Goal: Task Accomplishment & Management: Manage account settings

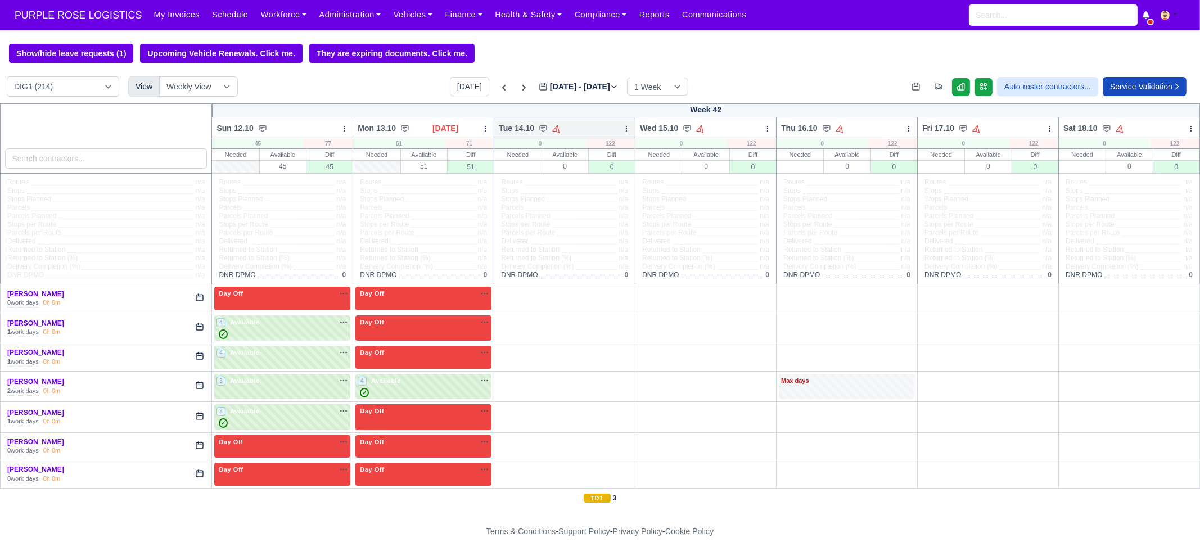
click at [622, 128] on icon at bounding box center [626, 129] width 8 height 8
click at [588, 173] on link "Bulk Status Change" at bounding box center [567, 169] width 126 height 20
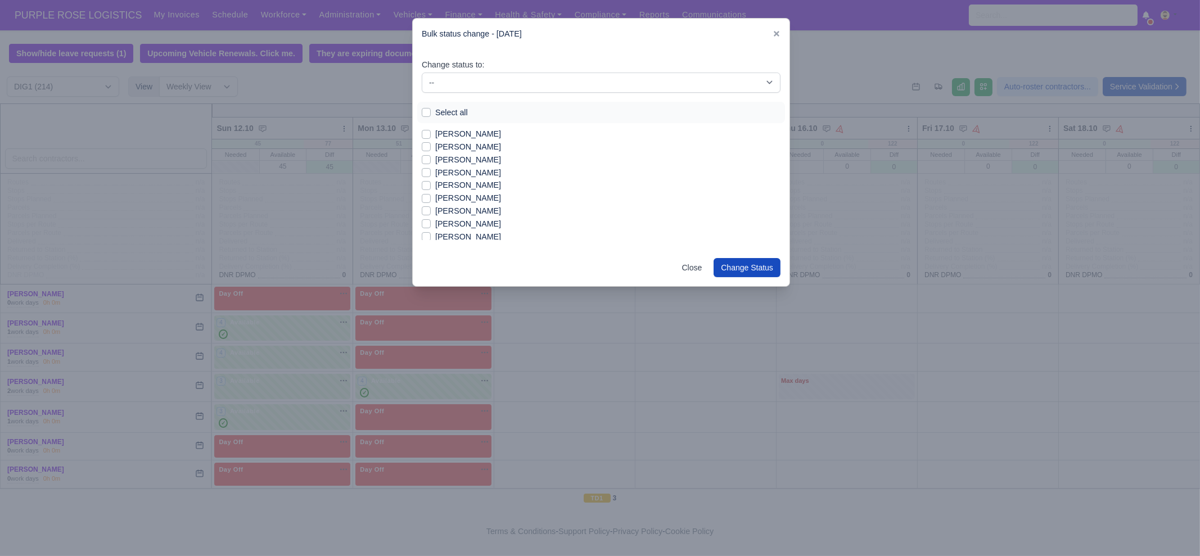
click at [454, 112] on label "Select all" at bounding box center [451, 112] width 33 height 13
click at [431, 112] on input "Select all" at bounding box center [426, 110] width 9 height 9
checkbox input "true"
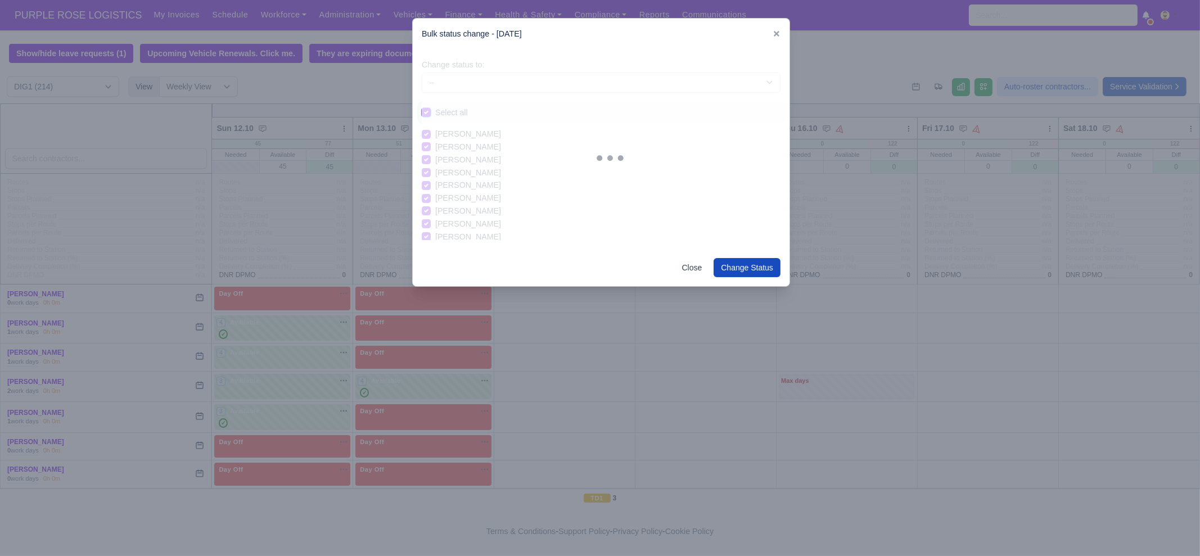
checkbox input "true"
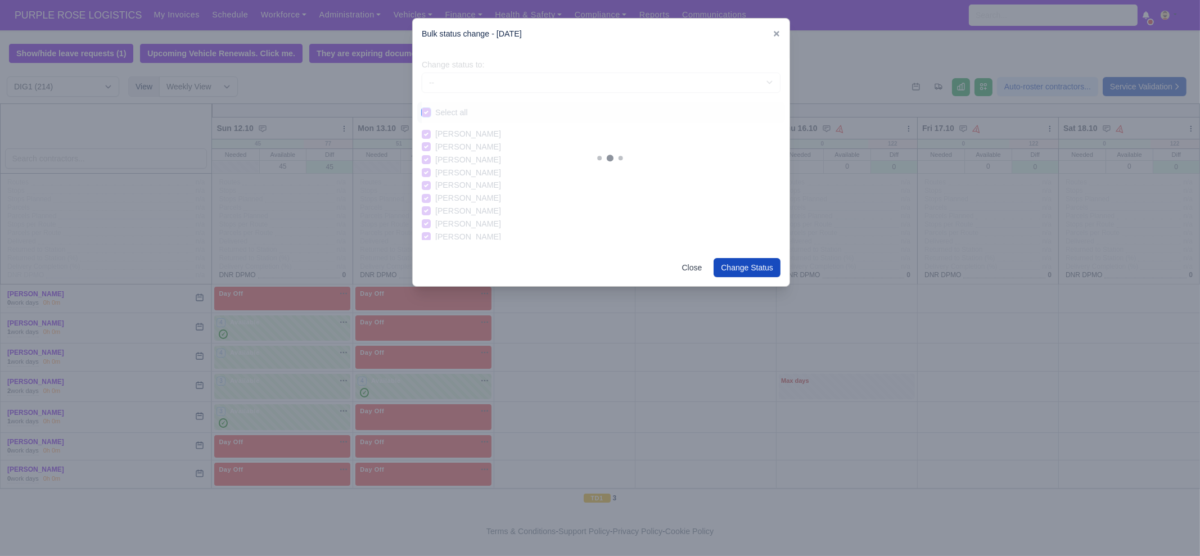
checkbox input "true"
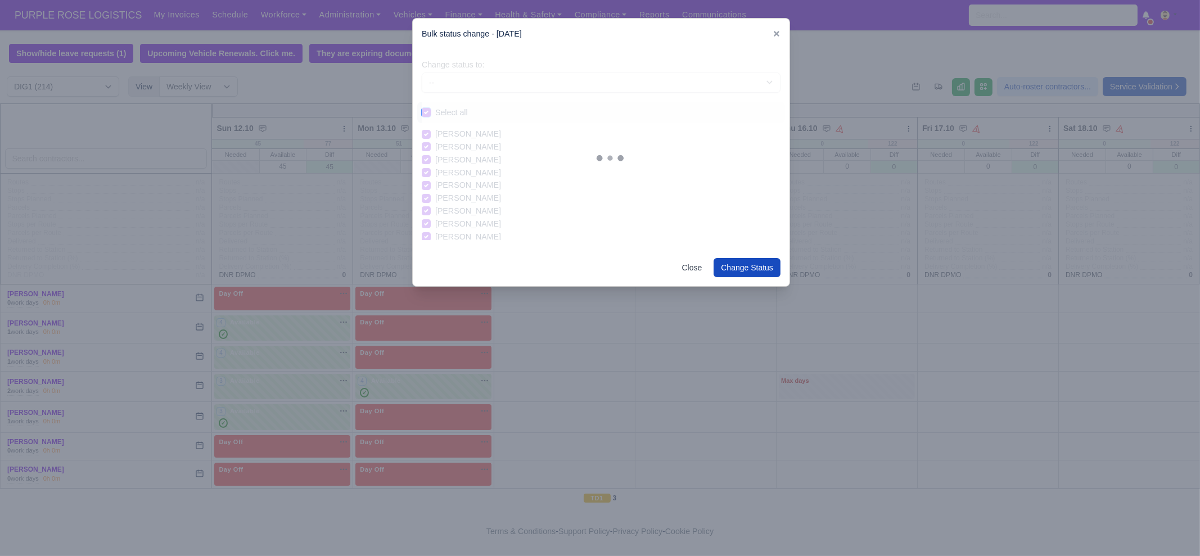
checkbox input "true"
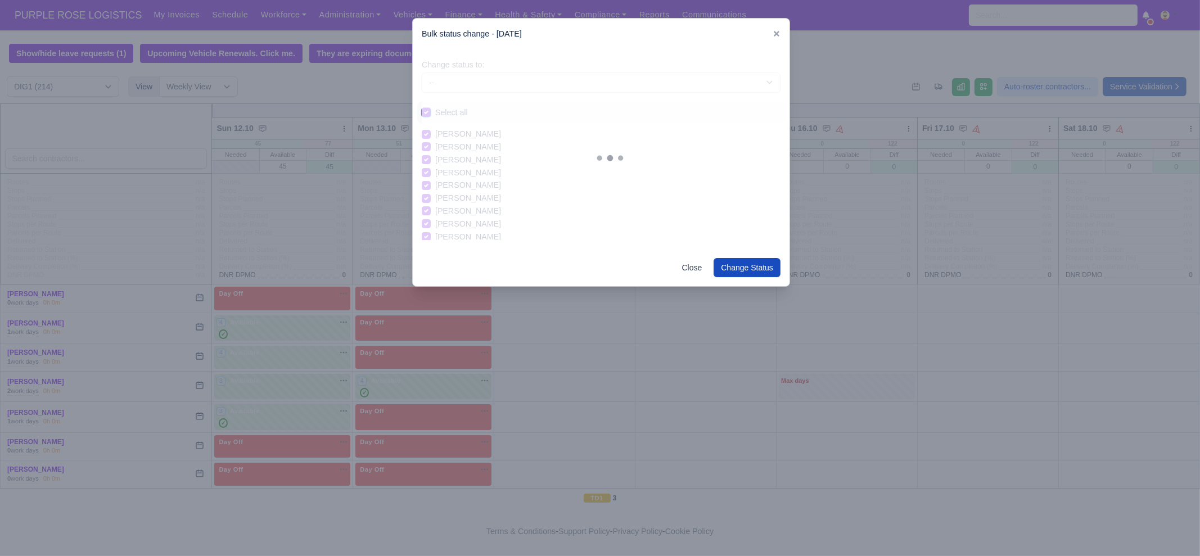
checkbox input "true"
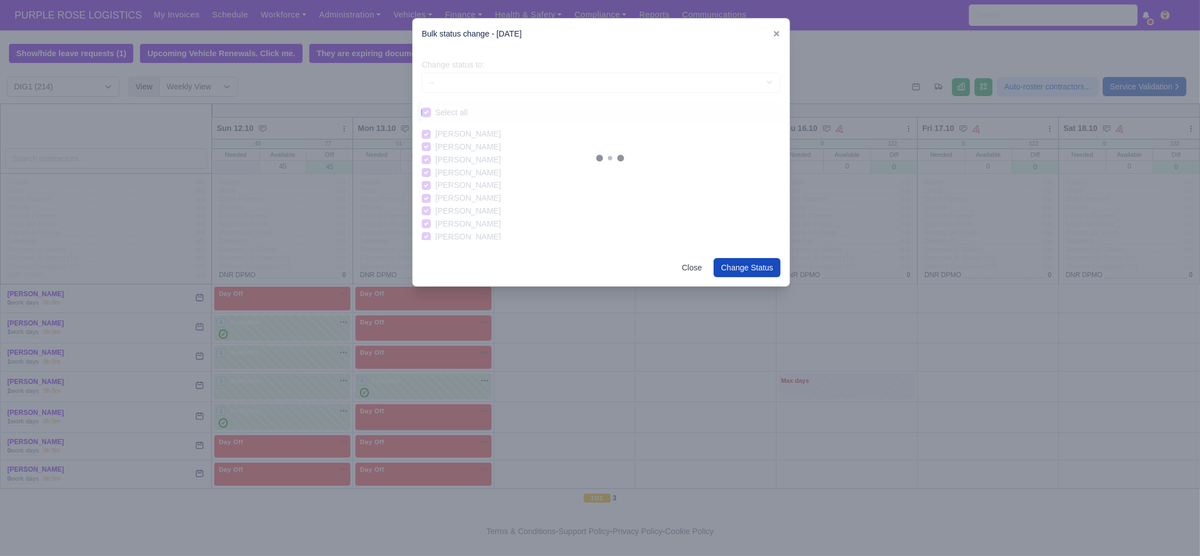
checkbox input "true"
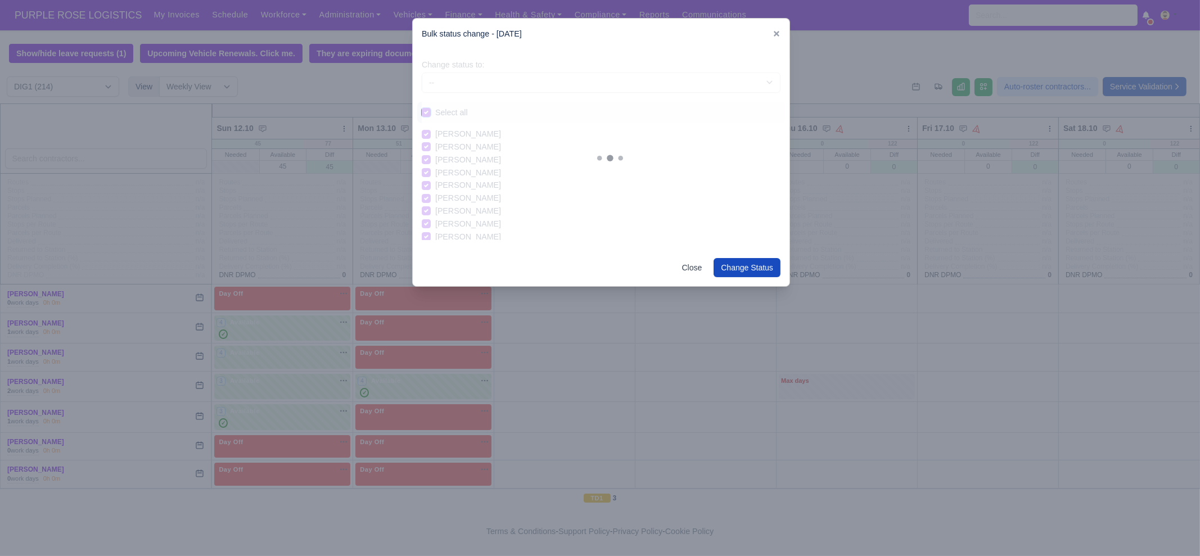
checkbox input "true"
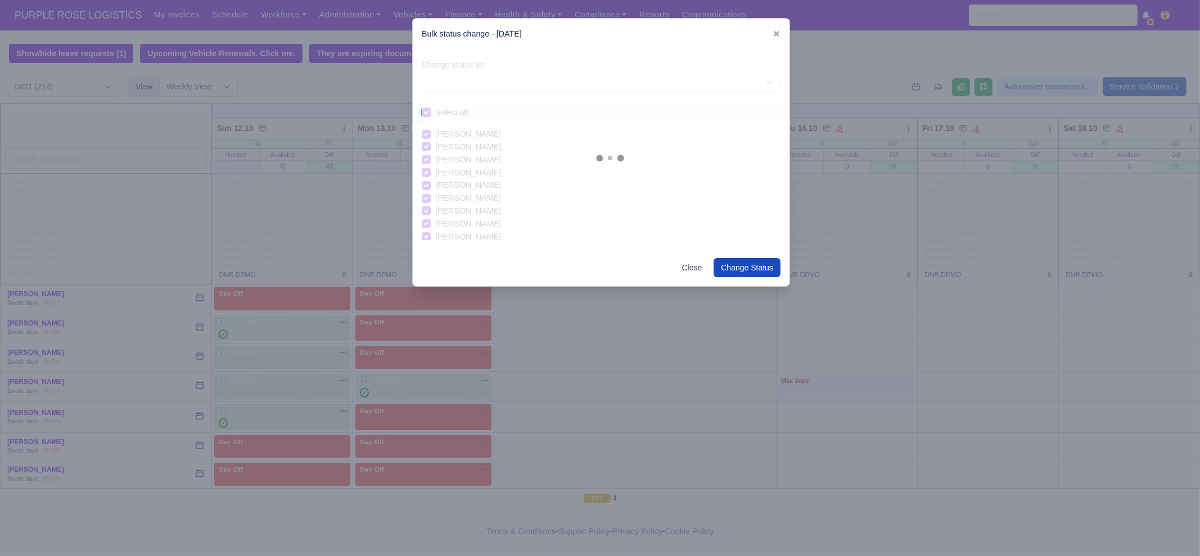
checkbox input "true"
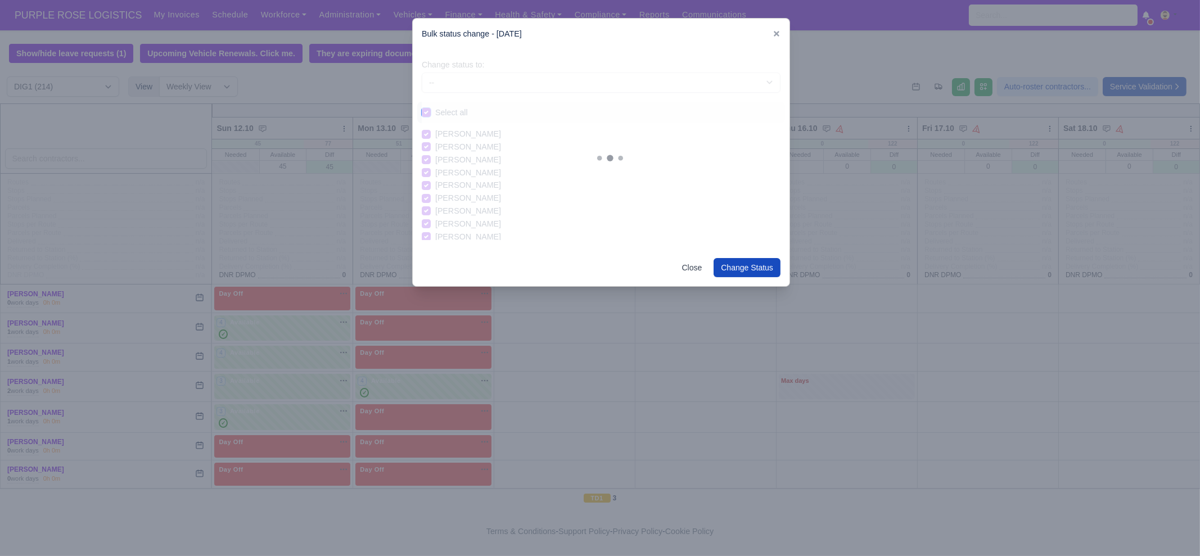
checkbox input "true"
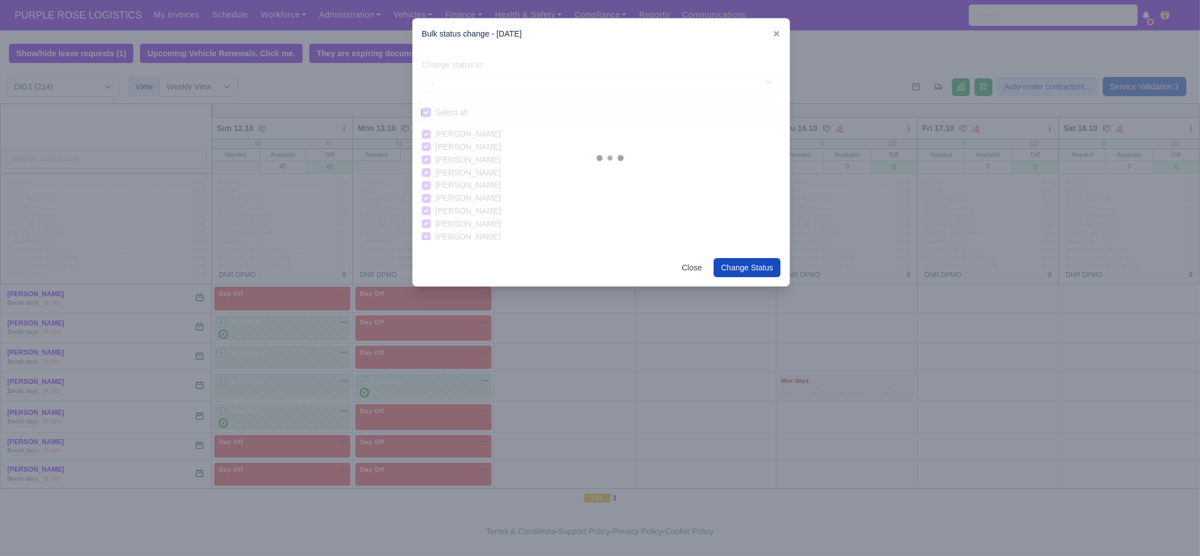
checkbox input "true"
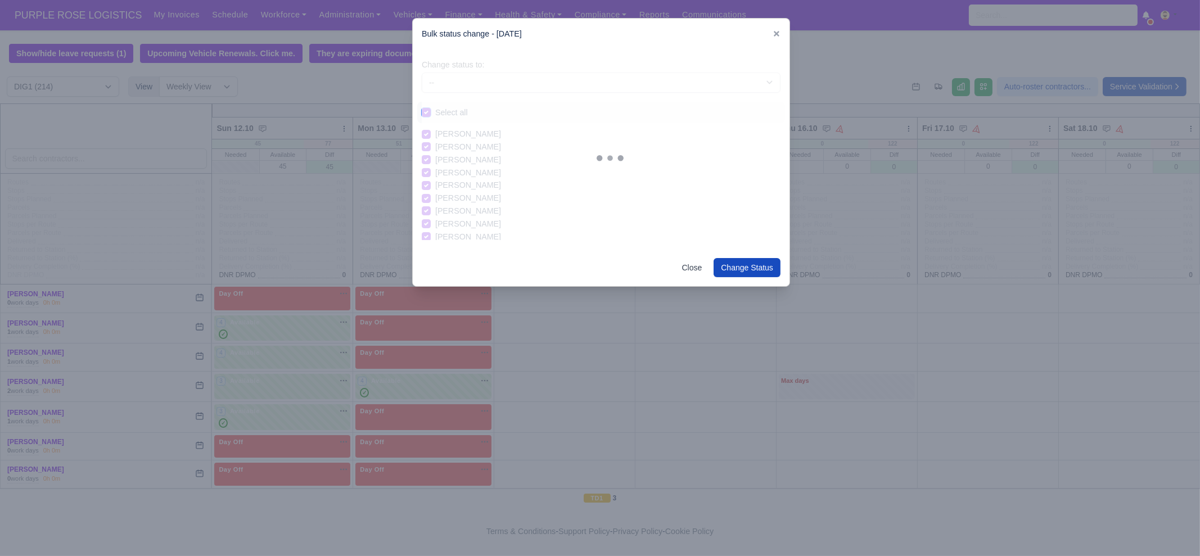
checkbox input "true"
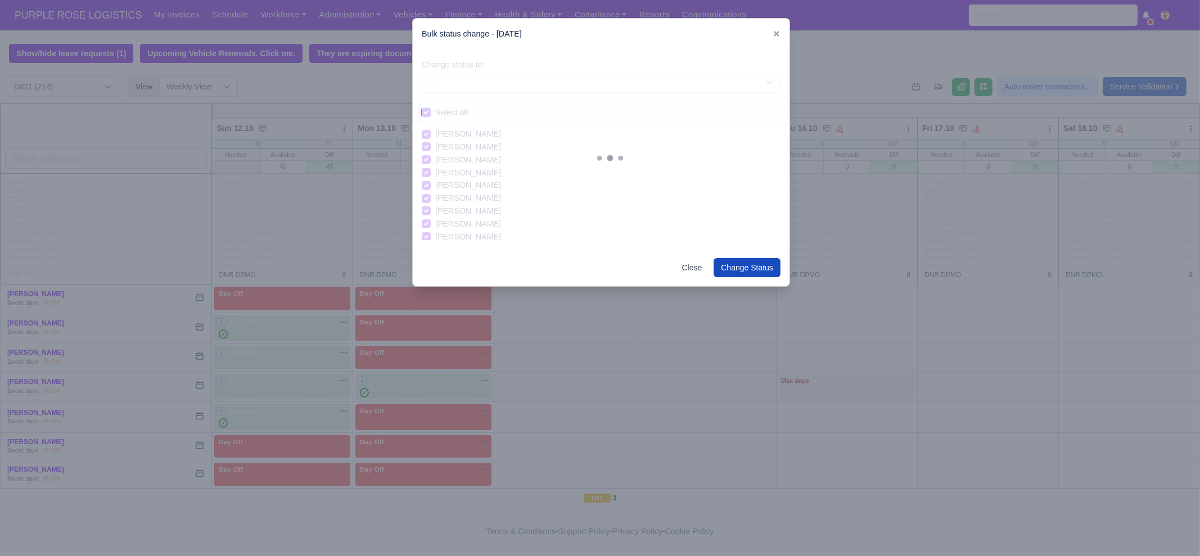
checkbox input "true"
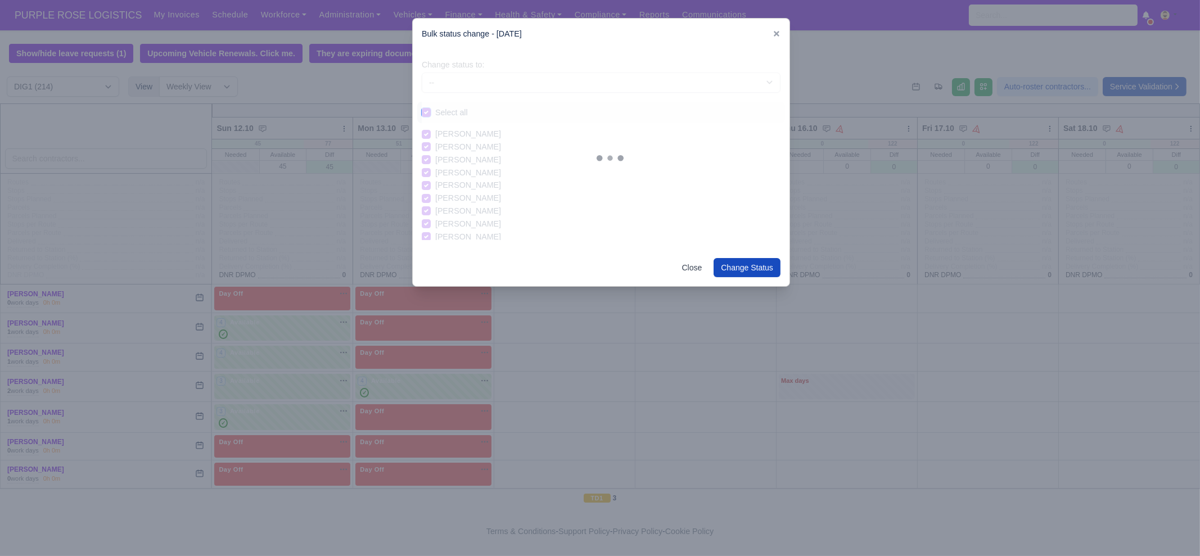
checkbox input "true"
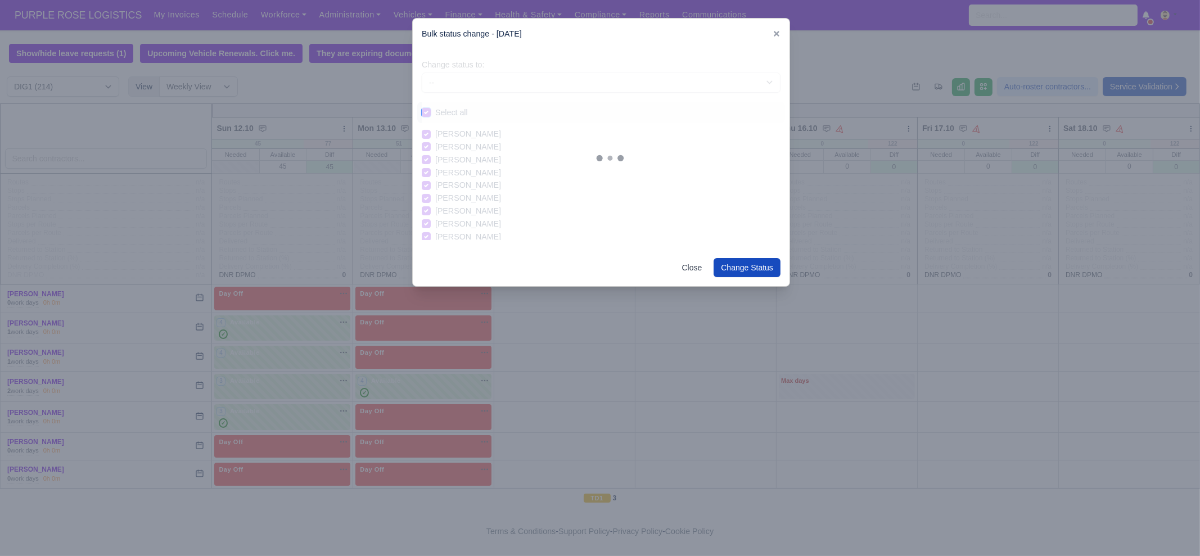
checkbox input "true"
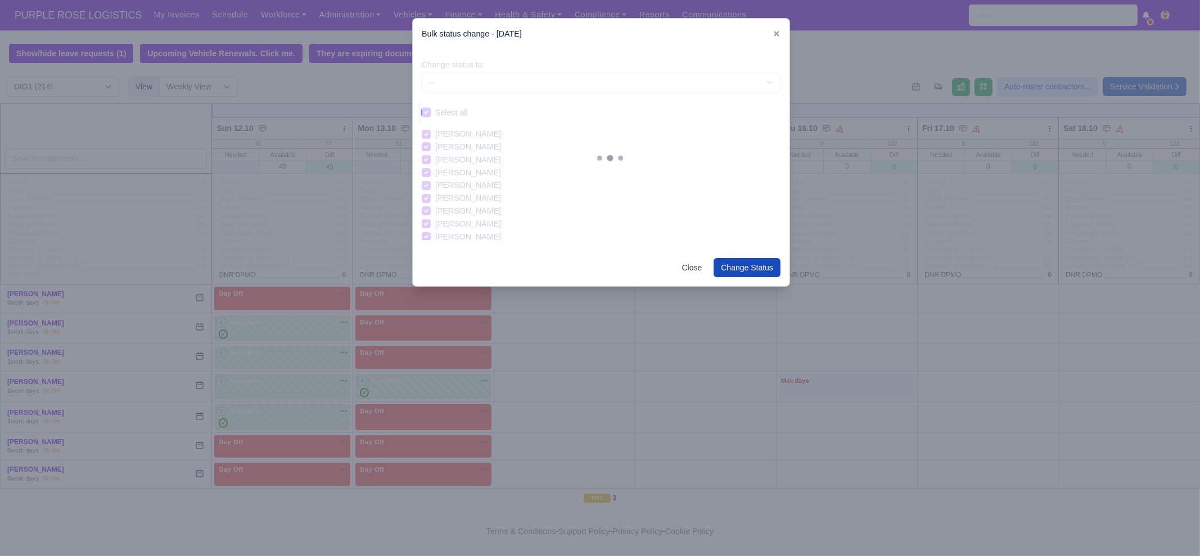
checkbox input "true"
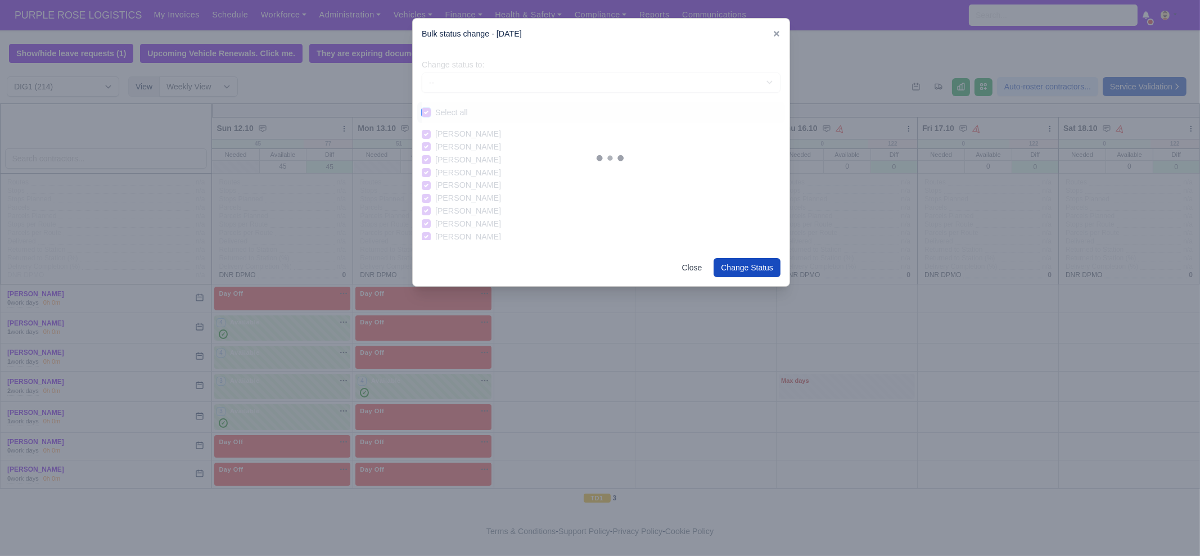
checkbox input "true"
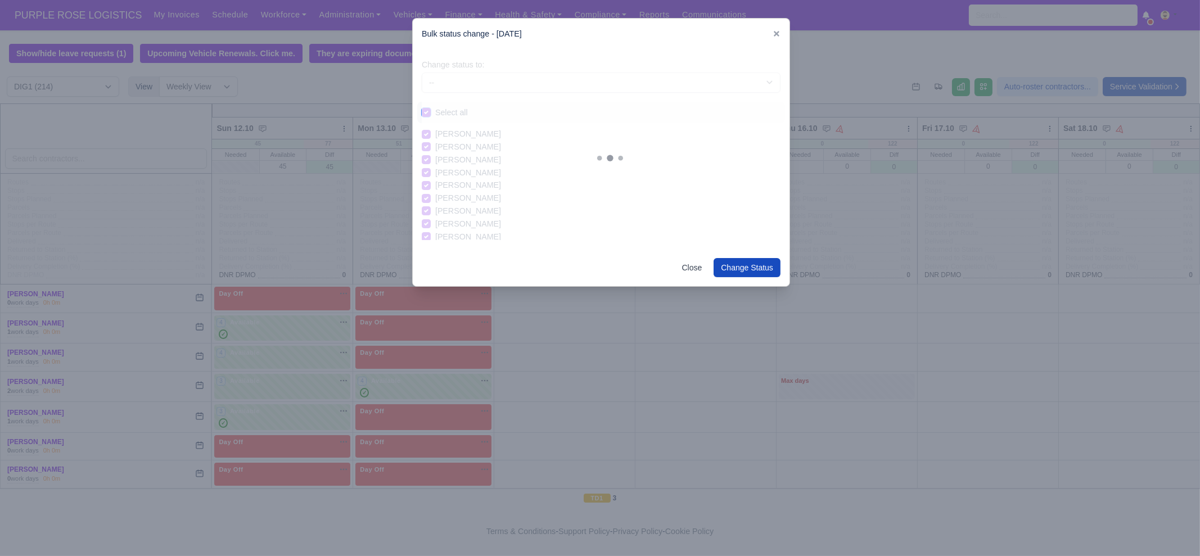
checkbox input "true"
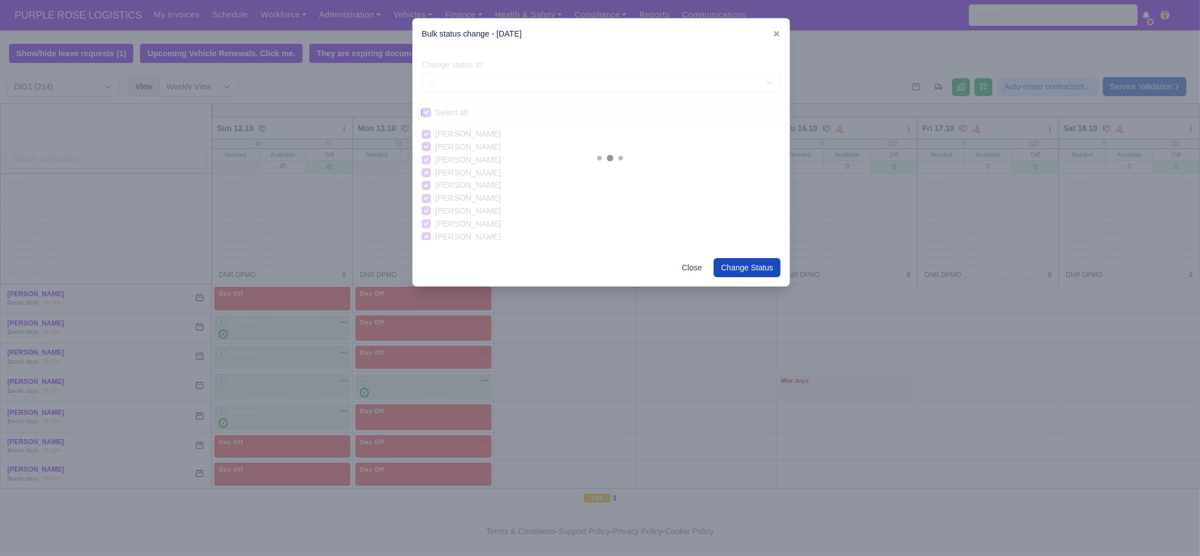
checkbox input "true"
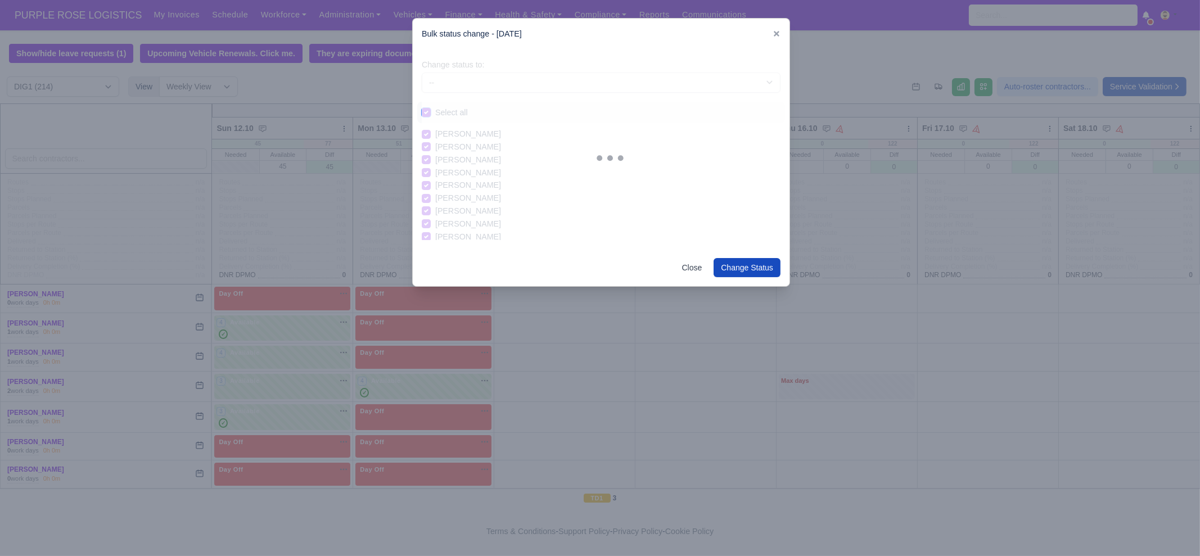
checkbox input "true"
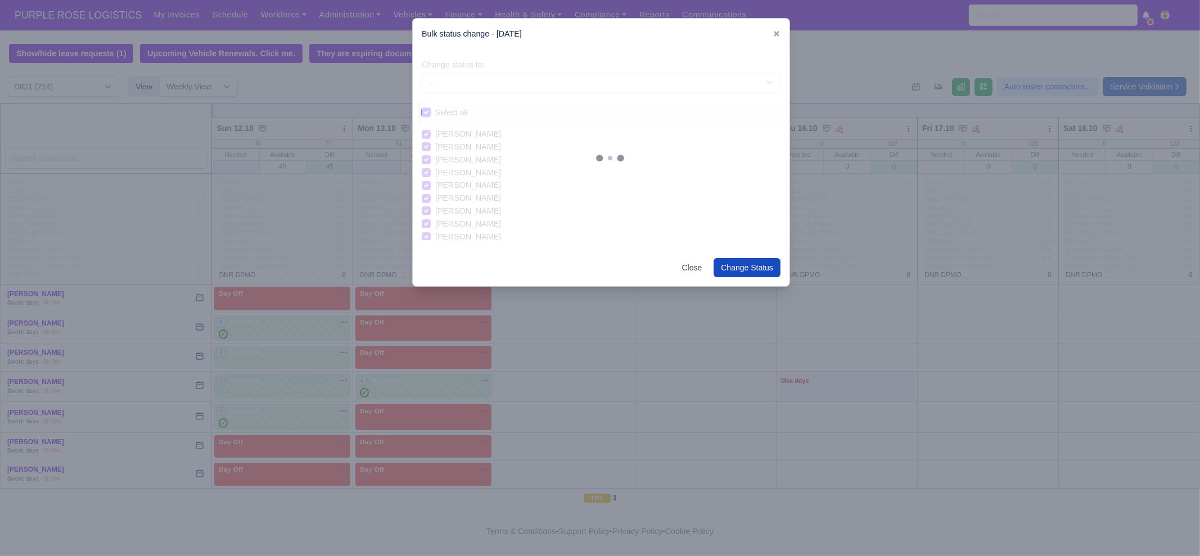
checkbox input "true"
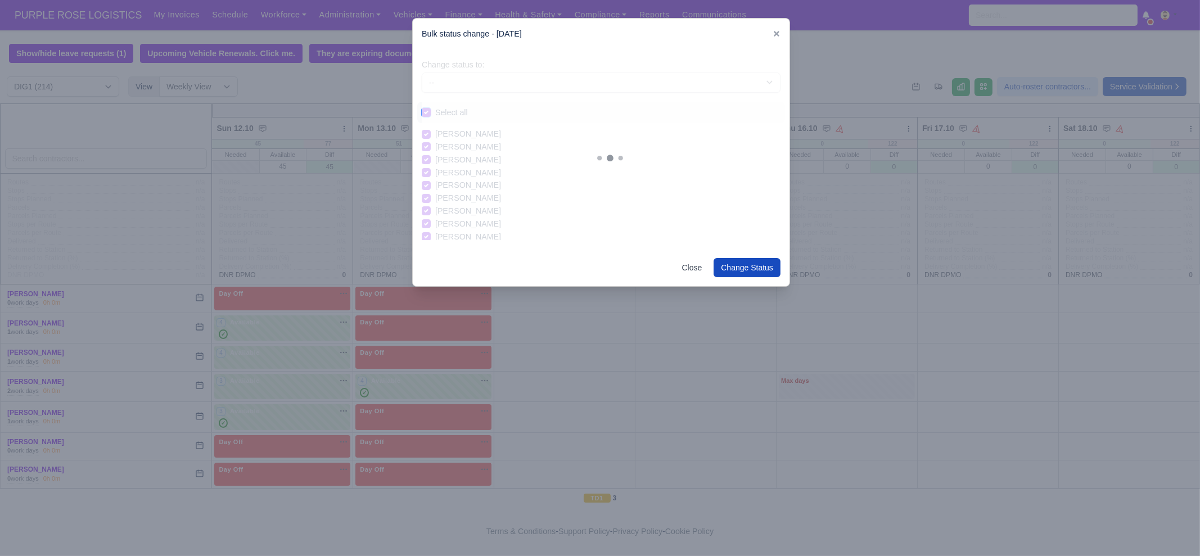
checkbox input "true"
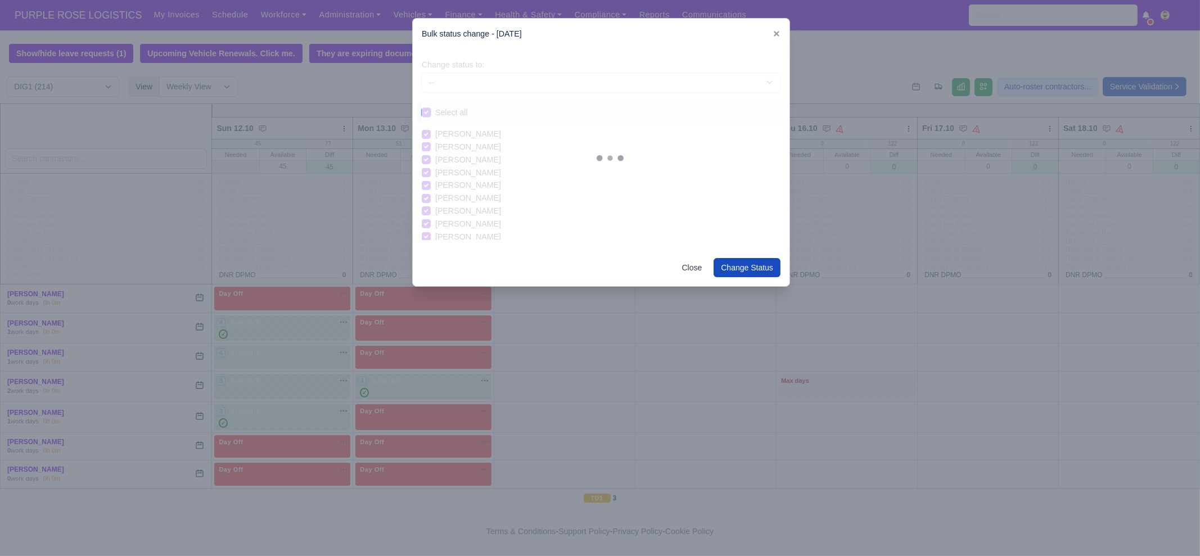
checkbox input "true"
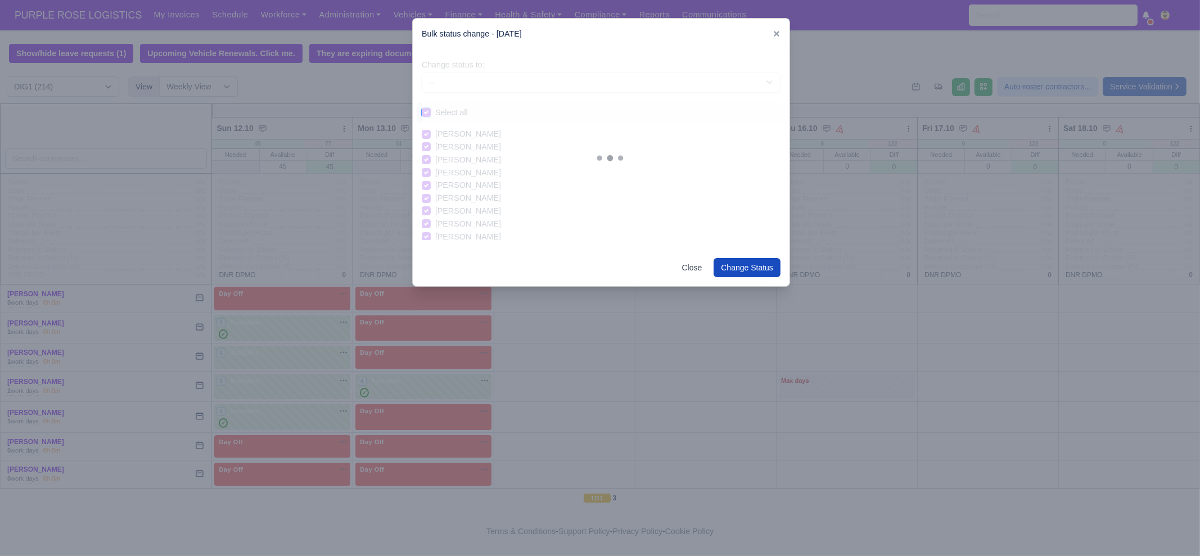
checkbox input "true"
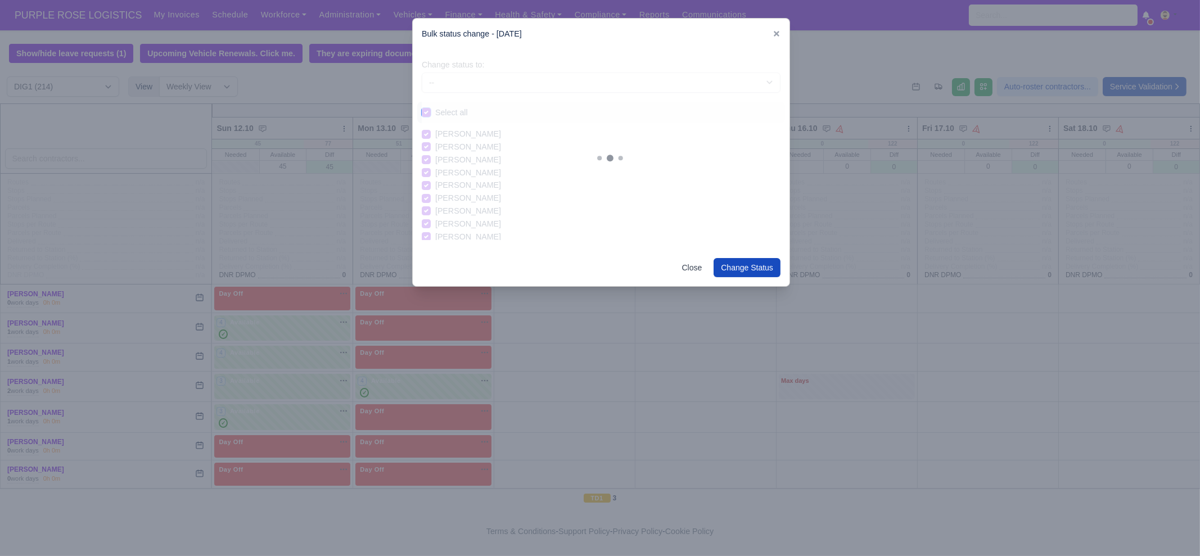
checkbox input "true"
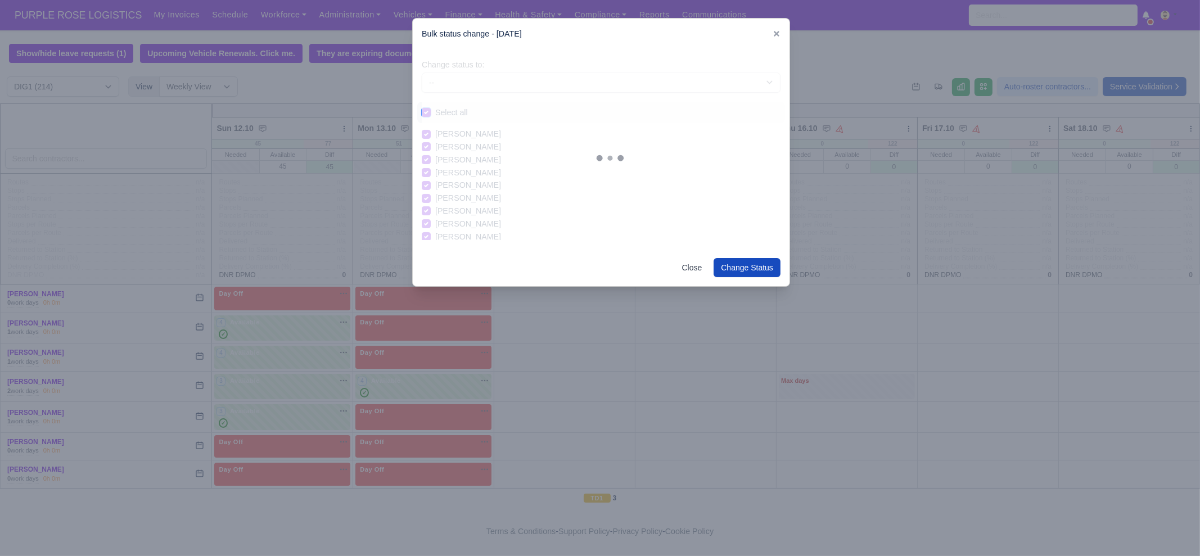
checkbox input "true"
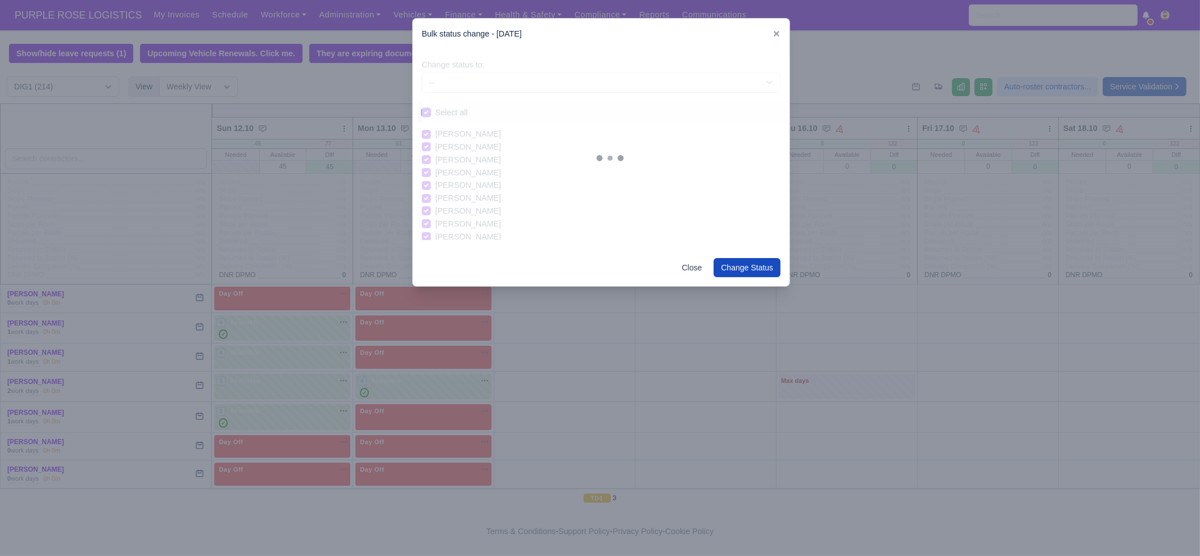
checkbox input "true"
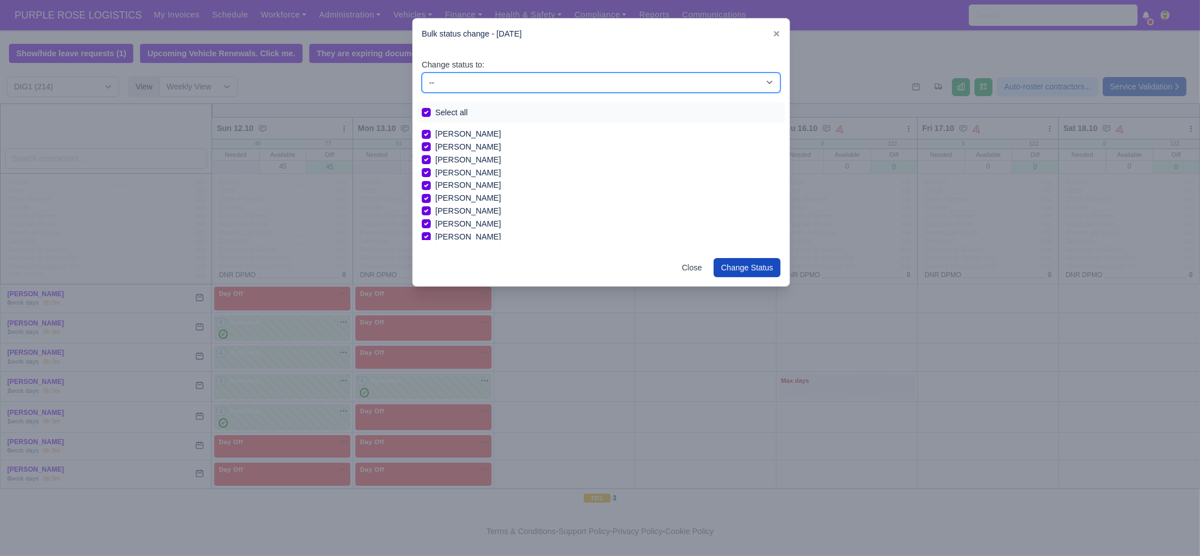
click at [473, 80] on select "-- Unasigned Available Day Off Stand By Other Depot" at bounding box center [601, 83] width 359 height 20
select select "Day Off"
click at [422, 73] on select "-- Unasigned Available Day Off Stand By Other Depot" at bounding box center [601, 83] width 359 height 20
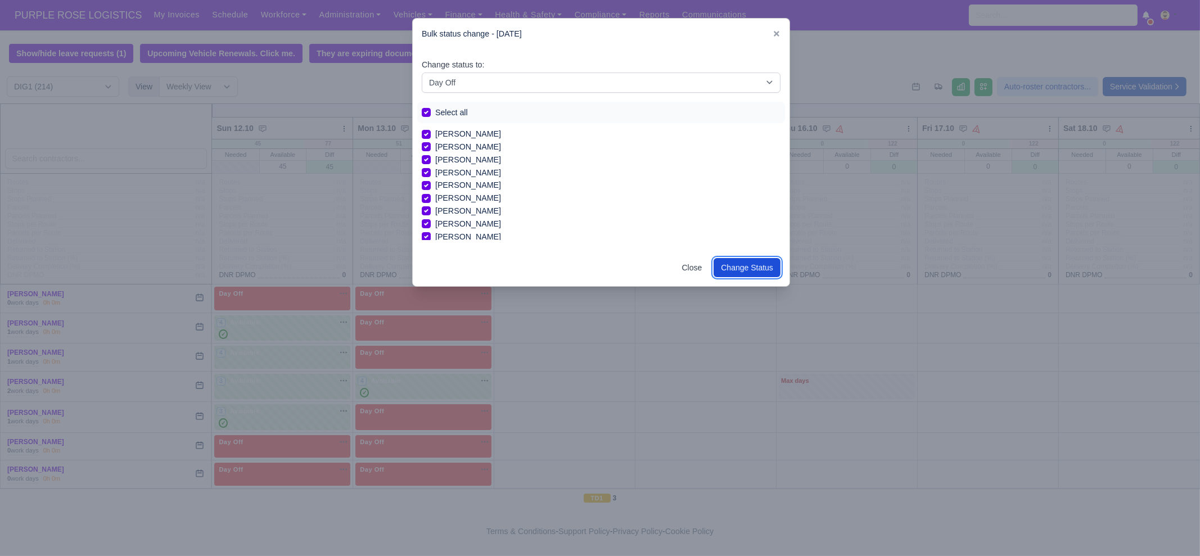
click at [767, 268] on button "Change Status" at bounding box center [746, 267] width 67 height 19
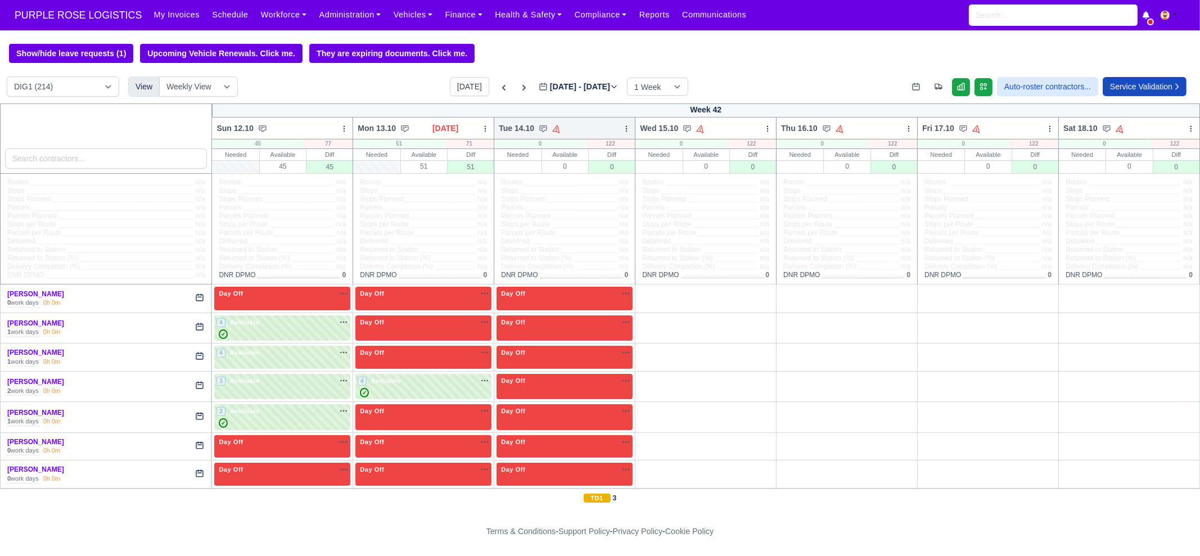
click at [622, 130] on icon at bounding box center [626, 129] width 8 height 8
click at [582, 170] on link "Bulk Status Change" at bounding box center [567, 169] width 126 height 20
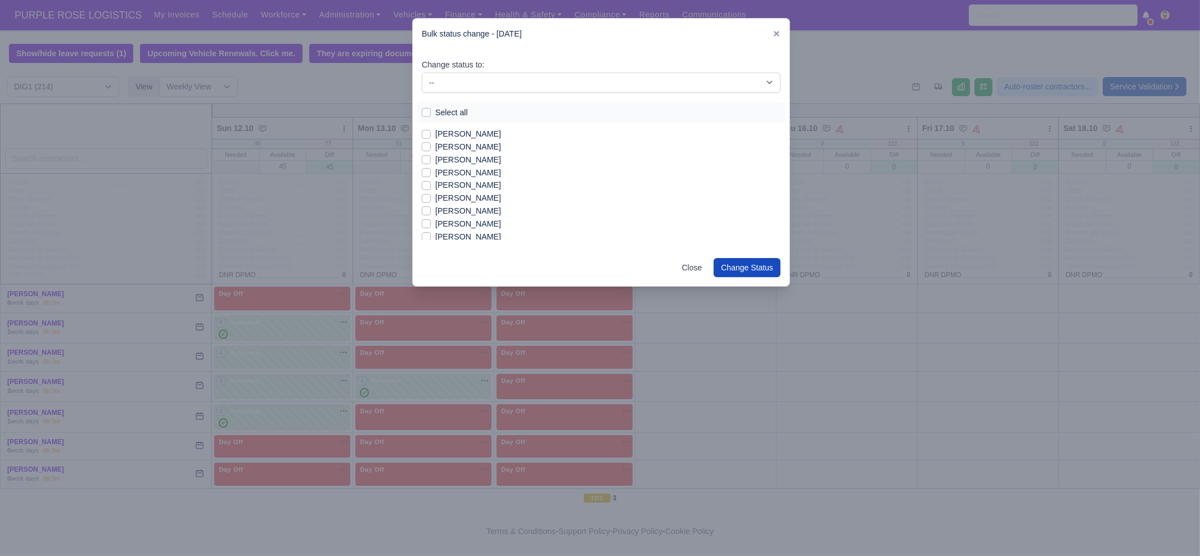
click at [479, 130] on label "Aaron Symister" at bounding box center [468, 134] width 66 height 13
click at [431, 130] on input "Aaron Symister" at bounding box center [426, 132] width 9 height 9
checkbox input "true"
click at [470, 160] on label "Abdur Rahim Munim" at bounding box center [468, 159] width 66 height 13
click at [431, 160] on input "Abdur Rahim Munim" at bounding box center [426, 157] width 9 height 9
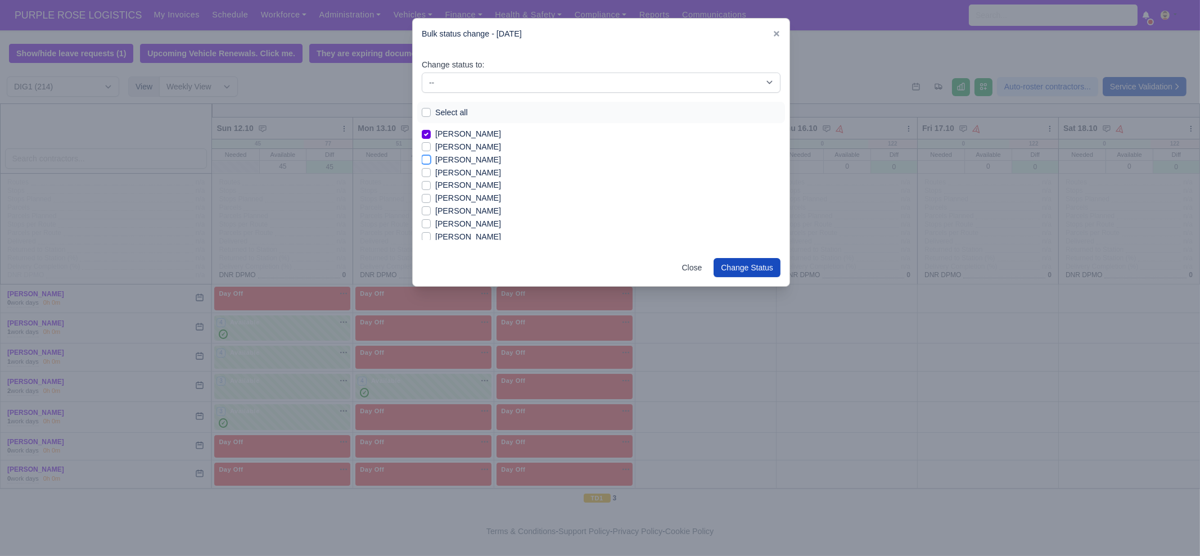
checkbox input "true"
click at [467, 186] on label "Ahmet Kocaturk" at bounding box center [468, 185] width 66 height 13
click at [431, 186] on input "Ahmet Kocaturk" at bounding box center [426, 183] width 9 height 9
checkbox input "true"
click at [466, 196] on label "Airidas Sienauskas" at bounding box center [468, 198] width 66 height 13
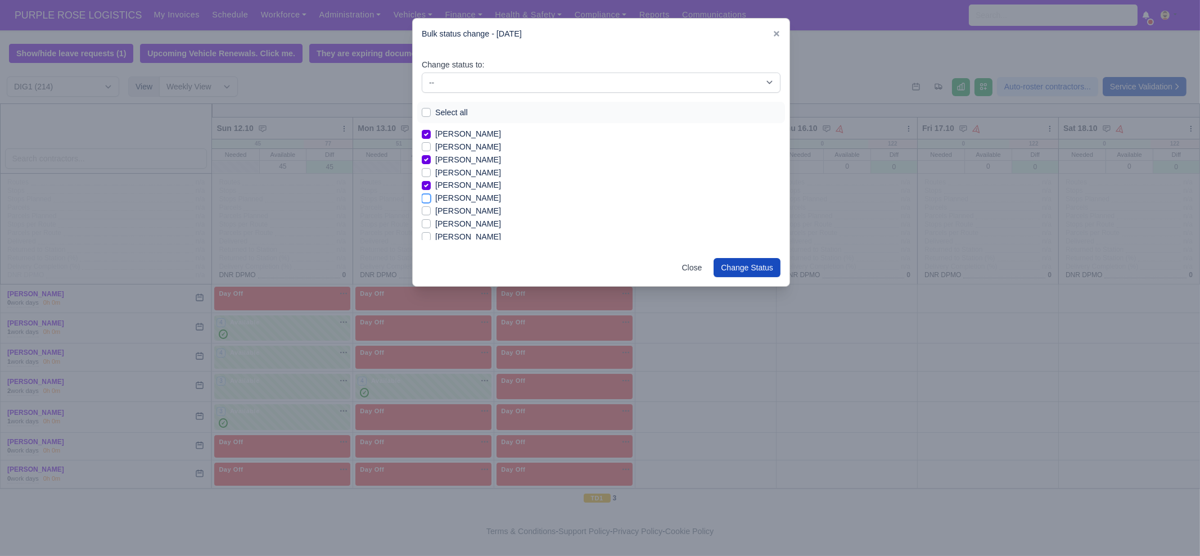
click at [431, 196] on input "Airidas Sienauskas" at bounding box center [426, 196] width 9 height 9
checkbox input "true"
click at [465, 211] on label "Alberto Pino" at bounding box center [468, 211] width 66 height 13
click at [431, 211] on input "Alberto Pino" at bounding box center [426, 209] width 9 height 9
checkbox input "true"
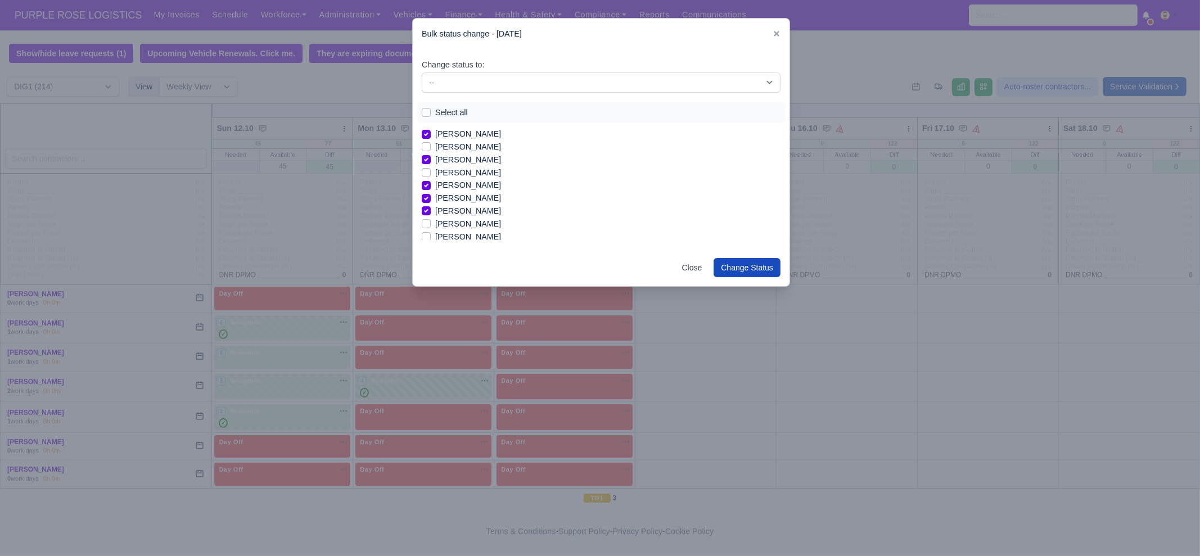
click at [470, 223] on label "Ashraf Elwafai" at bounding box center [468, 224] width 66 height 13
click at [431, 223] on input "Ashraf Elwafai" at bounding box center [426, 222] width 9 height 9
checkbox input "true"
click at [468, 236] on label "Ashton Sylvester" at bounding box center [468, 237] width 66 height 13
click at [431, 236] on input "Ashton Sylvester" at bounding box center [426, 235] width 9 height 9
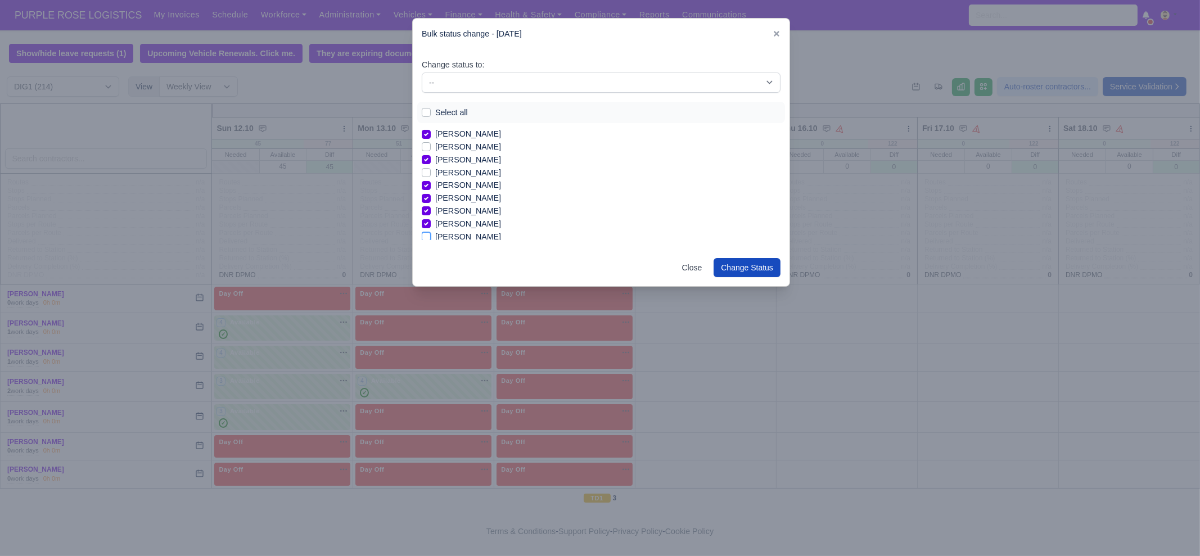
checkbox input "true"
click at [484, 180] on label "Berkay Koroglu" at bounding box center [468, 179] width 66 height 13
click at [431, 180] on input "Berkay Koroglu" at bounding box center [426, 177] width 9 height 9
checkbox input "true"
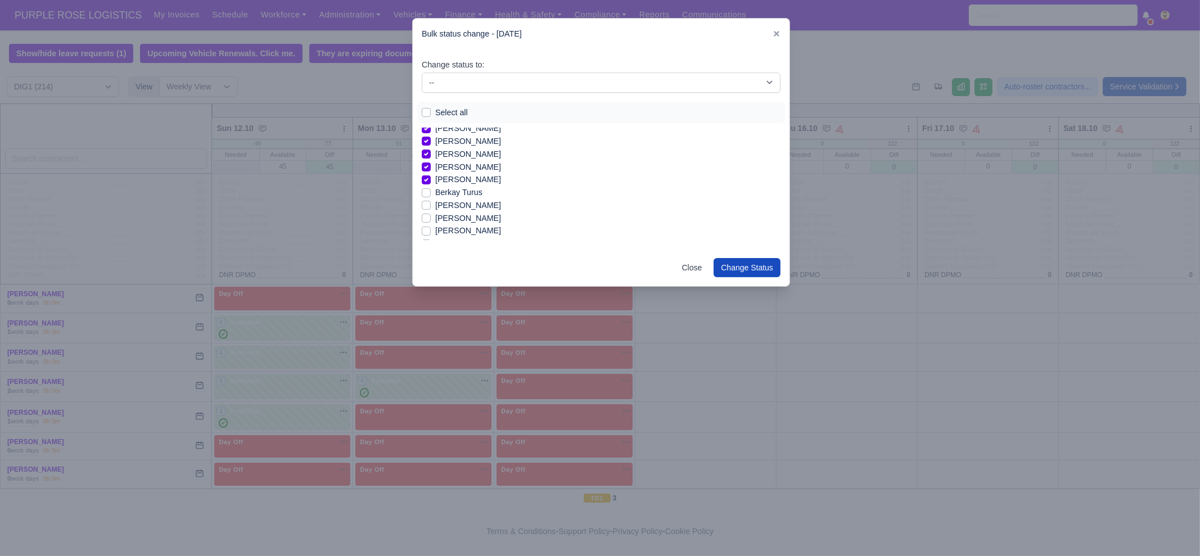
click at [472, 192] on label "Berkay Turus" at bounding box center [458, 192] width 47 height 13
click at [431, 192] on input "Berkay Turus" at bounding box center [426, 190] width 9 height 9
checkbox input "true"
click at [467, 215] on label "Blagovest Valentinov" at bounding box center [468, 218] width 66 height 13
click at [431, 215] on input "Blagovest Valentinov" at bounding box center [426, 216] width 9 height 9
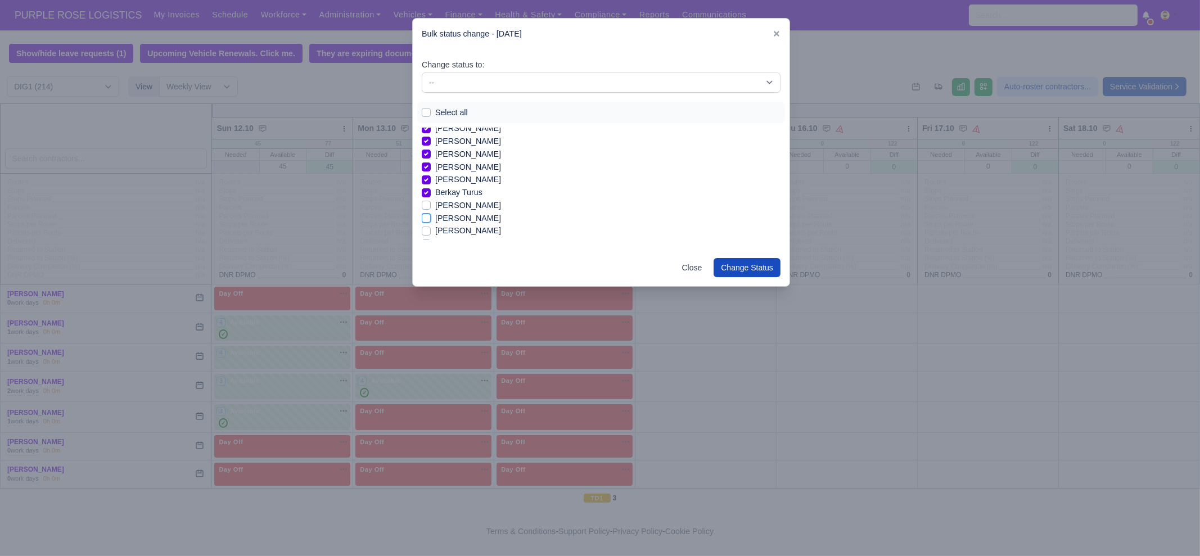
checkbox input "true"
click at [464, 184] on label "Bryan Jones" at bounding box center [468, 186] width 66 height 13
click at [431, 184] on input "Bryan Jones" at bounding box center [426, 184] width 9 height 9
checkbox input "true"
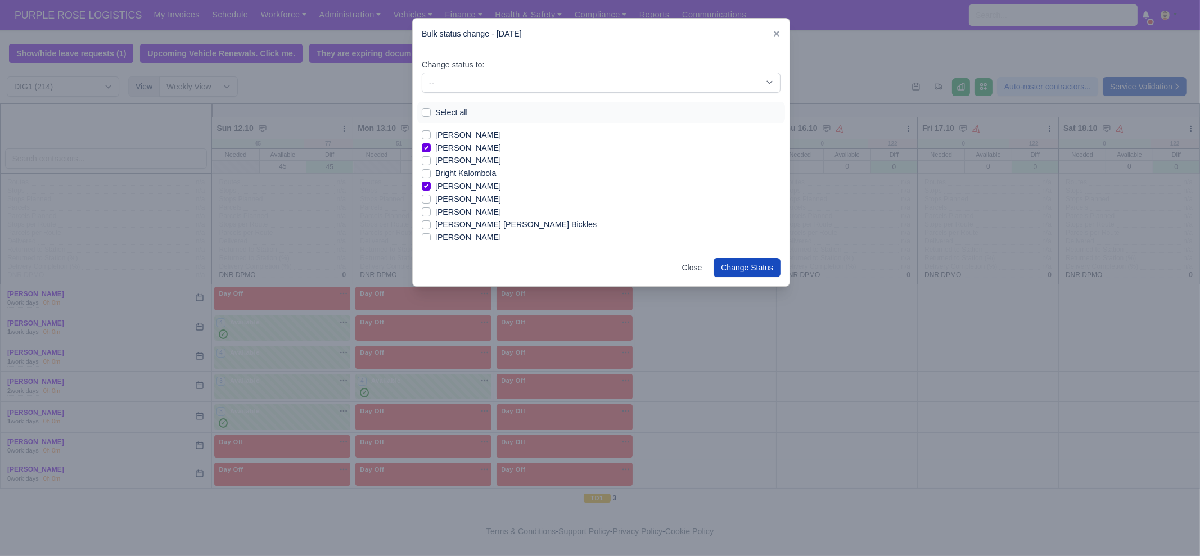
click at [464, 200] on label "Burak Sezer" at bounding box center [468, 199] width 66 height 13
click at [431, 200] on input "Burak Sezer" at bounding box center [426, 197] width 9 height 9
checkbox input "true"
drag, startPoint x: 1047, startPoint y: 366, endPoint x: 1009, endPoint y: 355, distance: 39.3
click at [959, 366] on div at bounding box center [600, 278] width 1200 height 556
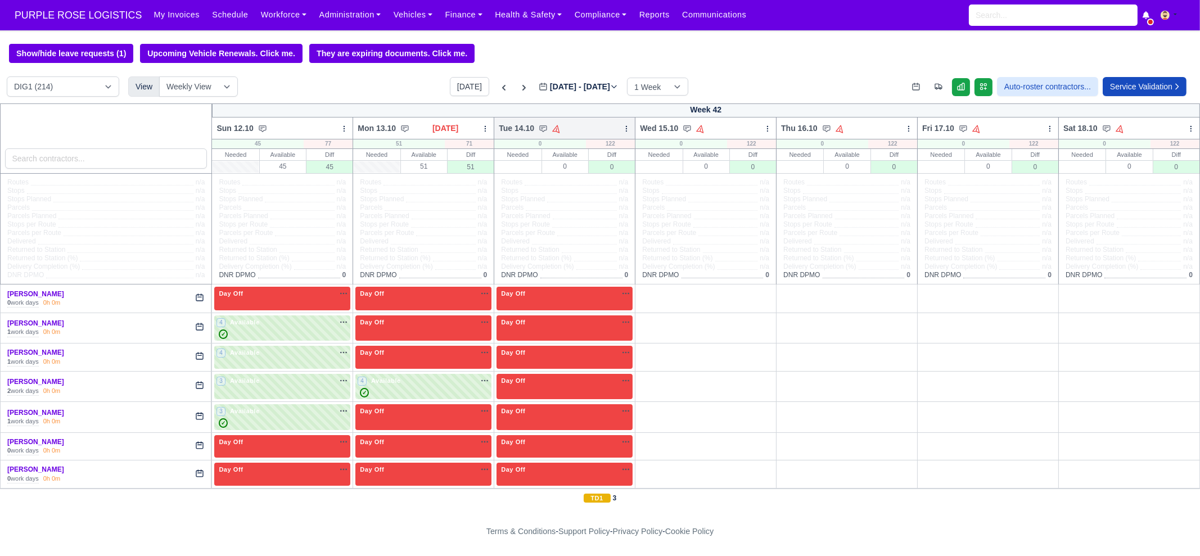
click at [619, 121] on div "Tue 14.10 Auto Assign Vehicle Bulk Status Change Auto-assign contractors Daily …" at bounding box center [565, 128] width 142 height 22
click at [622, 129] on icon at bounding box center [626, 129] width 8 height 8
click at [571, 169] on link "Bulk Status Change" at bounding box center [567, 169] width 126 height 20
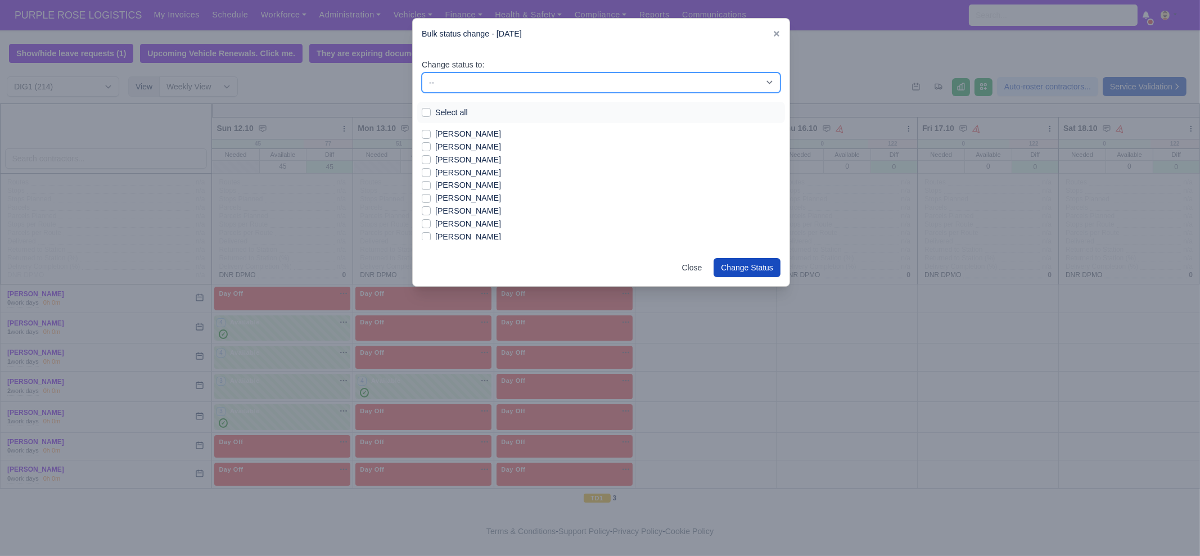
drag, startPoint x: 453, startPoint y: 76, endPoint x: 455, endPoint y: 91, distance: 14.7
click at [453, 76] on select "-- Unasigned Available Day Off Stand By Other Depot" at bounding box center [601, 83] width 359 height 20
select select "Available"
click at [422, 73] on select "-- Unasigned Available Day Off Stand By Other Depot" at bounding box center [601, 83] width 359 height 20
click at [467, 132] on label "Aaron Symister" at bounding box center [468, 134] width 66 height 13
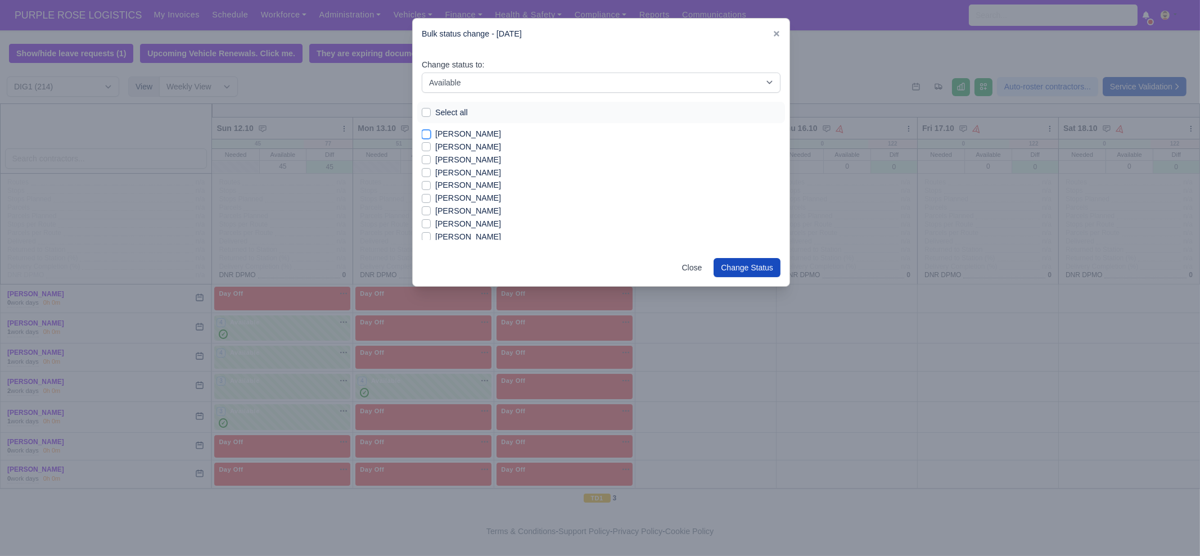
click at [431, 132] on input "Aaron Symister" at bounding box center [426, 132] width 9 height 9
checkbox input "true"
click at [473, 156] on label "Abdur Rahim Munim" at bounding box center [468, 159] width 66 height 13
click at [431, 156] on input "Abdur Rahim Munim" at bounding box center [426, 157] width 9 height 9
checkbox input "true"
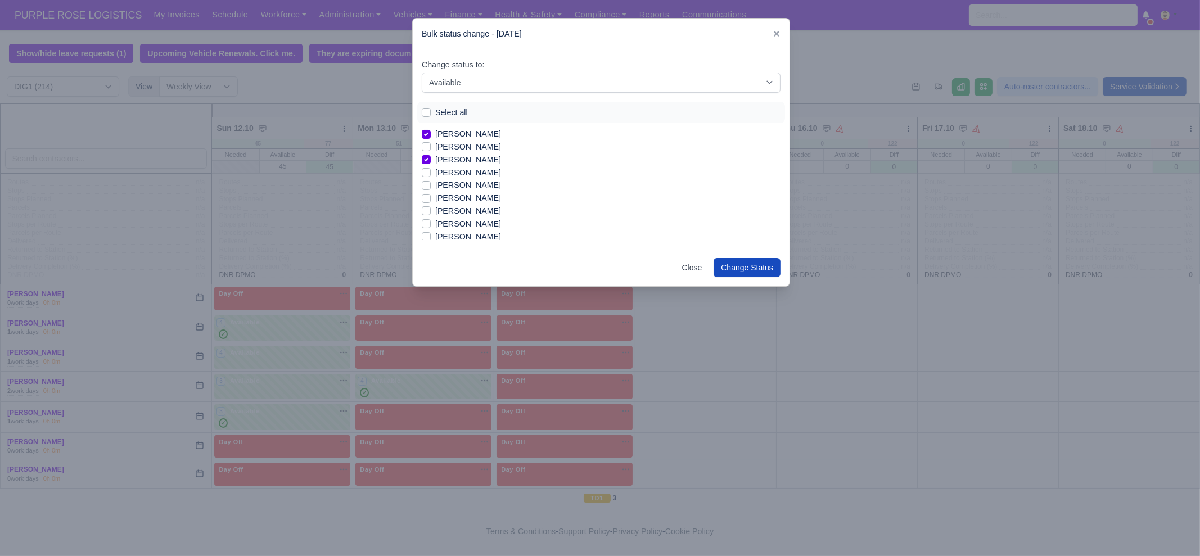
click at [458, 182] on label "Ahmet Kocaturk" at bounding box center [468, 185] width 66 height 13
click at [431, 182] on input "Ahmet Kocaturk" at bounding box center [426, 183] width 9 height 9
checkbox input "true"
click at [461, 197] on label "Airidas Sienauskas" at bounding box center [468, 198] width 66 height 13
click at [431, 197] on input "Airidas Sienauskas" at bounding box center [426, 196] width 9 height 9
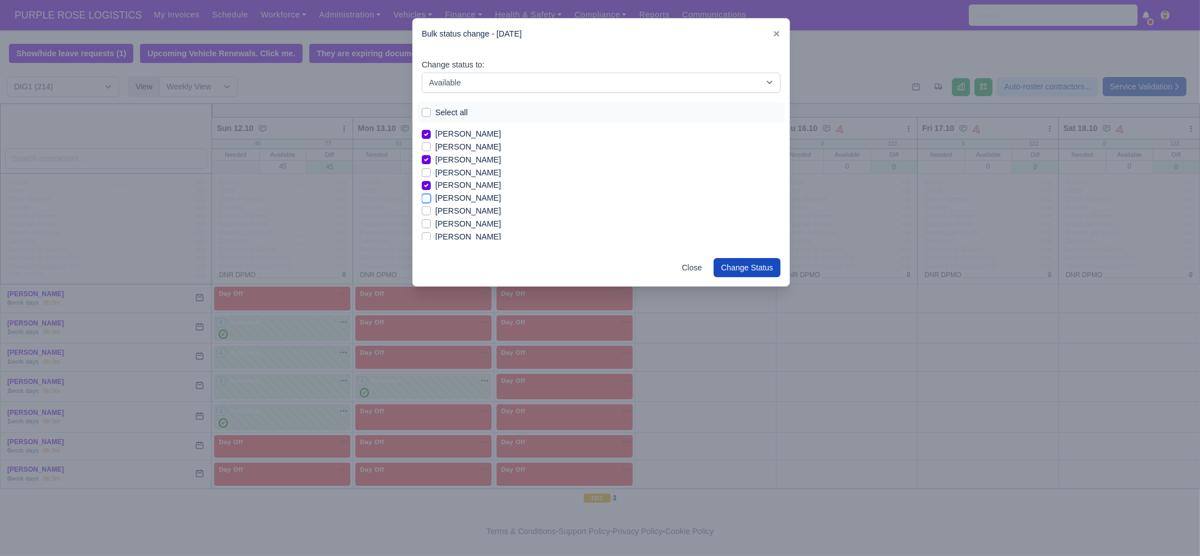
checkbox input "true"
click at [469, 213] on label "Alberto Pino" at bounding box center [468, 211] width 66 height 13
click at [431, 213] on input "Alberto Pino" at bounding box center [426, 209] width 9 height 9
checkbox input "true"
click at [467, 225] on label "Ashraf Elwafai" at bounding box center [468, 224] width 66 height 13
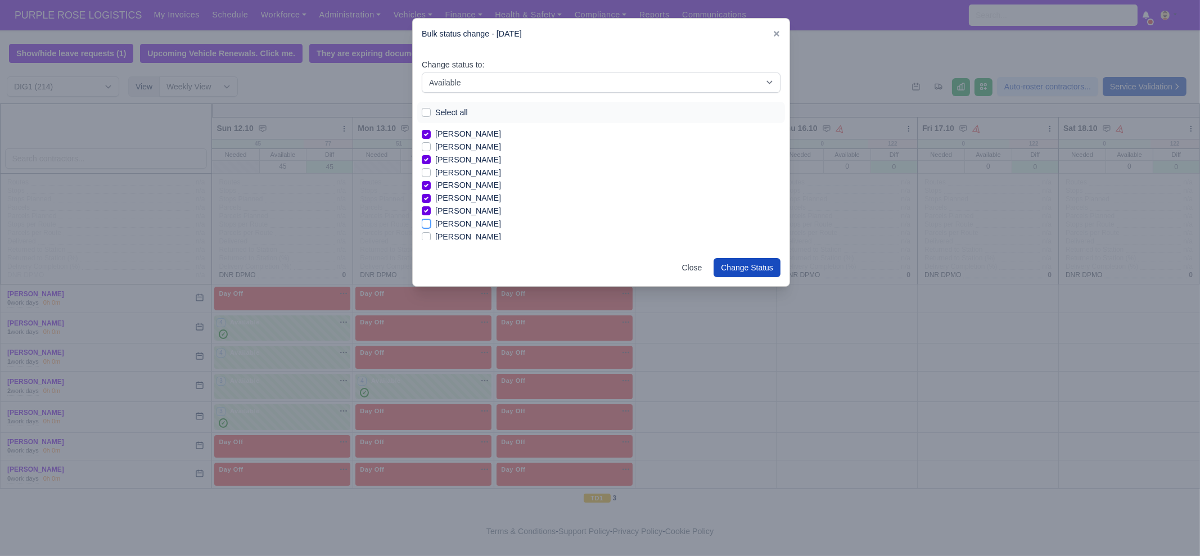
click at [431, 225] on input "Ashraf Elwafai" at bounding box center [426, 222] width 9 height 9
checkbox input "true"
click at [463, 234] on label "Ashton Sylvester" at bounding box center [468, 237] width 66 height 13
click at [431, 234] on input "Ashton Sylvester" at bounding box center [426, 235] width 9 height 9
checkbox input "true"
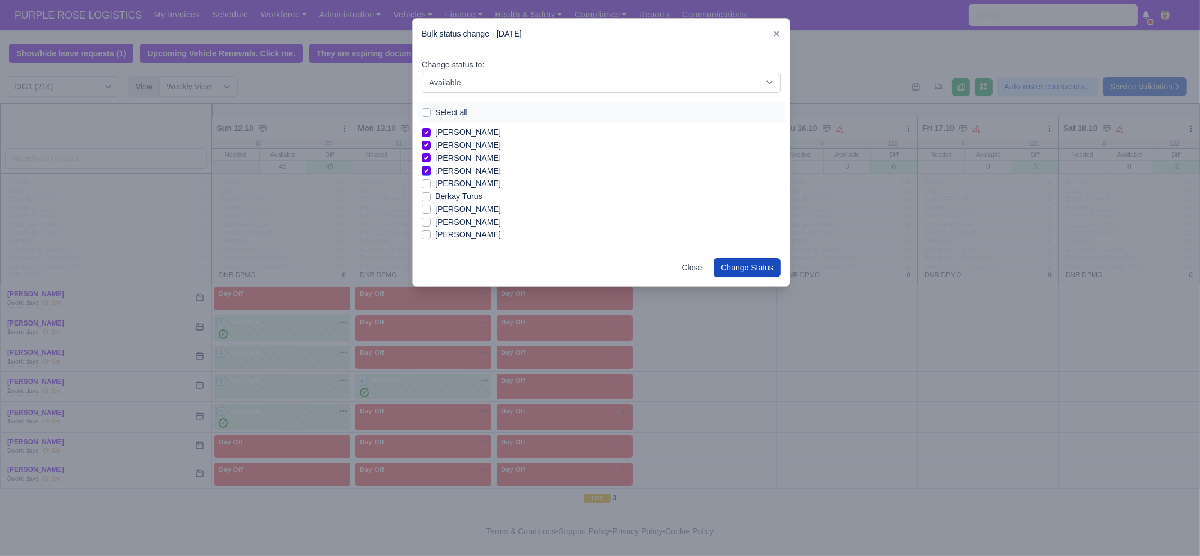
scroll to position [70, 0]
click at [464, 191] on label "Berkay Turus" at bounding box center [458, 192] width 47 height 13
click at [431, 191] on input "Berkay Turus" at bounding box center [426, 190] width 9 height 9
checkbox input "true"
click at [476, 180] on label "Berkay Koroglu" at bounding box center [468, 179] width 66 height 13
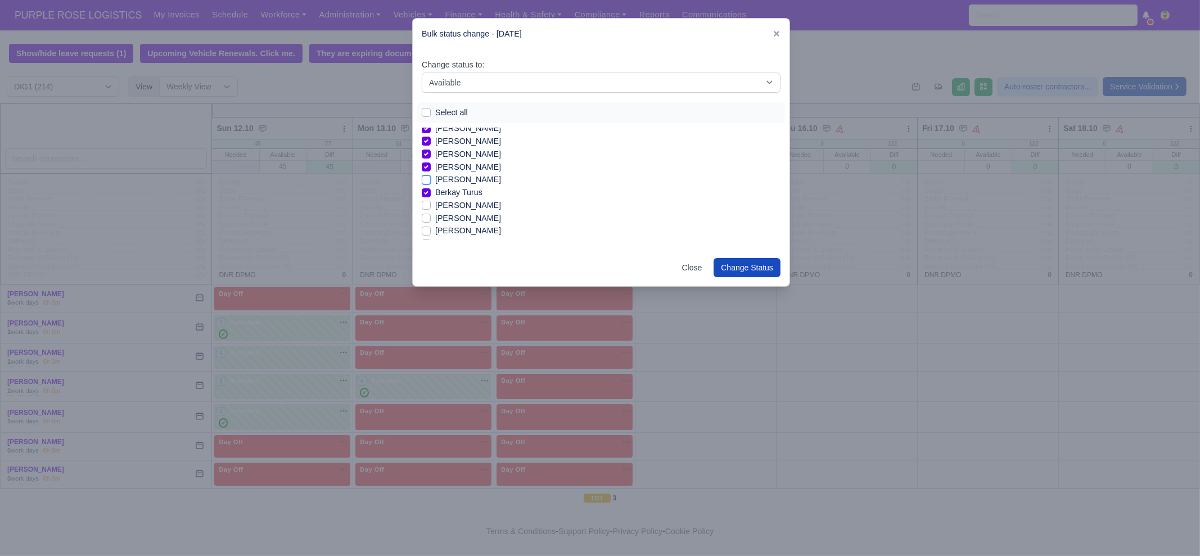
click at [431, 180] on input "Berkay Koroglu" at bounding box center [426, 177] width 9 height 9
checkbox input "true"
click at [464, 183] on label "Bryan Jones" at bounding box center [468, 186] width 66 height 13
click at [431, 183] on input "Bryan Jones" at bounding box center [426, 184] width 9 height 9
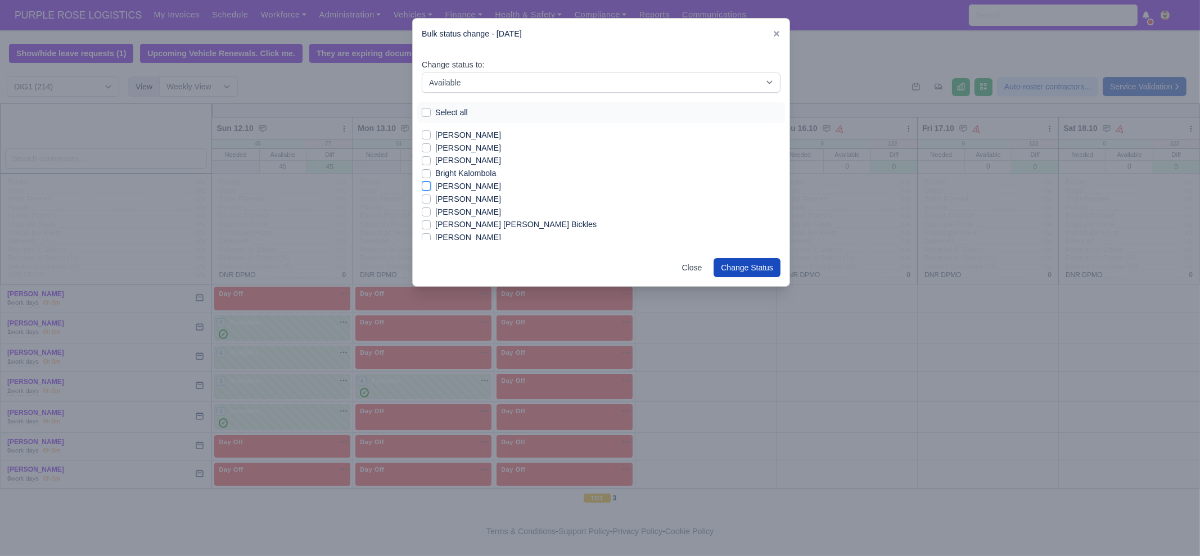
checkbox input "true"
click at [467, 198] on label "Burak Sezer" at bounding box center [468, 199] width 66 height 13
click at [431, 198] on input "Burak Sezer" at bounding box center [426, 197] width 9 height 9
checkbox input "true"
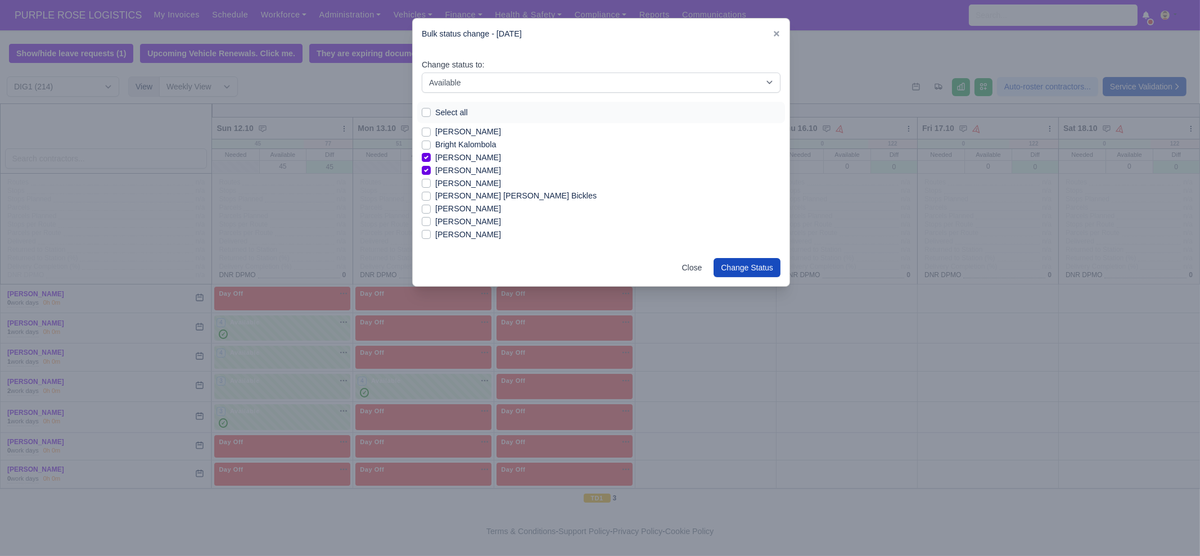
click at [472, 235] on label "David Dancy" at bounding box center [468, 234] width 66 height 13
click at [431, 235] on input "David Dancy" at bounding box center [426, 232] width 9 height 9
checkbox input "true"
click at [469, 229] on label "Dimitar Dimitrov" at bounding box center [468, 230] width 66 height 13
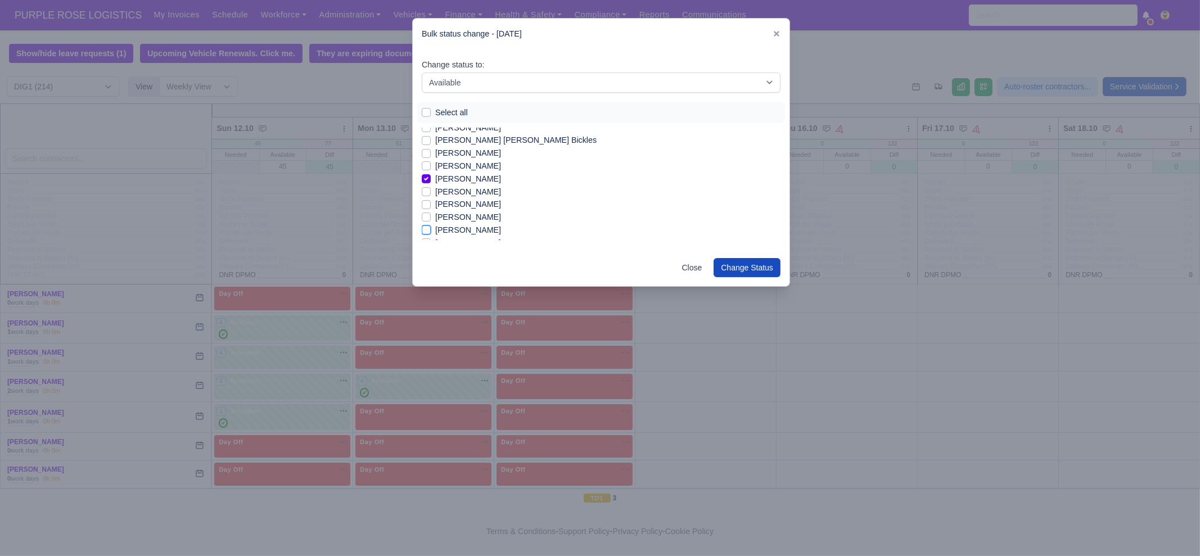
click at [431, 229] on input "Dimitar Dimitrov" at bounding box center [426, 228] width 9 height 9
checkbox input "true"
click at [464, 187] on label "Dylan Bennett" at bounding box center [468, 184] width 66 height 13
click at [431, 187] on input "Dylan Bennett" at bounding box center [426, 182] width 9 height 9
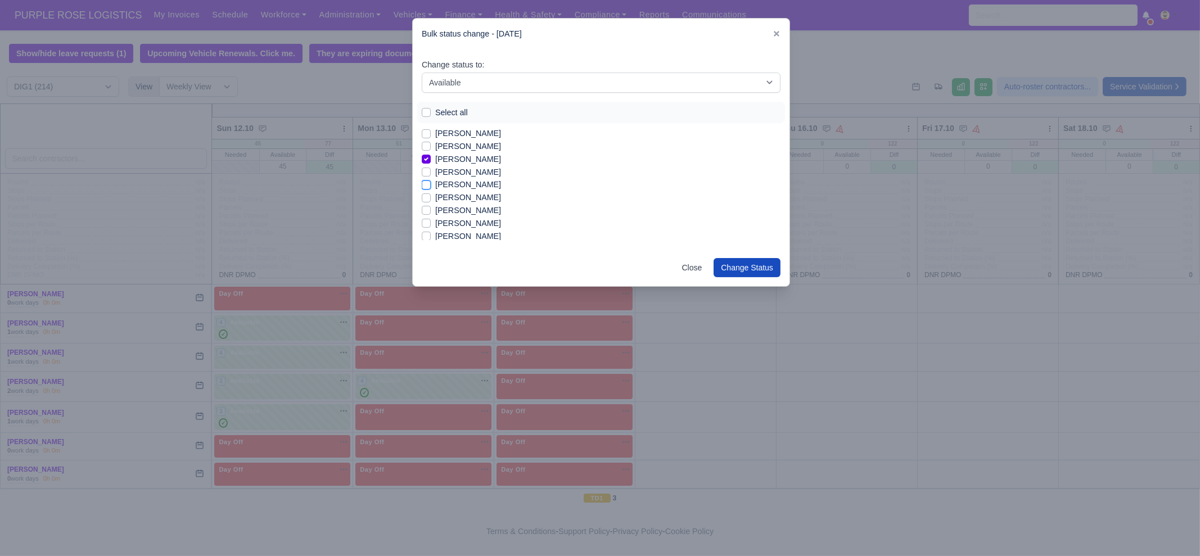
checkbox input "true"
click at [464, 192] on label "Edmund Nathaniel Kwakye" at bounding box center [468, 197] width 66 height 13
click at [431, 192] on input "Edmund Nathaniel Kwakye" at bounding box center [426, 195] width 9 height 9
checkbox input "true"
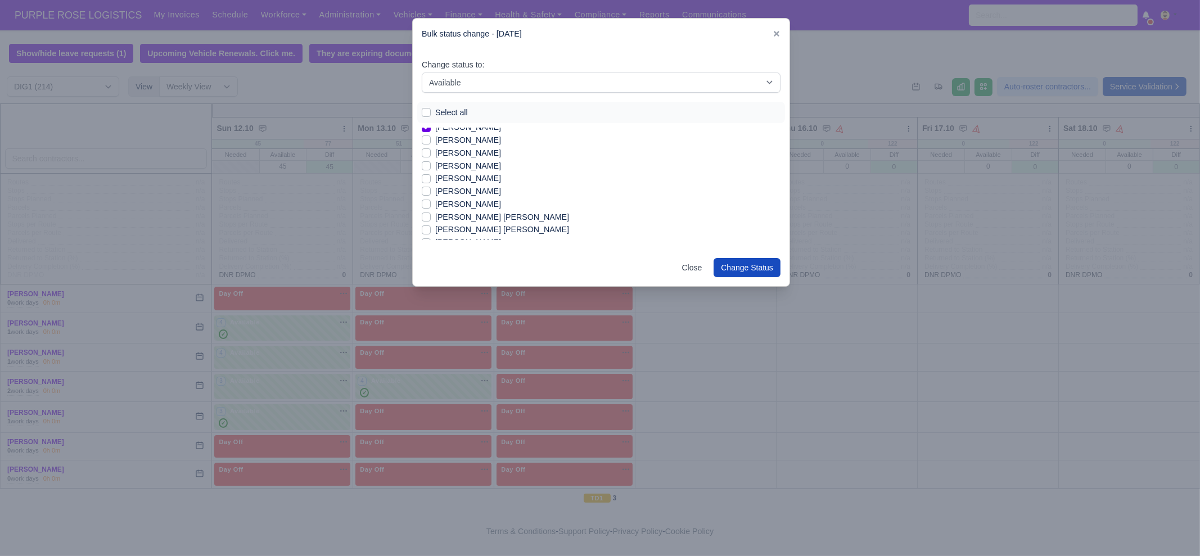
click at [466, 219] on label "Glen Michael O Connor" at bounding box center [502, 217] width 134 height 13
click at [431, 219] on input "Glen Michael O Connor" at bounding box center [426, 215] width 9 height 9
checkbox input "true"
click at [458, 171] on label "Gyursoy Mehmed" at bounding box center [468, 172] width 66 height 13
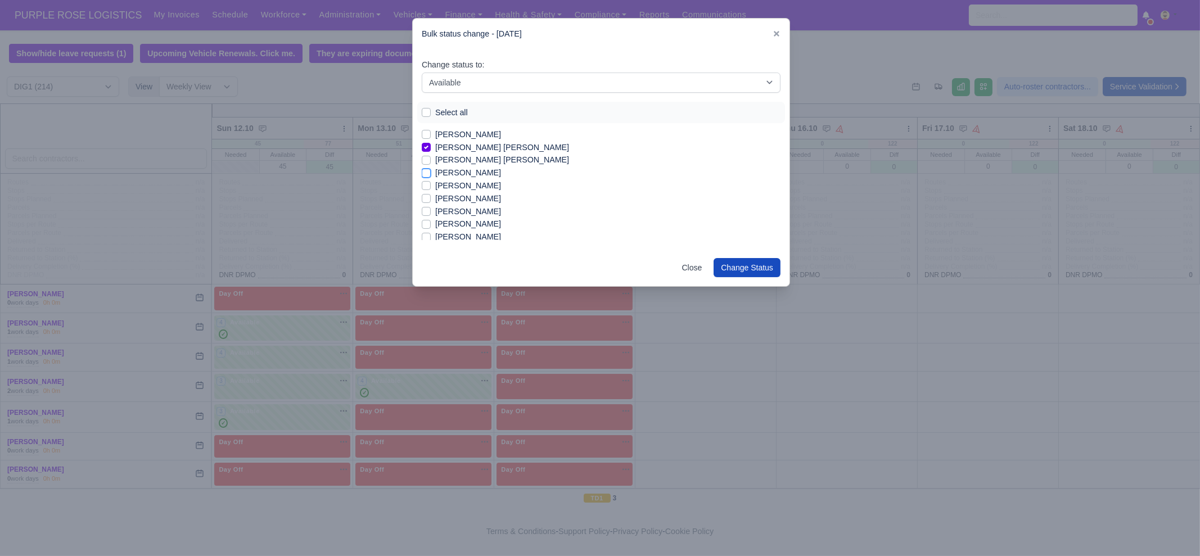
click at [431, 171] on input "Gyursoy Mehmed" at bounding box center [426, 170] width 9 height 9
checkbox input "true"
click at [460, 187] on label "Haseeb Raza" at bounding box center [468, 185] width 66 height 13
click at [431, 187] on input "Haseeb Raza" at bounding box center [426, 183] width 9 height 9
checkbox input "true"
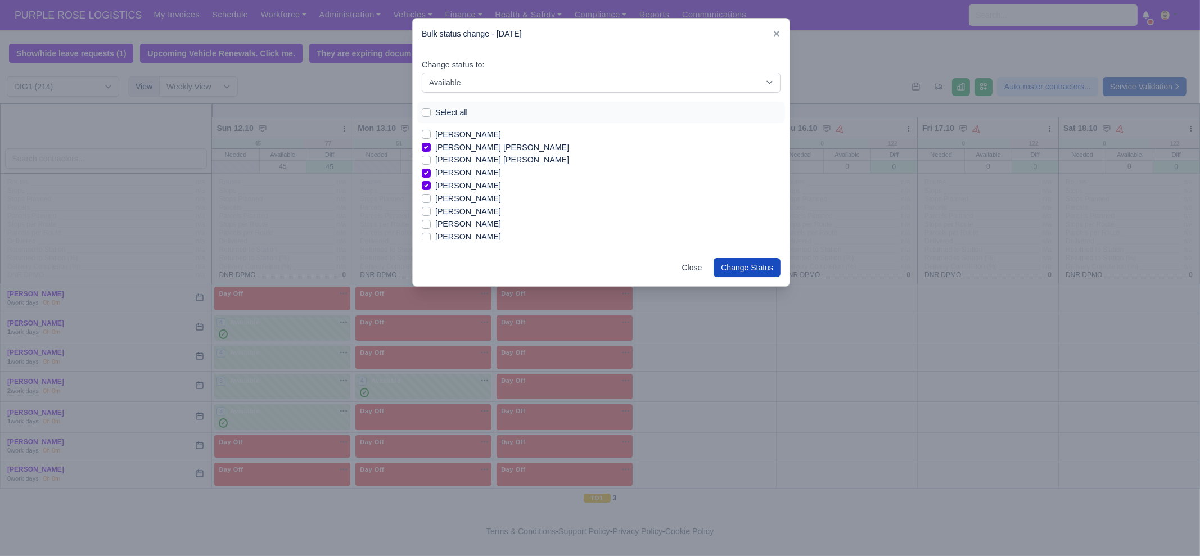
click at [460, 198] on label "Hematullah Rahmati" at bounding box center [468, 198] width 66 height 13
click at [431, 198] on input "Hematullah Rahmati" at bounding box center [426, 196] width 9 height 9
checkbox input "true"
click at [461, 232] on label "Ilia Ivankov Mitkov" at bounding box center [468, 237] width 66 height 13
click at [431, 232] on input "Ilia Ivankov Mitkov" at bounding box center [426, 235] width 9 height 9
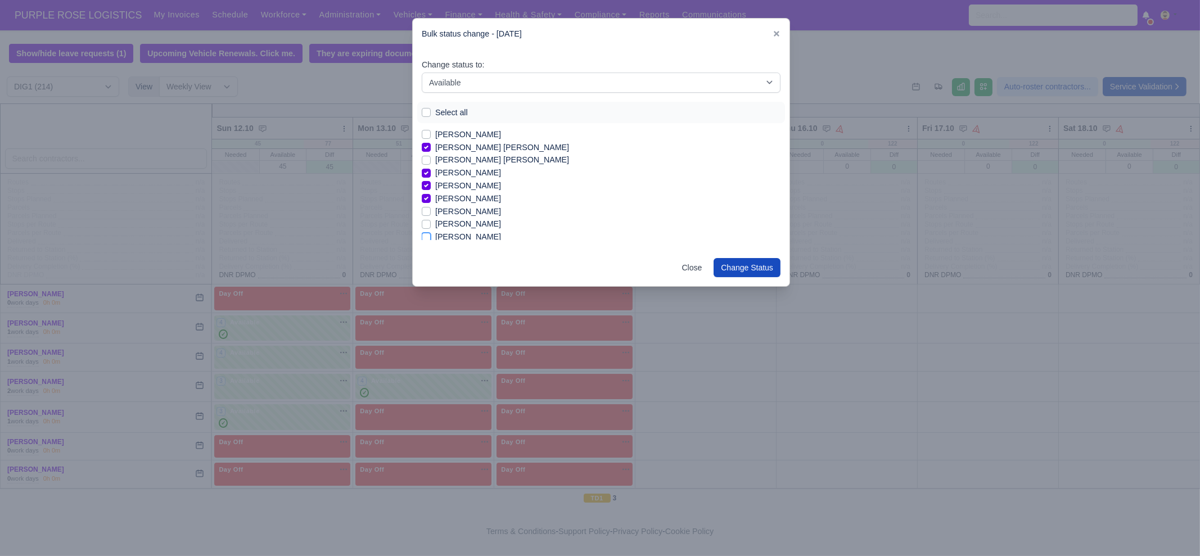
checkbox input "true"
click at [473, 180] on label "Imran Usmani" at bounding box center [468, 179] width 66 height 13
click at [431, 180] on input "Imran Usmani" at bounding box center [426, 177] width 9 height 9
checkbox input "true"
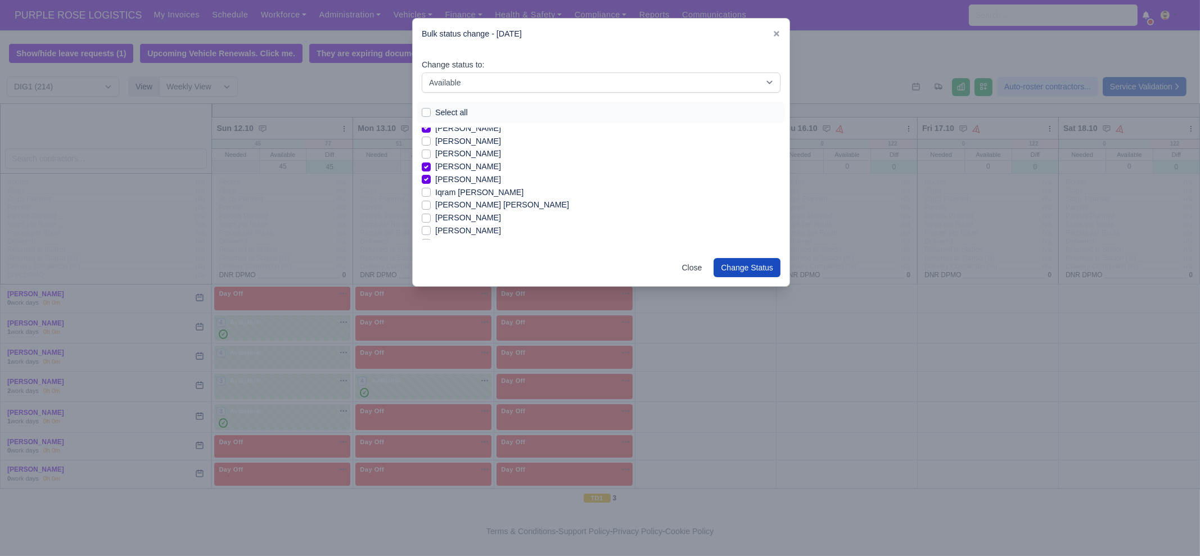
click at [473, 214] on label "Isaac Van Tuijl" at bounding box center [468, 217] width 66 height 13
click at [431, 214] on input "Isaac Van Tuijl" at bounding box center [426, 215] width 9 height 9
checkbox input "true"
click at [464, 226] on label "Jabir Adan" at bounding box center [468, 230] width 66 height 13
click at [431, 226] on input "Jabir Adan" at bounding box center [426, 228] width 9 height 9
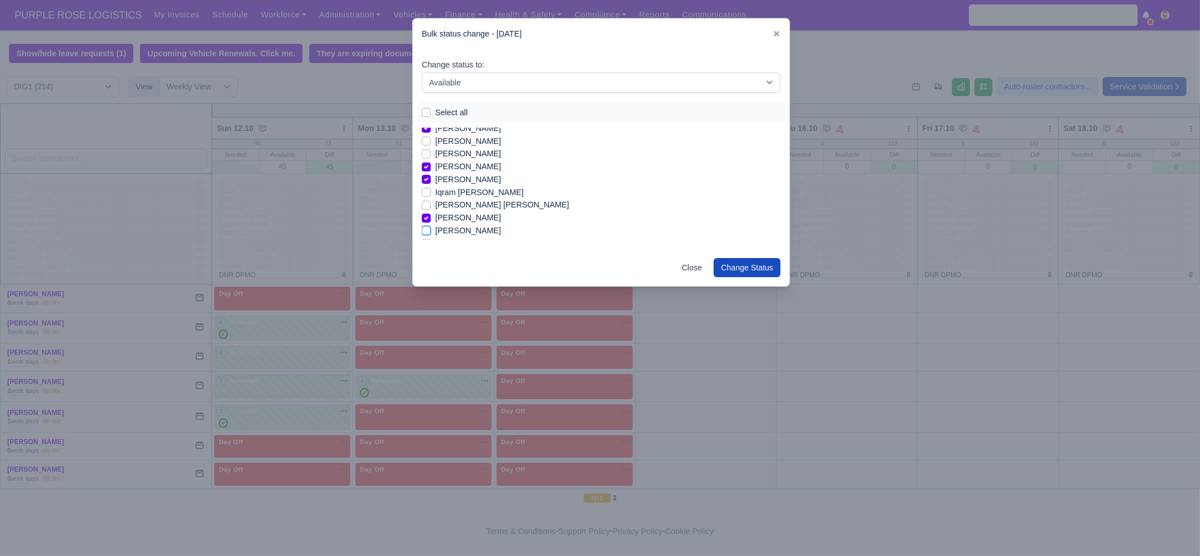
checkbox input "true"
click at [468, 234] on label "Joseph Blansy Basuamina" at bounding box center [489, 237] width 108 height 13
click at [431, 234] on input "Joseph Blansy Basuamina" at bounding box center [426, 235] width 9 height 9
checkbox input "true"
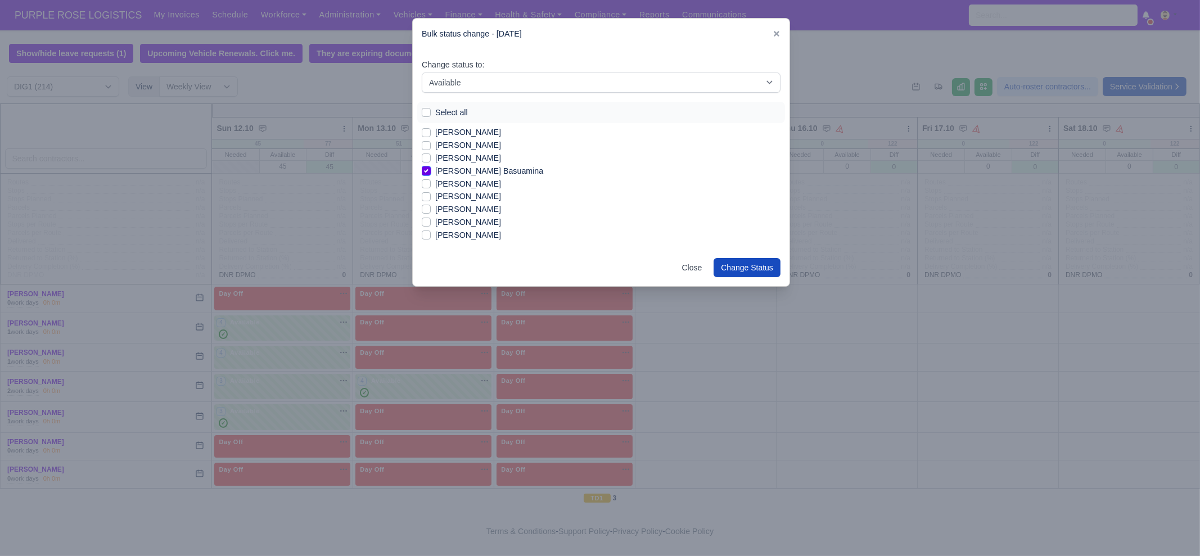
scroll to position [647, 0]
click at [450, 202] on label "Kai grant" at bounding box center [468, 204] width 66 height 13
click at [431, 202] on input "Kai grant" at bounding box center [426, 202] width 9 height 9
checkbox input "true"
click at [453, 217] on label "Kevin Huczko" at bounding box center [468, 217] width 66 height 13
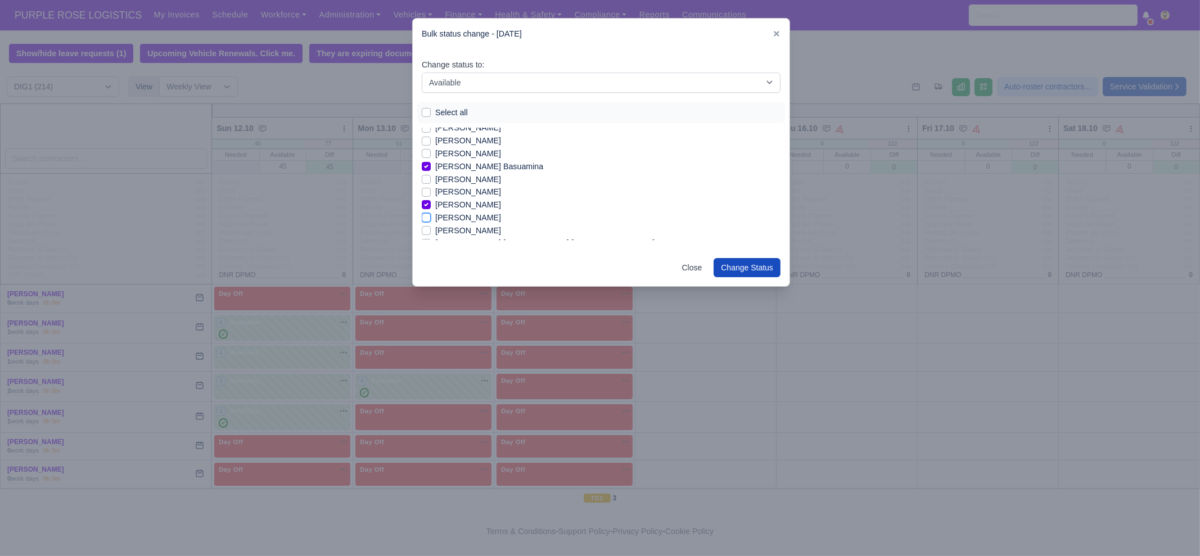
click at [431, 217] on input "Kevin Huczko" at bounding box center [426, 215] width 9 height 9
checkbox input "true"
click at [473, 175] on label "James McElroy" at bounding box center [468, 172] width 66 height 13
click at [431, 175] on input "James McElroy" at bounding box center [426, 170] width 9 height 9
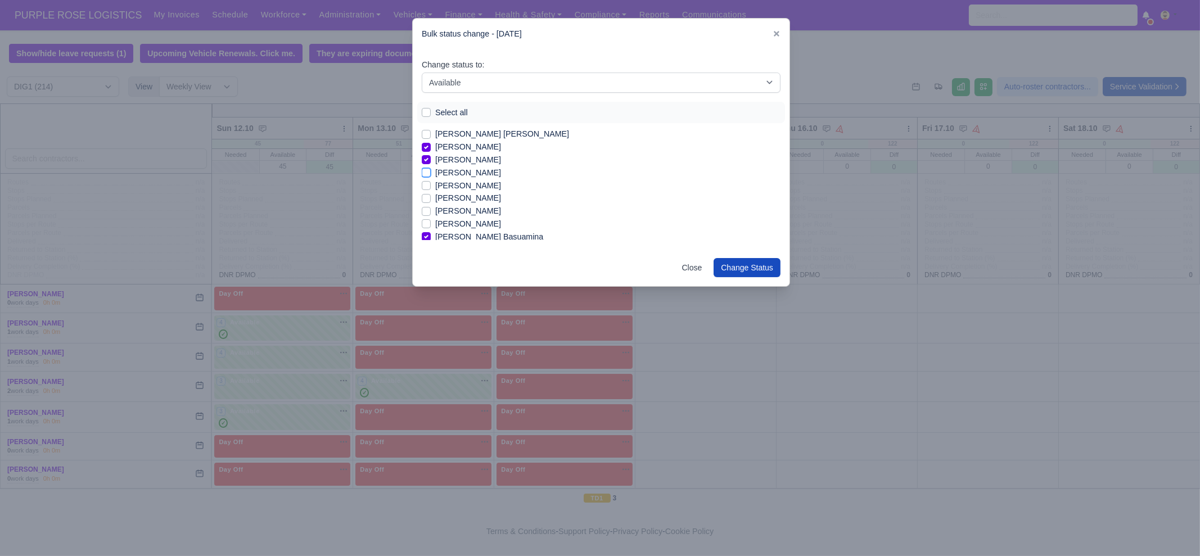
checkbox input "true"
click at [462, 225] on label "Yuliyan veselinov" at bounding box center [468, 225] width 66 height 13
click at [431, 225] on input "Yuliyan veselinov" at bounding box center [426, 223] width 9 height 9
checkbox input "true"
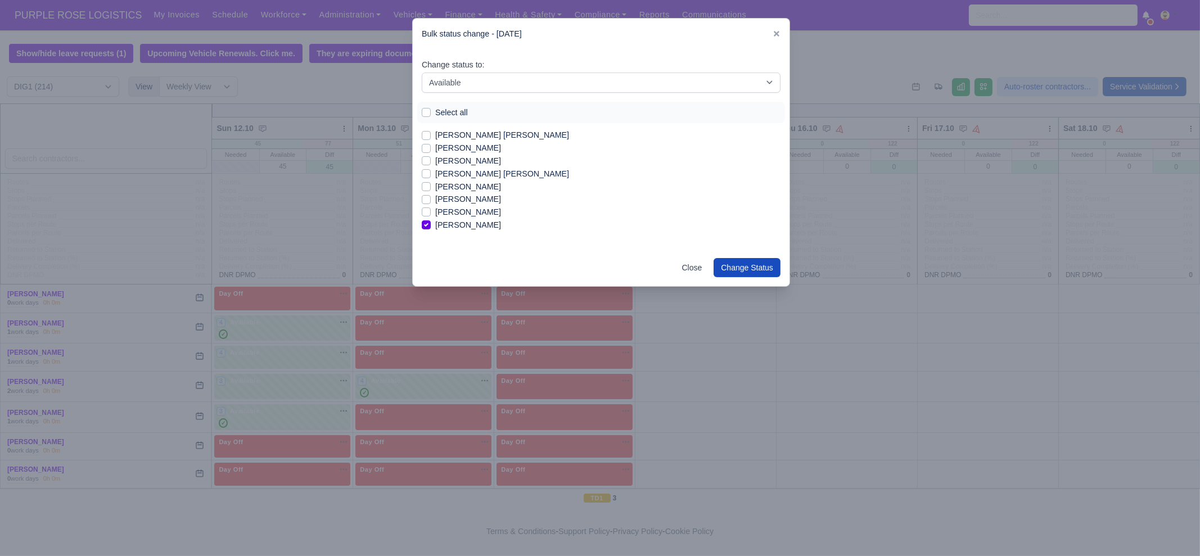
click at [463, 215] on label "Yuliyan Nonov" at bounding box center [468, 212] width 66 height 13
click at [431, 215] on input "Yuliyan Nonov" at bounding box center [426, 210] width 9 height 9
checkbox input "true"
click at [466, 177] on label "Yordan mariyanov ivanov" at bounding box center [502, 174] width 134 height 13
click at [431, 177] on input "Yordan mariyanov ivanov" at bounding box center [426, 172] width 9 height 9
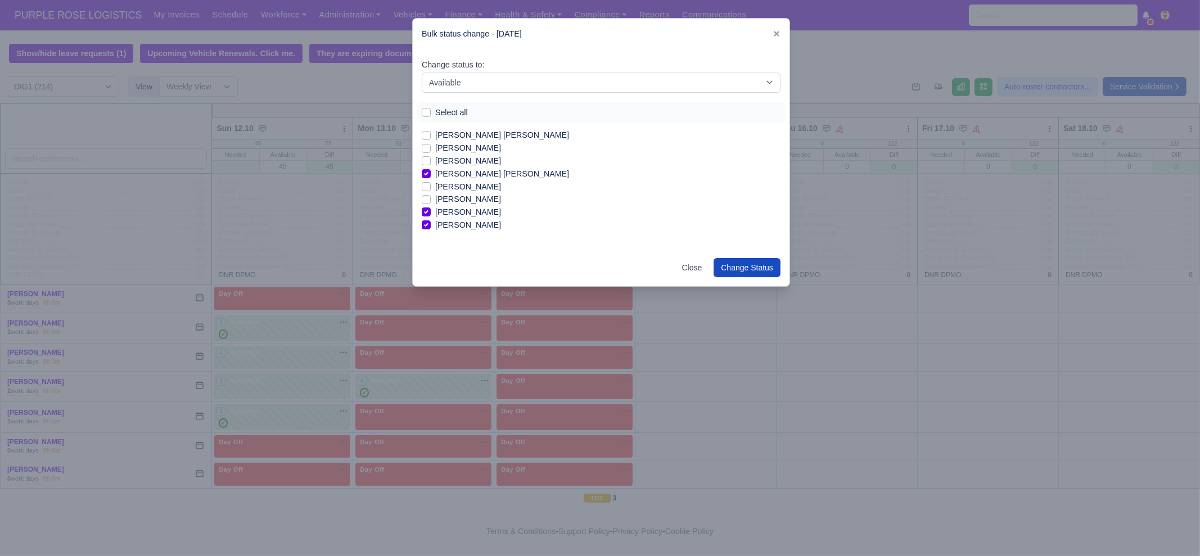
click at [463, 168] on label "Yordan mariyanov ivanov" at bounding box center [502, 174] width 134 height 13
click at [431, 168] on input "Yordan mariyanov ivanov" at bounding box center [426, 172] width 9 height 9
checkbox input "false"
click at [452, 150] on label "Yahye Abdi" at bounding box center [468, 148] width 66 height 13
click at [431, 150] on input "Yahye Abdi" at bounding box center [426, 146] width 9 height 9
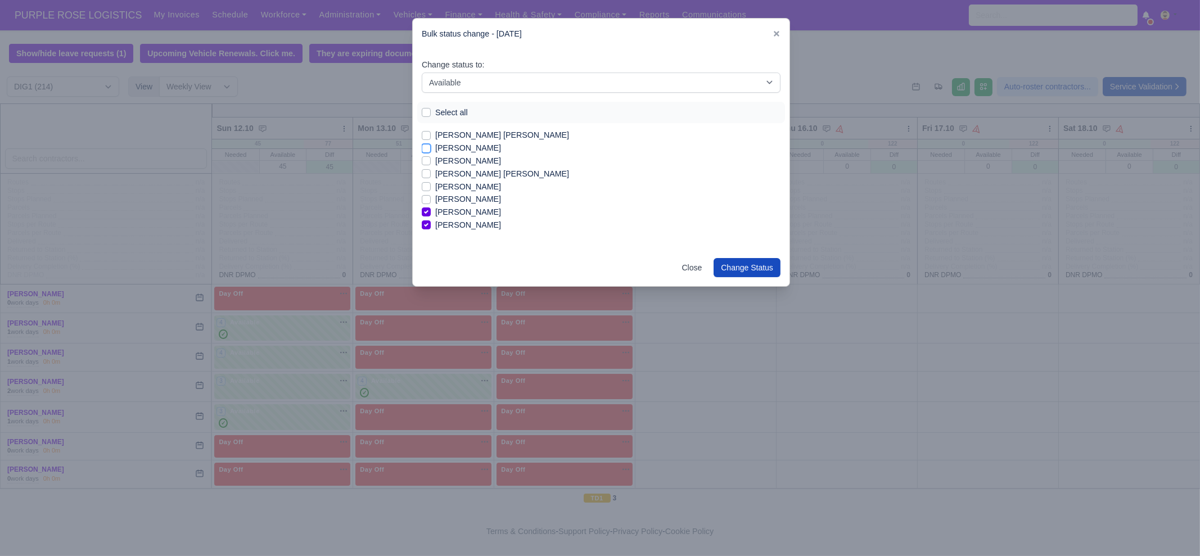
checkbox input "true"
click at [449, 161] on label "Yordan Angelov Svetlinov" at bounding box center [468, 161] width 66 height 13
click at [431, 161] on input "Yordan Angelov Svetlinov" at bounding box center [426, 159] width 9 height 9
checkbox input "true"
click at [449, 173] on label "Yordan mariyanov ivanov" at bounding box center [502, 174] width 134 height 13
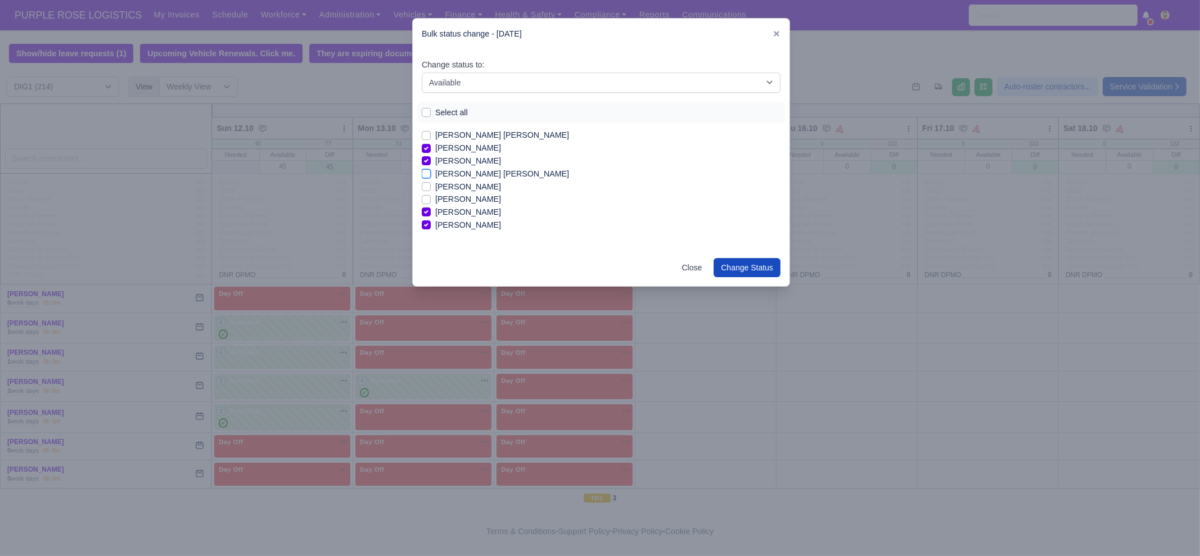
click at [431, 173] on input "Yordan mariyanov ivanov" at bounding box center [426, 172] width 9 height 9
checkbox input "true"
click at [455, 182] on label "Tugay Yildiz" at bounding box center [468, 180] width 66 height 13
click at [431, 182] on input "Tugay Yildiz" at bounding box center [426, 178] width 9 height 9
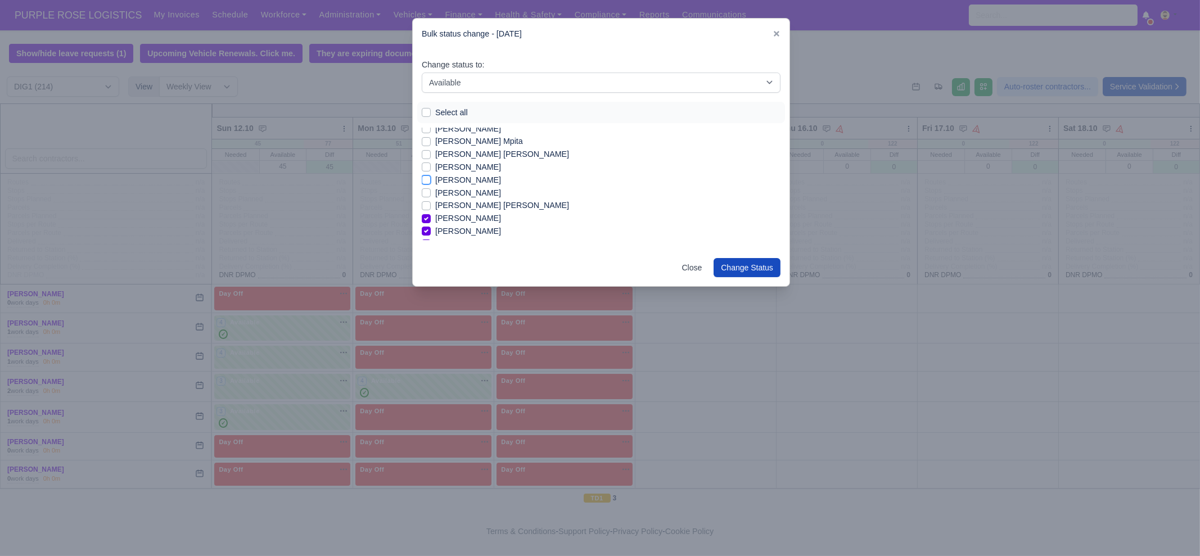
checkbox input "true"
click at [454, 198] on label "Stanimir Krasimirov Chirakov" at bounding box center [468, 199] width 66 height 13
click at [431, 198] on input "Stanimir Krasimirov Chirakov" at bounding box center [426, 197] width 9 height 9
checkbox input "true"
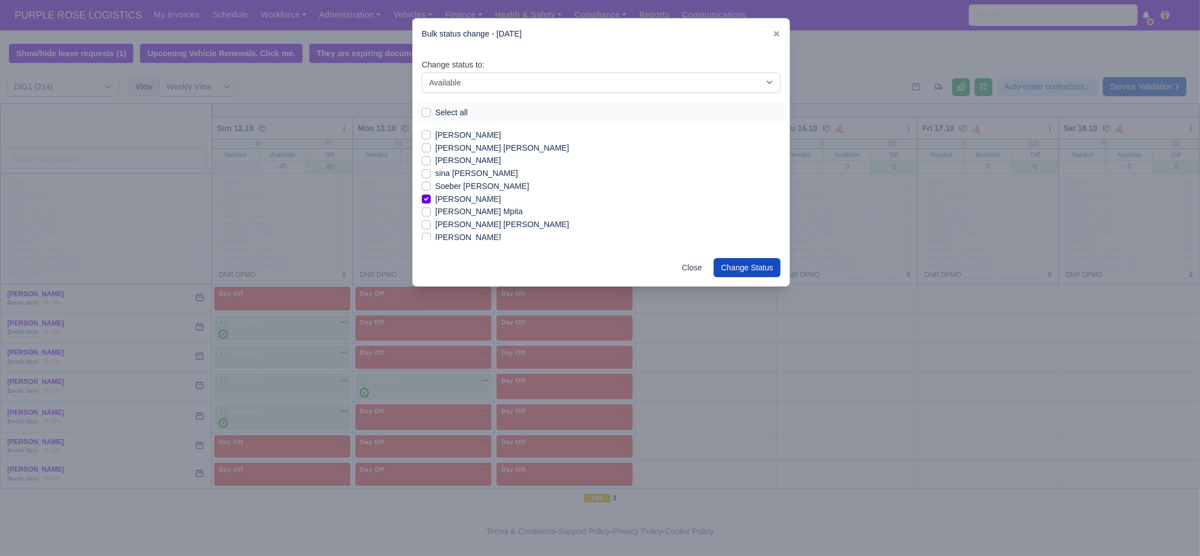
click at [454, 175] on label "sina sami" at bounding box center [476, 173] width 83 height 13
click at [431, 175] on input "sina sami" at bounding box center [426, 171] width 9 height 9
checkbox input "true"
click at [460, 150] on label "Shaquille Dominic Amara" at bounding box center [502, 148] width 134 height 13
click at [431, 150] on input "Shaquille Dominic Amara" at bounding box center [426, 146] width 9 height 9
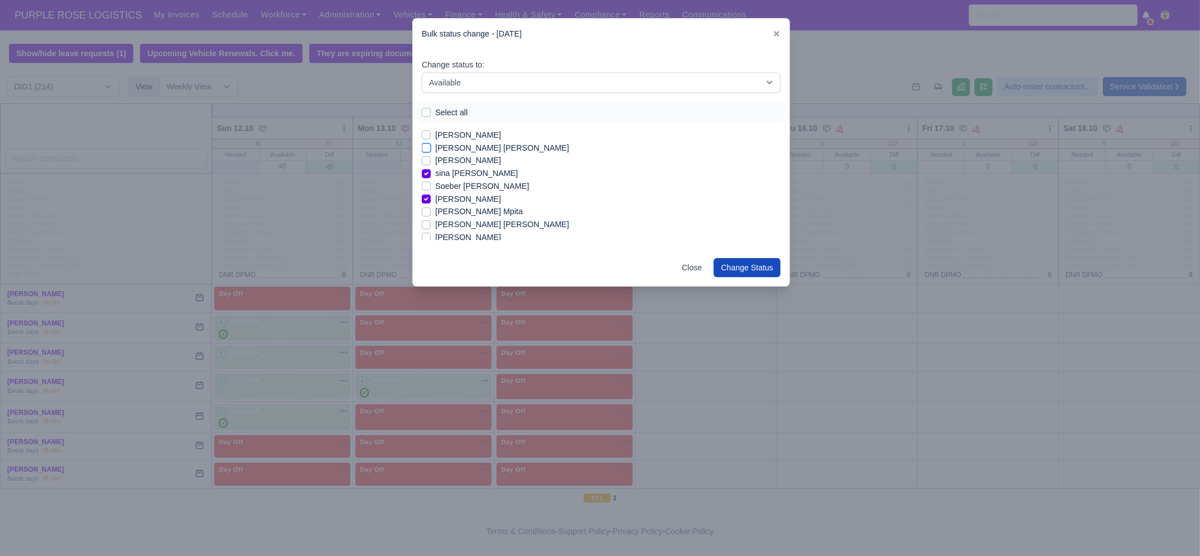
checkbox input "true"
click at [464, 135] on label "Shallum Anderson" at bounding box center [468, 135] width 66 height 13
click at [431, 135] on input "Shallum Anderson" at bounding box center [426, 133] width 9 height 9
checkbox input "true"
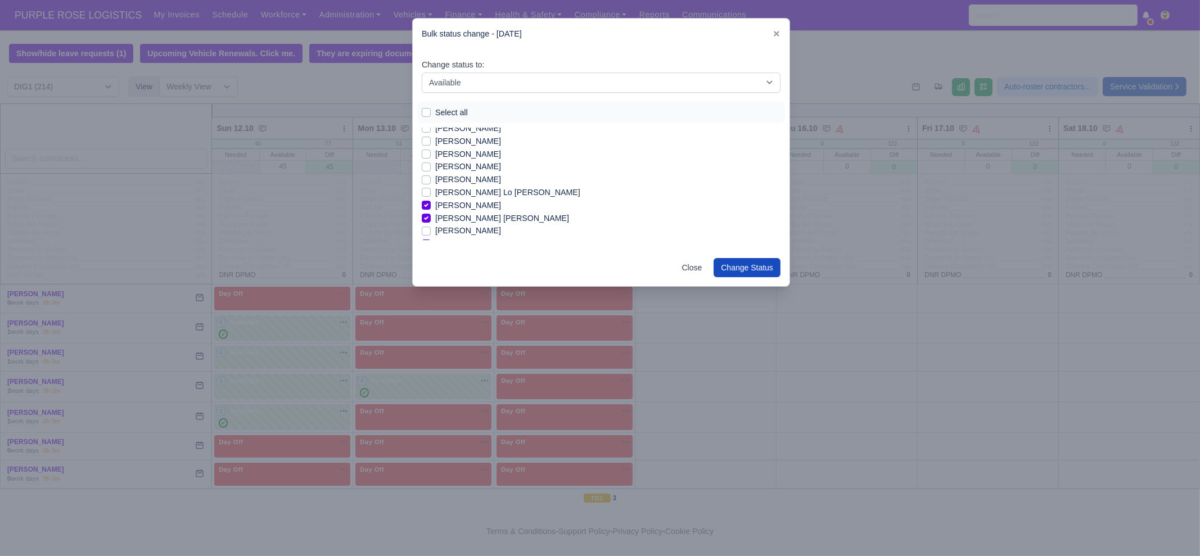
click at [461, 166] on label "SALIH HALIS" at bounding box center [468, 166] width 66 height 13
click at [431, 166] on input "SALIH HALIS" at bounding box center [426, 164] width 9 height 9
checkbox input "true"
click at [464, 153] on label "Saddam Karam" at bounding box center [468, 154] width 66 height 13
click at [431, 153] on input "Saddam Karam" at bounding box center [426, 152] width 9 height 9
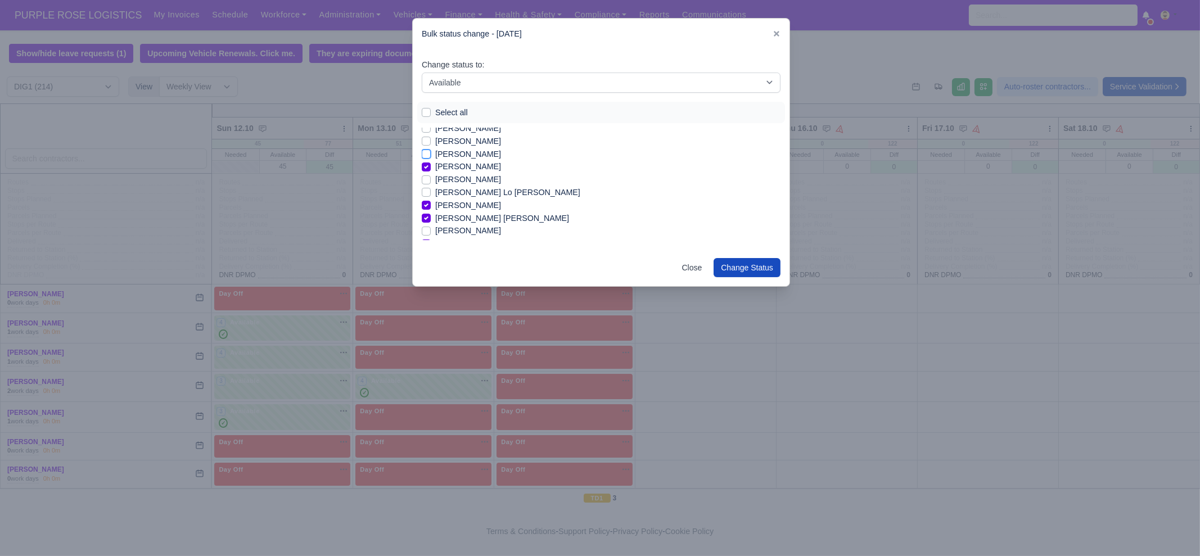
checkbox input "true"
click at [459, 173] on label "Ridhwan Ahmed" at bounding box center [468, 173] width 66 height 13
click at [431, 173] on input "Ridhwan Ahmed" at bounding box center [426, 171] width 9 height 9
checkbox input "true"
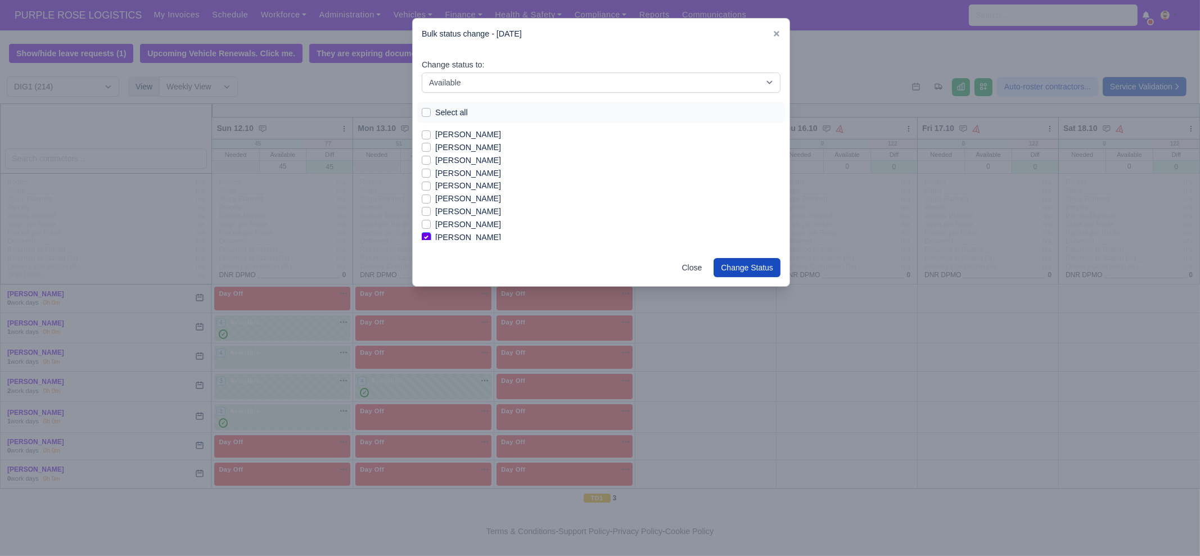
scroll to position [1108, 0]
click at [447, 181] on label "Phil Yeboah Quartey" at bounding box center [468, 179] width 66 height 13
click at [431, 181] on input "Phil Yeboah Quartey" at bounding box center [426, 177] width 9 height 9
checkbox input "true"
click at [450, 166] on label "Omon Aikhuele" at bounding box center [468, 166] width 66 height 13
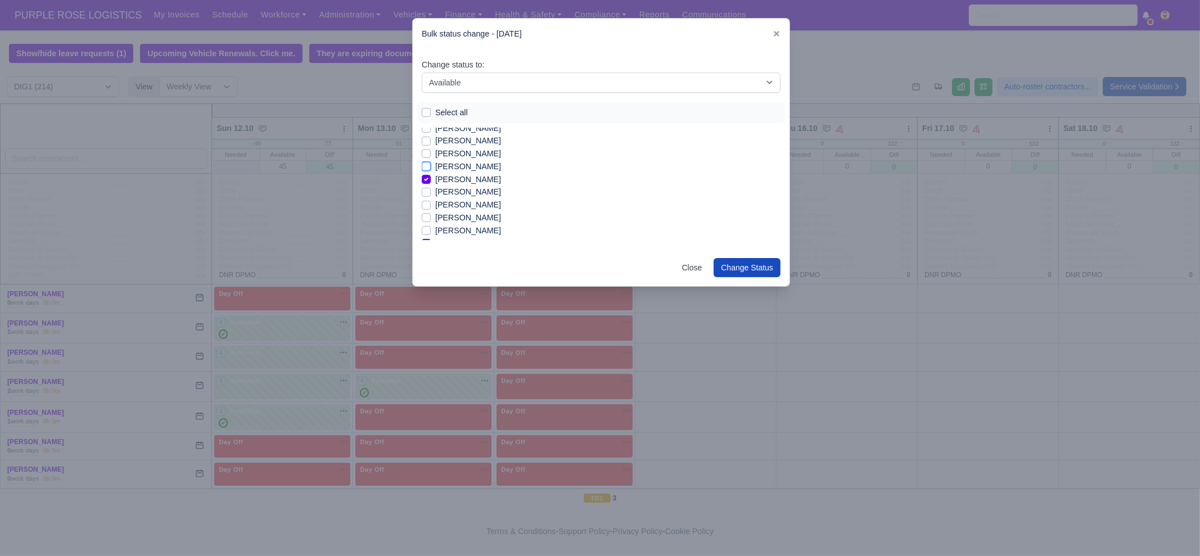
click at [431, 166] on input "Omon Aikhuele" at bounding box center [426, 164] width 9 height 9
checkbox input "true"
click at [464, 151] on label "Nicholas Bonsu" at bounding box center [468, 147] width 66 height 13
click at [431, 150] on input "Nicholas Bonsu" at bounding box center [426, 145] width 9 height 9
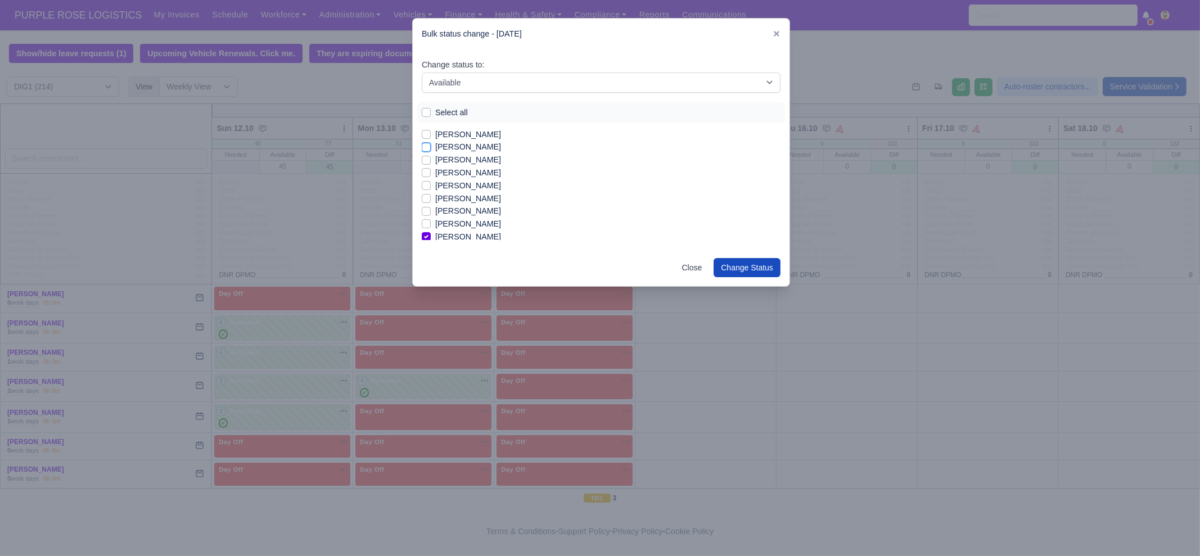
checkbox input "true"
click at [462, 130] on label "Nathaniel Walters" at bounding box center [468, 134] width 66 height 13
click at [431, 130] on input "Nathaniel Walters" at bounding box center [426, 132] width 9 height 9
checkbox input "true"
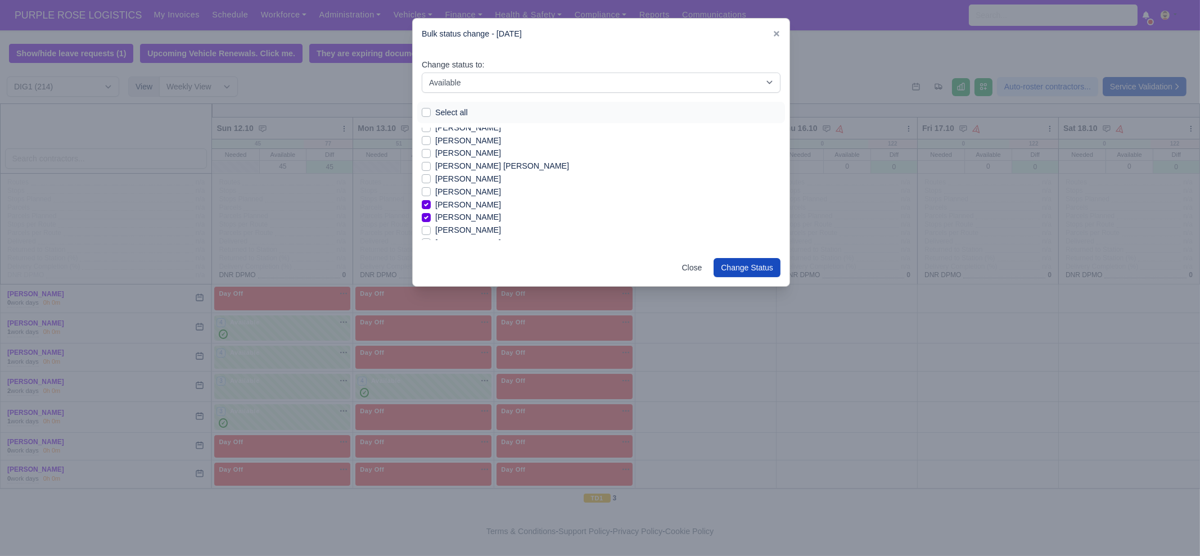
click at [459, 151] on label "Murad Abdmelrezak Ibrahim" at bounding box center [468, 153] width 66 height 13
click at [431, 151] on input "Murad Abdmelrezak Ibrahim" at bounding box center [426, 151] width 9 height 9
checkbox input "true"
click at [457, 209] on label "Muhammad Waleed Jamil" at bounding box center [468, 211] width 66 height 13
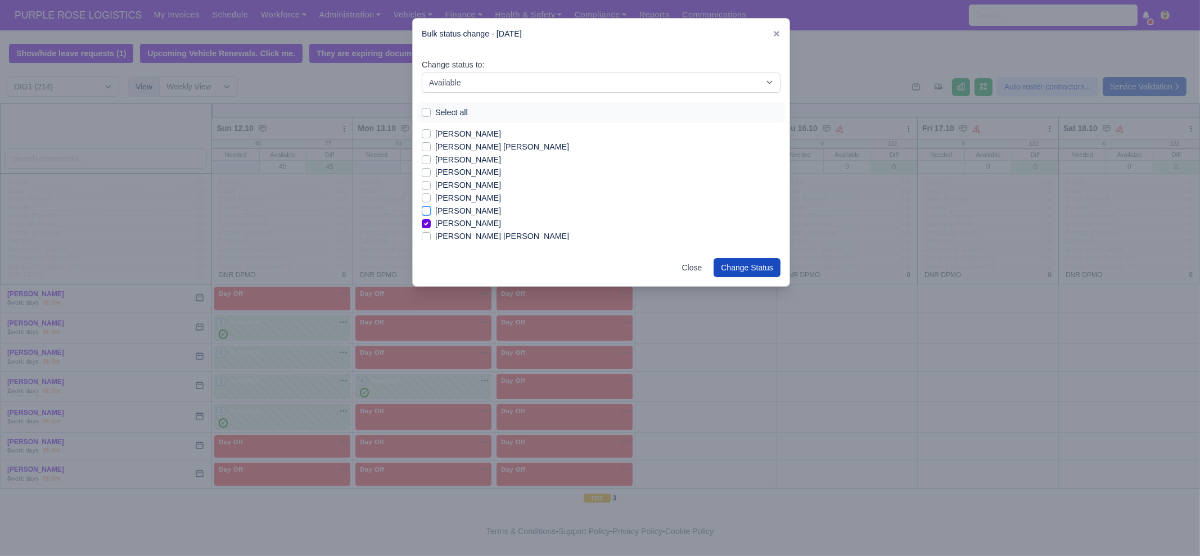
click at [431, 209] on input "Muhammad Waleed Jamil" at bounding box center [426, 209] width 9 height 9
checkbox input "true"
click at [458, 196] on label "Muhammad Farooq" at bounding box center [468, 198] width 66 height 13
click at [431, 196] on input "Muhammad Farooq" at bounding box center [426, 196] width 9 height 9
checkbox input "true"
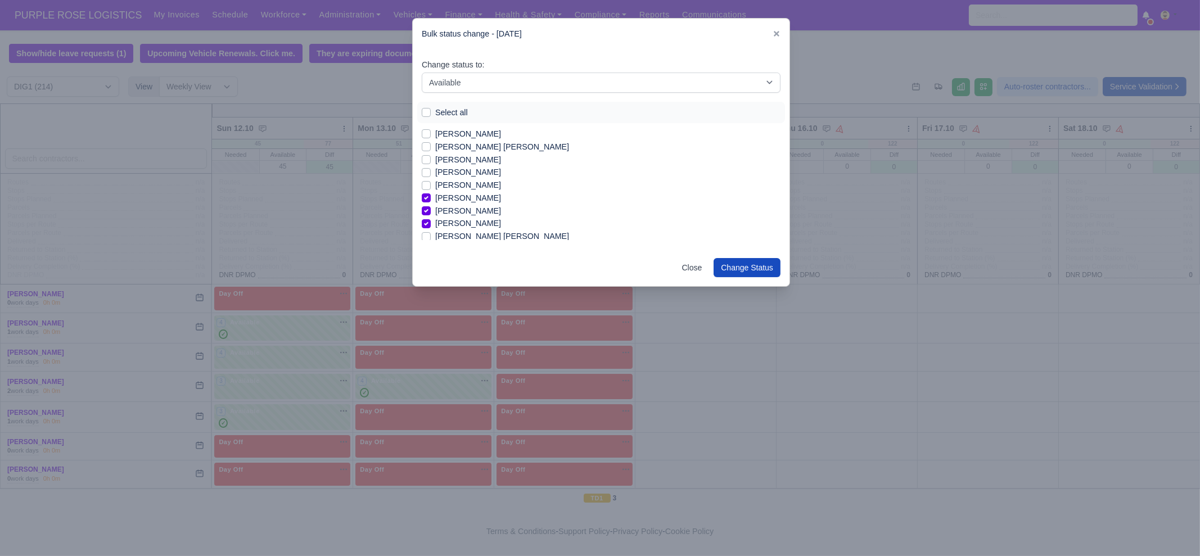
click at [460, 184] on label "Mohammed Khair" at bounding box center [468, 185] width 66 height 13
click at [431, 184] on input "Mohammed Khair" at bounding box center [426, 183] width 9 height 9
checkbox input "true"
click at [467, 147] on label "Mohammad Rashed ahmed" at bounding box center [502, 147] width 134 height 13
click at [431, 147] on input "Mohammad Rashed ahmed" at bounding box center [426, 145] width 9 height 9
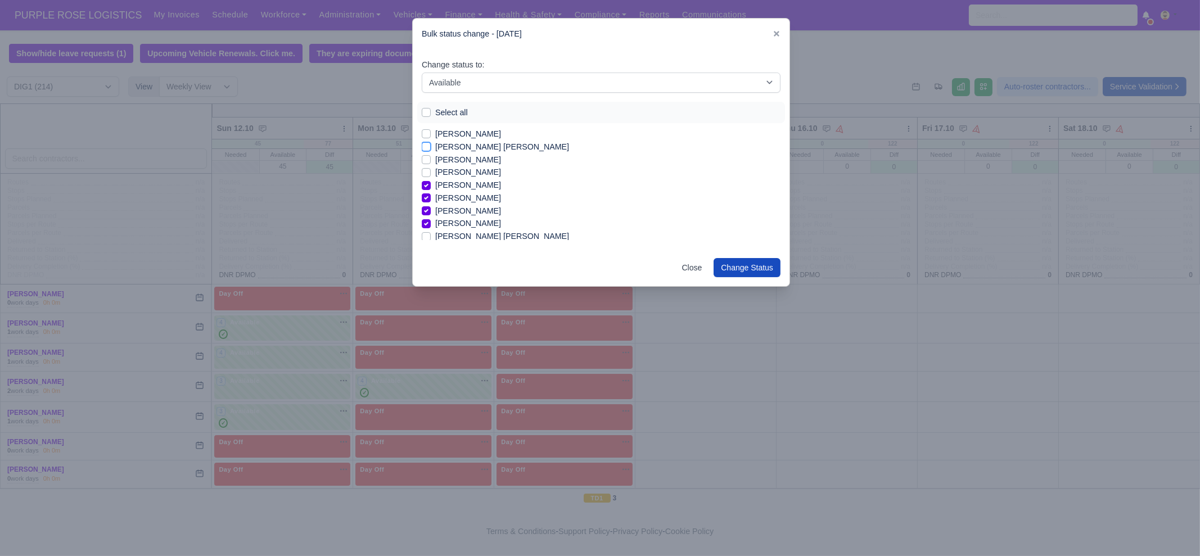
checkbox input "true"
click at [484, 192] on label "Mohamed Omar Sharif" at bounding box center [502, 191] width 134 height 13
click at [431, 192] on input "Mohamed Omar Sharif" at bounding box center [426, 189] width 9 height 9
checkbox input "true"
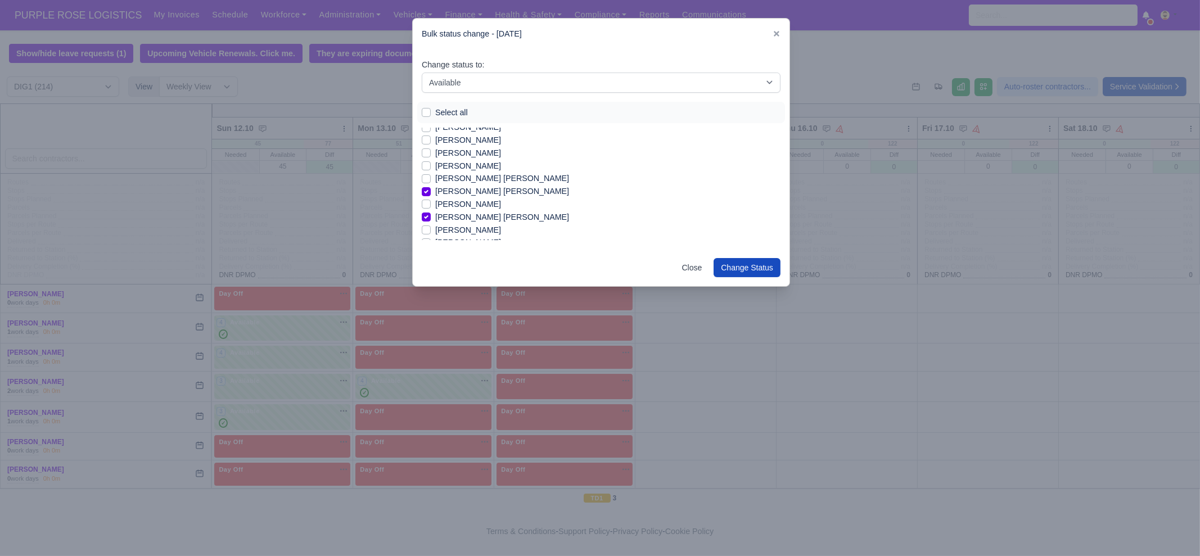
drag, startPoint x: 475, startPoint y: 143, endPoint x: 476, endPoint y: 149, distance: 5.7
click at [475, 145] on label "Mahomoud Mohamed" at bounding box center [468, 140] width 66 height 13
click at [431, 143] on input "Mahomoud Mohamed" at bounding box center [426, 138] width 9 height 9
checkbox input "true"
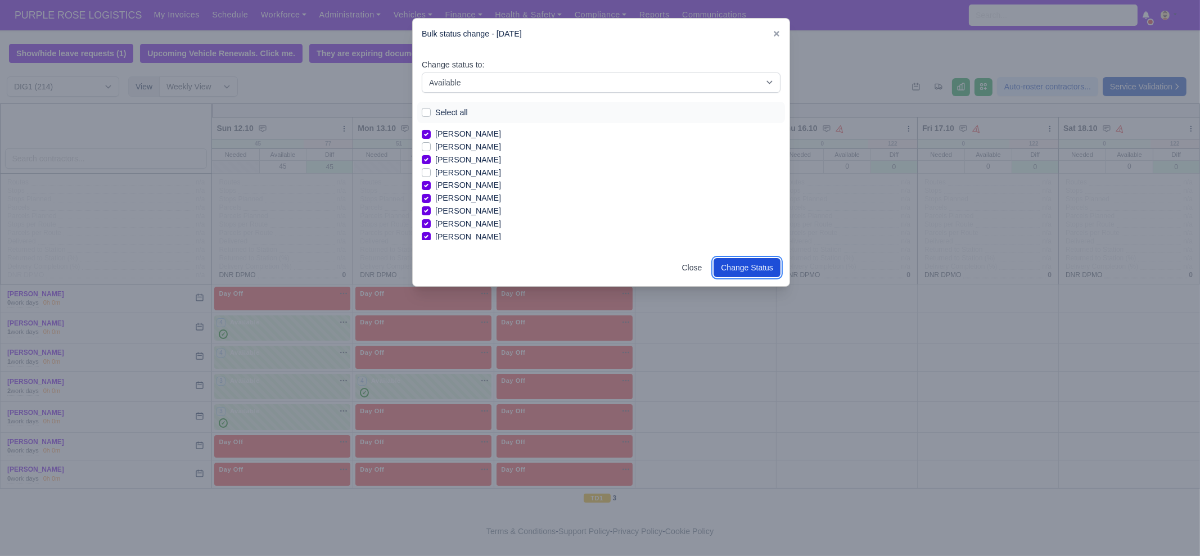
click at [743, 265] on button "Change Status" at bounding box center [746, 267] width 67 height 19
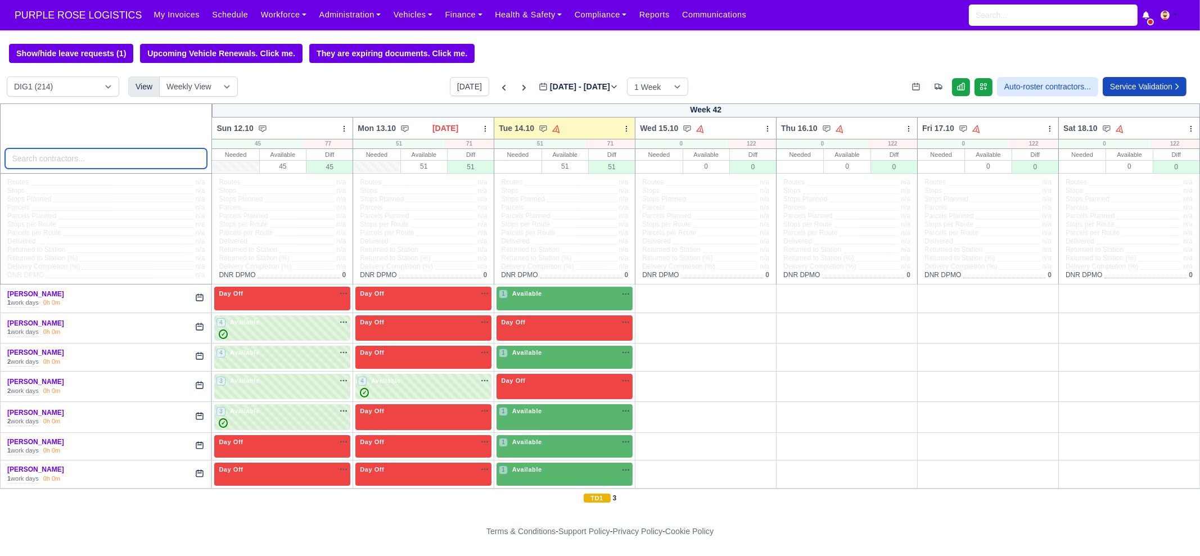
click at [162, 164] on input "search" at bounding box center [106, 158] width 202 height 20
paste input "Danilo"
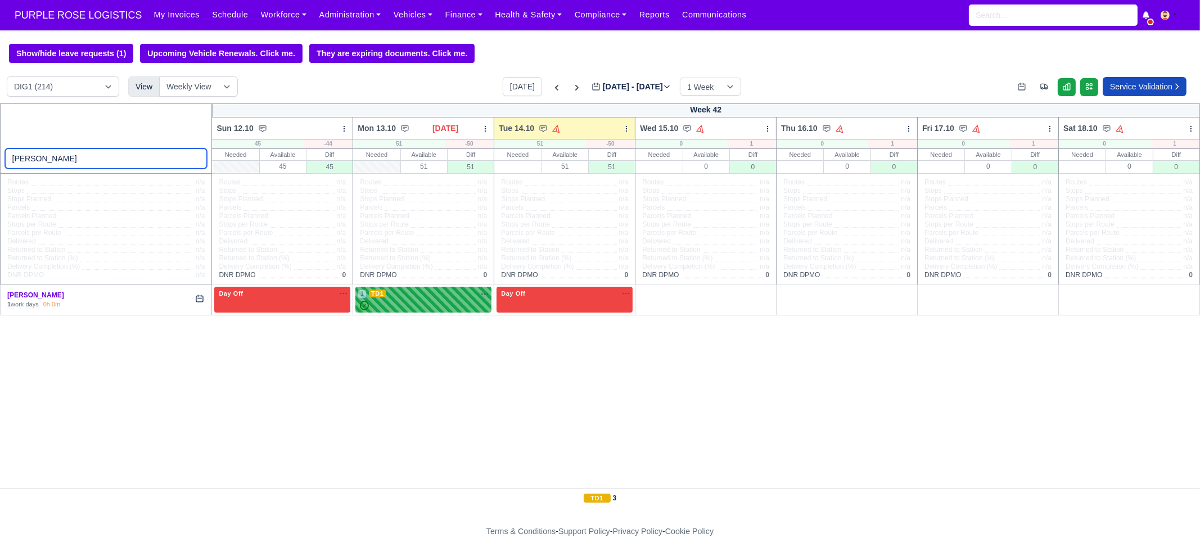
type input "Danilo"
click at [414, 299] on div "1 TD1 na" at bounding box center [424, 294] width 132 height 10
select select "6"
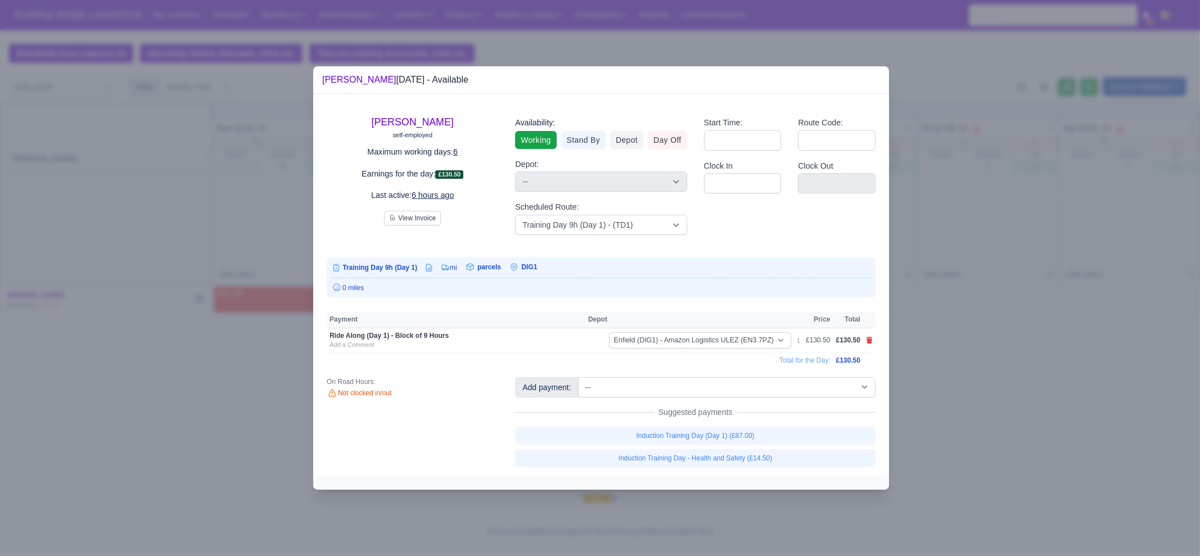
click at [935, 315] on div at bounding box center [600, 278] width 1200 height 556
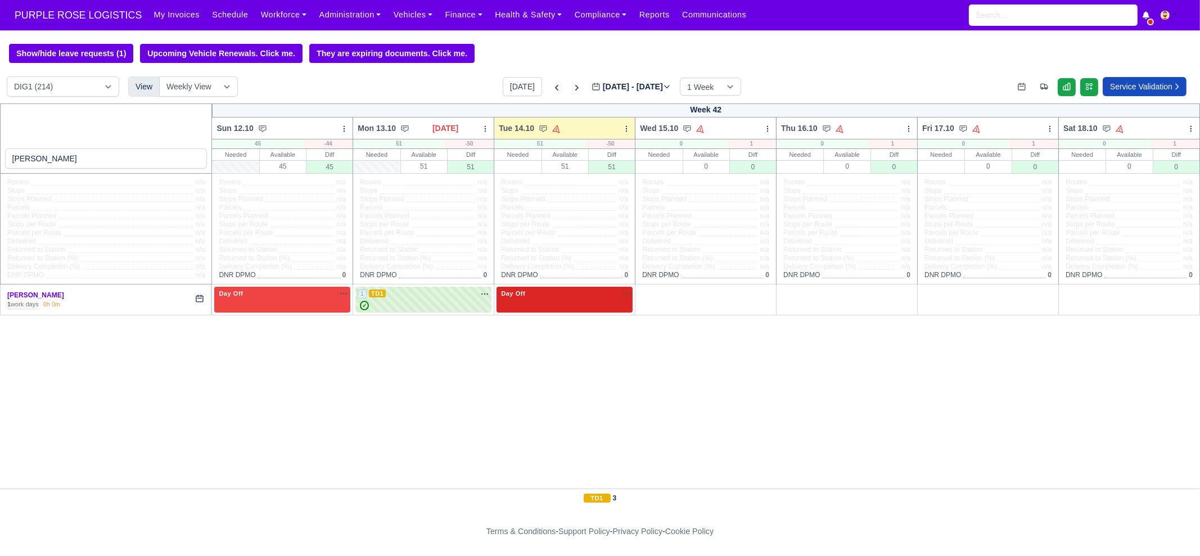
click at [531, 310] on div "Day Off Available" at bounding box center [564, 300] width 136 height 26
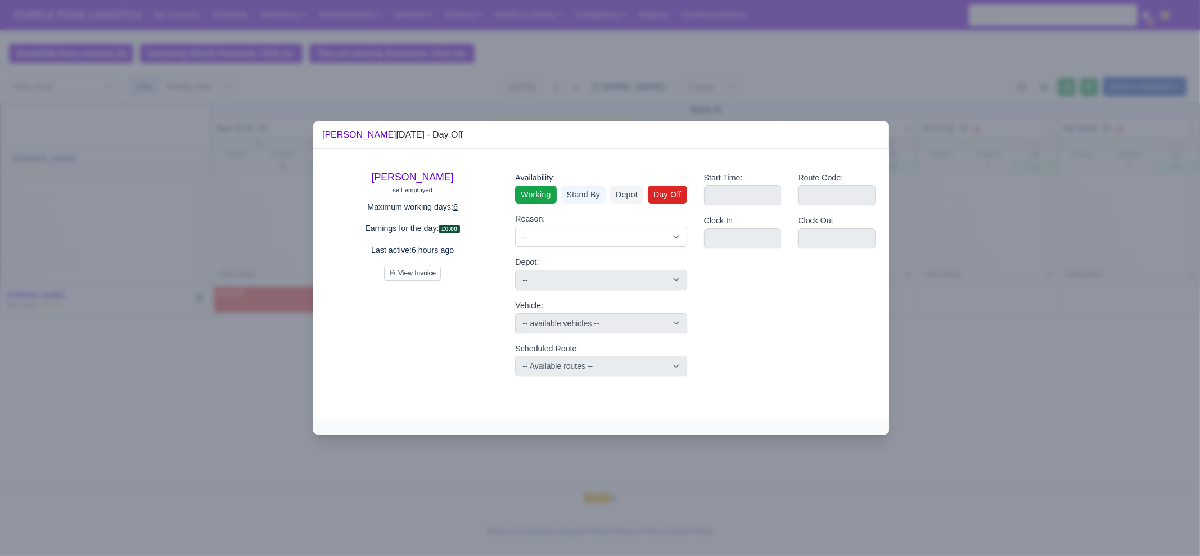
click at [545, 195] on link "Working" at bounding box center [535, 195] width 41 height 18
select select
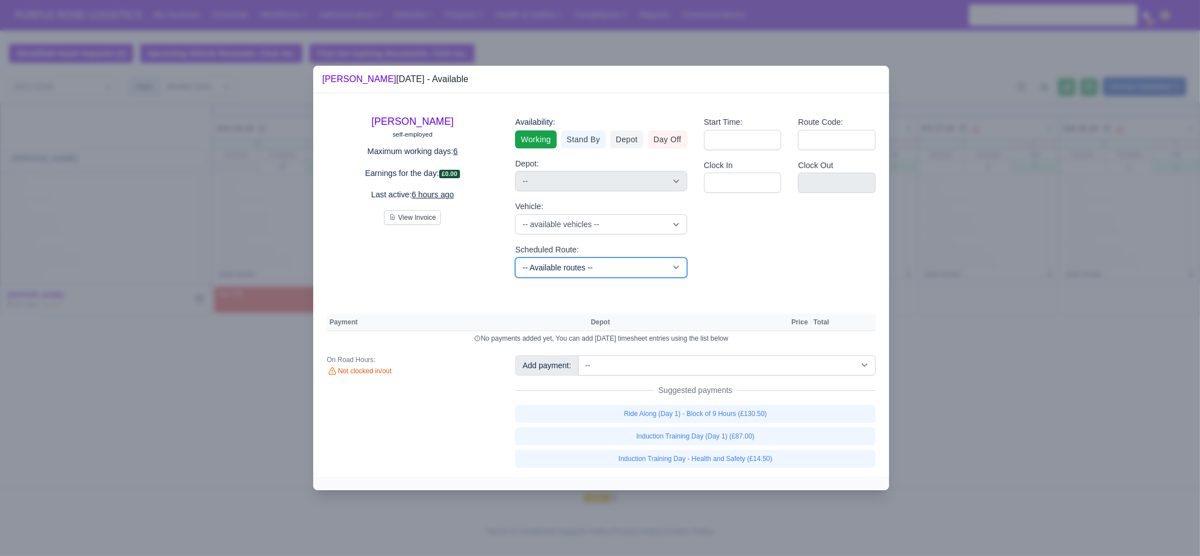
drag, startPoint x: 557, startPoint y: 263, endPoint x: 562, endPoint y: 257, distance: 7.6
click at [557, 263] on select "-- Available routes -- Standard Parcel - Block of 6 Hours - (SD6) AmFlex RTS Ve…" at bounding box center [600, 267] width 171 height 20
select select "8"
click at [515, 257] on select "-- Available routes -- Standard Parcel - Block of 6 Hours - (SD6) AmFlex RTS Ve…" at bounding box center [600, 267] width 171 height 20
select select
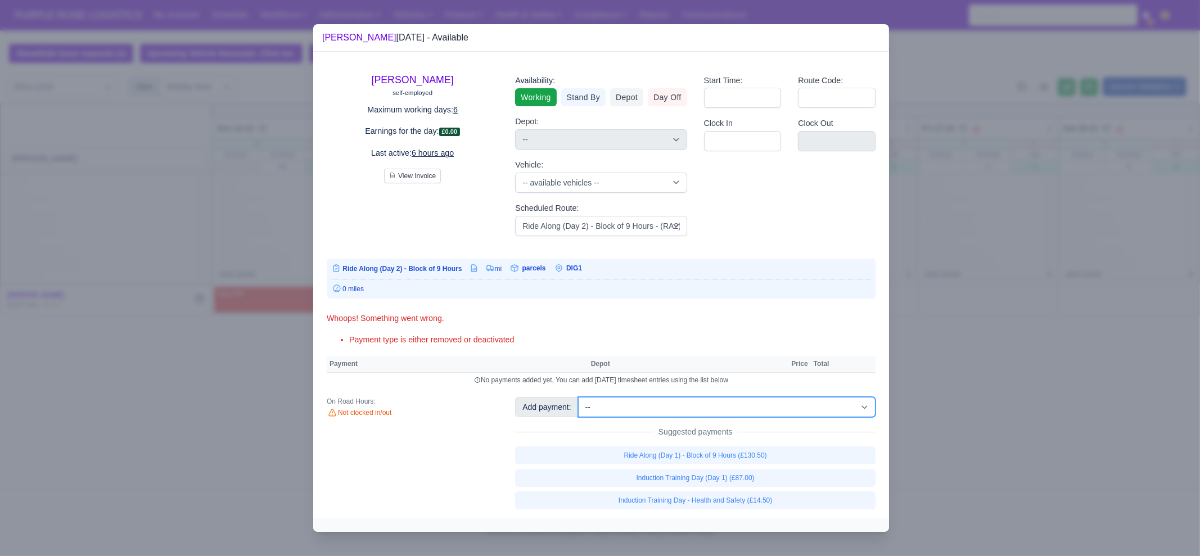
drag, startPoint x: 667, startPoint y: 406, endPoint x: 670, endPoint y: 398, distance: 8.2
click at [667, 406] on select "-- Additional Hour Support (£14.50) Additional Hour Support (Walkers) (£13.50) …" at bounding box center [726, 407] width 297 height 20
click at [578, 397] on select "-- Additional Hour Support (£14.50) Additional Hour Support (Walkers) (£13.50) …" at bounding box center [726, 407] width 297 height 20
select select "1"
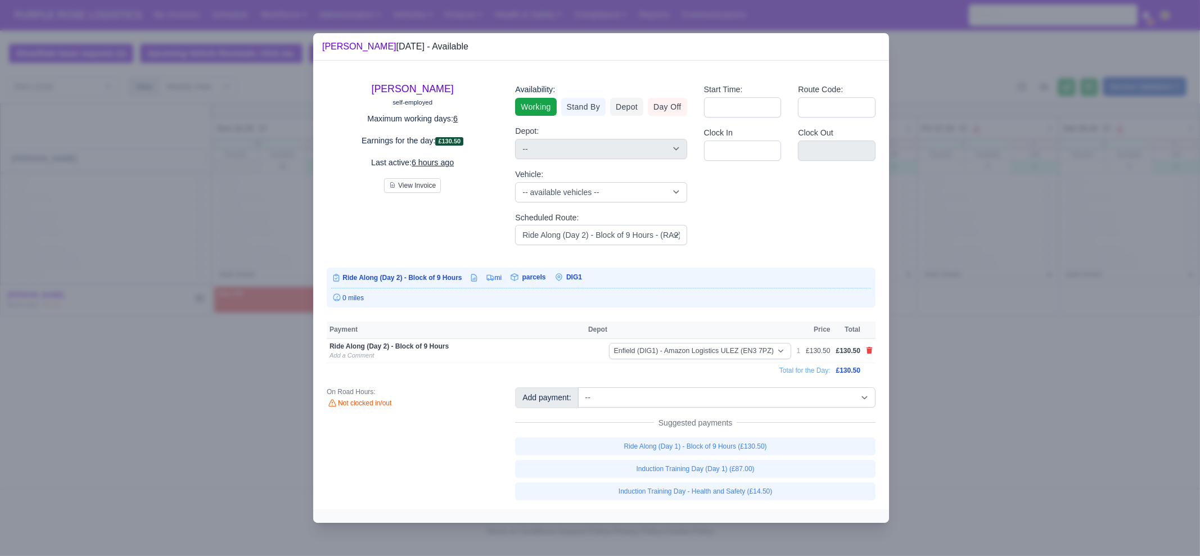
click at [959, 380] on div at bounding box center [600, 278] width 1200 height 556
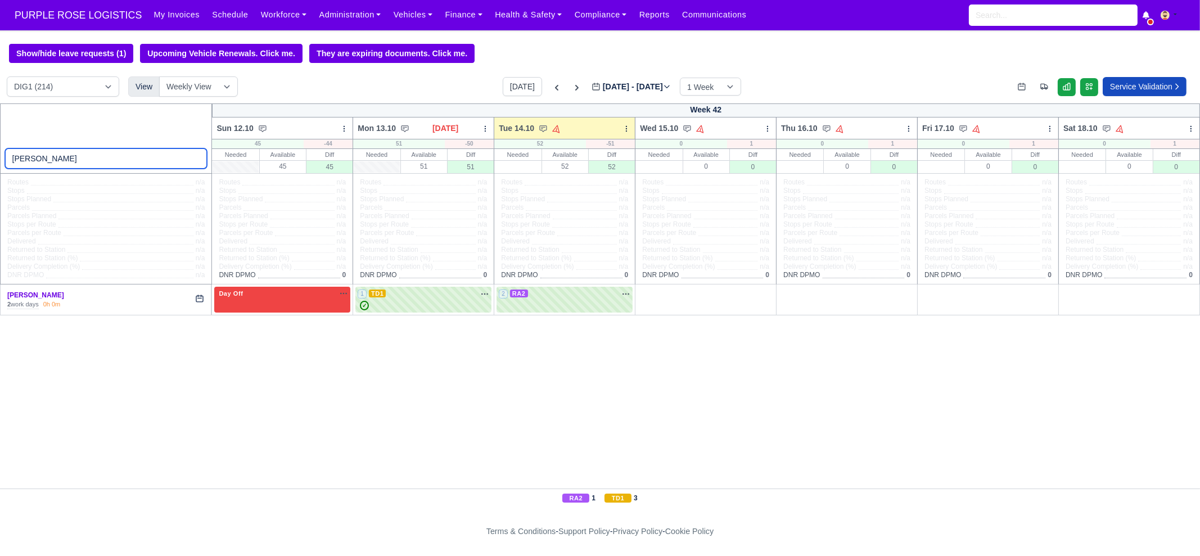
click at [135, 164] on input "Danilo" at bounding box center [106, 158] width 202 height 20
paste input "Craig Bickles"
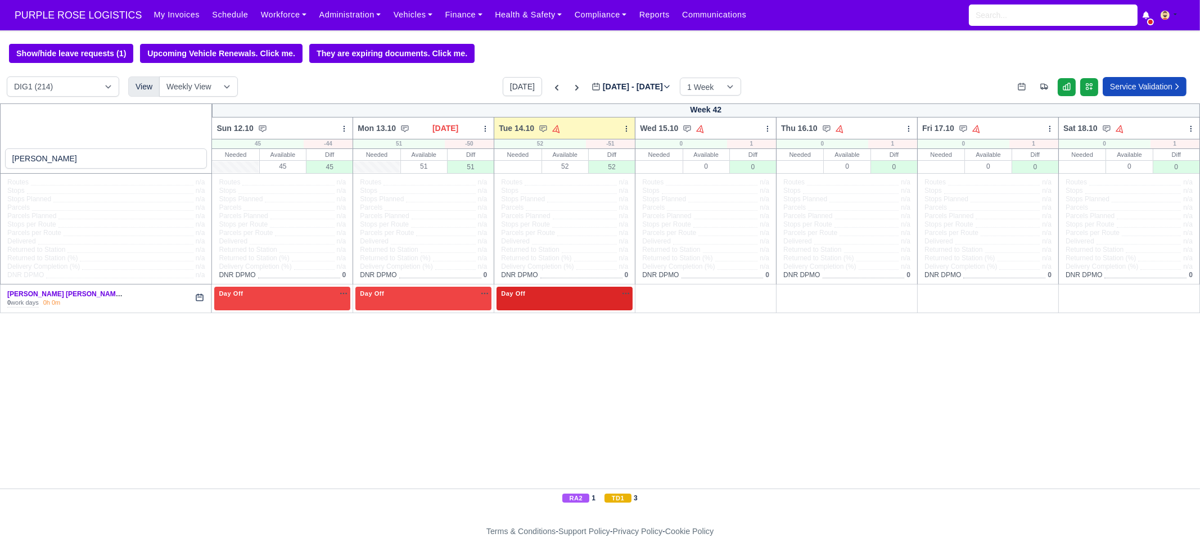
click at [565, 305] on div "Day Off Available" at bounding box center [564, 298] width 136 height 23
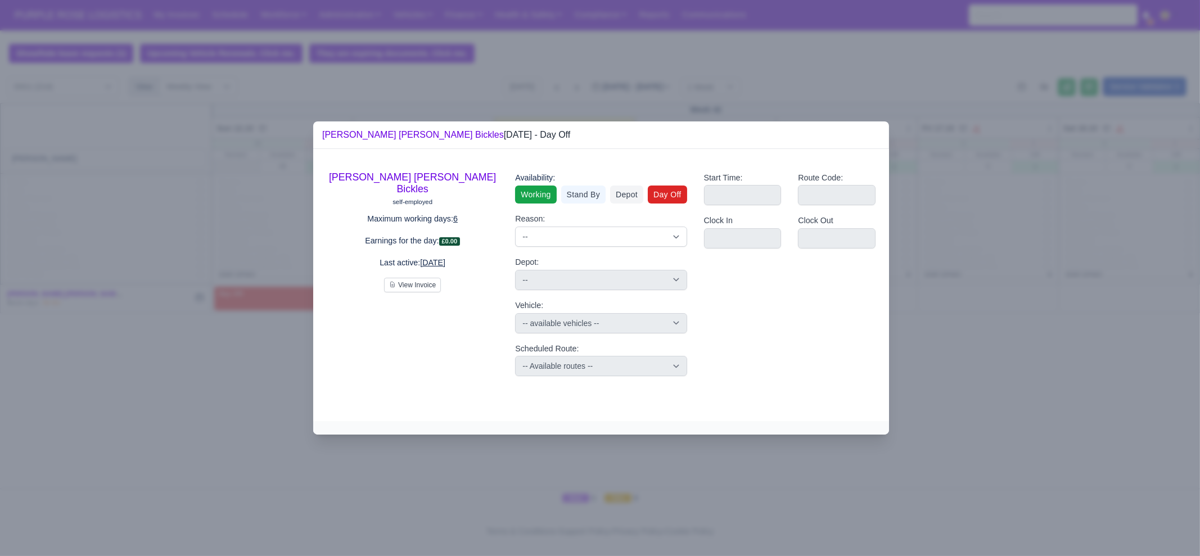
click at [548, 201] on link "Working" at bounding box center [535, 195] width 41 height 18
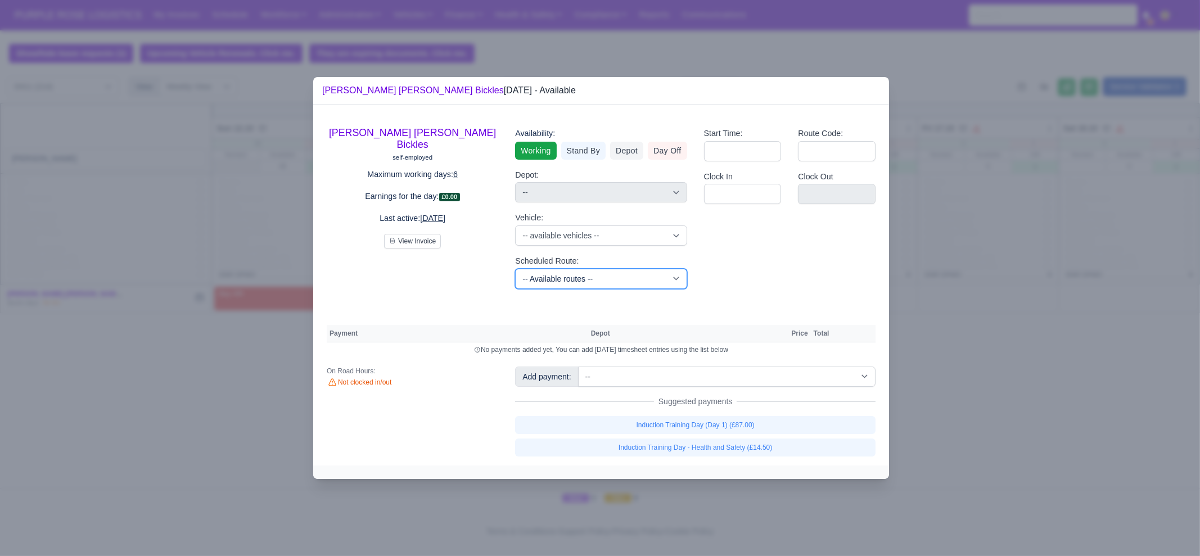
click at [556, 283] on select "-- Available routes -- Standard Parcel - Block of 6 Hours - (SD6) AmFlex RTS Ve…" at bounding box center [600, 279] width 171 height 20
click at [515, 269] on select "-- Available routes -- Standard Parcel - Block of 6 Hours - (SD6) AmFlex RTS Ve…" at bounding box center [600, 279] width 171 height 20
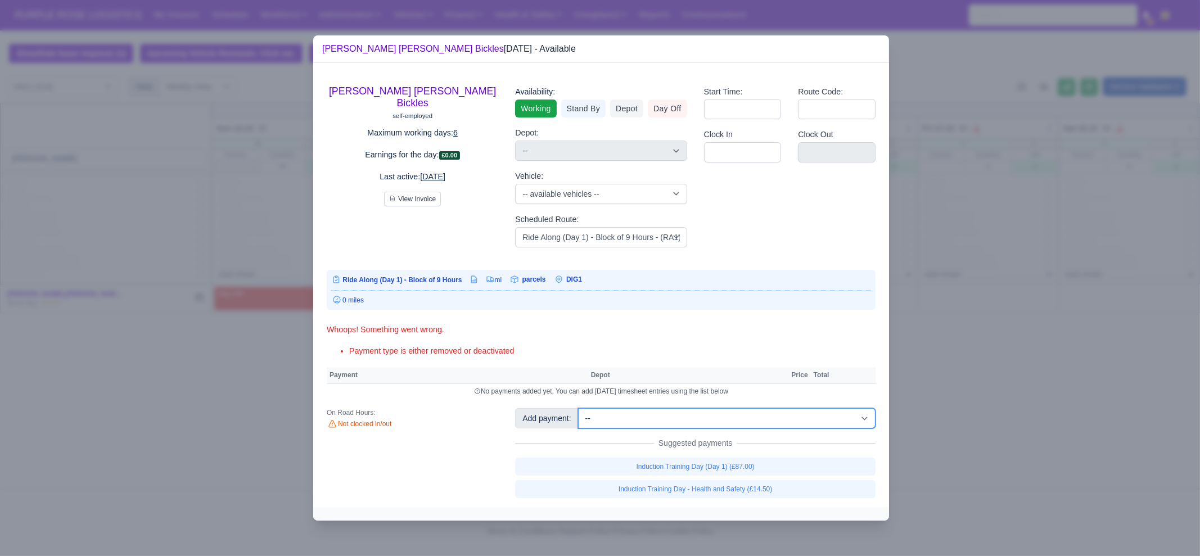
click at [706, 415] on select "-- Additional Hour Support (£14.50) Additional Hour Support (Walkers) (£13.50) …" at bounding box center [726, 418] width 297 height 20
click at [578, 408] on select "-- Additional Hour Support (£14.50) Additional Hour Support (Walkers) (£13.50) …" at bounding box center [726, 418] width 297 height 20
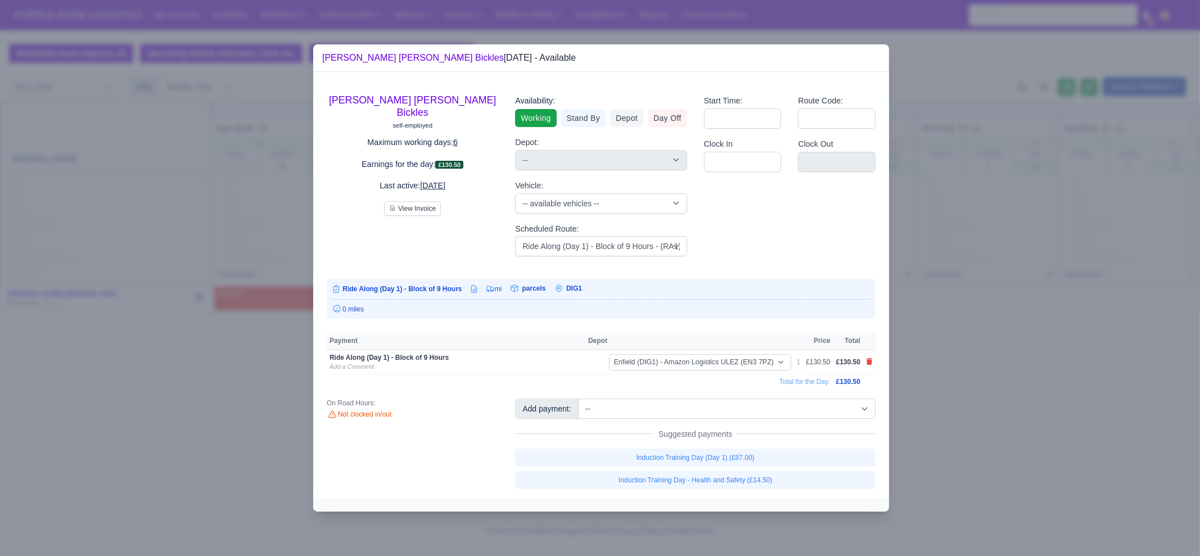
click at [959, 382] on div at bounding box center [600, 278] width 1200 height 556
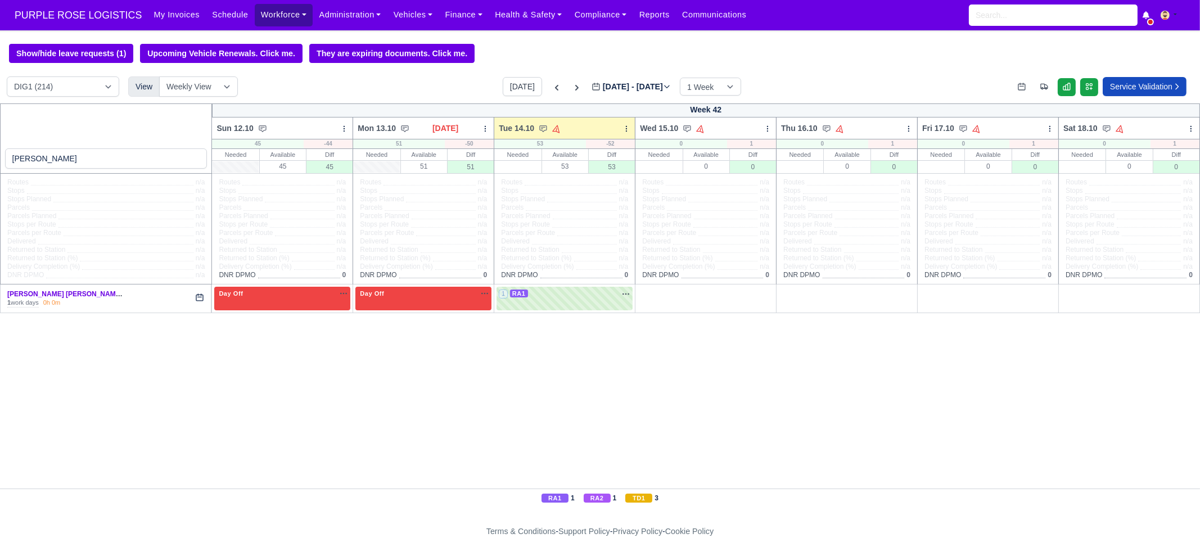
click at [259, 17] on link "Workforce" at bounding box center [284, 15] width 58 height 22
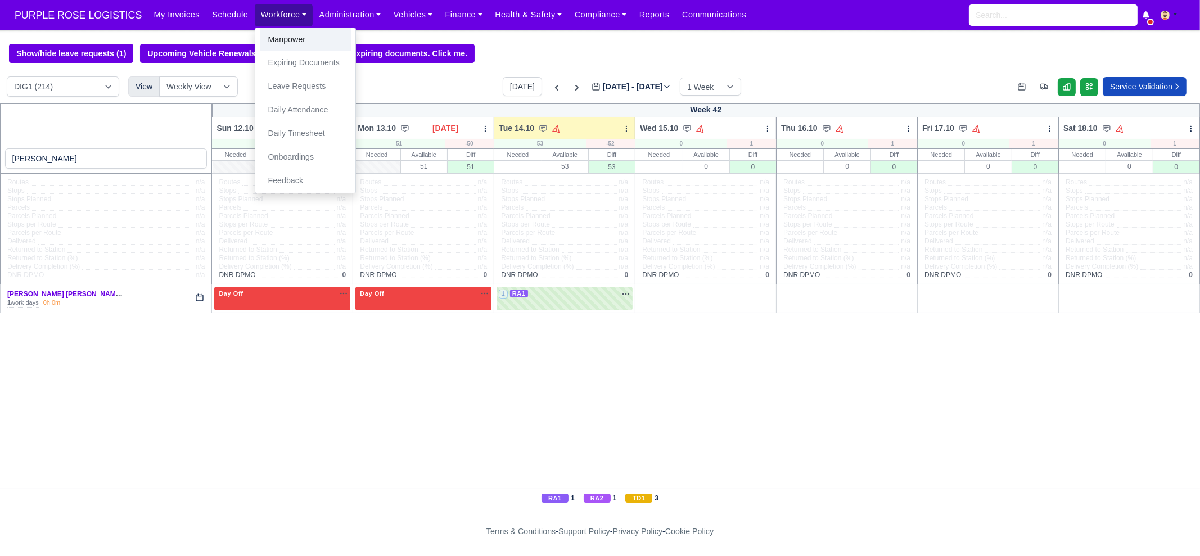
click at [273, 33] on link "Manpower" at bounding box center [305, 40] width 91 height 24
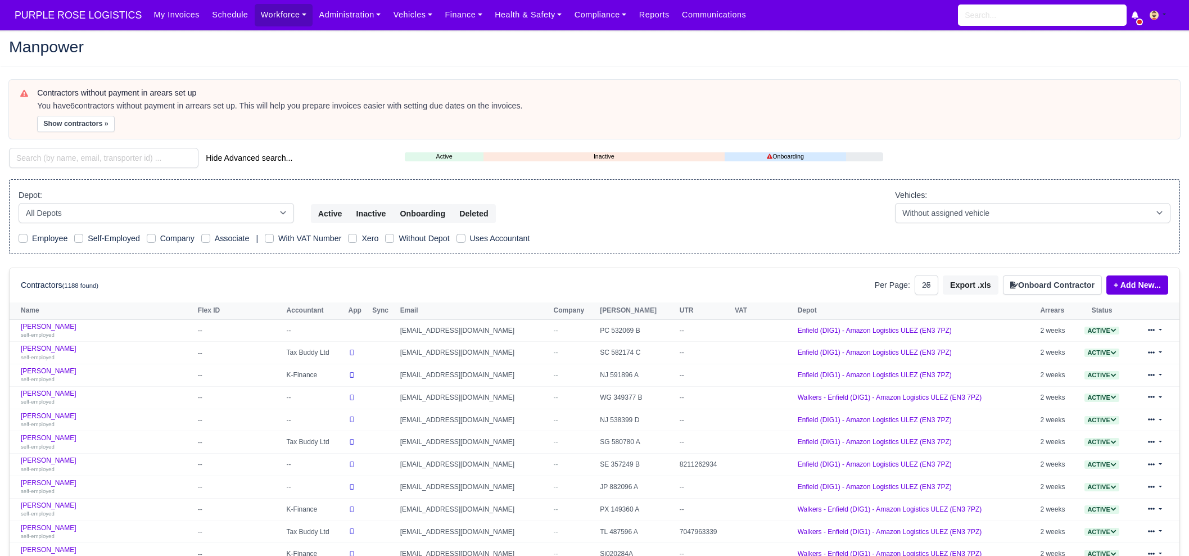
select select "25"
click at [112, 163] on input "search" at bounding box center [103, 158] width 189 height 20
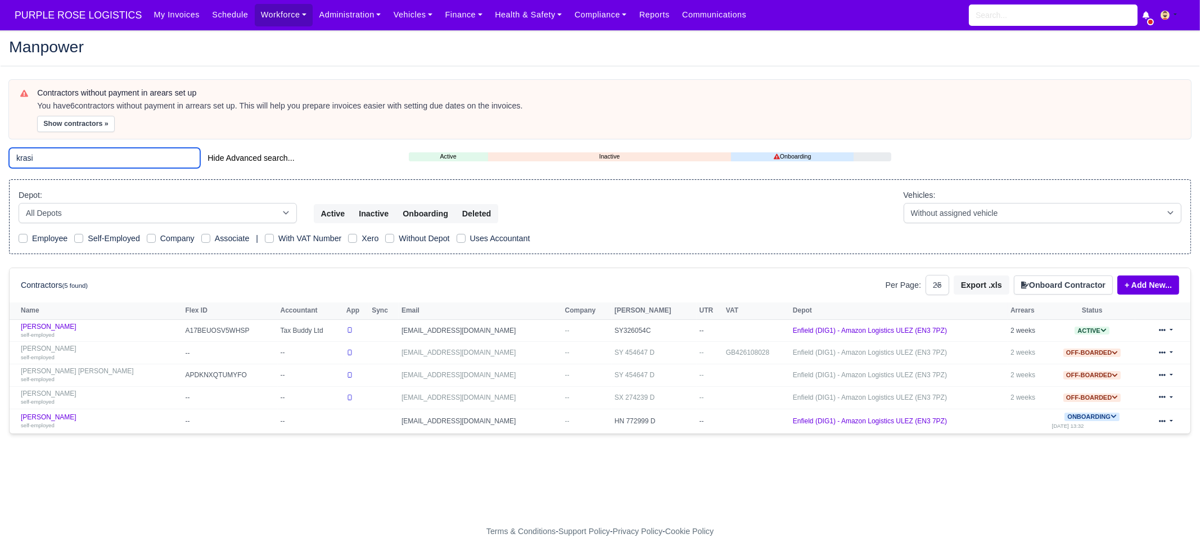
type input "krasi"
click at [1058, 283] on button "Onboard Contractor" at bounding box center [1063, 284] width 99 height 19
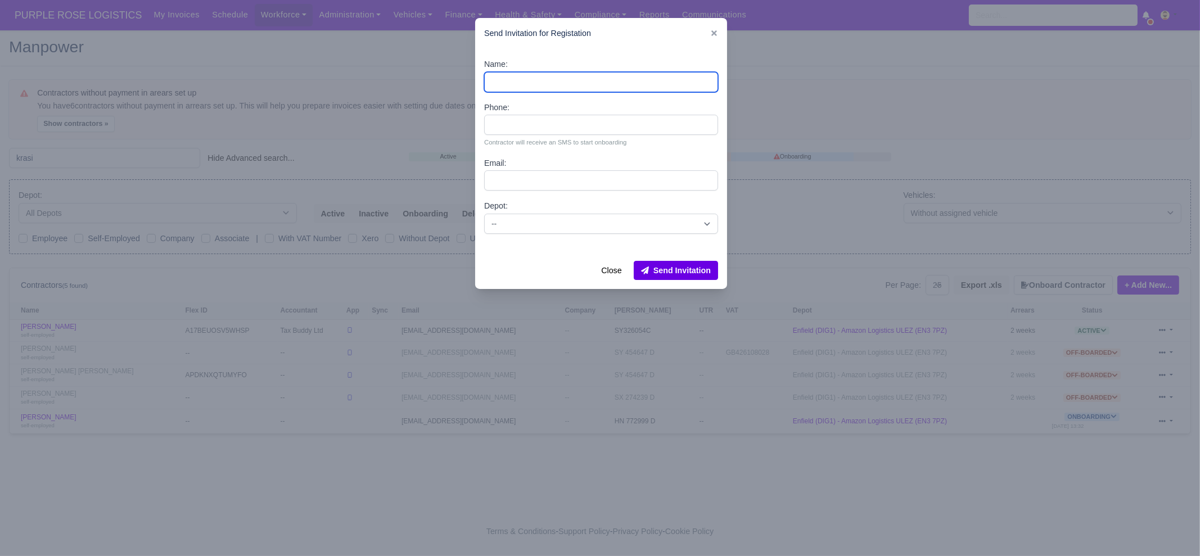
click at [561, 72] on input "Name:" at bounding box center [601, 82] width 234 height 20
paste input "Krasimir Angelov Krasimirov"
type input "Krasimir Angelov Krasimirov"
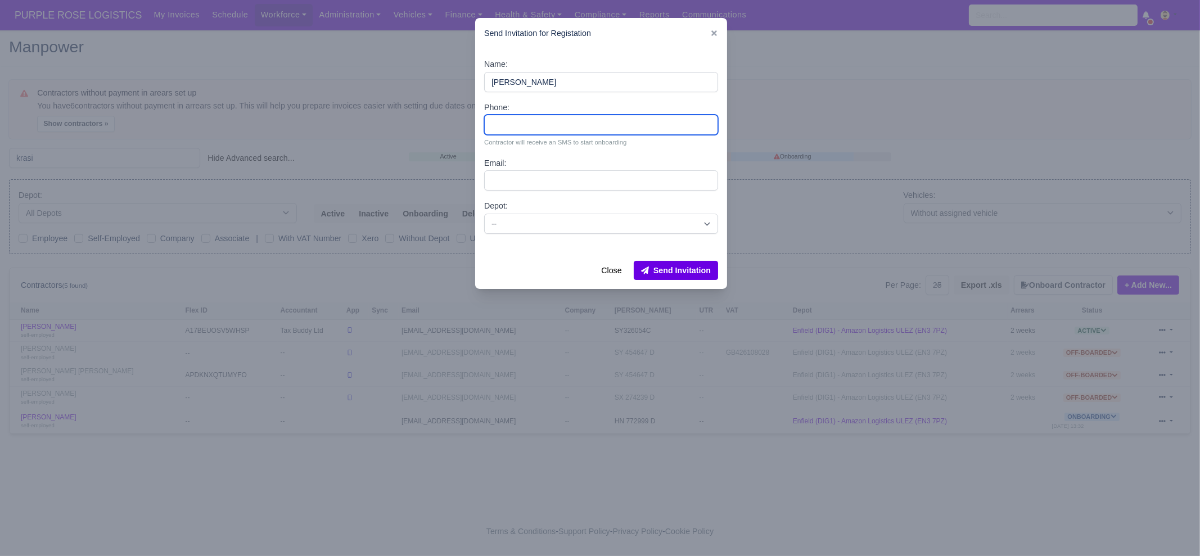
click at [546, 125] on input "Phone:" at bounding box center [601, 125] width 234 height 20
paste input "07404054085"
type input "07404054085"
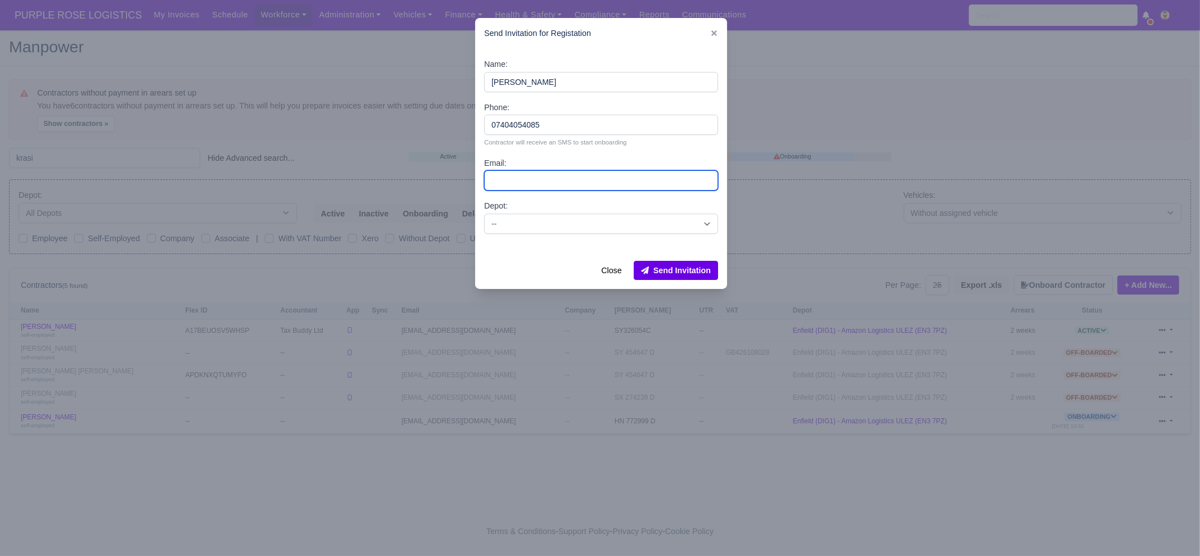
click at [557, 184] on input "Email:" at bounding box center [601, 180] width 234 height 20
click at [549, 184] on input "Email:" at bounding box center [601, 180] width 234 height 20
paste input "krasi19797@gmail.com"
type input "krasi19797@gmail.com"
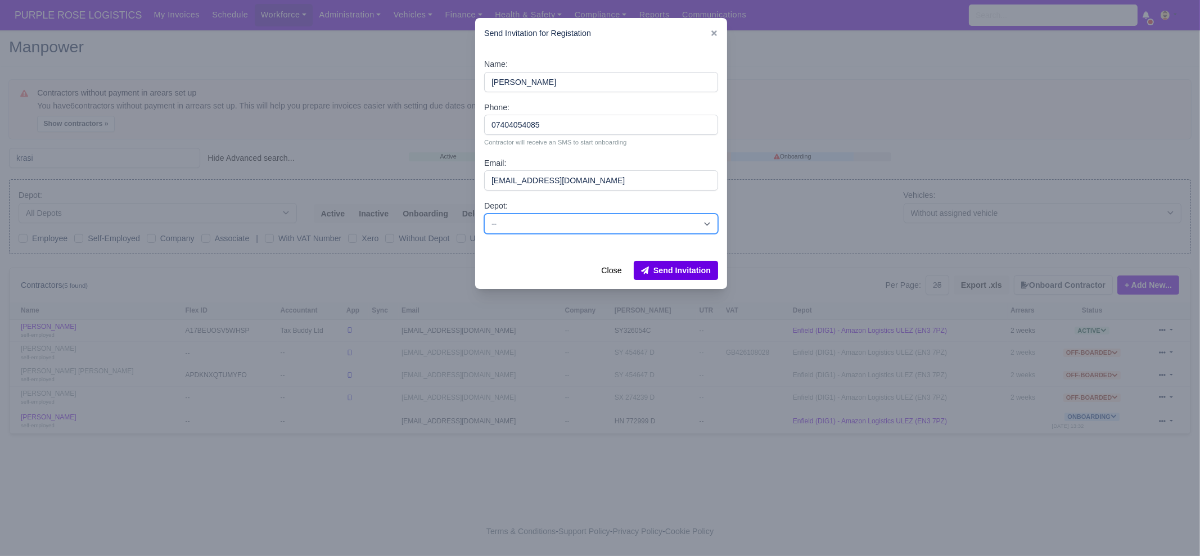
click at [534, 223] on select "-- Enfield (DIG1) - Amazon Logistics ULEZ (EN3 7PZ) Harlow (DHW1) - Amazon Logi…" at bounding box center [601, 224] width 234 height 20
select select "1"
click at [484, 214] on select "-- Enfield (DIG1) - Amazon Logistics ULEZ (EN3 7PZ) Harlow (DHW1) - Amazon Logi…" at bounding box center [601, 224] width 234 height 20
click at [683, 273] on button "Send Invitation" at bounding box center [676, 270] width 84 height 19
drag, startPoint x: 712, startPoint y: 29, endPoint x: 679, endPoint y: 35, distance: 34.2
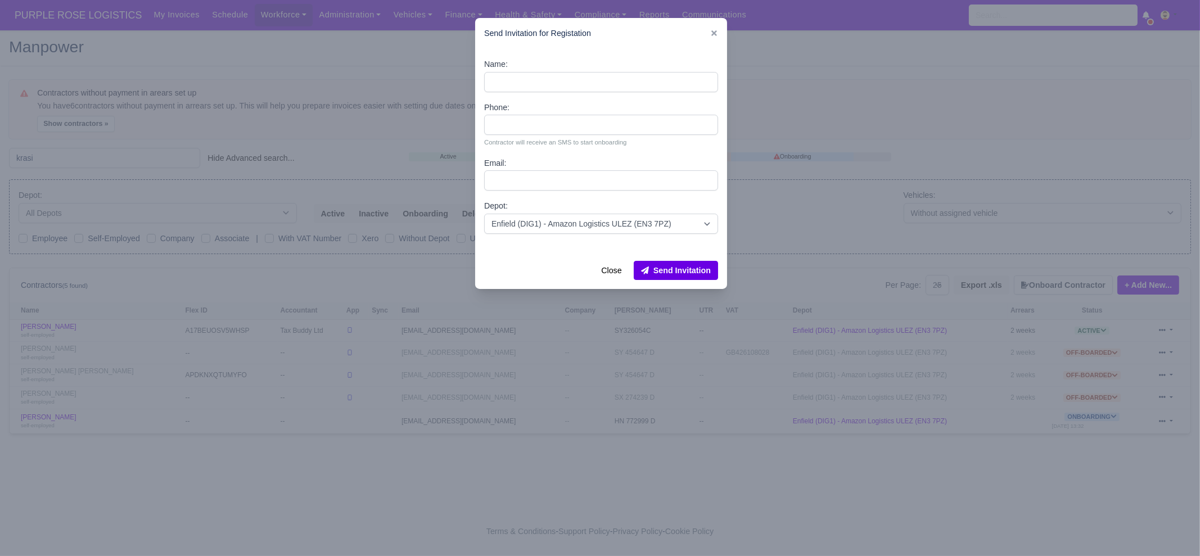
click at [712, 29] on link at bounding box center [714, 33] width 8 height 9
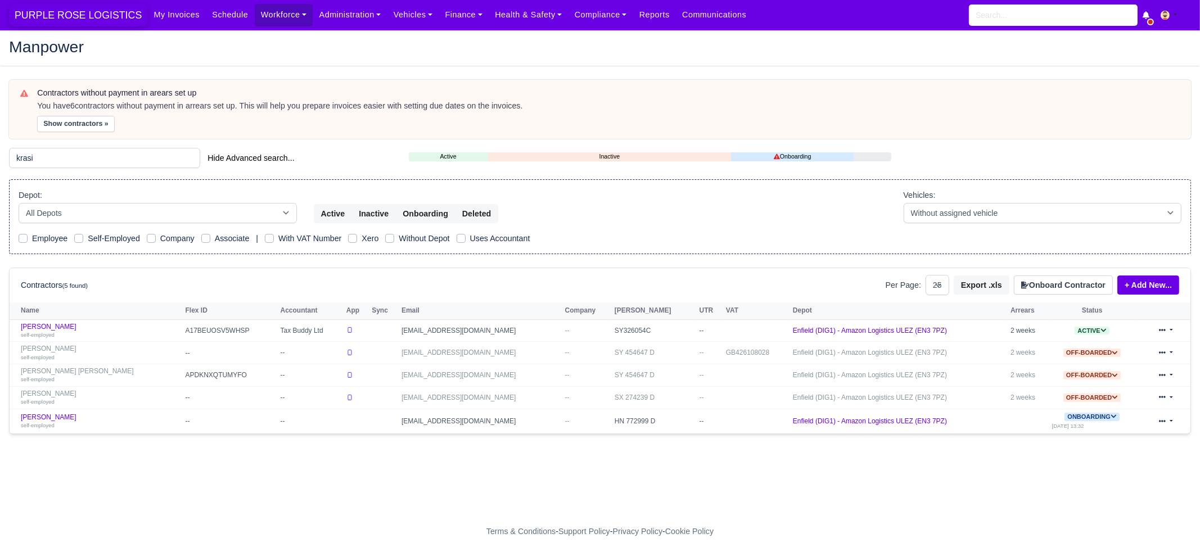
click at [72, 9] on span "PURPLE ROSE LOGISTICS" at bounding box center [78, 15] width 138 height 22
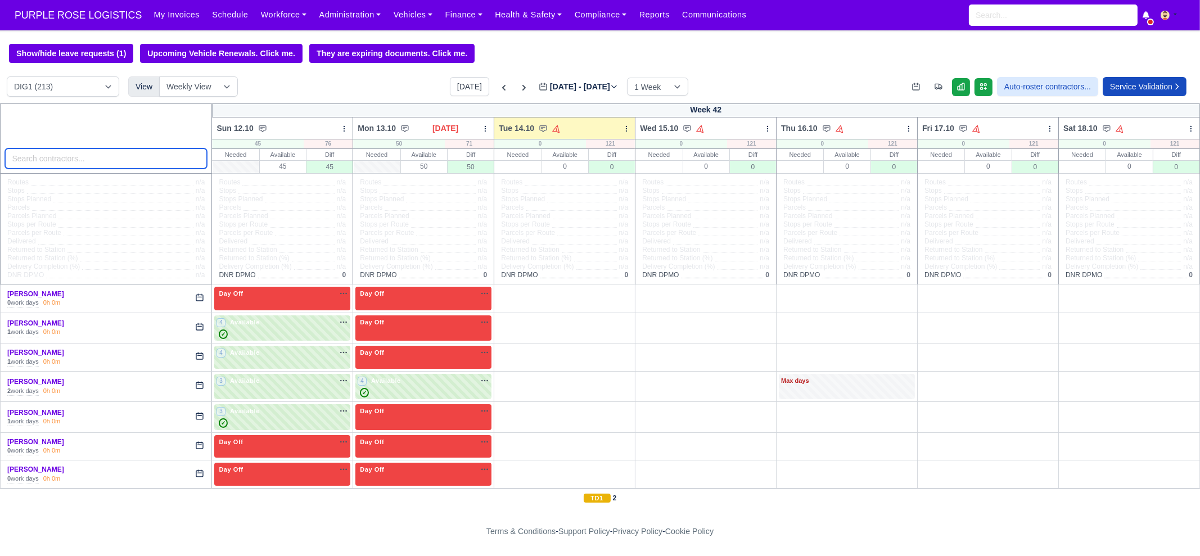
click at [106, 156] on input "search" at bounding box center [106, 158] width 202 height 20
type input "air"
select select "1"
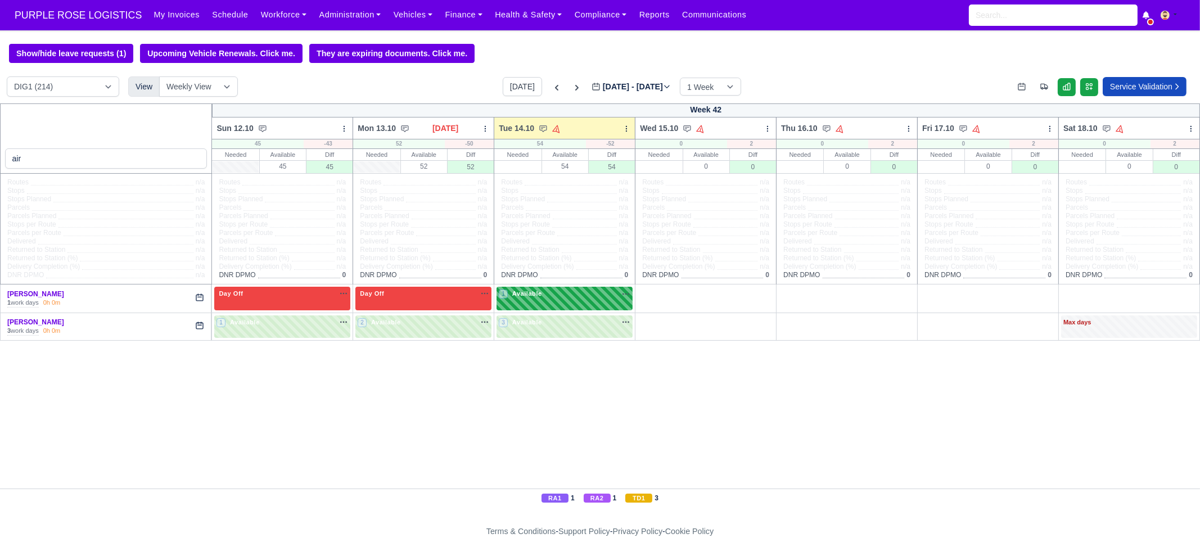
click at [562, 288] on div "1 Available" at bounding box center [564, 298] width 136 height 23
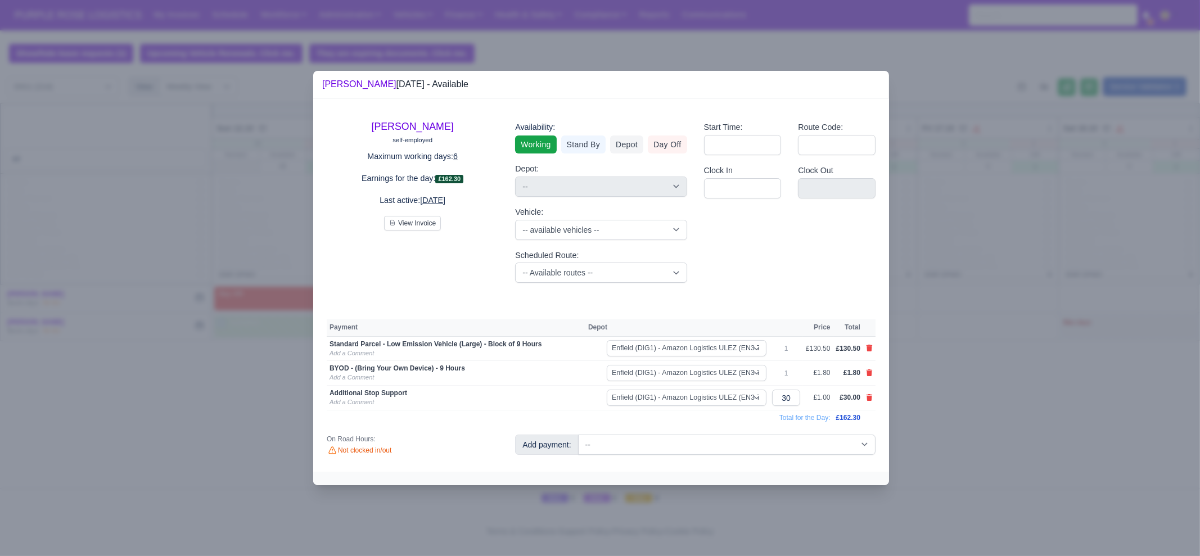
click at [106, 185] on div at bounding box center [600, 278] width 1200 height 556
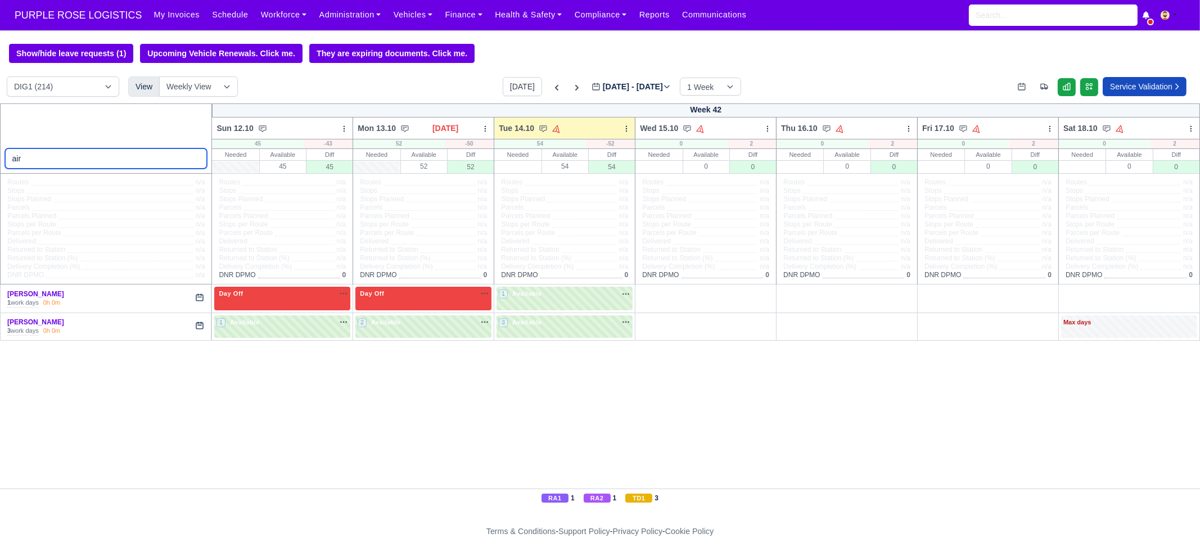
click at [84, 157] on input "air" at bounding box center [106, 158] width 202 height 20
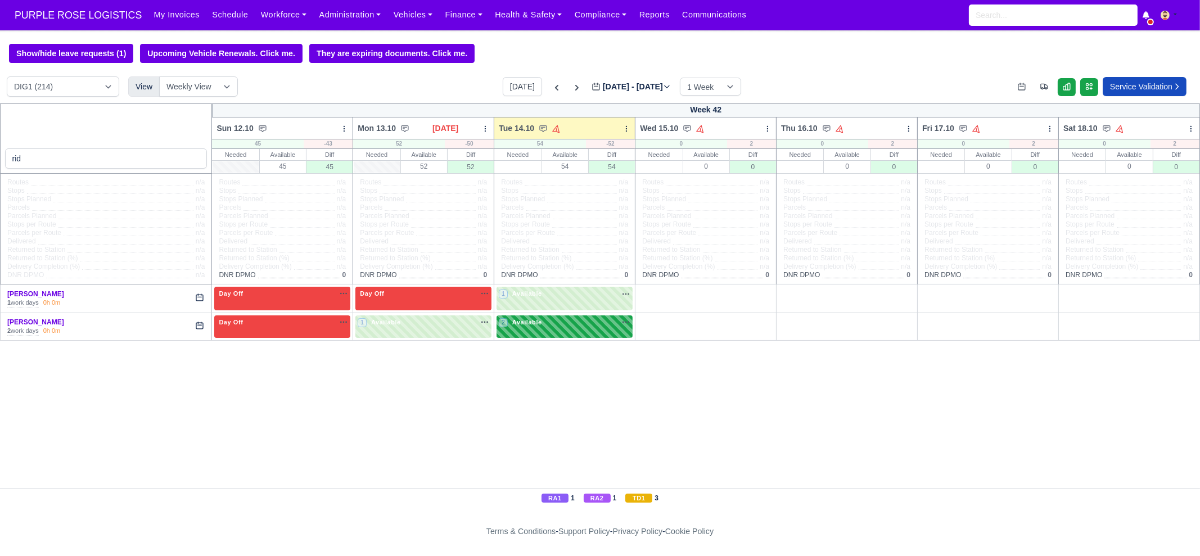
click at [595, 321] on div "2 Available na" at bounding box center [565, 323] width 132 height 10
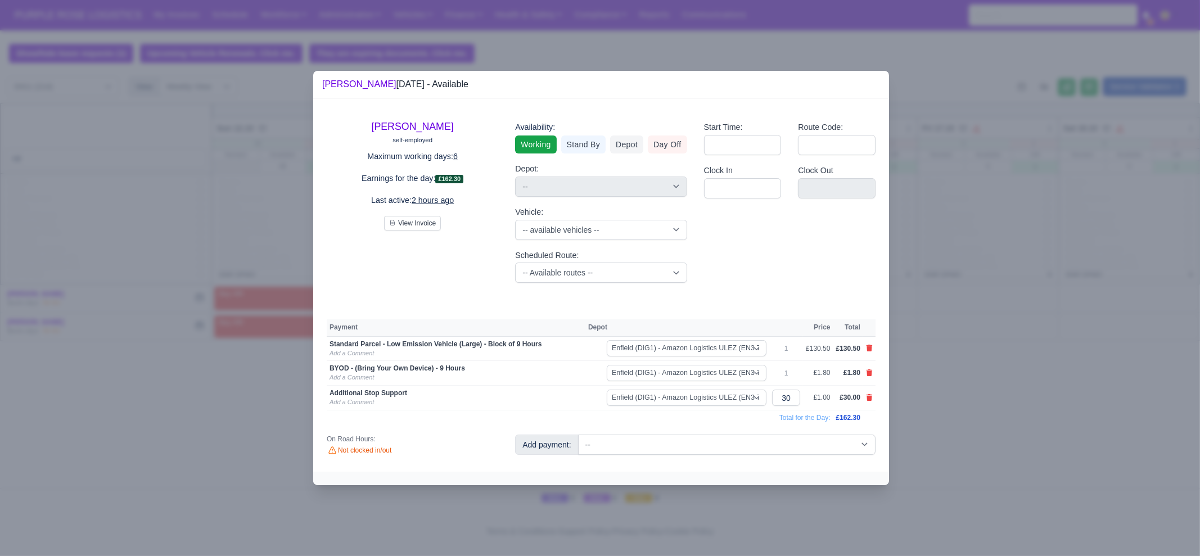
click at [966, 433] on div at bounding box center [600, 278] width 1200 height 556
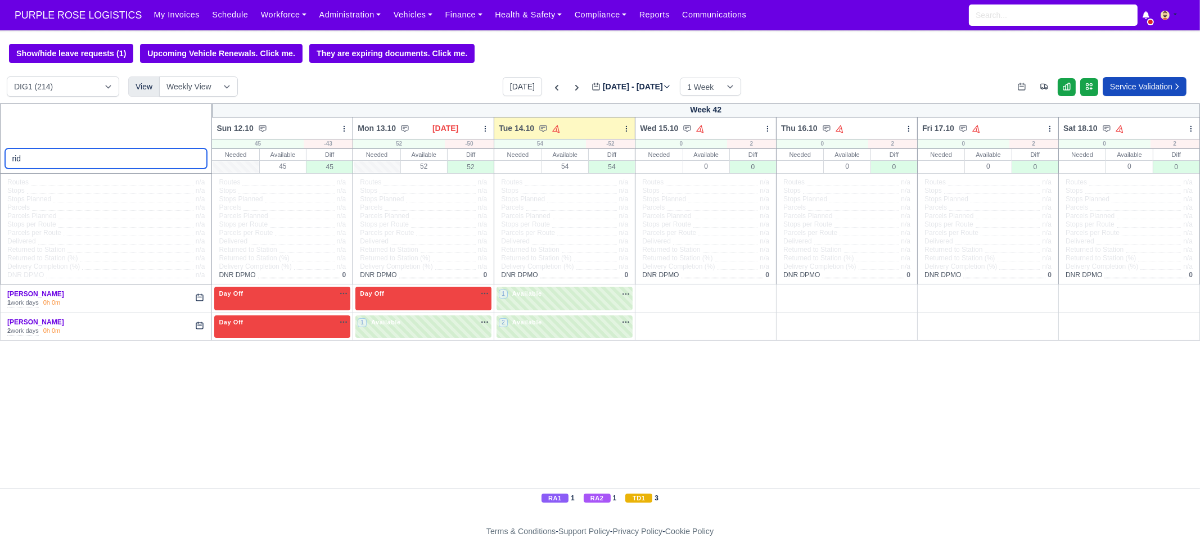
click at [139, 163] on input "rid" at bounding box center [106, 158] width 202 height 20
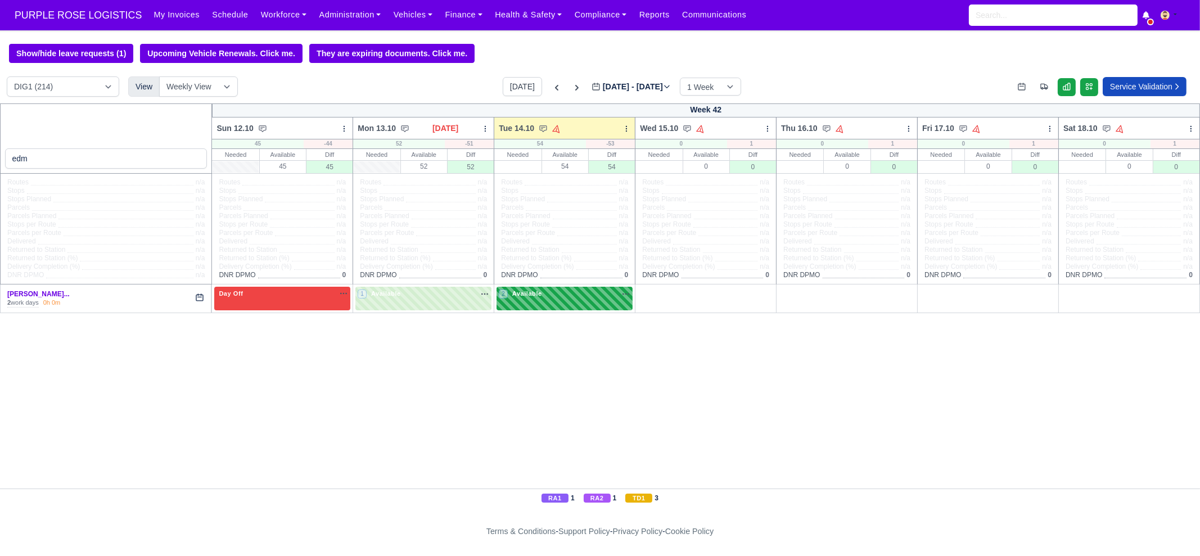
click at [528, 305] on div "2 Available" at bounding box center [564, 298] width 136 height 23
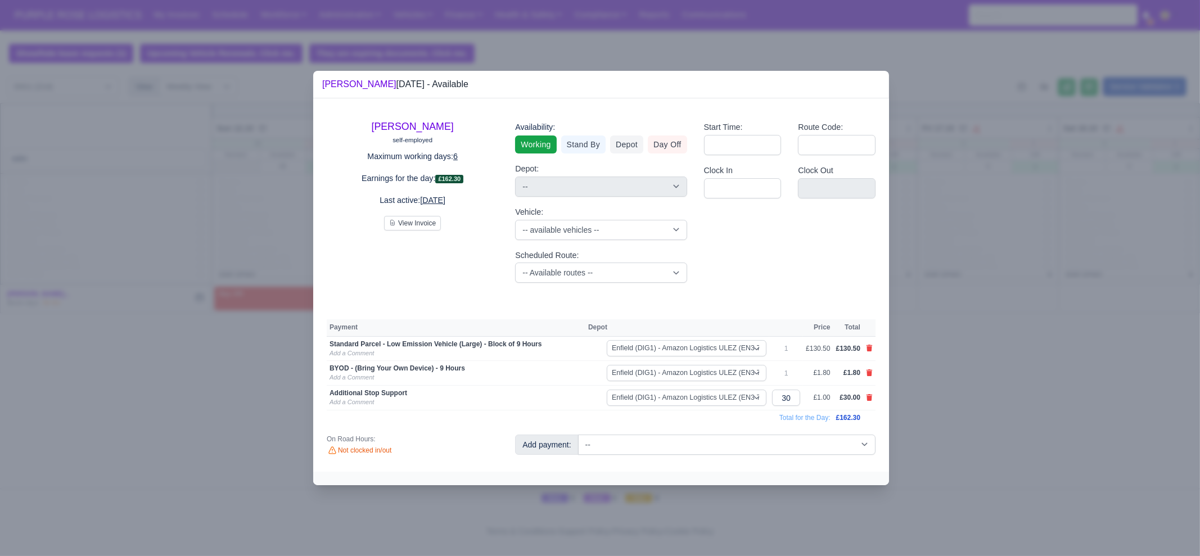
click at [976, 401] on div at bounding box center [600, 278] width 1200 height 556
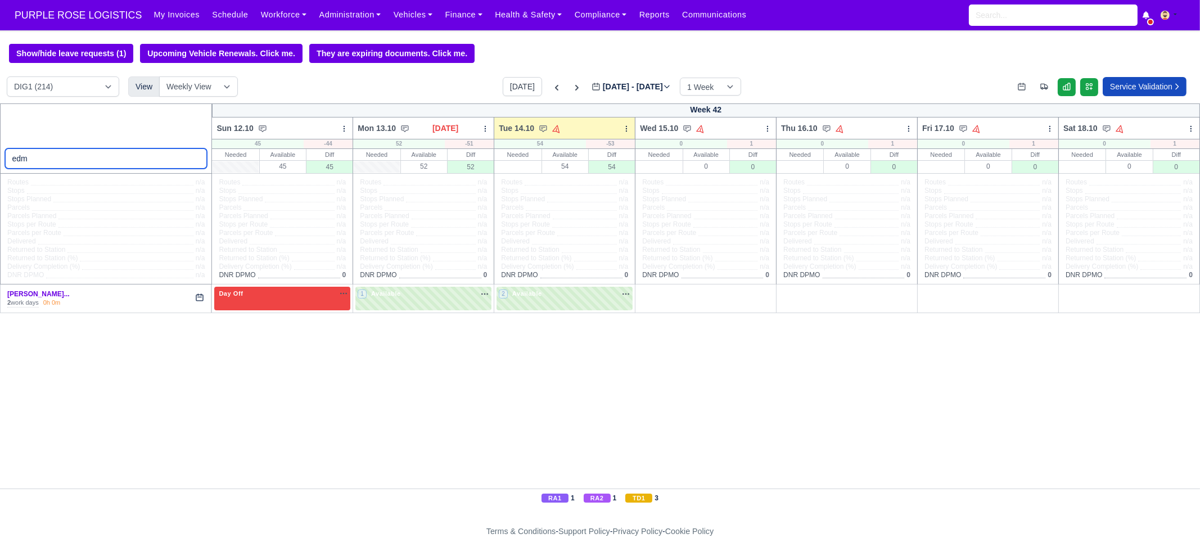
click at [90, 161] on input "edm" at bounding box center [106, 158] width 202 height 20
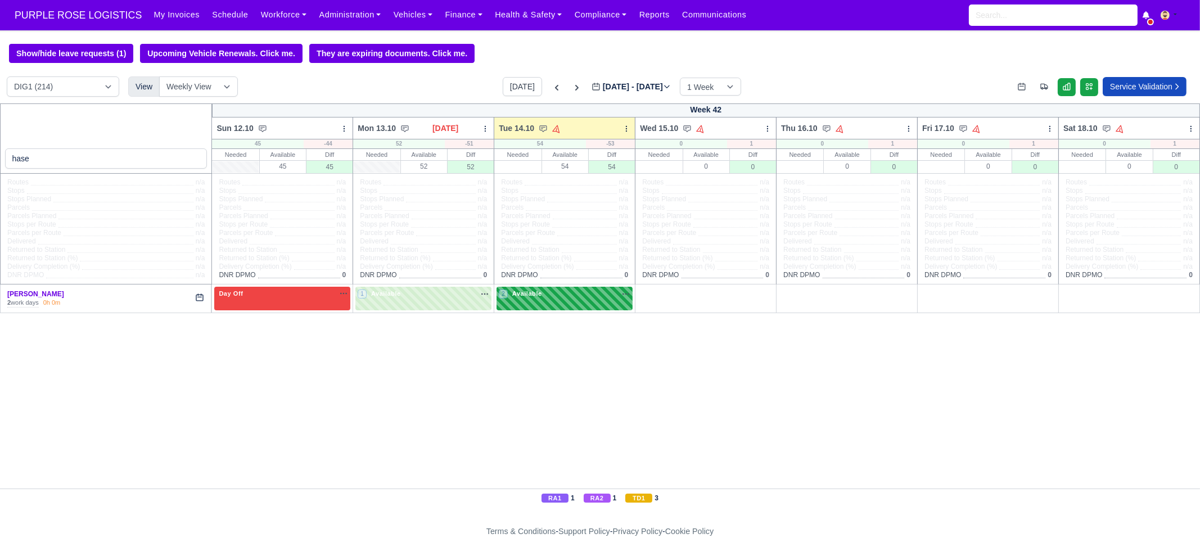
click at [593, 292] on div "2 Available na" at bounding box center [565, 294] width 132 height 10
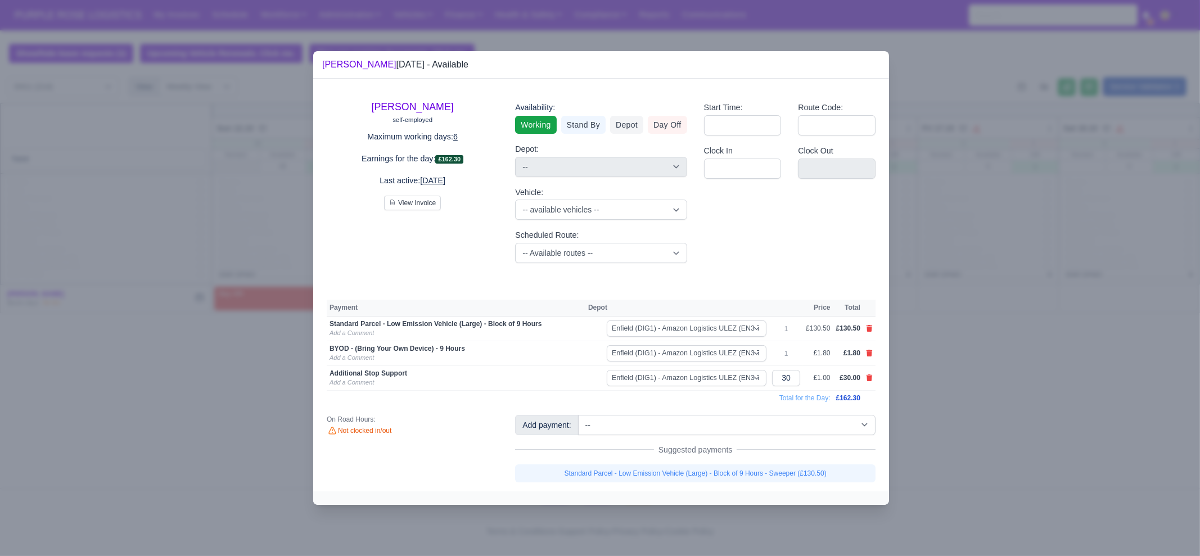
click at [1006, 401] on div at bounding box center [600, 278] width 1200 height 556
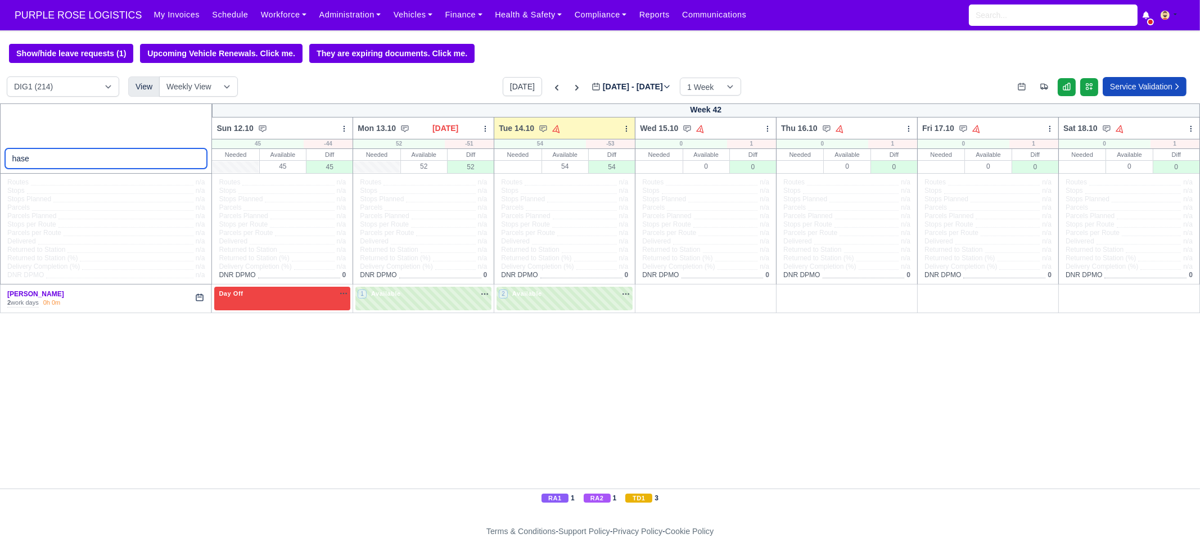
click at [125, 164] on input "hase" at bounding box center [106, 158] width 202 height 20
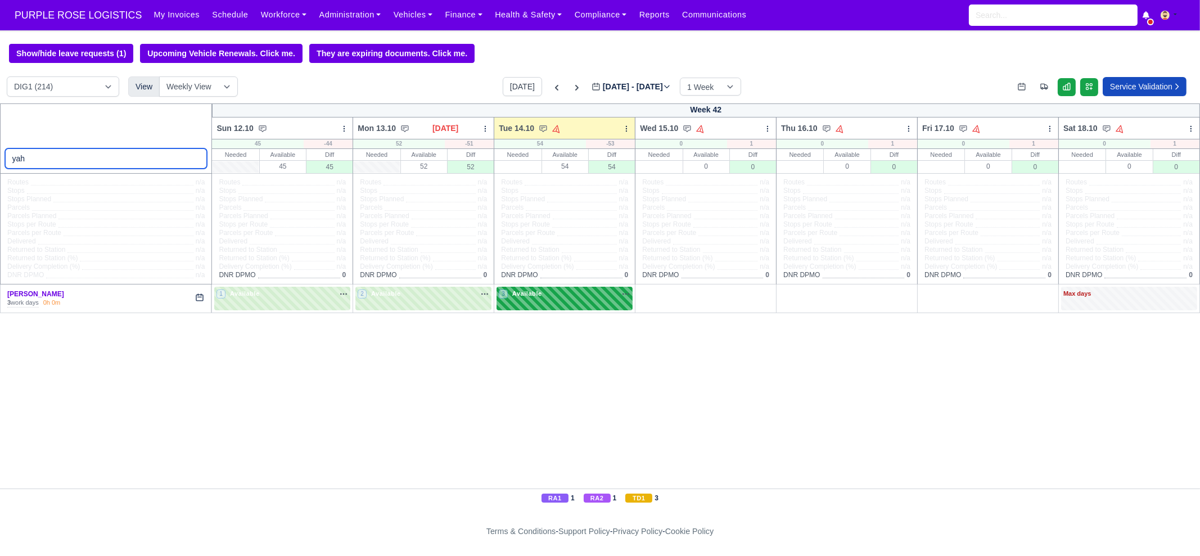
type input "yah"
click at [547, 309] on div "3 Available" at bounding box center [564, 298] width 136 height 23
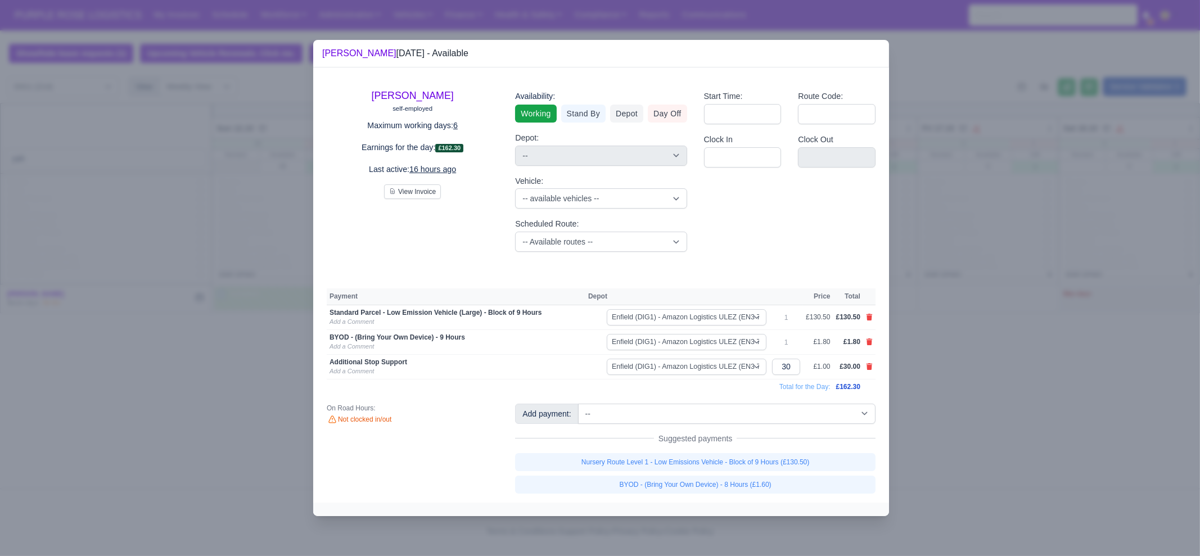
click at [970, 412] on div at bounding box center [600, 278] width 1200 height 556
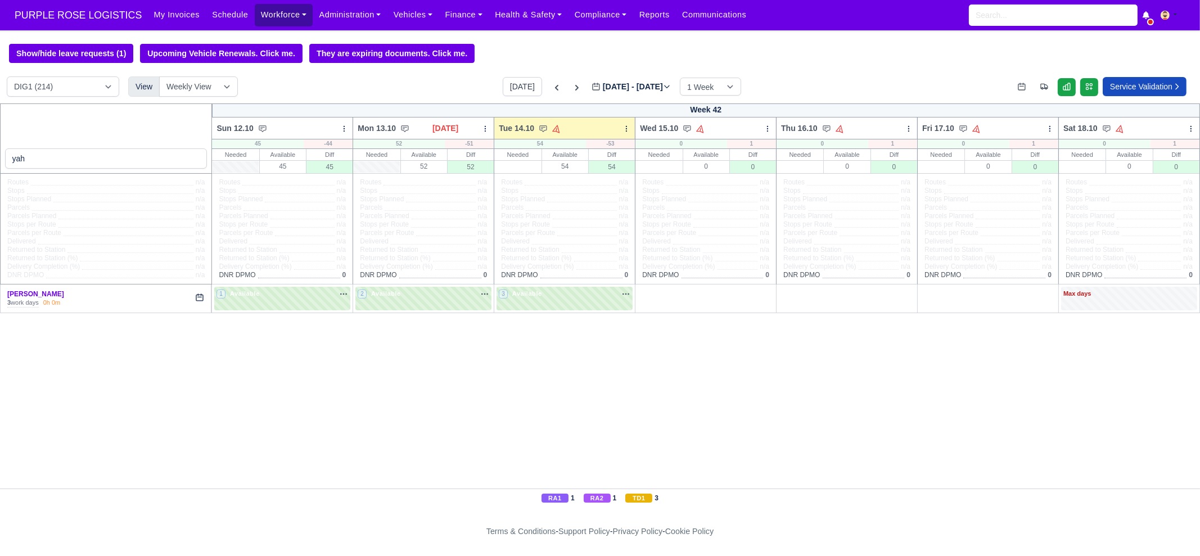
click at [264, 21] on link "Workforce" at bounding box center [284, 15] width 58 height 22
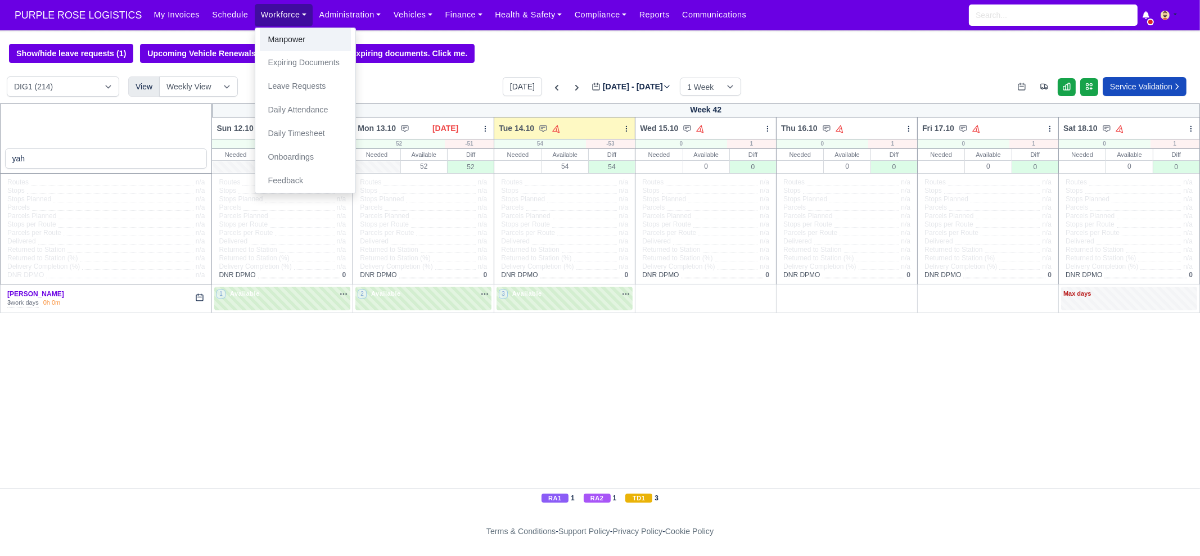
click at [270, 46] on link "Manpower" at bounding box center [305, 40] width 91 height 24
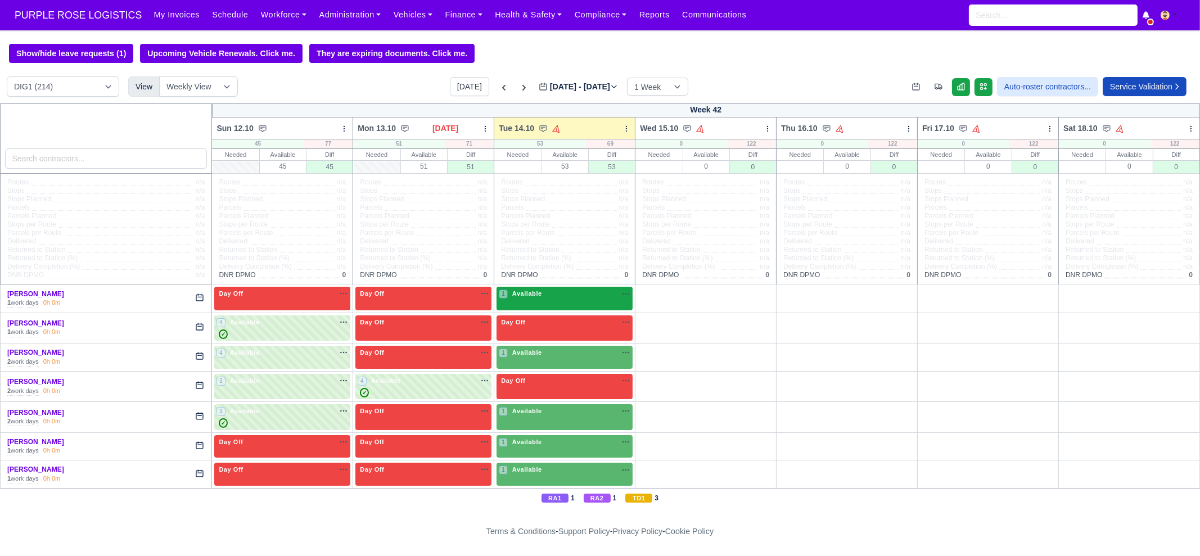
drag, startPoint x: 537, startPoint y: 299, endPoint x: 545, endPoint y: 299, distance: 8.5
click at [537, 297] on span "Available" at bounding box center [527, 294] width 34 height 8
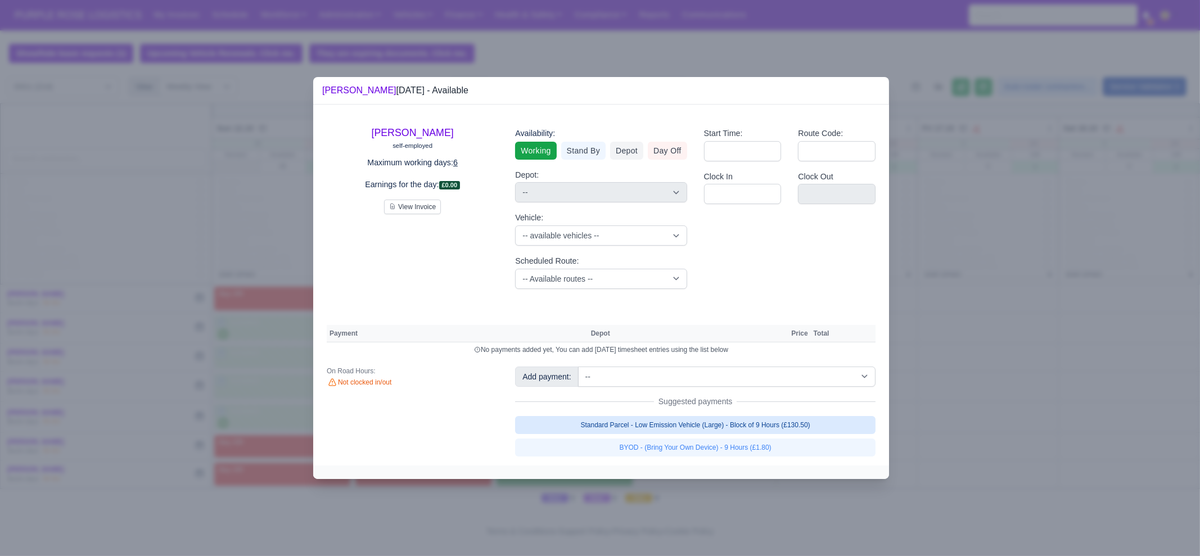
click at [694, 422] on link "Standard Parcel - Low Emission Vehicle (Large) - Block of 9 Hours (£130.50)" at bounding box center [695, 425] width 360 height 18
select select "1"
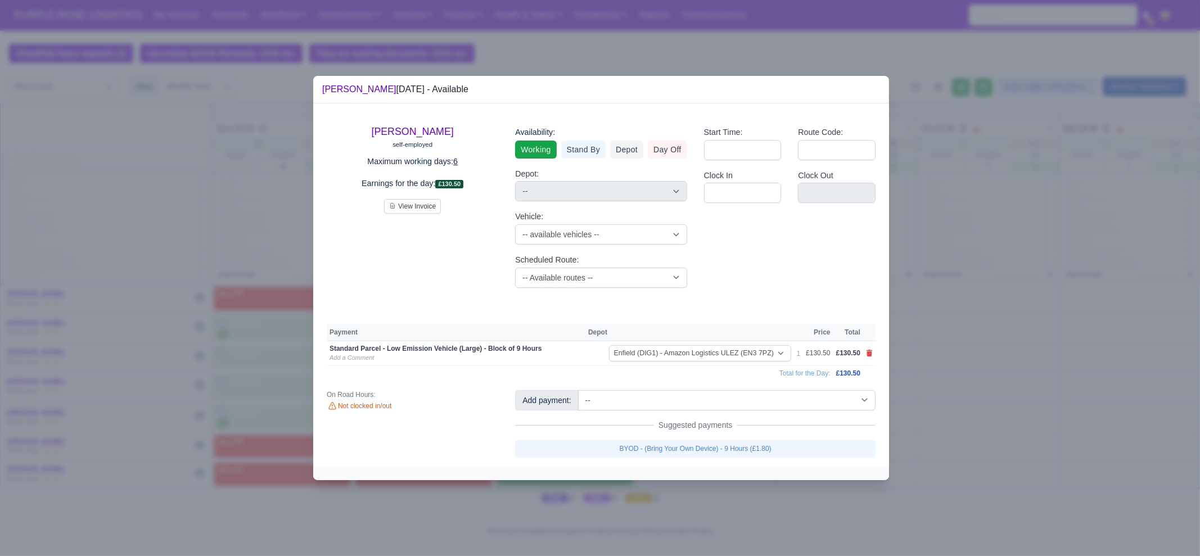
click at [702, 442] on link "BYOD - (Bring Your Own Device) - 9 Hours (£1.80)" at bounding box center [695, 449] width 360 height 18
select select "1"
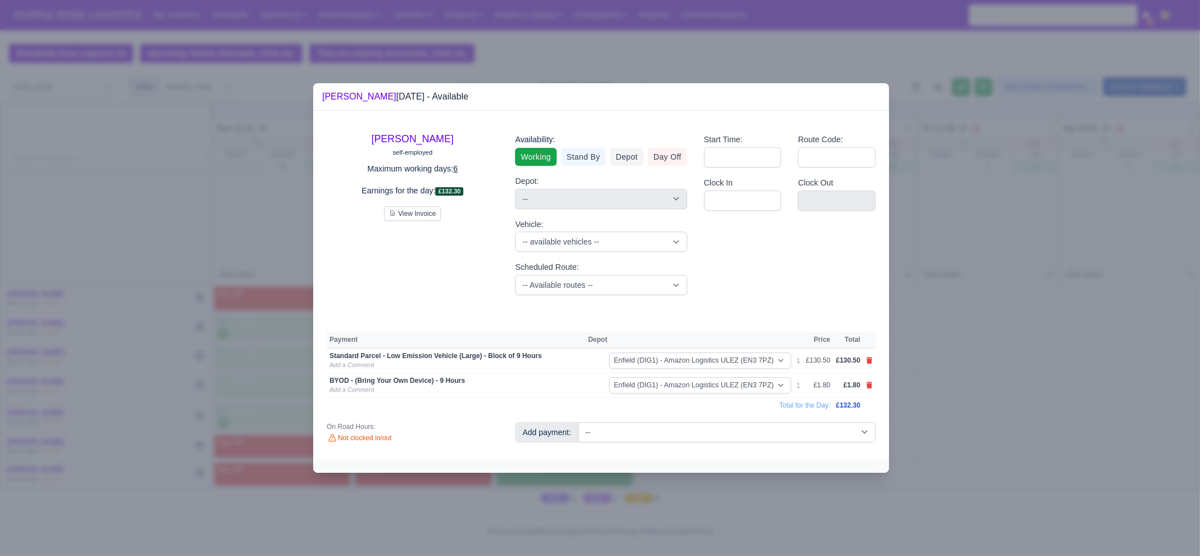
click at [674, 514] on div at bounding box center [600, 278] width 1200 height 556
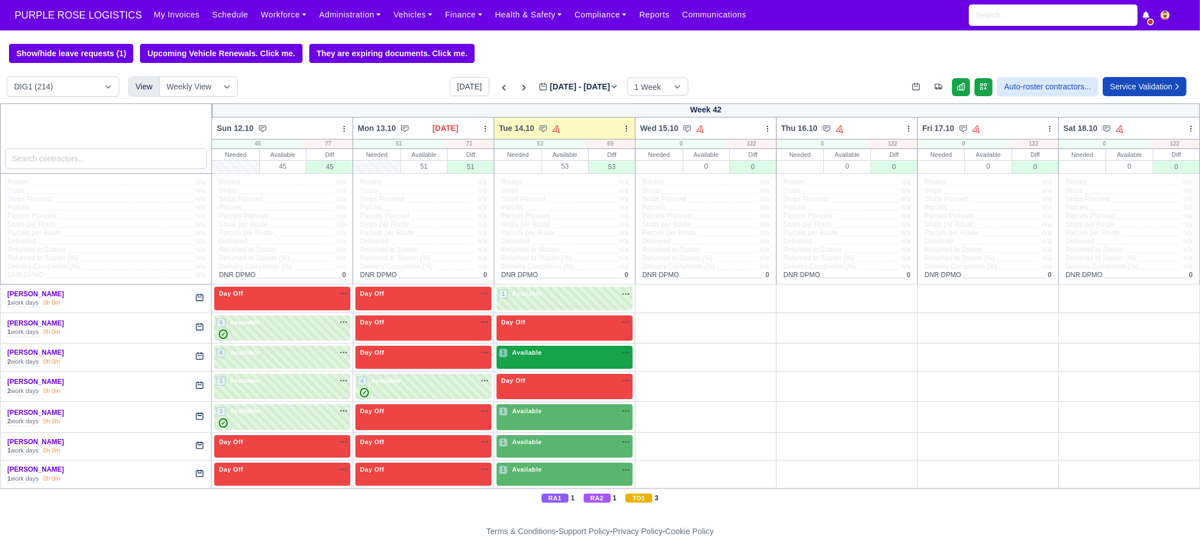
click at [534, 365] on div "1 Available" at bounding box center [564, 357] width 136 height 23
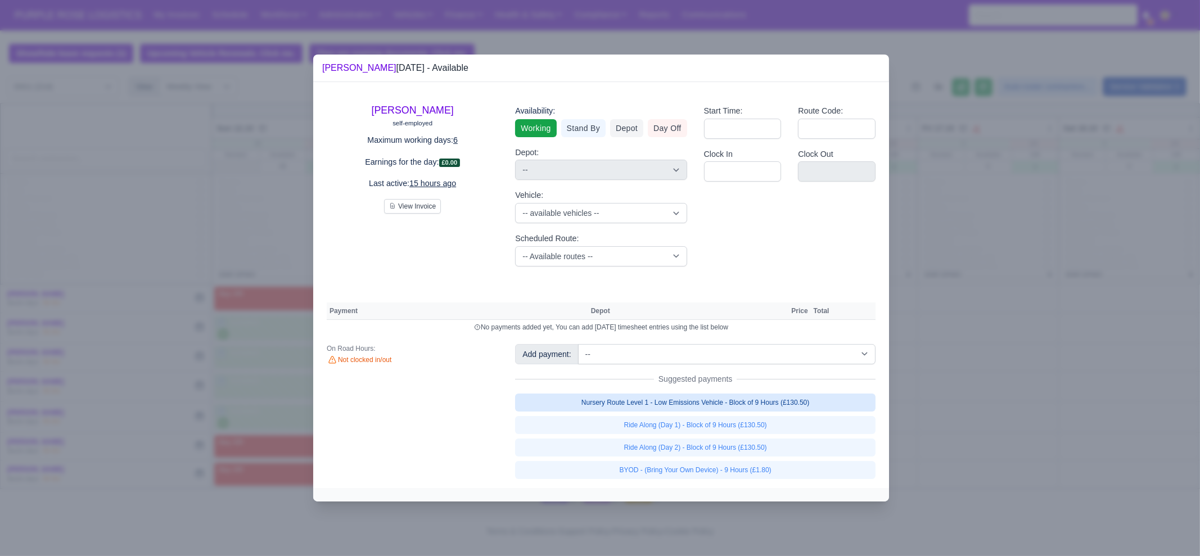
click at [738, 403] on link "Nursery Route Level 1 - Low Emissions Vehicle - Block of 9 Hours (£130.50)" at bounding box center [695, 403] width 360 height 18
select select "1"
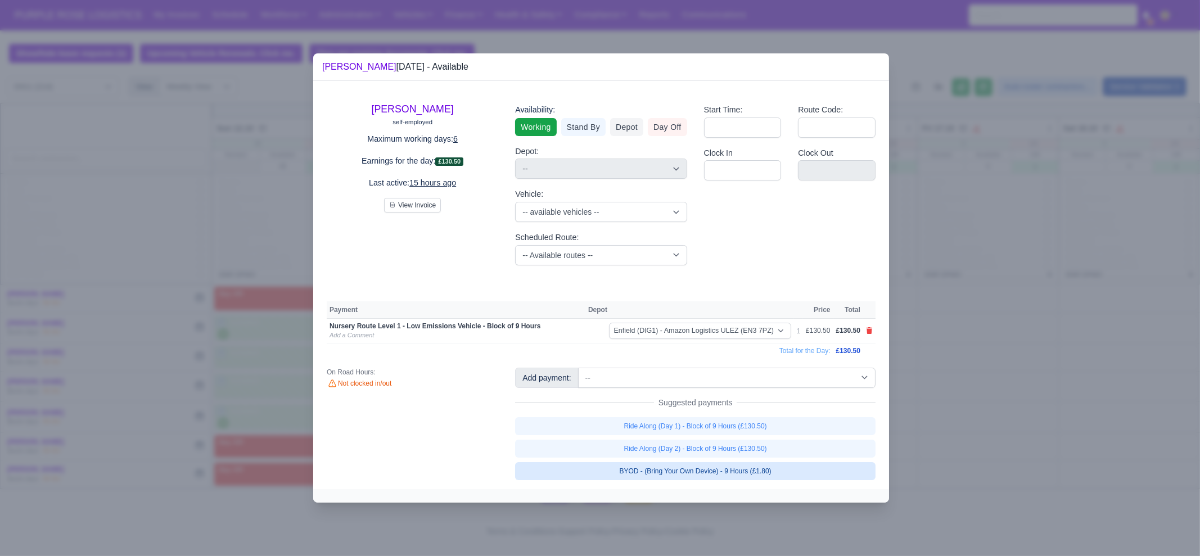
click at [751, 472] on link "BYOD - (Bring Your Own Device) - 9 Hours (£1.80)" at bounding box center [695, 471] width 360 height 18
select select "1"
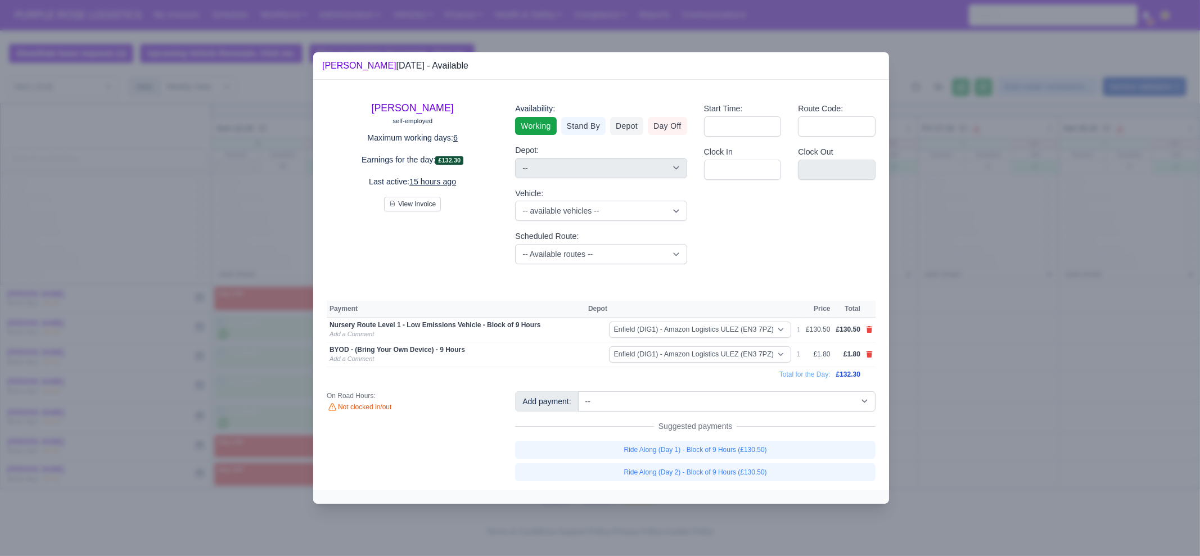
click at [774, 514] on div at bounding box center [600, 278] width 1200 height 556
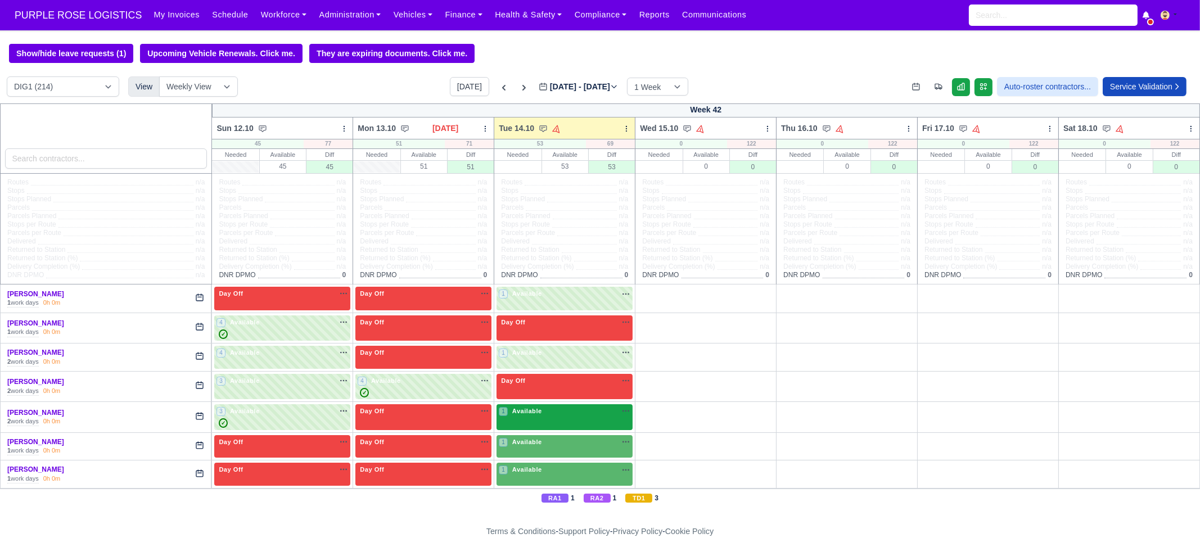
click at [558, 411] on div "1 Available na" at bounding box center [565, 411] width 132 height 10
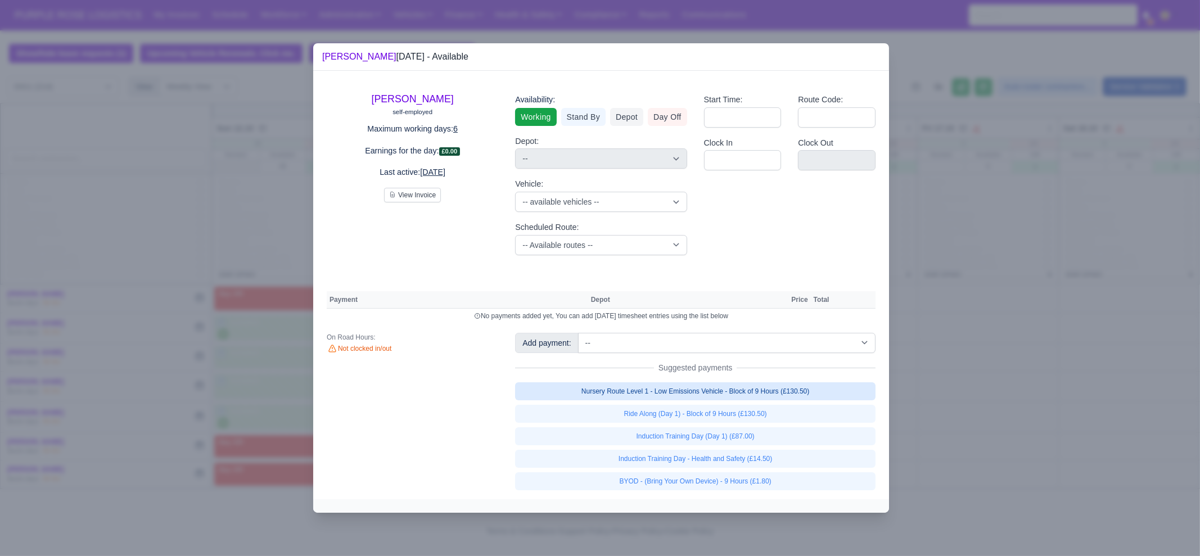
click at [701, 393] on link "Nursery Route Level 1 - Low Emissions Vehicle - Block of 9 Hours (£130.50)" at bounding box center [695, 391] width 360 height 18
select select "1"
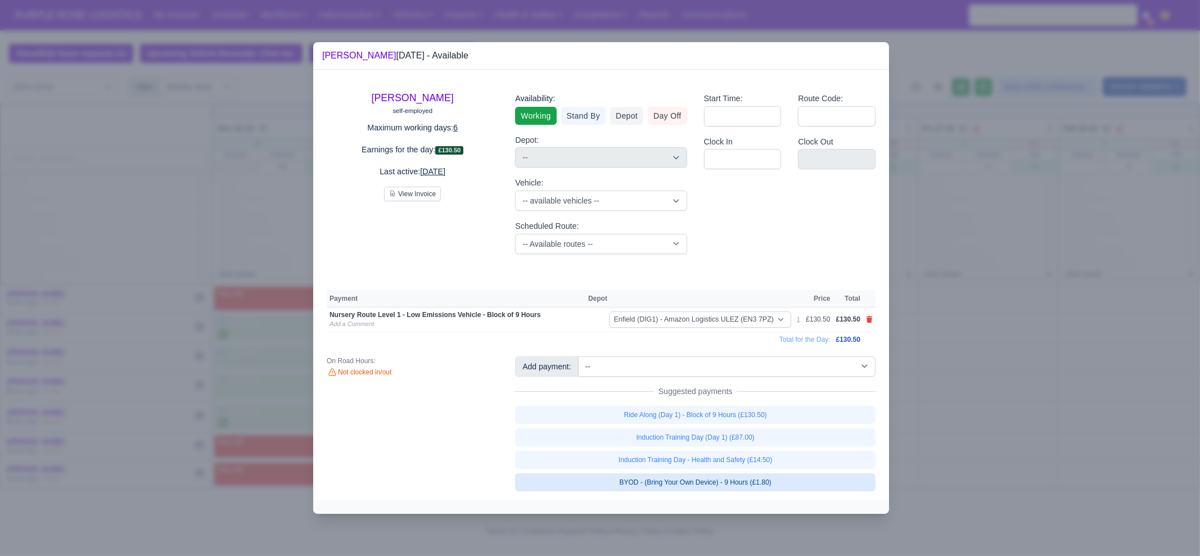
click at [722, 479] on link "BYOD - (Bring Your Own Device) - 9 Hours (£1.80)" at bounding box center [695, 482] width 360 height 18
select select "1"
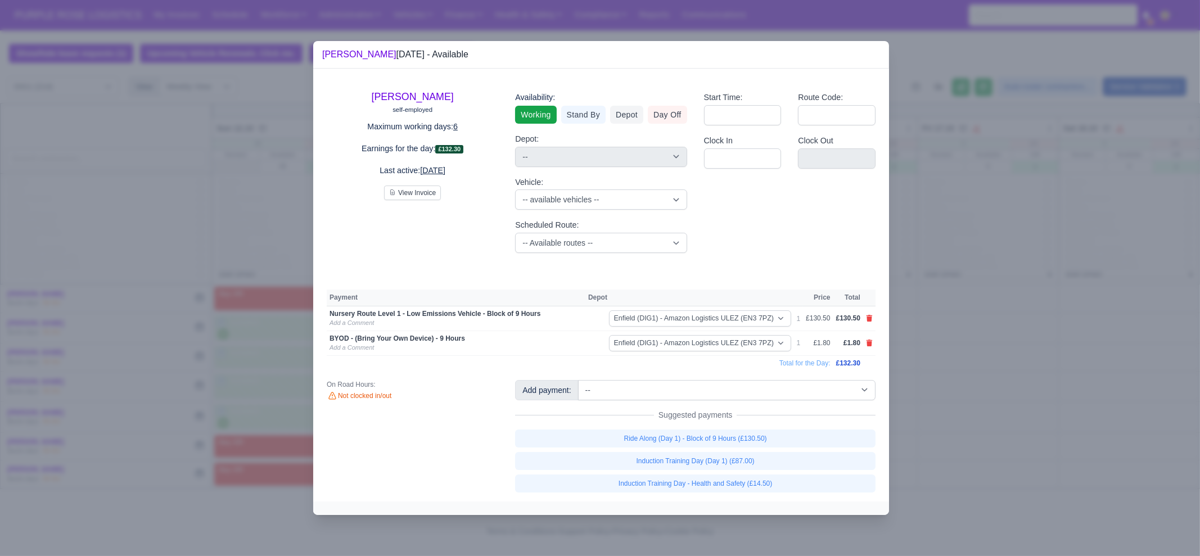
click at [736, 517] on div at bounding box center [600, 278] width 1200 height 556
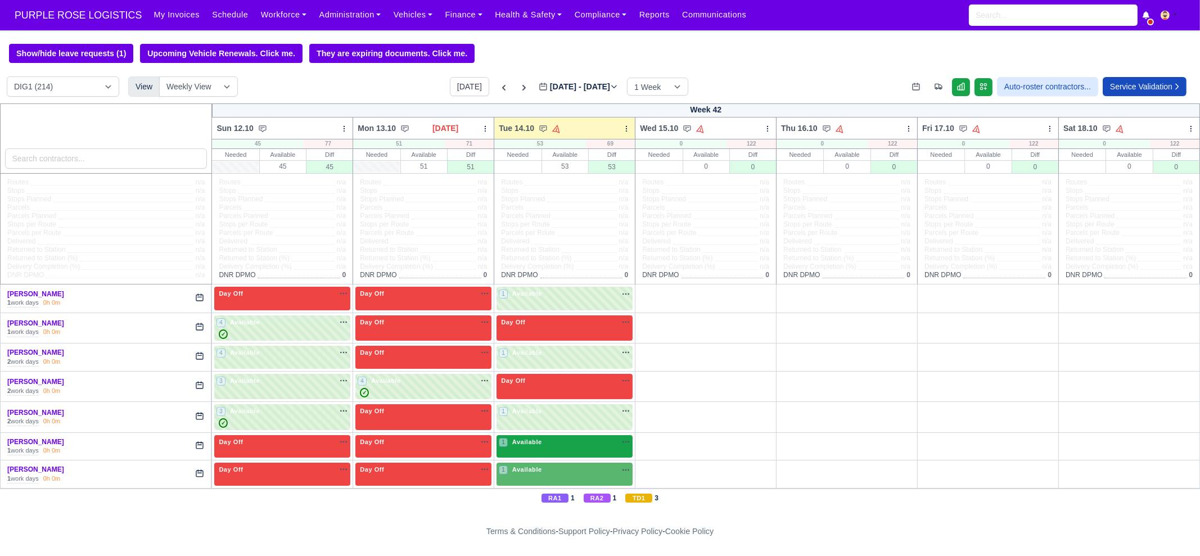
click at [546, 449] on div "1 Available" at bounding box center [564, 446] width 136 height 23
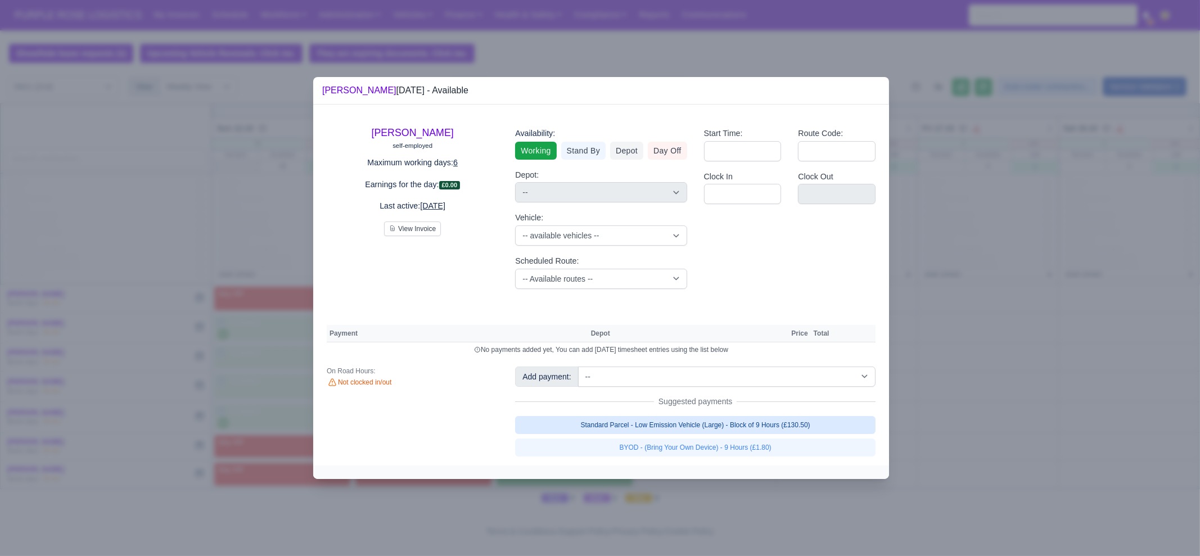
click at [731, 423] on link "Standard Parcel - Low Emission Vehicle (Large) - Block of 9 Hours (£130.50)" at bounding box center [695, 425] width 360 height 18
select select "1"
click at [737, 434] on link "Standard Parcel - Low Emission Vehicle (Large) - Block of 9 Hours (£130.50)" at bounding box center [695, 425] width 360 height 18
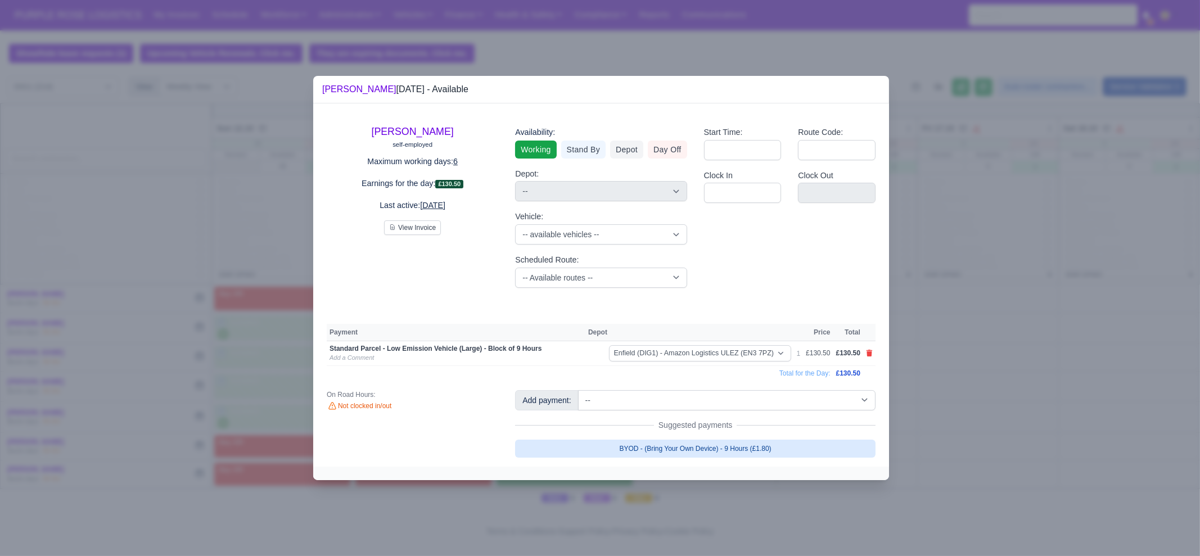
select select "1"
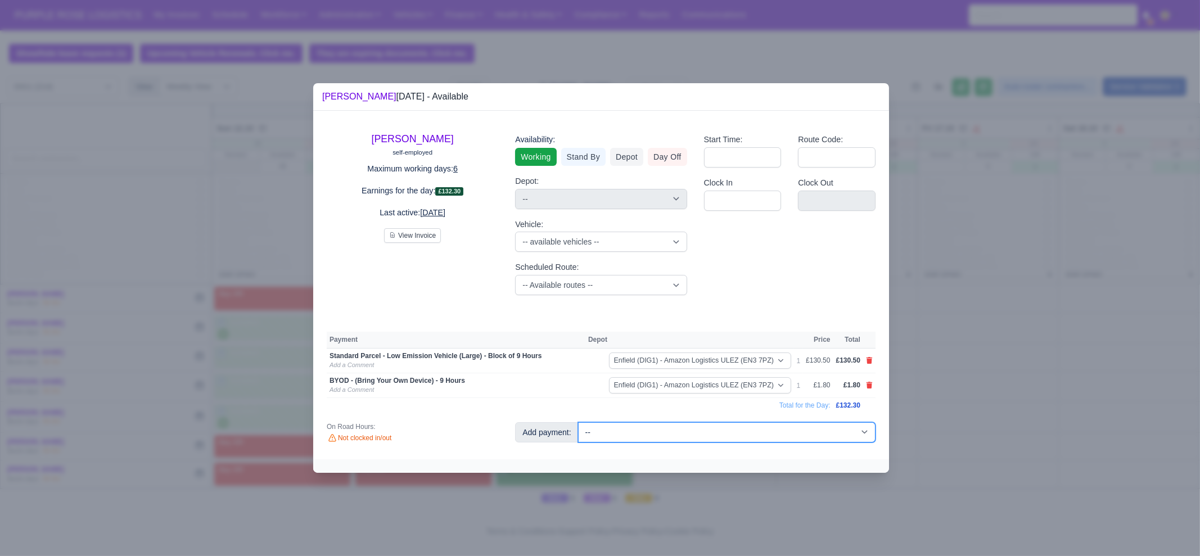
click at [749, 435] on select "-- Additional Hour Support (£14.50) Additional Hour Support (Walkers) (£13.50) …" at bounding box center [726, 432] width 297 height 20
select select "65"
click at [578, 422] on select "-- Additional Hour Support (£14.50) Additional Hour Support (Walkers) (£13.50) …" at bounding box center [726, 432] width 297 height 20
select select "1"
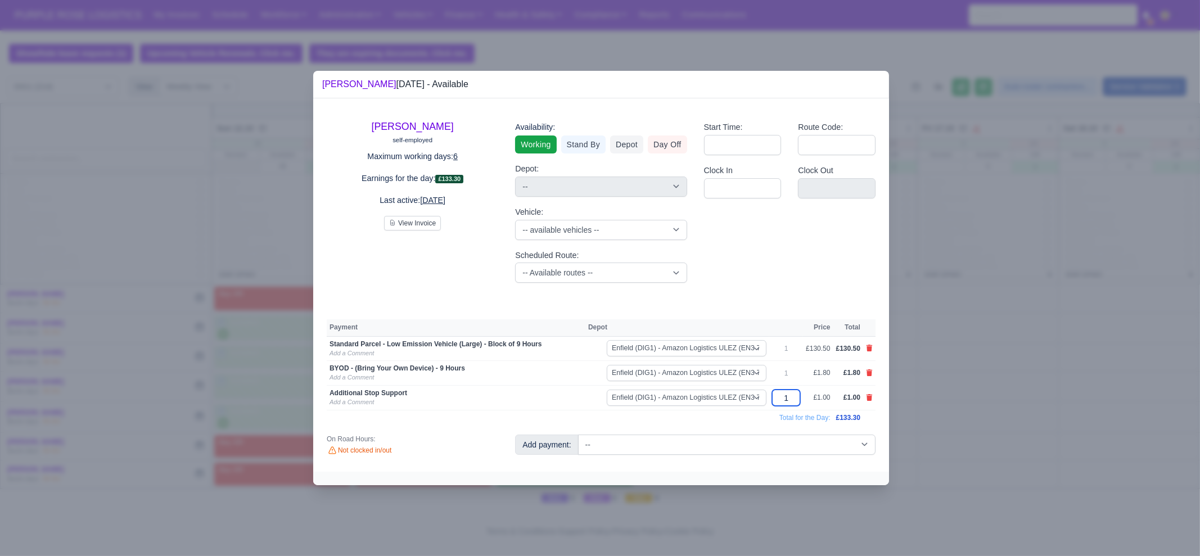
click at [797, 402] on input "1" at bounding box center [786, 398] width 28 height 16
type input "3"
type input "30"
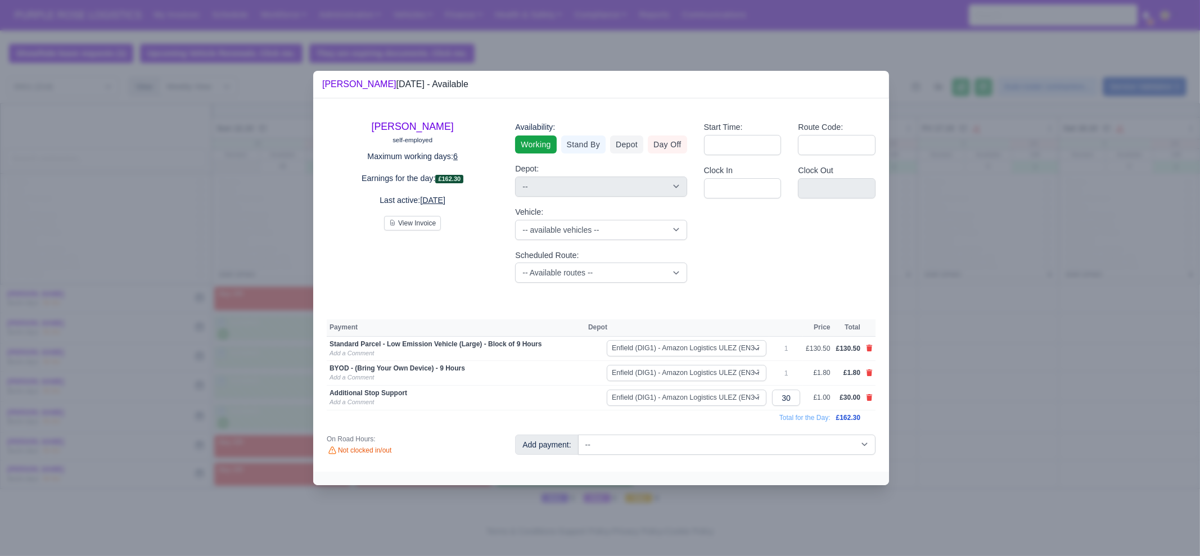
click at [982, 362] on div at bounding box center [600, 278] width 1200 height 556
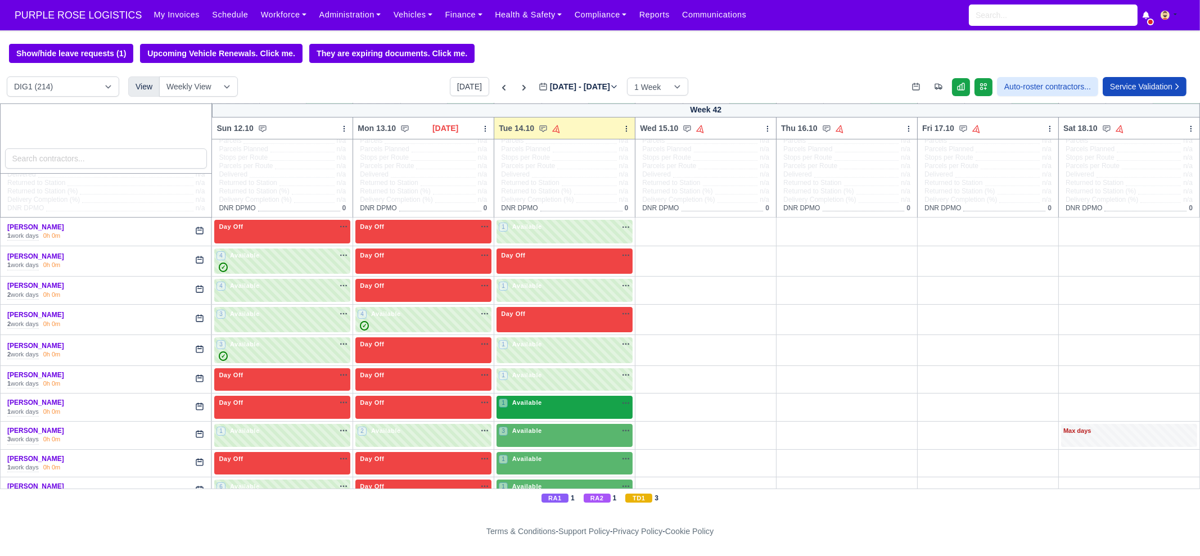
scroll to position [70, 0]
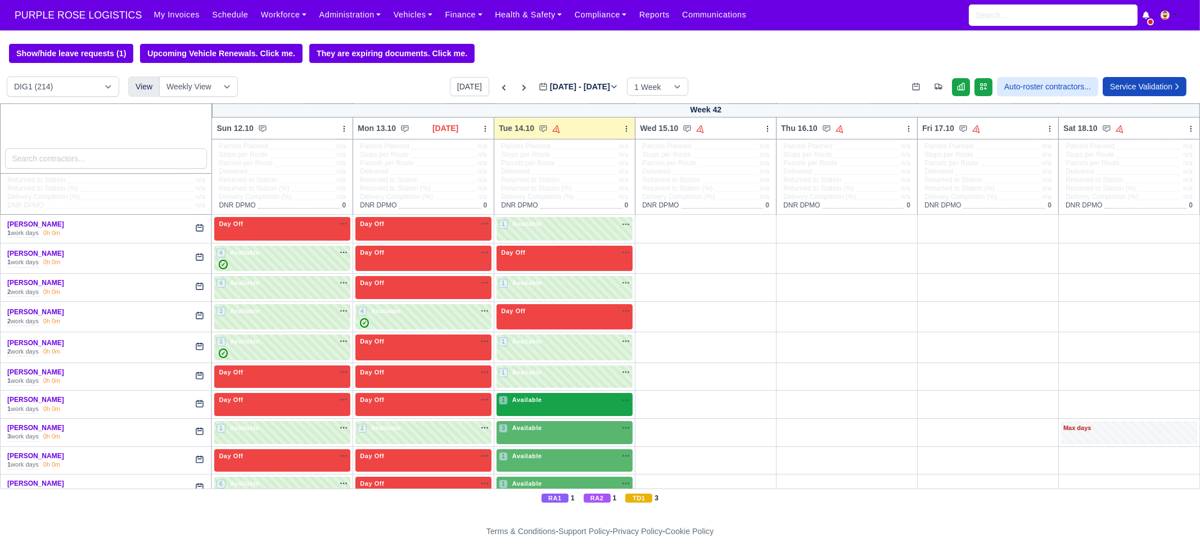
click at [546, 401] on div "1 Available na" at bounding box center [565, 400] width 132 height 10
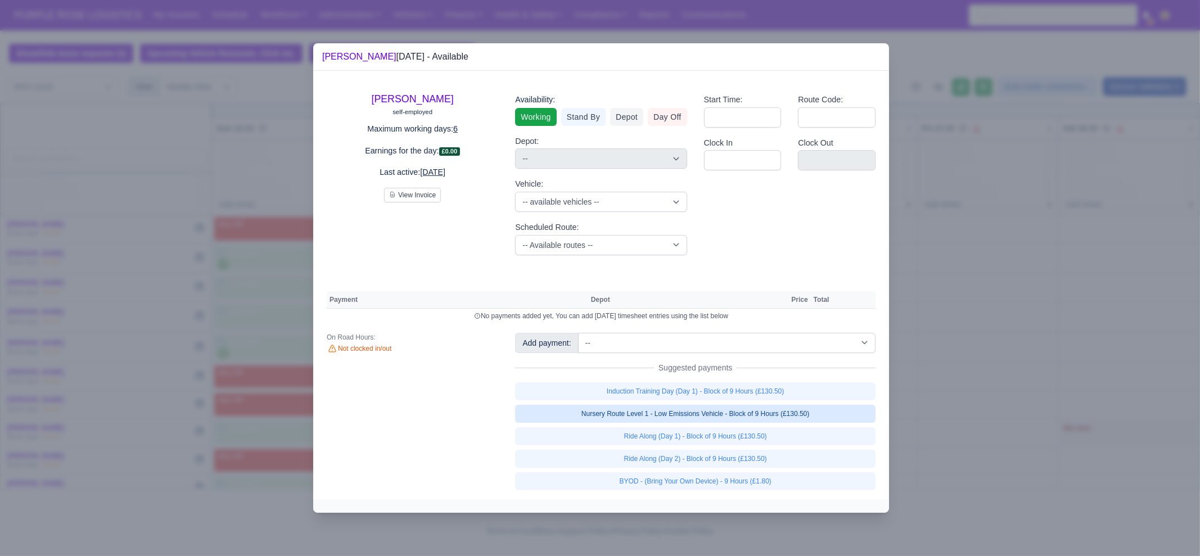
click at [784, 409] on link "Nursery Route Level 1 - Low Emissions Vehicle - Block of 9 Hours (£130.50)" at bounding box center [695, 414] width 360 height 18
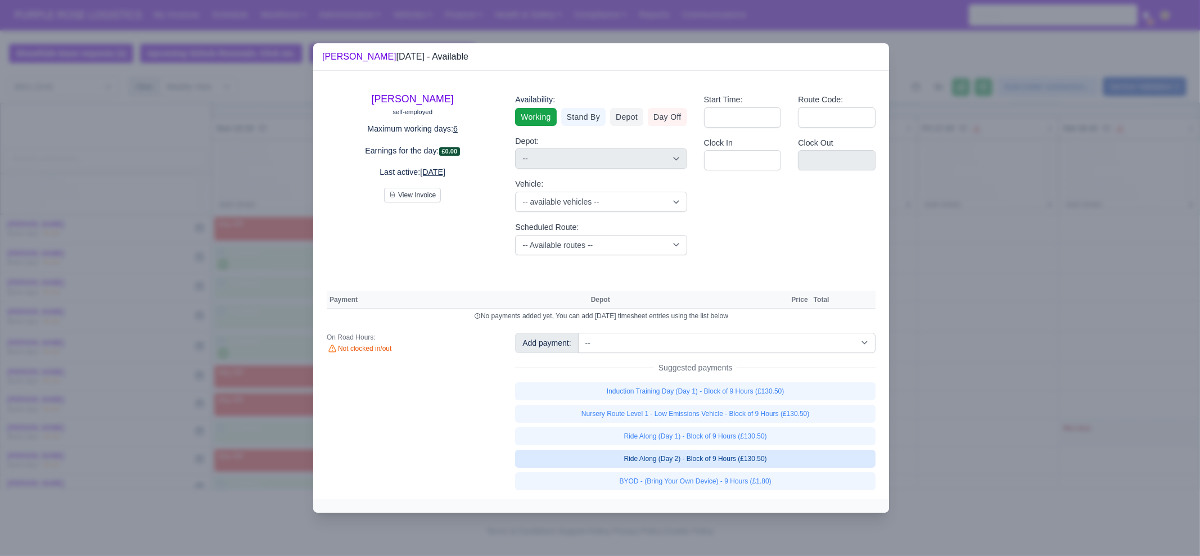
select select "1"
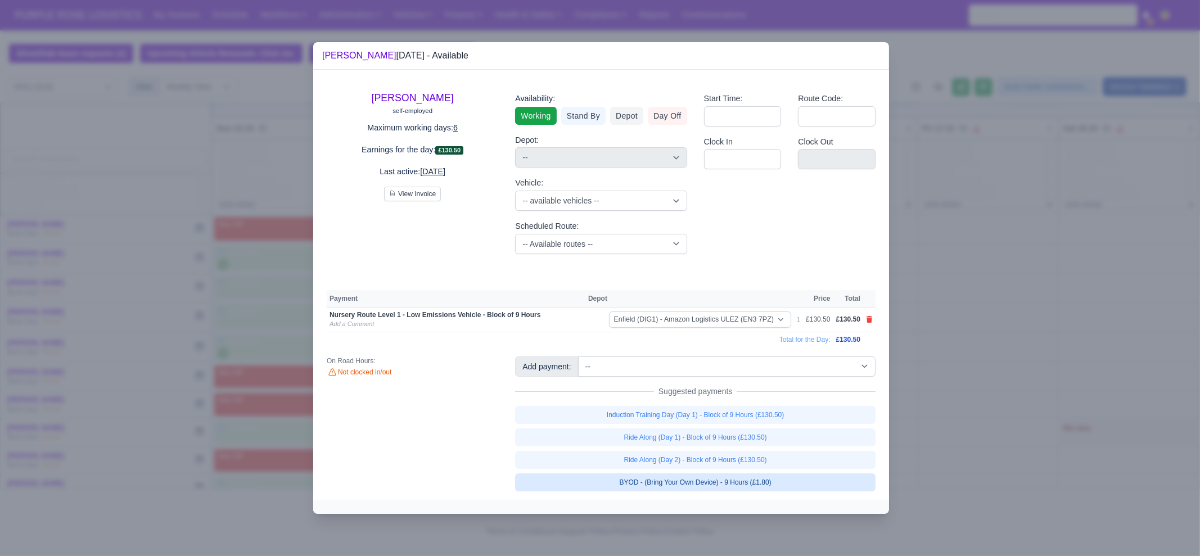
click at [765, 485] on link "BYOD - (Bring Your Own Device) - 9 Hours (£1.80)" at bounding box center [695, 482] width 360 height 18
select select "1"
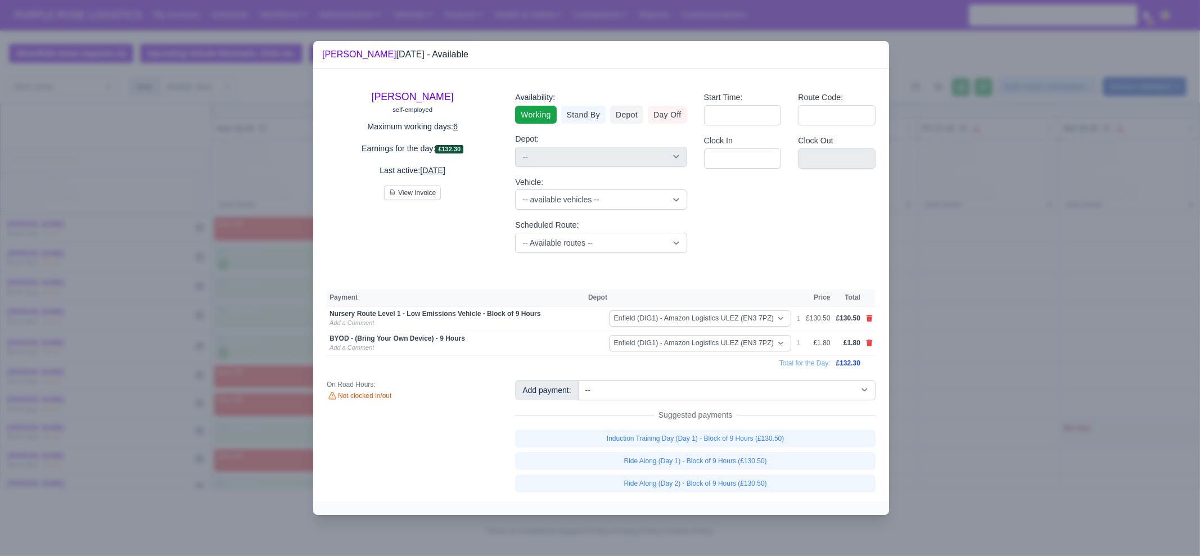
drag, startPoint x: 961, startPoint y: 400, endPoint x: 941, endPoint y: 392, distance: 21.9
click at [961, 400] on div at bounding box center [600, 278] width 1200 height 556
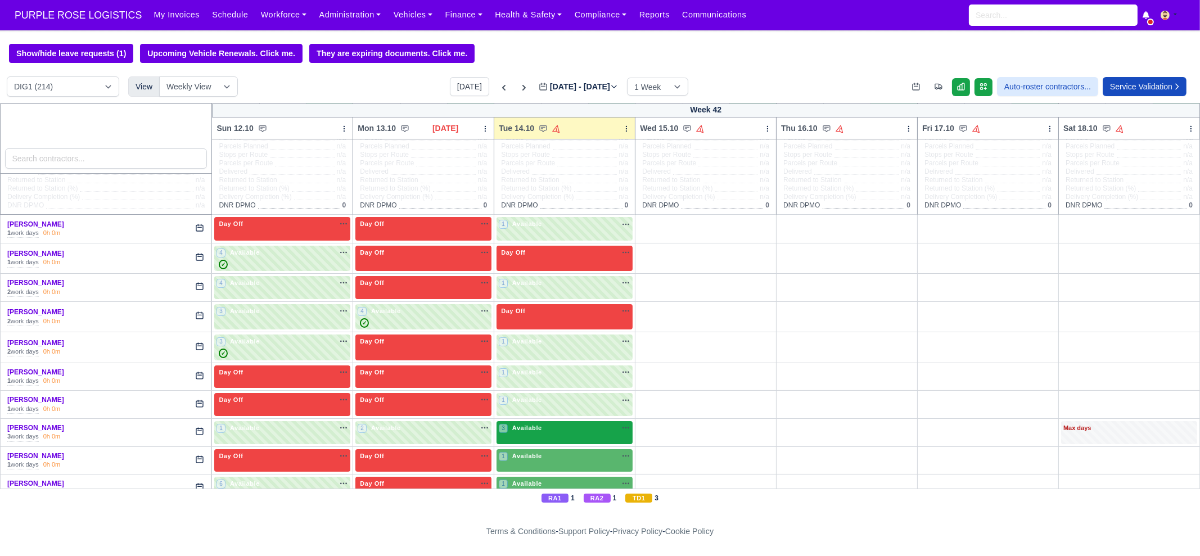
click at [551, 433] on div "3 Available na" at bounding box center [565, 429] width 132 height 12
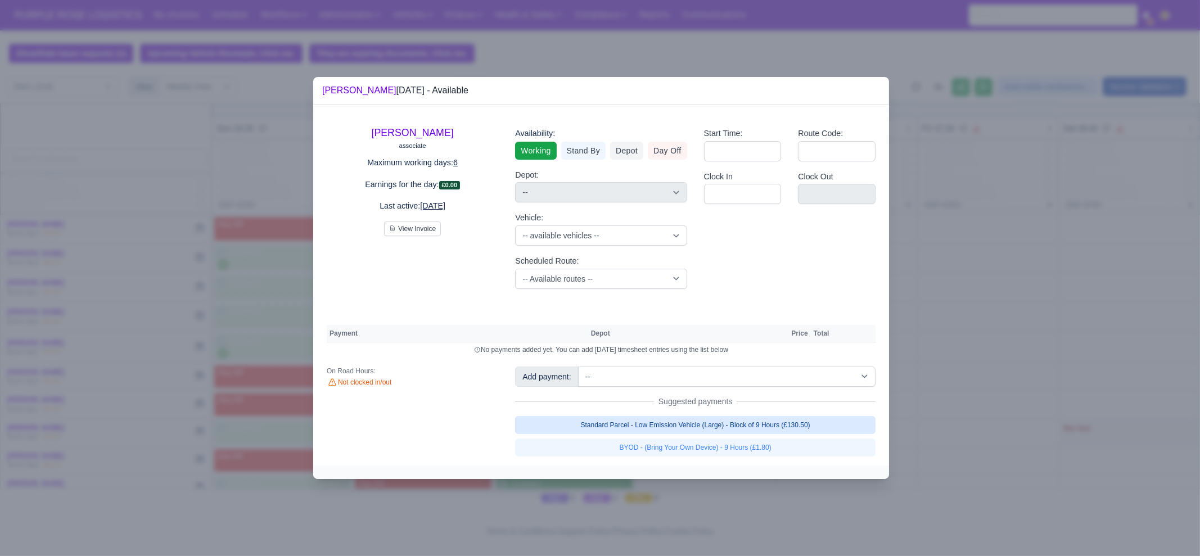
click at [689, 427] on link "Standard Parcel - Low Emission Vehicle (Large) - Block of 9 Hours (£130.50)" at bounding box center [695, 425] width 360 height 18
select select "1"
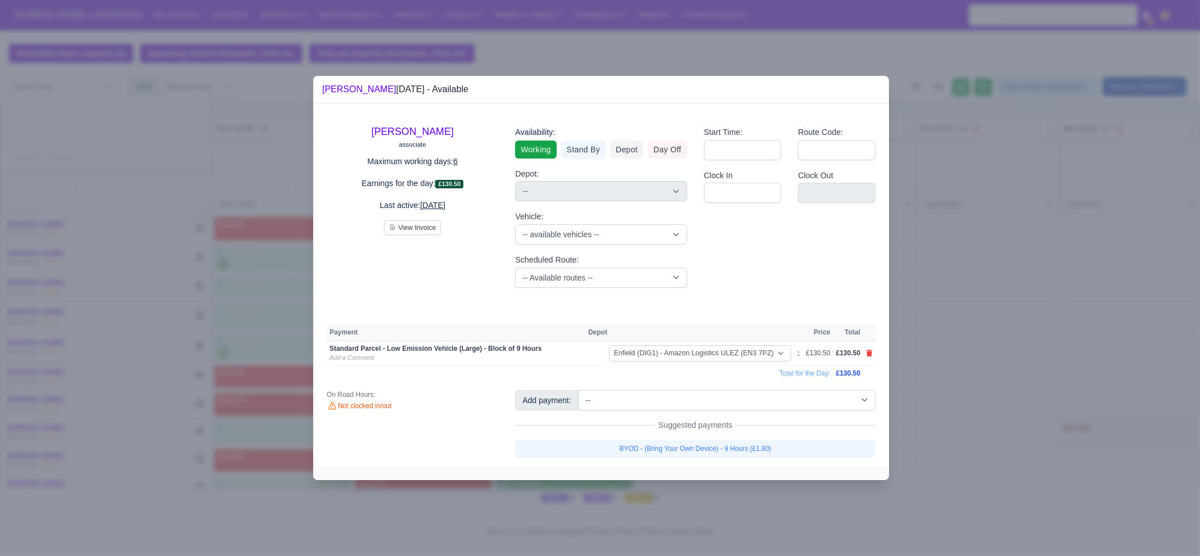
click at [692, 440] on link "BYOD - (Bring Your Own Device) - 9 Hours (£1.80)" at bounding box center [695, 449] width 360 height 18
select select "1"
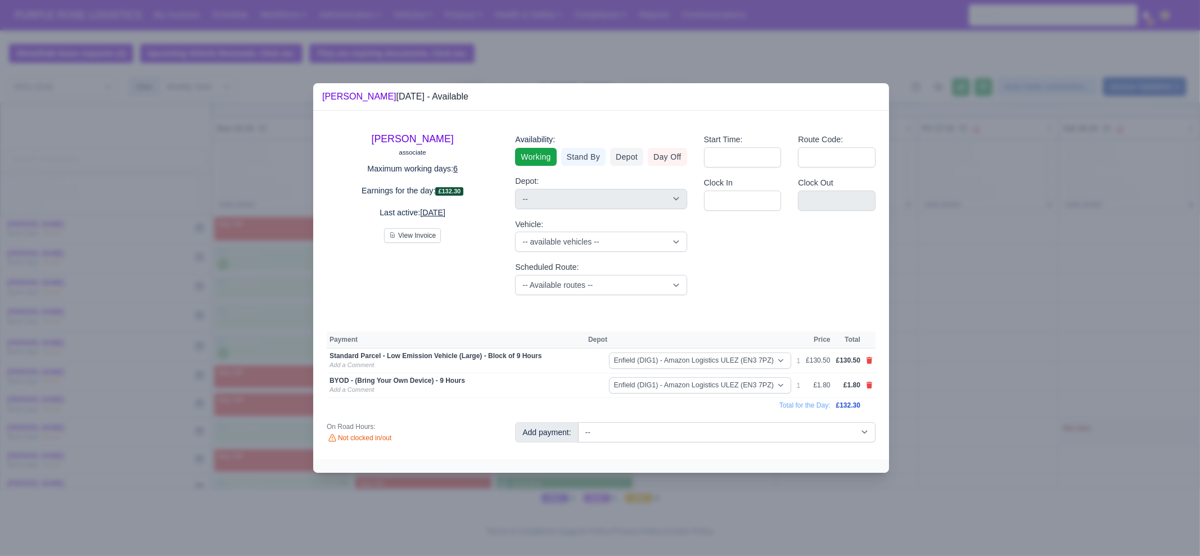
click at [1002, 326] on div at bounding box center [600, 278] width 1200 height 556
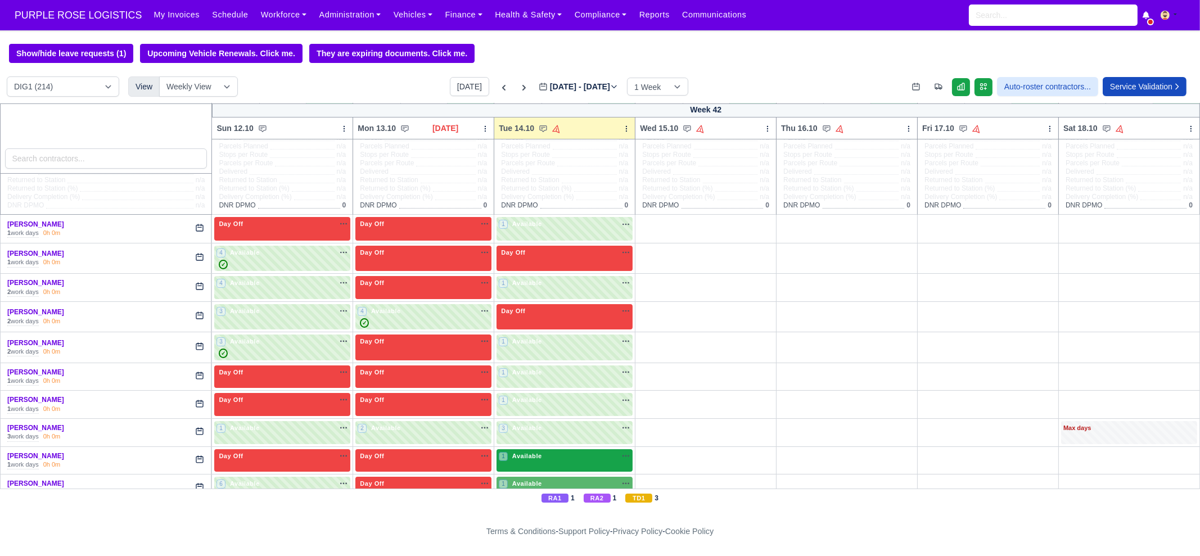
click at [522, 454] on span "Available" at bounding box center [527, 456] width 34 height 8
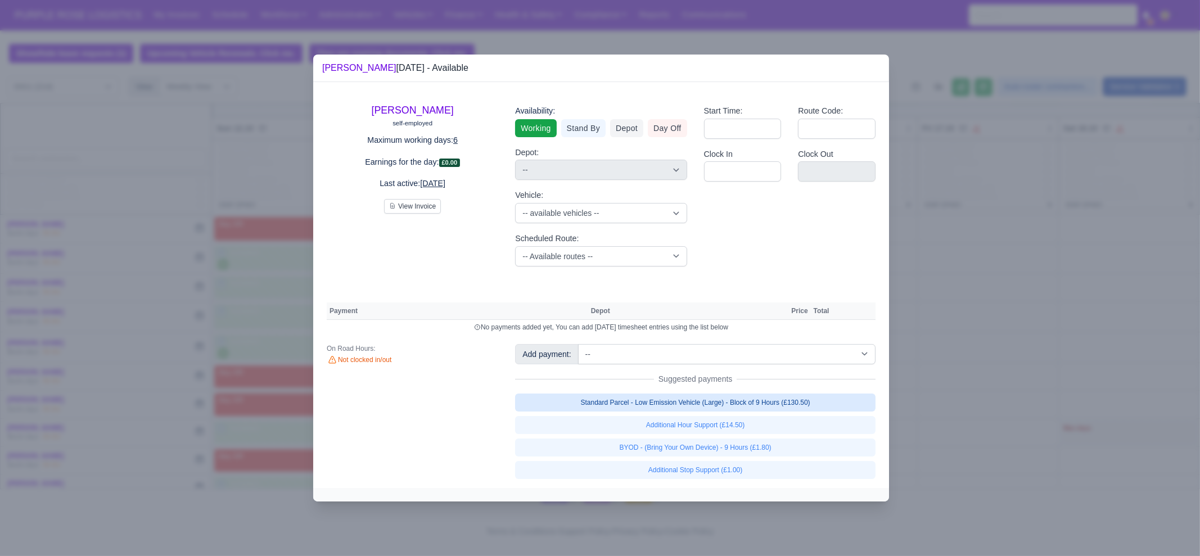
click at [683, 399] on link "Standard Parcel - Low Emission Vehicle (Large) - Block of 9 Hours (£130.50)" at bounding box center [695, 403] width 360 height 18
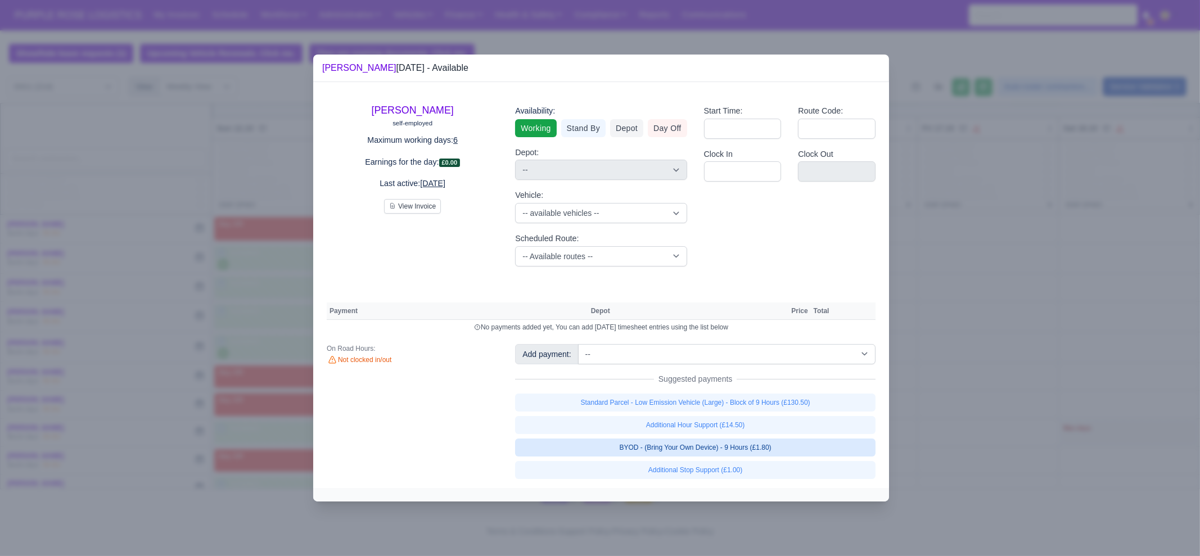
select select "1"
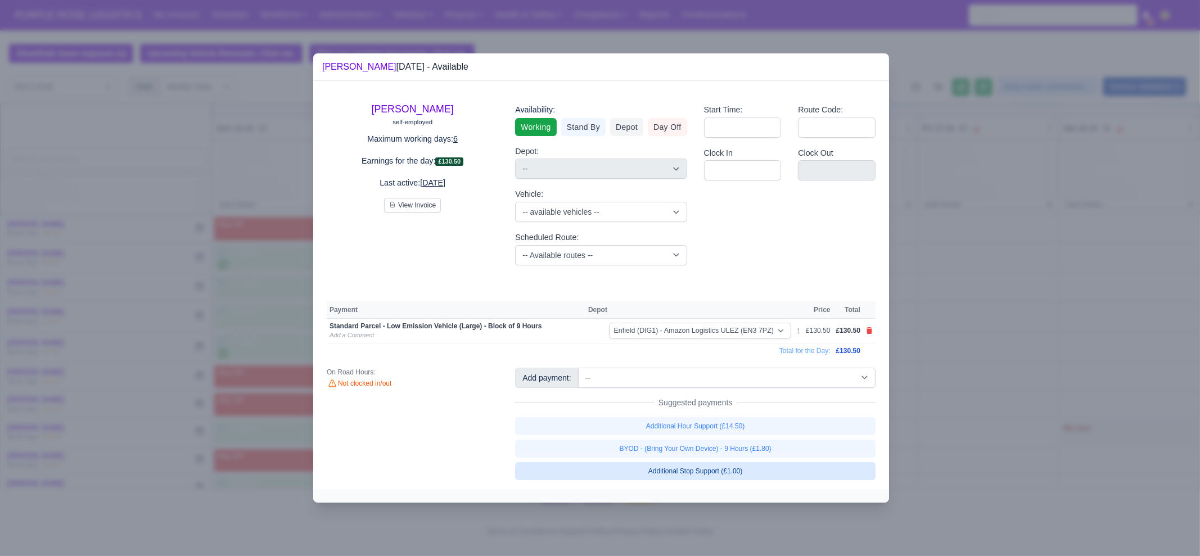
click at [697, 455] on link "BYOD - (Bring Your Own Device) - 9 Hours (£1.80)" at bounding box center [695, 449] width 360 height 18
select select "1"
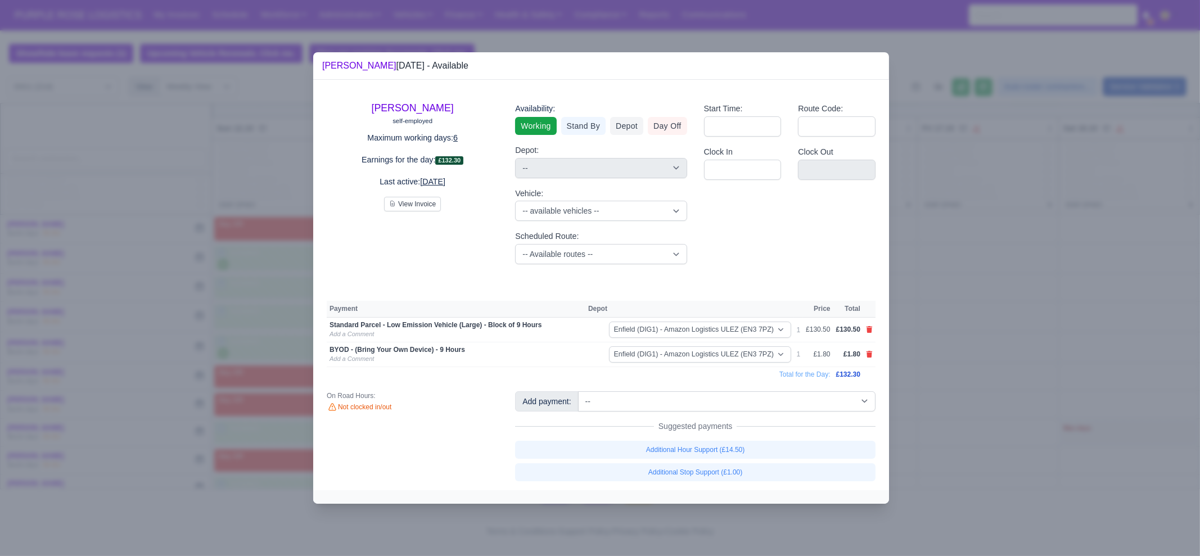
click at [979, 361] on div at bounding box center [600, 278] width 1200 height 556
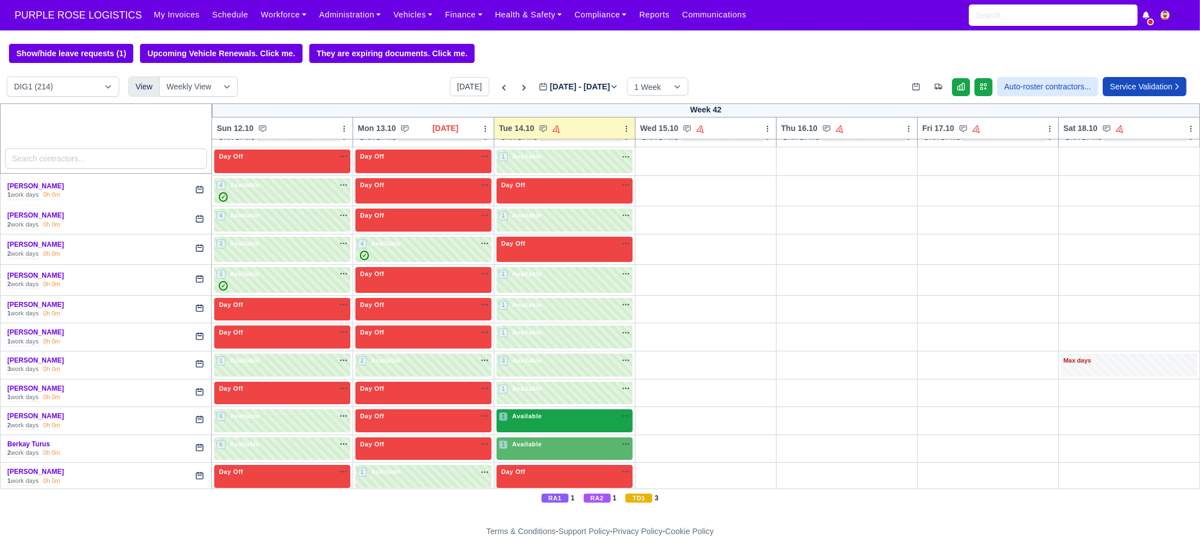
scroll to position [140, 0]
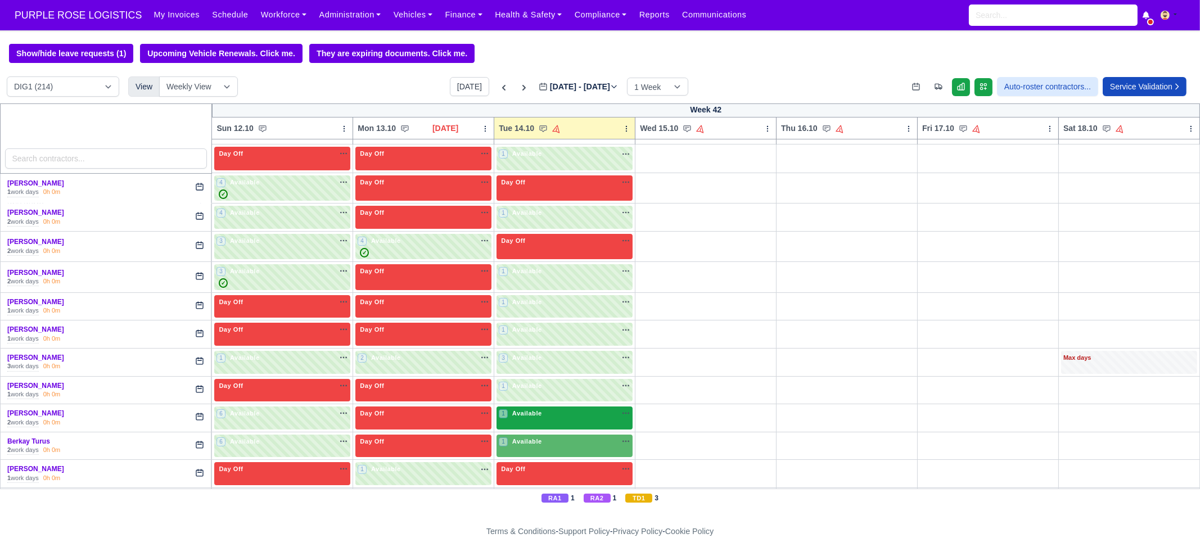
click at [545, 420] on div "1 Available" at bounding box center [564, 417] width 136 height 23
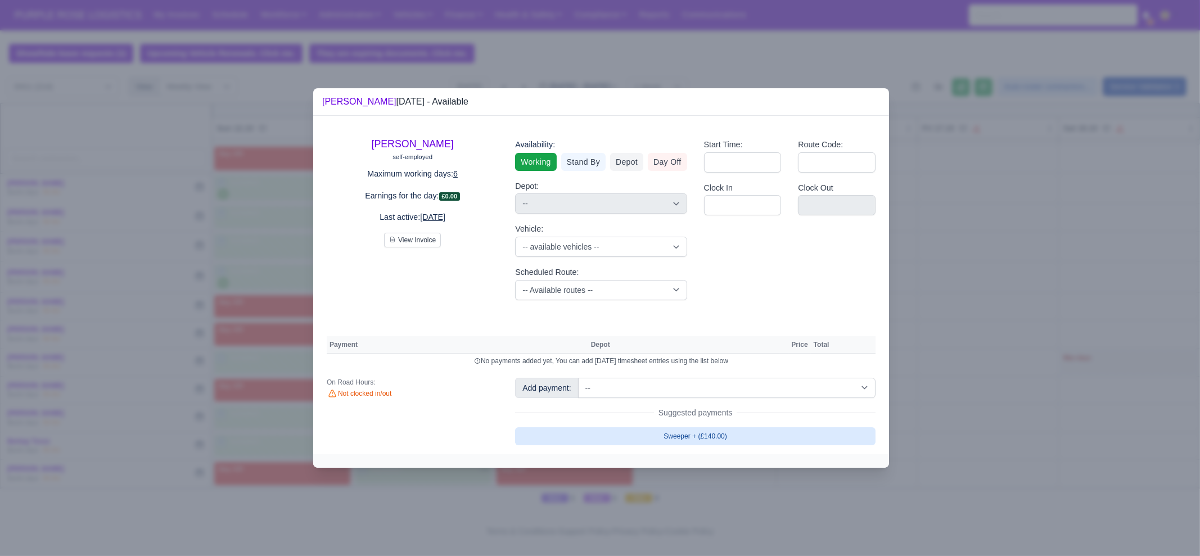
click at [675, 427] on link "Sweeper + (£140.00)" at bounding box center [695, 436] width 360 height 18
select select "1"
click at [733, 473] on div at bounding box center [600, 278] width 1200 height 556
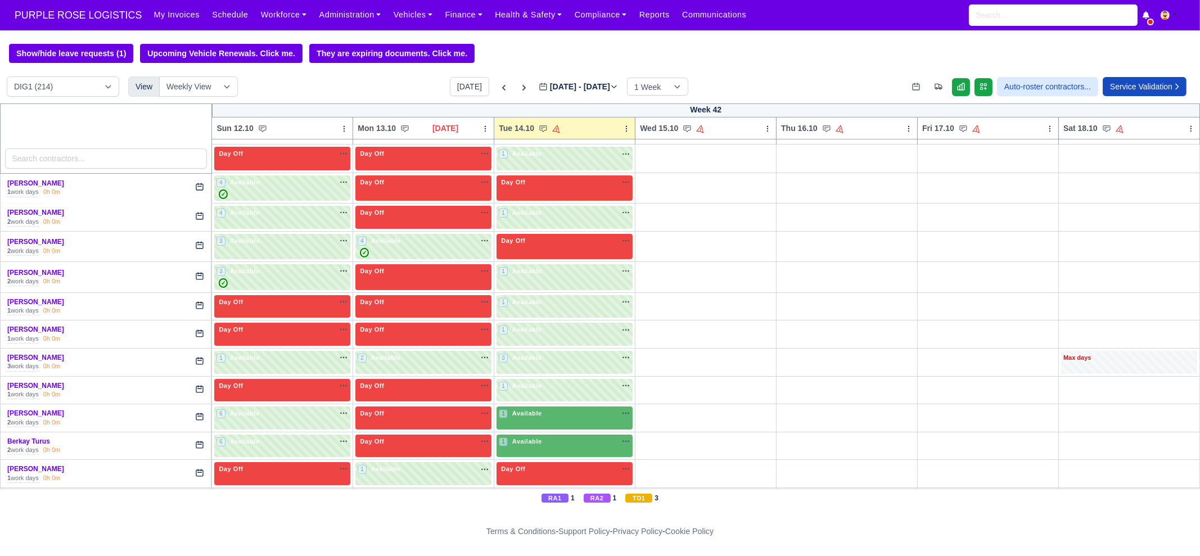
click at [544, 439] on div "1 Available na" at bounding box center [565, 442] width 132 height 10
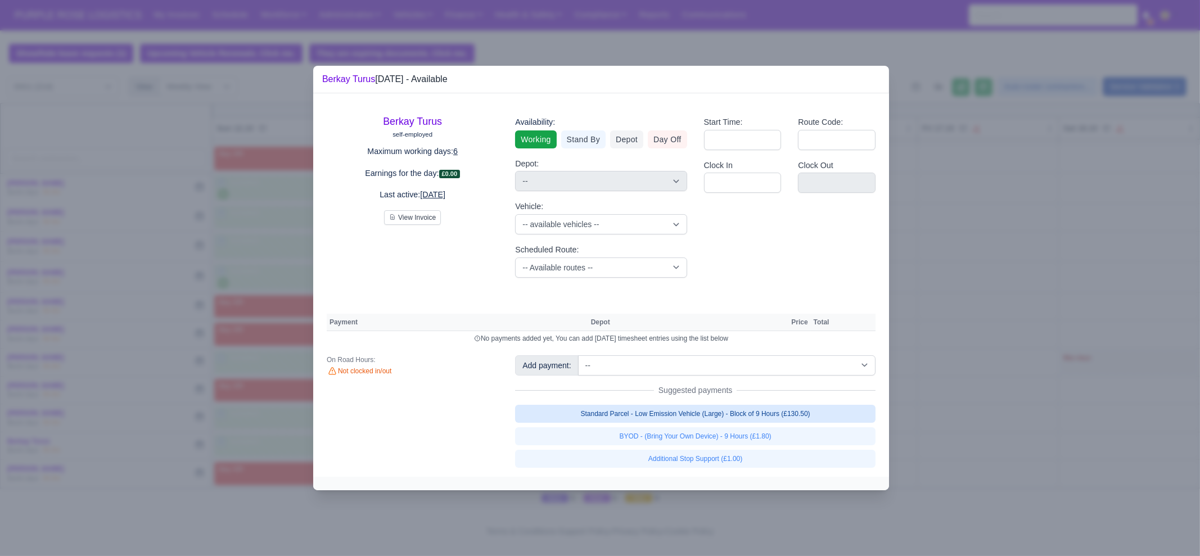
click at [661, 414] on link "Standard Parcel - Low Emission Vehicle (Large) - Block of 9 Hours (£130.50)" at bounding box center [695, 414] width 360 height 18
select select "1"
click at [667, 423] on link "Standard Parcel - Low Emission Vehicle (Large) - Block of 9 Hours (£130.50)" at bounding box center [695, 414] width 360 height 18
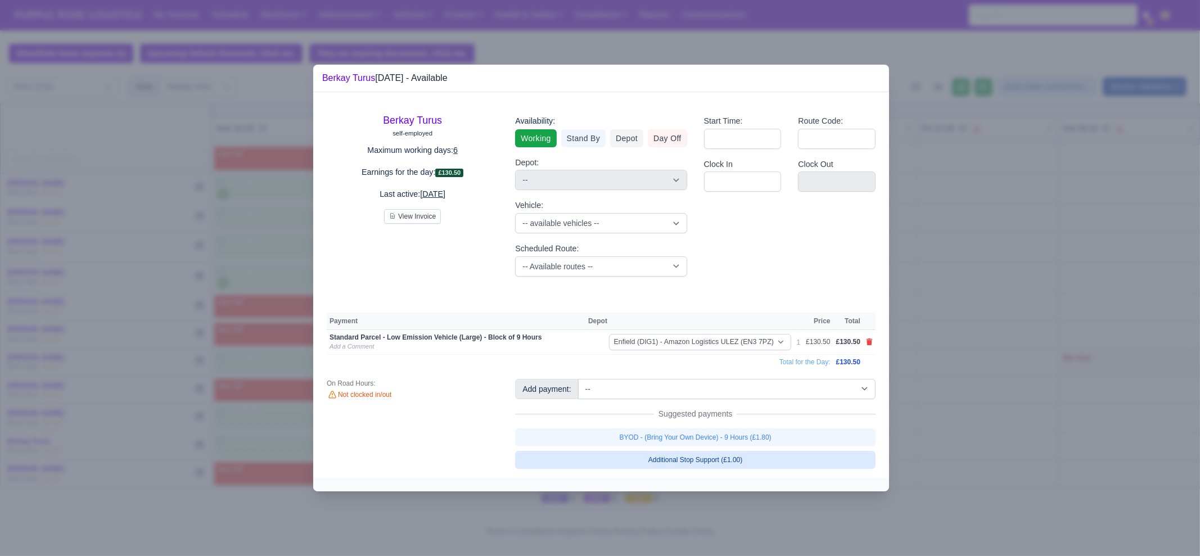
select select "1"
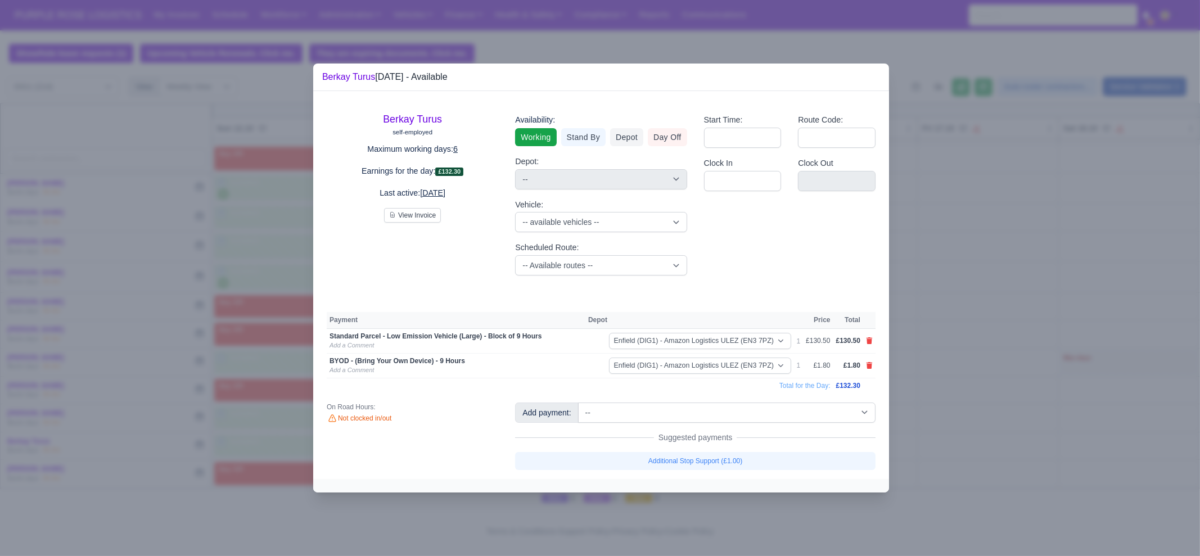
click at [992, 376] on div at bounding box center [600, 278] width 1200 height 556
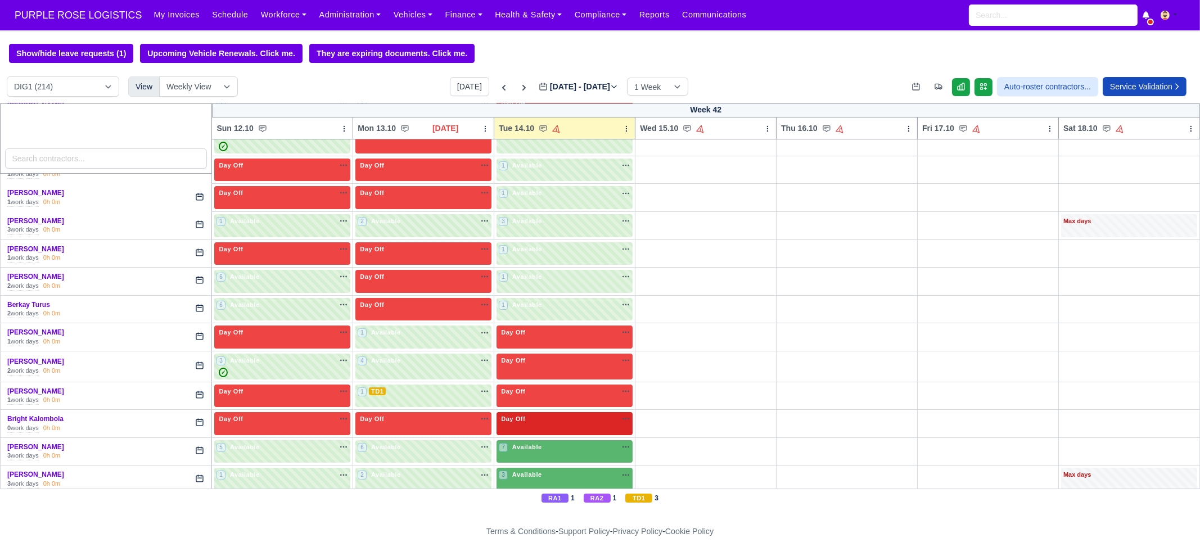
scroll to position [281, 0]
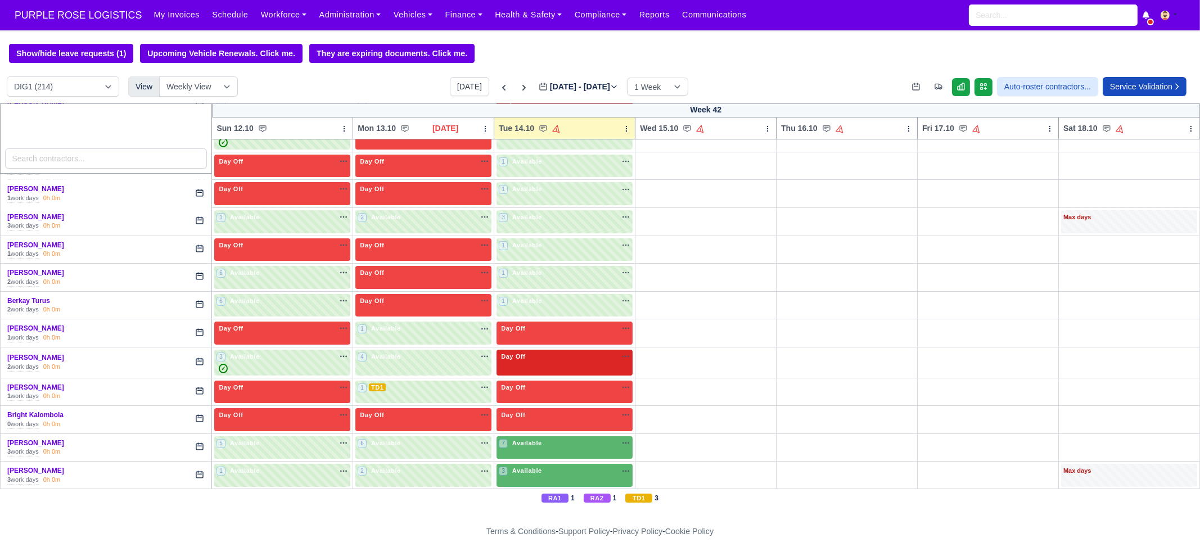
click at [532, 364] on div "Day Off Available" at bounding box center [564, 363] width 136 height 26
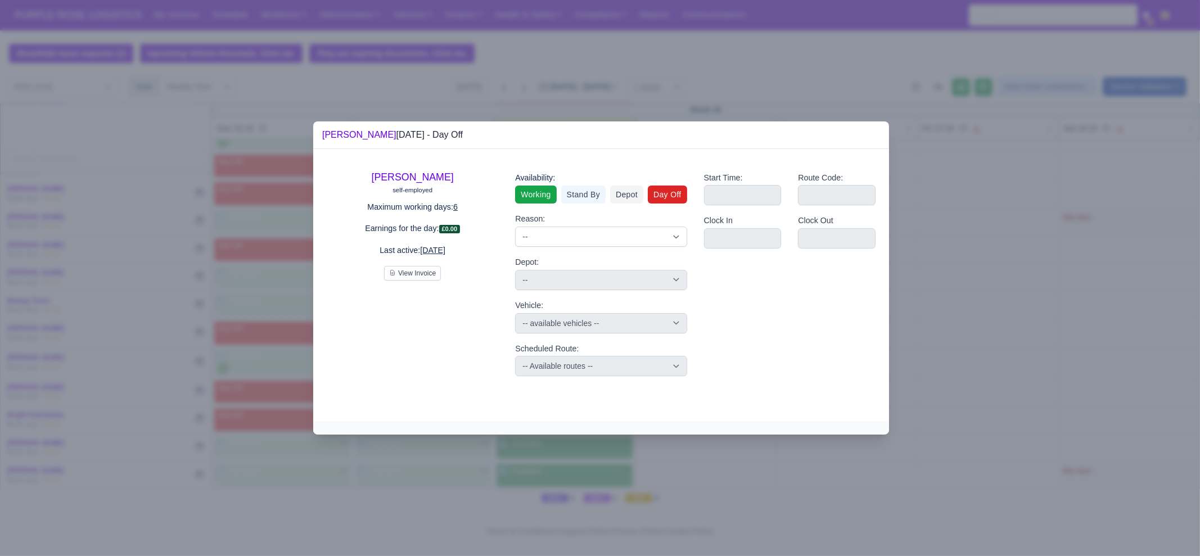
click at [535, 204] on link "Working" at bounding box center [535, 195] width 41 height 18
select select
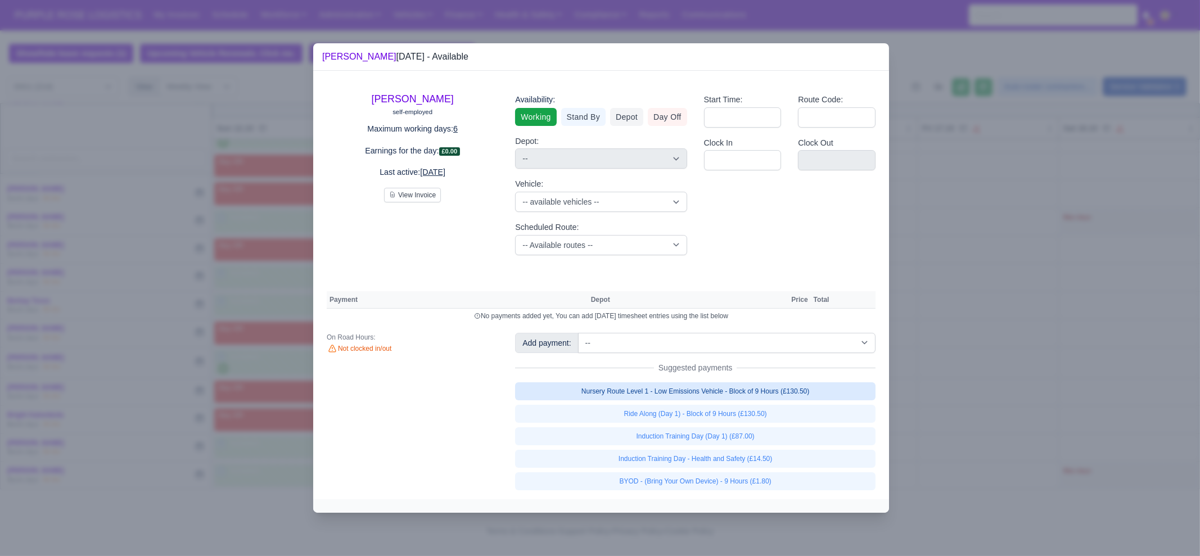
click at [708, 393] on link "Nursery Route Level 1 - Low Emissions Vehicle - Block of 9 Hours (£130.50)" at bounding box center [695, 391] width 360 height 18
click at [731, 485] on link "BYOD - (Bring Your Own Device) - 9 Hours (£1.80)" at bounding box center [695, 481] width 360 height 18
select select "1"
select select
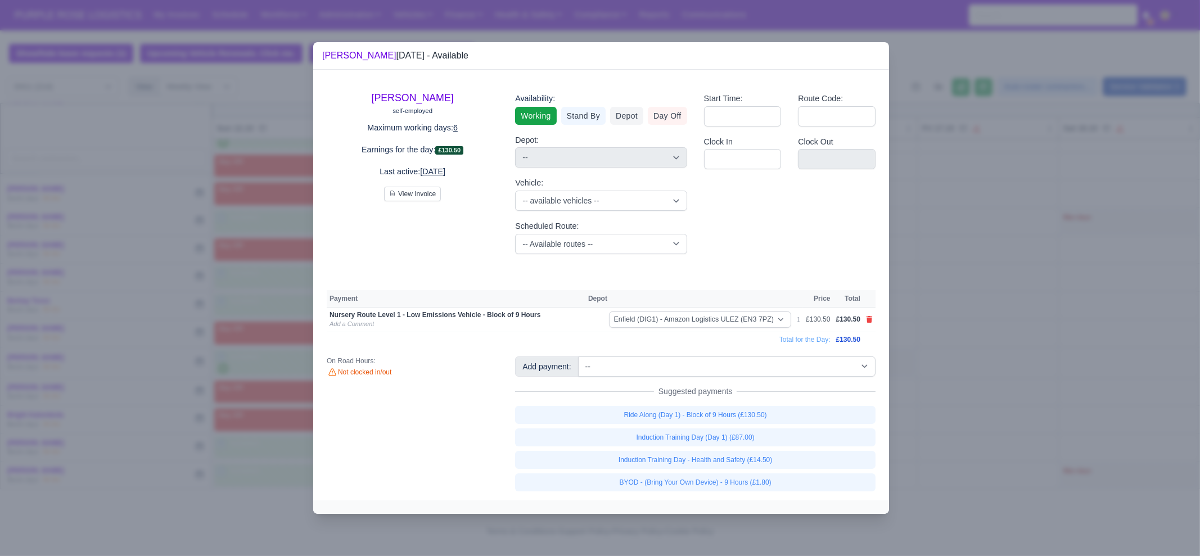
select select
select select "1"
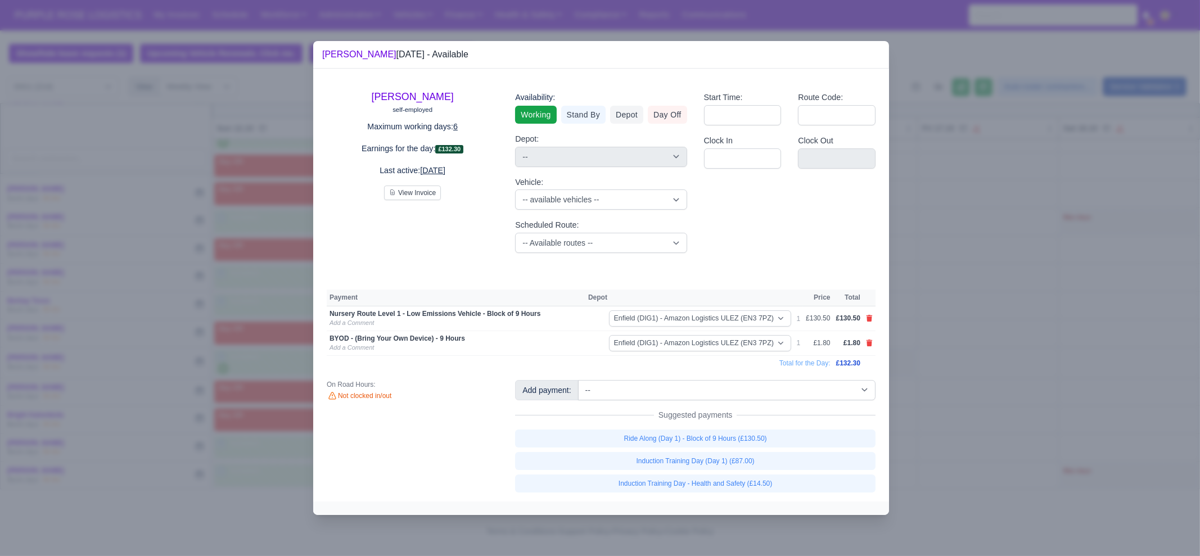
click at [967, 409] on div at bounding box center [600, 278] width 1200 height 556
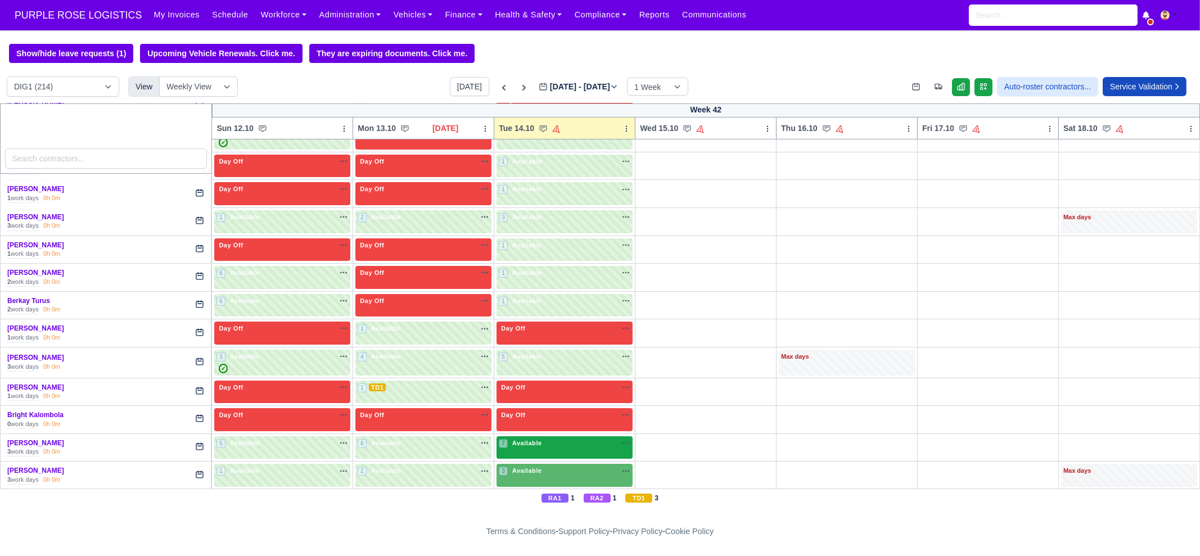
click at [552, 443] on div "7 Available na" at bounding box center [565, 444] width 132 height 10
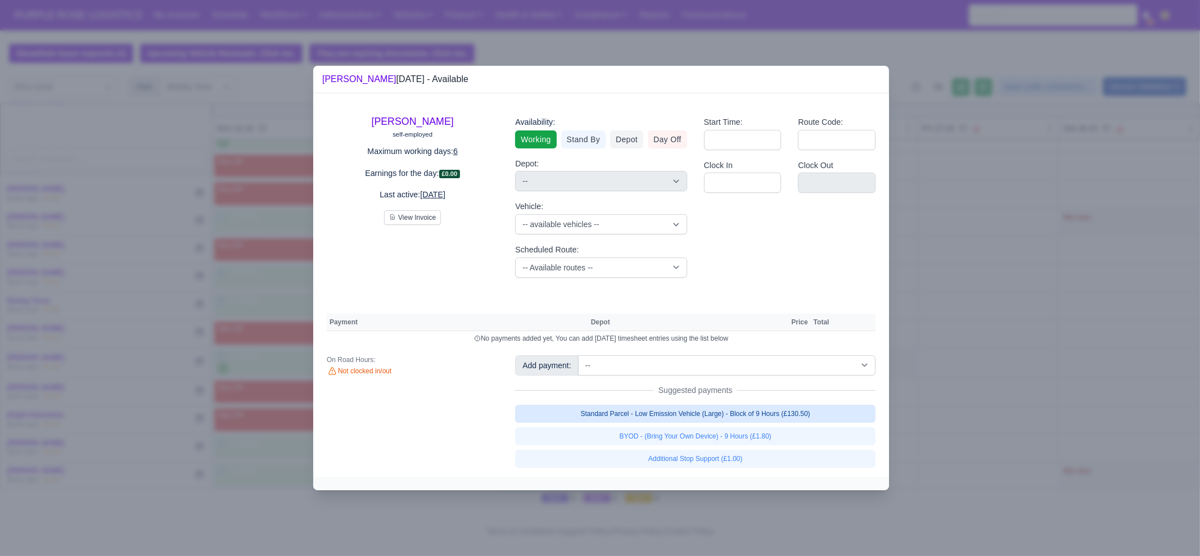
click at [703, 415] on link "Standard Parcel - Low Emission Vehicle (Large) - Block of 9 Hours (£130.50)" at bounding box center [695, 414] width 360 height 18
click at [709, 435] on link "BYOD - (Bring Your Own Device) - 9 Hours (£1.80)" at bounding box center [695, 436] width 360 height 18
select select "1"
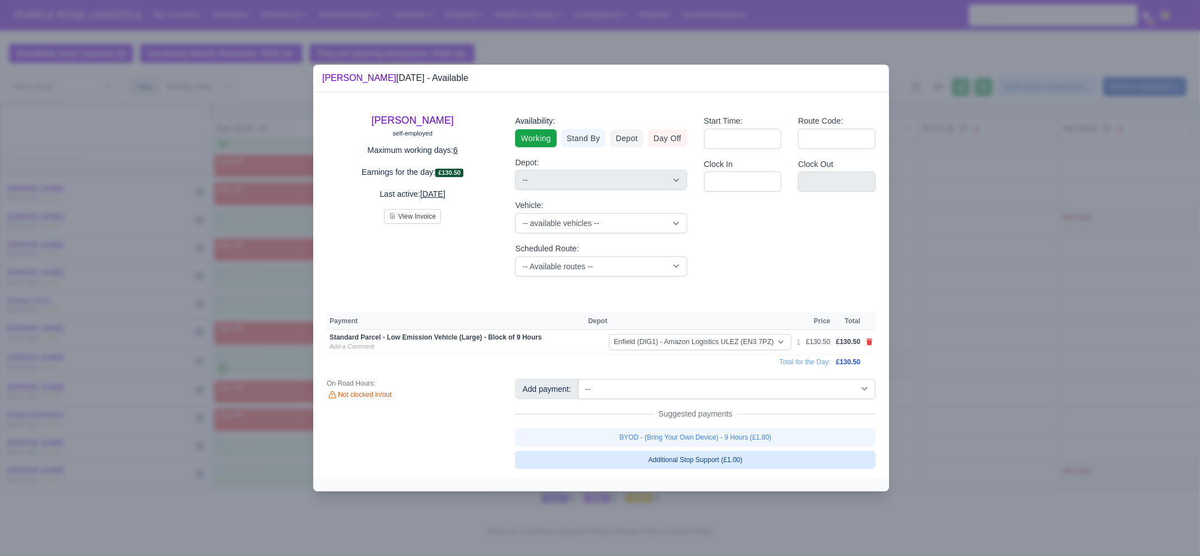
select select "1"
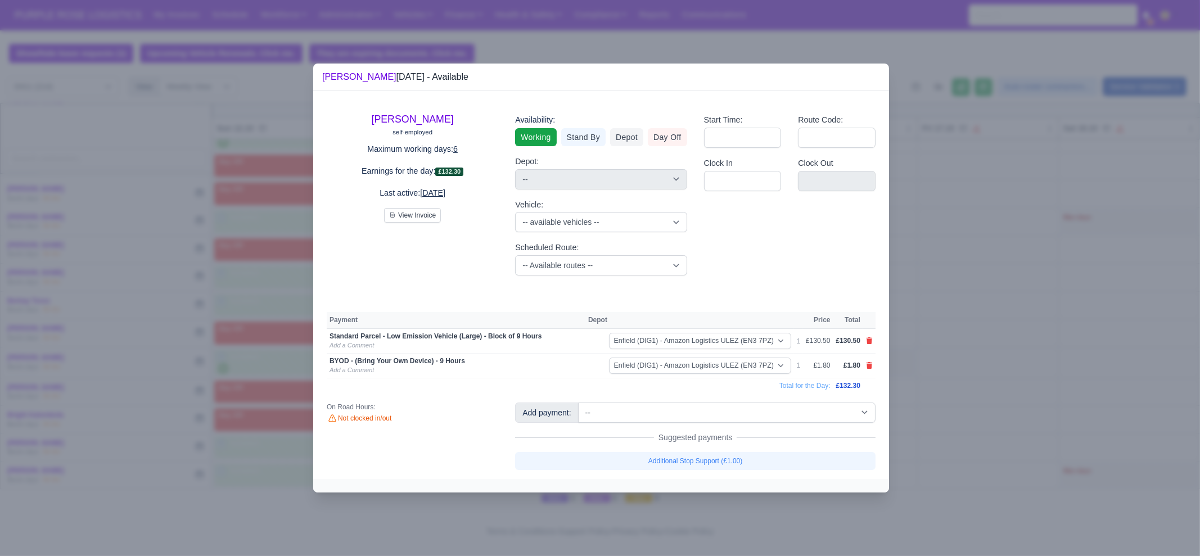
click at [906, 397] on div at bounding box center [600, 278] width 1200 height 556
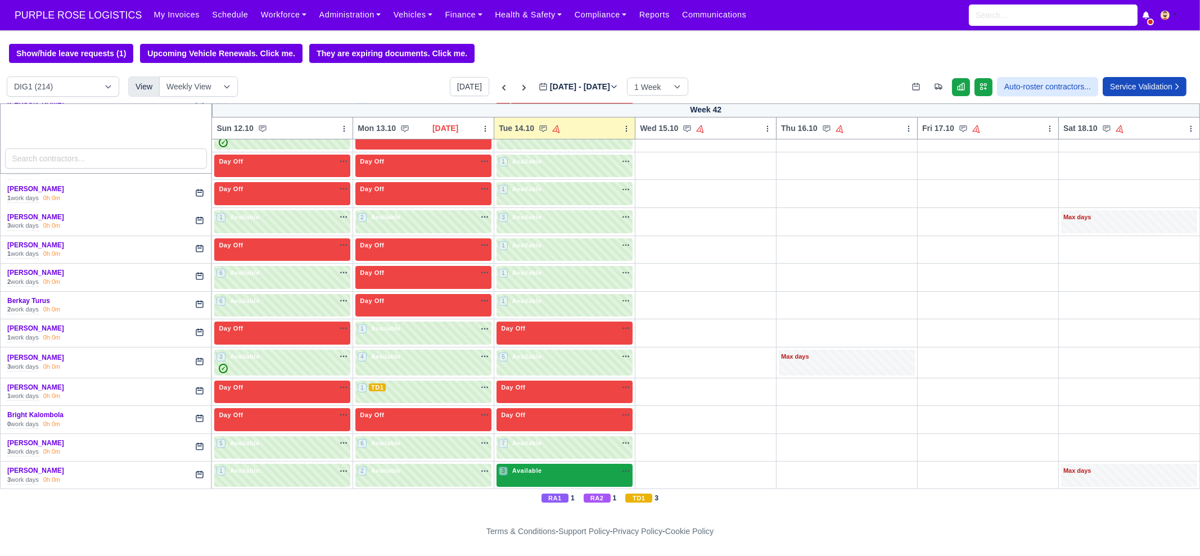
click at [547, 470] on div "3 Available na" at bounding box center [565, 471] width 132 height 10
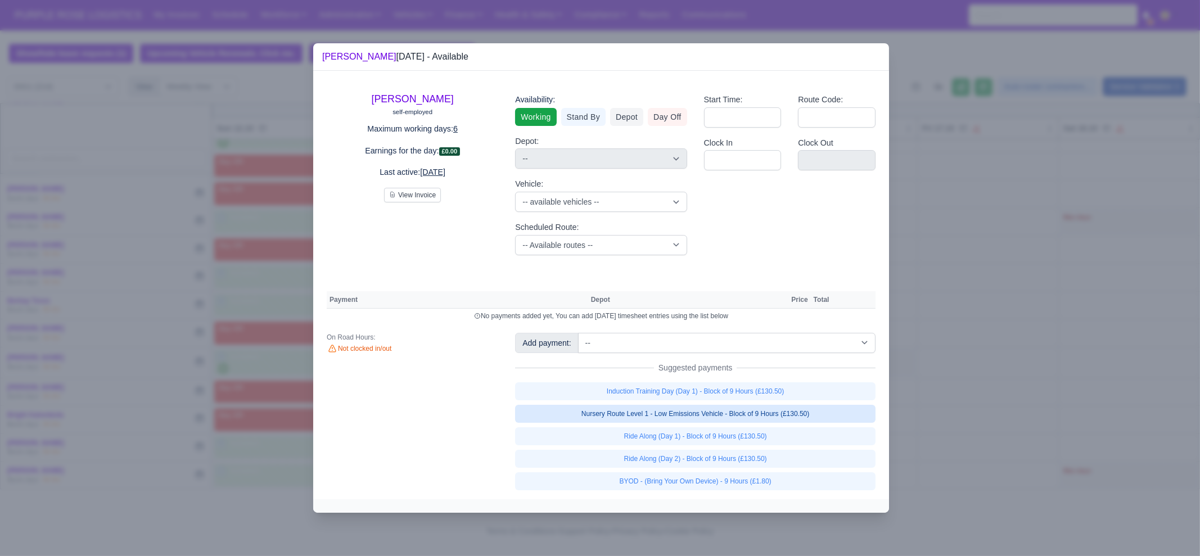
click at [735, 409] on link "Nursery Route Level 1 - Low Emissions Vehicle - Block of 9 Hours (£130.50)" at bounding box center [695, 414] width 360 height 18
select select "1"
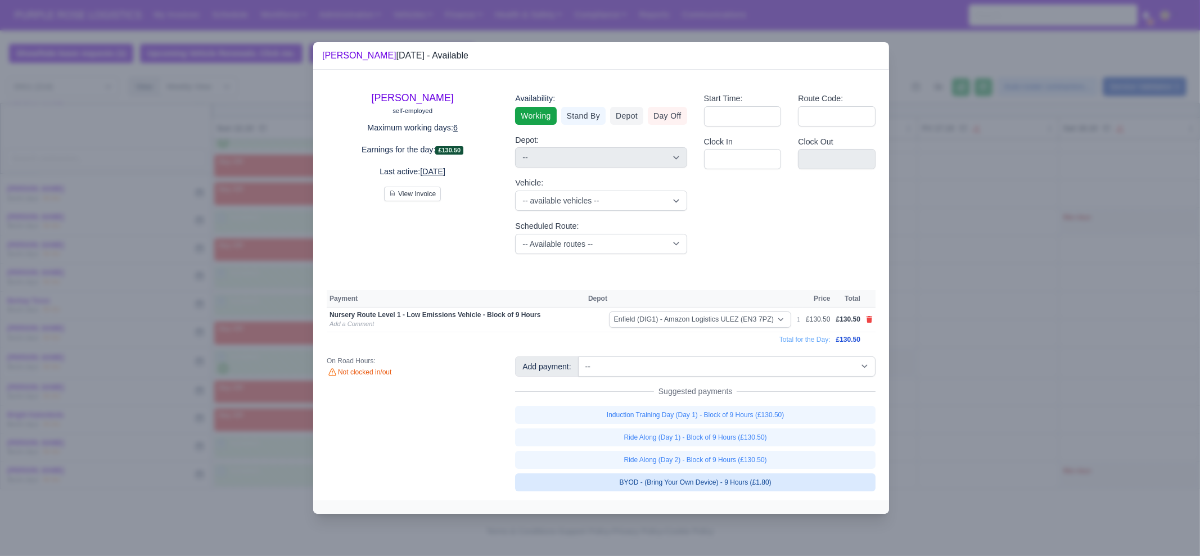
click at [744, 481] on link "BYOD - (Bring Your Own Device) - 9 Hours (£1.80)" at bounding box center [695, 482] width 360 height 18
select select "1"
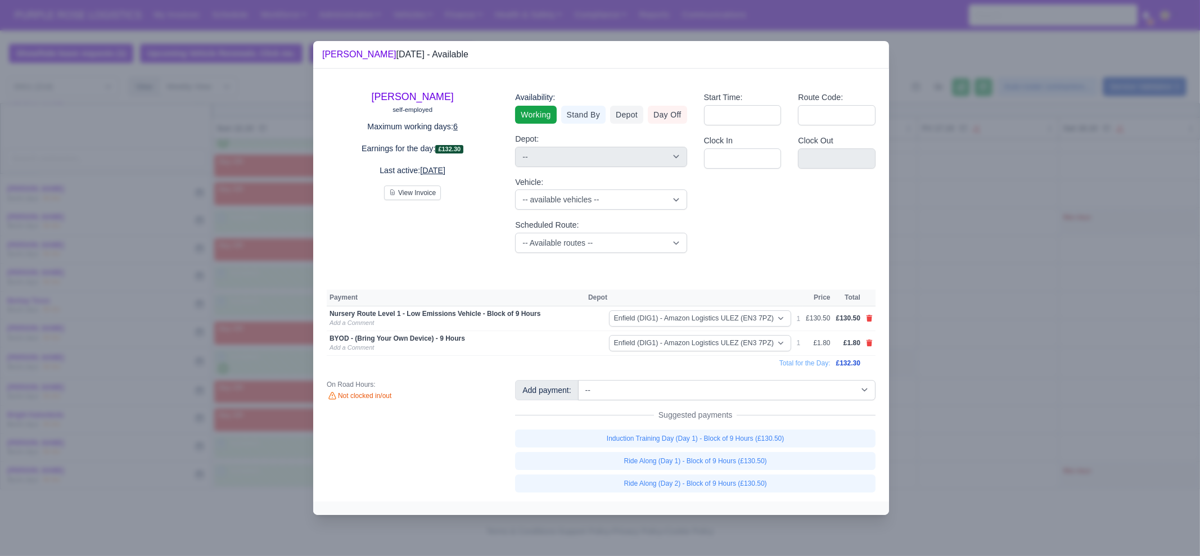
click at [981, 395] on div at bounding box center [600, 278] width 1200 height 556
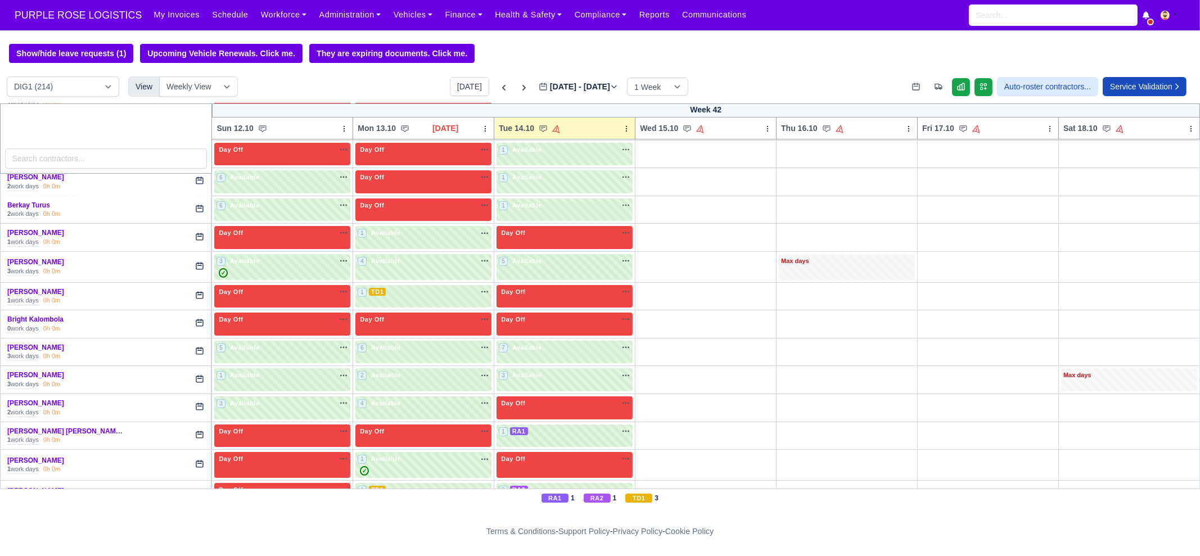
scroll to position [422, 0]
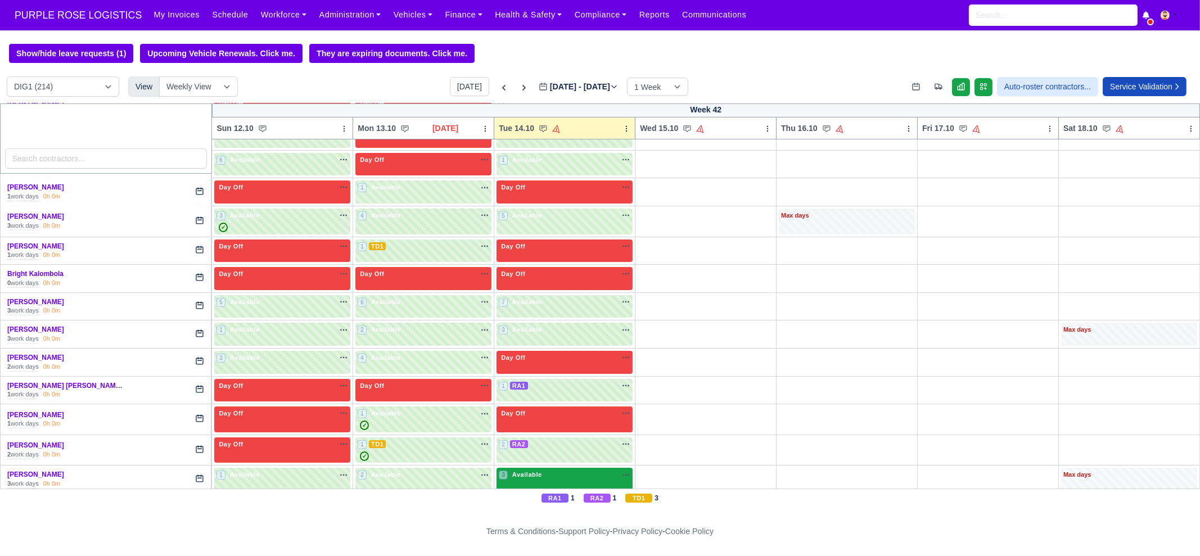
click at [544, 473] on div "3 Available na" at bounding box center [565, 475] width 132 height 10
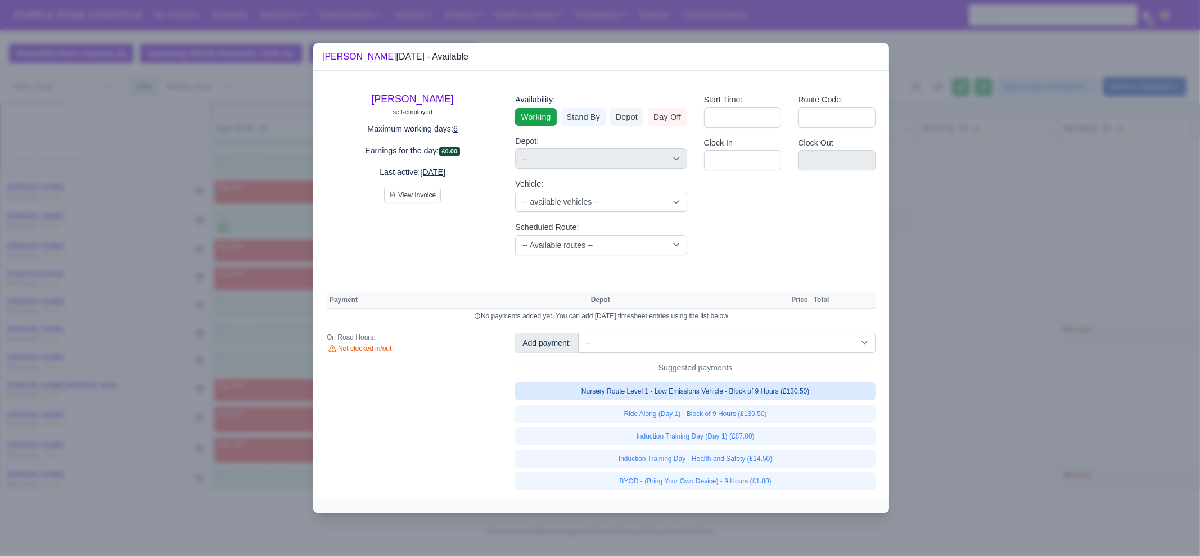
click at [692, 389] on link "Nursery Route Level 1 - Low Emissions Vehicle - Block of 9 Hours (£130.50)" at bounding box center [695, 391] width 360 height 18
select select "1"
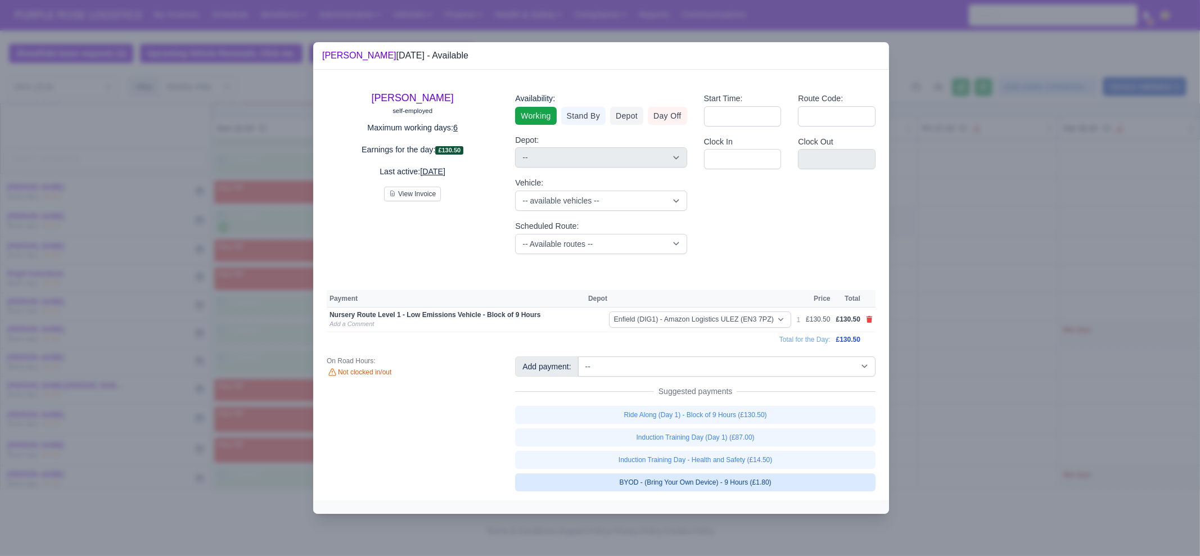
click at [706, 480] on link "BYOD - (Bring Your Own Device) - 9 Hours (£1.80)" at bounding box center [695, 482] width 360 height 18
select select "1"
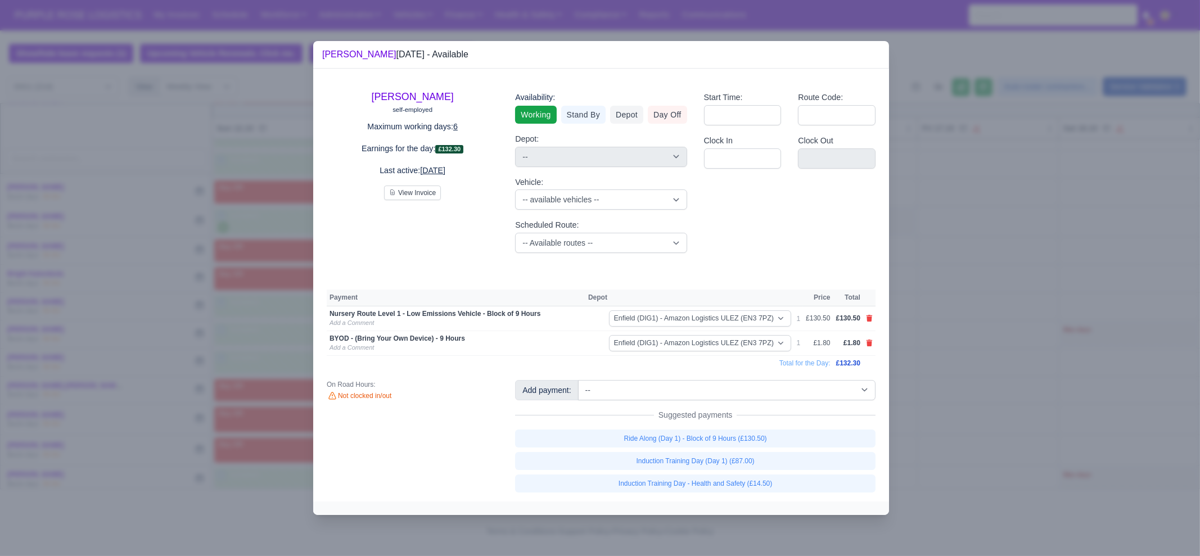
click at [915, 421] on div at bounding box center [600, 278] width 1200 height 556
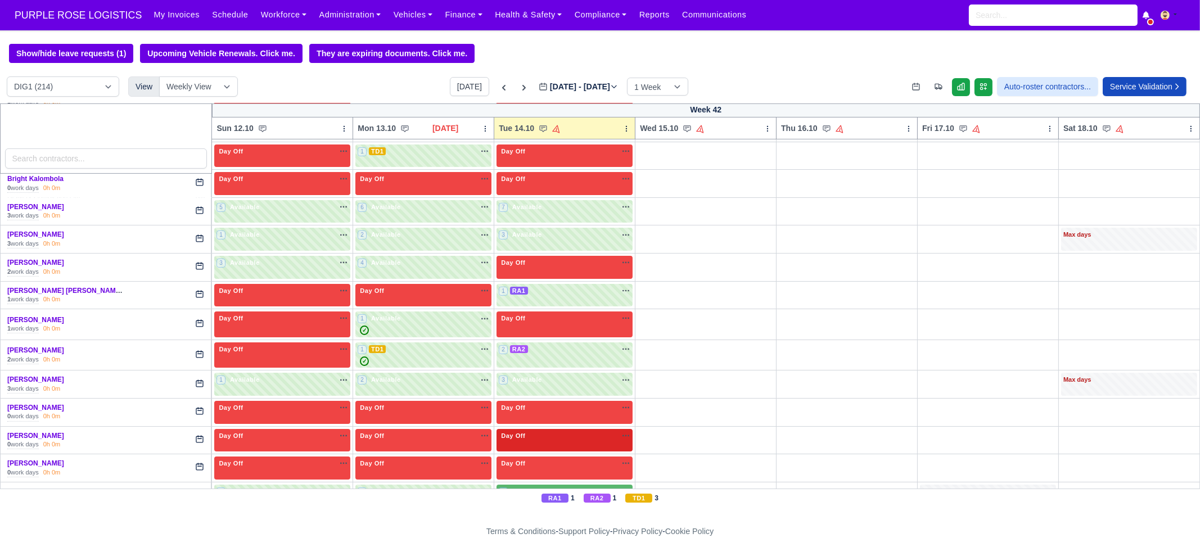
scroll to position [562, 0]
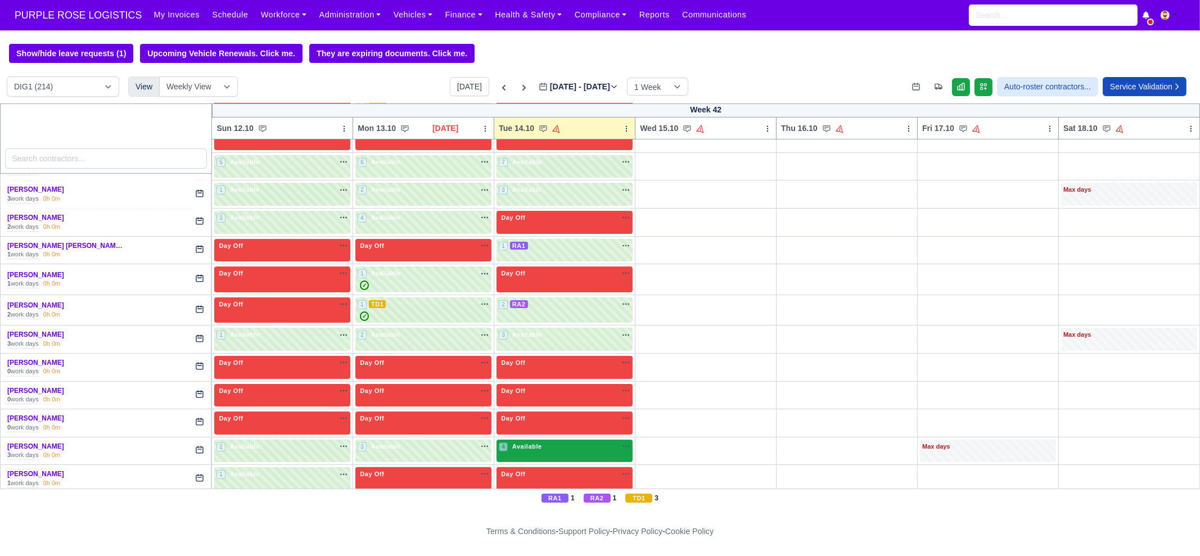
click at [553, 448] on div "4 Available na" at bounding box center [565, 448] width 132 height 12
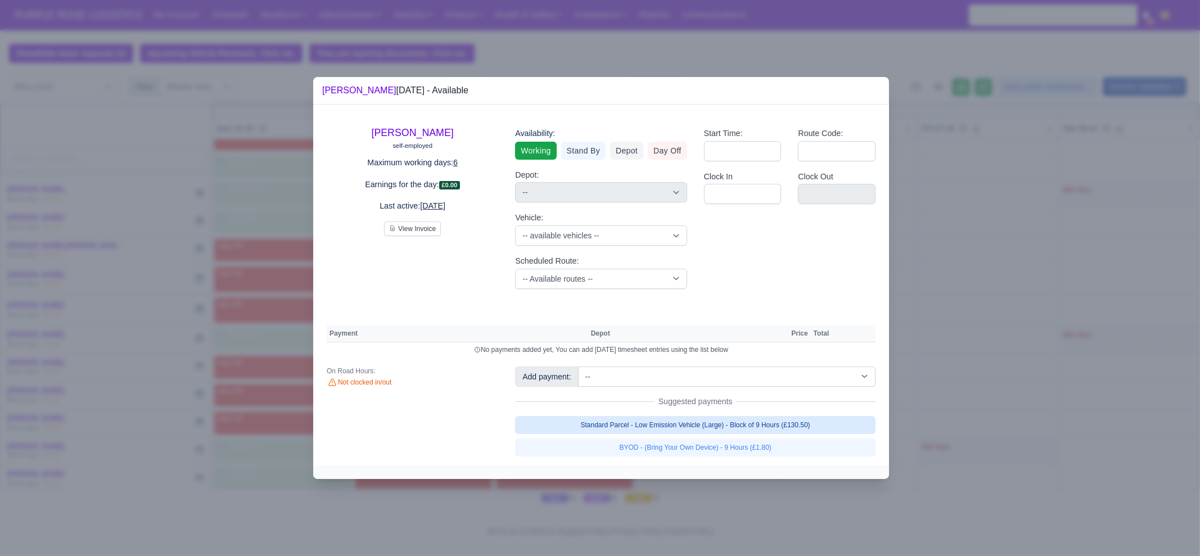
click at [725, 426] on link "Standard Parcel - Low Emission Vehicle (Large) - Block of 9 Hours (£130.50)" at bounding box center [695, 425] width 360 height 18
select select "1"
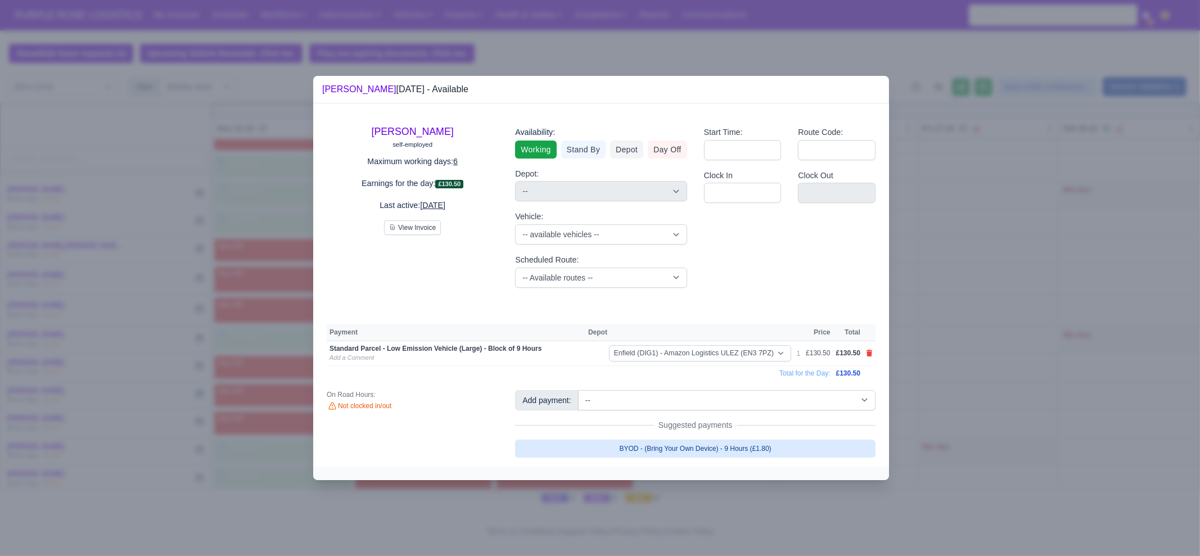
click at [730, 448] on link "BYOD - (Bring Your Own Device) - 9 Hours (£1.80)" at bounding box center [695, 449] width 360 height 18
select select "1"
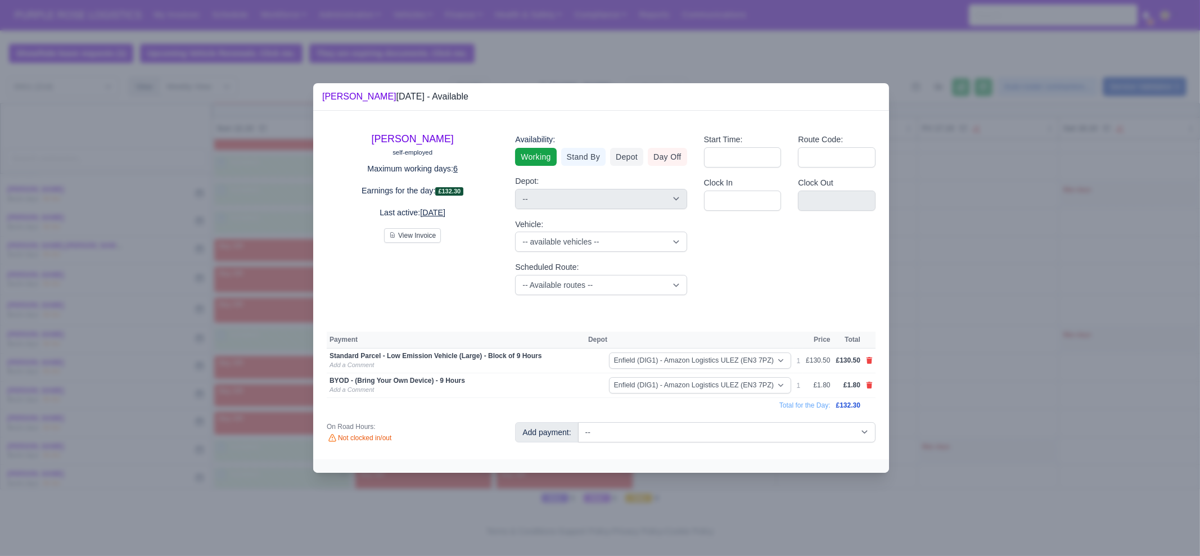
click at [998, 379] on div at bounding box center [600, 278] width 1200 height 556
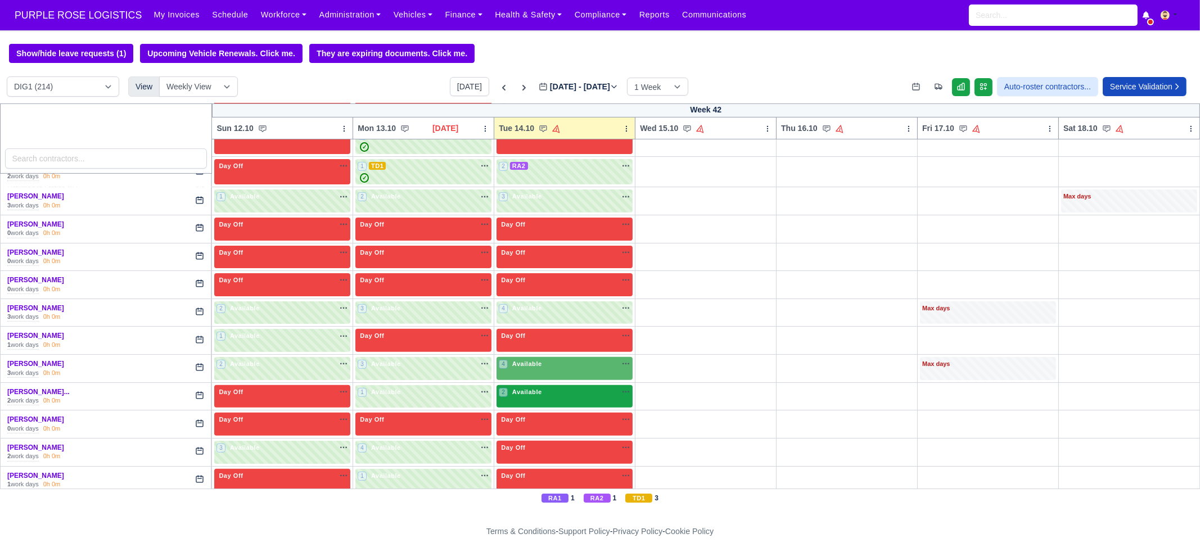
scroll to position [703, 0]
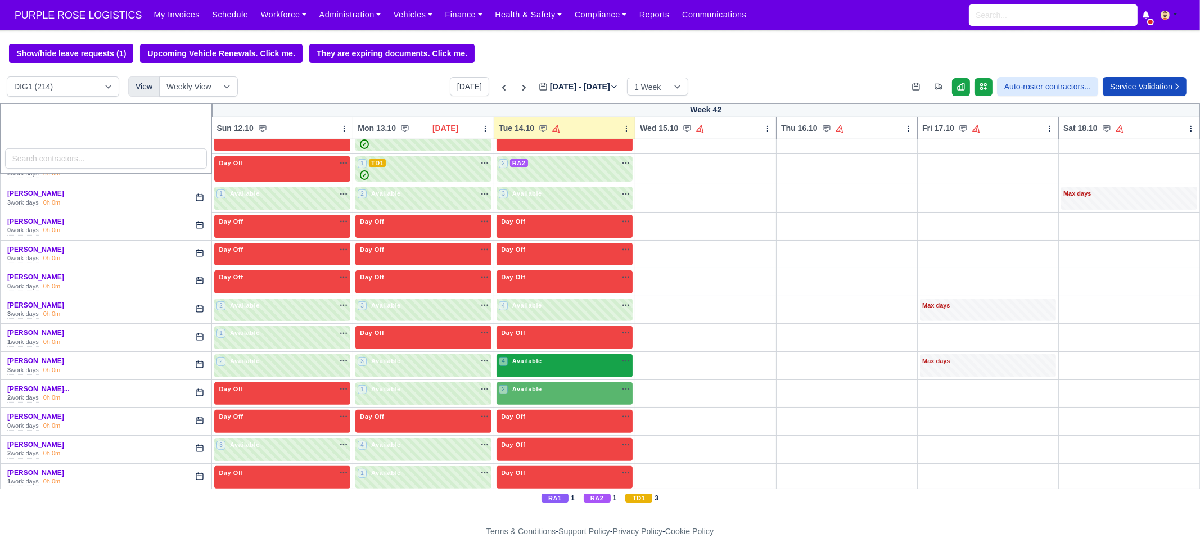
click at [543, 363] on div "4 Available na" at bounding box center [565, 362] width 132 height 12
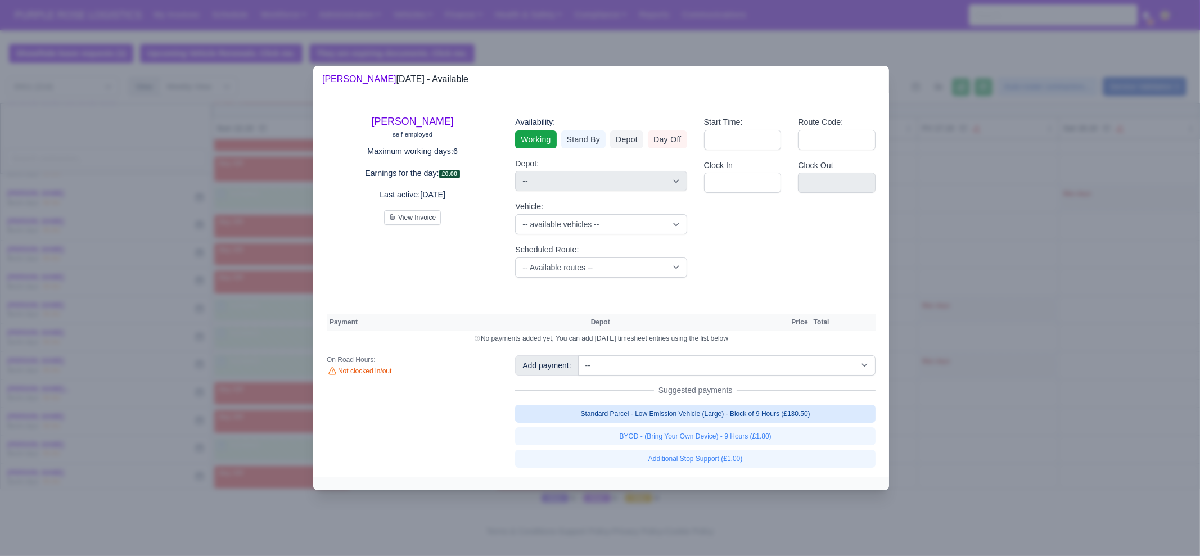
click at [707, 413] on link "Standard Parcel - Low Emission Vehicle (Large) - Block of 9 Hours (£130.50)" at bounding box center [695, 414] width 360 height 18
select select "1"
click at [711, 436] on div "Standard Parcel - Low Emission Vehicle (Large) - Block of 9 Hours (£130.50) BYO…" at bounding box center [695, 436] width 360 height 63
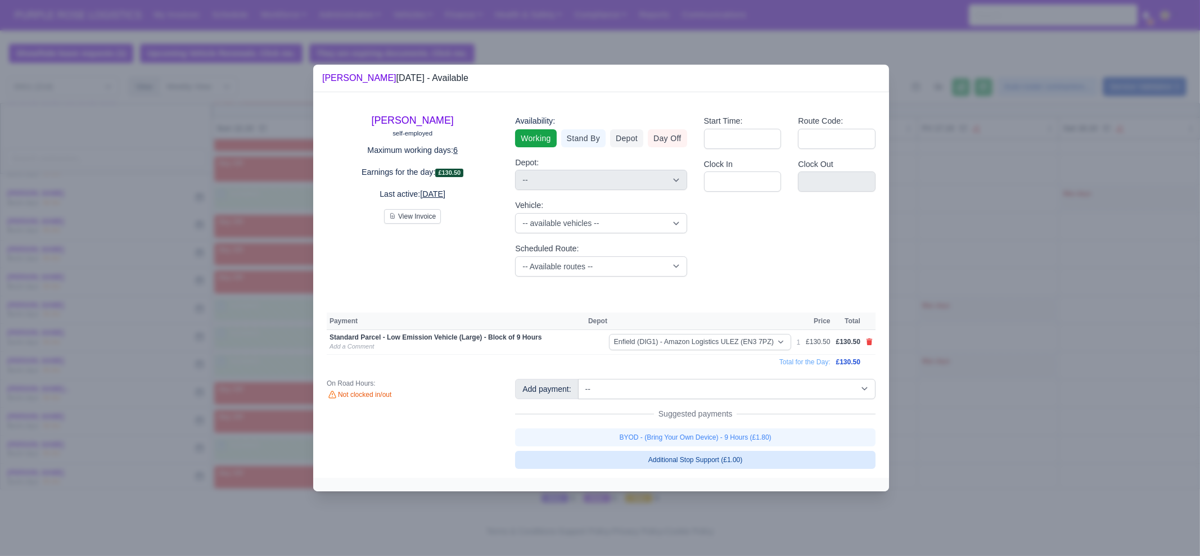
click at [711, 436] on link "BYOD - (Bring Your Own Device) - 9 Hours (£1.80)" at bounding box center [695, 437] width 360 height 18
select select "1"
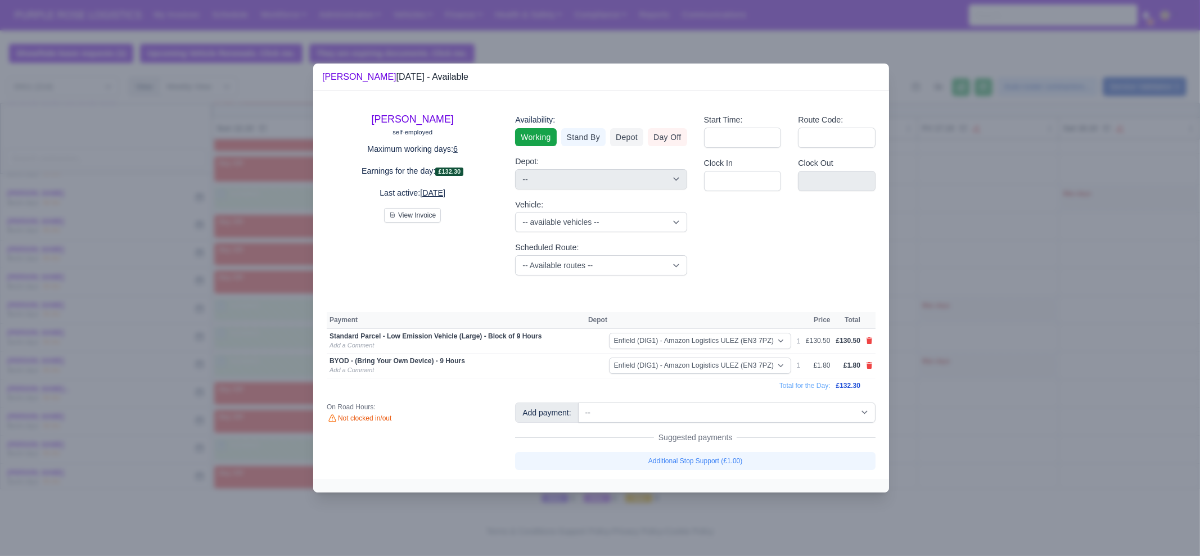
drag, startPoint x: 987, startPoint y: 350, endPoint x: 408, endPoint y: 438, distance: 585.8
click at [987, 350] on div at bounding box center [600, 278] width 1200 height 556
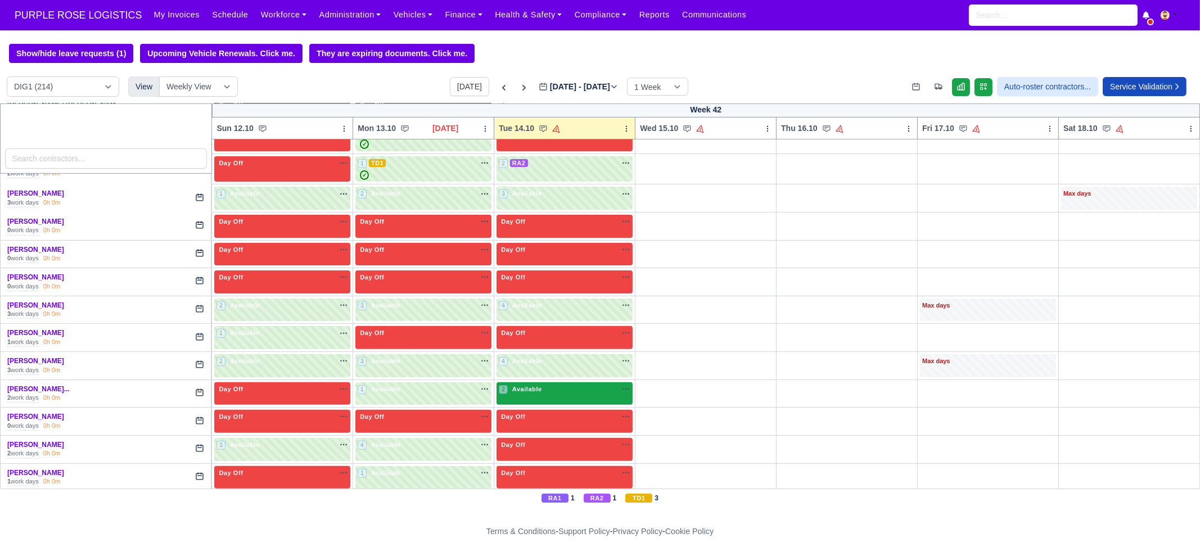
click at [534, 388] on span "Available" at bounding box center [527, 389] width 34 height 8
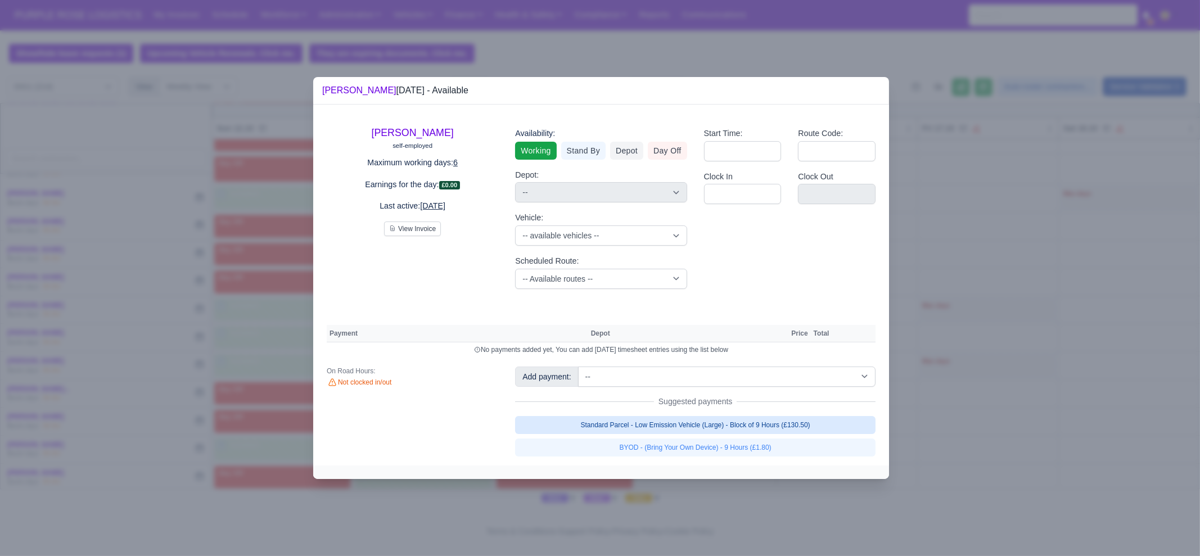
click at [686, 422] on link "Standard Parcel - Low Emission Vehicle (Large) - Block of 9 Hours (£130.50)" at bounding box center [695, 425] width 360 height 18
select select "1"
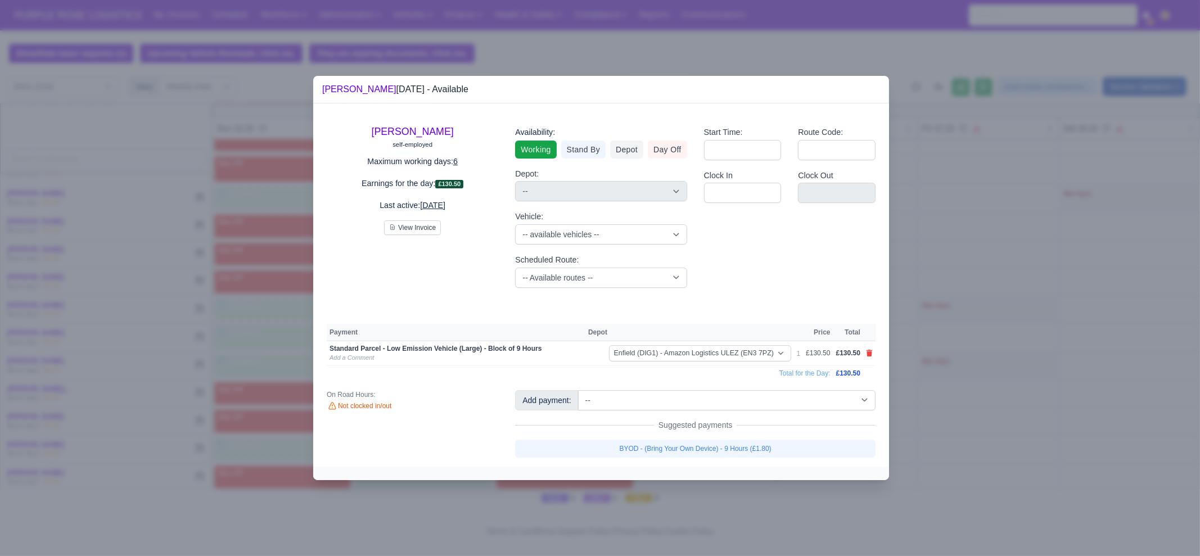
click at [701, 451] on link "BYOD - (Bring Your Own Device) - 9 Hours (£1.80)" at bounding box center [695, 449] width 360 height 18
select select "1"
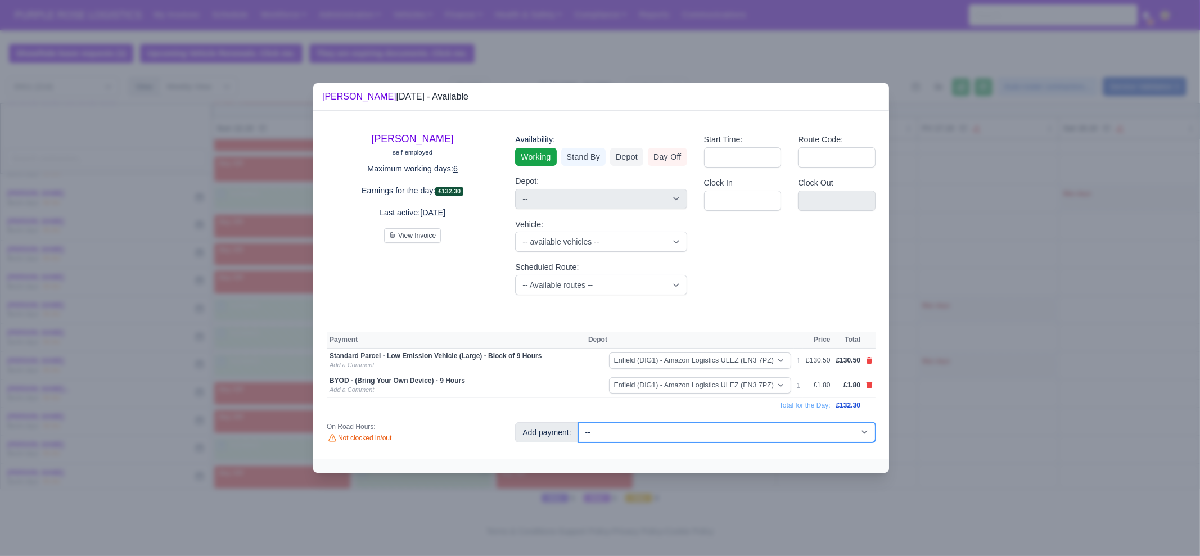
click at [740, 428] on select "-- Additional Hour Support (£14.50) Additional Hour Support (Walkers) (£13.50) …" at bounding box center [726, 432] width 297 height 20
select select "65"
click at [578, 422] on select "-- Additional Hour Support (£14.50) Additional Hour Support (Walkers) (£13.50) …" at bounding box center [726, 432] width 297 height 20
select select "1"
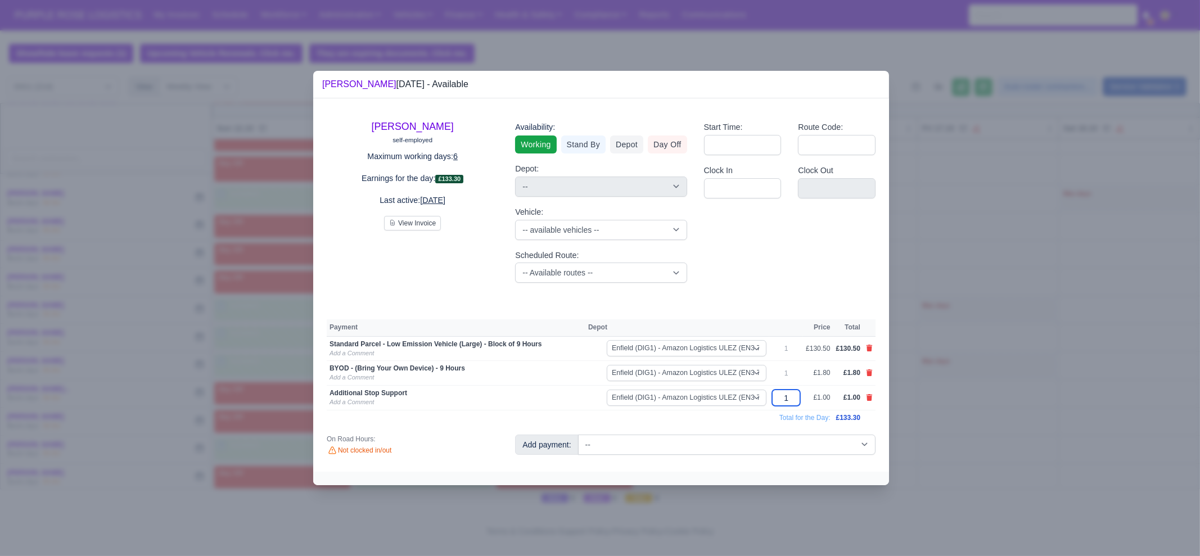
click at [799, 393] on input "1" at bounding box center [786, 398] width 28 height 16
type input "30"
click at [973, 360] on div at bounding box center [600, 278] width 1200 height 556
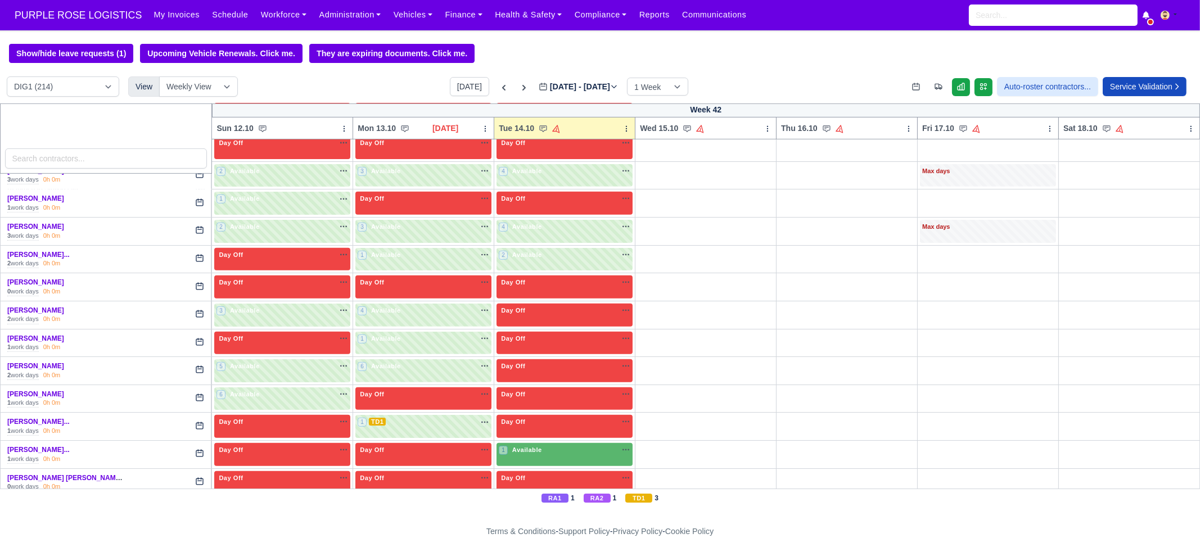
scroll to position [843, 0]
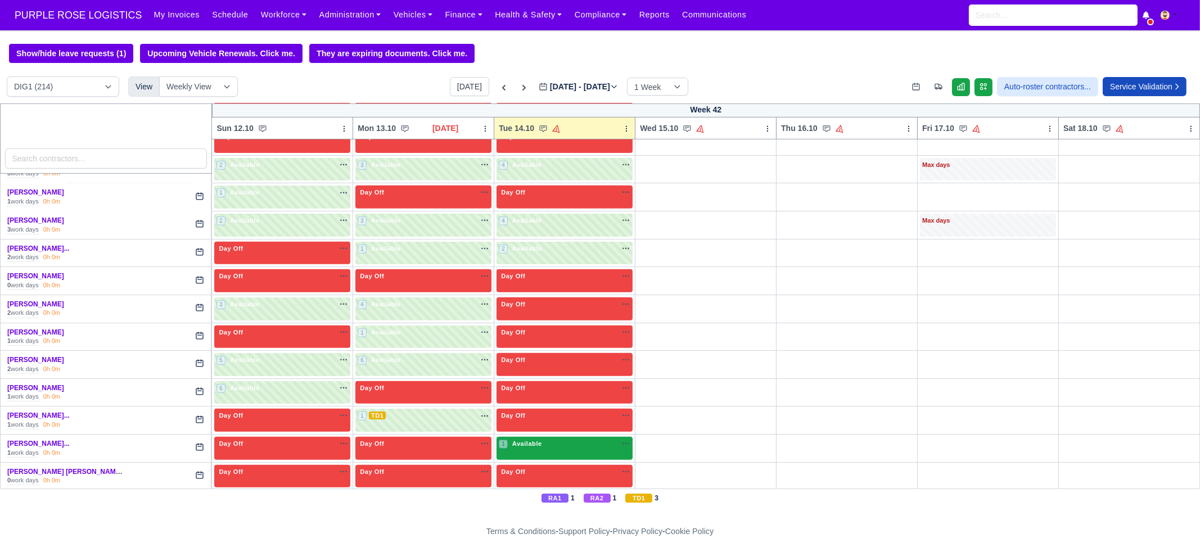
click at [532, 440] on span "Available" at bounding box center [527, 444] width 34 height 8
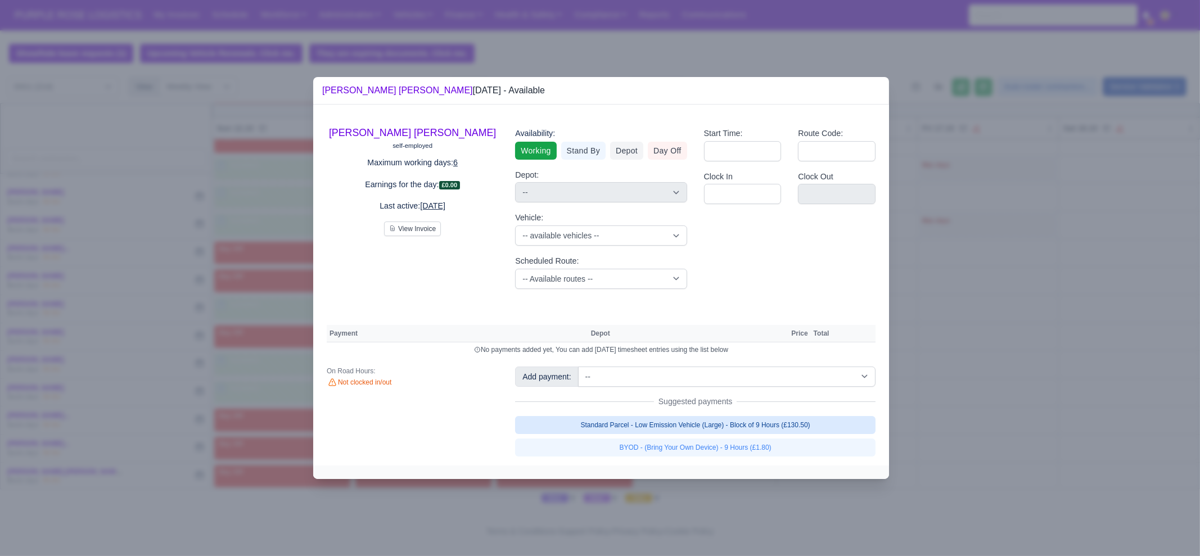
click at [720, 427] on link "Standard Parcel - Low Emission Vehicle (Large) - Block of 9 Hours (£130.50)" at bounding box center [695, 425] width 360 height 18
click at [721, 439] on div "Add payment: -- Additional Hour Support (£14.50) Additional Hour Support (Walke…" at bounding box center [695, 412] width 377 height 90
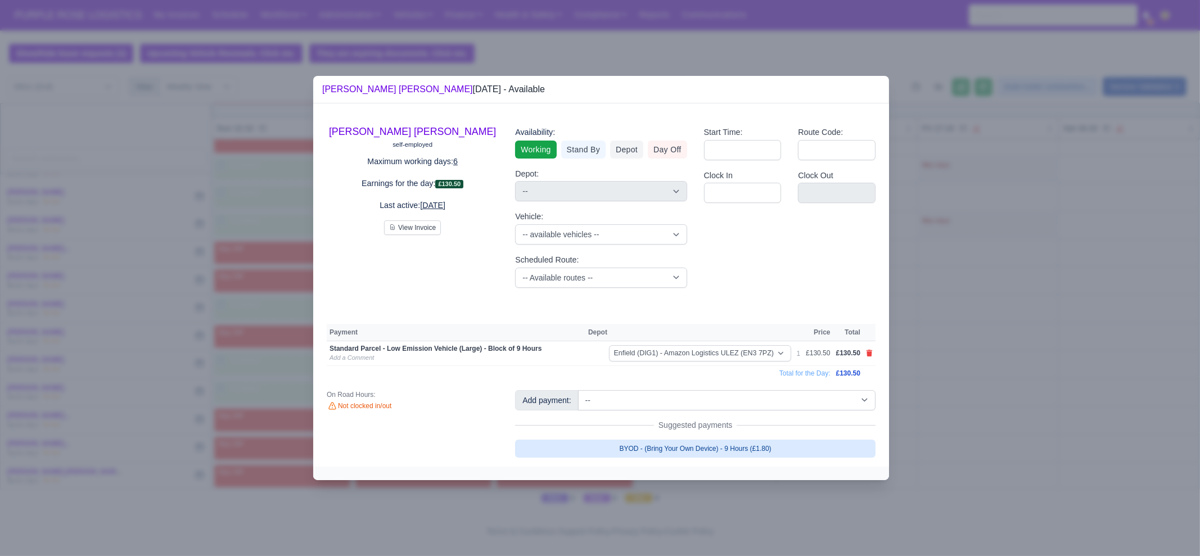
click at [725, 453] on link "BYOD - (Bring Your Own Device) - 9 Hours (£1.80)" at bounding box center [695, 449] width 360 height 18
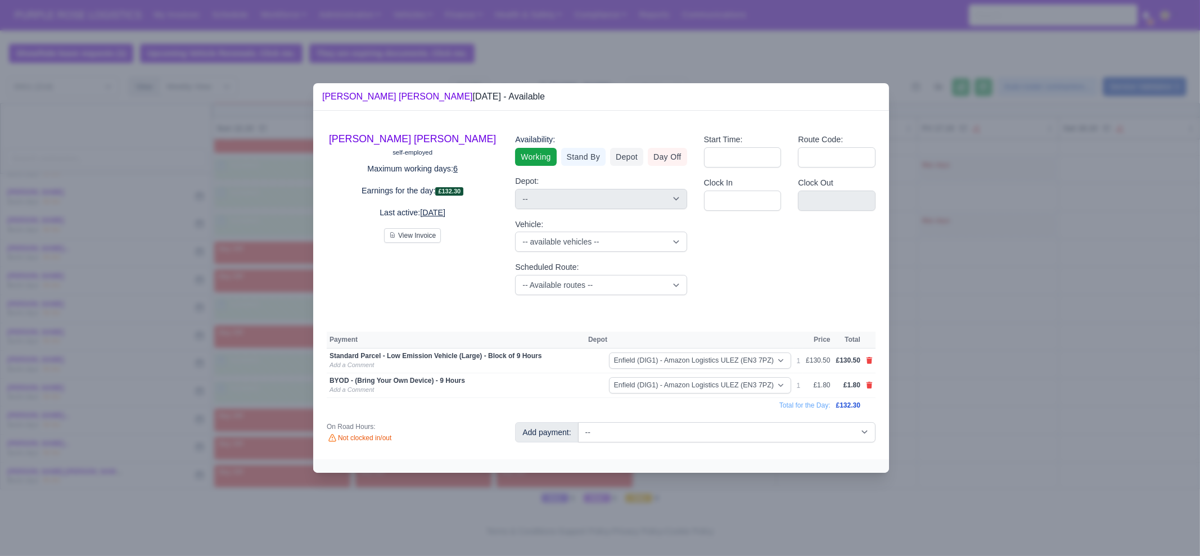
drag, startPoint x: 762, startPoint y: 503, endPoint x: 755, endPoint y: 490, distance: 14.1
click at [759, 498] on div at bounding box center [600, 278] width 1200 height 556
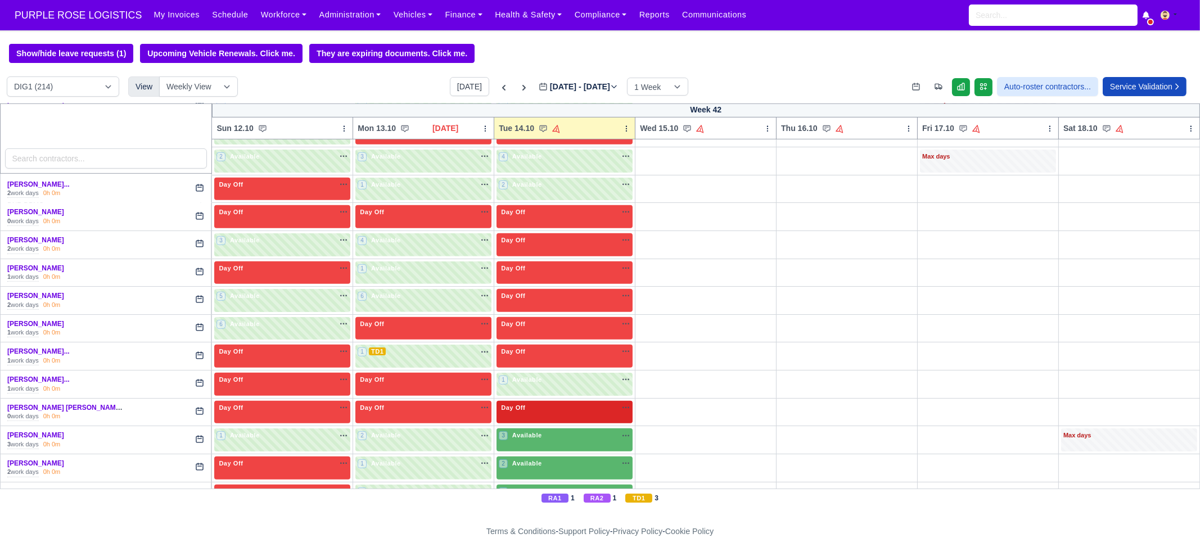
scroll to position [913, 0]
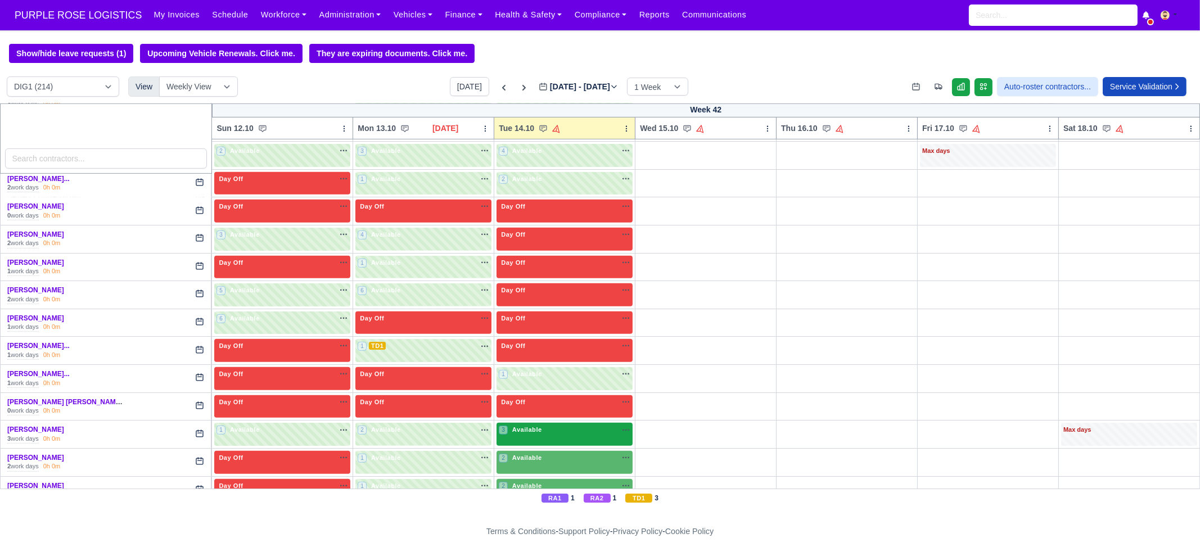
click at [560, 425] on div "3 Available na" at bounding box center [565, 430] width 132 height 10
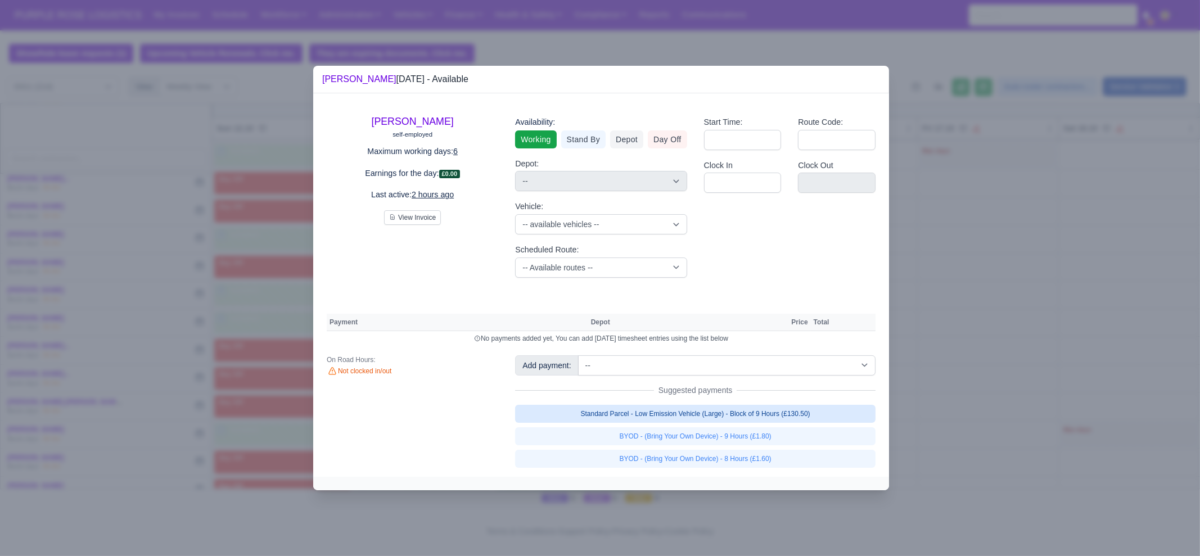
click at [638, 420] on link "Standard Parcel - Low Emission Vehicle (Large) - Block of 9 Hours (£130.50)" at bounding box center [695, 414] width 360 height 18
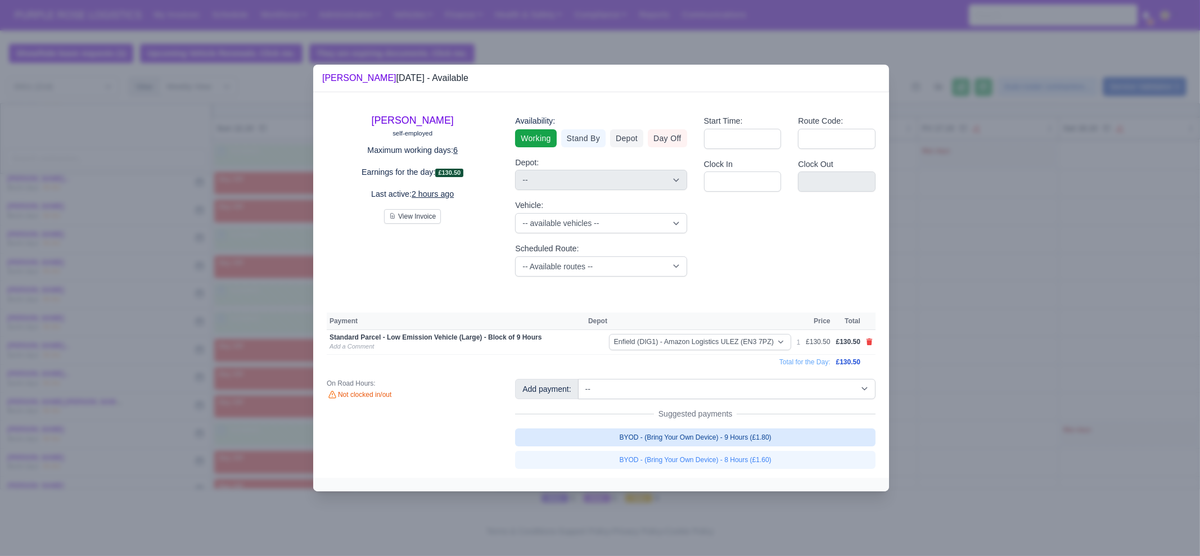
click at [675, 439] on link "BYOD - (Bring Your Own Device) - 9 Hours (£1.80)" at bounding box center [695, 437] width 360 height 18
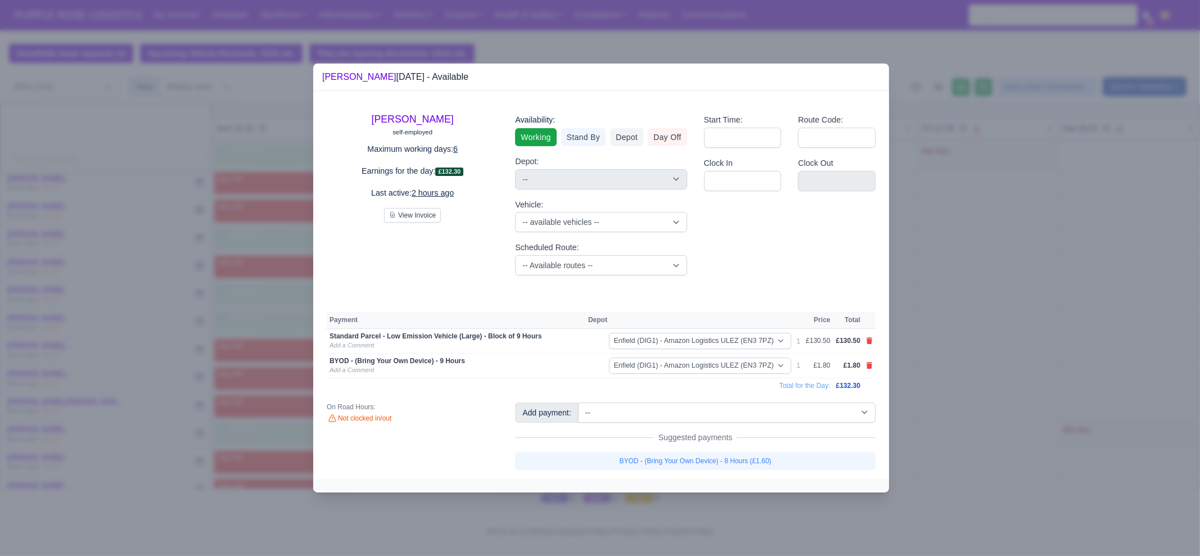
click at [972, 375] on div at bounding box center [600, 278] width 1200 height 556
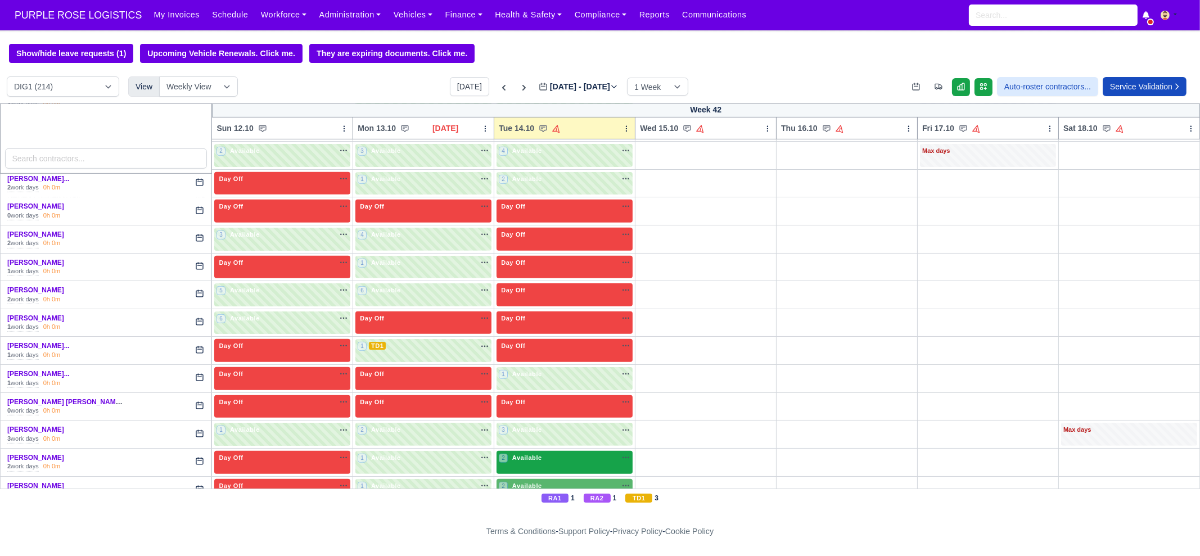
click at [573, 453] on div "2 Available na" at bounding box center [565, 458] width 132 height 10
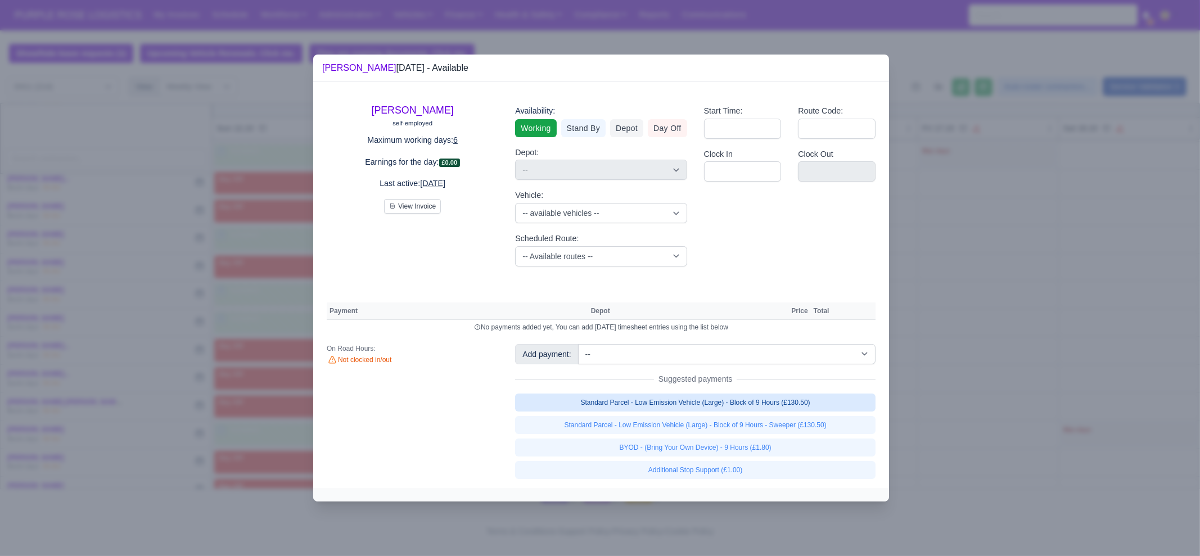
click at [820, 408] on link "Standard Parcel - Low Emission Vehicle (Large) - Block of 9 Hours (£130.50)" at bounding box center [695, 403] width 360 height 18
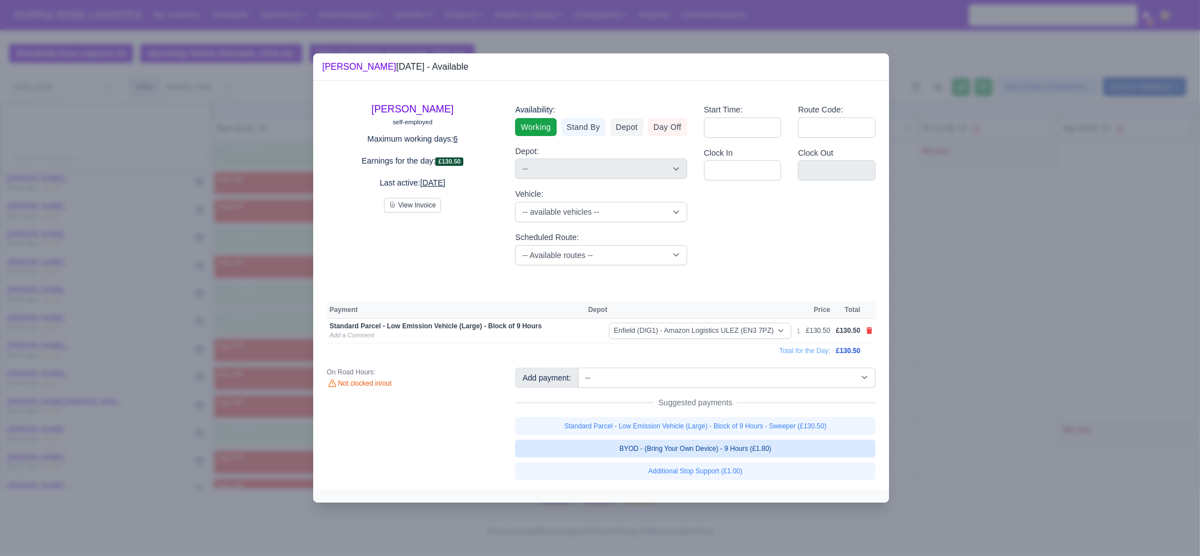
click at [790, 454] on link "BYOD - (Bring Your Own Device) - 9 Hours (£1.80)" at bounding box center [695, 449] width 360 height 18
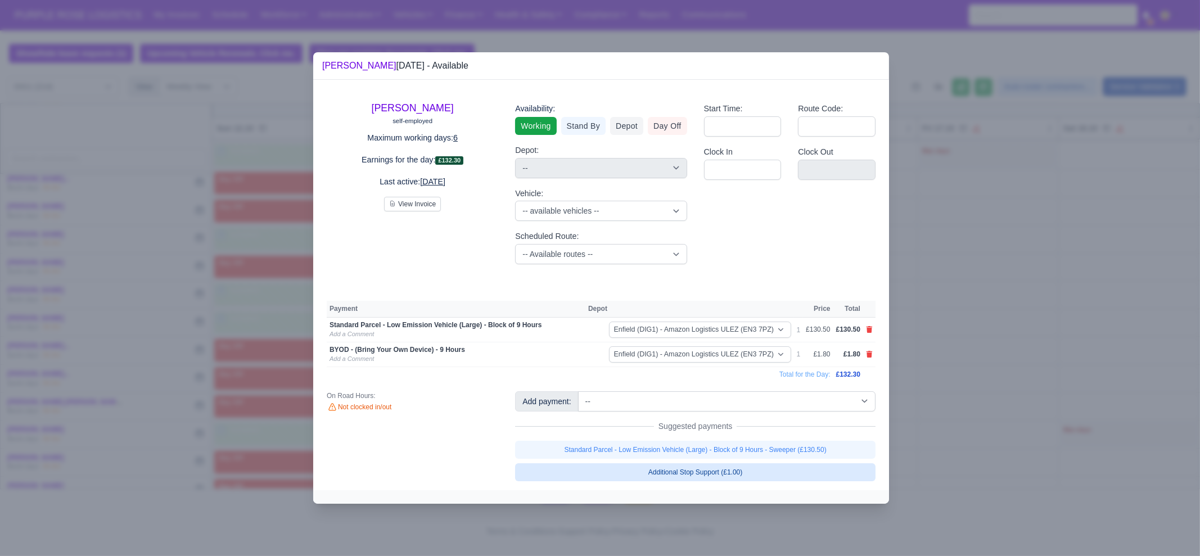
click at [779, 474] on link "Additional Stop Support (£1.00)" at bounding box center [695, 472] width 360 height 18
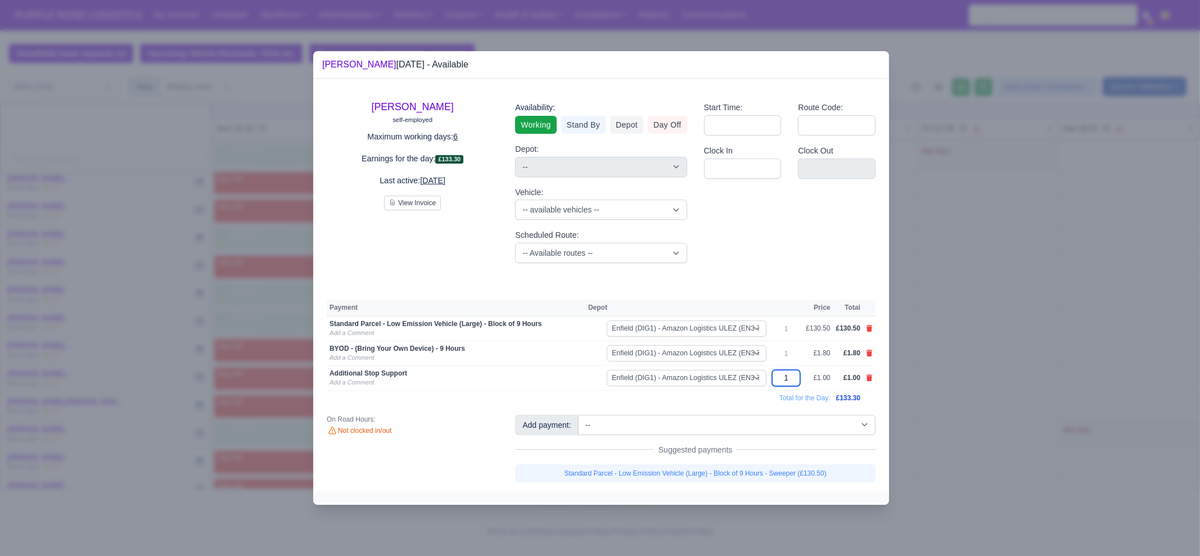
click at [796, 378] on input "1" at bounding box center [786, 378] width 28 height 16
click at [956, 341] on div at bounding box center [600, 278] width 1200 height 556
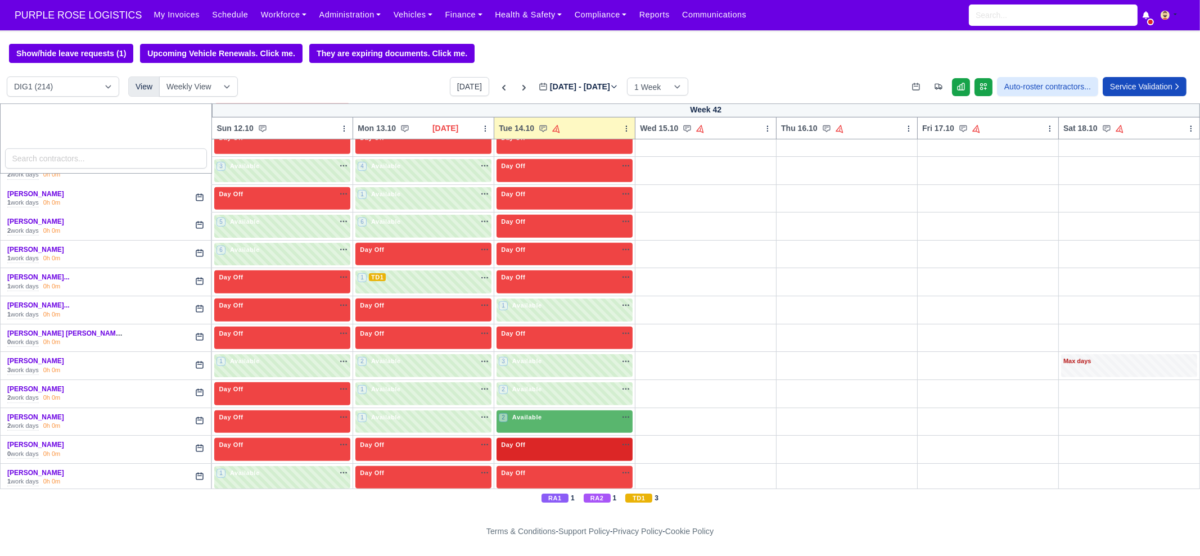
scroll to position [983, 0]
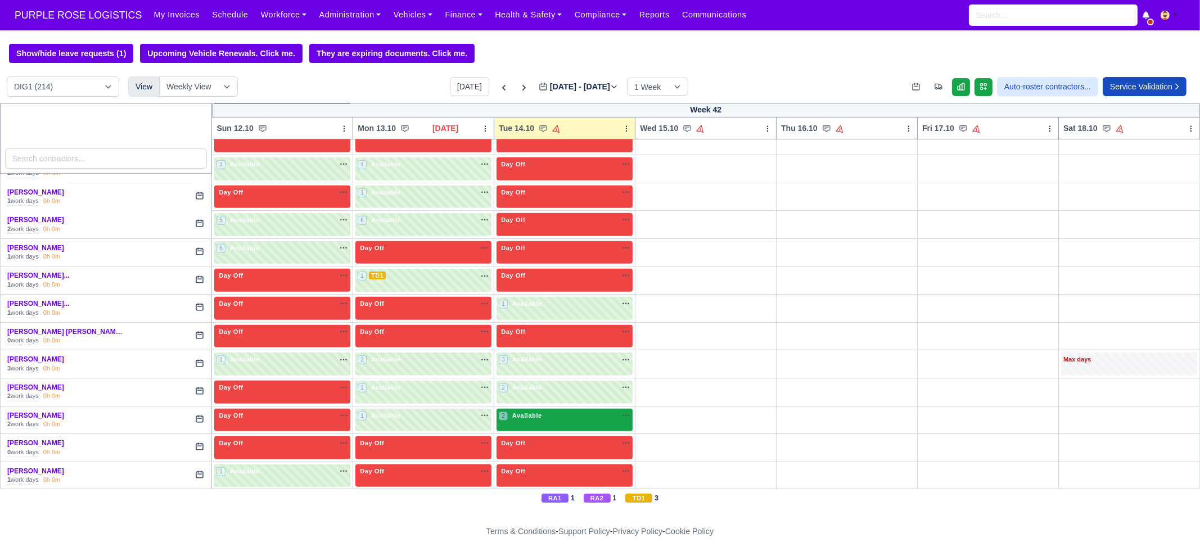
click at [540, 411] on div "2 Available na" at bounding box center [565, 416] width 132 height 10
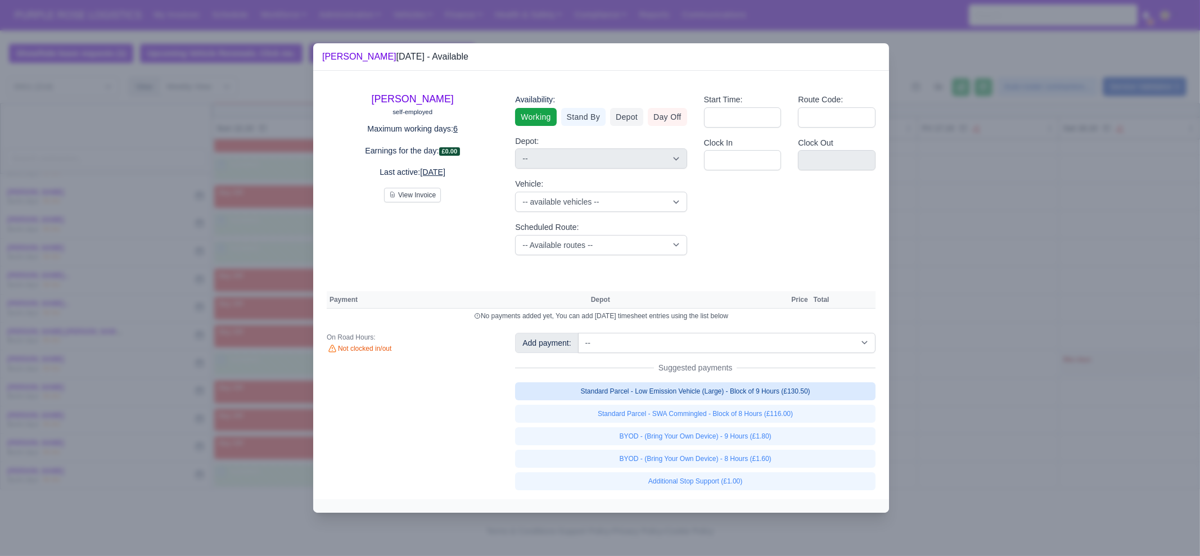
click at [779, 396] on link "Standard Parcel - Low Emission Vehicle (Large) - Block of 9 Hours (£130.50)" at bounding box center [695, 391] width 360 height 18
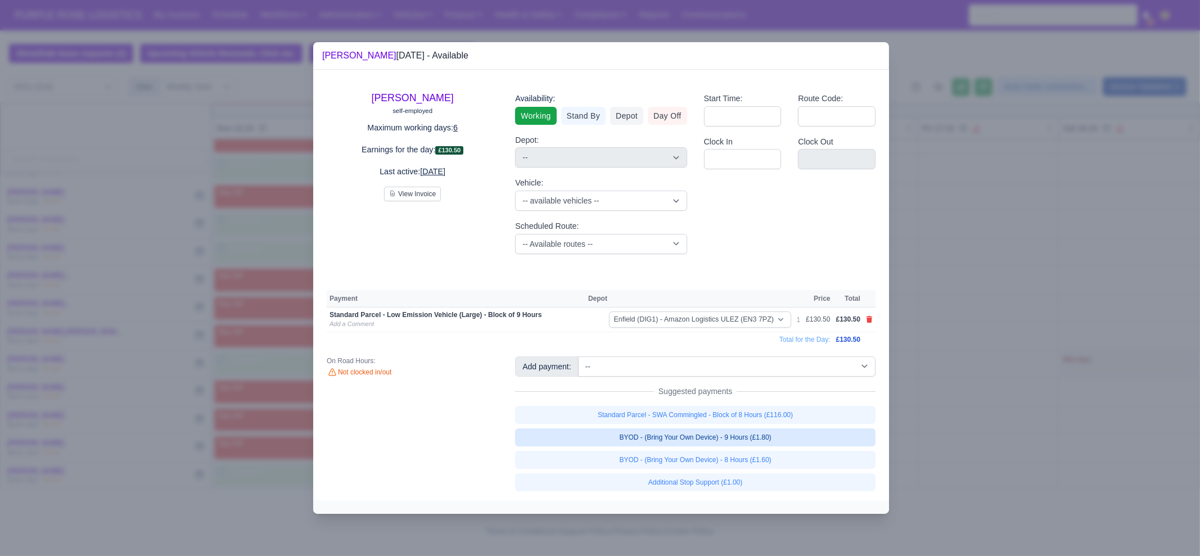
click at [779, 439] on link "BYOD - (Bring Your Own Device) - 9 Hours (£1.80)" at bounding box center [695, 437] width 360 height 18
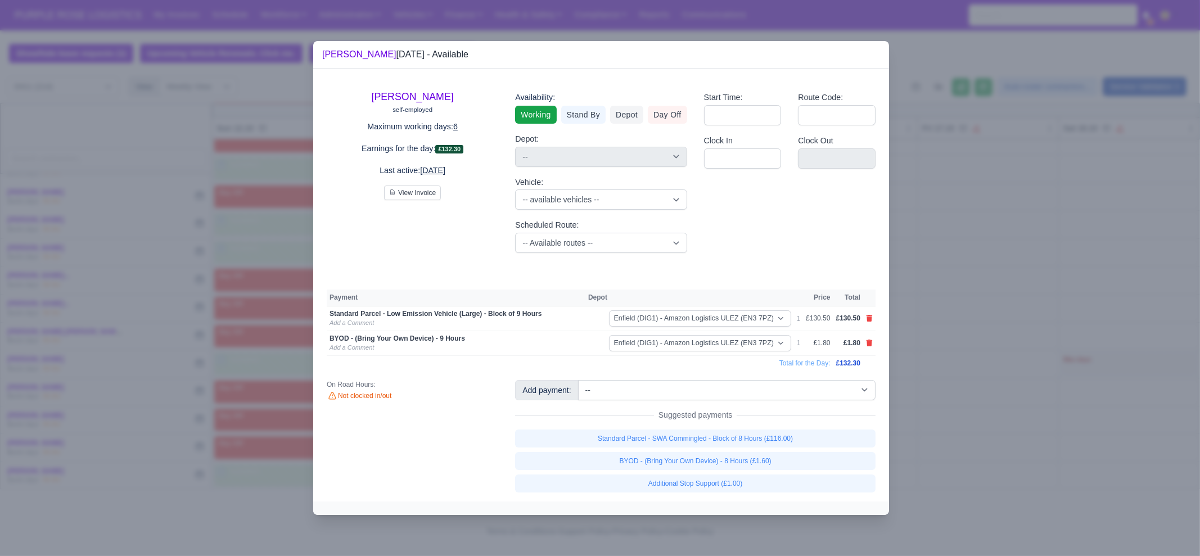
drag, startPoint x: 939, startPoint y: 379, endPoint x: 876, endPoint y: 403, distance: 67.8
click at [939, 379] on div at bounding box center [600, 278] width 1200 height 556
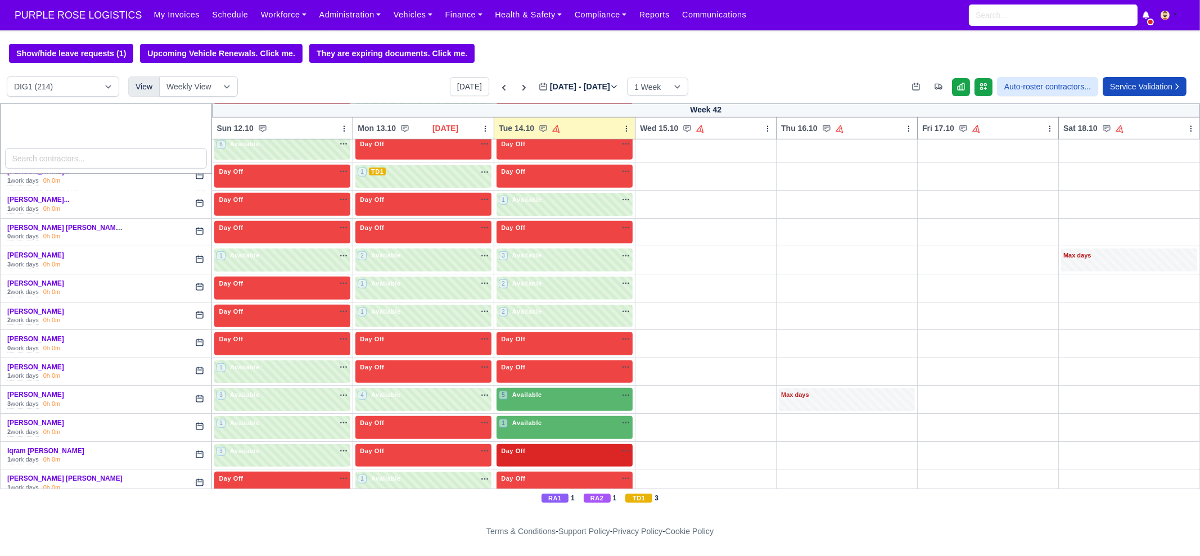
scroll to position [1124, 0]
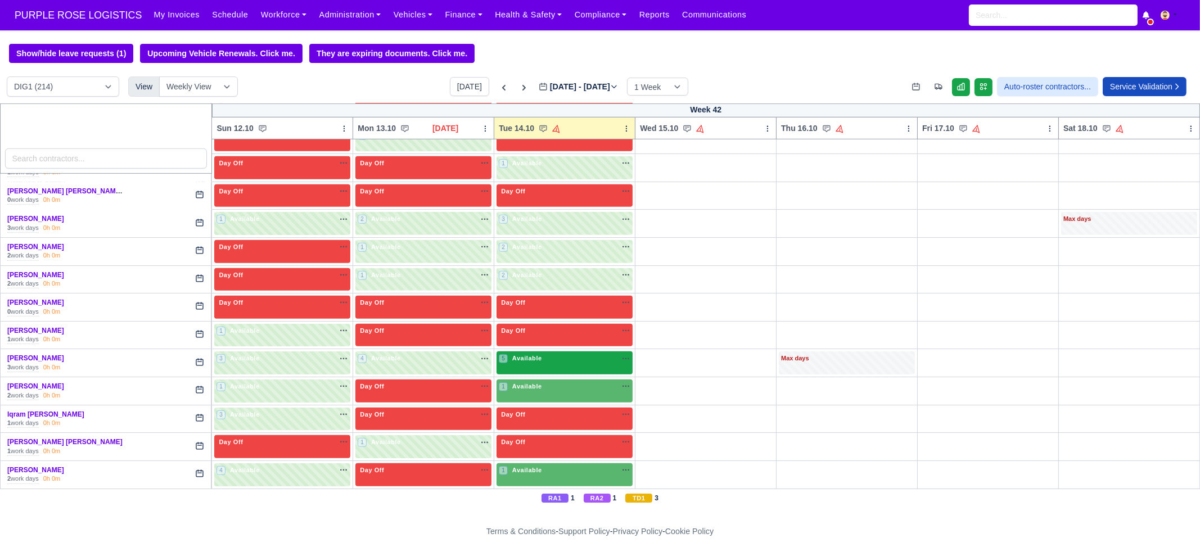
click at [539, 354] on div "5 Available na" at bounding box center [565, 359] width 132 height 10
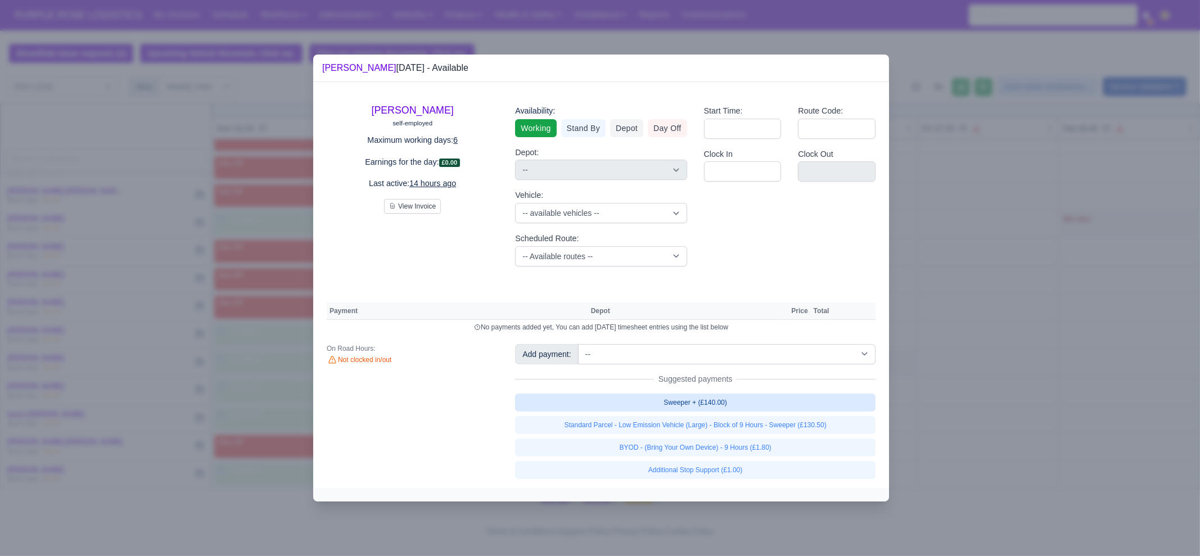
click at [752, 405] on link "Sweeper + (£140.00)" at bounding box center [695, 403] width 360 height 18
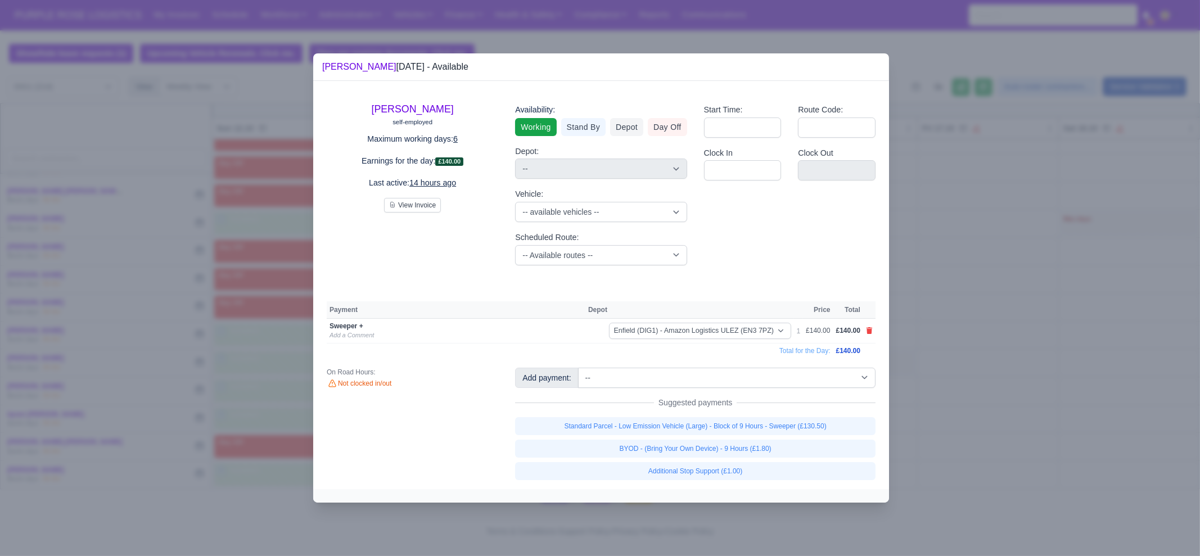
click at [967, 362] on div at bounding box center [600, 278] width 1200 height 556
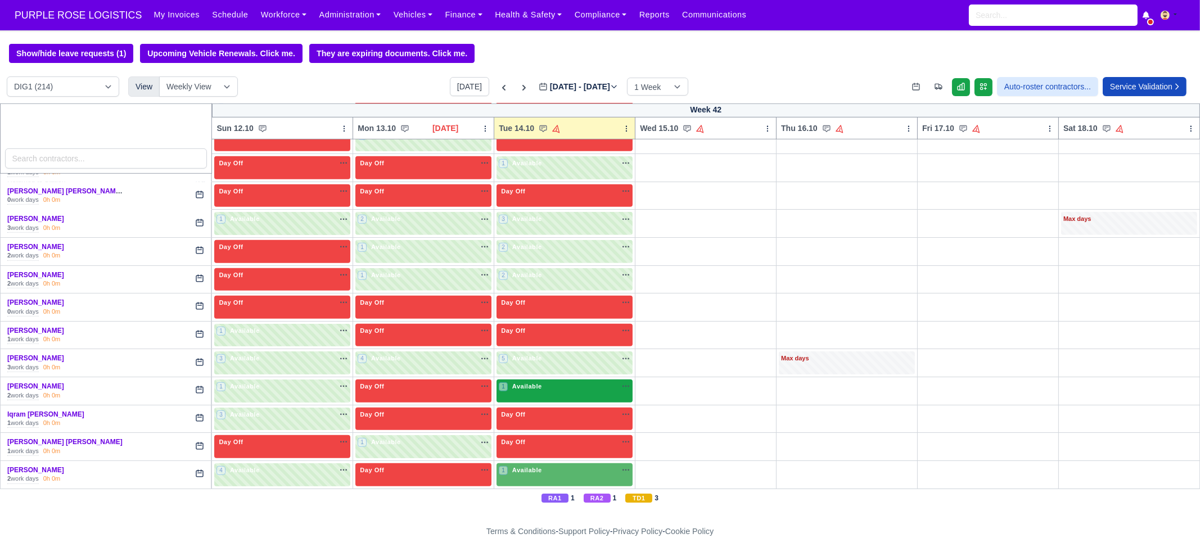
click at [536, 382] on span "Available" at bounding box center [527, 386] width 34 height 8
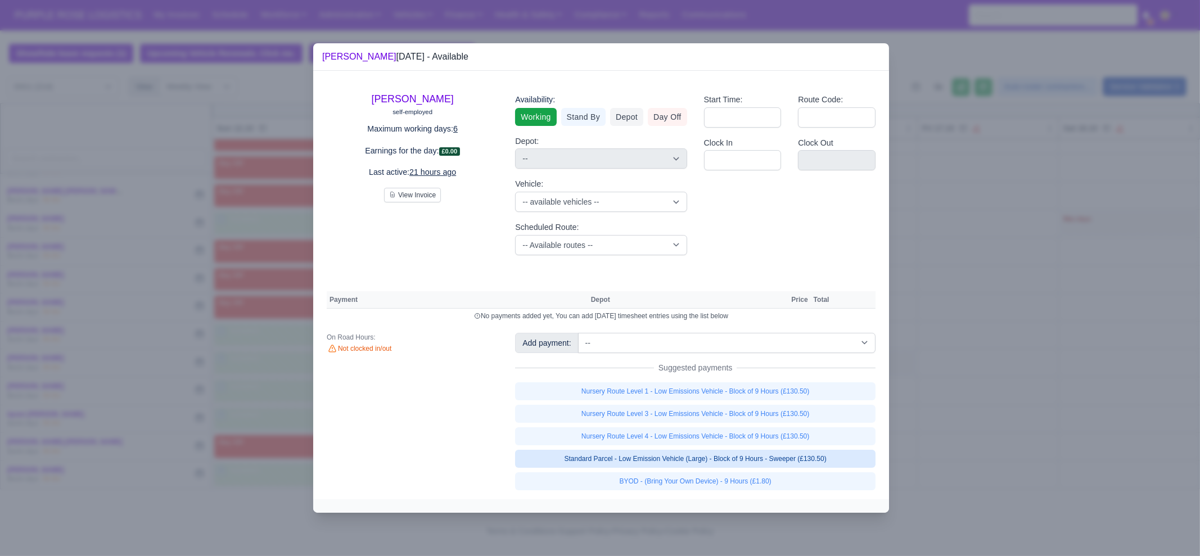
click at [780, 463] on link "Standard Parcel - Low Emission Vehicle (Large) - Block of 9 Hours - Sweeper (£1…" at bounding box center [695, 459] width 360 height 18
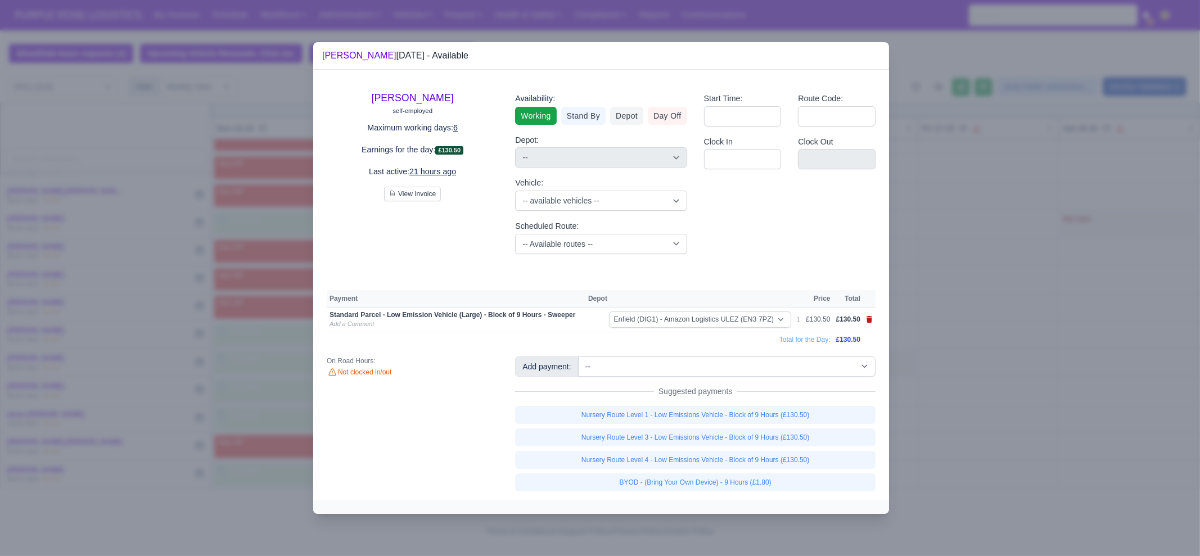
click at [866, 323] on icon at bounding box center [869, 319] width 7 height 7
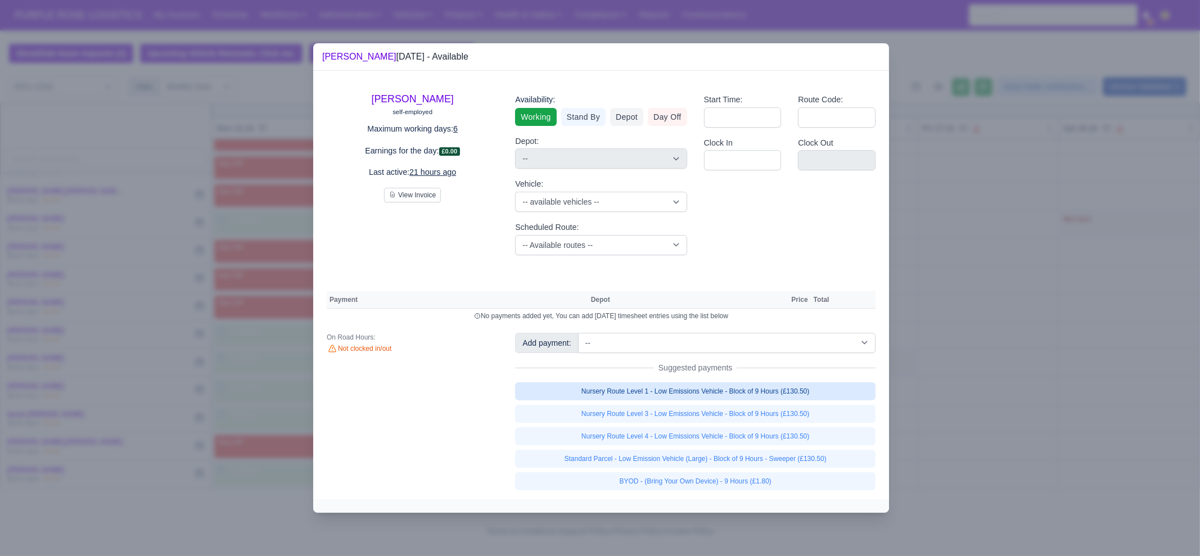
click at [753, 388] on link "Nursery Route Level 1 - Low Emissions Vehicle - Block of 9 Hours (£130.50)" at bounding box center [695, 391] width 360 height 18
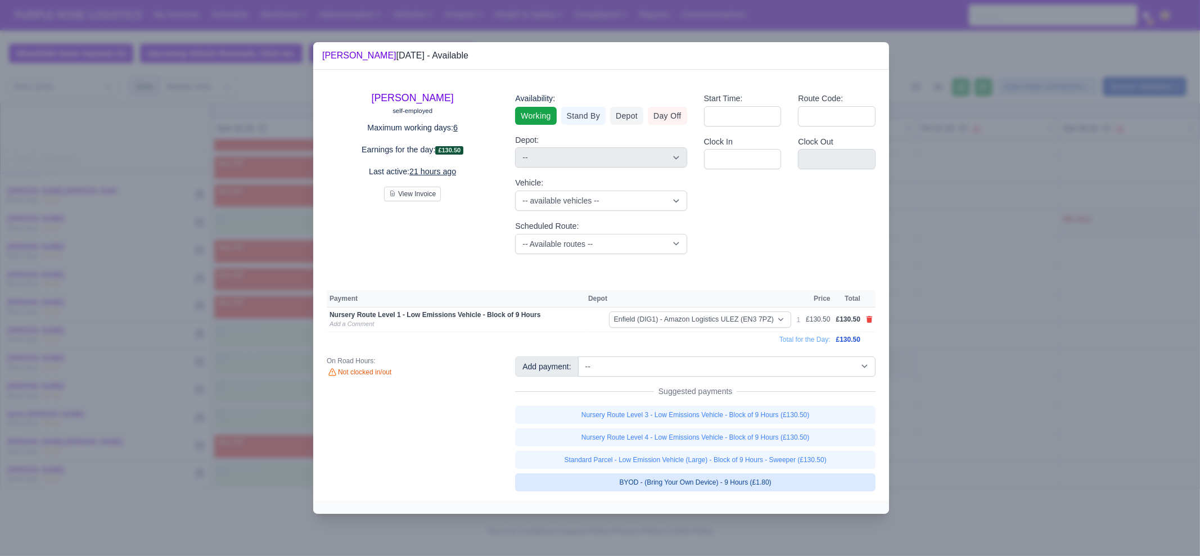
click at [761, 482] on link "BYOD - (Bring Your Own Device) - 9 Hours (£1.80)" at bounding box center [695, 482] width 360 height 18
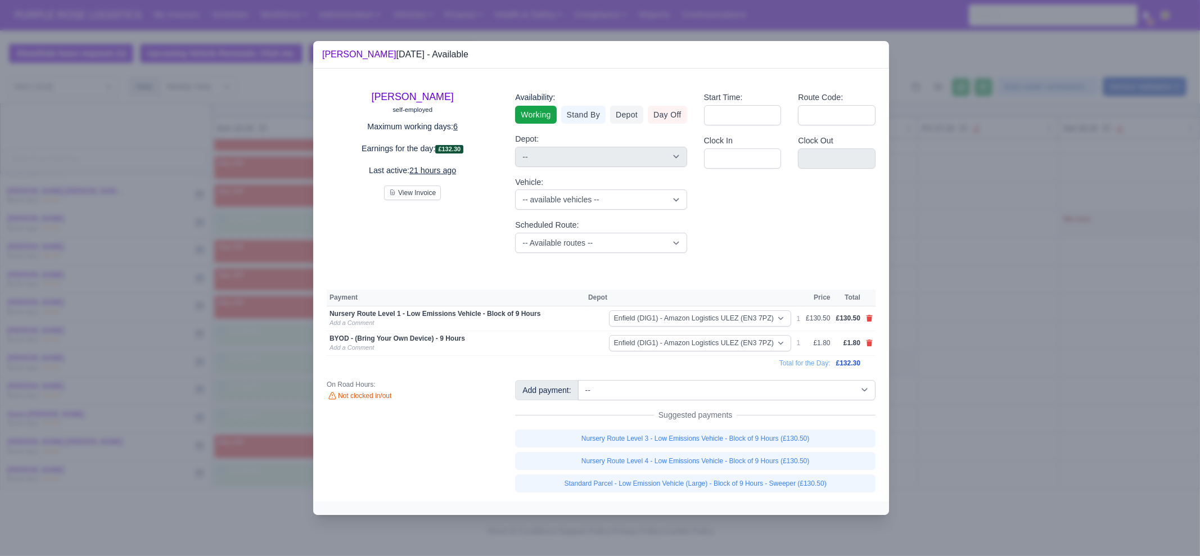
drag, startPoint x: 965, startPoint y: 364, endPoint x: 964, endPoint y: 358, distance: 5.9
click at [965, 359] on div at bounding box center [600, 278] width 1200 height 556
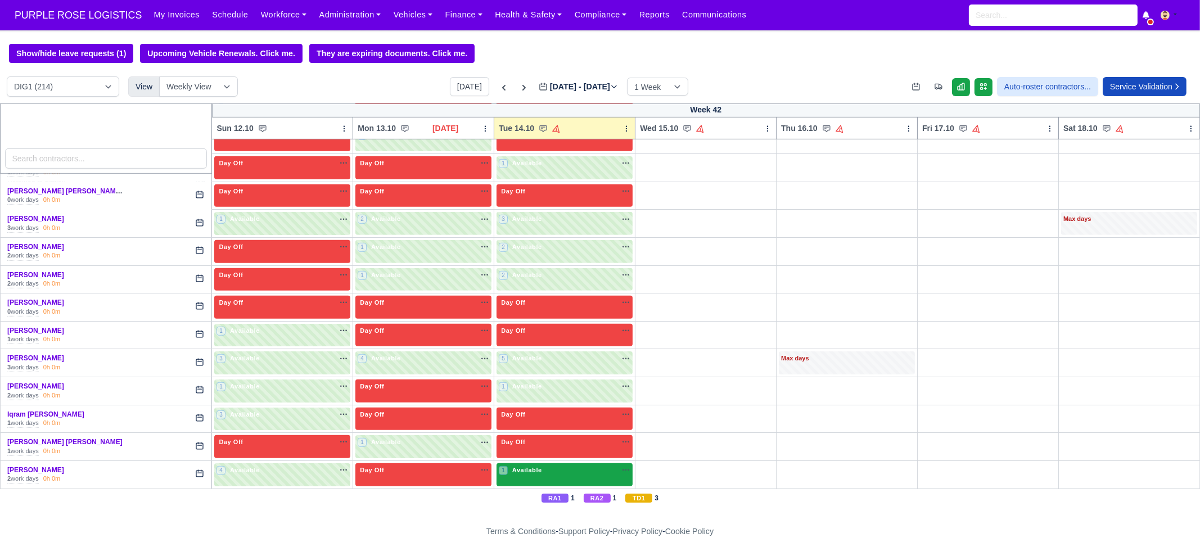
click at [553, 463] on div "1 Available" at bounding box center [564, 474] width 136 height 23
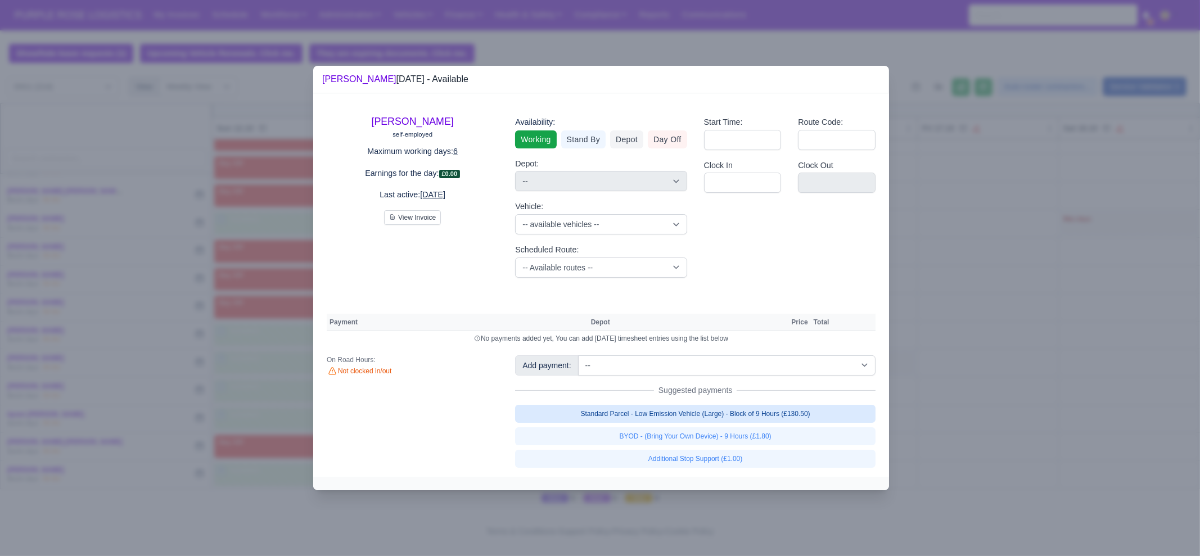
click at [716, 417] on link "Standard Parcel - Low Emission Vehicle (Large) - Block of 9 Hours (£130.50)" at bounding box center [695, 414] width 360 height 18
click at [717, 423] on link "Standard Parcel - Low Emission Vehicle (Large) - Block of 9 Hours (£130.50)" at bounding box center [695, 414] width 360 height 18
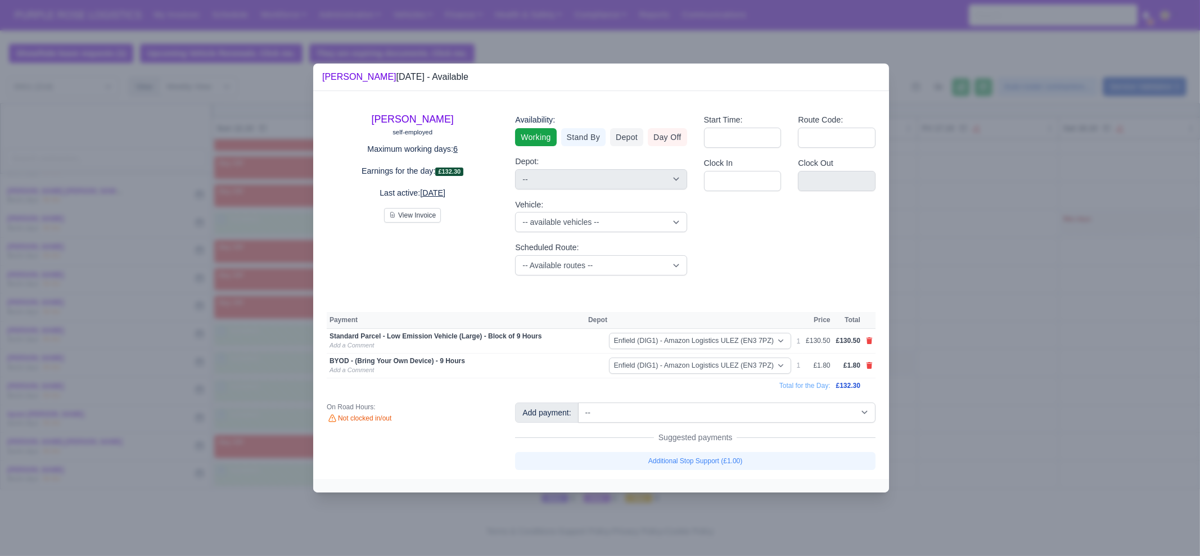
click at [1052, 356] on div at bounding box center [600, 278] width 1200 height 556
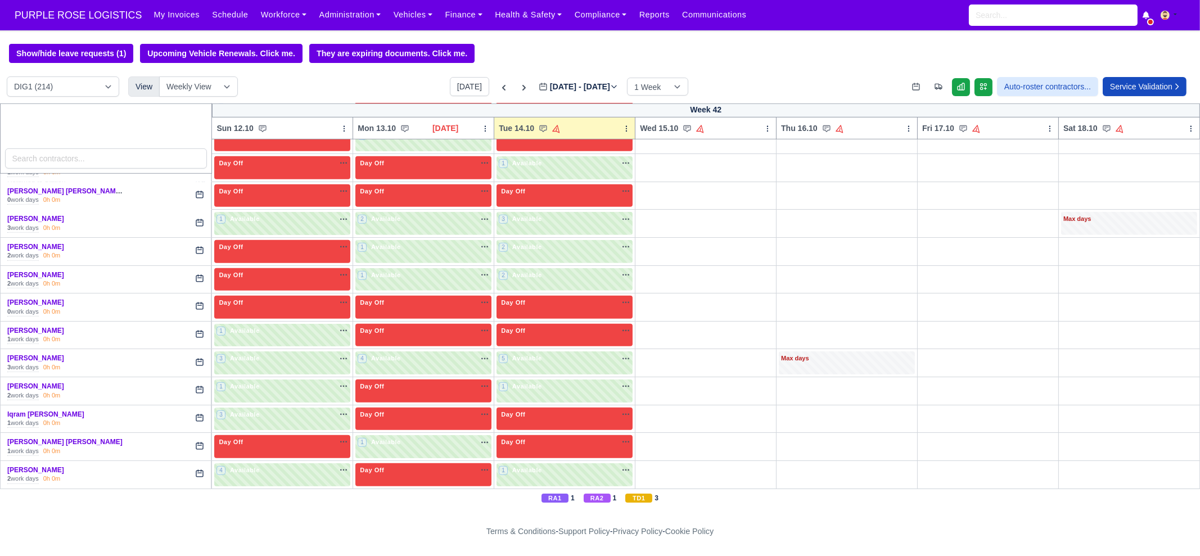
scroll to position [1195, 0]
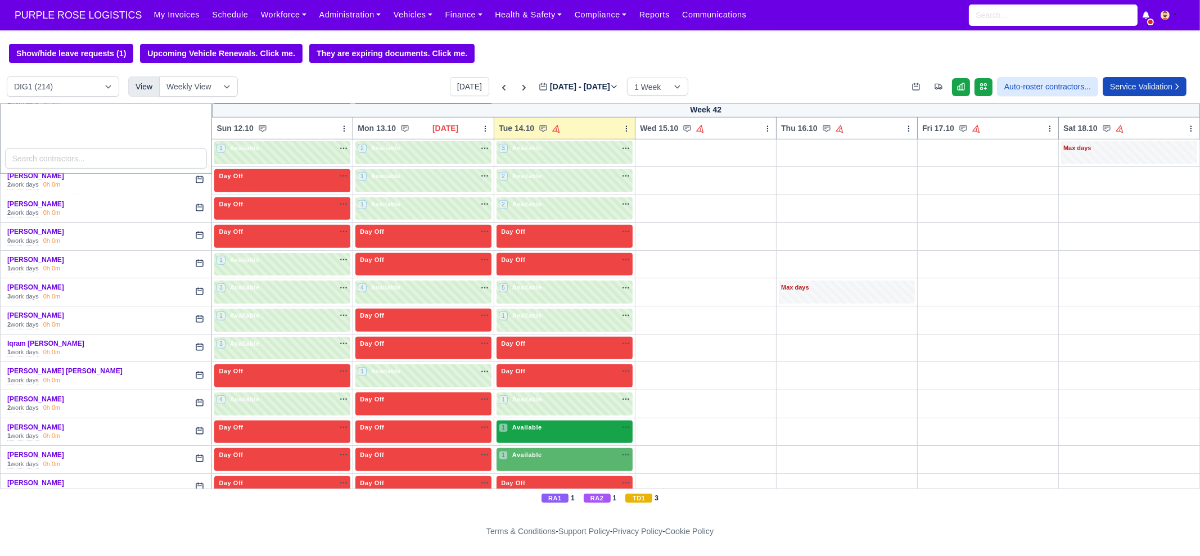
click at [523, 423] on span "Available" at bounding box center [527, 427] width 34 height 8
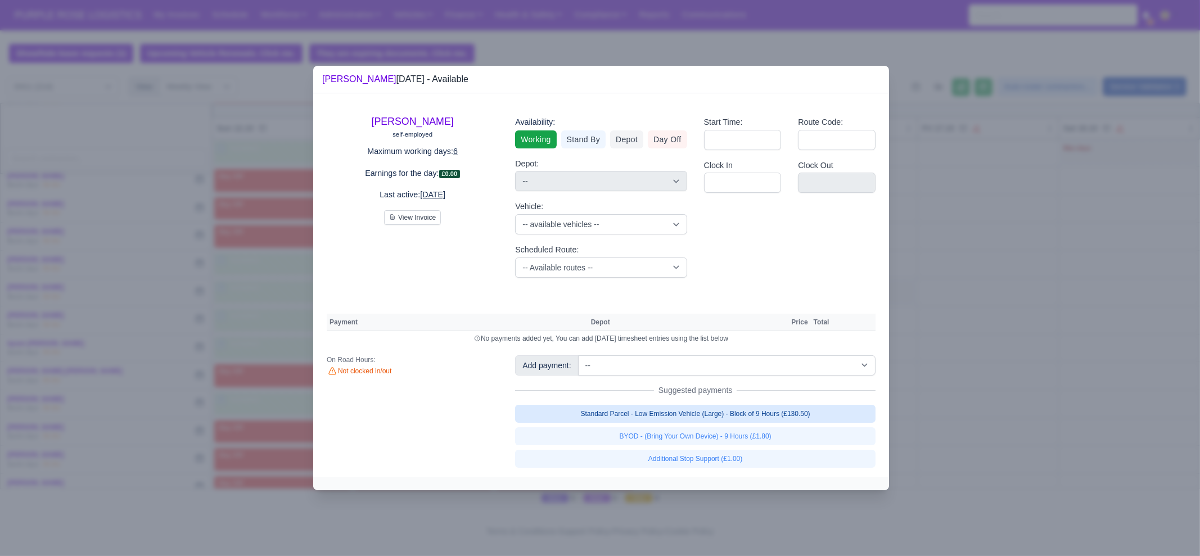
click at [711, 405] on link "Standard Parcel - Low Emission Vehicle (Large) - Block of 9 Hours (£130.50)" at bounding box center [695, 414] width 360 height 18
click at [706, 435] on div "Standard Parcel - Low Emission Vehicle (Large) - Block of 9 Hours (£130.50) BYO…" at bounding box center [695, 436] width 360 height 63
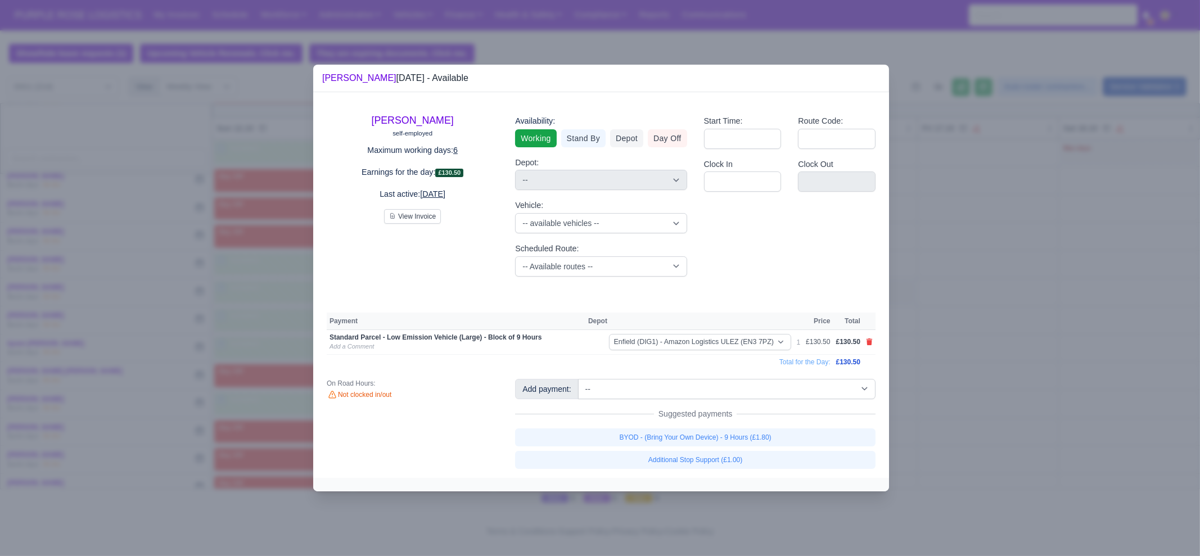
click at [708, 434] on link "BYOD - (Bring Your Own Device) - 9 Hours (£1.80)" at bounding box center [695, 437] width 360 height 18
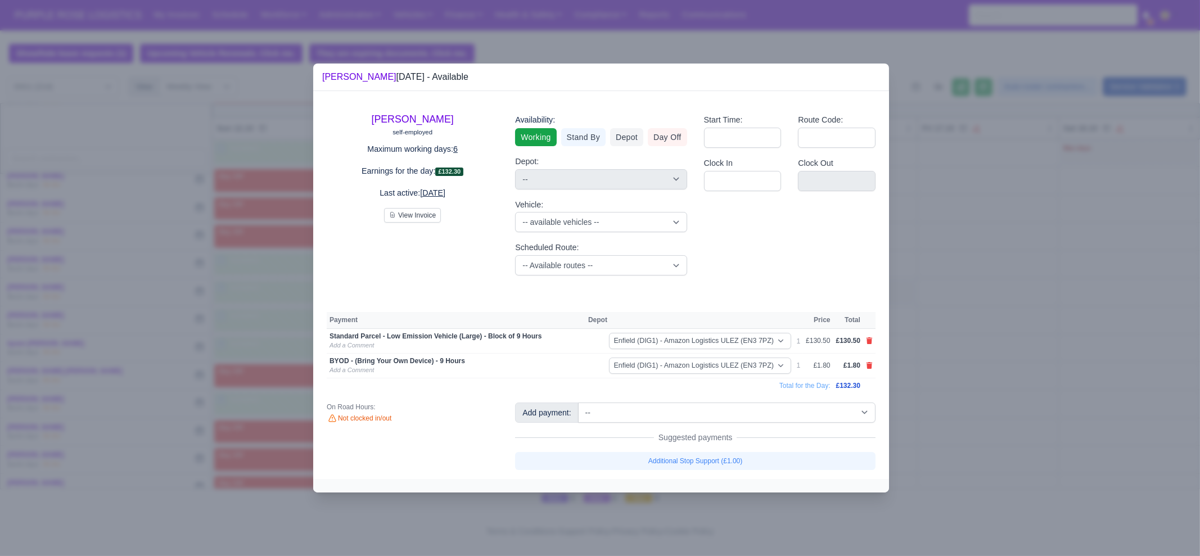
drag, startPoint x: 1015, startPoint y: 378, endPoint x: 964, endPoint y: 390, distance: 52.4
click at [1015, 378] on div at bounding box center [600, 278] width 1200 height 556
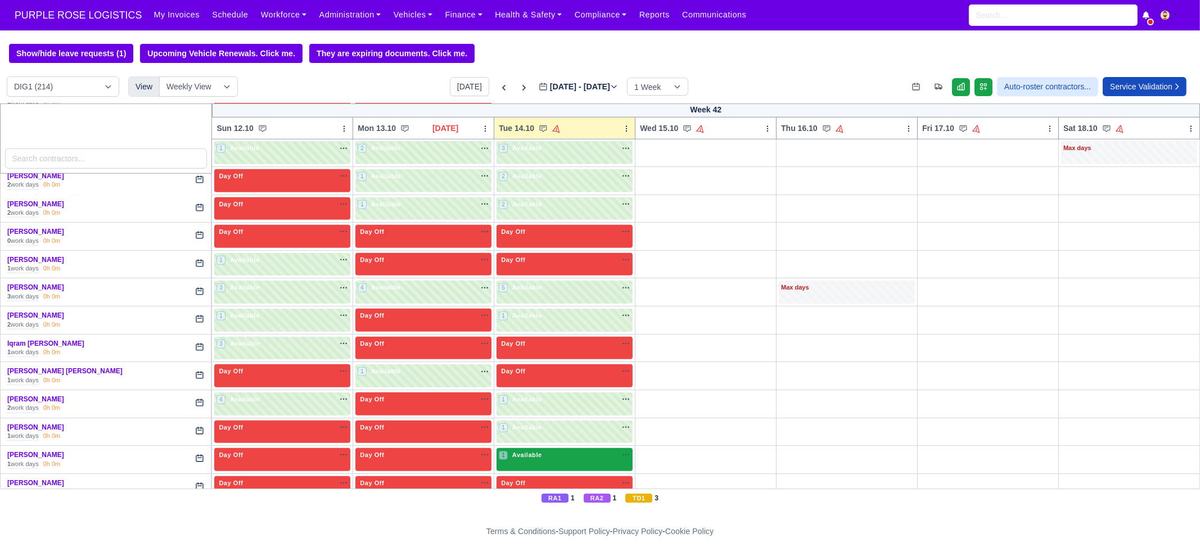
click at [552, 457] on div "1 Available" at bounding box center [564, 459] width 136 height 23
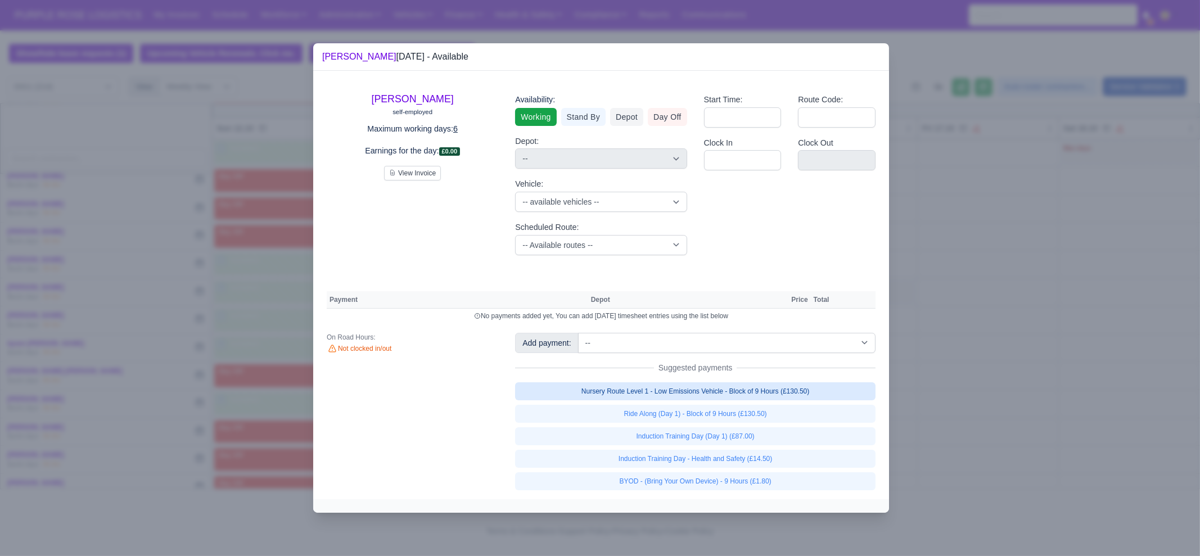
click at [714, 396] on link "Nursery Route Level 1 - Low Emissions Vehicle - Block of 9 Hours (£130.50)" at bounding box center [695, 391] width 360 height 18
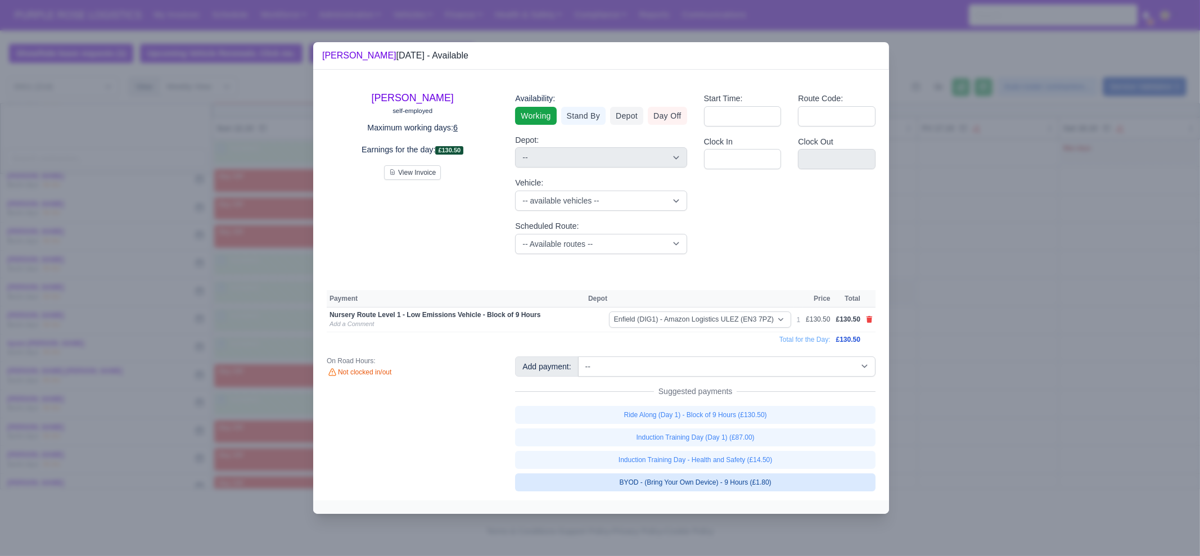
click at [723, 476] on link "BYOD - (Bring Your Own Device) - 9 Hours (£1.80)" at bounding box center [695, 482] width 360 height 18
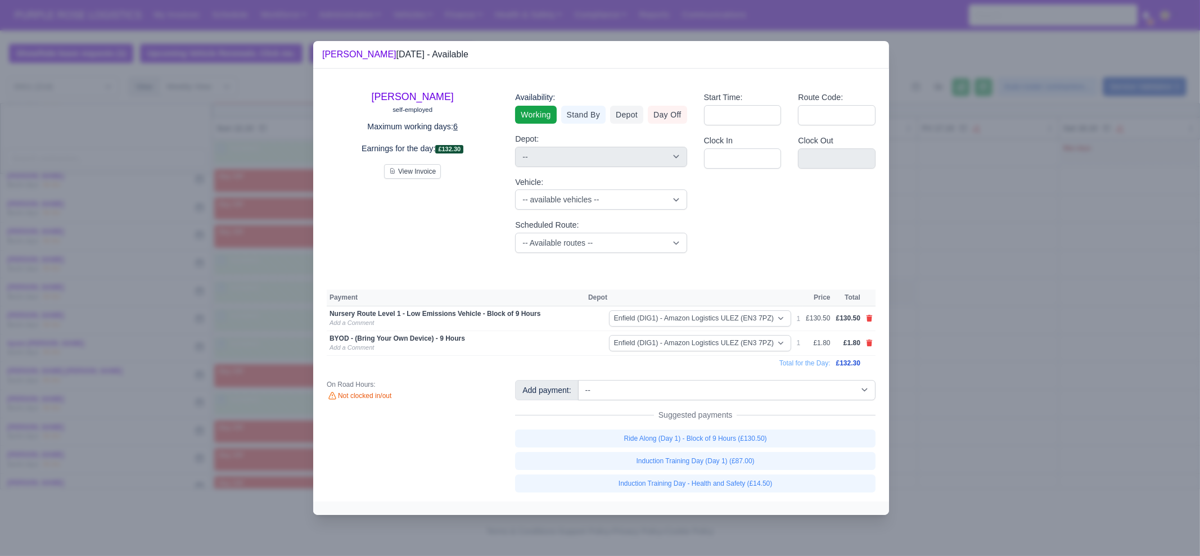
click at [984, 419] on div at bounding box center [600, 278] width 1200 height 556
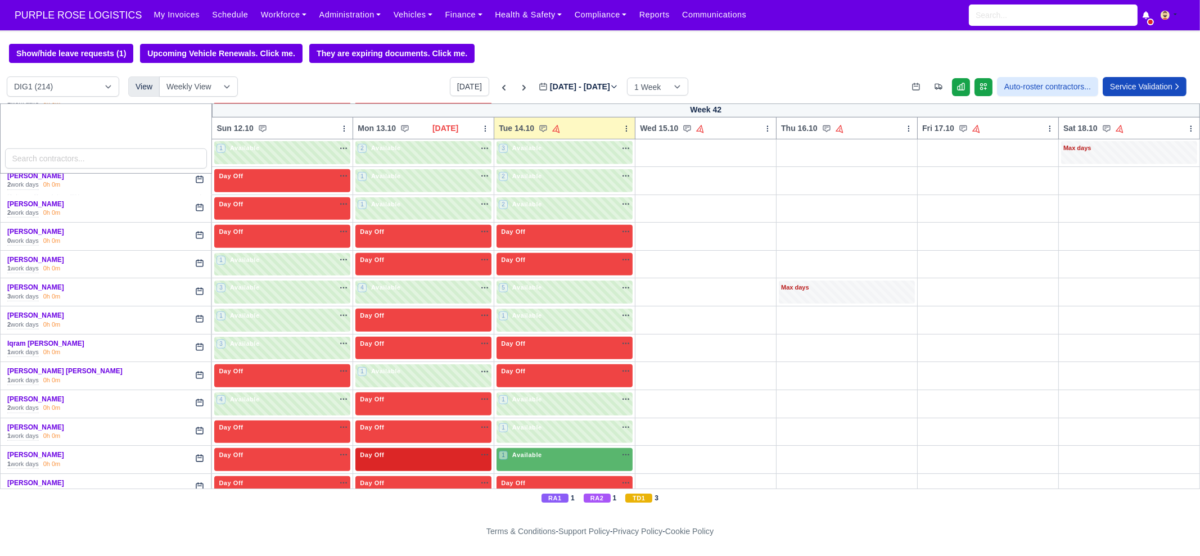
click at [447, 450] on div "Day Off Available" at bounding box center [424, 455] width 132 height 10
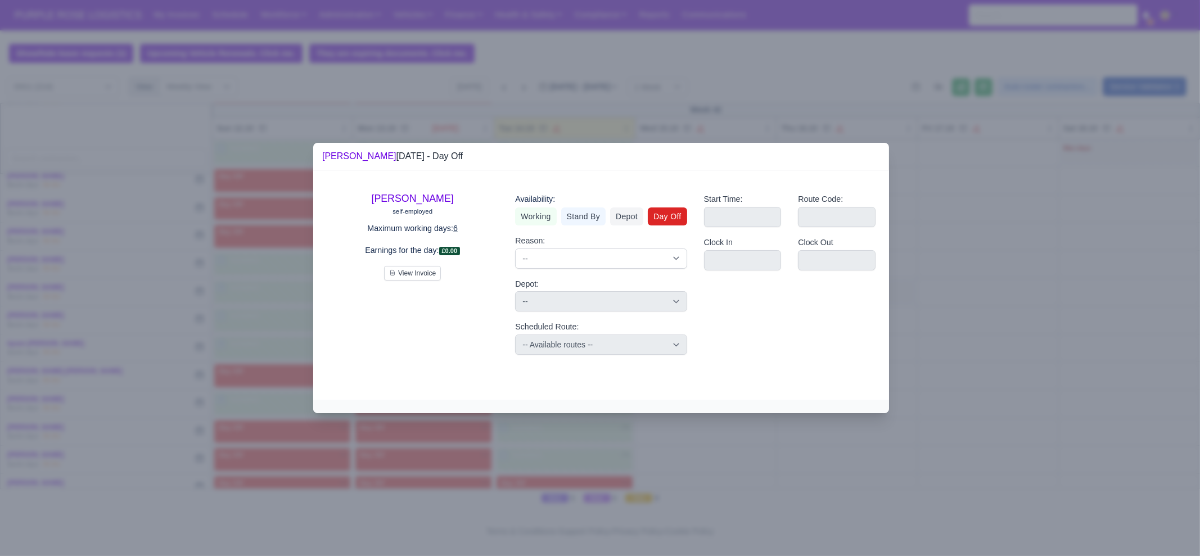
click at [535, 206] on div "Availability: Working Stand By Depot Day Off" at bounding box center [600, 209] width 171 height 33
click at [536, 216] on link "Working" at bounding box center [535, 216] width 41 height 18
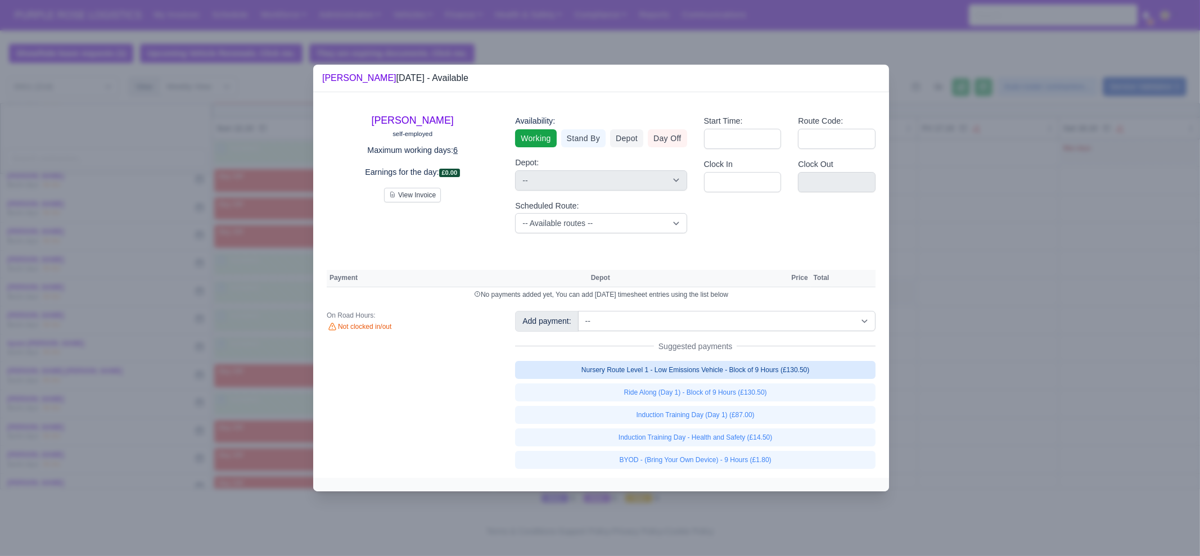
click at [738, 373] on link "Nursery Route Level 1 - Low Emissions Vehicle - Block of 9 Hours (£130.50)" at bounding box center [695, 370] width 360 height 18
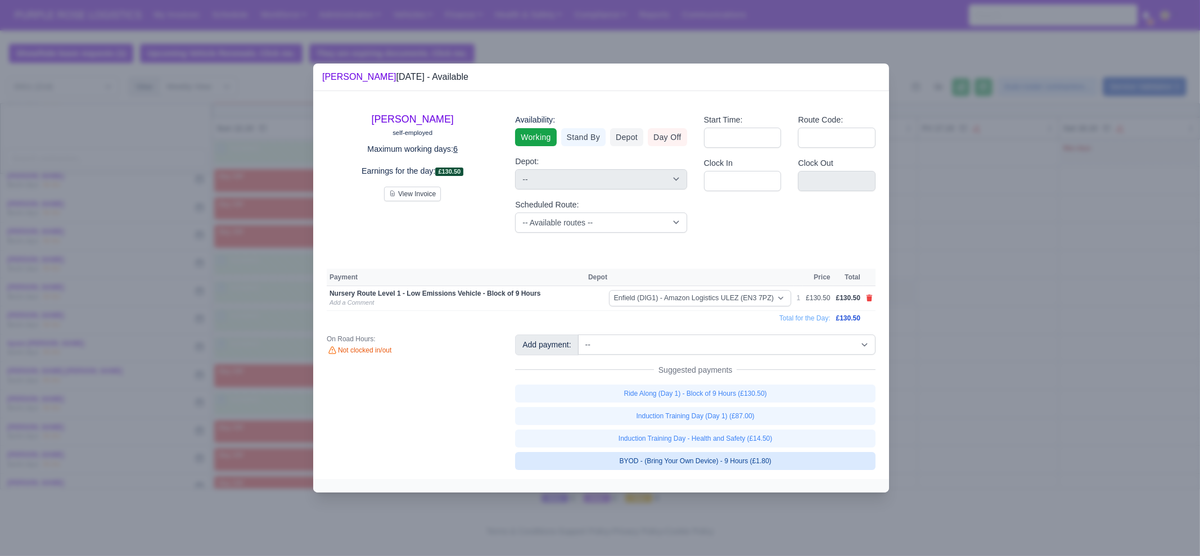
click at [763, 454] on link "BYOD - (Bring Your Own Device) - 9 Hours (£1.80)" at bounding box center [695, 461] width 360 height 18
click at [979, 454] on div at bounding box center [600, 278] width 1200 height 556
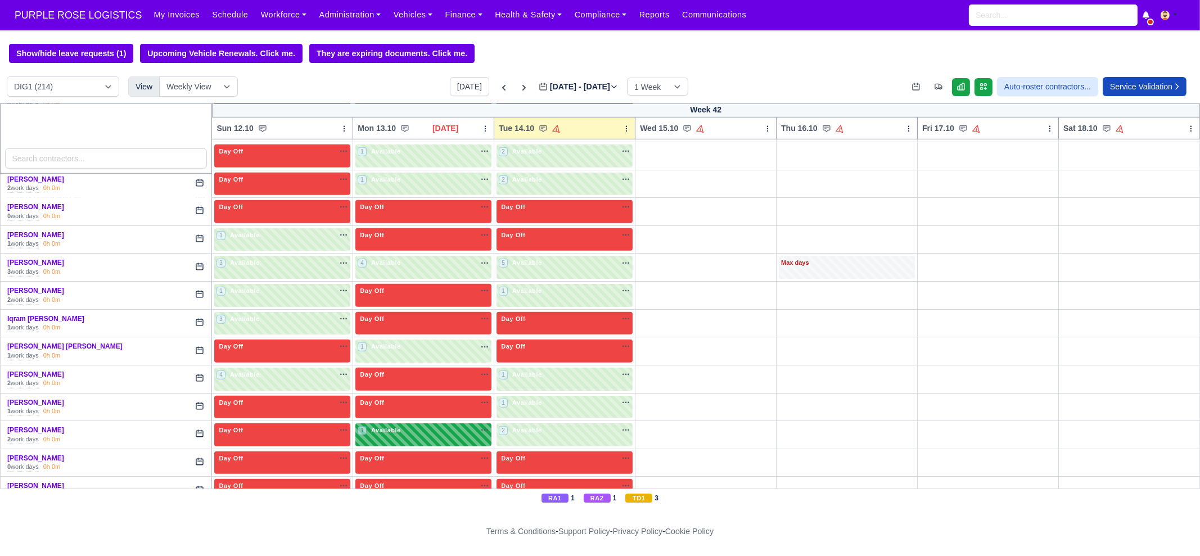
scroll to position [1265, 0]
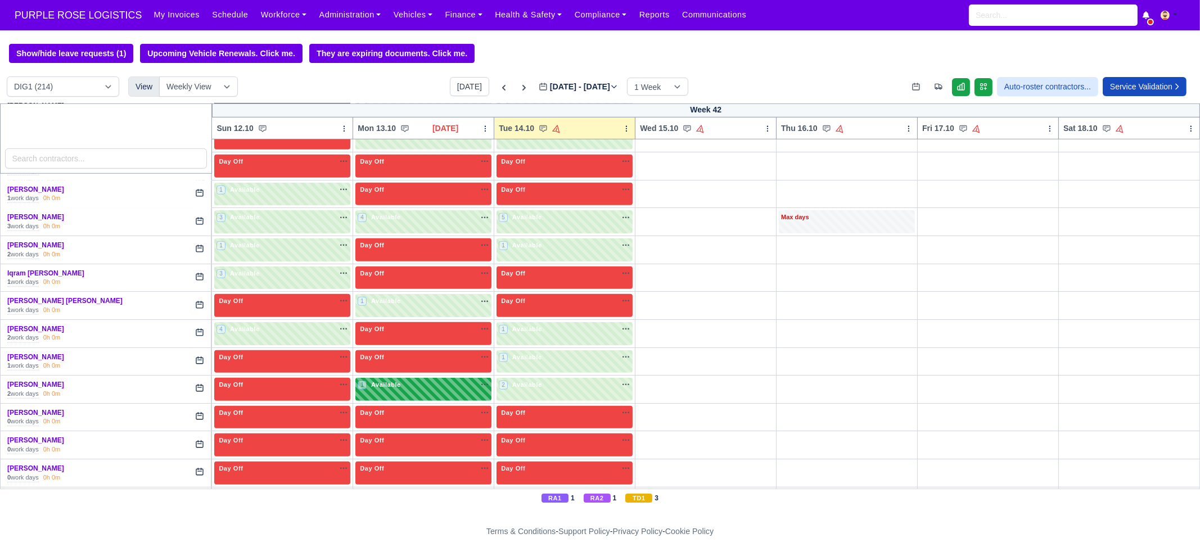
click at [413, 391] on div "1 Available" at bounding box center [423, 389] width 136 height 23
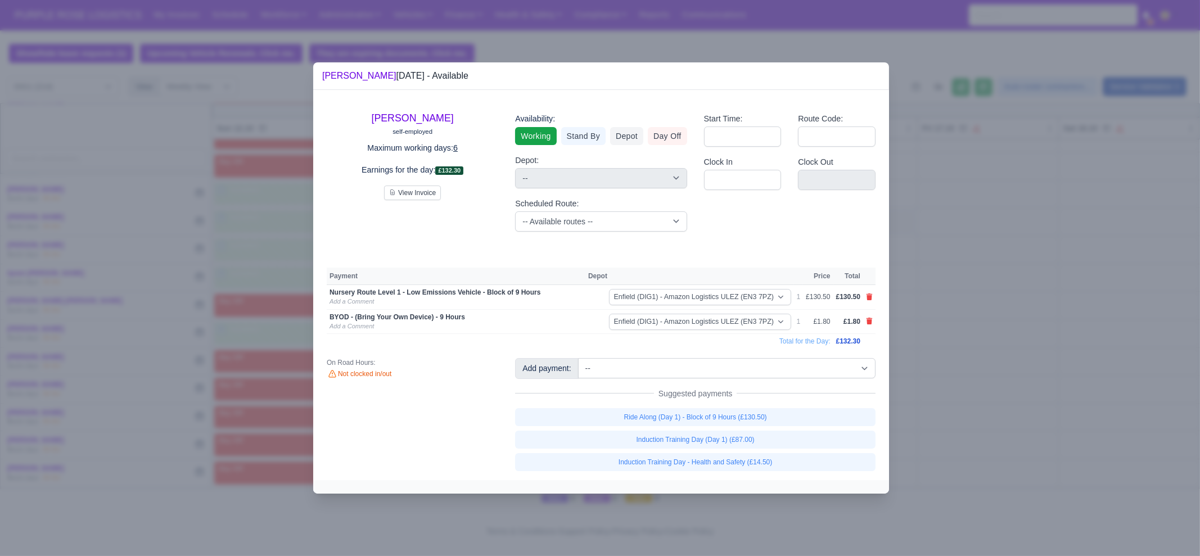
click at [959, 378] on div at bounding box center [600, 278] width 1200 height 556
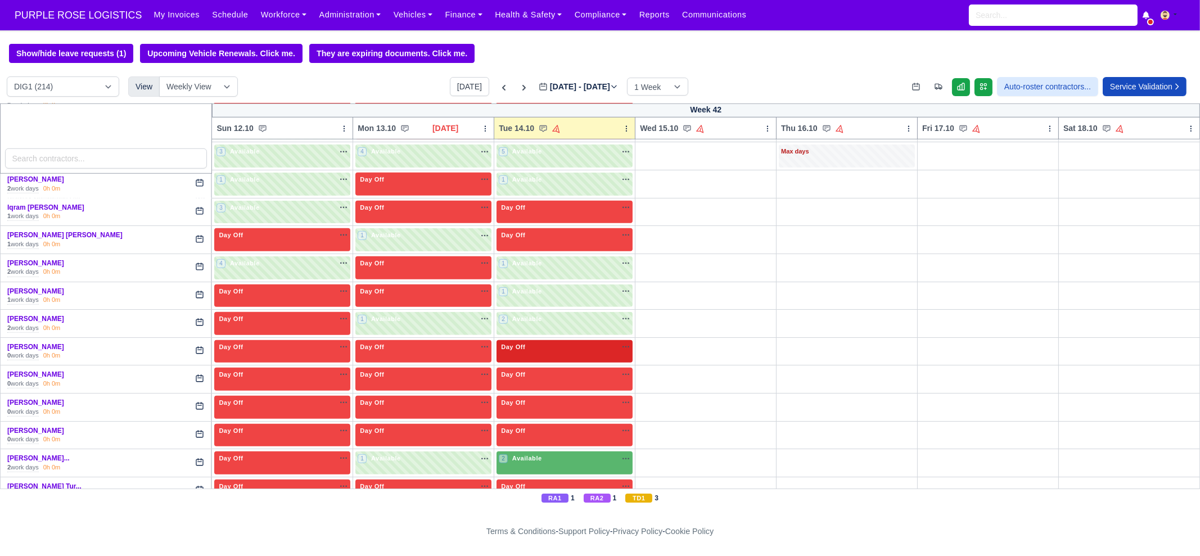
scroll to position [1335, 0]
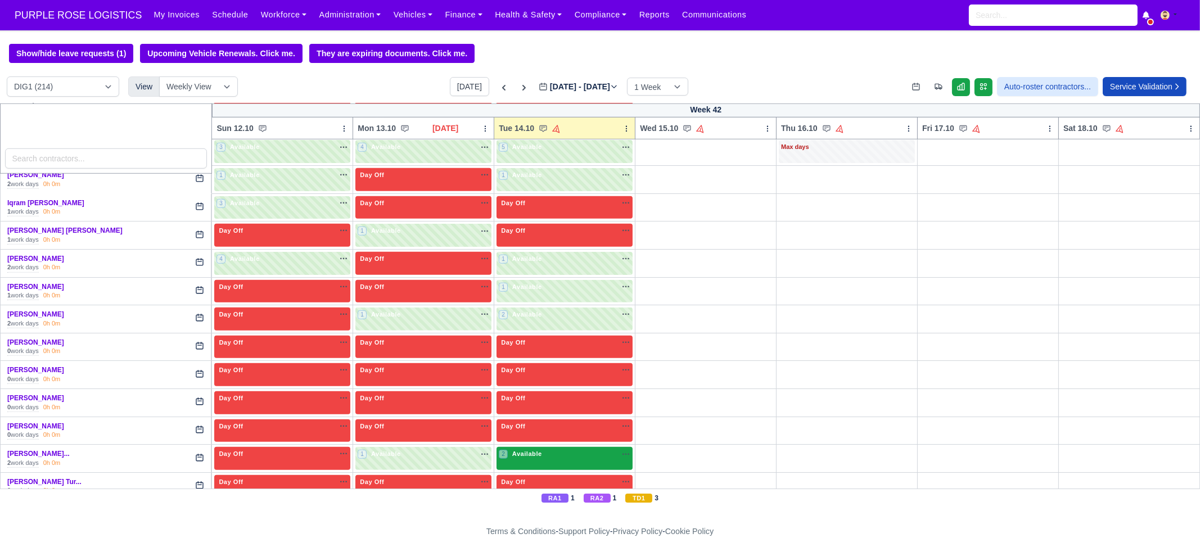
click at [552, 449] on div "2 Available na" at bounding box center [565, 454] width 132 height 10
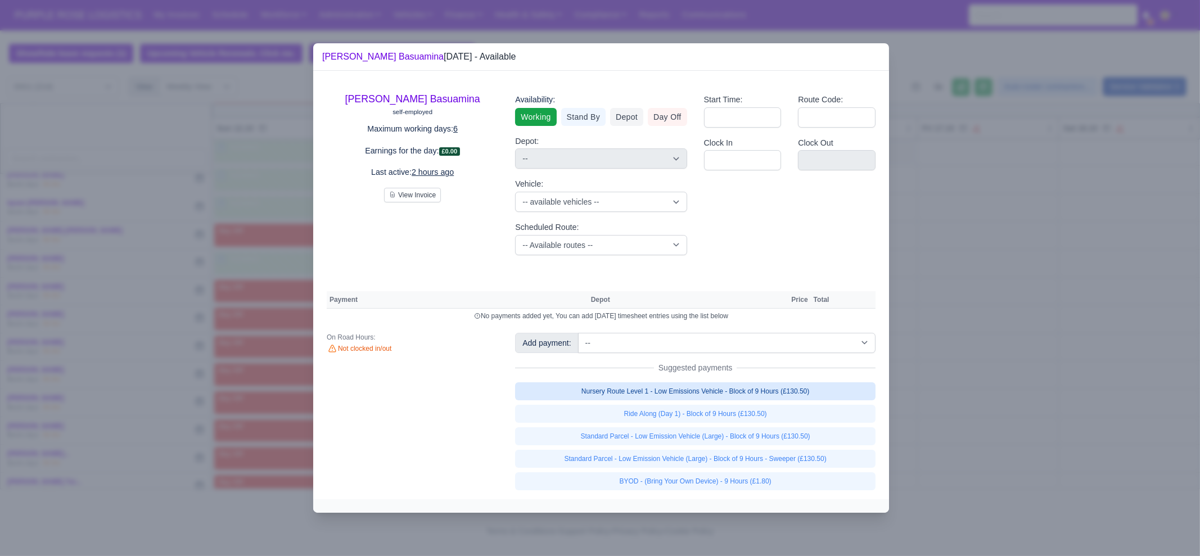
click at [715, 395] on link "Nursery Route Level 1 - Low Emissions Vehicle - Block of 9 Hours (£130.50)" at bounding box center [695, 391] width 360 height 18
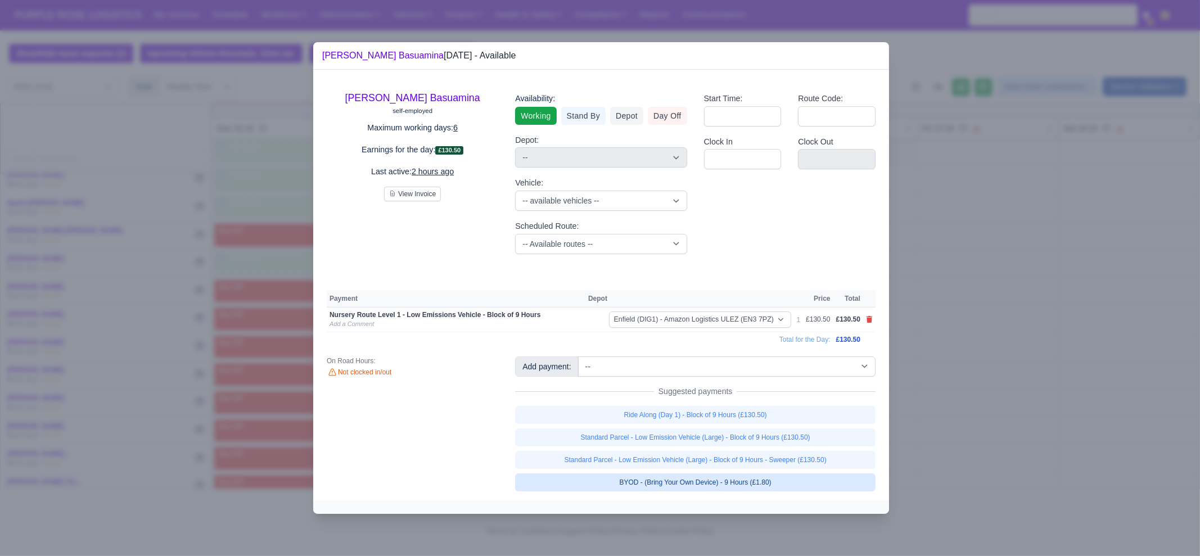
click at [729, 480] on link "BYOD - (Bring Your Own Device) - 9 Hours (£1.80)" at bounding box center [695, 482] width 360 height 18
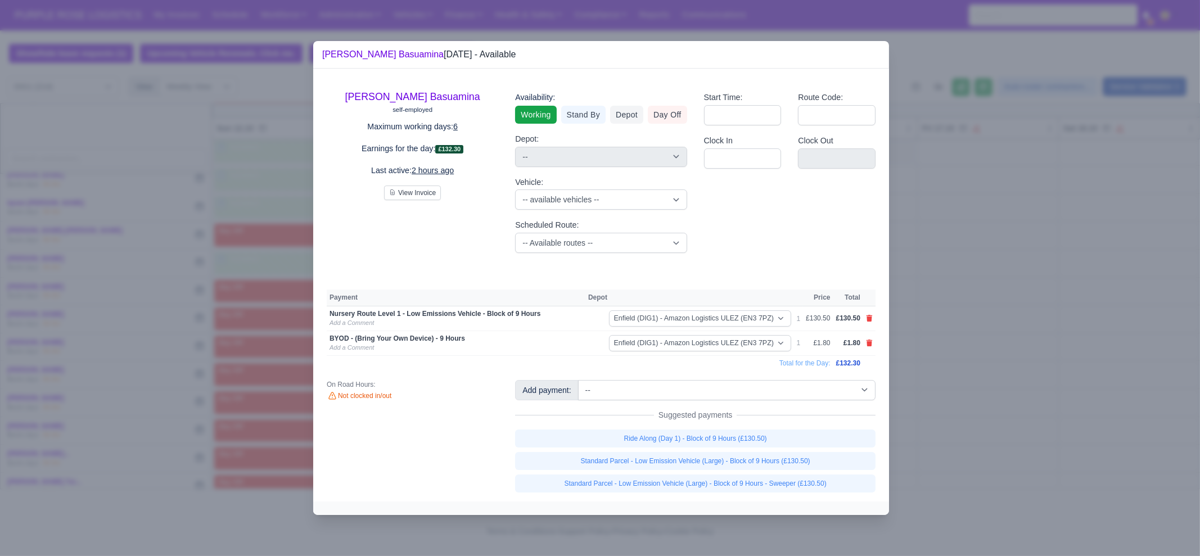
click at [977, 412] on div at bounding box center [600, 278] width 1200 height 556
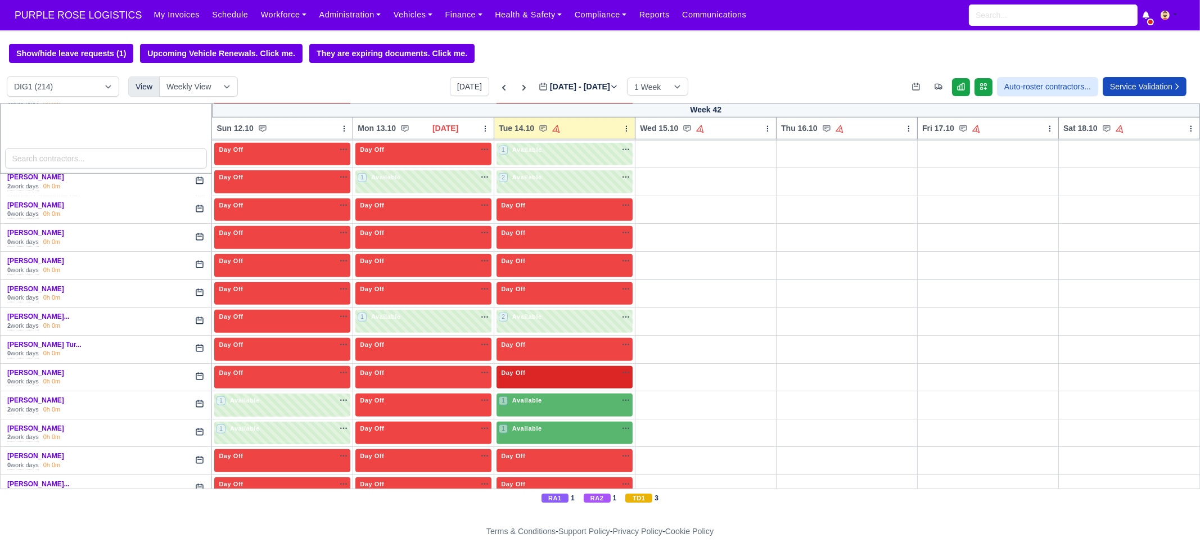
scroll to position [1476, 0]
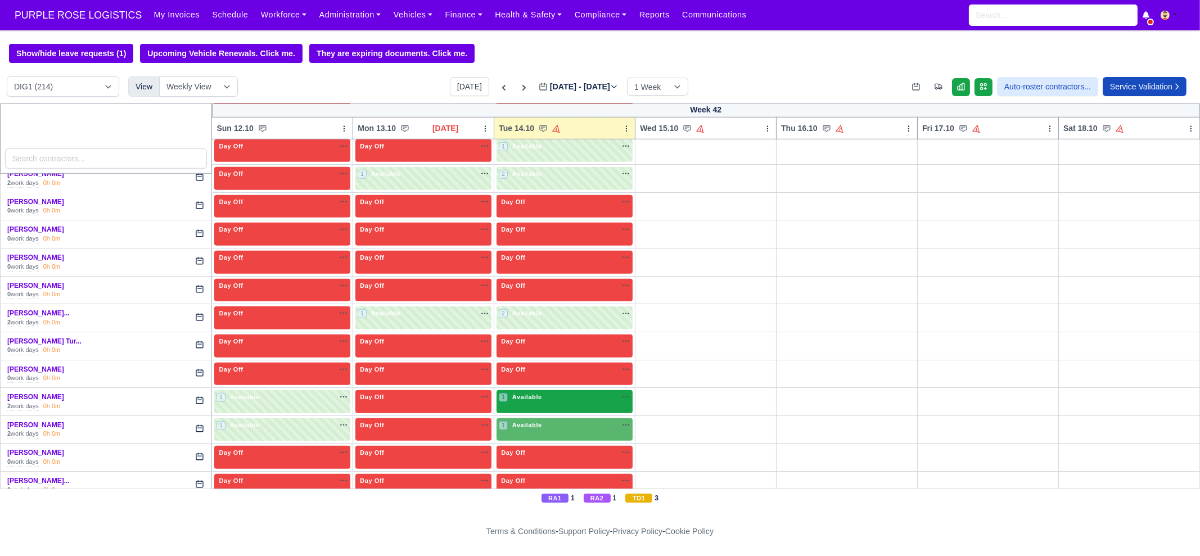
click at [528, 393] on span "Available" at bounding box center [527, 397] width 34 height 8
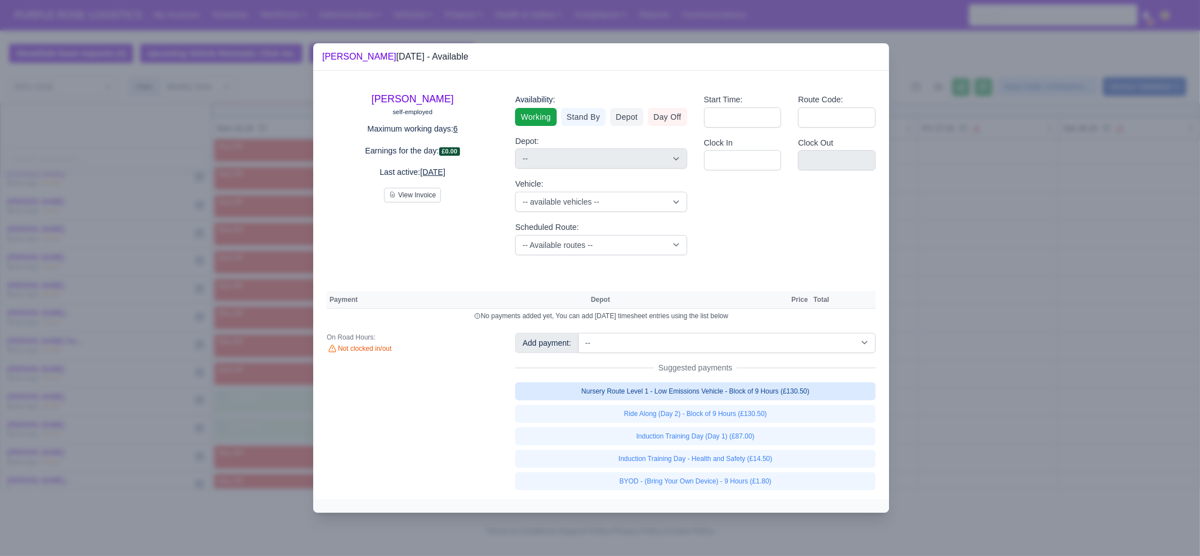
click at [676, 397] on link "Nursery Route Level 1 - Low Emissions Vehicle - Block of 9 Hours (£130.50)" at bounding box center [695, 391] width 360 height 18
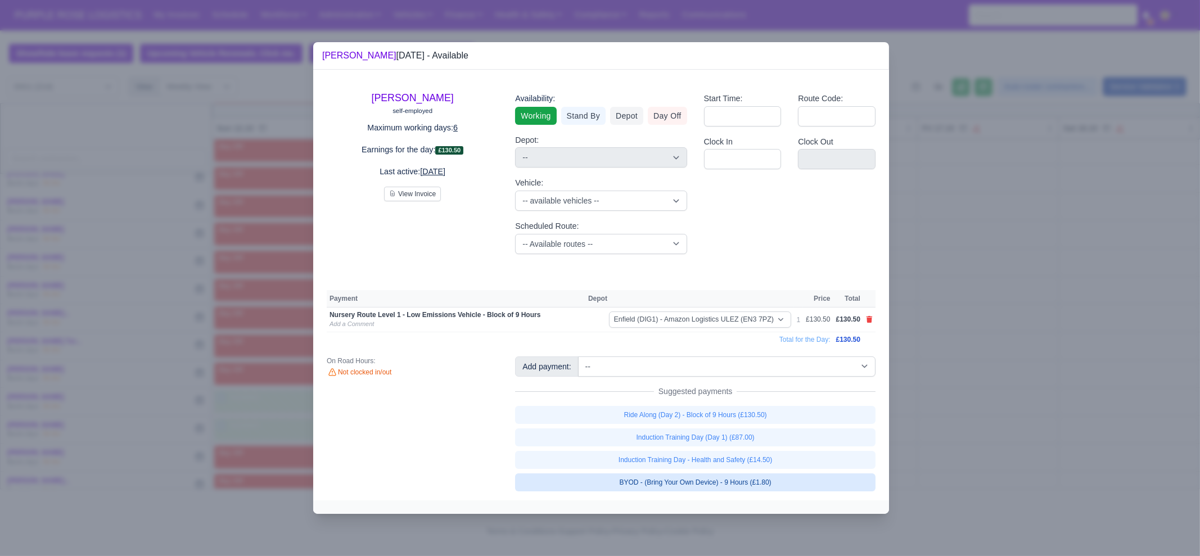
click at [703, 487] on link "BYOD - (Bring Your Own Device) - 9 Hours (£1.80)" at bounding box center [695, 482] width 360 height 18
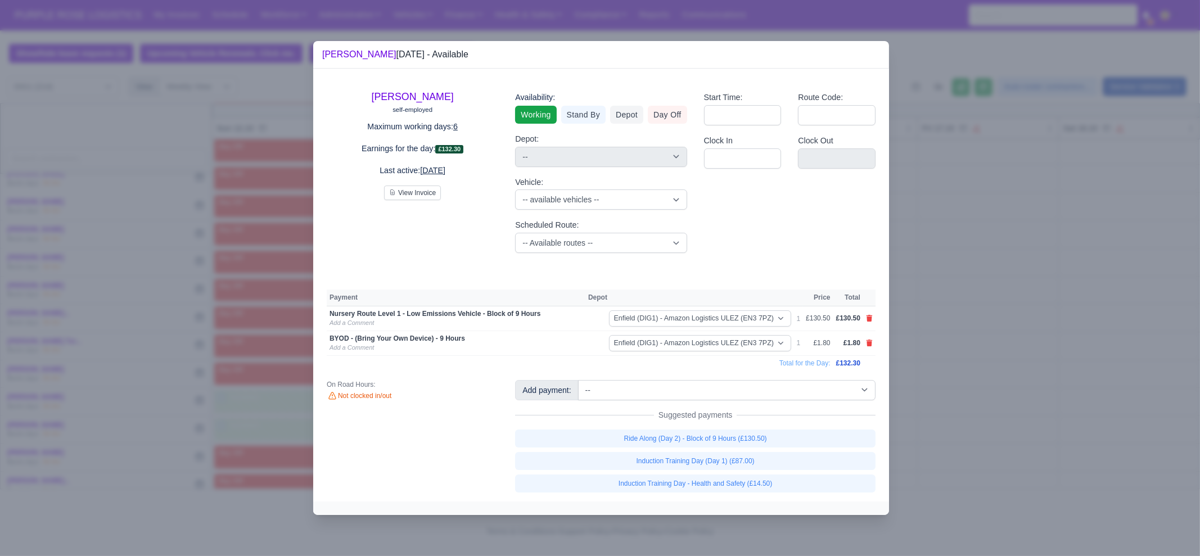
click at [990, 462] on div at bounding box center [600, 278] width 1200 height 556
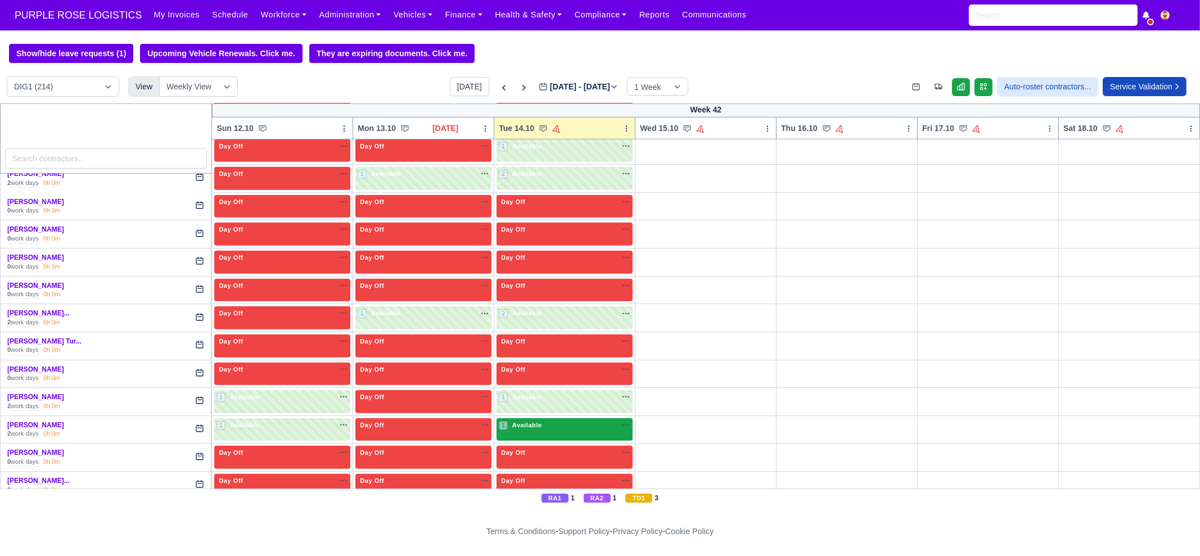
click at [538, 421] on div "1 Available na" at bounding box center [565, 426] width 132 height 10
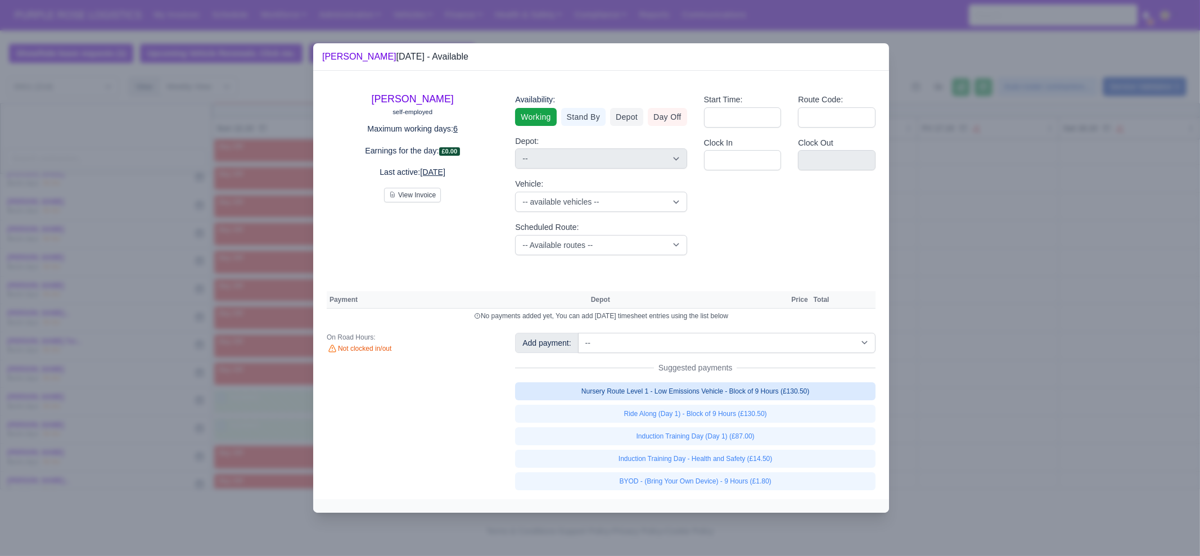
click at [720, 394] on link "Nursery Route Level 1 - Low Emissions Vehicle - Block of 9 Hours (£130.50)" at bounding box center [695, 391] width 360 height 18
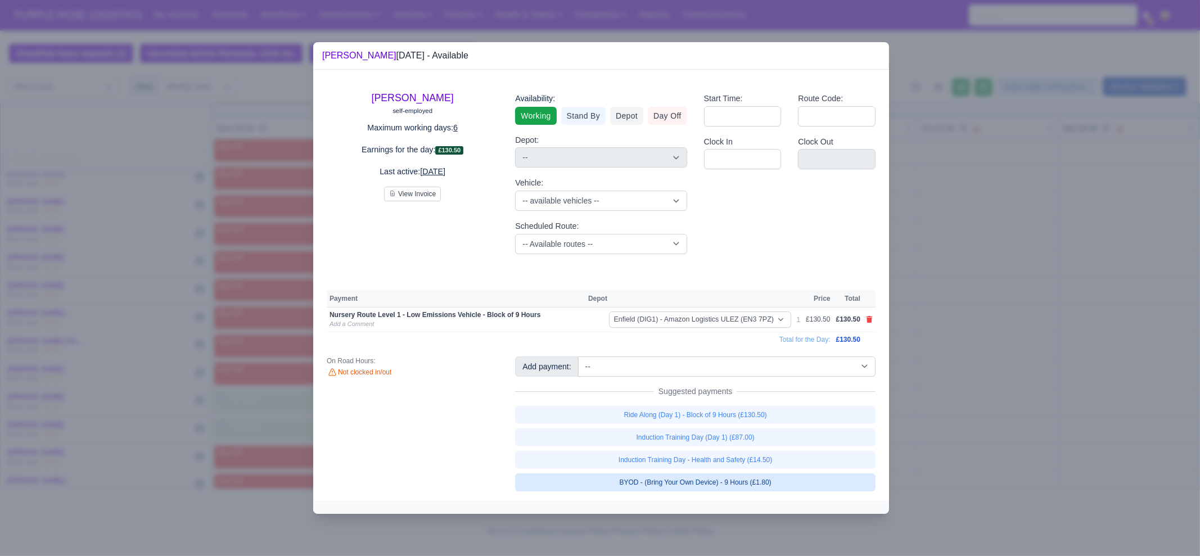
click at [749, 482] on link "BYOD - (Bring Your Own Device) - 9 Hours (£1.80)" at bounding box center [695, 482] width 360 height 18
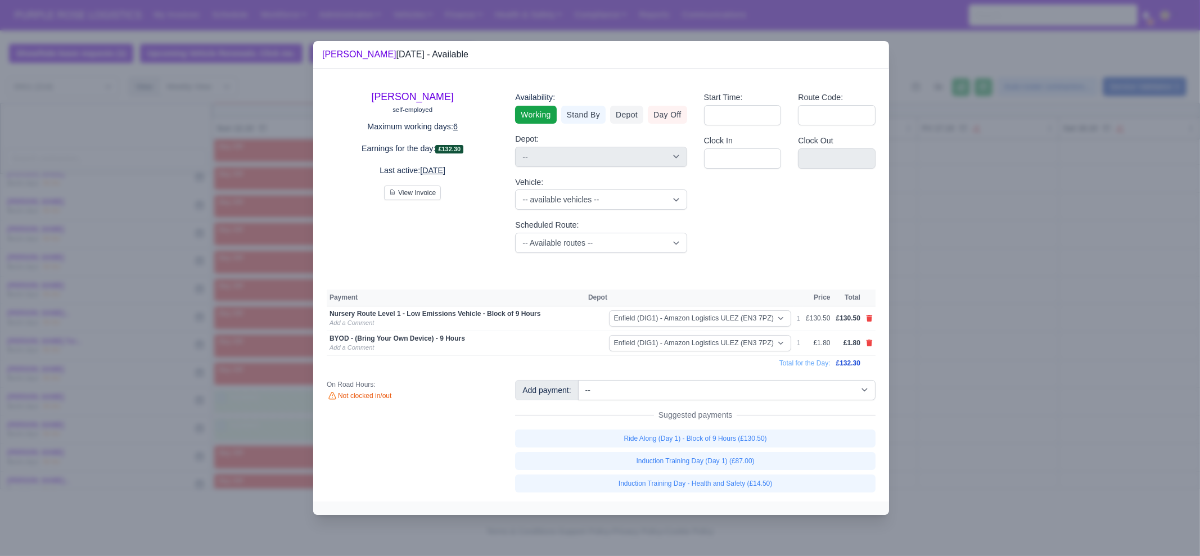
drag, startPoint x: 1043, startPoint y: 342, endPoint x: 1046, endPoint y: 333, distance: 9.4
click at [1044, 341] on div at bounding box center [600, 278] width 1200 height 556
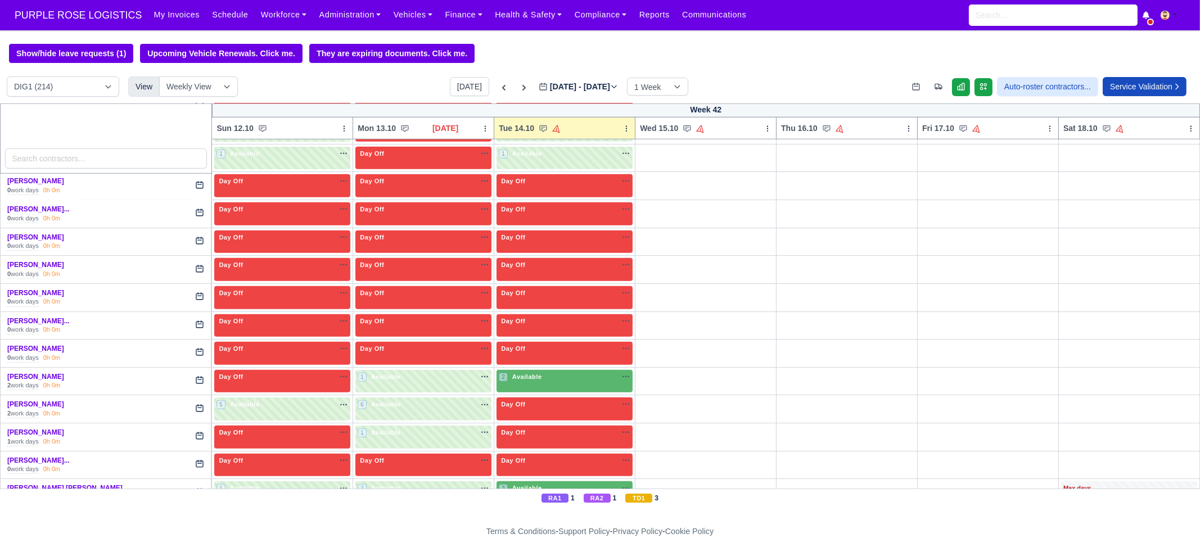
scroll to position [1756, 0]
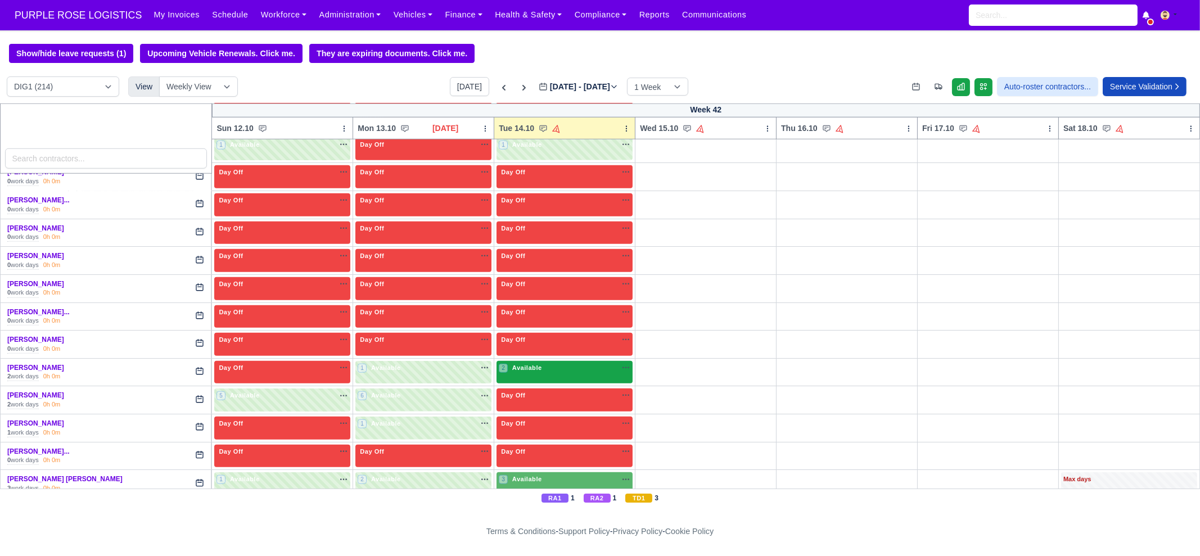
click at [539, 363] on div "2 Available na" at bounding box center [565, 368] width 132 height 10
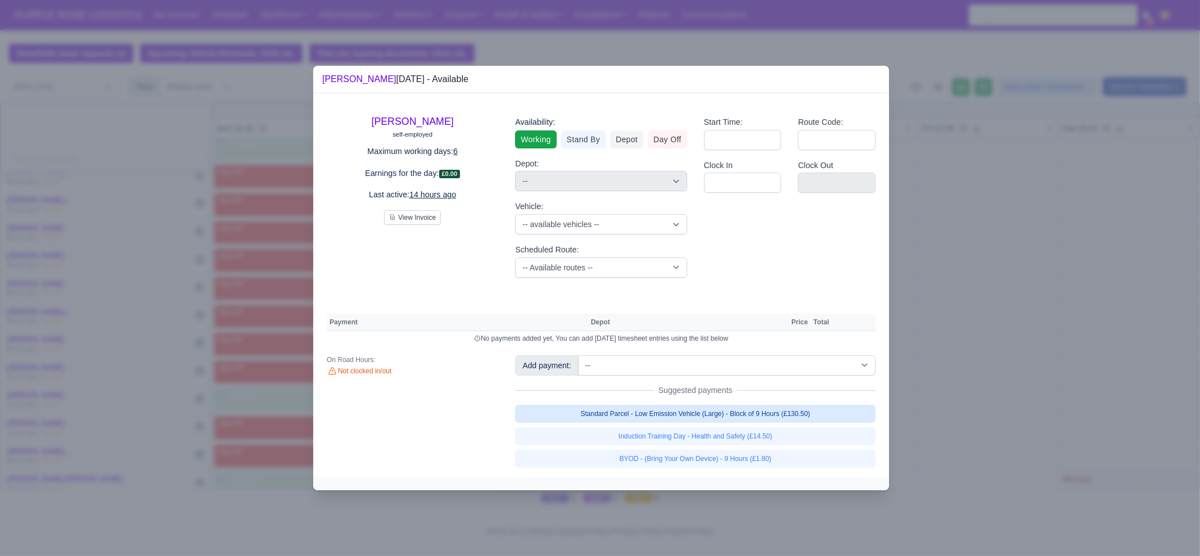
drag, startPoint x: 714, startPoint y: 409, endPoint x: 724, endPoint y: 417, distance: 13.2
click at [714, 409] on link "Standard Parcel - Low Emission Vehicle (Large) - Block of 9 Hours (£130.50)" at bounding box center [695, 414] width 360 height 18
click at [729, 423] on link "Standard Parcel - Low Emission Vehicle (Large) - Block of 9 Hours (£130.50)" at bounding box center [695, 414] width 360 height 18
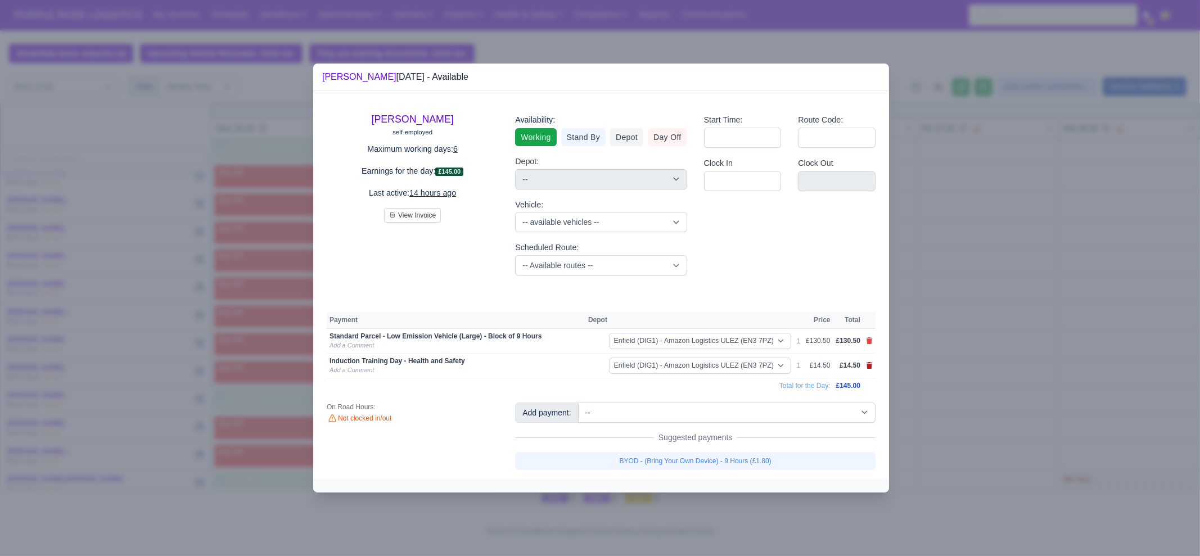
click at [871, 367] on icon at bounding box center [869, 365] width 7 height 7
click at [866, 366] on icon at bounding box center [869, 365] width 7 height 7
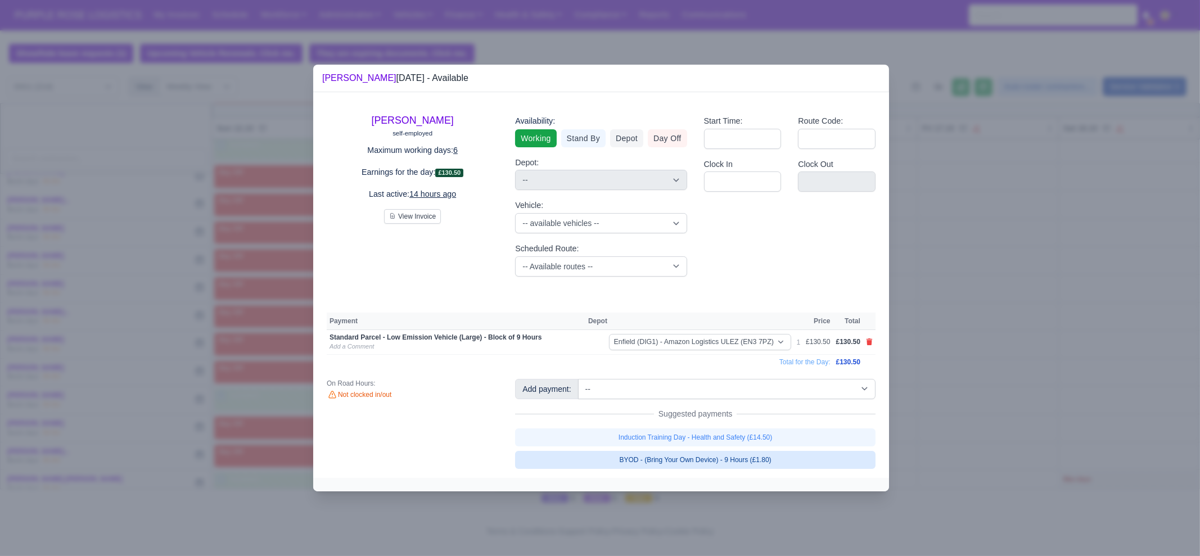
click at [805, 458] on link "BYOD - (Bring Your Own Device) - 9 Hours (£1.80)" at bounding box center [695, 460] width 360 height 18
click at [956, 397] on div at bounding box center [600, 278] width 1200 height 556
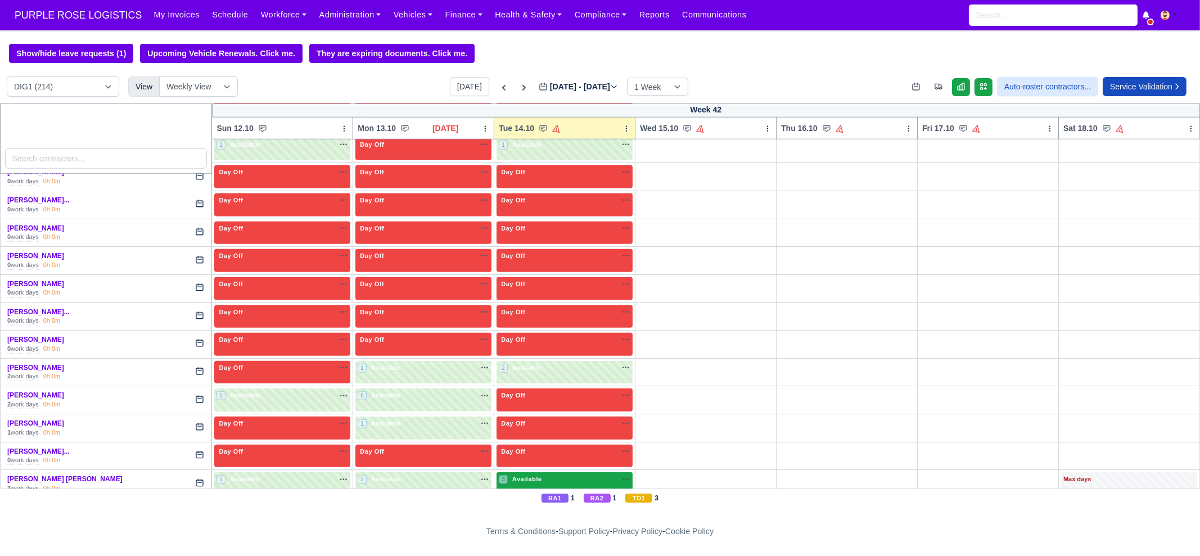
click at [540, 475] on div "3 Available na" at bounding box center [565, 480] width 132 height 10
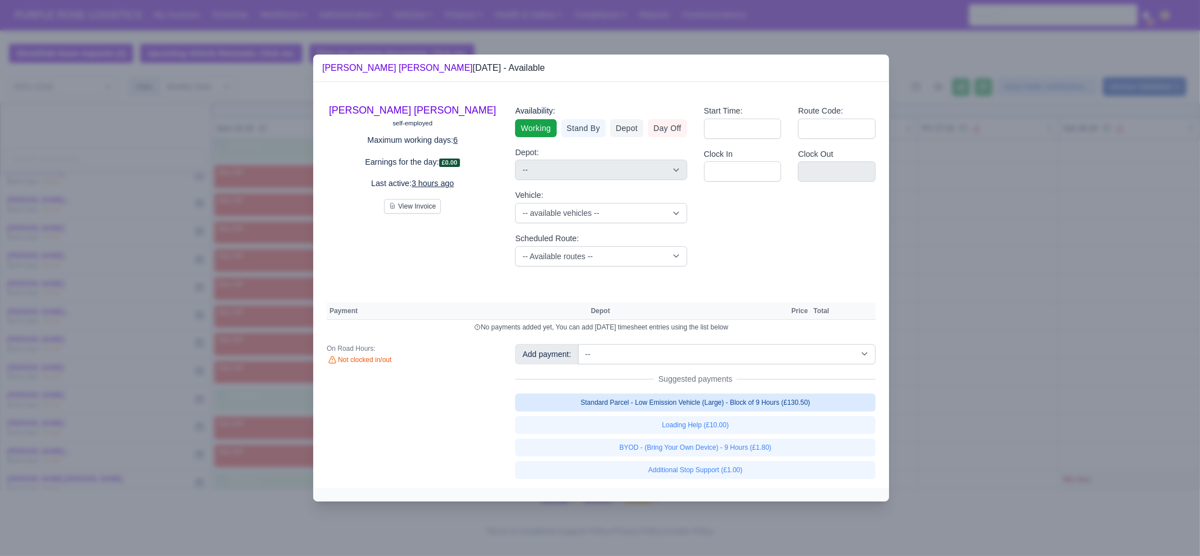
click at [737, 396] on link "Standard Parcel - Low Emission Vehicle (Large) - Block of 9 Hours (£130.50)" at bounding box center [695, 403] width 360 height 18
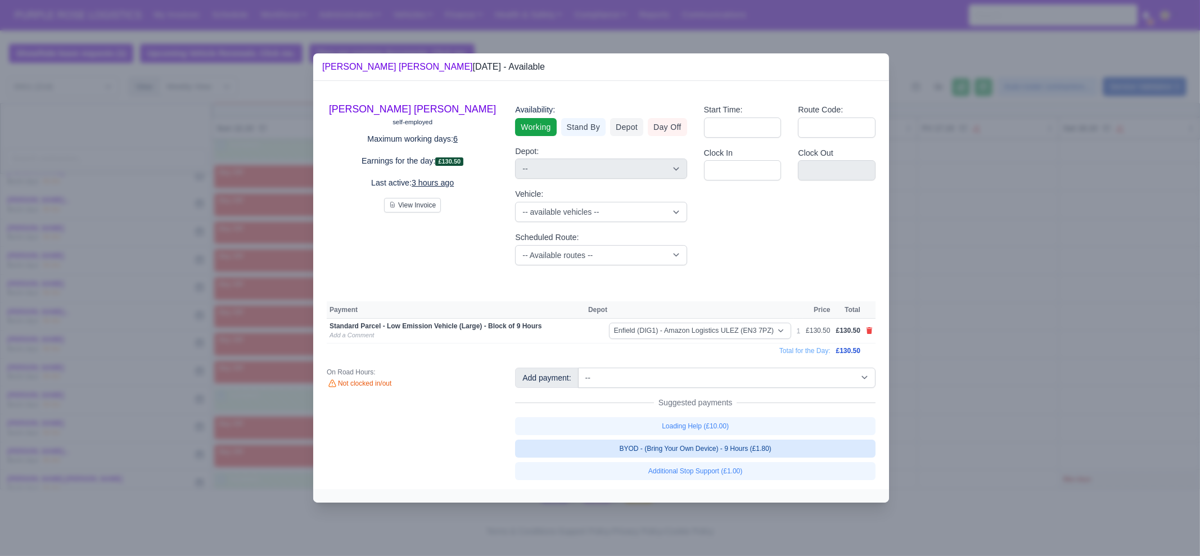
click at [745, 451] on link "BYOD - (Bring Your Own Device) - 9 Hours (£1.80)" at bounding box center [695, 449] width 360 height 18
click at [743, 458] on link "BYOD - (Bring Your Own Device) - 9 Hours (£1.80)" at bounding box center [695, 449] width 360 height 18
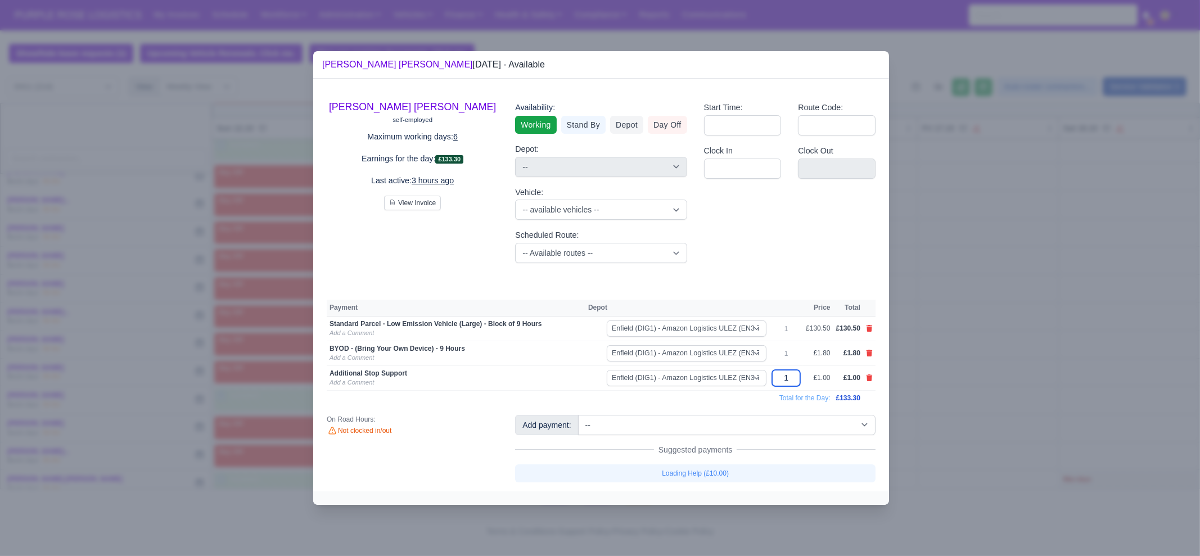
click at [796, 378] on input "1" at bounding box center [786, 378] width 28 height 16
click at [957, 381] on div at bounding box center [600, 278] width 1200 height 556
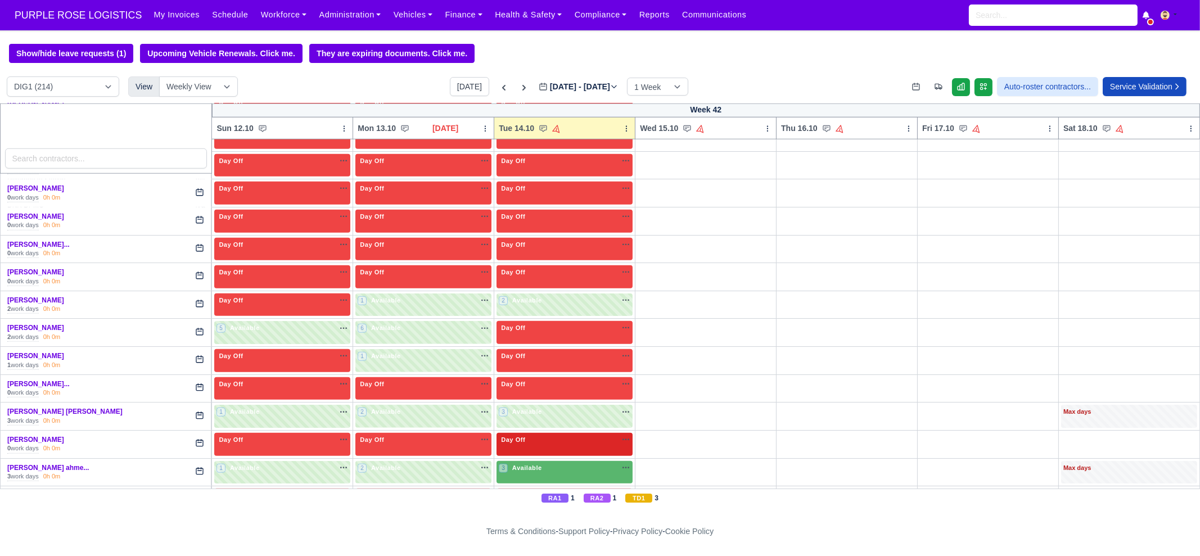
scroll to position [1827, 0]
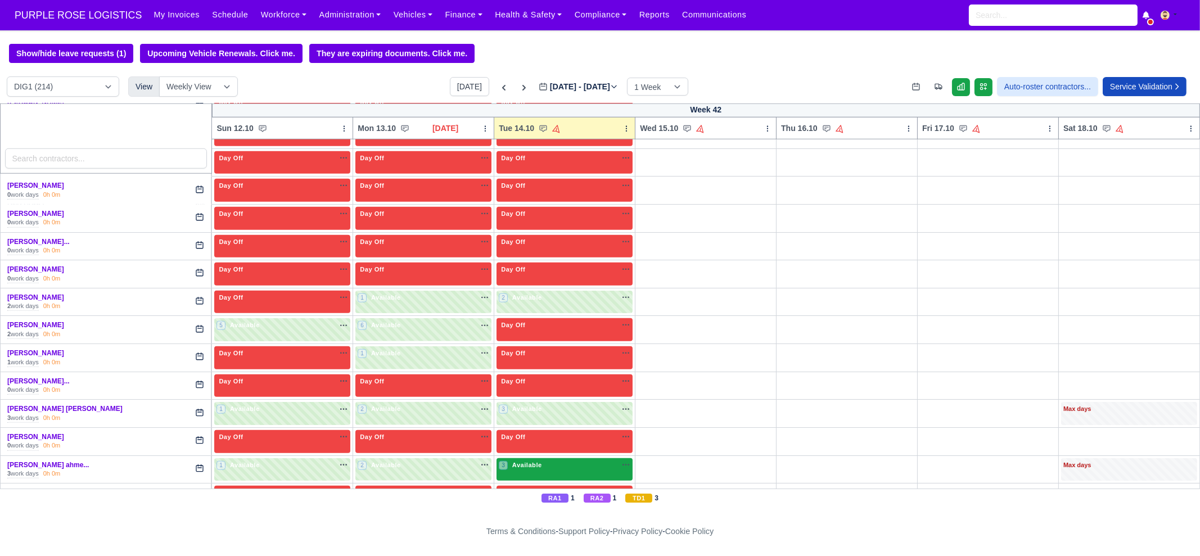
click at [538, 464] on div "3 Available" at bounding box center [564, 469] width 136 height 23
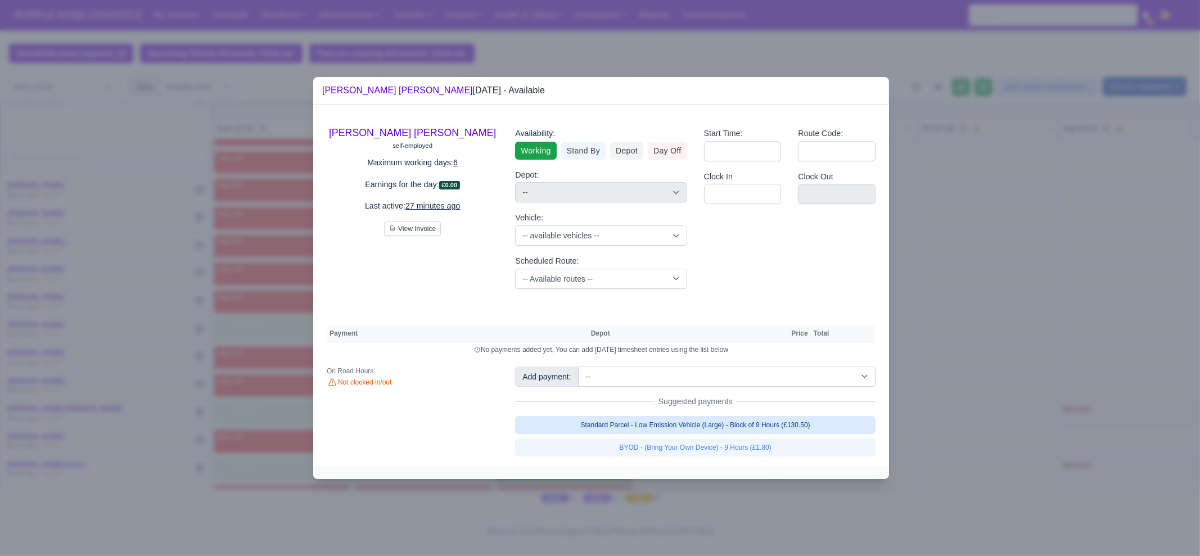
click at [793, 426] on link "Standard Parcel - Low Emission Vehicle (Large) - Block of 9 Hours (£130.50)" at bounding box center [695, 425] width 360 height 18
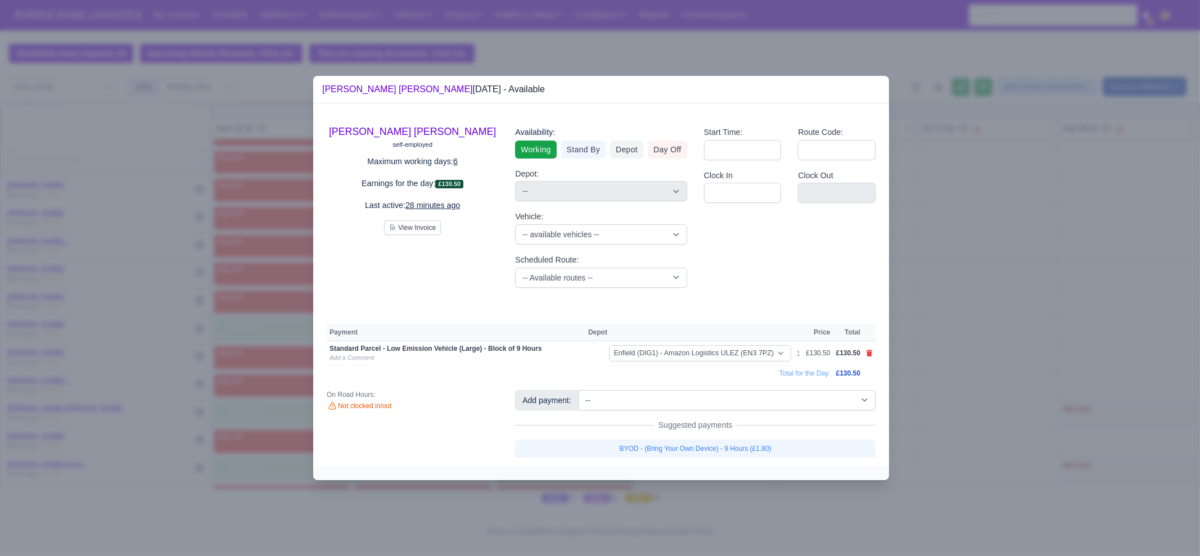
click at [760, 435] on div "Add payment: -- Additional Hour Support (£14.50) Additional Hour Support (Walke…" at bounding box center [695, 423] width 377 height 67
click at [758, 446] on link "BYOD - (Bring Your Own Device) - 9 Hours (£1.80)" at bounding box center [695, 449] width 360 height 18
click at [967, 410] on div at bounding box center [600, 278] width 1200 height 556
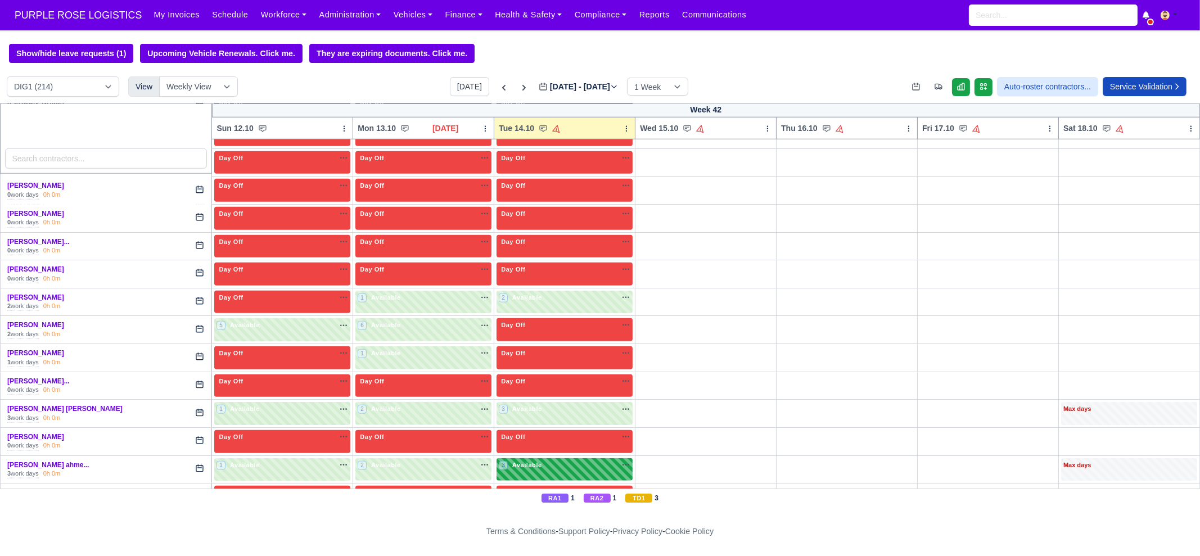
click at [590, 460] on div "3 Available na" at bounding box center [565, 465] width 132 height 10
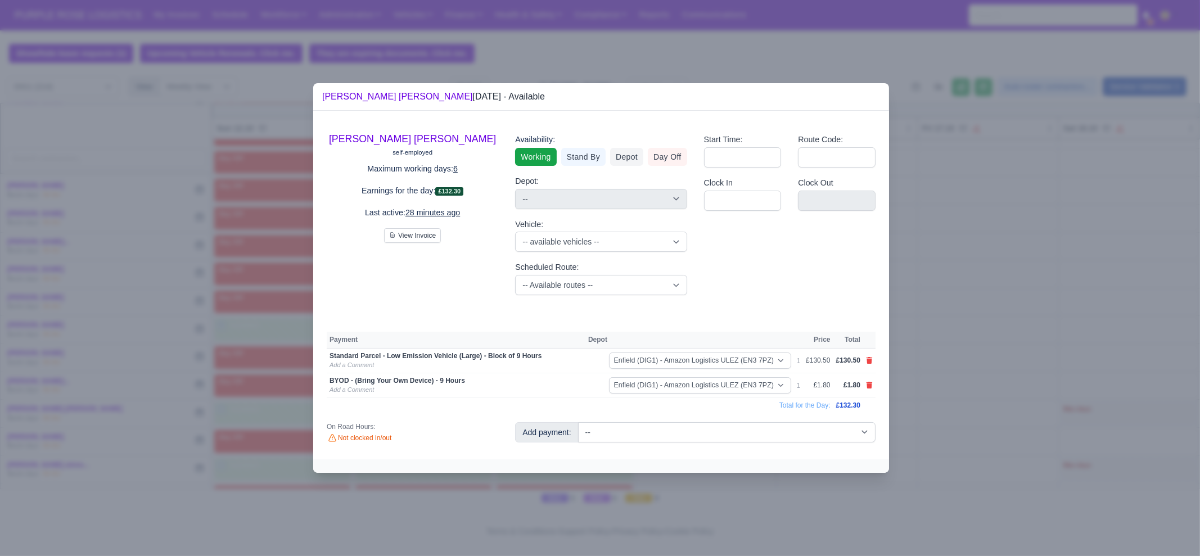
click at [933, 414] on div at bounding box center [600, 278] width 1200 height 556
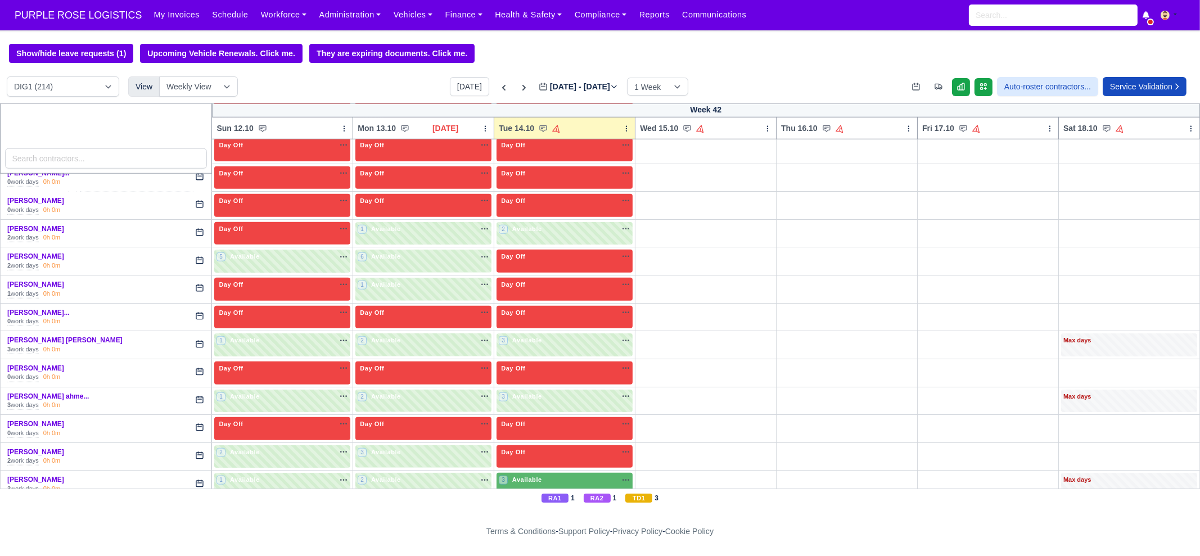
scroll to position [1897, 0]
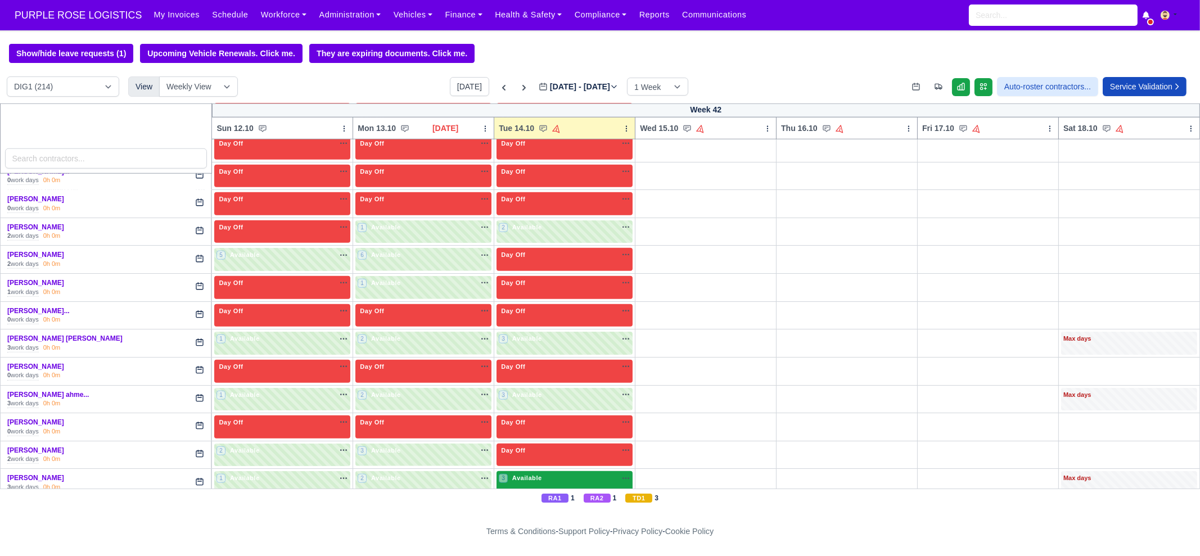
click at [547, 473] on div "3 Available na" at bounding box center [565, 478] width 132 height 10
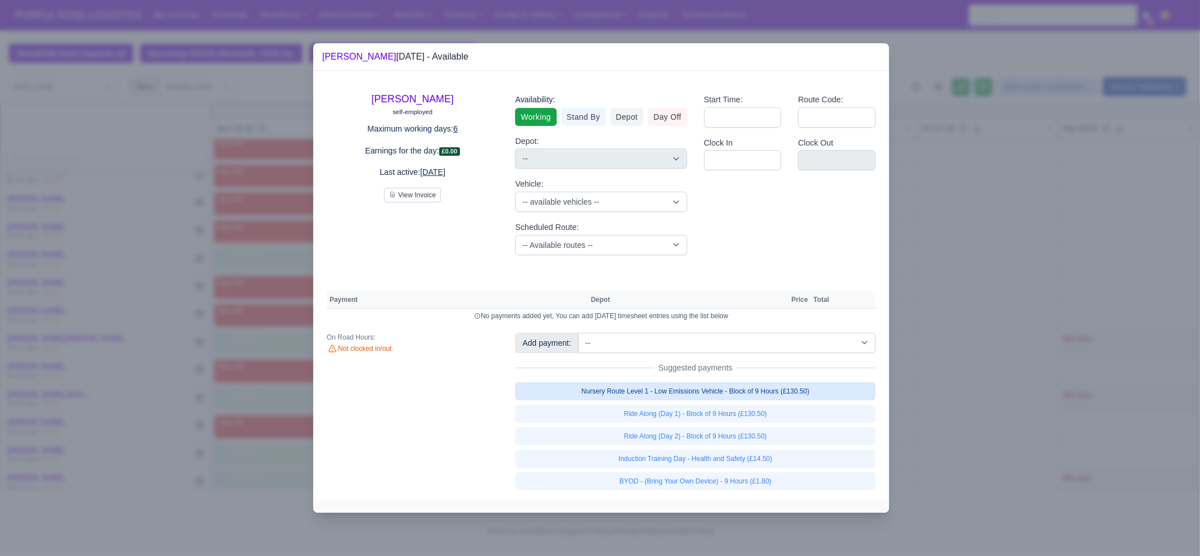
click at [738, 395] on link "Nursery Route Level 1 - Low Emissions Vehicle - Block of 9 Hours (£130.50)" at bounding box center [695, 391] width 360 height 18
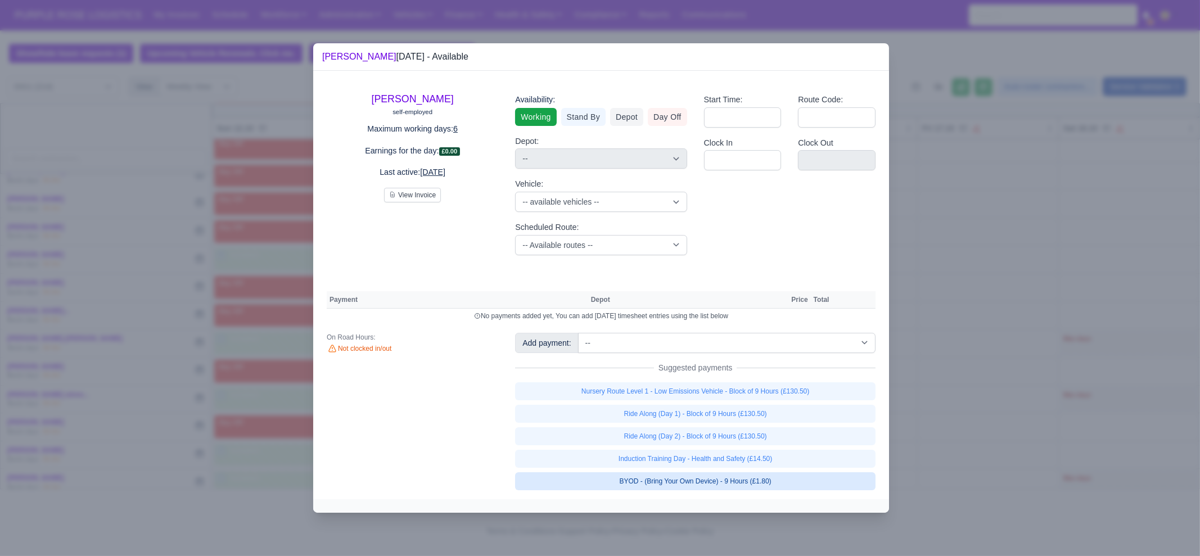
click at [744, 468] on link "Induction Training Day - Health and Safety (£14.50)" at bounding box center [695, 459] width 360 height 18
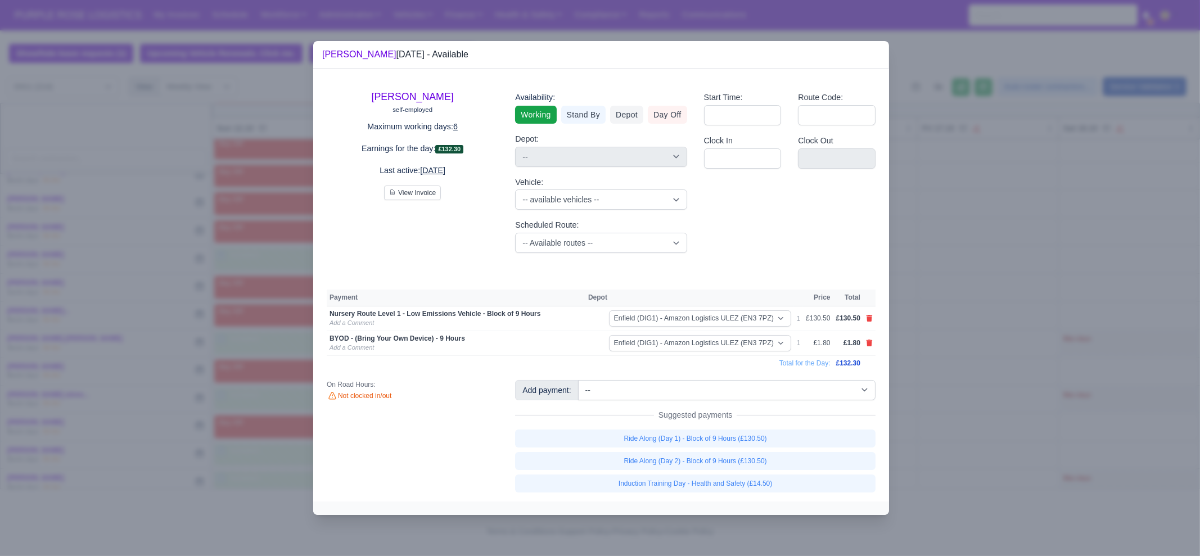
click at [936, 424] on div at bounding box center [600, 278] width 1200 height 556
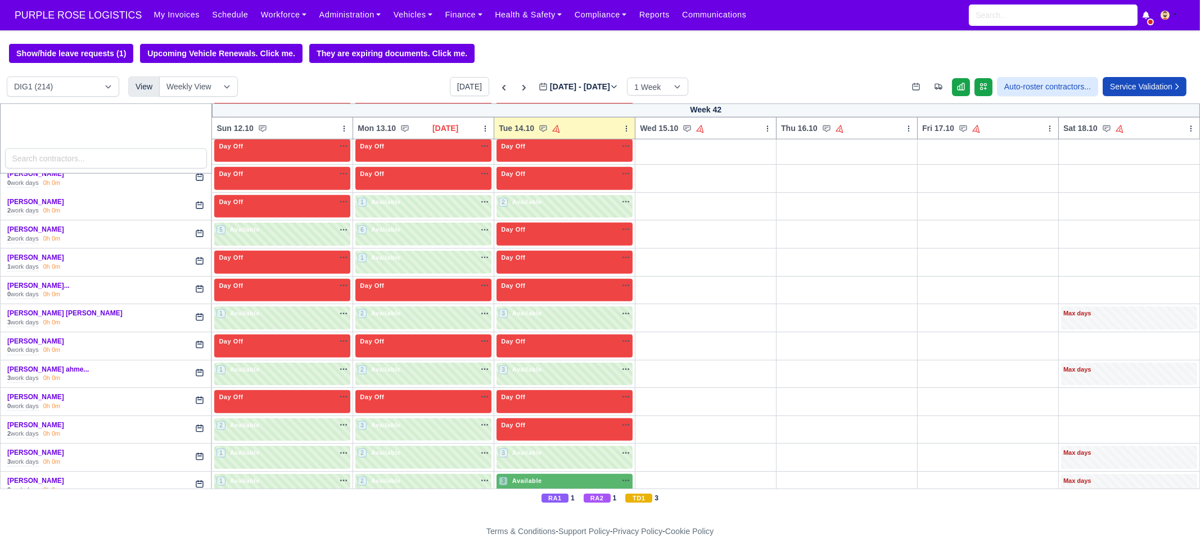
scroll to position [1967, 0]
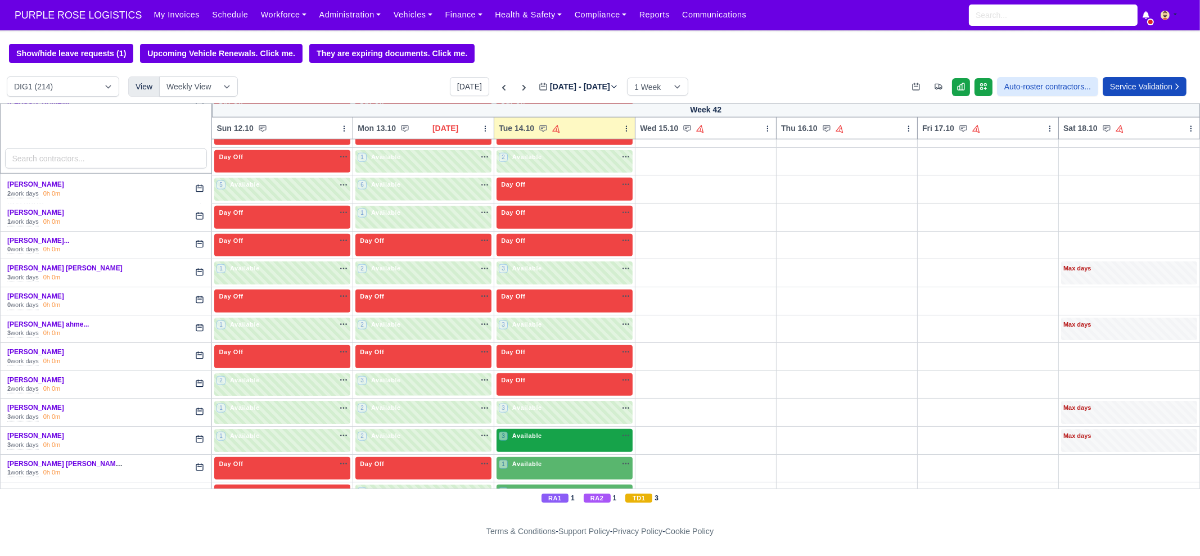
click at [517, 431] on div "3 Available na" at bounding box center [565, 437] width 132 height 12
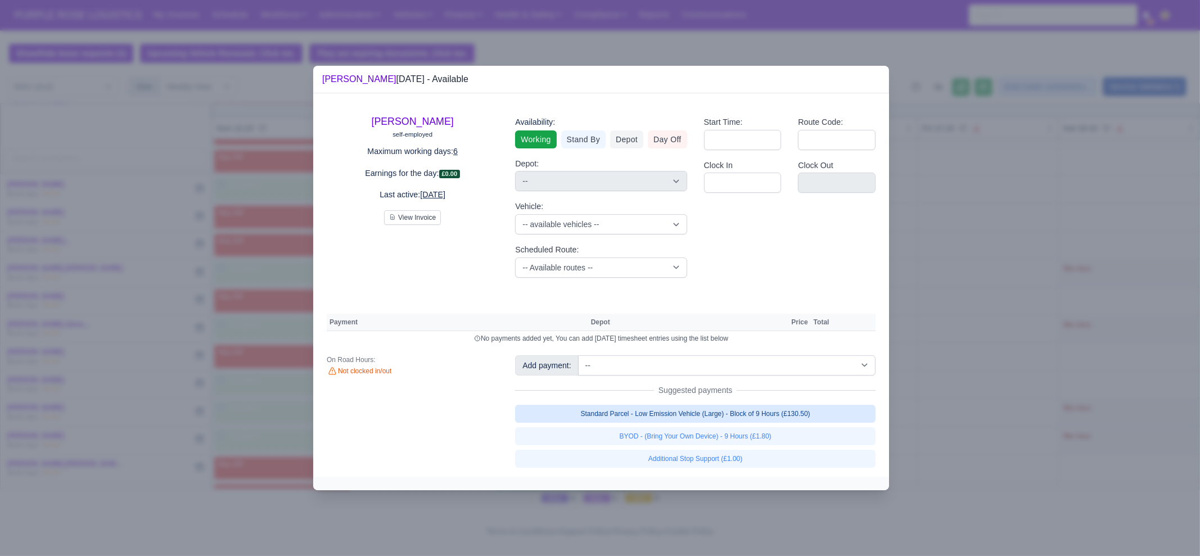
click at [716, 417] on link "Standard Parcel - Low Emission Vehicle (Large) - Block of 9 Hours (£130.50)" at bounding box center [695, 414] width 360 height 18
click at [724, 441] on div "Standard Parcel - Low Emission Vehicle (Large) - Block of 9 Hours (£130.50) BYO…" at bounding box center [695, 436] width 360 height 63
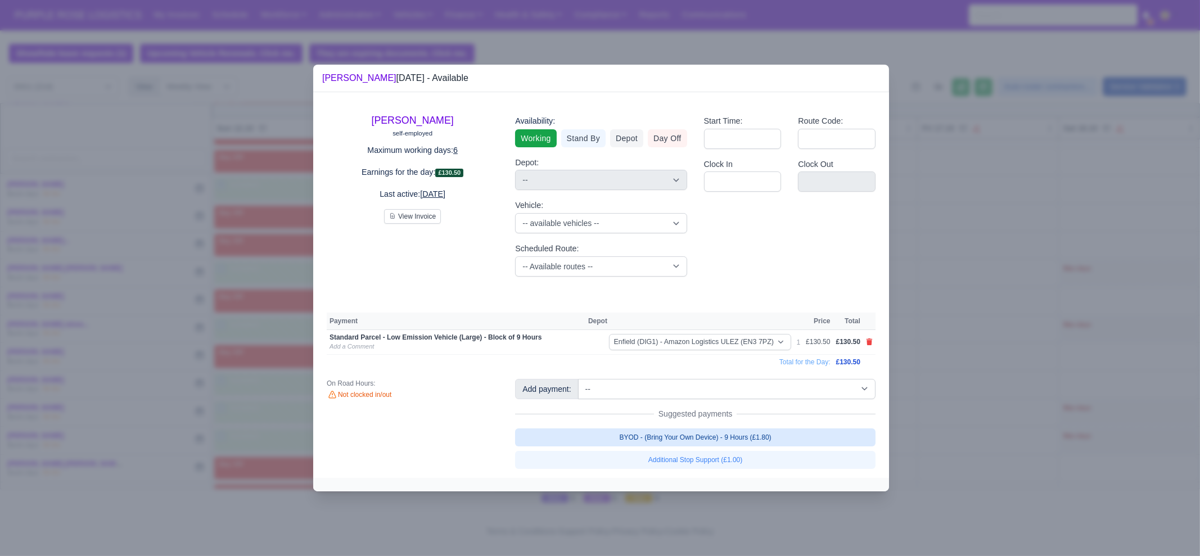
click at [736, 436] on link "BYOD - (Bring Your Own Device) - 9 Hours (£1.80)" at bounding box center [695, 437] width 360 height 18
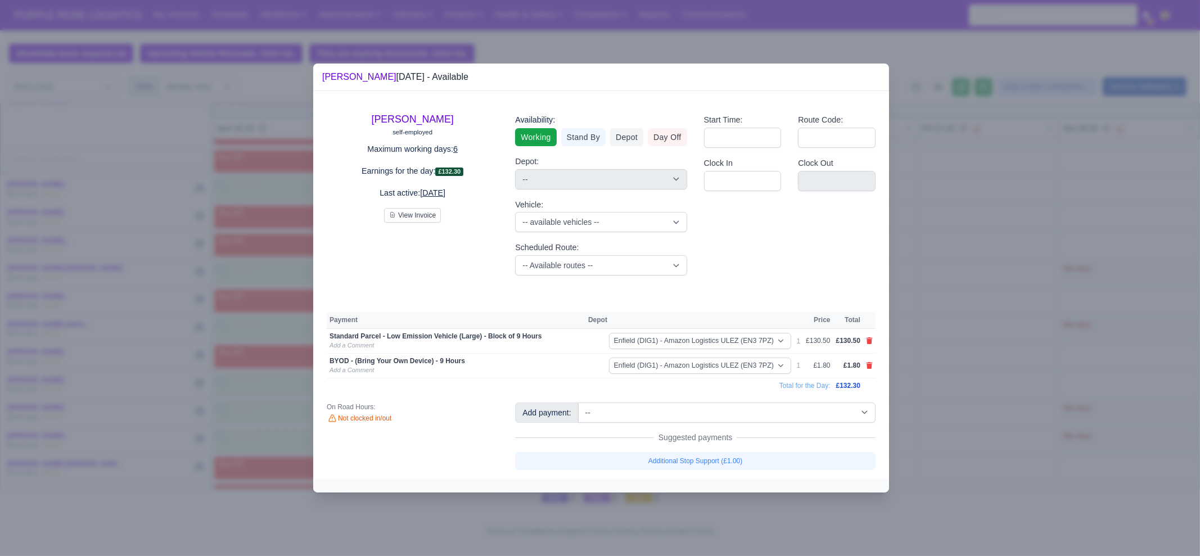
click at [964, 423] on div at bounding box center [600, 278] width 1200 height 556
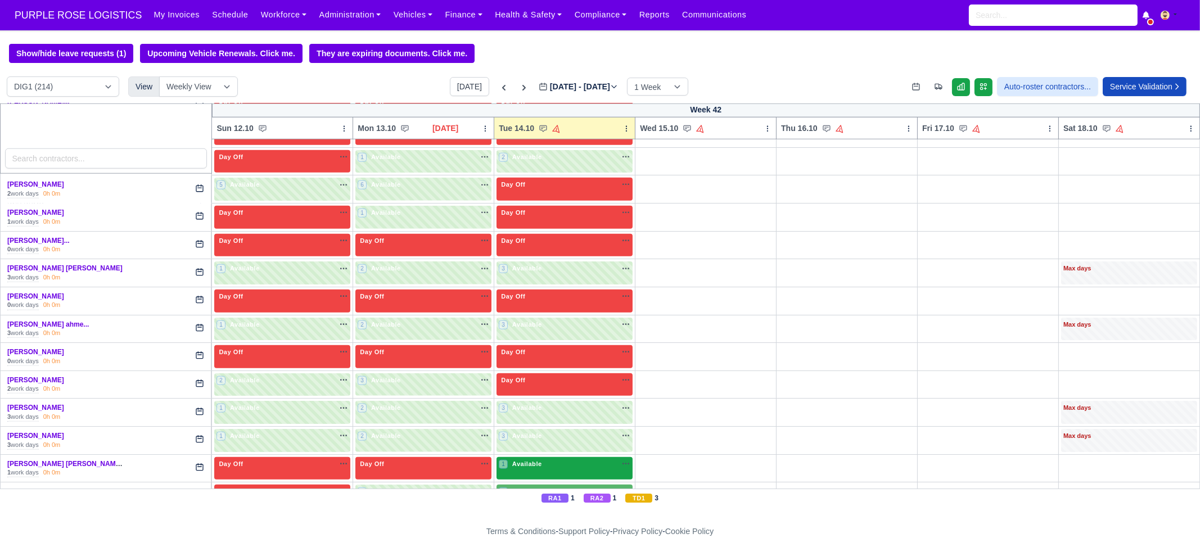
click at [536, 460] on span "Available" at bounding box center [527, 464] width 34 height 8
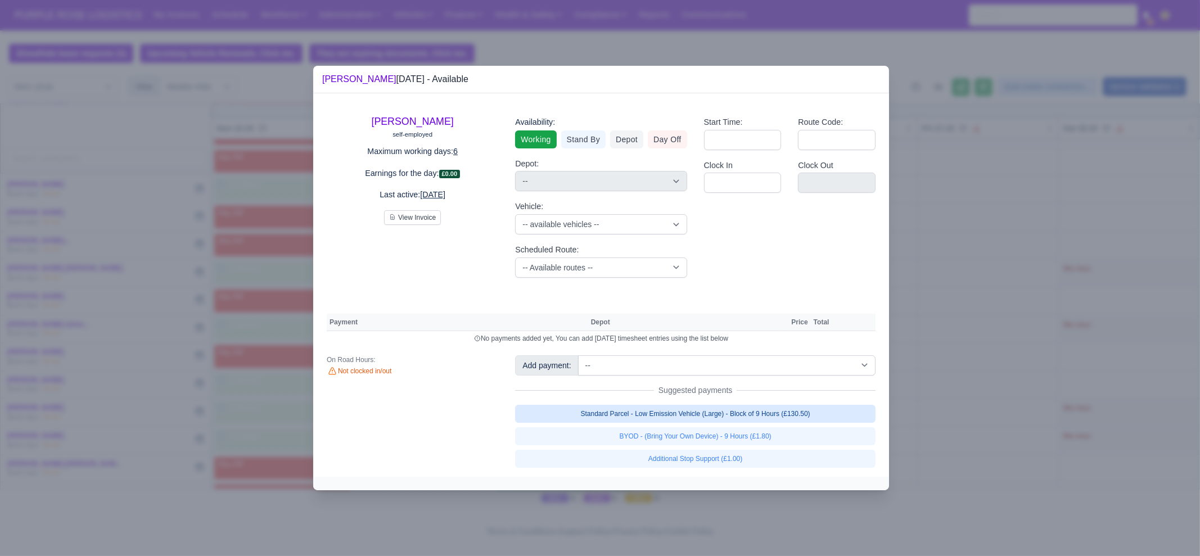
click at [683, 418] on link "Standard Parcel - Low Emission Vehicle (Large) - Block of 9 Hours (£130.50)" at bounding box center [695, 414] width 360 height 18
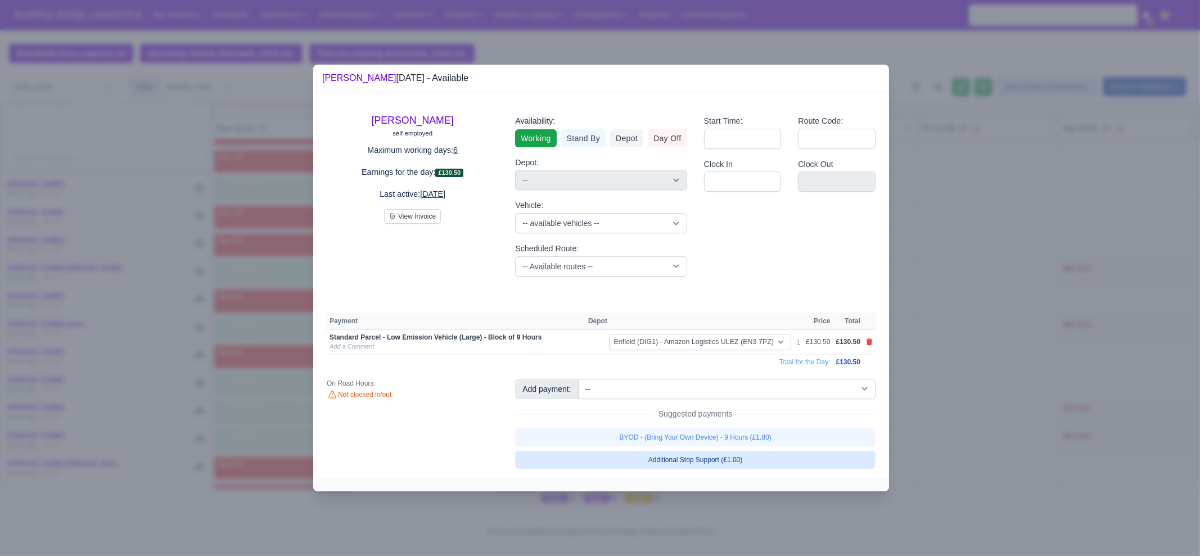
click at [684, 435] on link "BYOD - (Bring Your Own Device) - 9 Hours (£1.80)" at bounding box center [695, 437] width 360 height 18
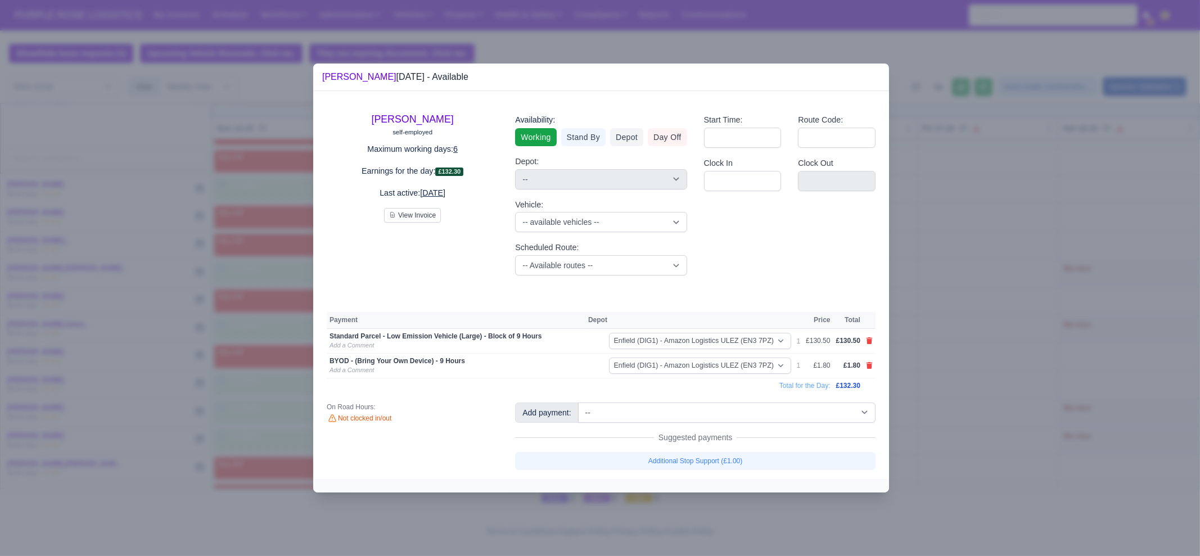
click at [988, 435] on div at bounding box center [600, 278] width 1200 height 556
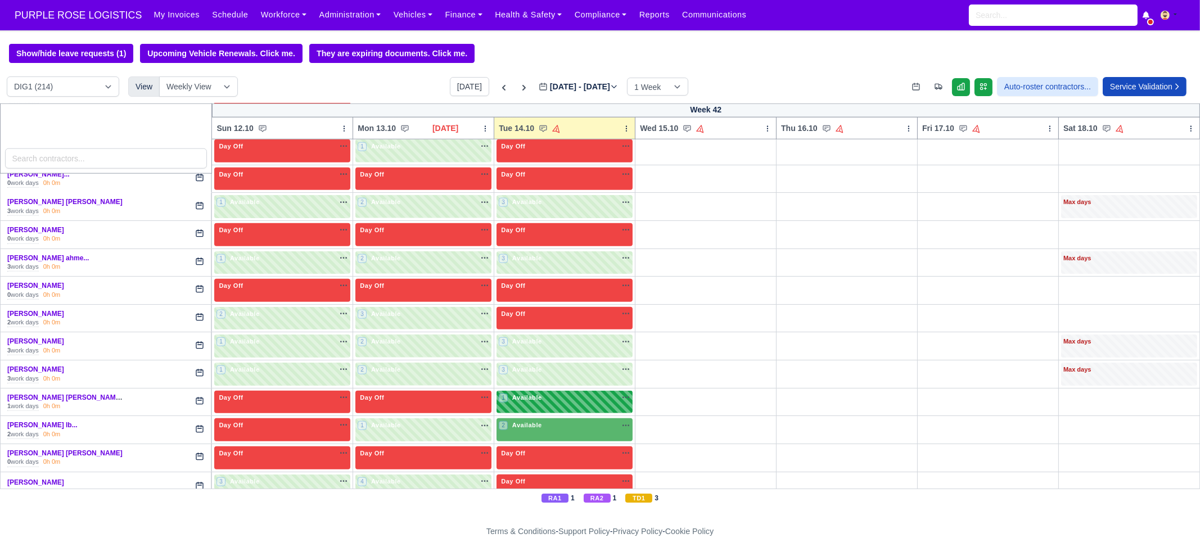
scroll to position [2037, 0]
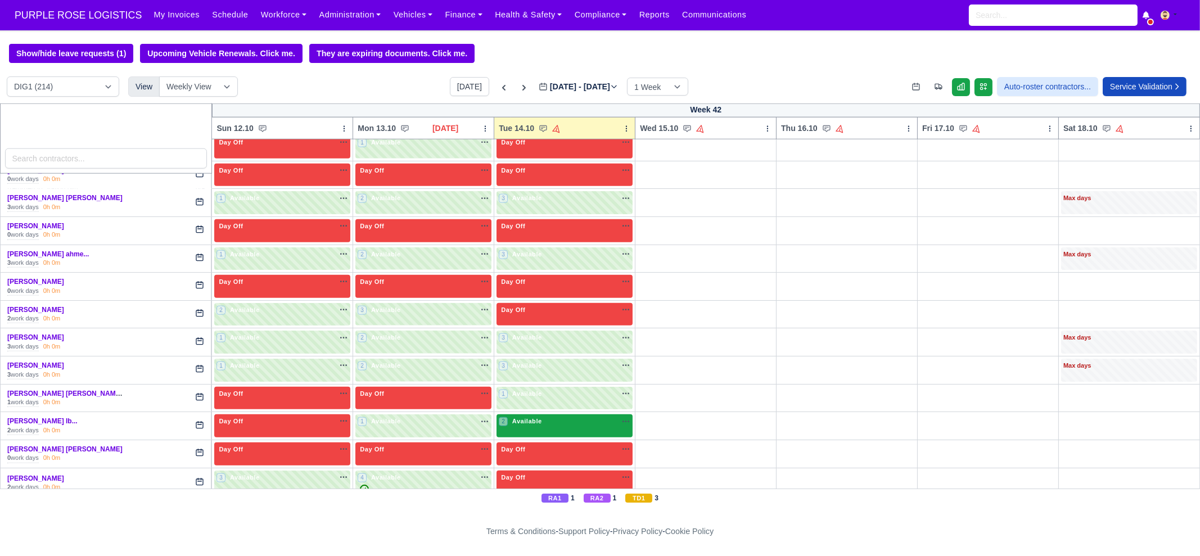
click at [528, 417] on div "2 Available na" at bounding box center [565, 423] width 132 height 12
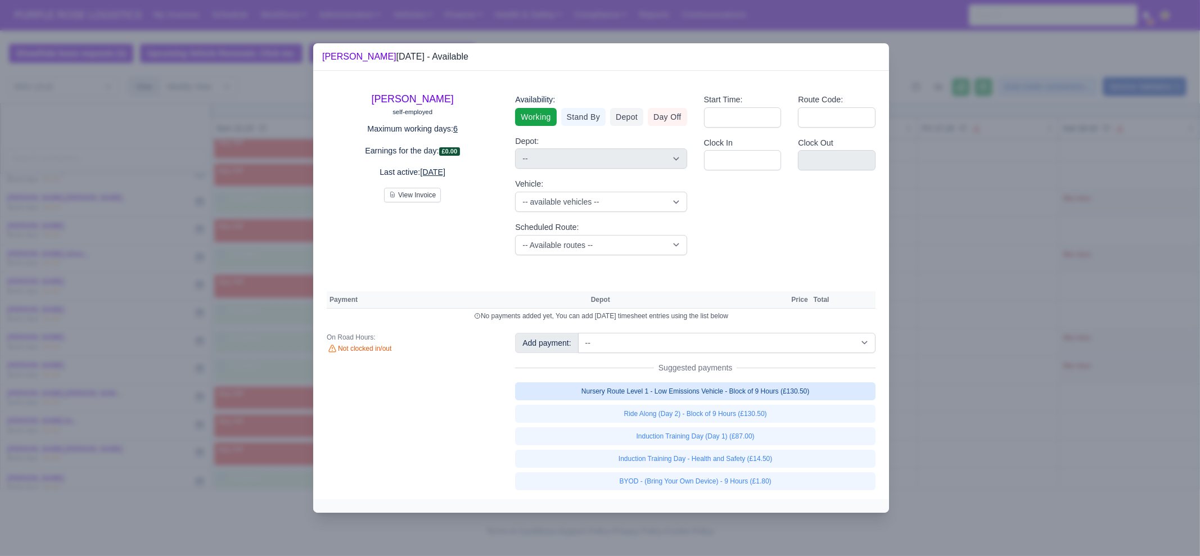
click at [734, 395] on link "Nursery Route Level 1 - Low Emissions Vehicle - Block of 9 Hours (£130.50)" at bounding box center [695, 391] width 360 height 18
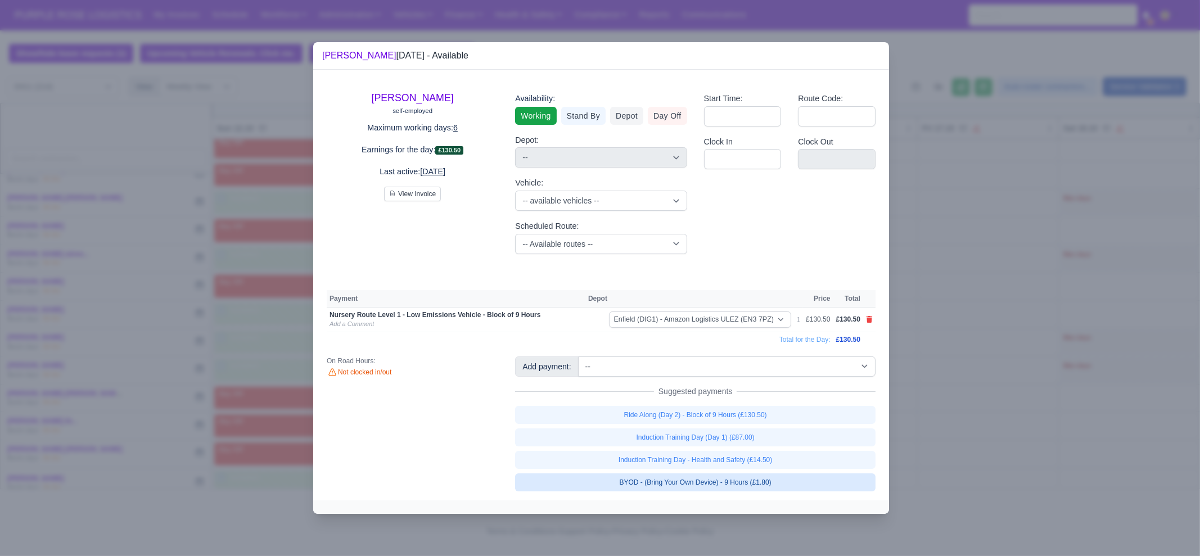
click at [752, 485] on link "BYOD - (Bring Your Own Device) - 9 Hours (£1.80)" at bounding box center [695, 482] width 360 height 18
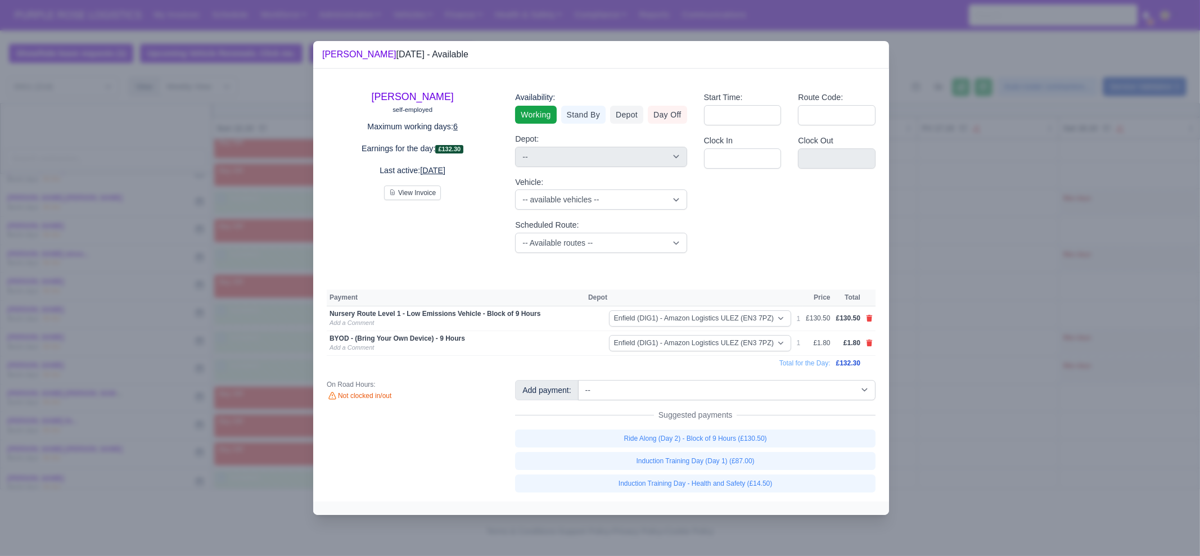
click at [947, 446] on div at bounding box center [600, 278] width 1200 height 556
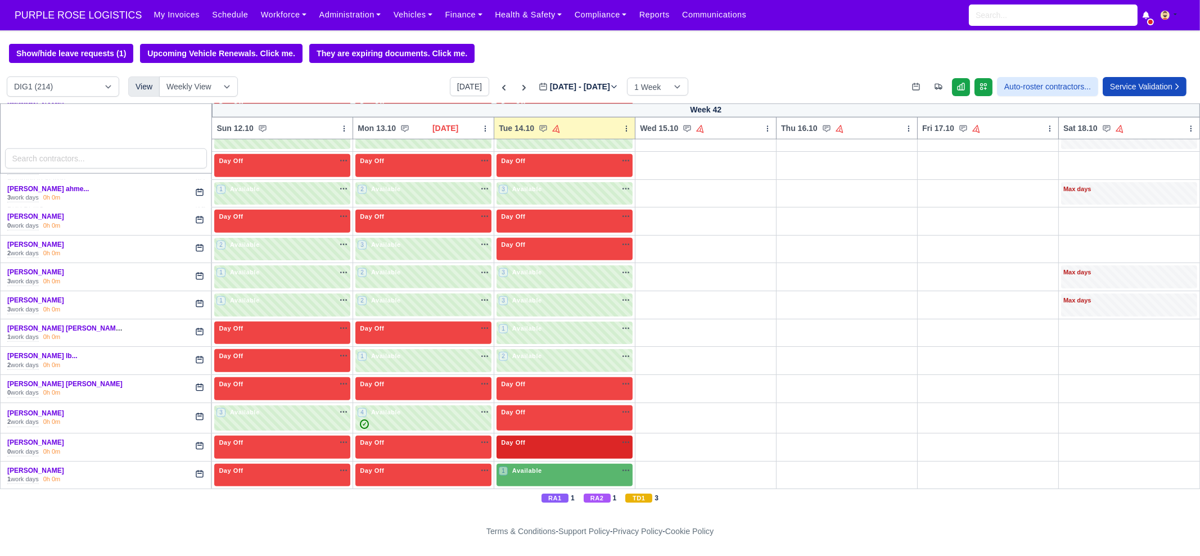
scroll to position [2108, 0]
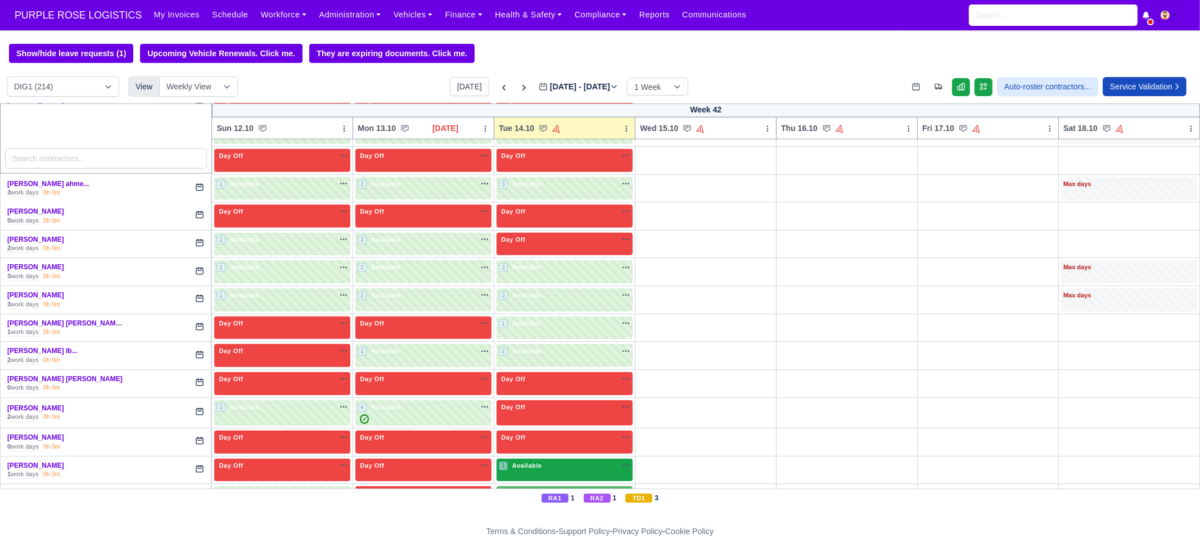
click at [552, 461] on div "1 Available na" at bounding box center [565, 466] width 132 height 10
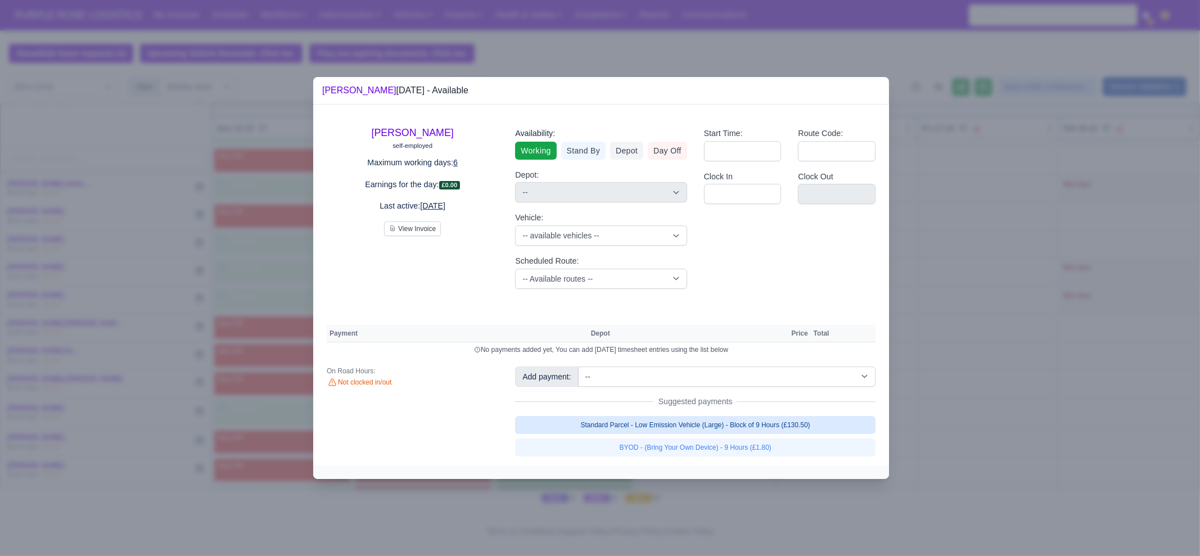
click at [765, 422] on link "Standard Parcel - Low Emission Vehicle (Large) - Block of 9 Hours (£130.50)" at bounding box center [695, 425] width 360 height 18
click at [760, 445] on link "BYOD - (Bring Your Own Device) - 9 Hours (£1.80)" at bounding box center [695, 448] width 360 height 18
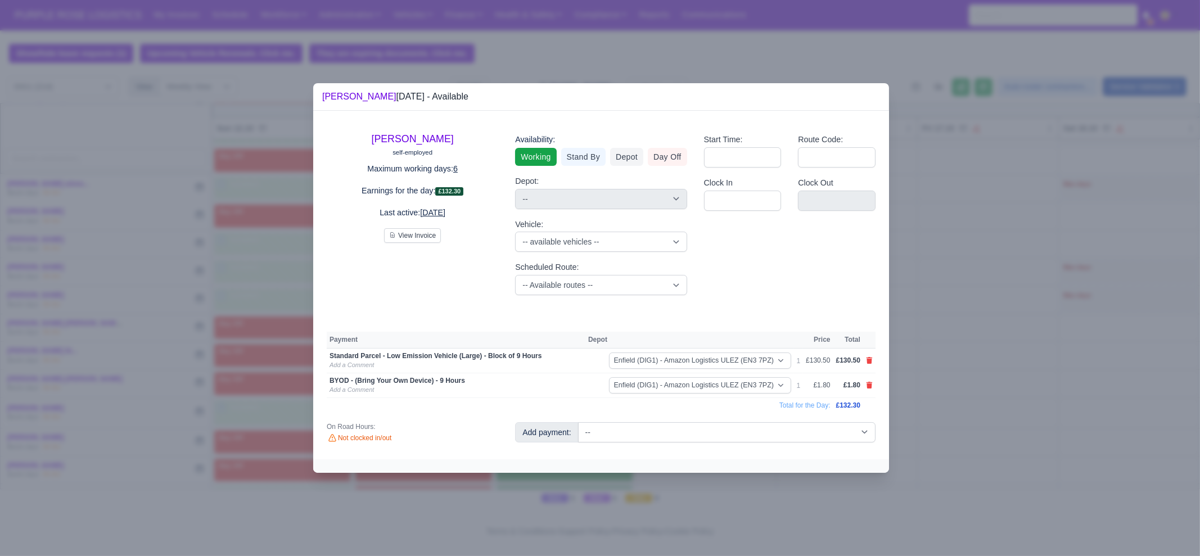
click at [747, 495] on div at bounding box center [600, 278] width 1200 height 556
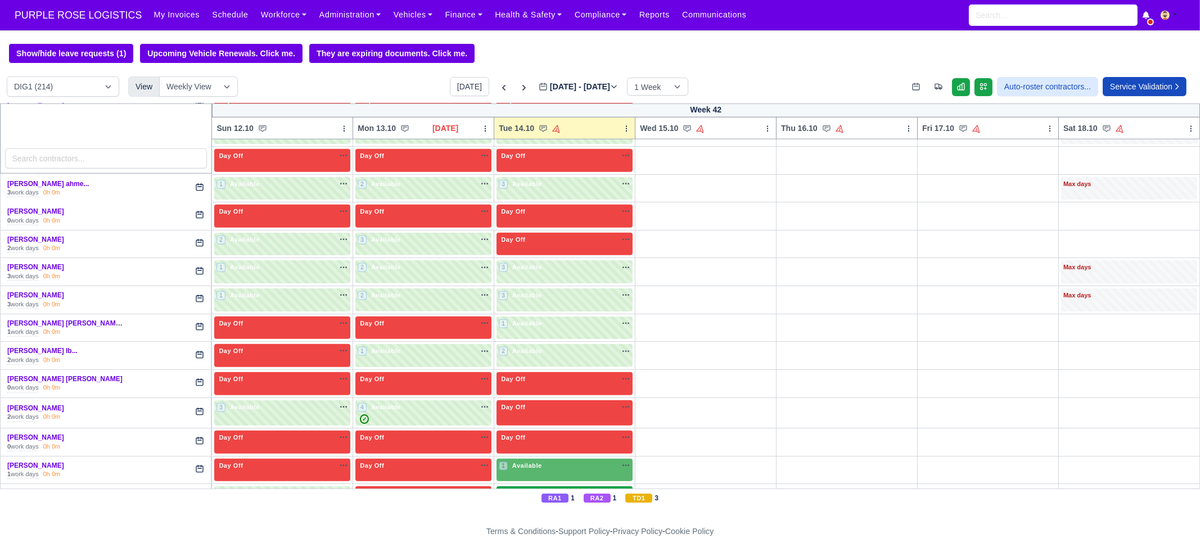
click at [536, 486] on div "1 Available" at bounding box center [564, 497] width 136 height 23
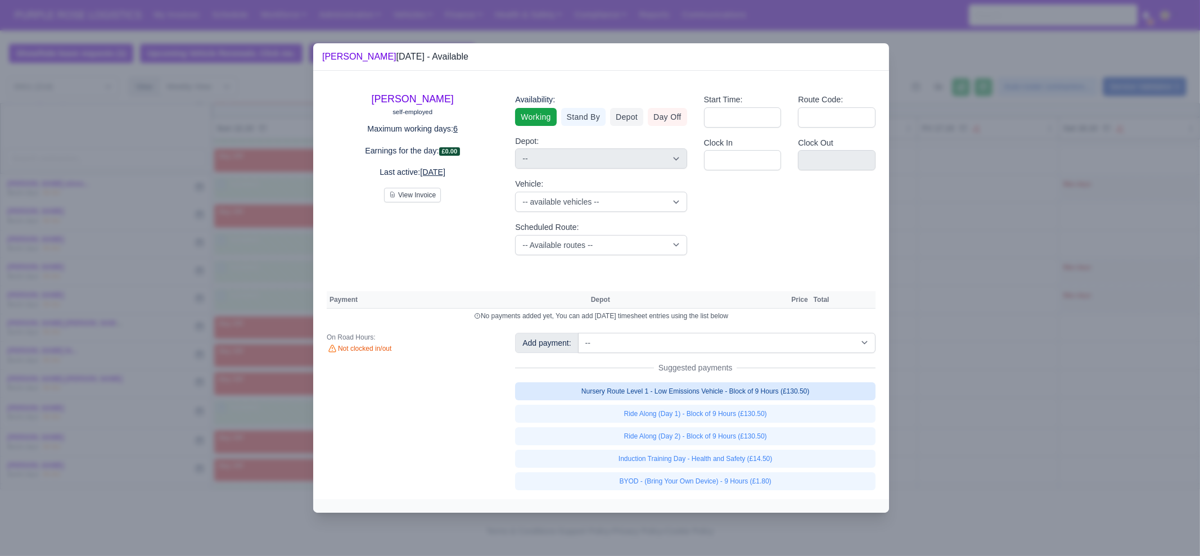
click at [656, 392] on link "Nursery Route Level 1 - Low Emissions Vehicle - Block of 9 Hours (£130.50)" at bounding box center [695, 391] width 360 height 18
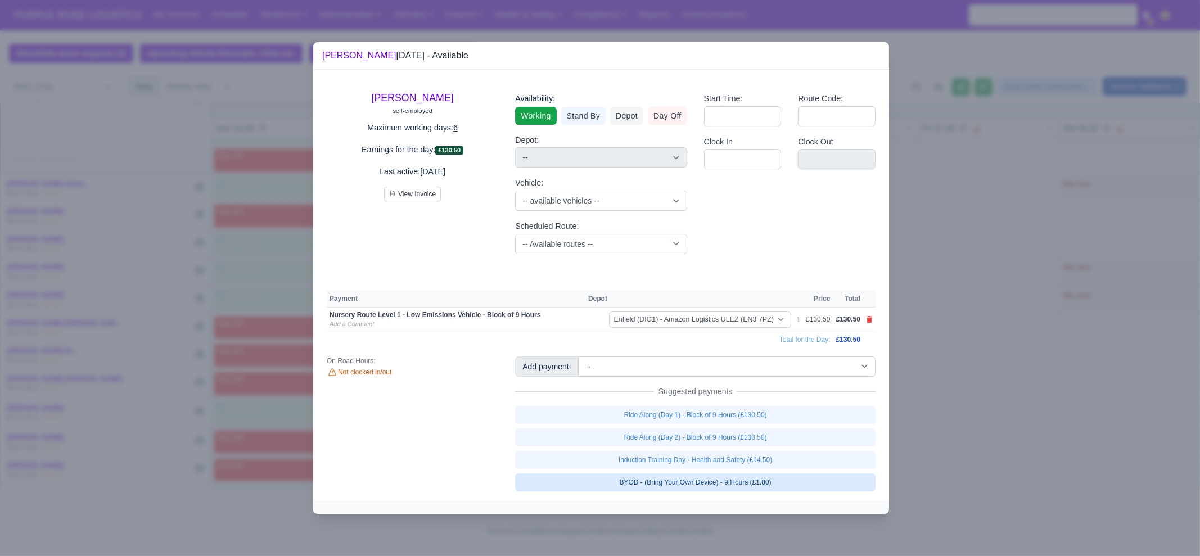
click at [697, 481] on link "BYOD - (Bring Your Own Device) - 9 Hours (£1.80)" at bounding box center [695, 482] width 360 height 18
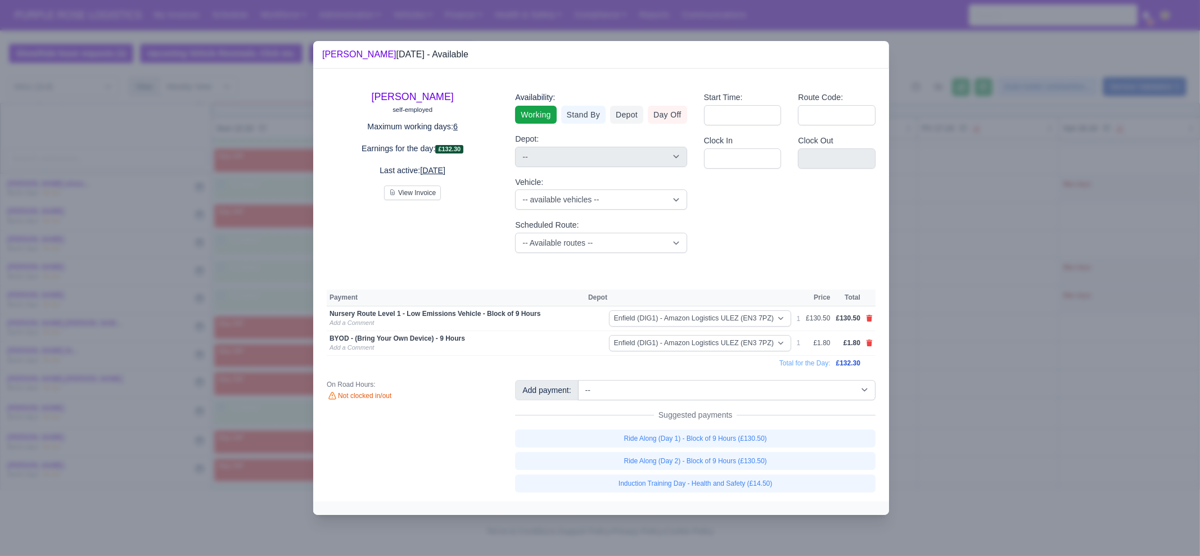
click at [970, 445] on div at bounding box center [600, 278] width 1200 height 556
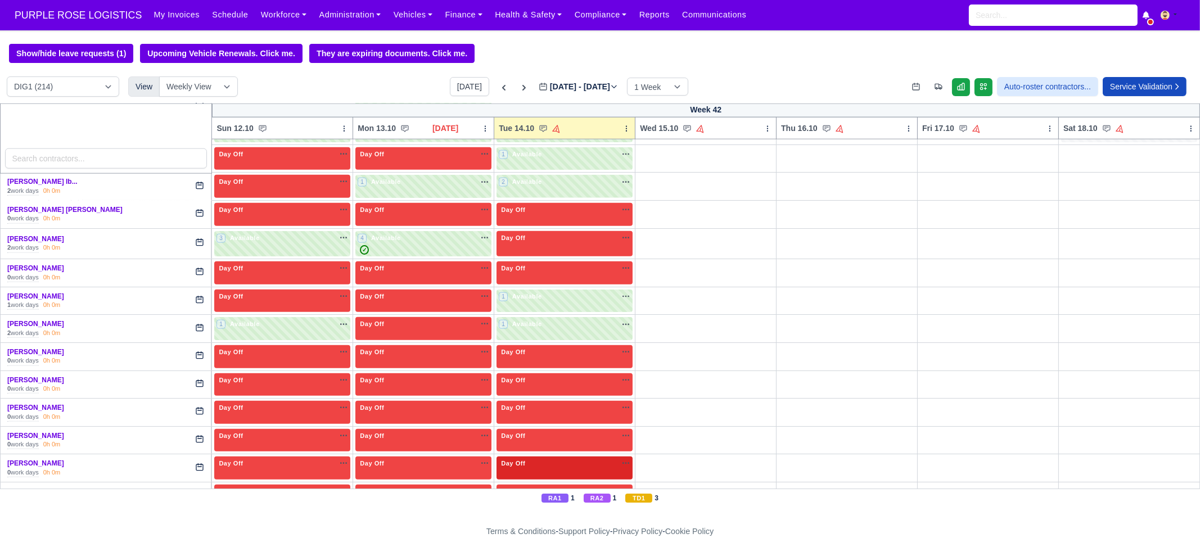
scroll to position [2319, 0]
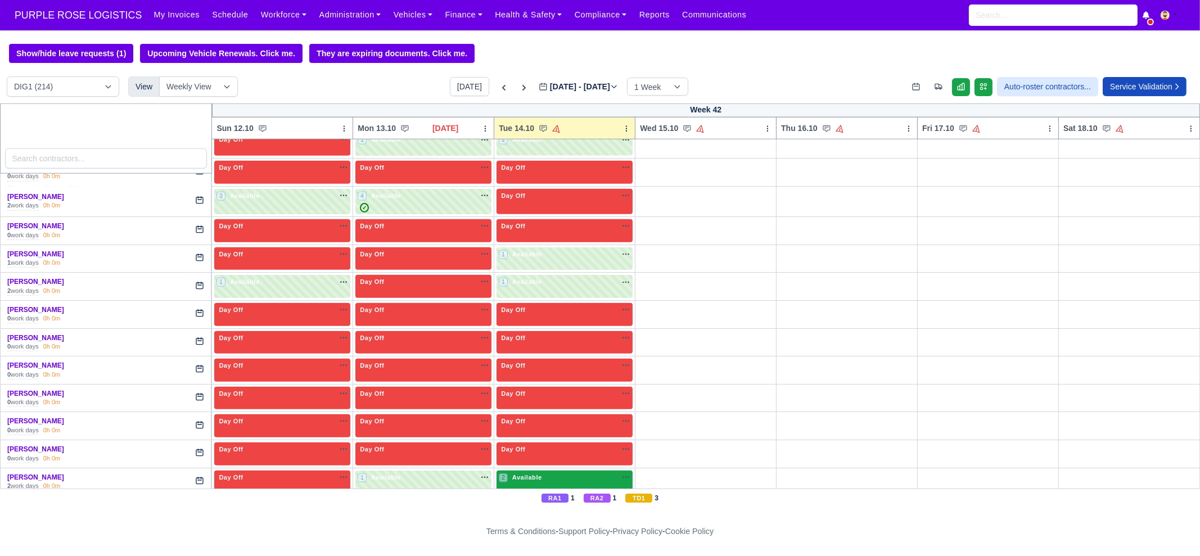
click at [539, 473] on div "2 Available na" at bounding box center [565, 478] width 132 height 10
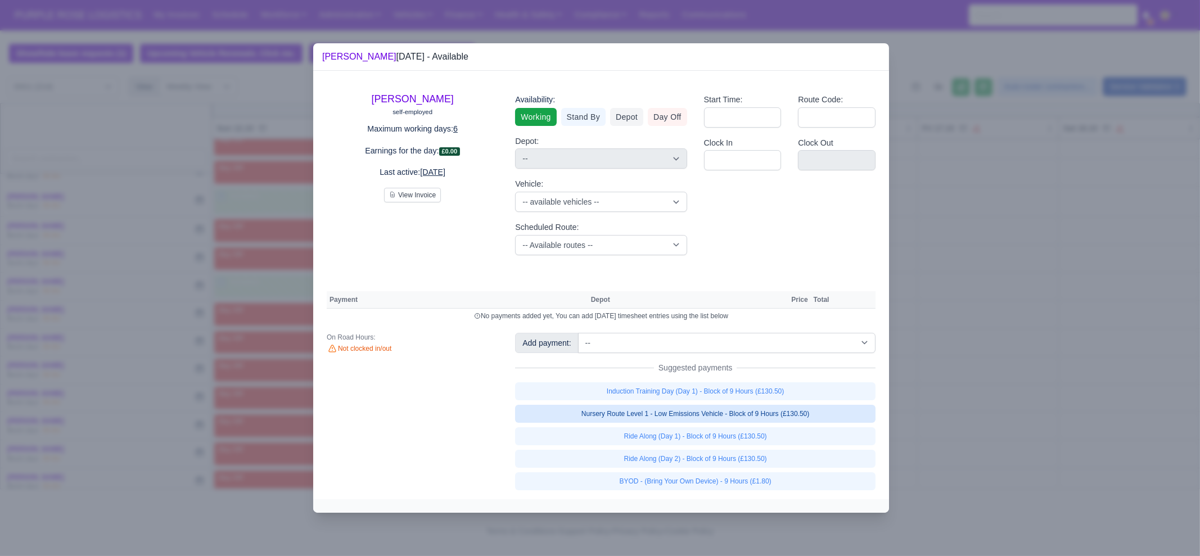
click at [728, 414] on link "Nursery Route Level 1 - Low Emissions Vehicle - Block of 9 Hours (£130.50)" at bounding box center [695, 414] width 360 height 18
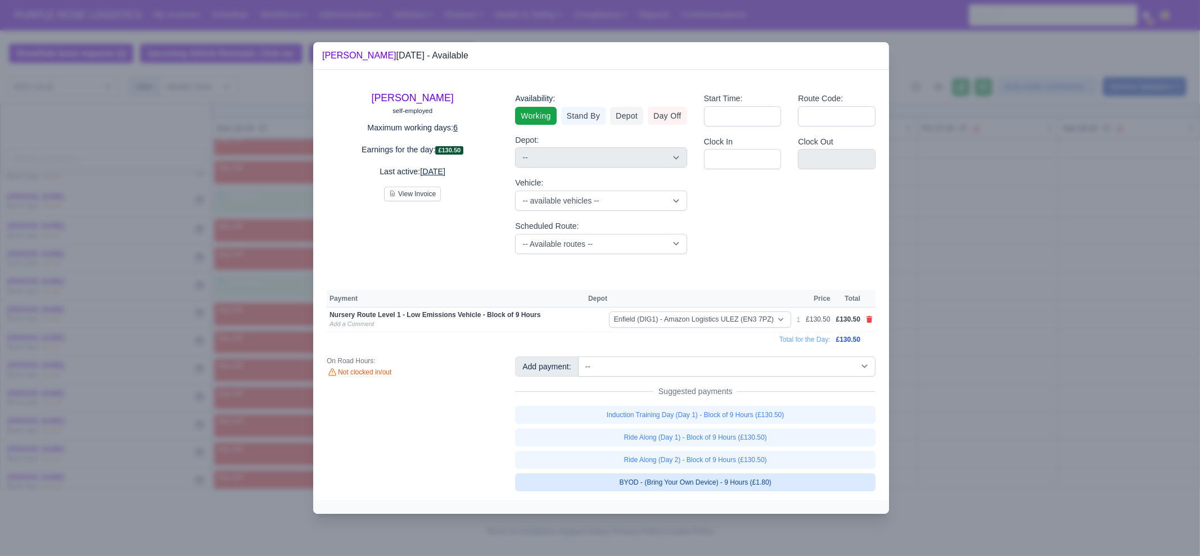
click at [728, 482] on link "BYOD - (Bring Your Own Device) - 9 Hours (£1.80)" at bounding box center [695, 482] width 360 height 18
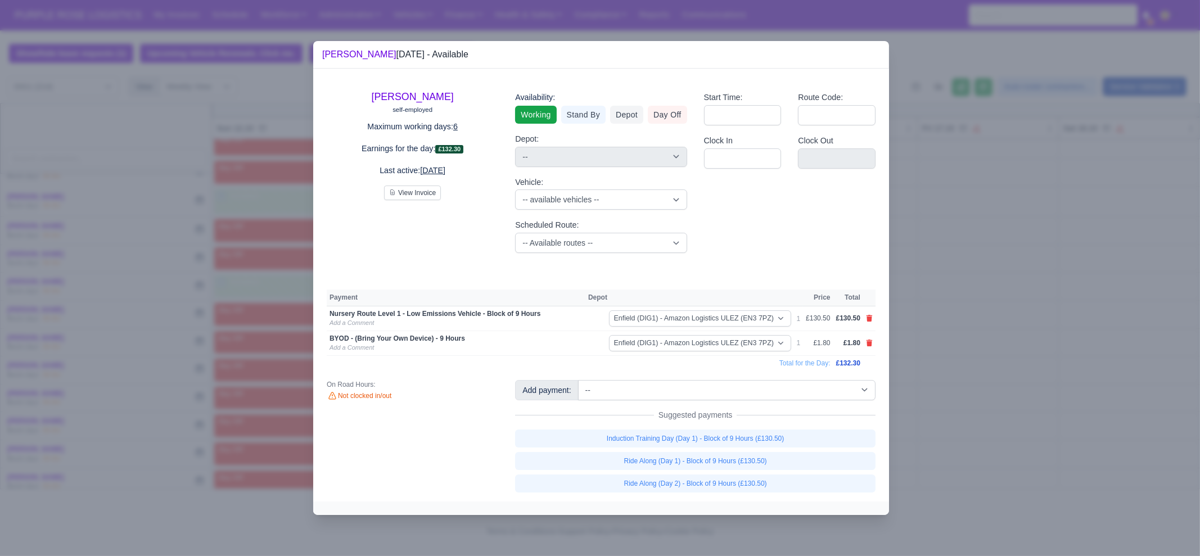
click at [1009, 420] on div at bounding box center [600, 278] width 1200 height 556
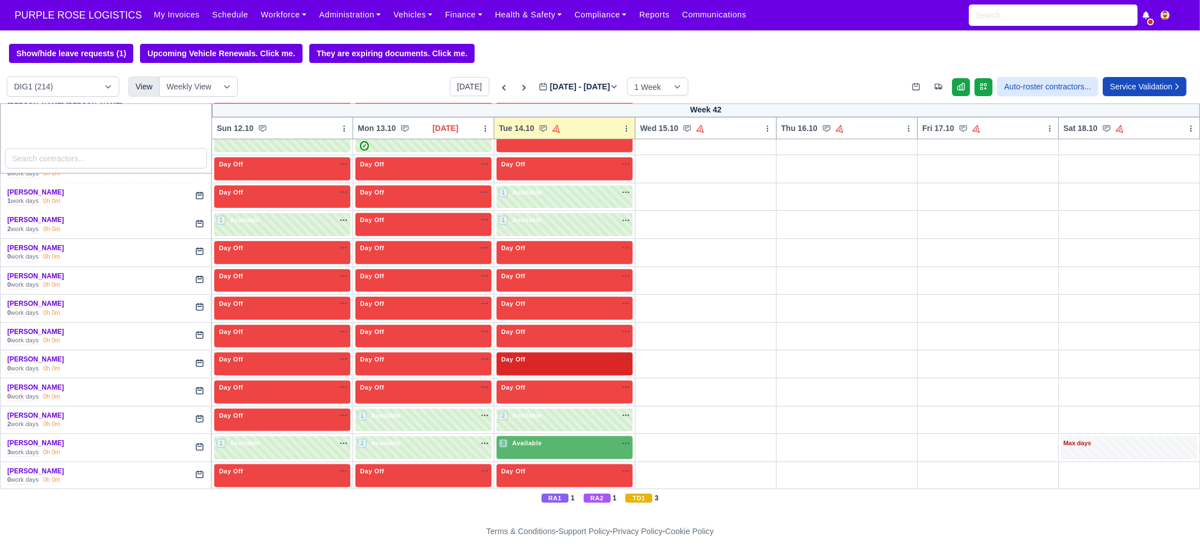
scroll to position [2389, 0]
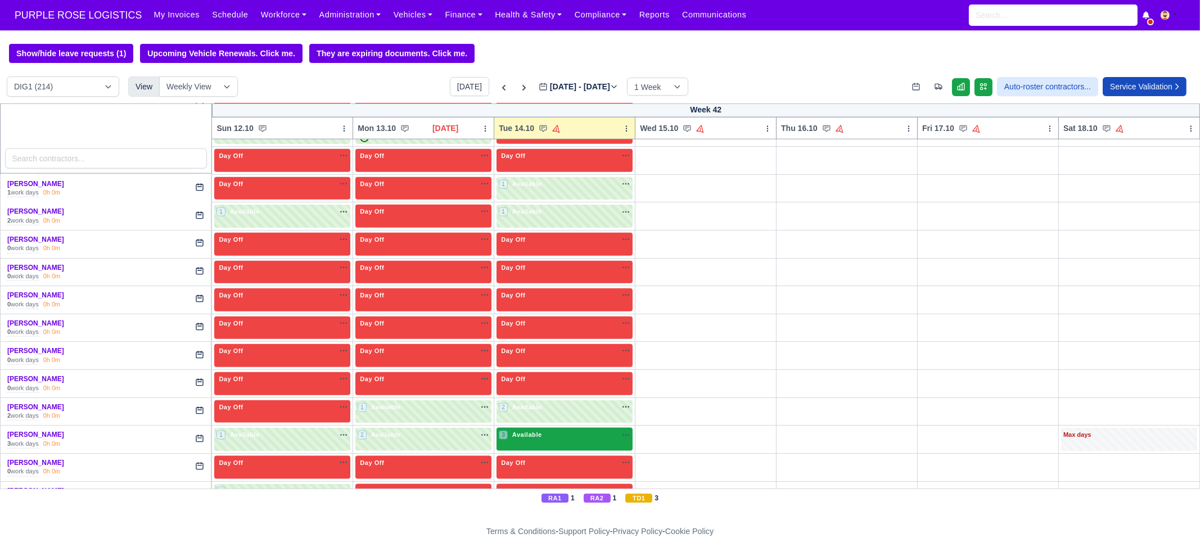
click at [537, 431] on span "Available" at bounding box center [527, 435] width 34 height 8
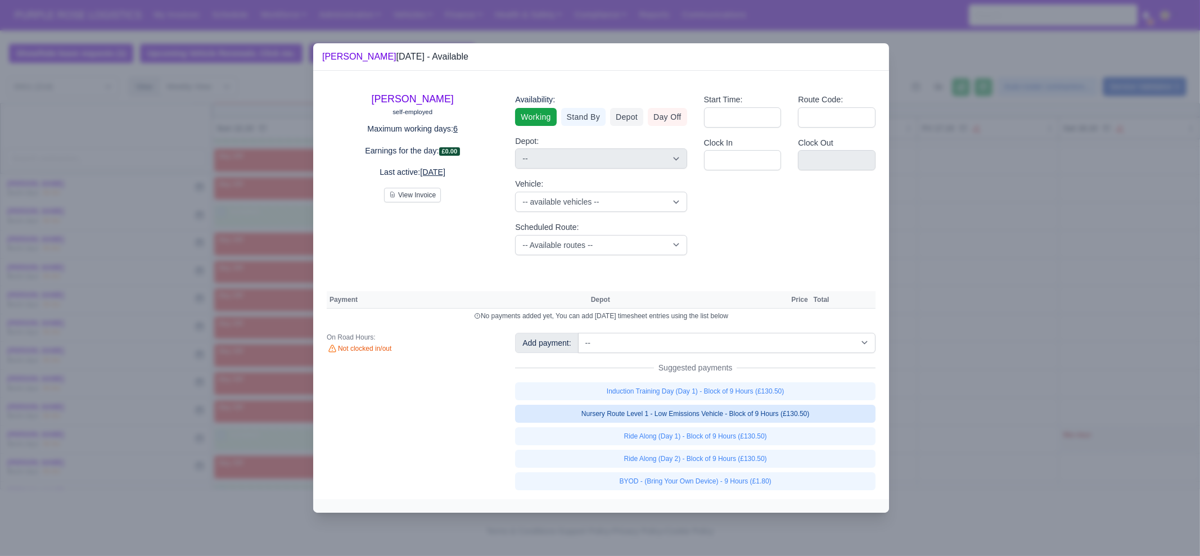
click at [707, 413] on link "Nursery Route Level 1 - Low Emissions Vehicle - Block of 9 Hours (£130.50)" at bounding box center [695, 414] width 360 height 18
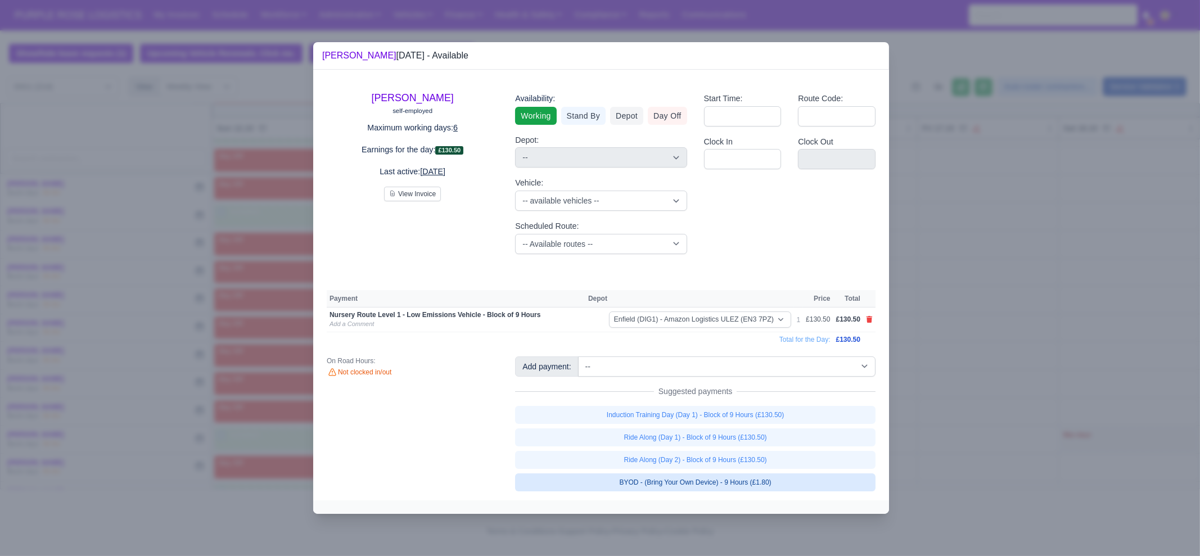
click at [708, 484] on link "BYOD - (Bring Your Own Device) - 9 Hours (£1.80)" at bounding box center [695, 482] width 360 height 18
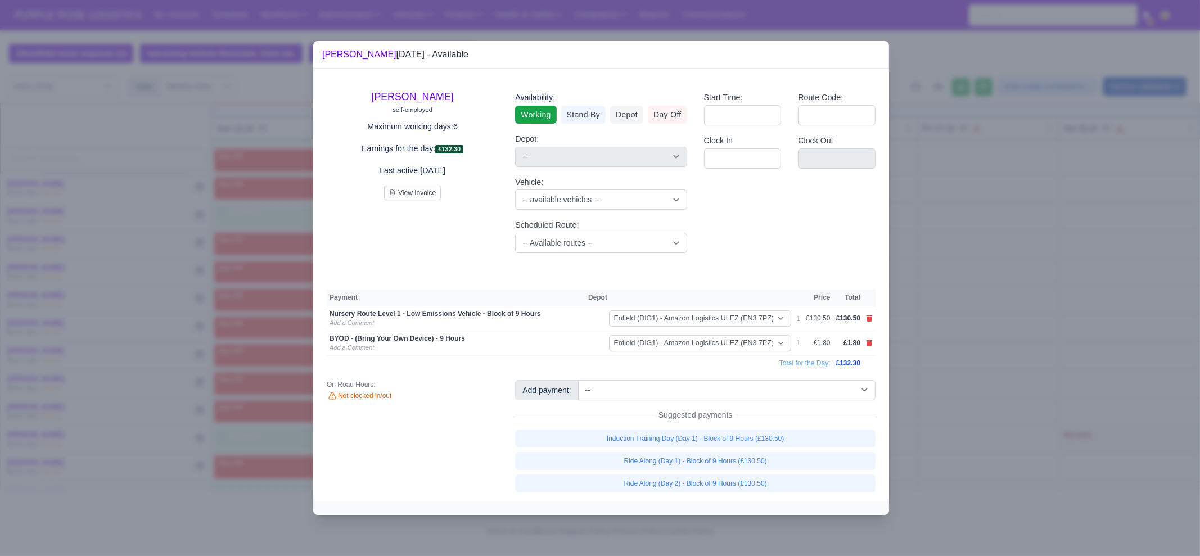
click at [1018, 437] on div at bounding box center [600, 278] width 1200 height 556
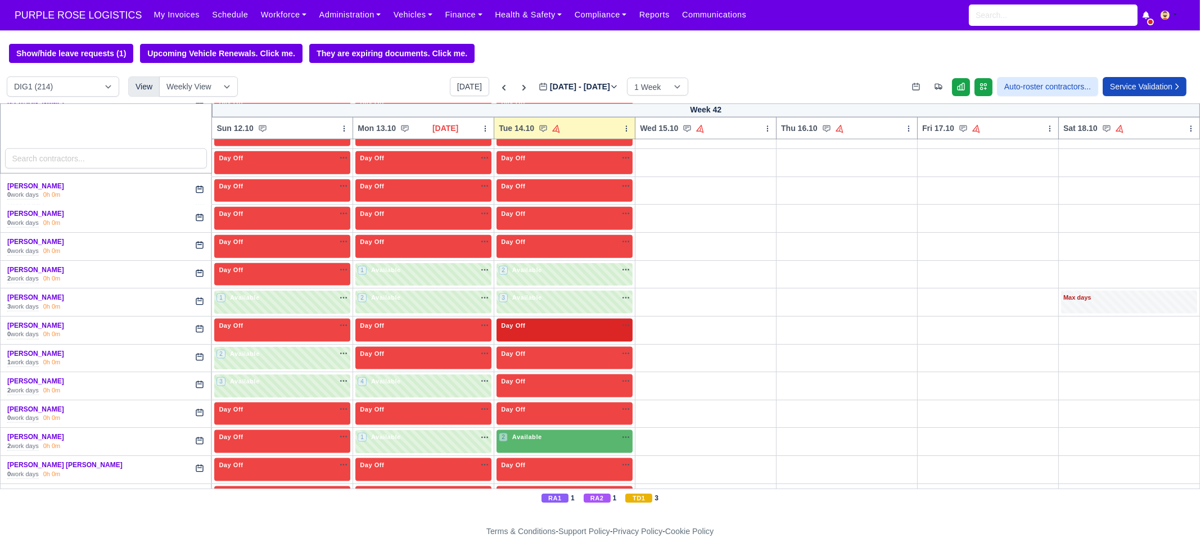
scroll to position [2530, 0]
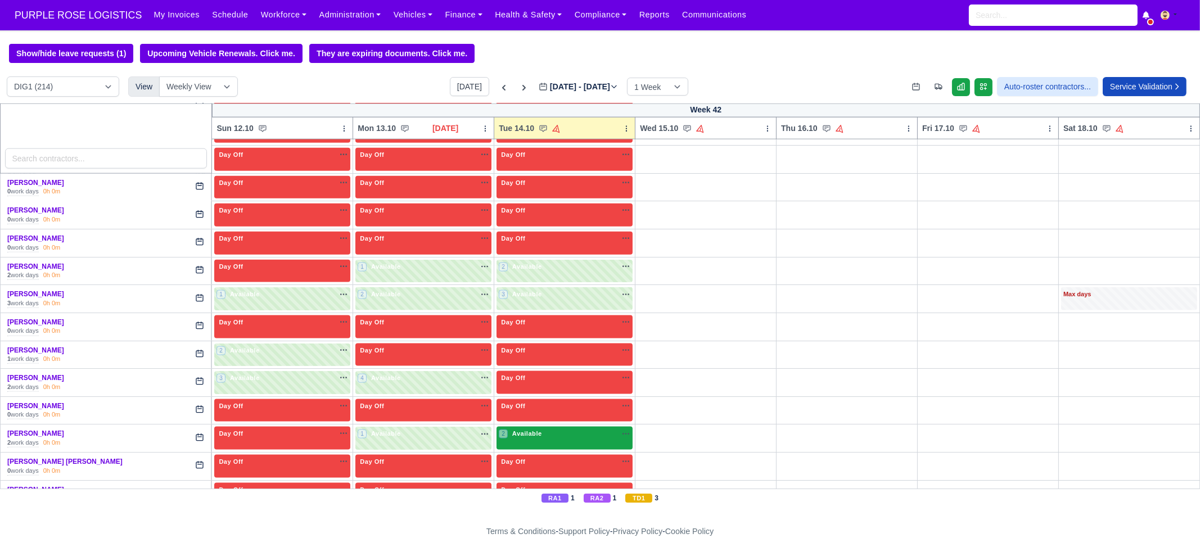
click at [549, 429] on div "2 Available na" at bounding box center [565, 434] width 132 height 10
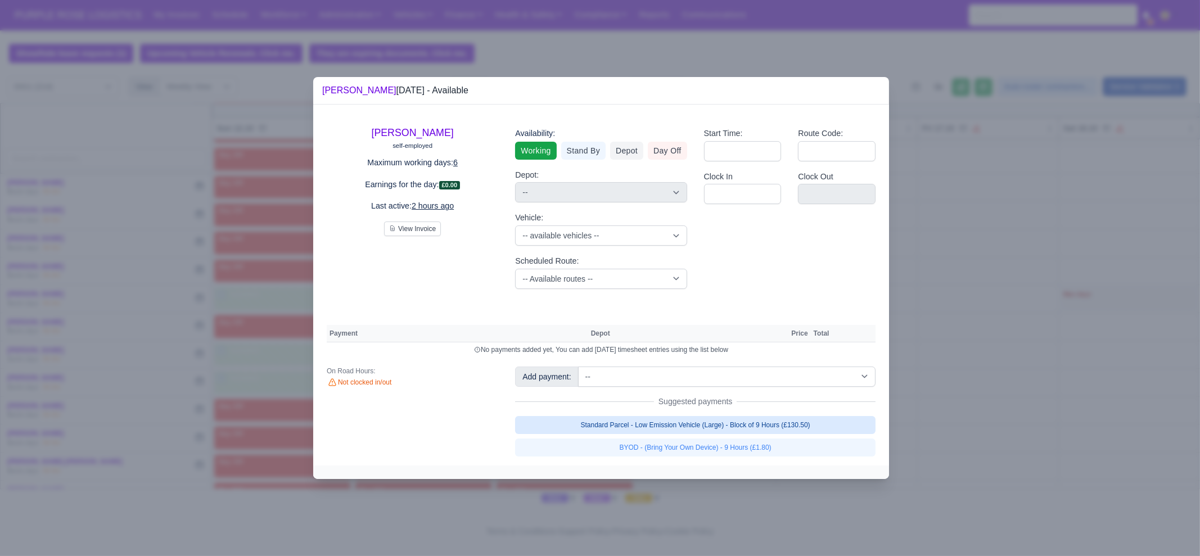
click at [742, 424] on link "Standard Parcel - Low Emission Vehicle (Large) - Block of 9 Hours (£130.50)" at bounding box center [695, 425] width 360 height 18
select select "1"
click at [742, 434] on link "Standard Parcel - Low Emission Vehicle (Large) - Block of 9 Hours (£130.50)" at bounding box center [695, 425] width 360 height 18
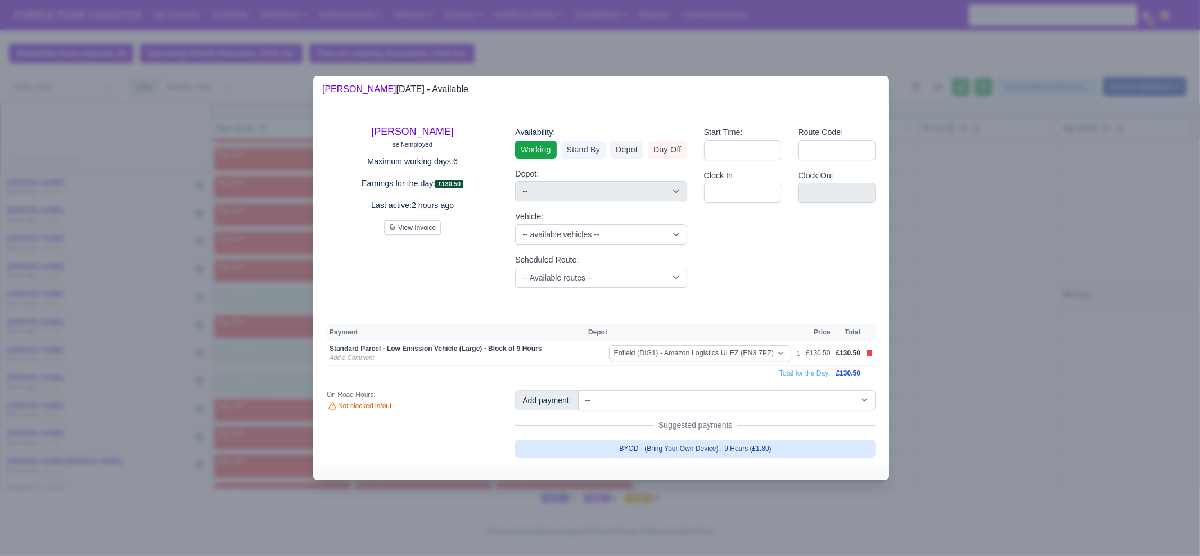
select select "1"
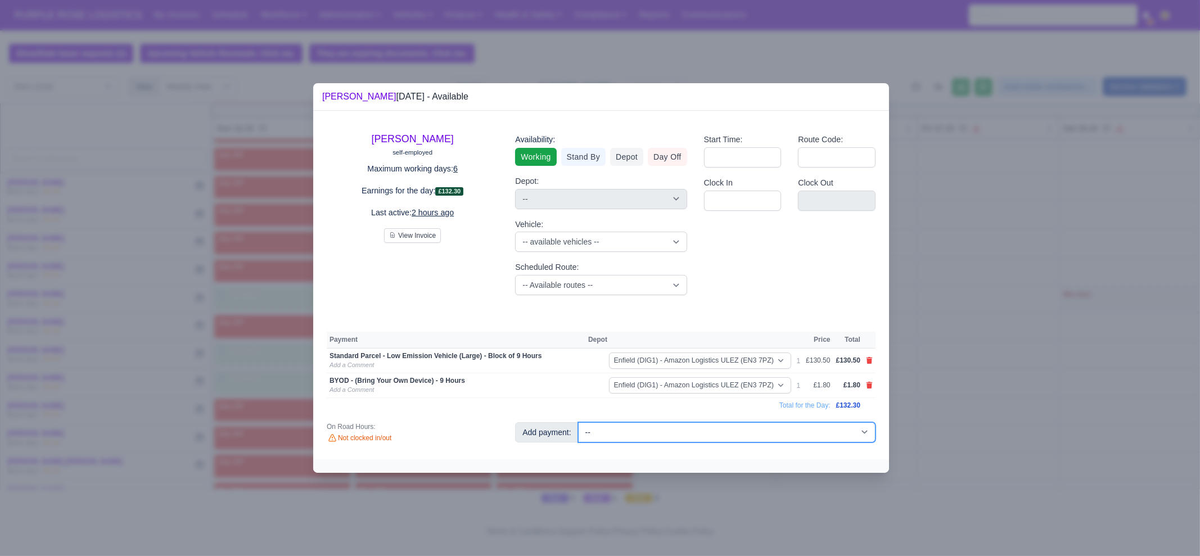
click at [743, 436] on select "-- Additional Hour Support (£14.50) Additional Hour Support (Walkers) (£13.50) …" at bounding box center [726, 432] width 297 height 20
select select "65"
click at [578, 422] on select "-- Additional Hour Support (£14.50) Additional Hour Support (Walkers) (£13.50) …" at bounding box center [726, 432] width 297 height 20
select select "1"
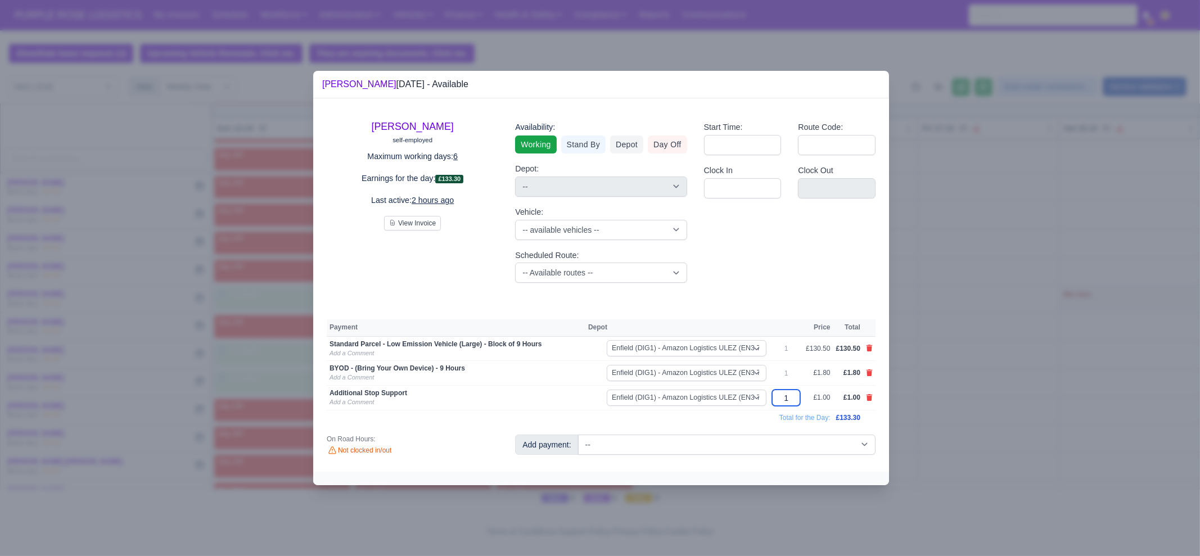
click at [791, 395] on input "1" at bounding box center [786, 398] width 28 height 16
type input "30"
click at [950, 395] on div at bounding box center [600, 278] width 1200 height 556
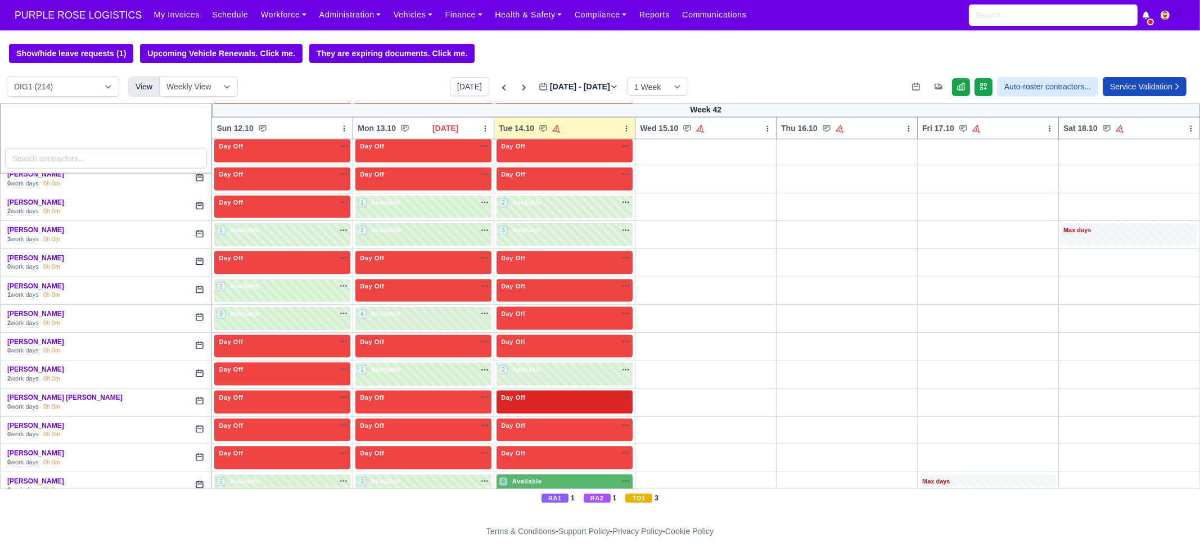
scroll to position [2600, 0]
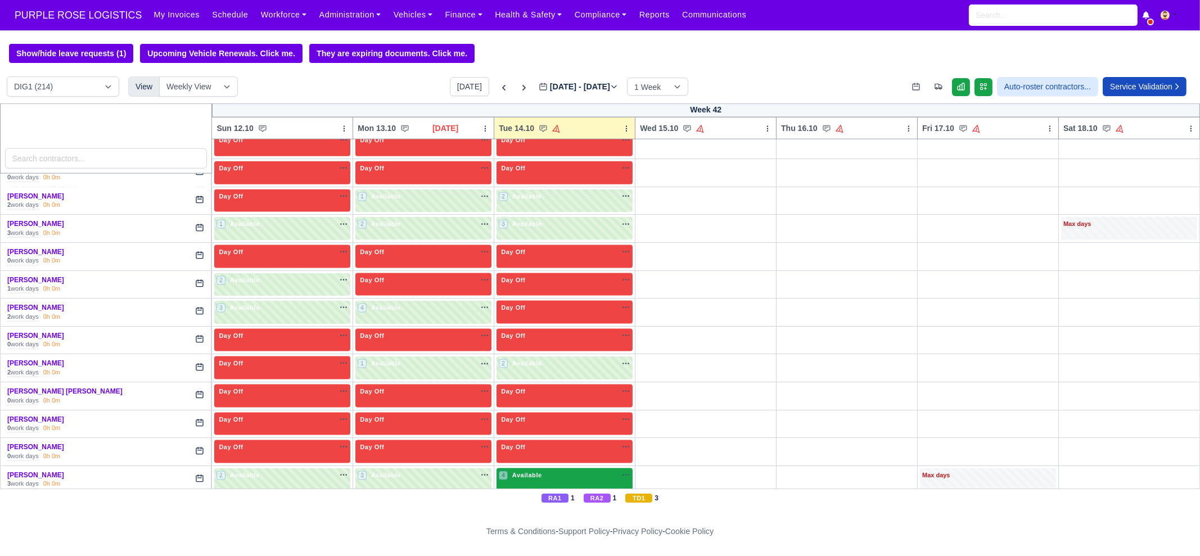
click at [536, 471] on span "Available" at bounding box center [527, 475] width 34 height 8
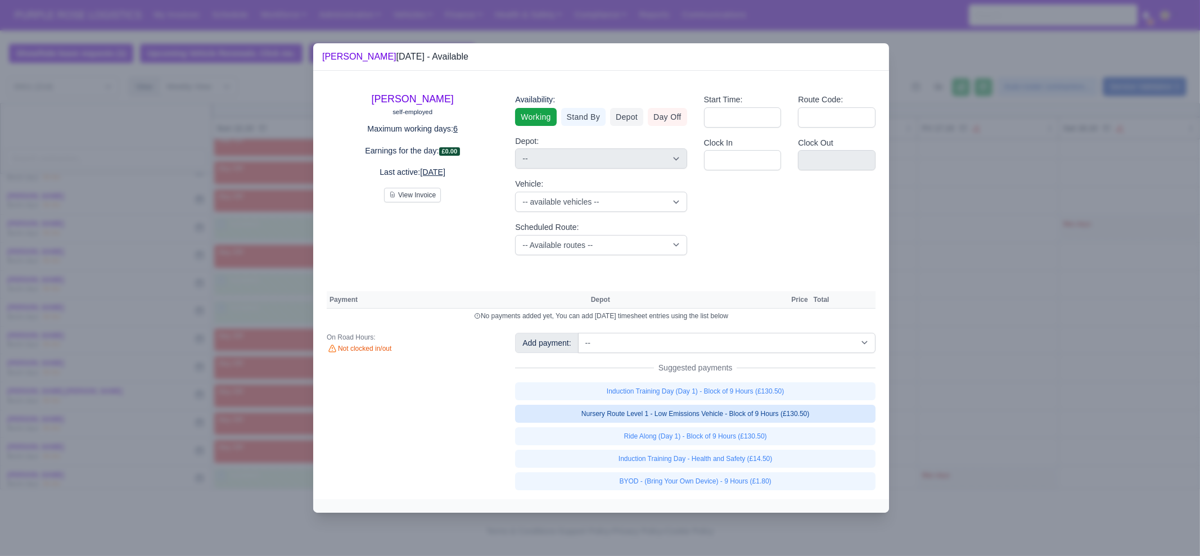
click at [777, 416] on link "Nursery Route Level 1 - Low Emissions Vehicle - Block of 9 Hours (£130.50)" at bounding box center [695, 414] width 360 height 18
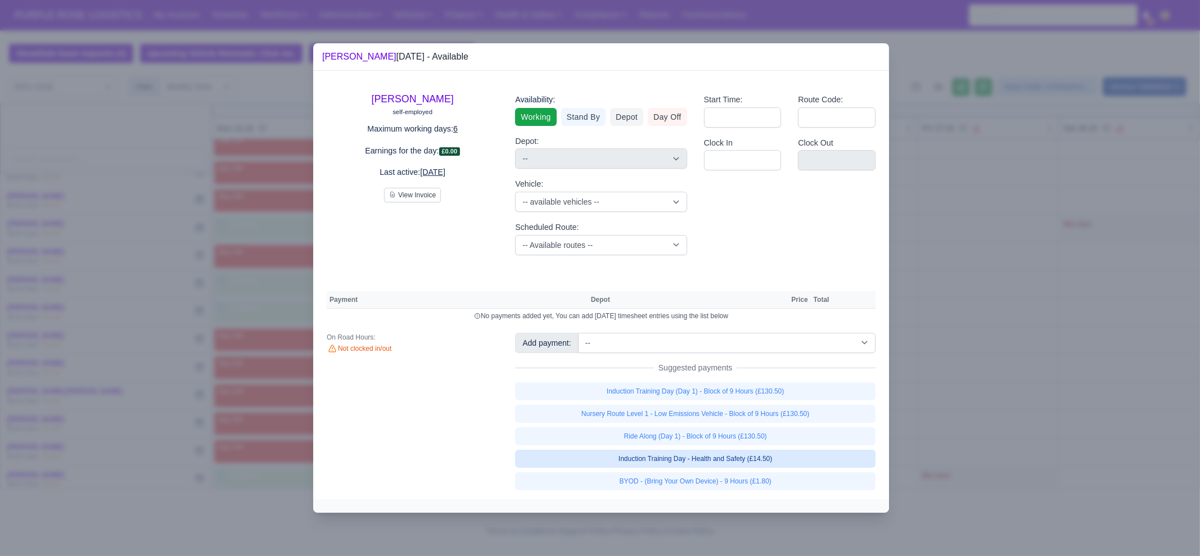
select select "1"
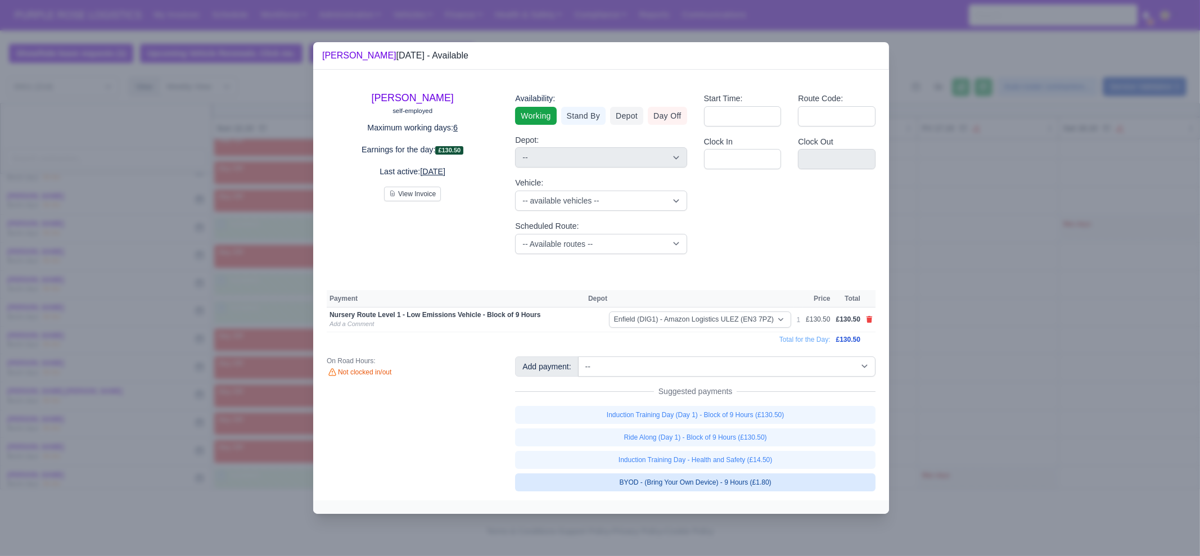
click at [771, 476] on link "BYOD - (Bring Your Own Device) - 9 Hours (£1.80)" at bounding box center [695, 482] width 360 height 18
select select "1"
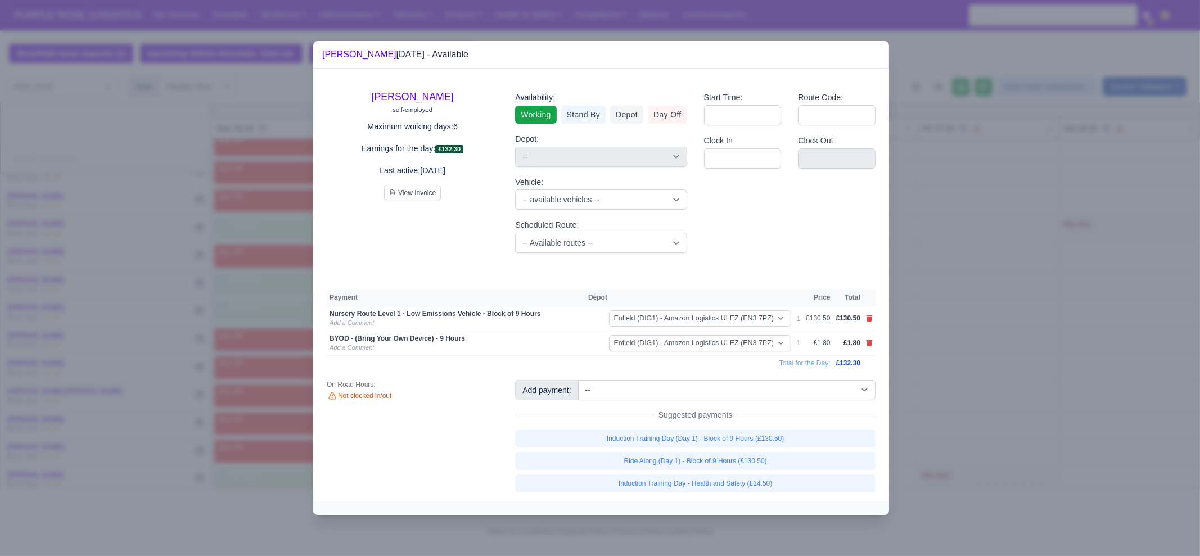
click at [1023, 399] on div at bounding box center [600, 278] width 1200 height 556
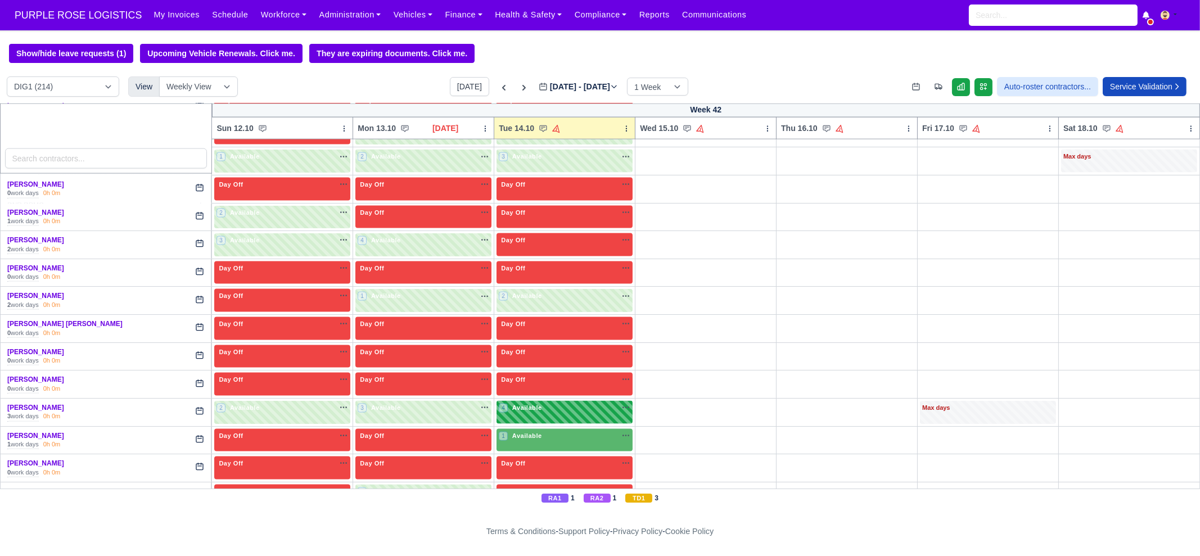
scroll to position [2671, 0]
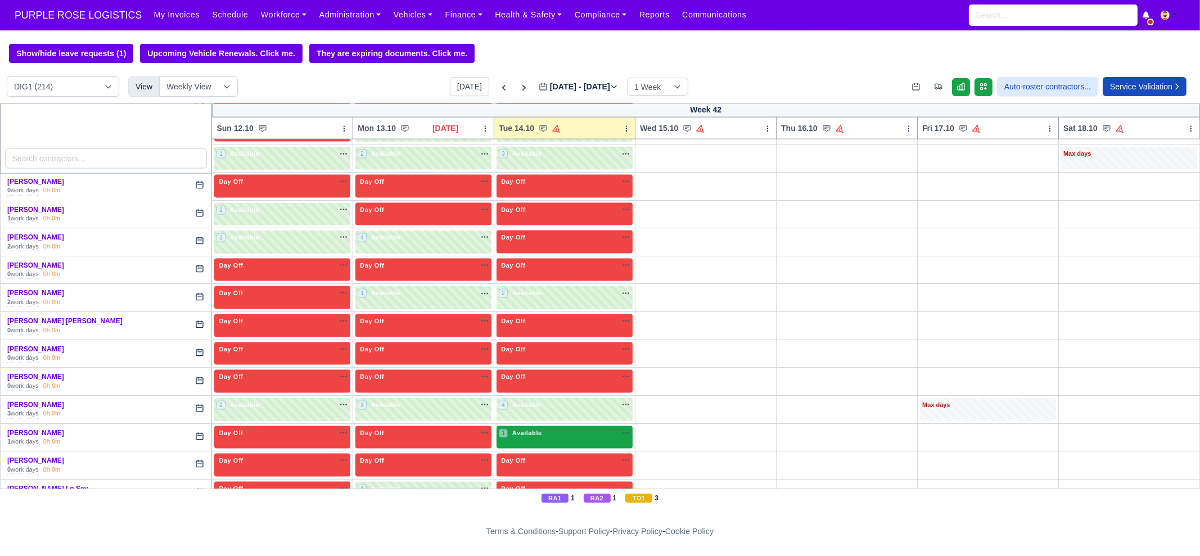
click at [522, 429] on span "Available" at bounding box center [527, 433] width 34 height 8
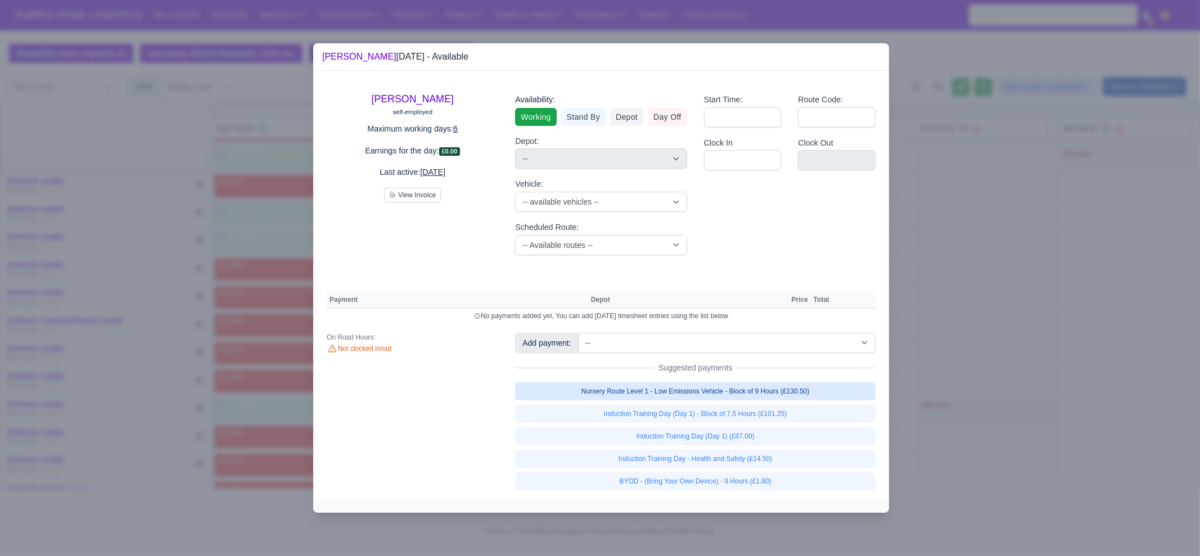
click at [753, 390] on link "Nursery Route Level 1 - Low Emissions Vehicle - Block of 9 Hours (£130.50)" at bounding box center [695, 391] width 360 height 18
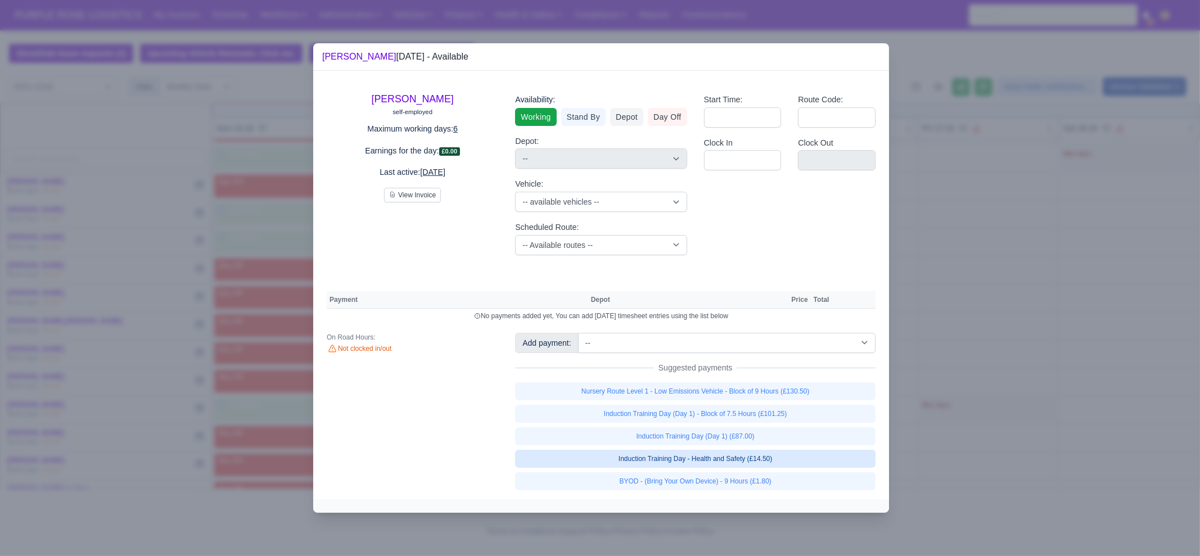
select select "1"
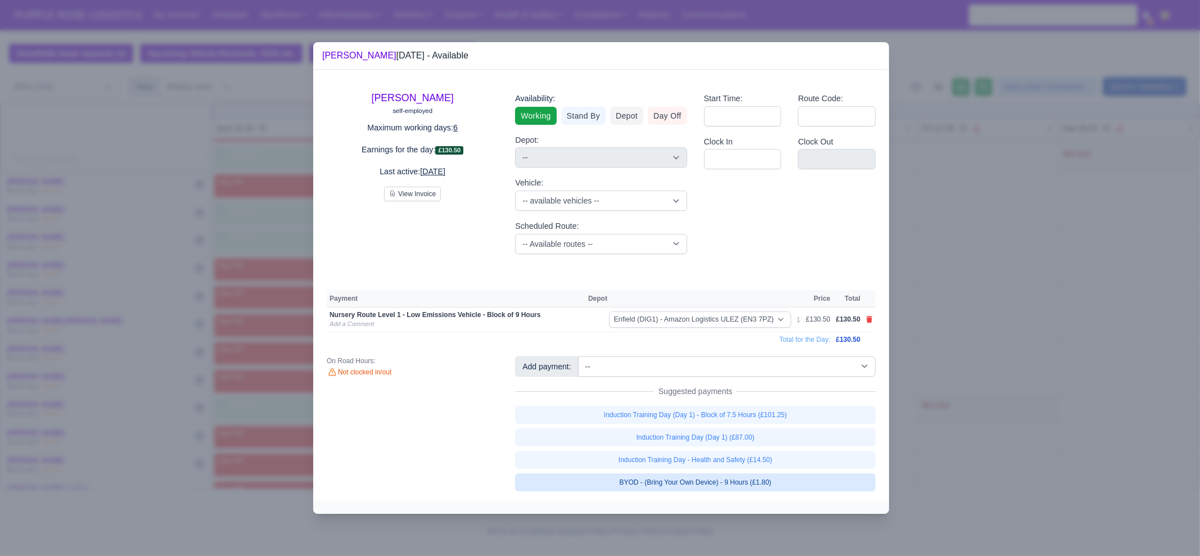
click at [776, 483] on link "BYOD - (Bring Your Own Device) - 9 Hours (£1.80)" at bounding box center [695, 482] width 360 height 18
select select "1"
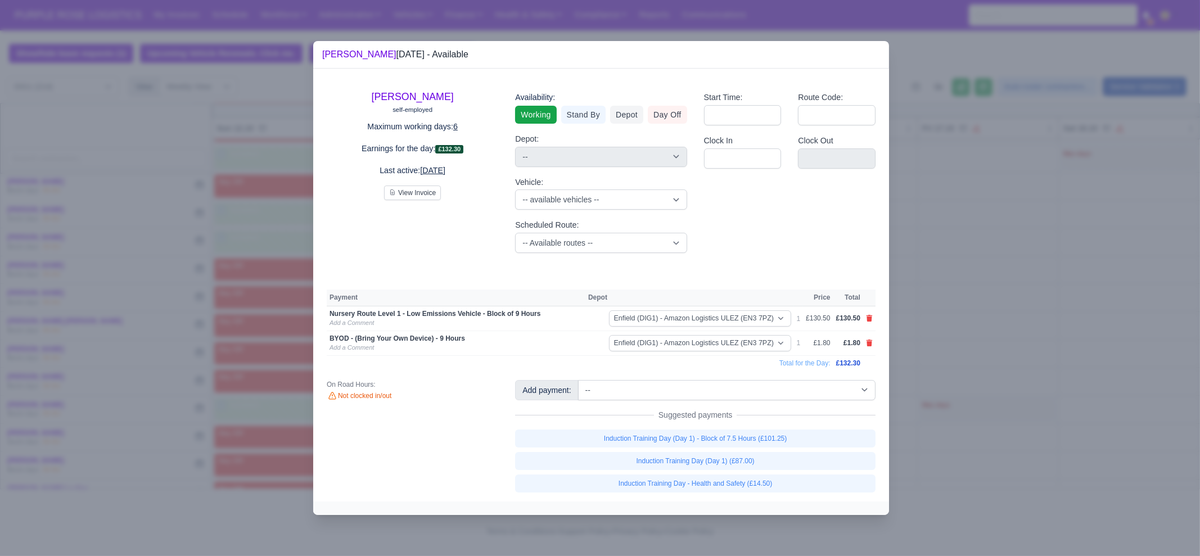
click at [981, 383] on div at bounding box center [600, 278] width 1200 height 556
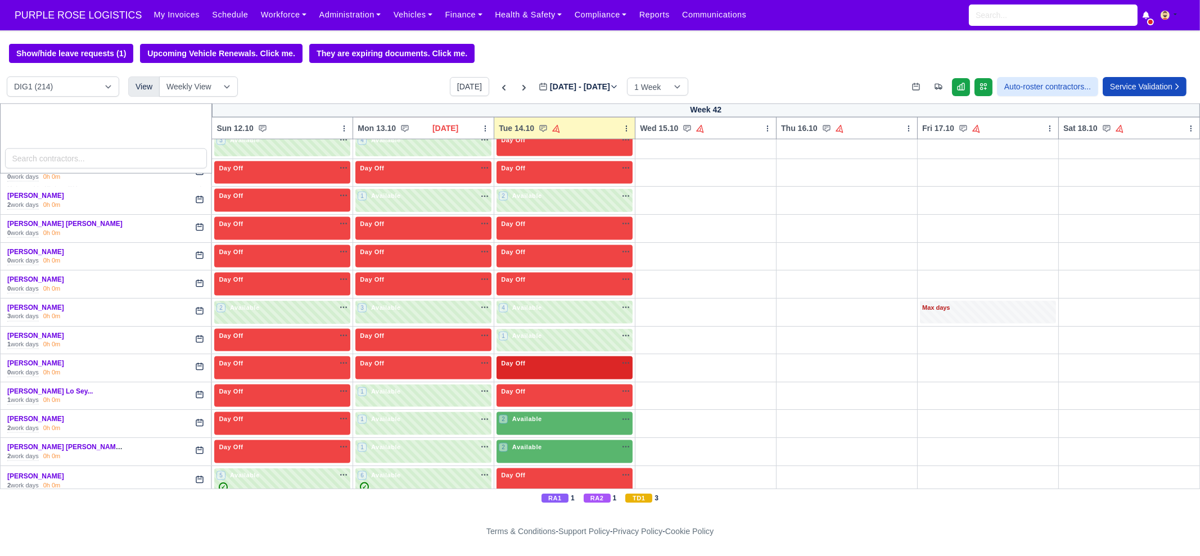
scroll to position [2811, 0]
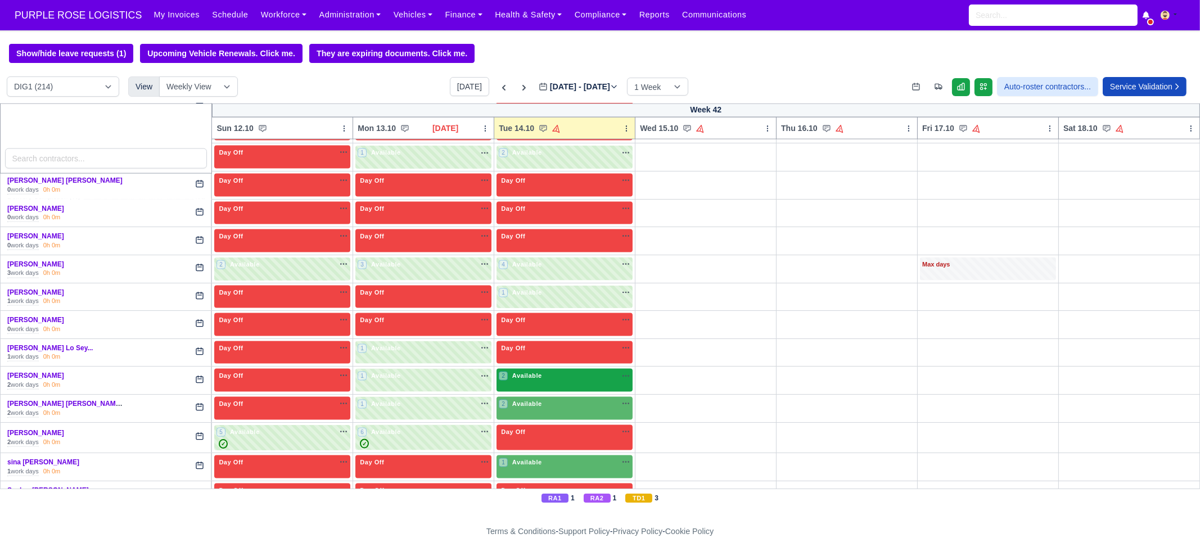
click at [533, 371] on div "2 Available na" at bounding box center [565, 377] width 132 height 12
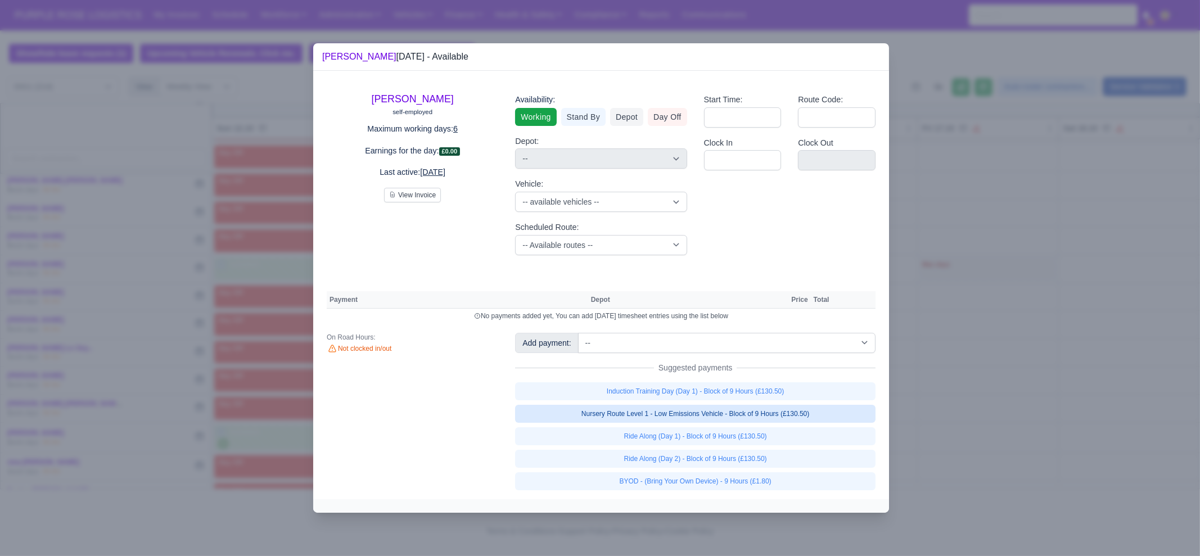
click at [728, 410] on link "Nursery Route Level 1 - Low Emissions Vehicle - Block of 9 Hours (£130.50)" at bounding box center [695, 414] width 360 height 18
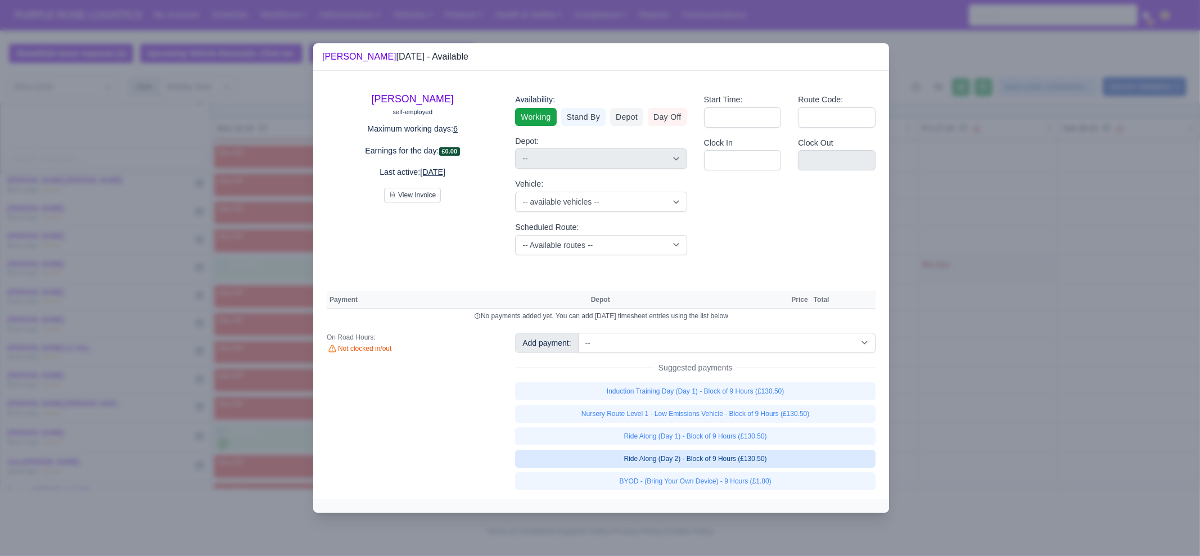
select select "1"
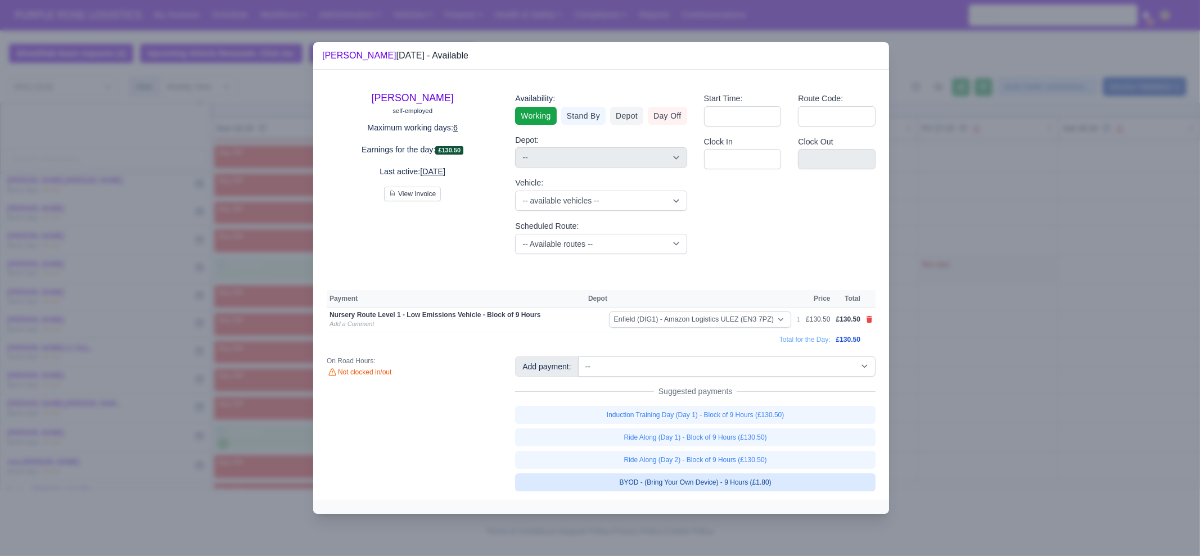
click at [724, 481] on link "BYOD - (Bring Your Own Device) - 9 Hours (£1.80)" at bounding box center [695, 482] width 360 height 18
select select "1"
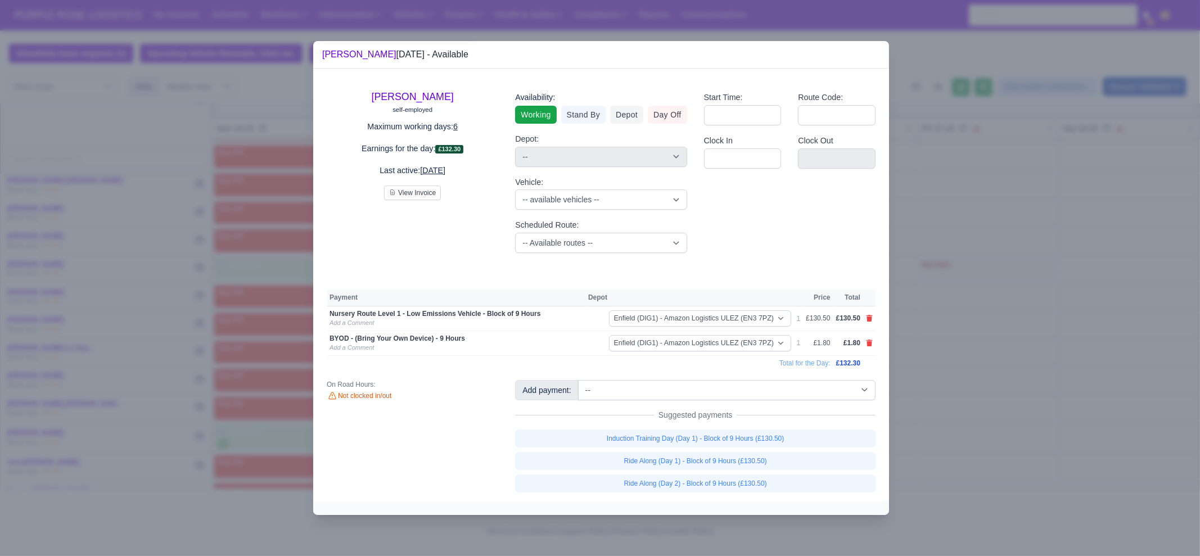
click at [975, 427] on div at bounding box center [600, 278] width 1200 height 556
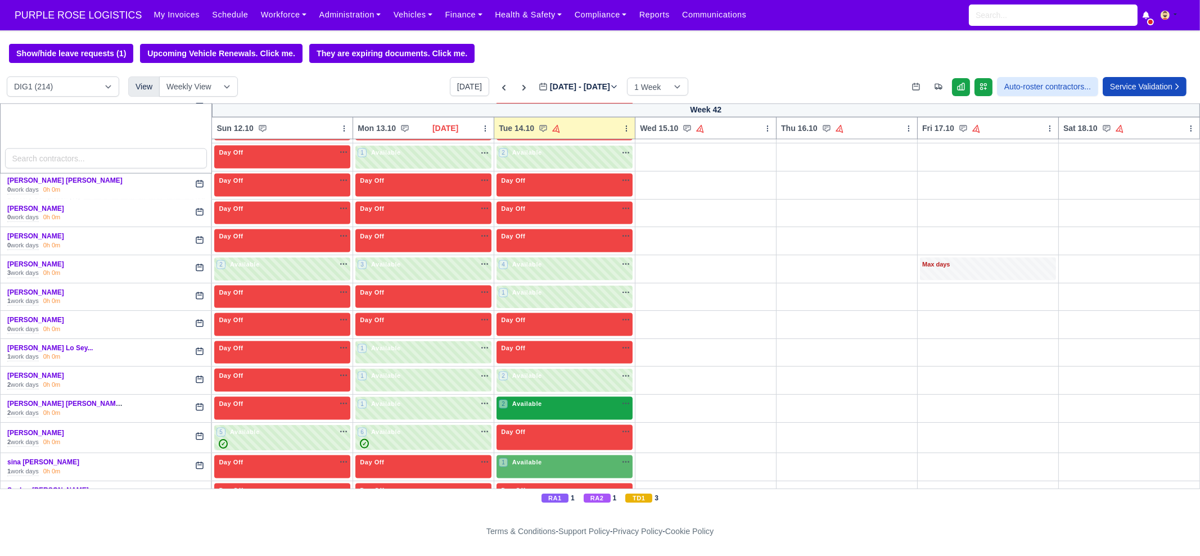
click at [538, 399] on div "2 Available na" at bounding box center [565, 404] width 132 height 10
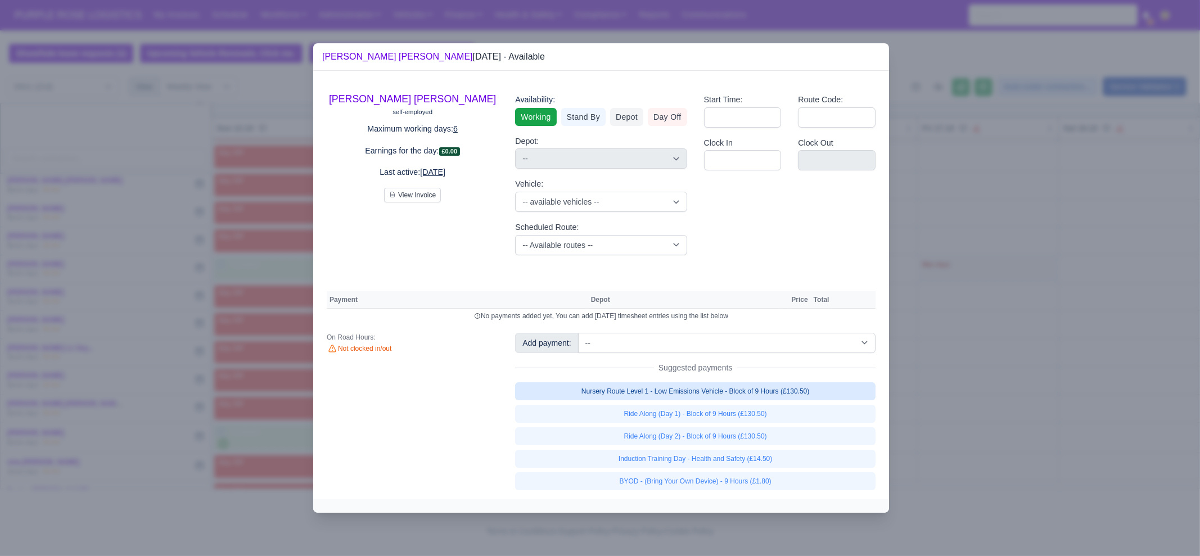
click at [683, 392] on link "Nursery Route Level 1 - Low Emissions Vehicle - Block of 9 Hours (£130.50)" at bounding box center [695, 391] width 360 height 18
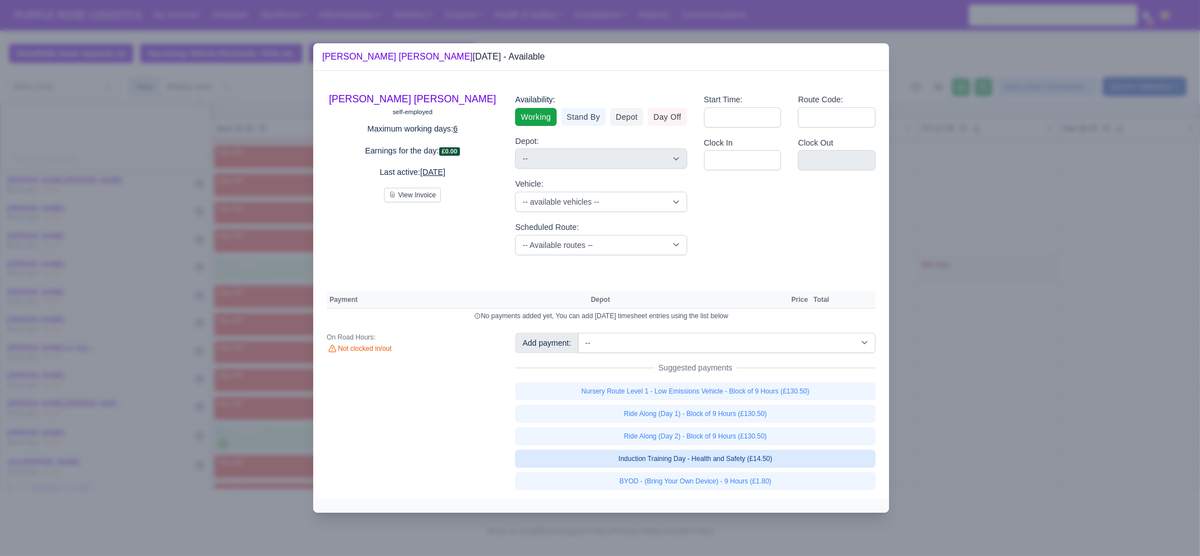
select select "1"
click at [714, 468] on link "Induction Training Day - Health and Safety (£14.50)" at bounding box center [695, 459] width 360 height 18
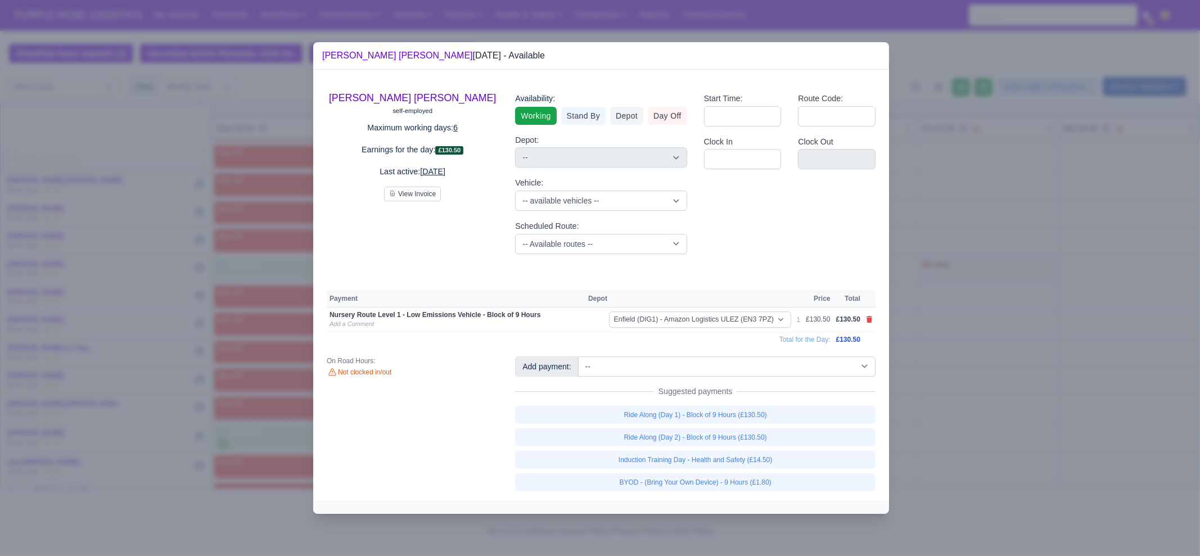
select select "1"
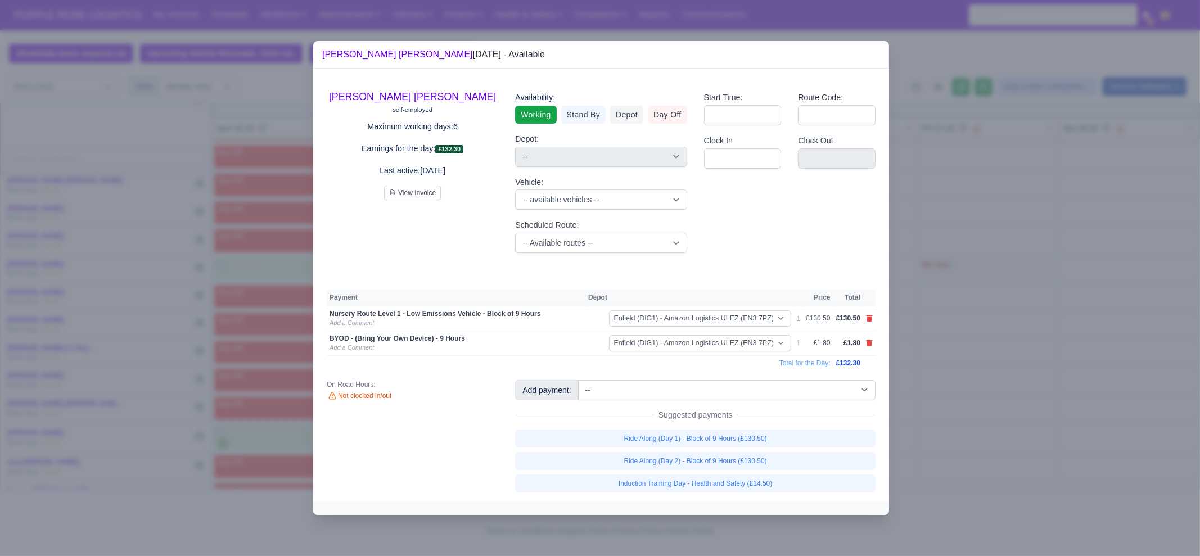
click at [961, 434] on div at bounding box center [600, 278] width 1200 height 556
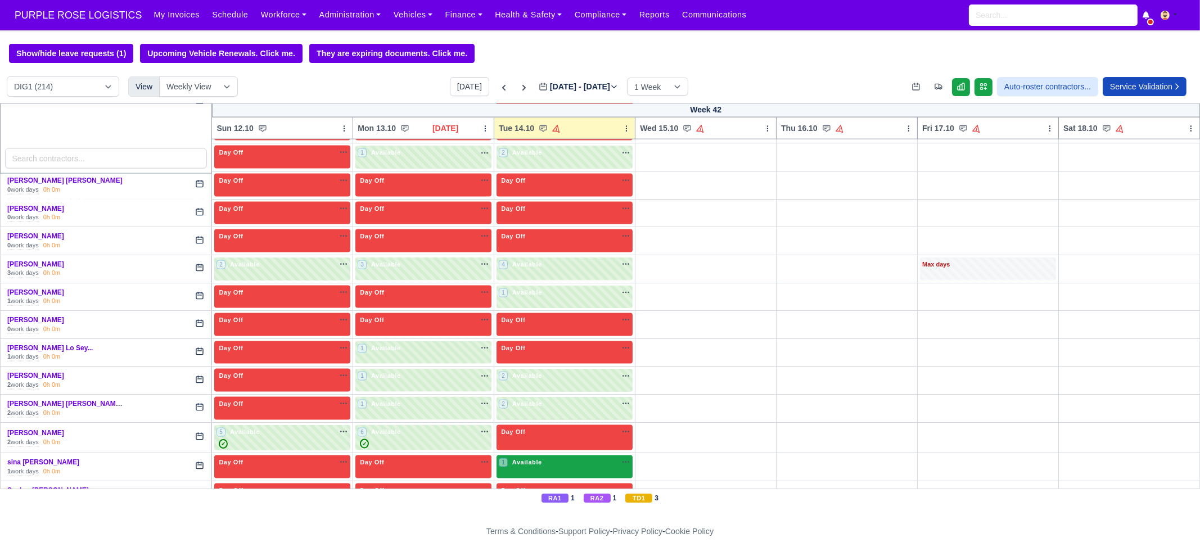
click at [542, 458] on div "1 Available na" at bounding box center [565, 463] width 132 height 10
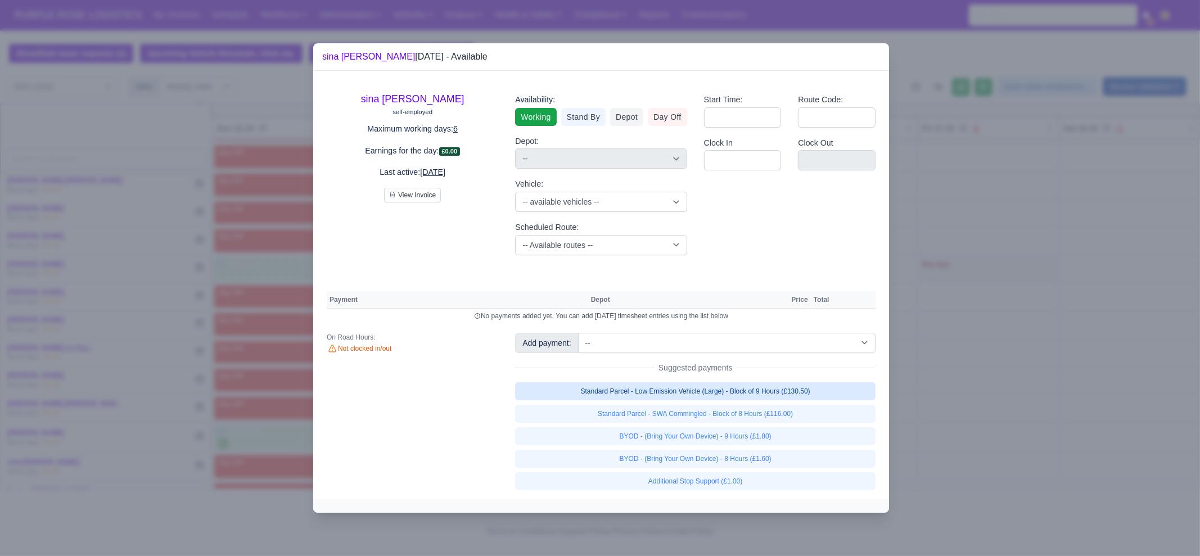
click at [686, 397] on link "Standard Parcel - Low Emission Vehicle (Large) - Block of 9 Hours (£130.50)" at bounding box center [695, 391] width 360 height 18
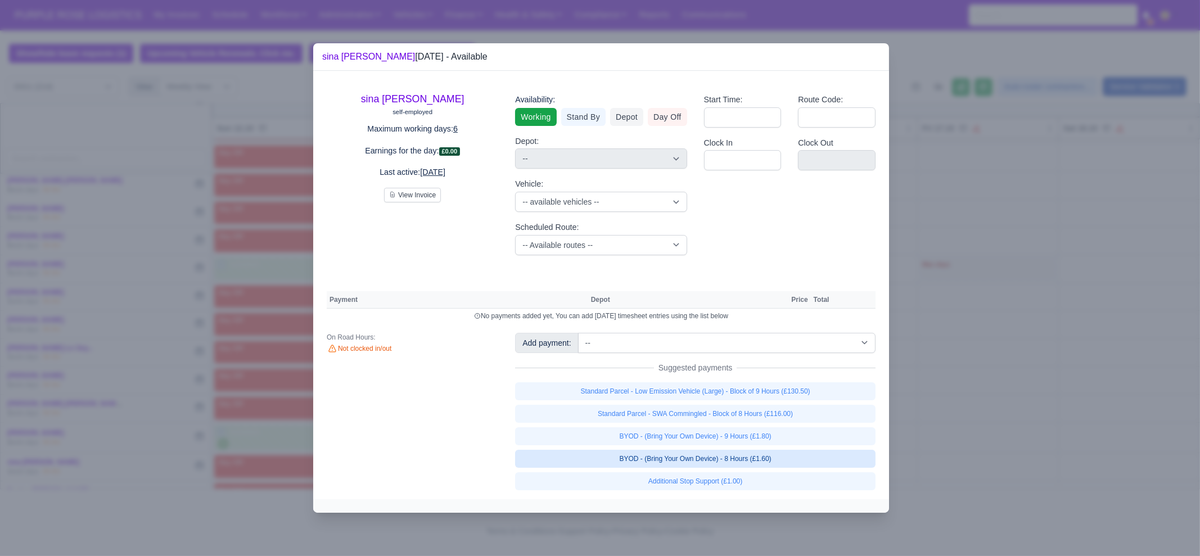
select select "1"
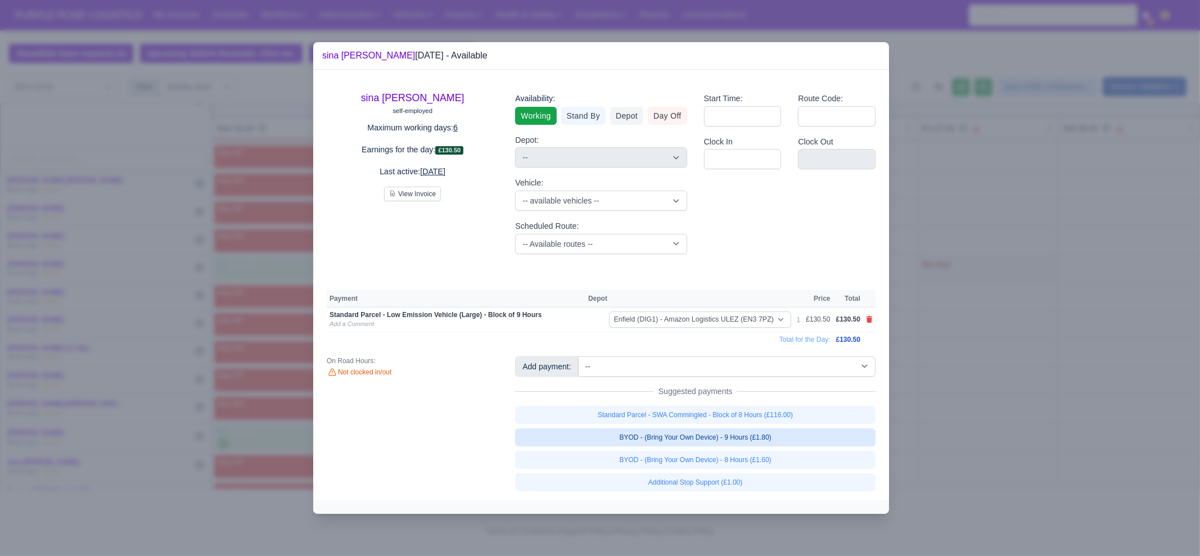
click at [708, 439] on link "BYOD - (Bring Your Own Device) - 9 Hours (£1.80)" at bounding box center [695, 437] width 360 height 18
select select "1"
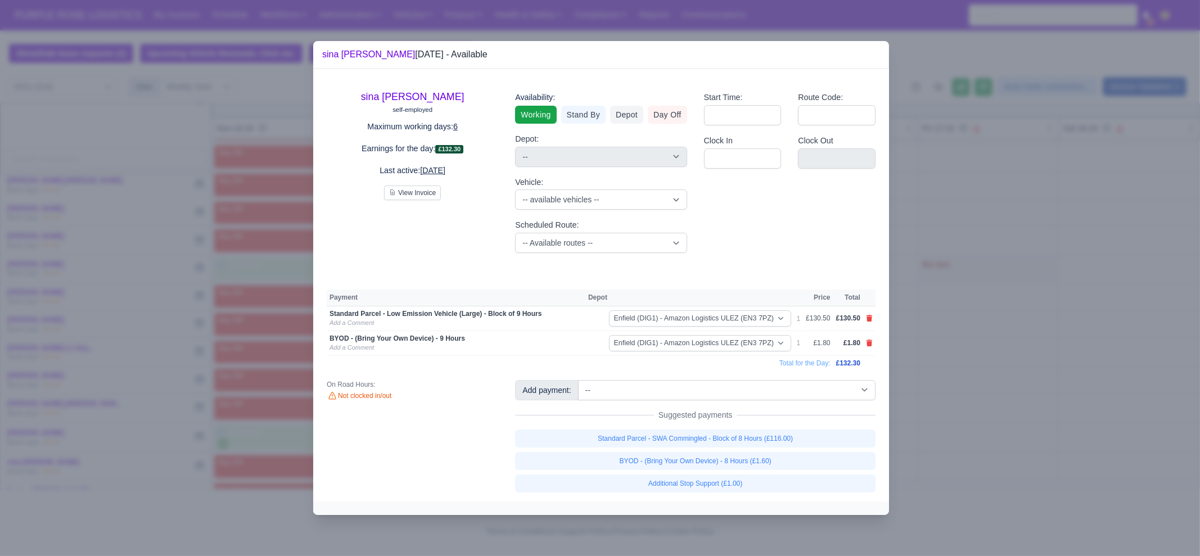
click at [978, 438] on div at bounding box center [600, 278] width 1200 height 556
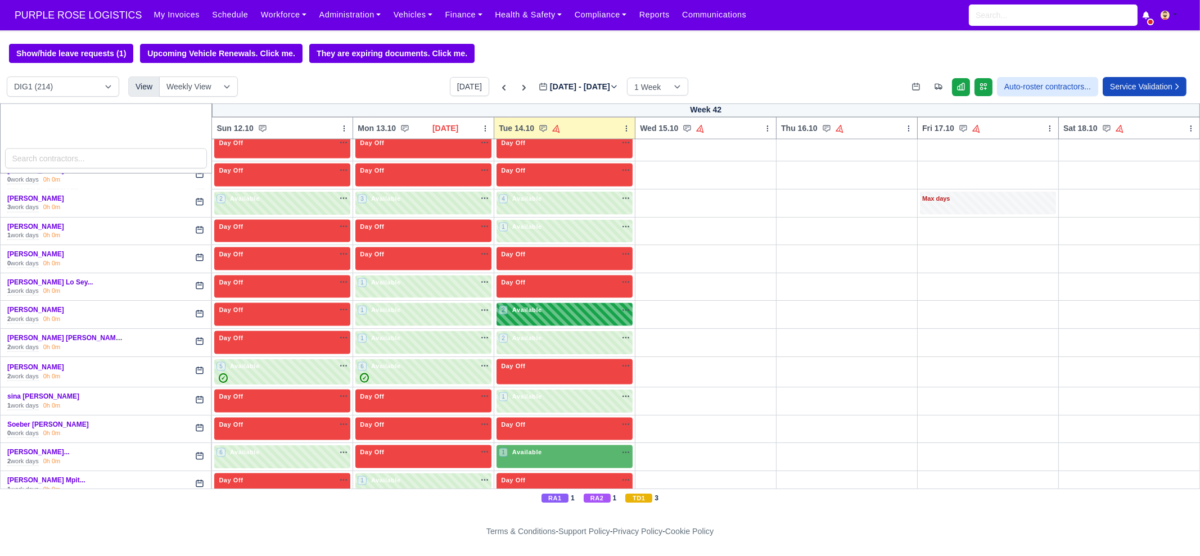
scroll to position [2881, 0]
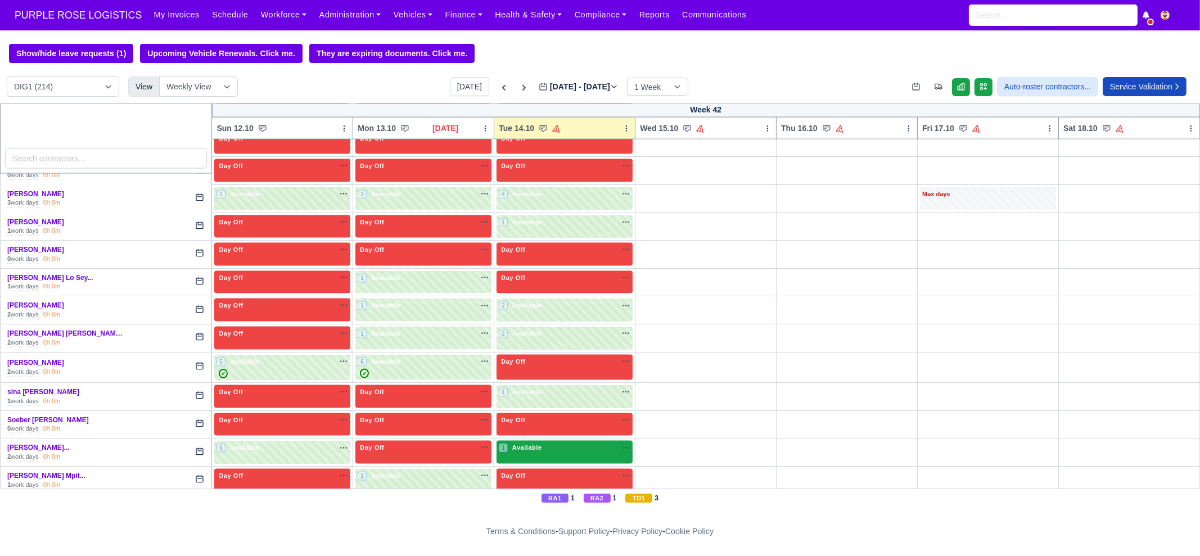
click at [537, 444] on span "Available" at bounding box center [527, 448] width 34 height 8
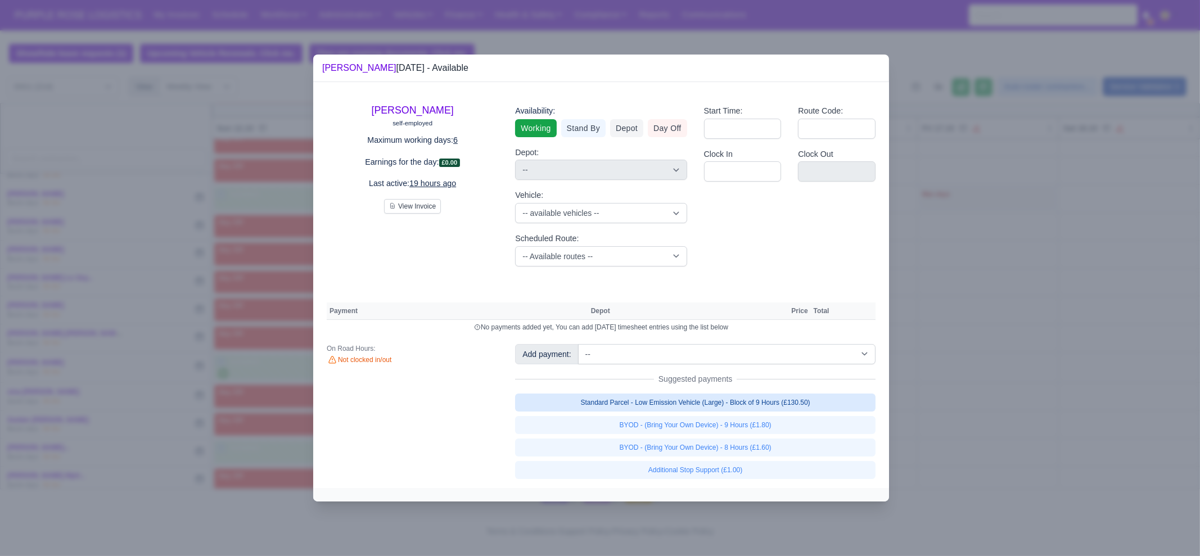
click at [752, 398] on link "Standard Parcel - Low Emission Vehicle (Large) - Block of 9 Hours (£130.50)" at bounding box center [695, 403] width 360 height 18
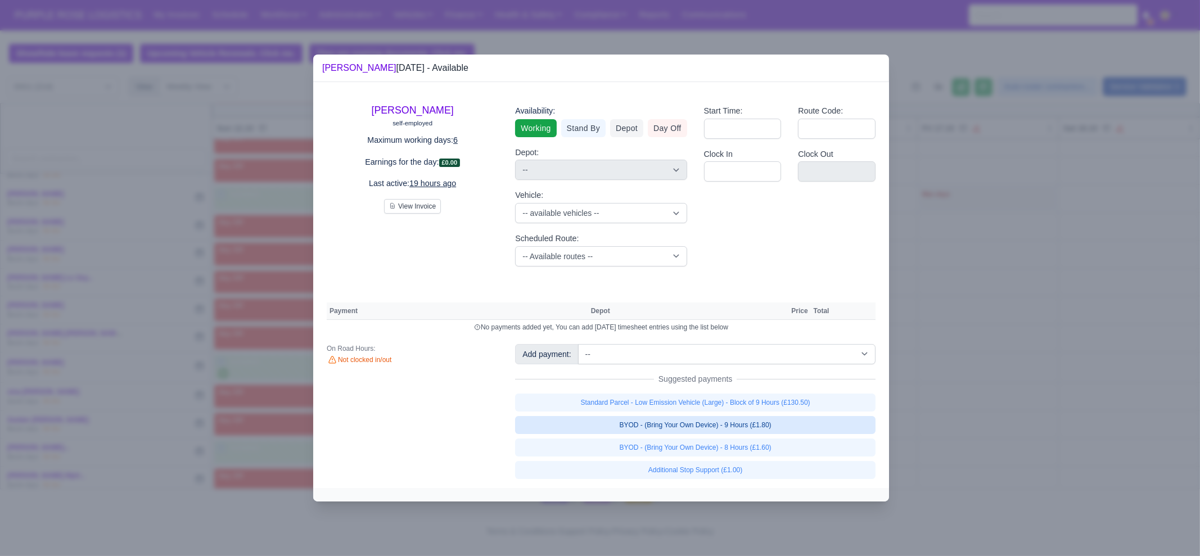
select select "1"
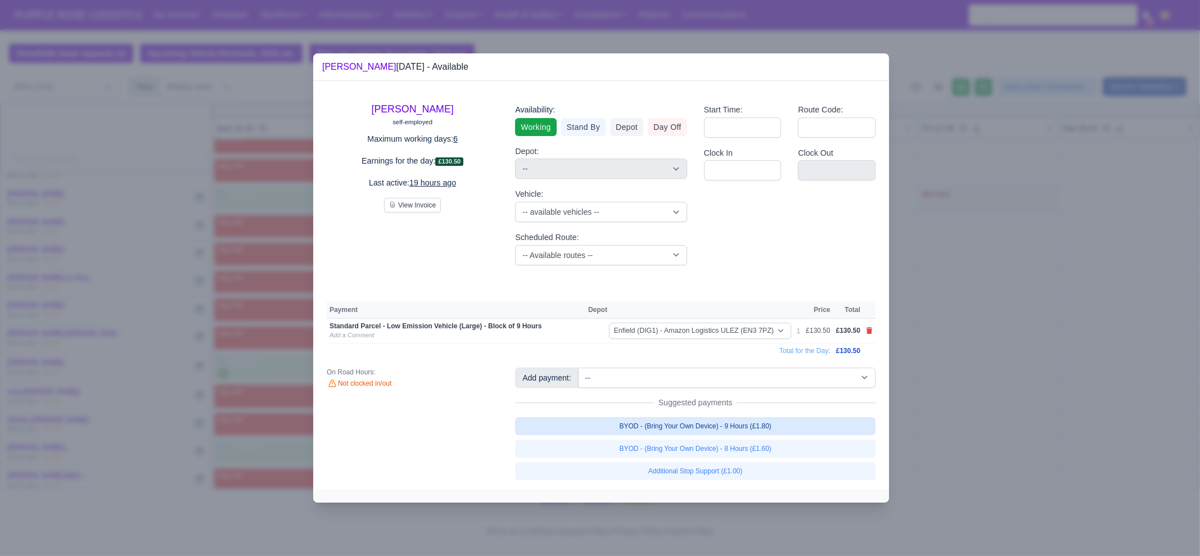
click at [771, 426] on link "BYOD - (Bring Your Own Device) - 9 Hours (£1.80)" at bounding box center [695, 426] width 360 height 18
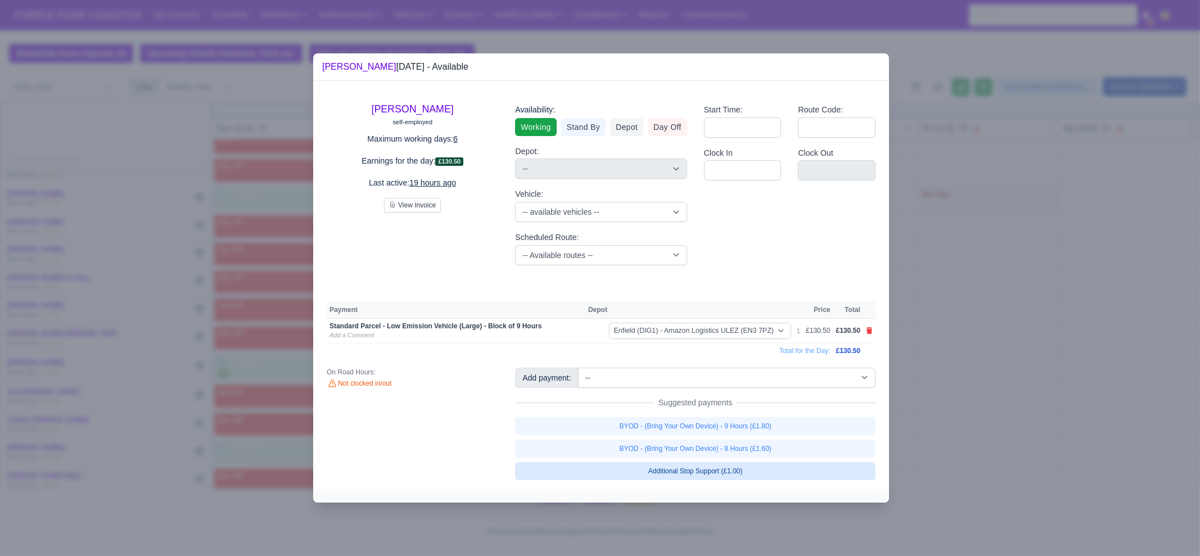
click at [776, 473] on link "Additional Stop Support (£1.00)" at bounding box center [695, 471] width 360 height 18
select select "1"
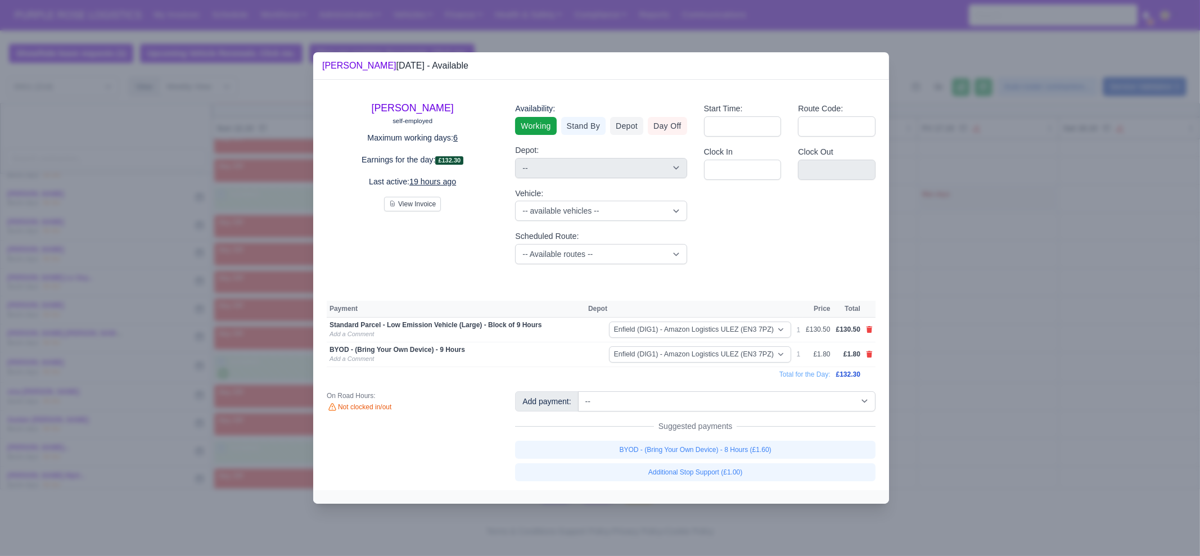
select select "1"
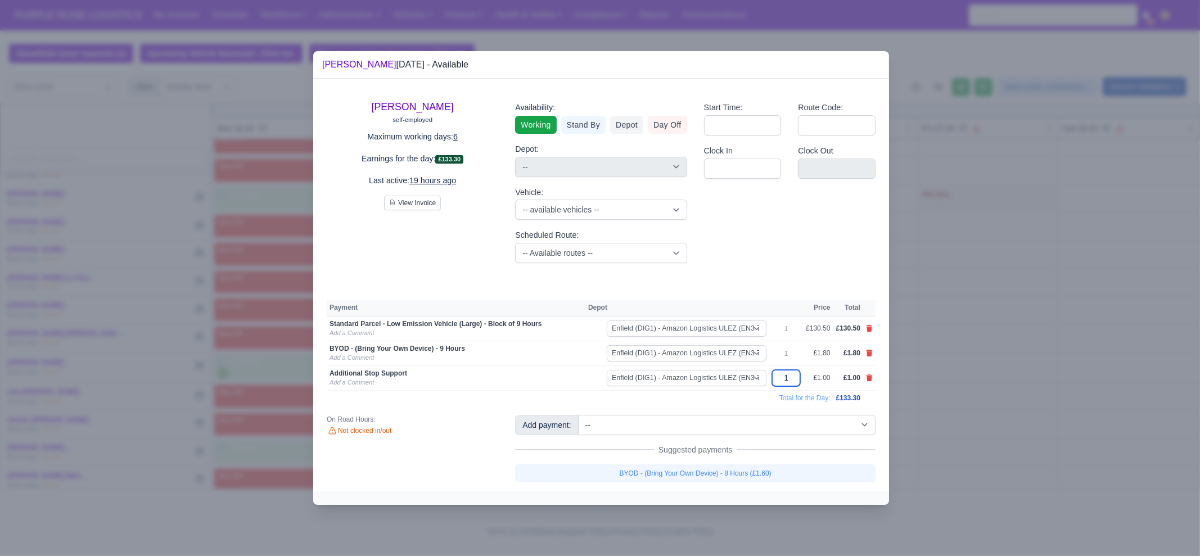
click at [795, 379] on input "1" at bounding box center [786, 378] width 28 height 16
type input "14"
type input "15"
type input "17"
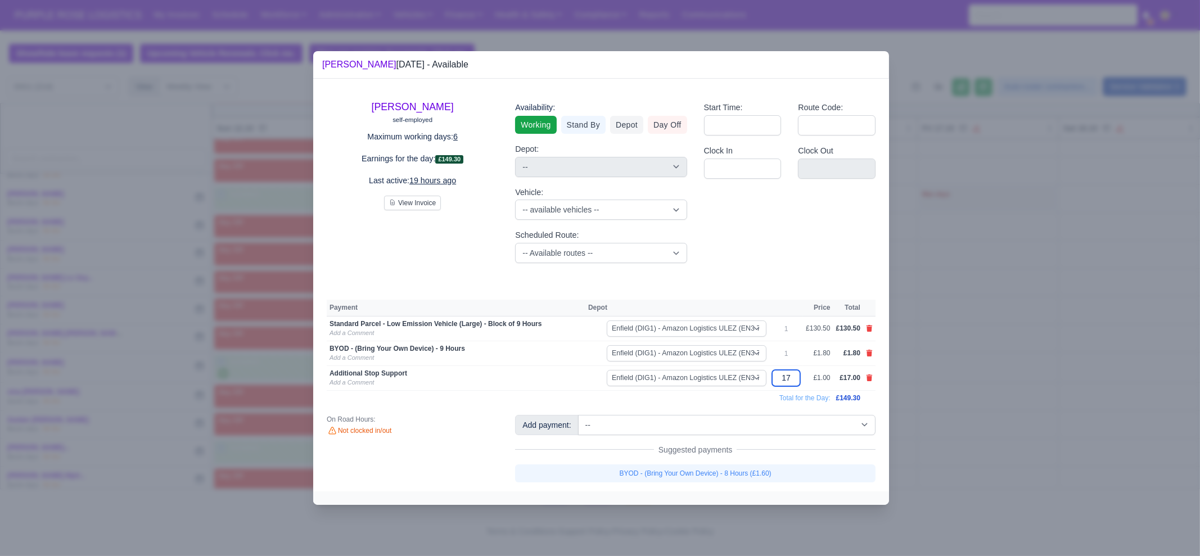
type input "1"
type input "18"
type input "1"
type input "17"
type input "17."
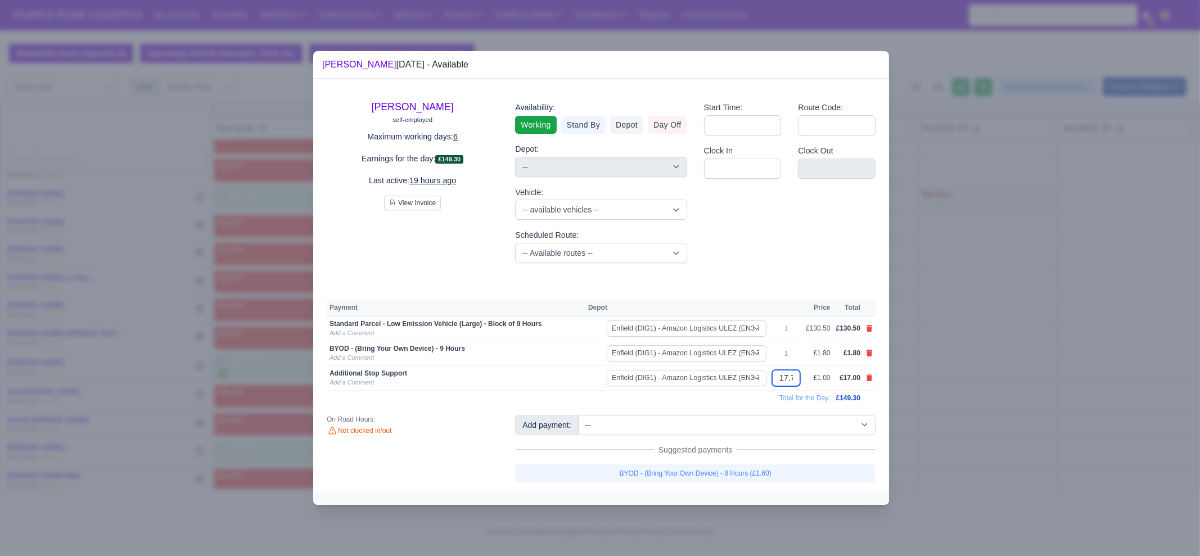
type input "17.70"
drag, startPoint x: 981, startPoint y: 431, endPoint x: 958, endPoint y: 396, distance: 41.8
click at [970, 428] on div at bounding box center [600, 278] width 1200 height 556
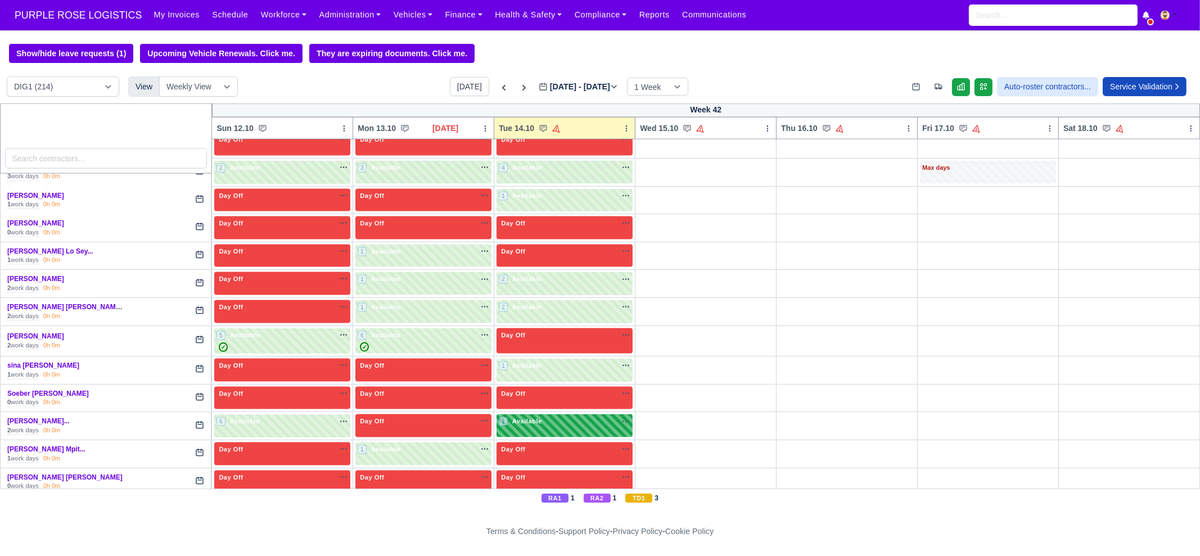
scroll to position [3022, 0]
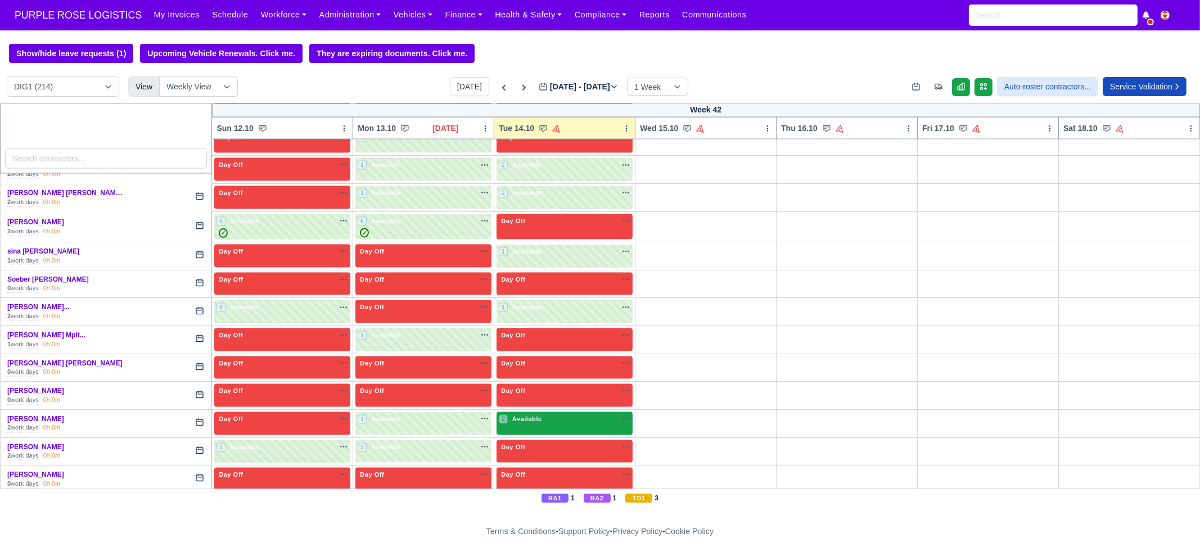
click at [548, 414] on div "2 Available na" at bounding box center [565, 419] width 132 height 10
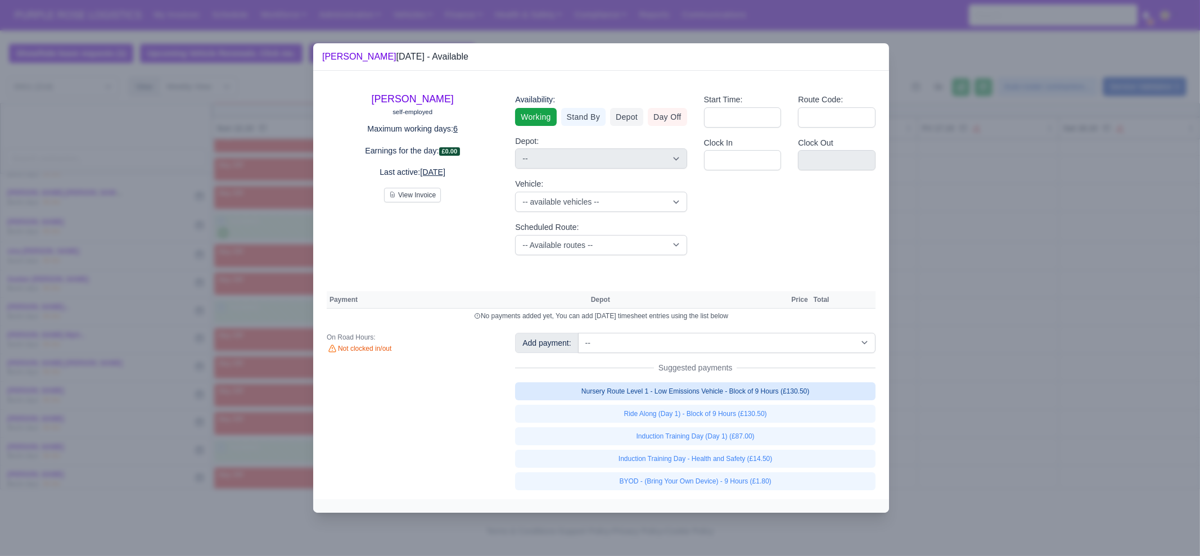
click at [740, 383] on link "Nursery Route Level 1 - Low Emissions Vehicle - Block of 9 Hours (£130.50)" at bounding box center [695, 391] width 360 height 18
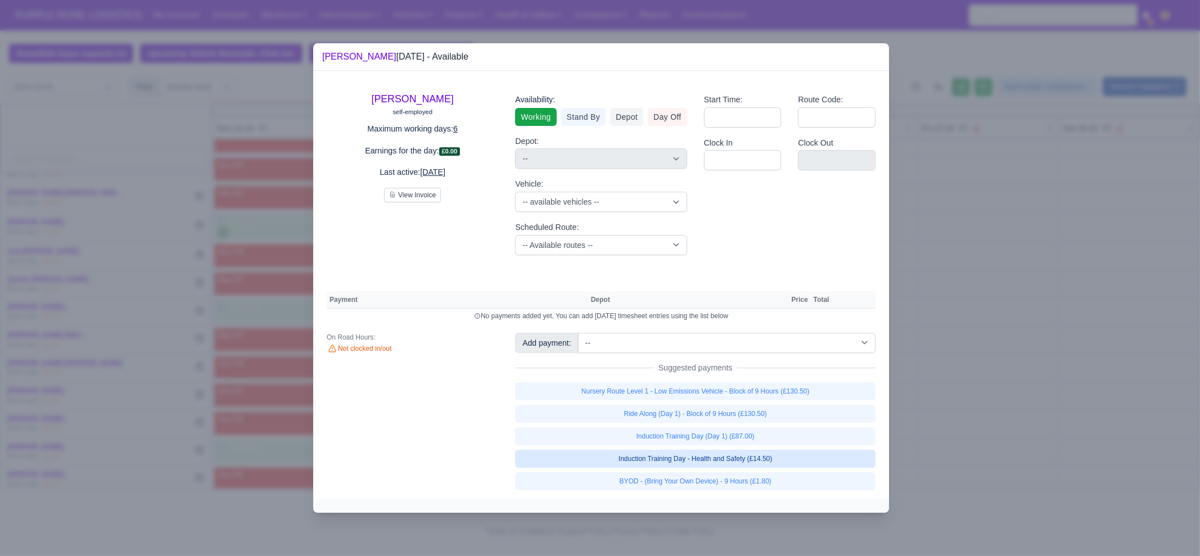
select select "1"
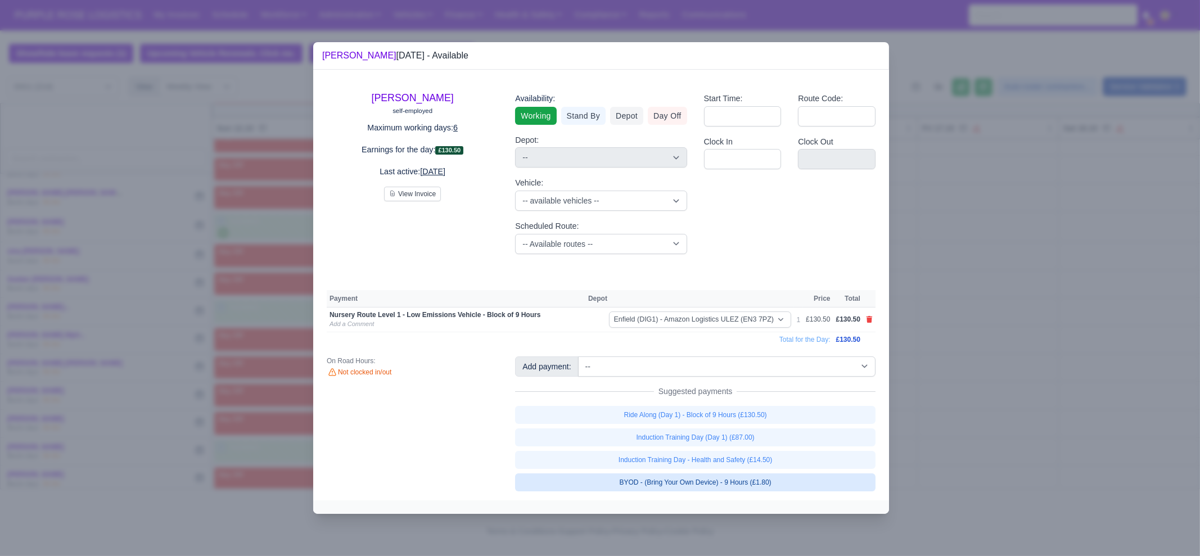
click at [756, 484] on link "BYOD - (Bring Your Own Device) - 9 Hours (£1.80)" at bounding box center [695, 482] width 360 height 18
select select "1"
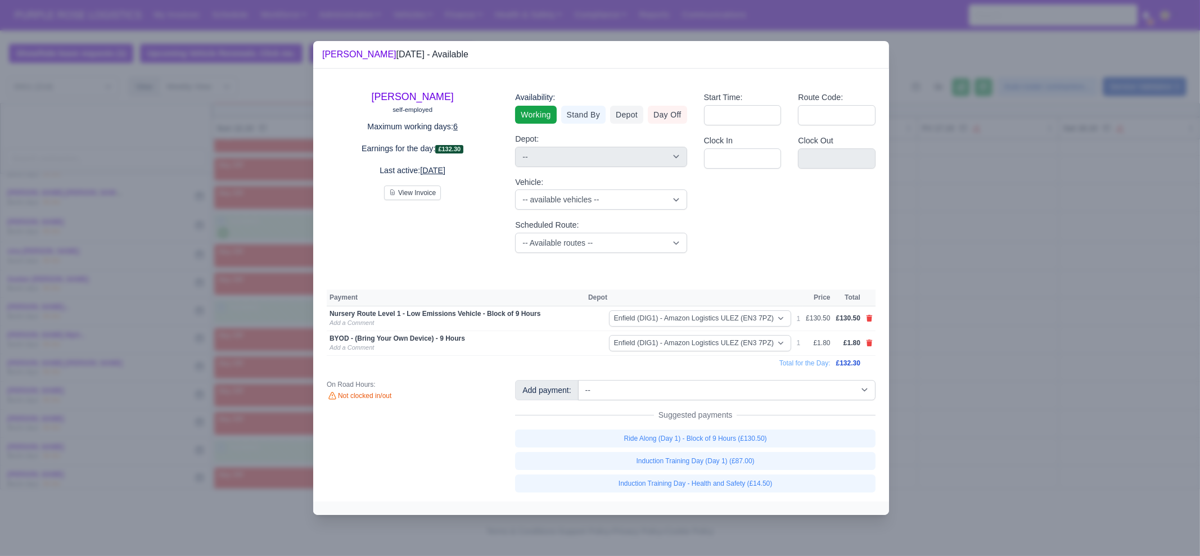
click at [1010, 418] on div at bounding box center [600, 278] width 1200 height 556
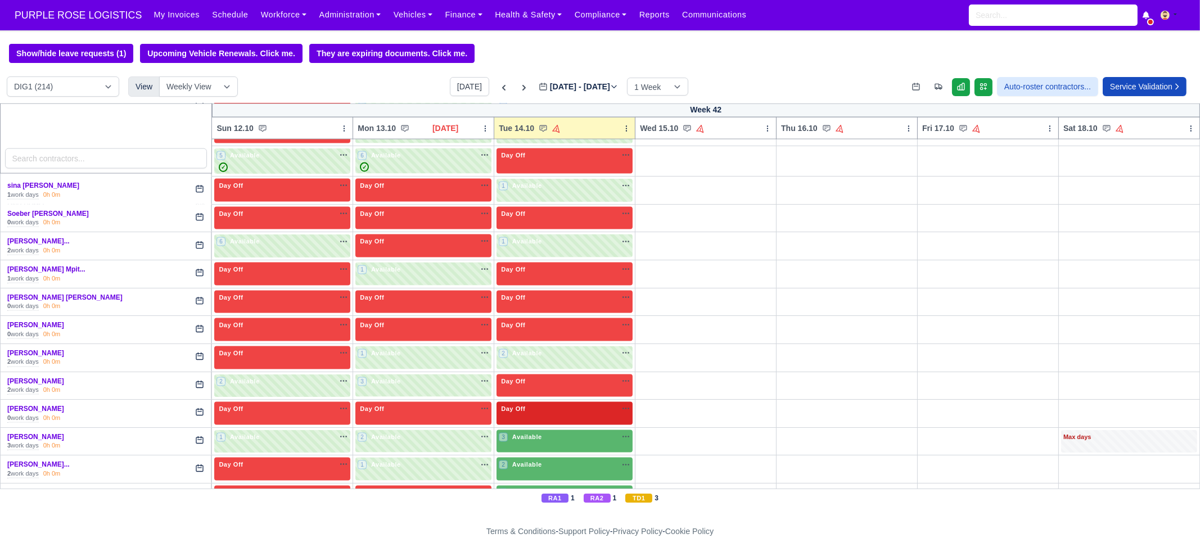
scroll to position [3092, 0]
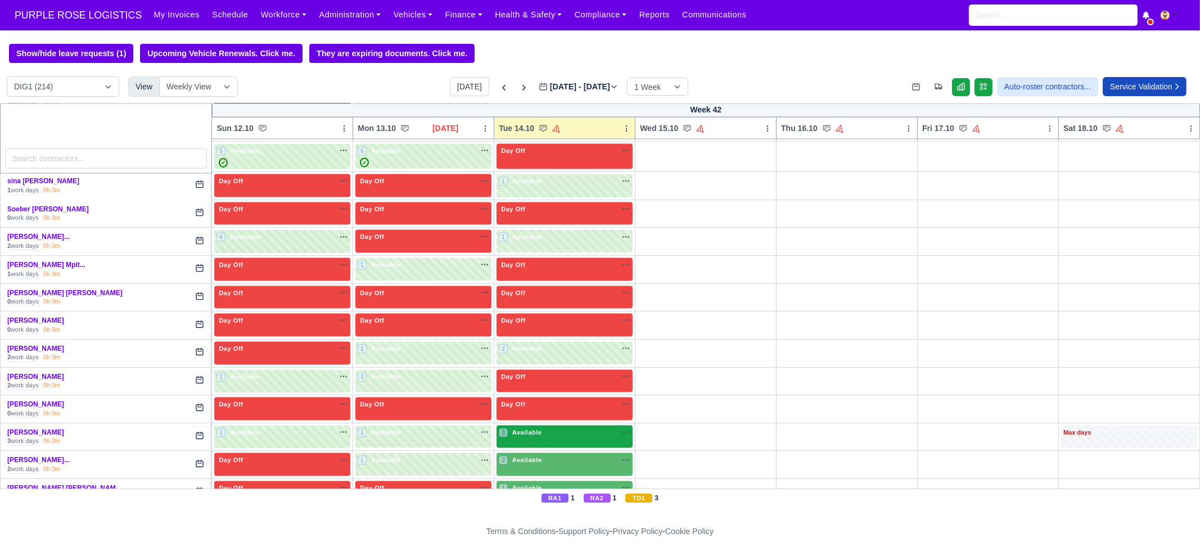
click at [552, 428] on div "3 Available na" at bounding box center [565, 433] width 132 height 10
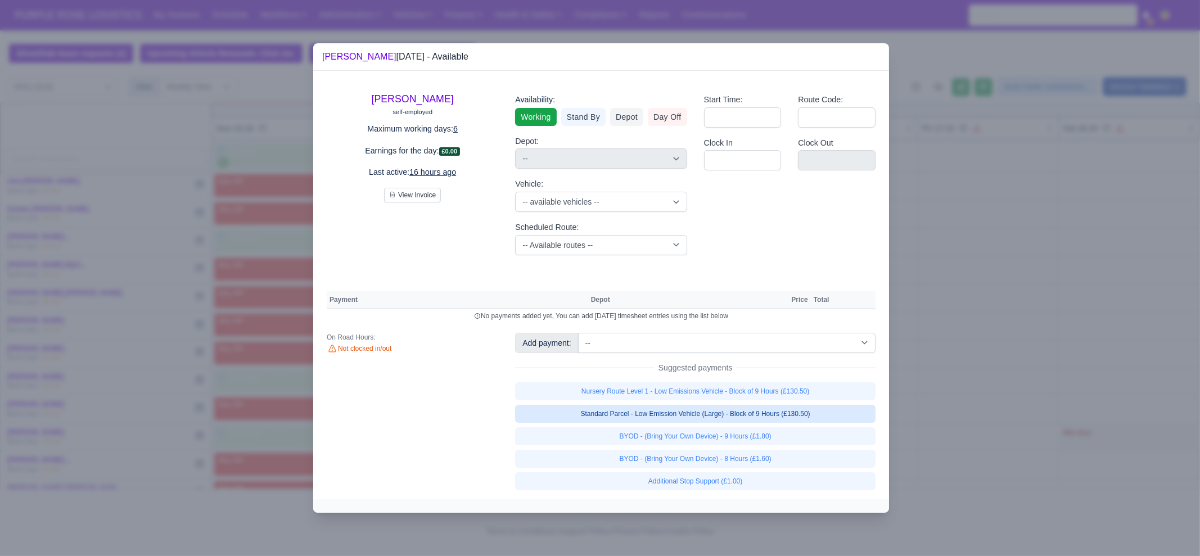
click at [740, 416] on link "Standard Parcel - Low Emission Vehicle (Large) - Block of 9 Hours (£130.50)" at bounding box center [695, 414] width 360 height 18
select select "1"
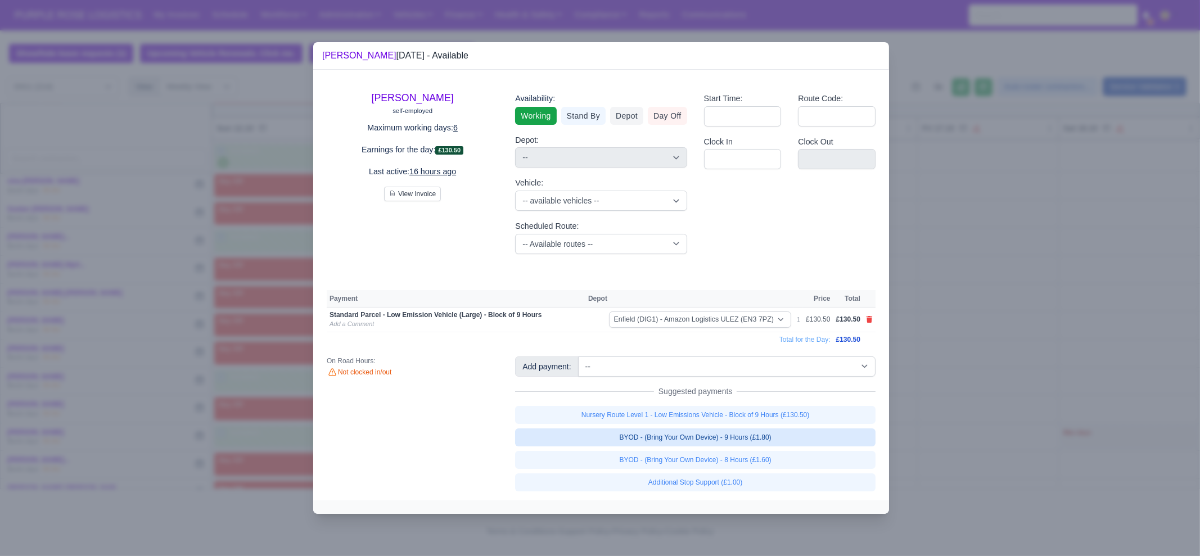
click at [765, 437] on link "BYOD - (Bring Your Own Device) - 9 Hours (£1.80)" at bounding box center [695, 437] width 360 height 18
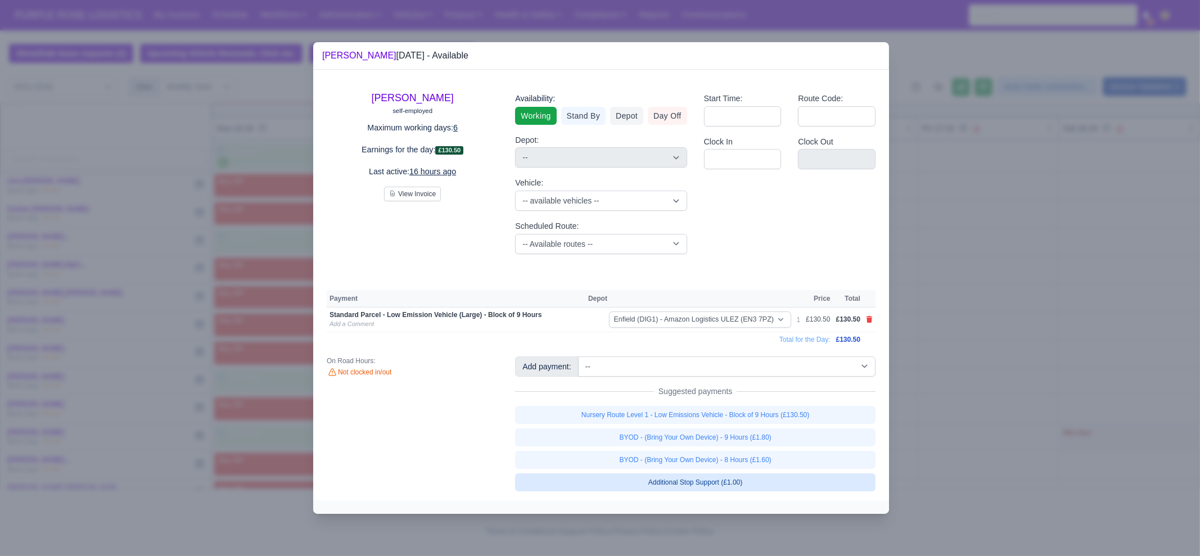
click at [743, 490] on link "Additional Stop Support (£1.00)" at bounding box center [695, 482] width 360 height 18
select select "1"
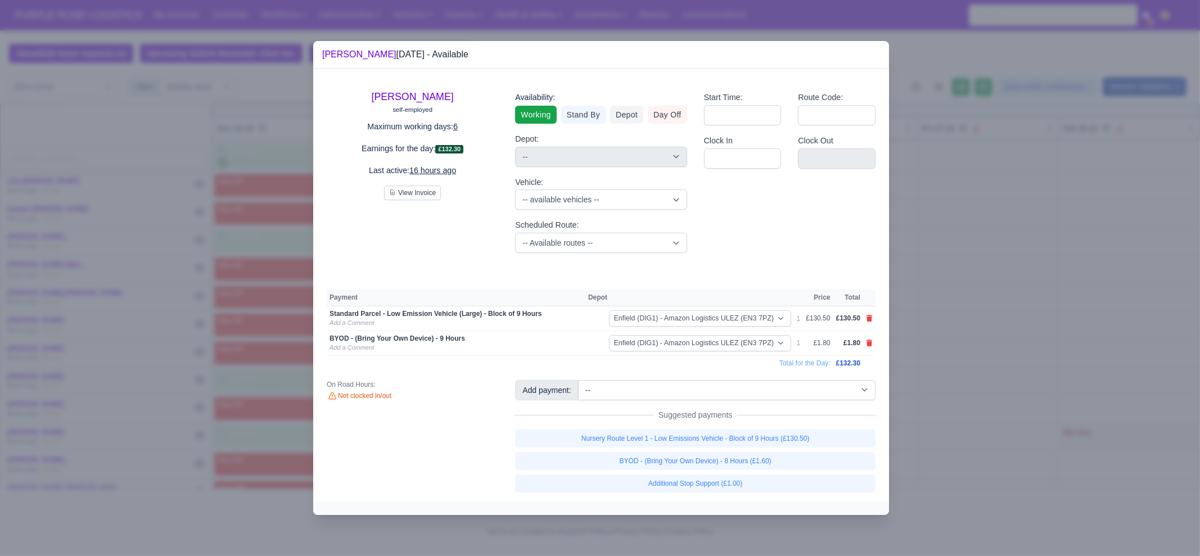
select select "1"
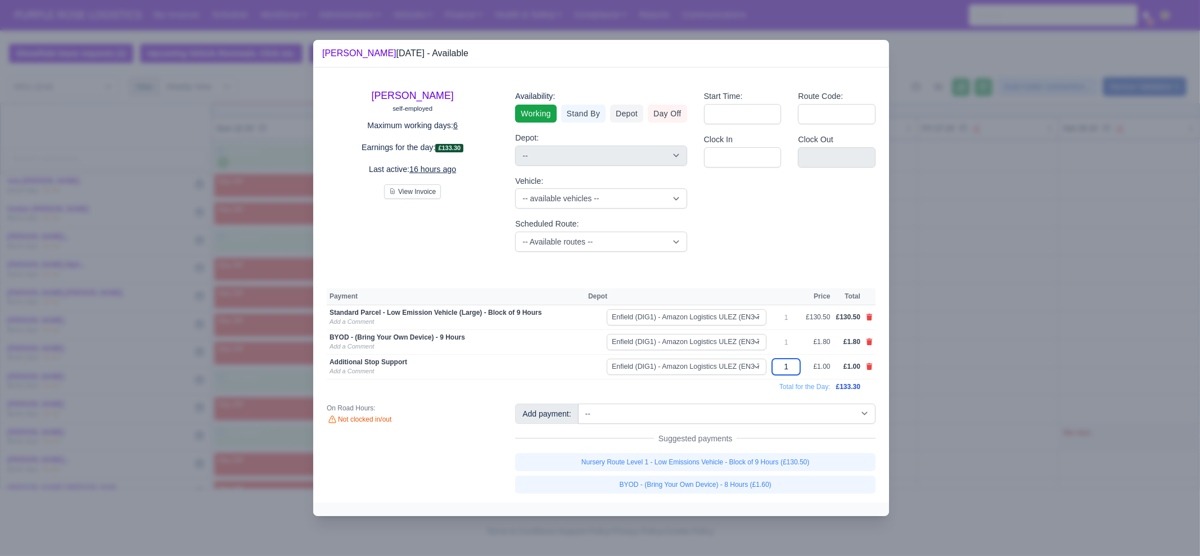
click at [793, 367] on input "1" at bounding box center [786, 367] width 28 height 16
type input "30"
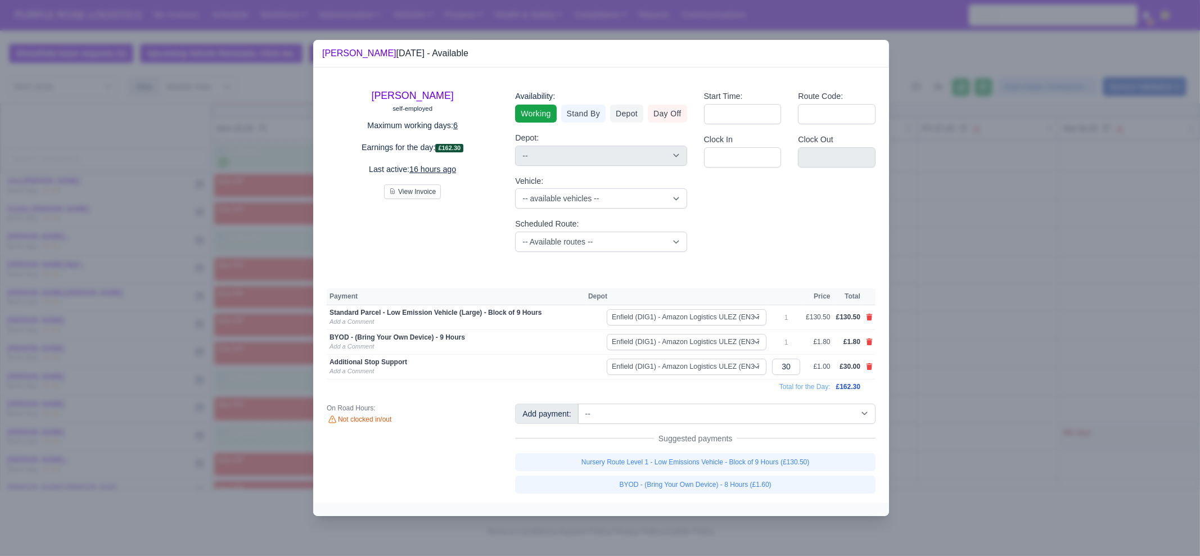
click at [969, 383] on div at bounding box center [600, 278] width 1200 height 556
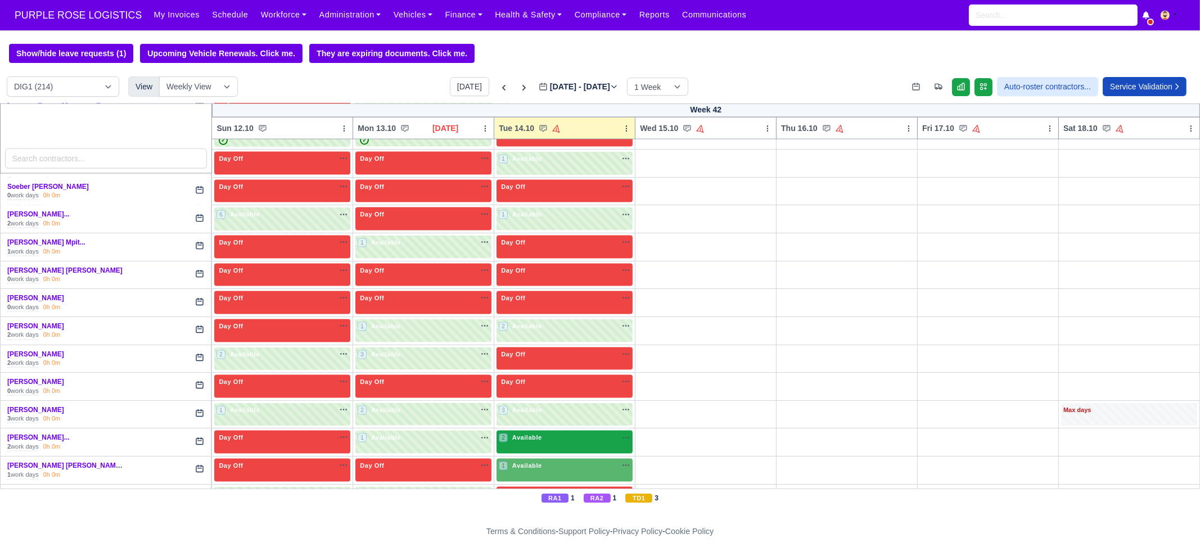
scroll to position [3162, 0]
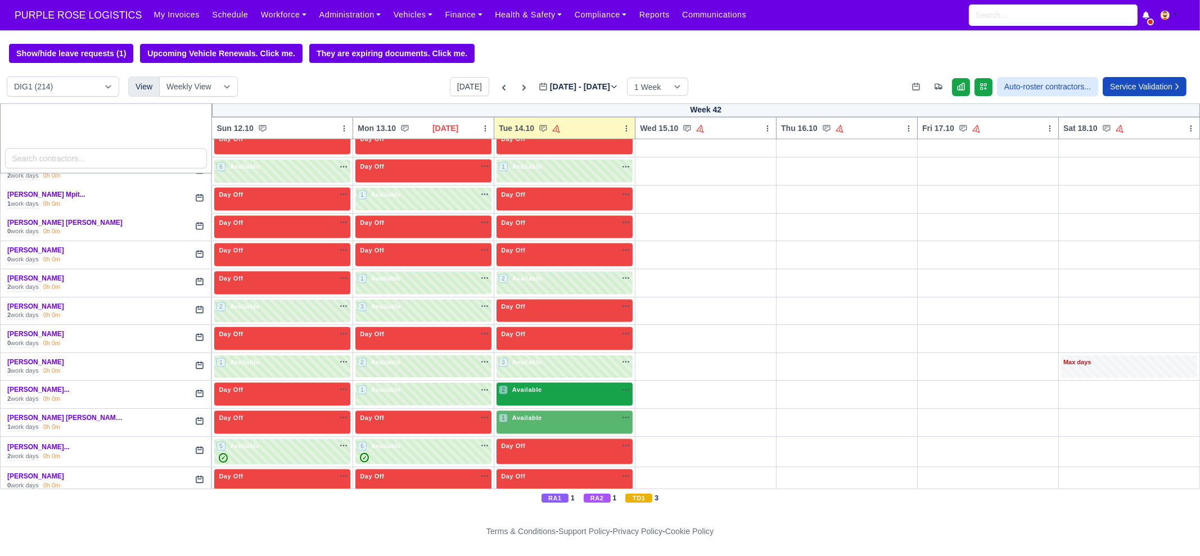
click at [550, 383] on div "2 Available" at bounding box center [564, 394] width 136 height 23
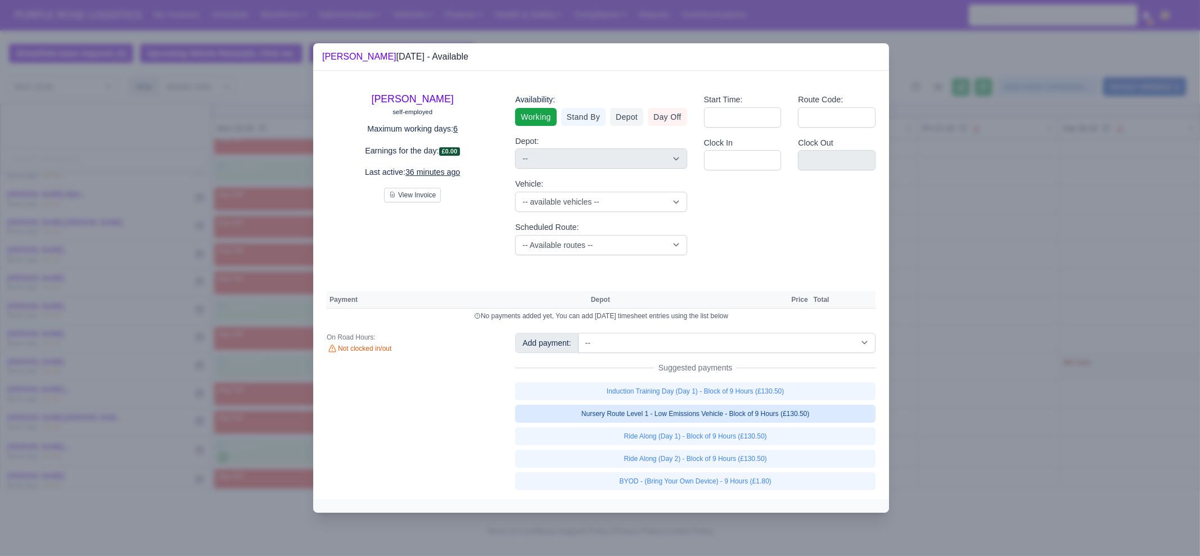
click at [780, 414] on link "Nursery Route Level 1 - Low Emissions Vehicle - Block of 9 Hours (£130.50)" at bounding box center [695, 414] width 360 height 18
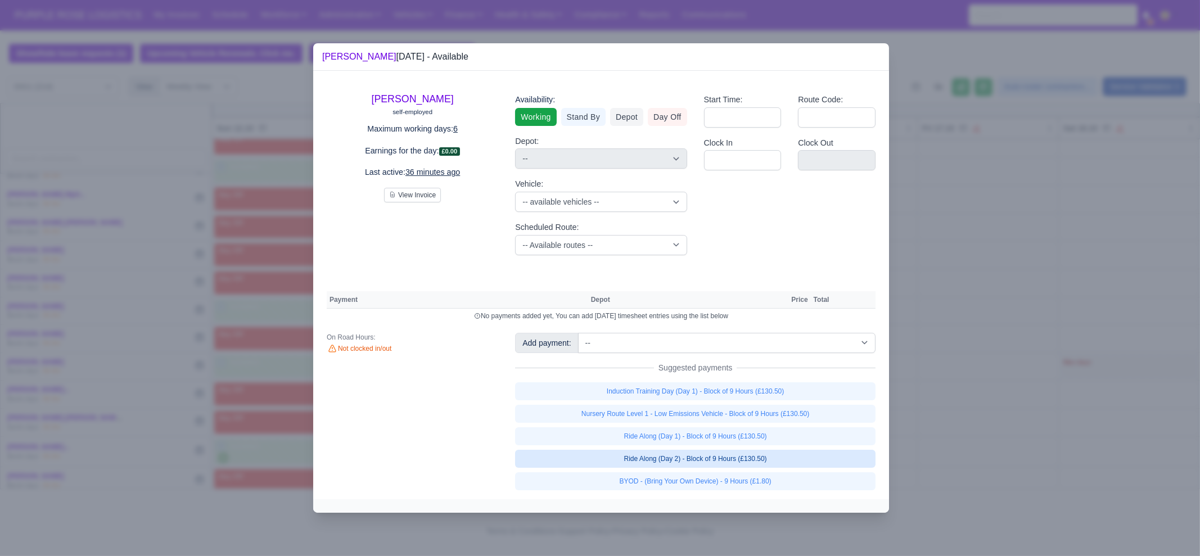
select select "1"
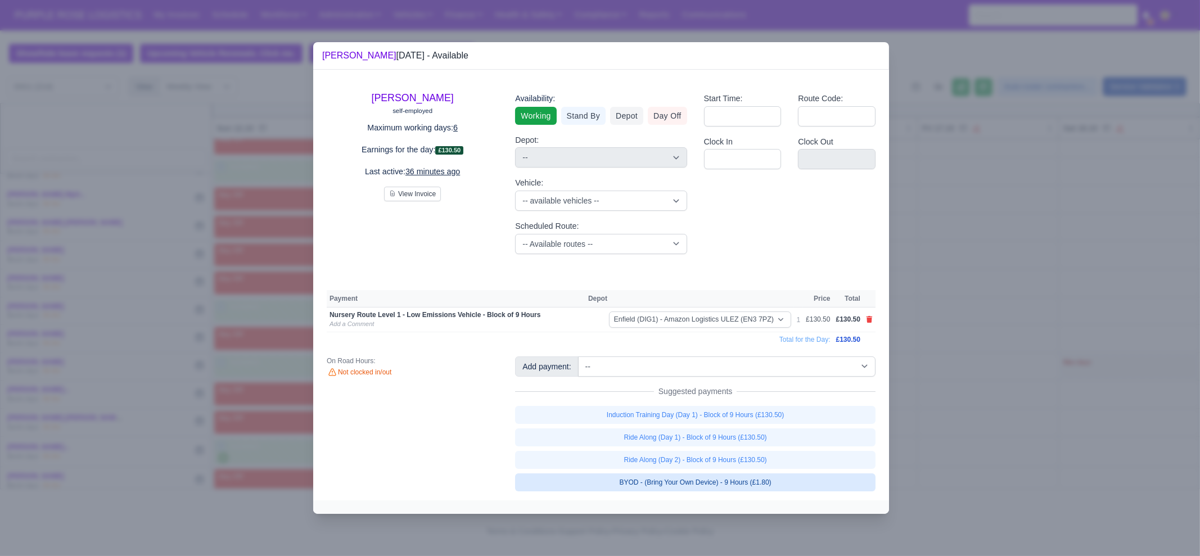
click at [774, 481] on link "BYOD - (Bring Your Own Device) - 9 Hours (£1.80)" at bounding box center [695, 482] width 360 height 18
select select "1"
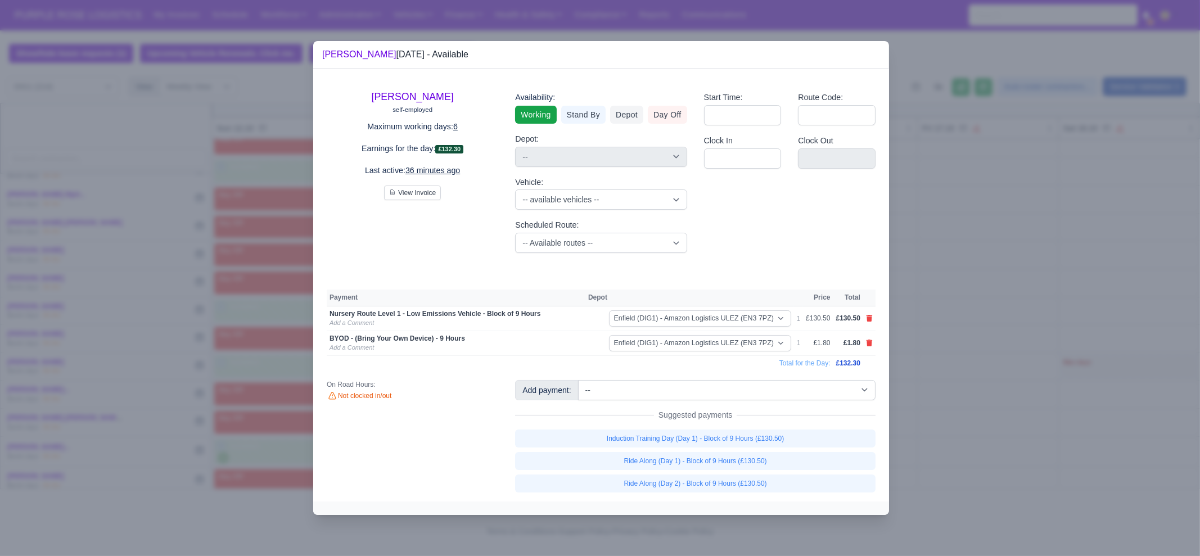
click at [991, 420] on div at bounding box center [600, 278] width 1200 height 556
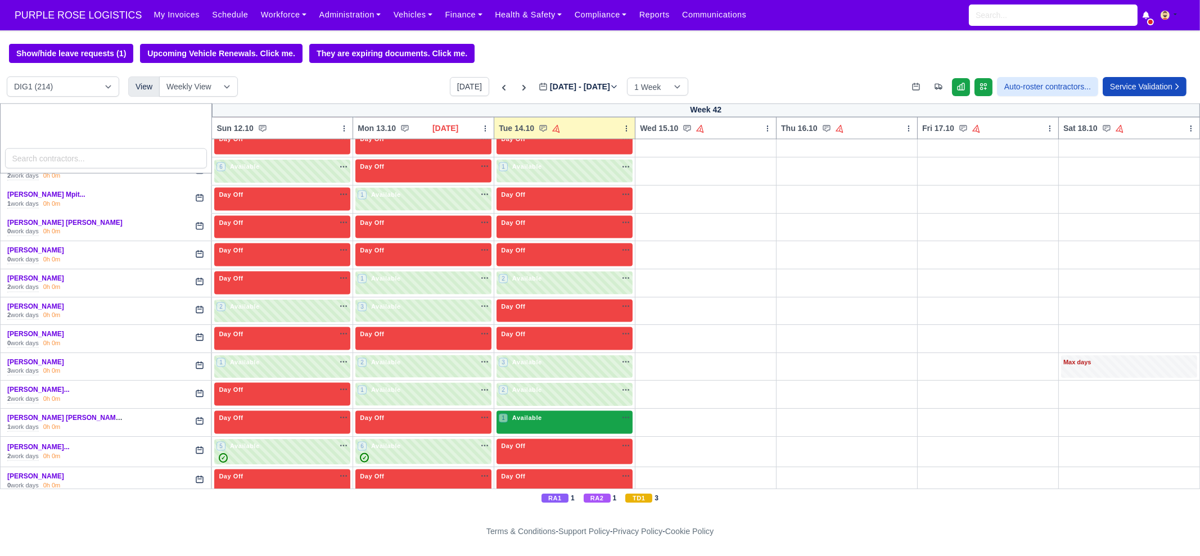
click at [541, 411] on div "1 Available" at bounding box center [564, 422] width 136 height 23
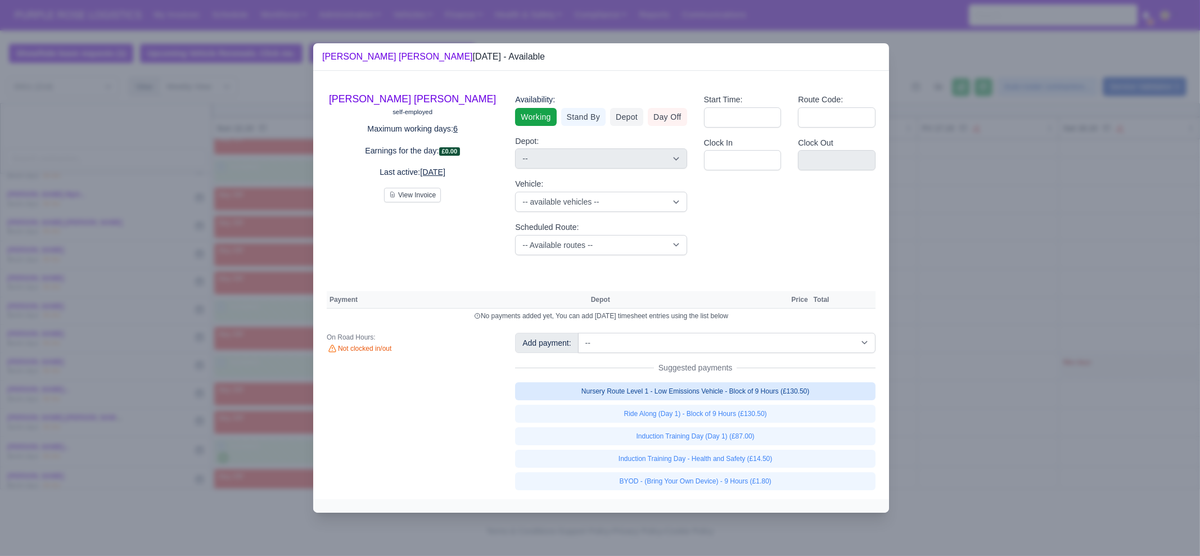
click at [697, 389] on link "Nursery Route Level 1 - Low Emissions Vehicle - Block of 9 Hours (£130.50)" at bounding box center [695, 391] width 360 height 18
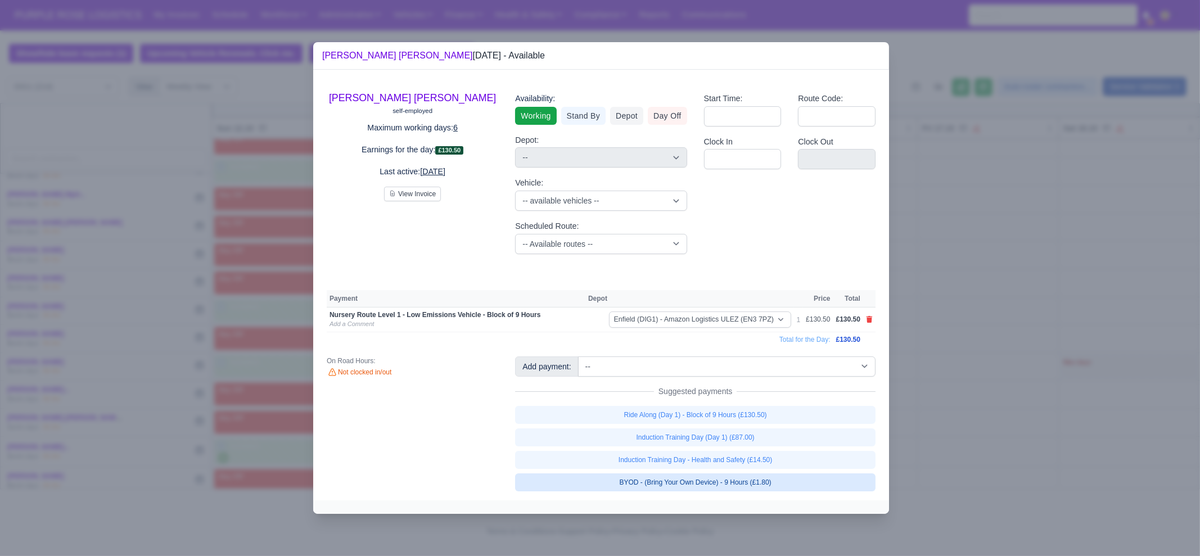
click at [753, 484] on link "BYOD - (Bring Your Own Device) - 9 Hours (£1.80)" at bounding box center [695, 482] width 360 height 18
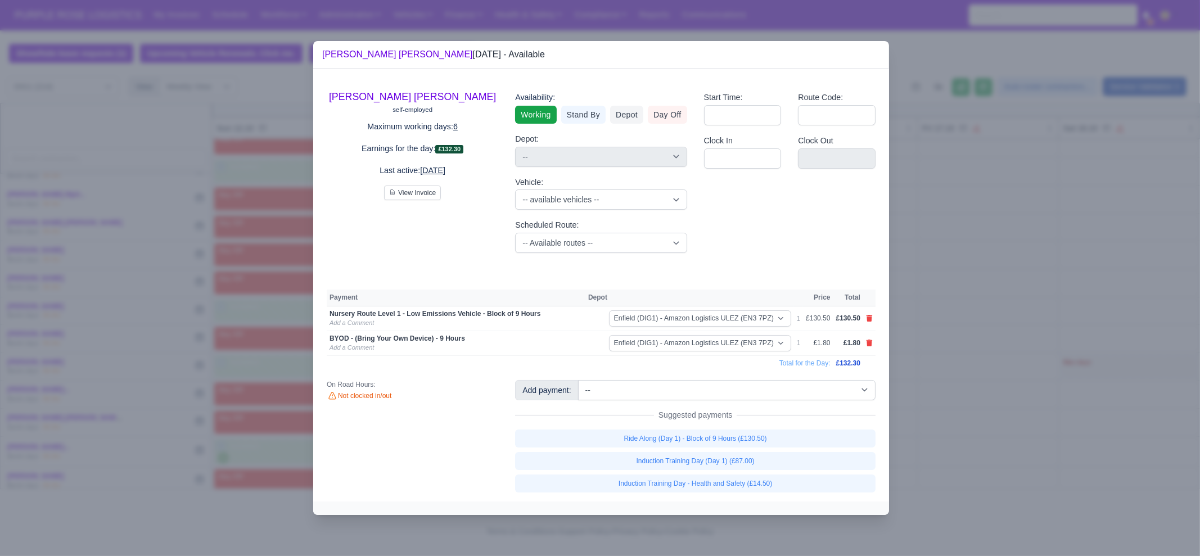
click at [959, 459] on div at bounding box center [600, 278] width 1200 height 556
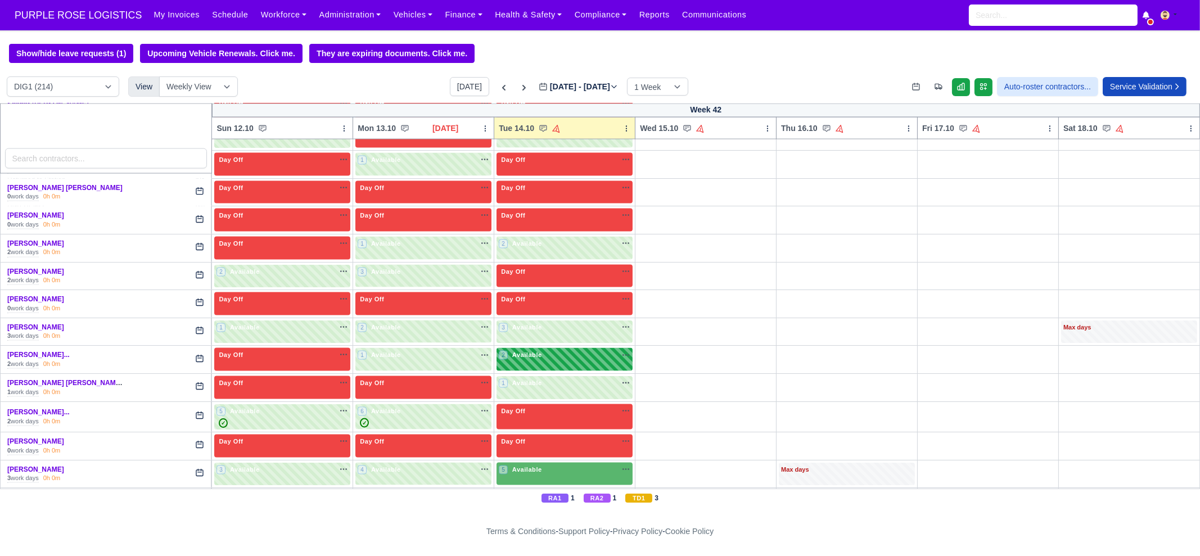
scroll to position [3201, 0]
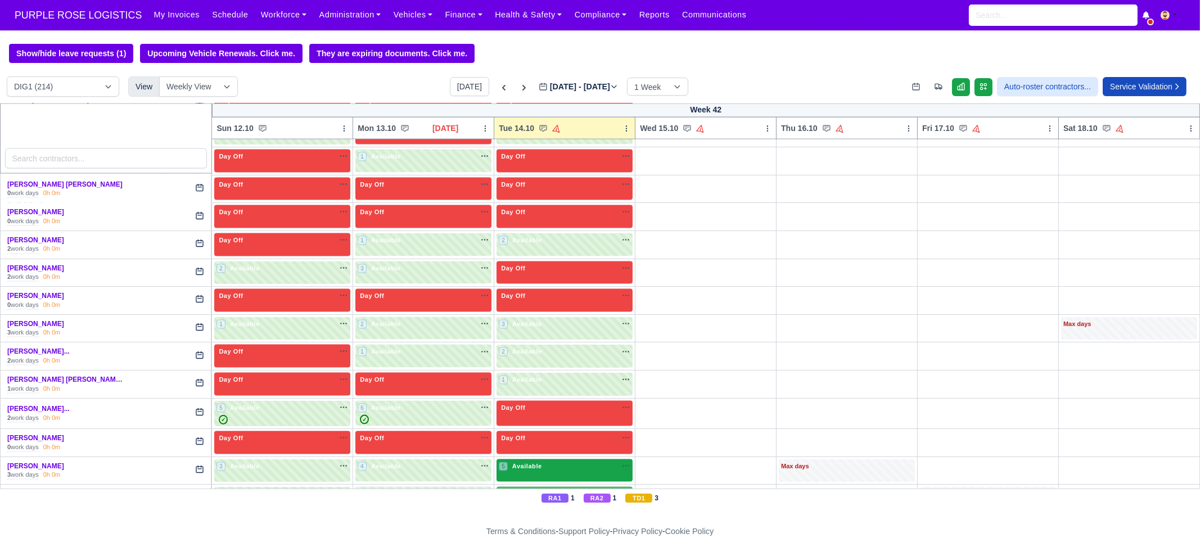
click at [558, 462] on div "5 Available na" at bounding box center [565, 468] width 132 height 12
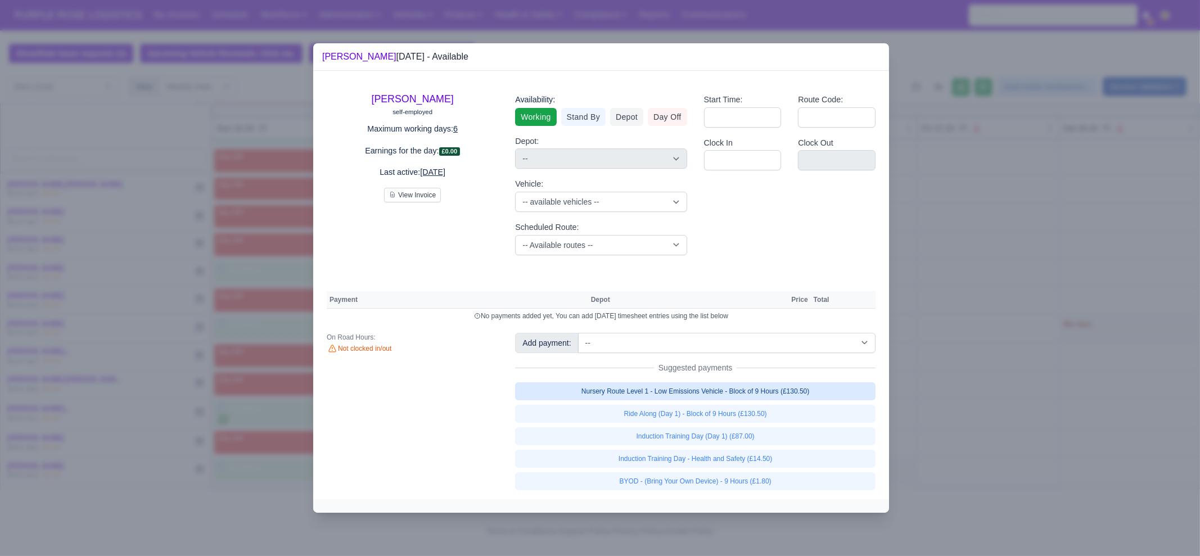
click at [700, 396] on link "Nursery Route Level 1 - Low Emissions Vehicle - Block of 9 Hours (£130.50)" at bounding box center [695, 391] width 360 height 18
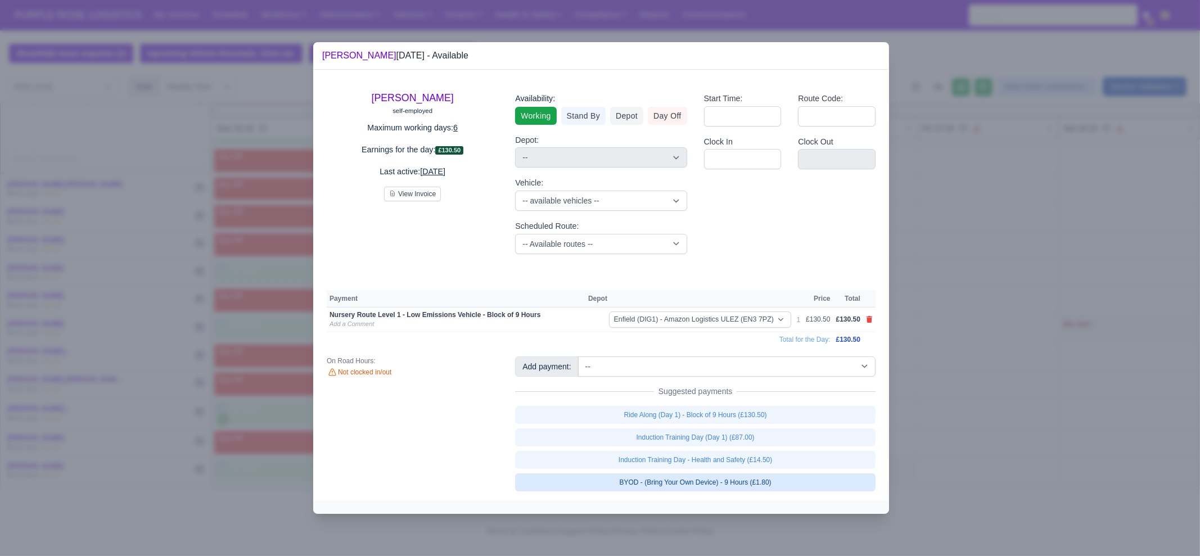
click at [748, 480] on link "BYOD - (Bring Your Own Device) - 9 Hours (£1.80)" at bounding box center [695, 482] width 360 height 18
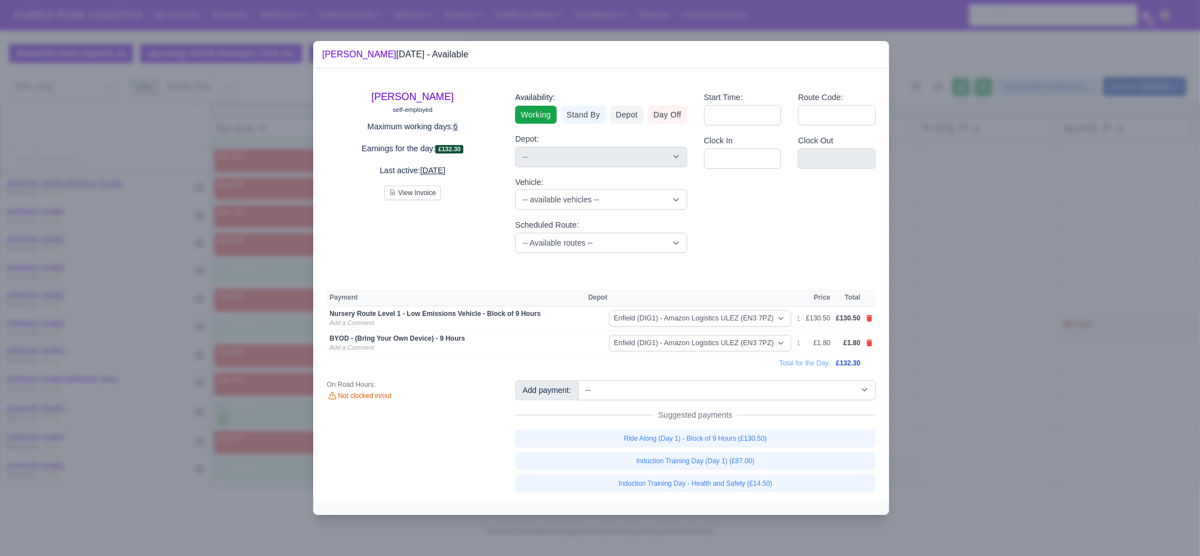
click at [964, 392] on div at bounding box center [600, 278] width 1200 height 556
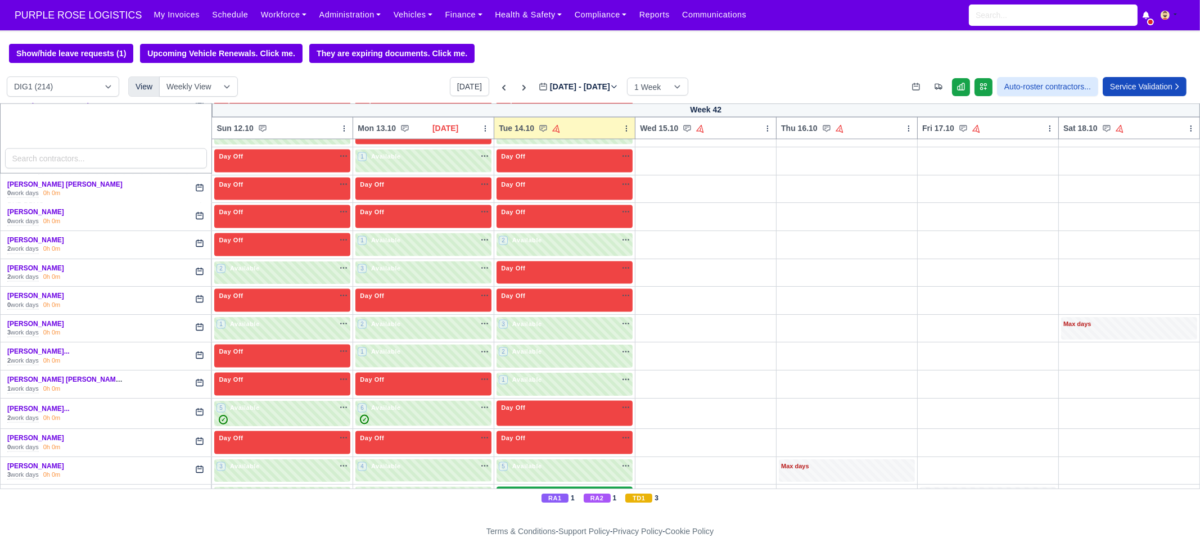
click at [571, 489] on div "4 Available na" at bounding box center [565, 494] width 132 height 10
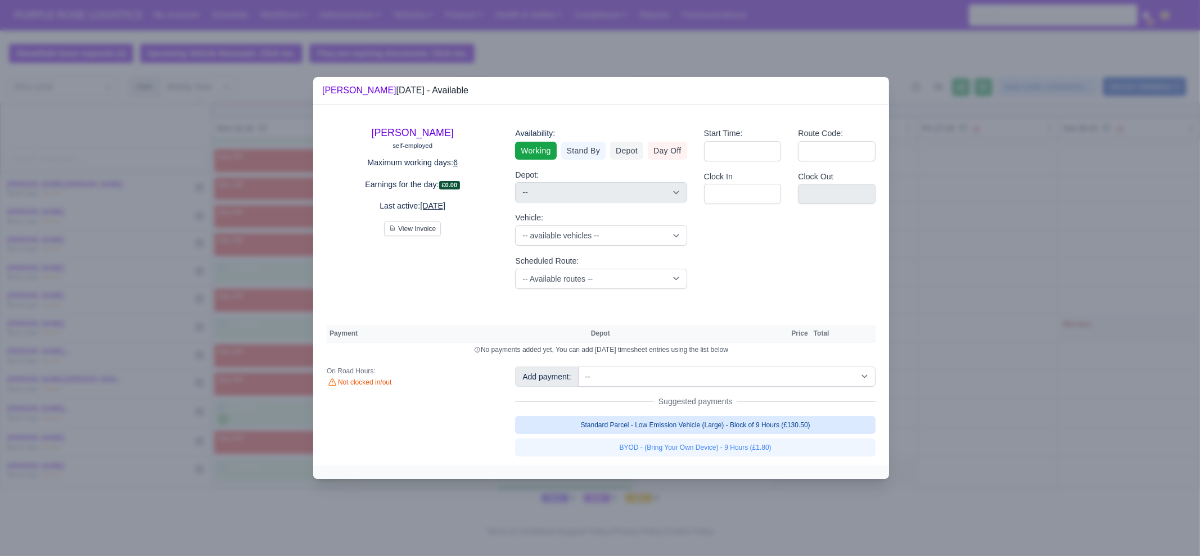
click at [797, 418] on link "Standard Parcel - Low Emission Vehicle (Large) - Block of 9 Hours (£130.50)" at bounding box center [695, 425] width 360 height 18
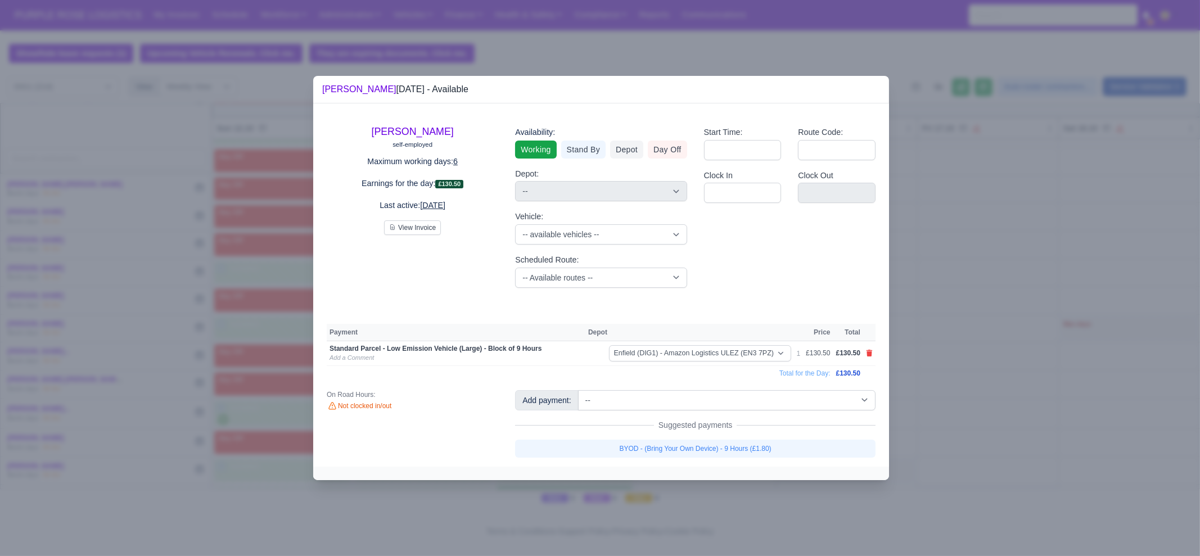
click at [734, 443] on link "BYOD - (Bring Your Own Device) - 9 Hours (£1.80)" at bounding box center [695, 449] width 360 height 18
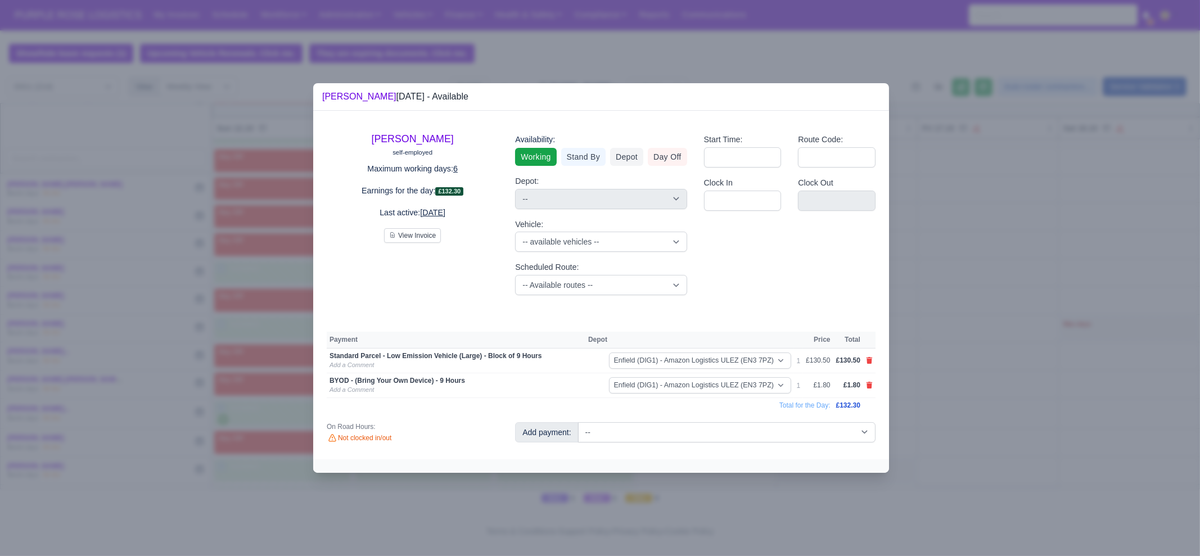
click at [943, 414] on div at bounding box center [600, 278] width 1200 height 556
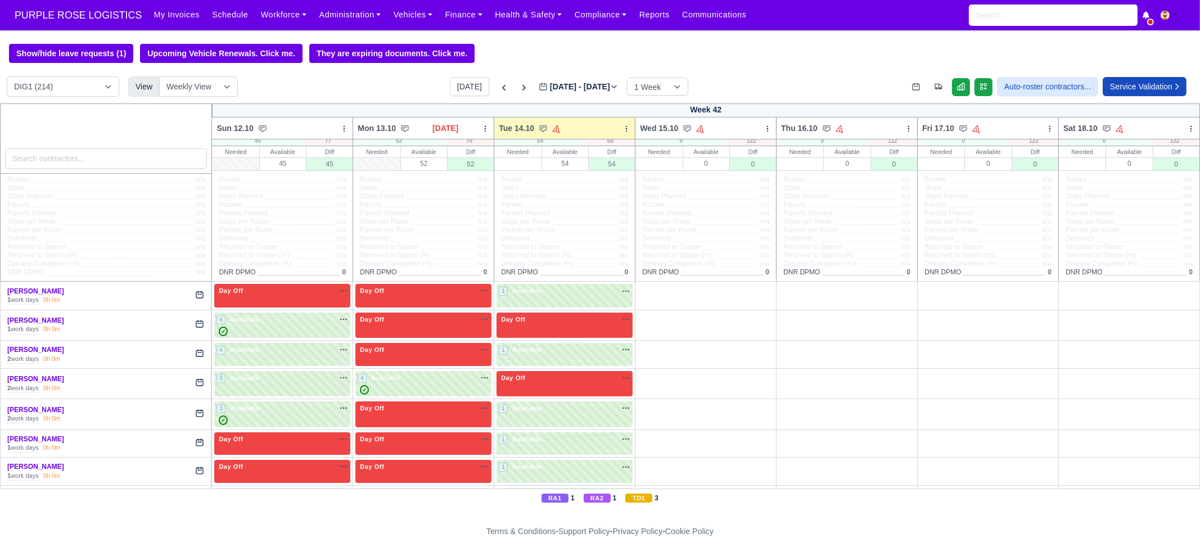
scroll to position [0, 0]
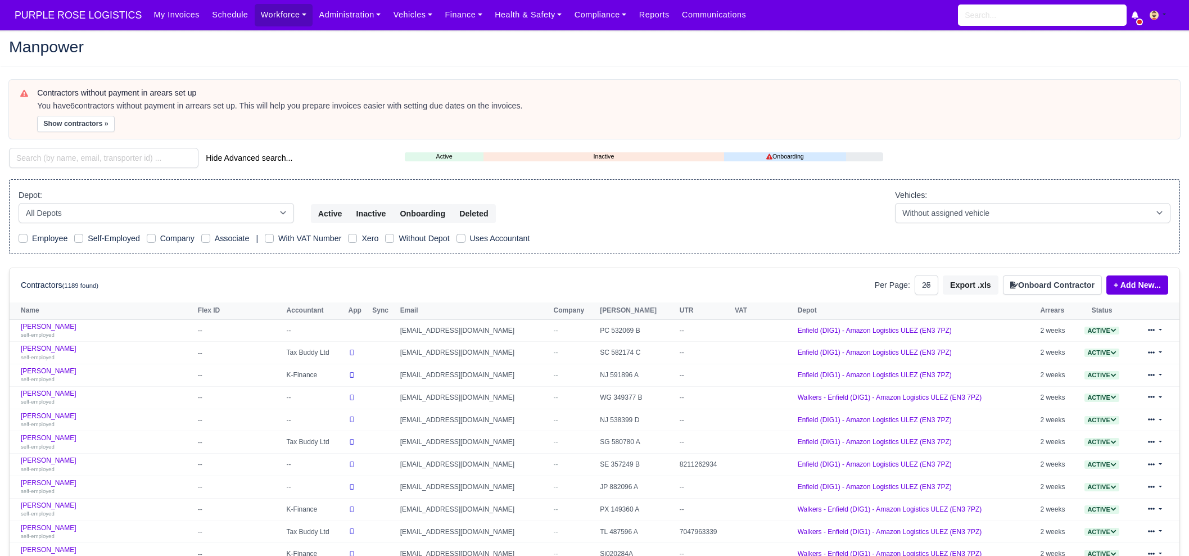
select select "25"
click at [110, 161] on input "search" at bounding box center [103, 158] width 189 height 20
type input "krasimir"
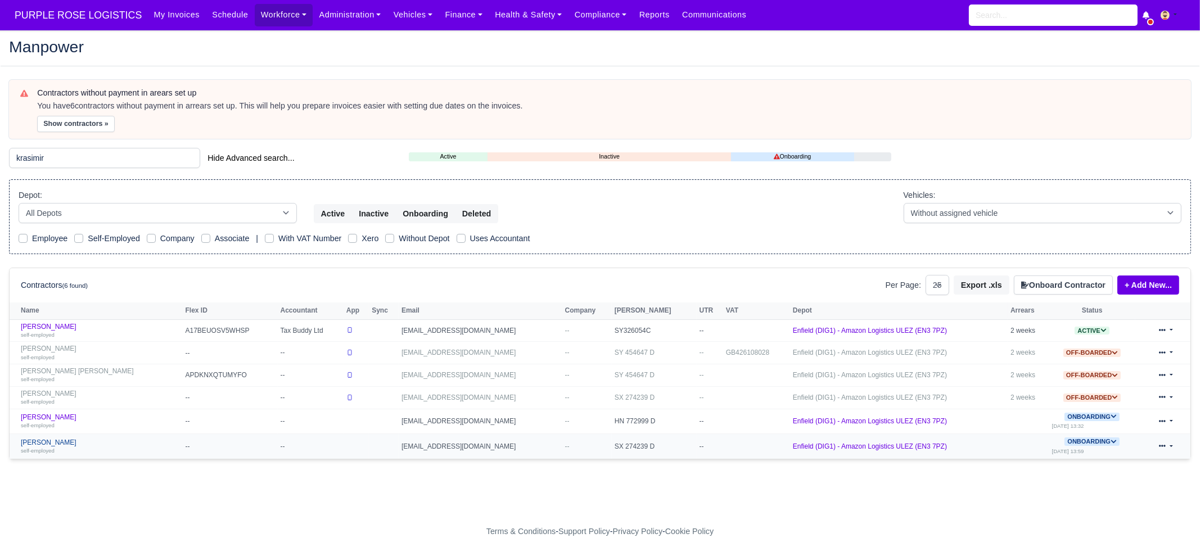
click at [106, 442] on link "[PERSON_NAME] self-employed" at bounding box center [100, 447] width 159 height 16
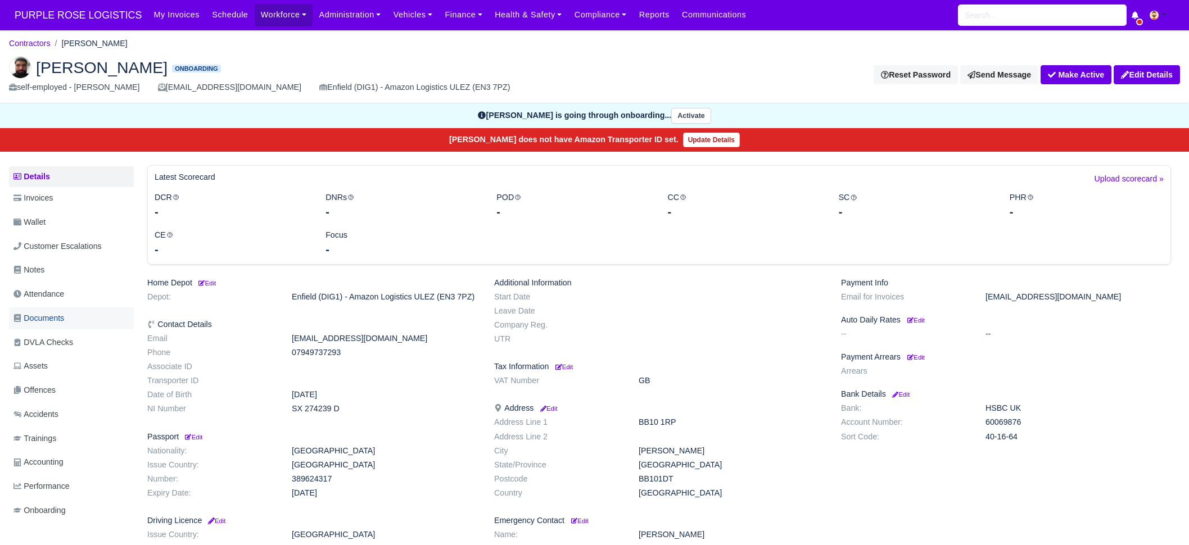
click at [79, 322] on link "Documents" at bounding box center [71, 319] width 125 height 22
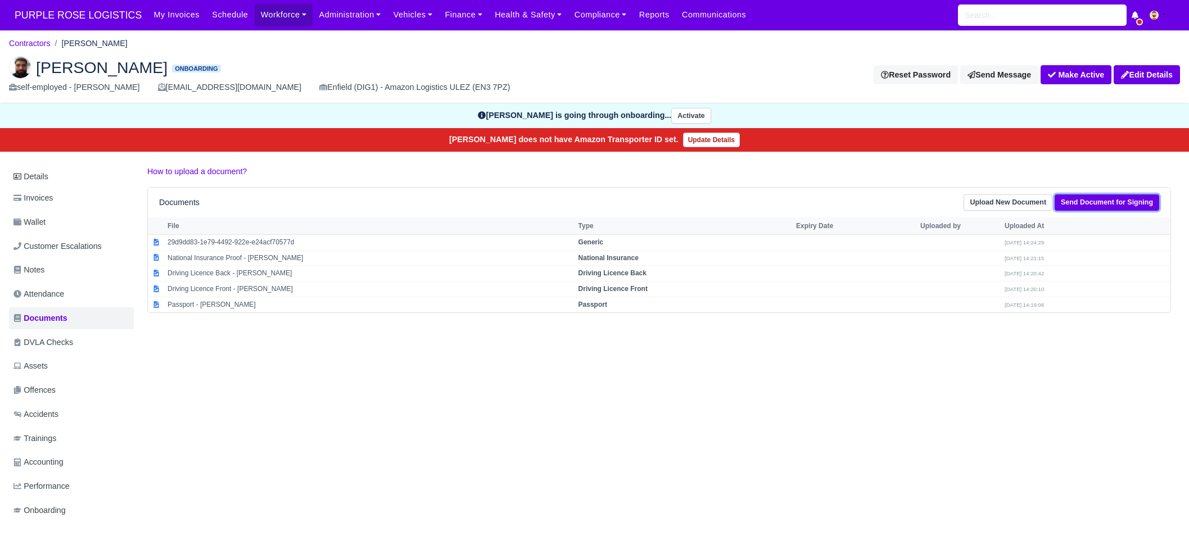
click at [1102, 202] on link "Send Document for Signing" at bounding box center [1107, 203] width 105 height 16
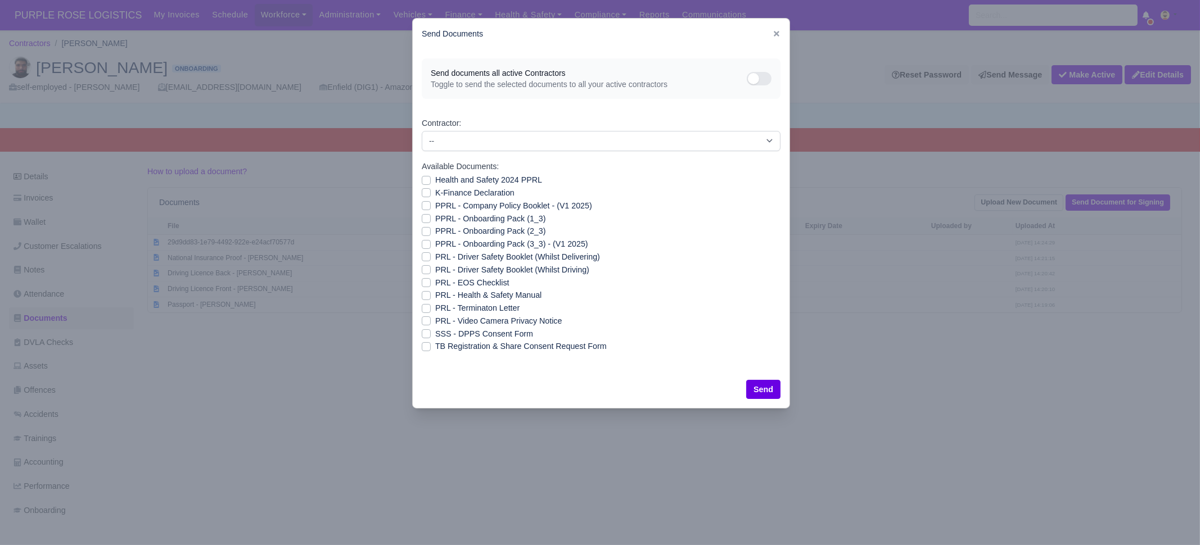
click at [484, 178] on label "Health and Safety 2024 PPRL" at bounding box center [488, 180] width 107 height 13
click at [431, 178] on input "Health and Safety 2024 PPRL" at bounding box center [426, 178] width 9 height 9
checkbox input "true"
click at [467, 194] on label "K-Finance Declaration" at bounding box center [474, 193] width 79 height 13
click at [431, 194] on input "K-Finance Declaration" at bounding box center [426, 191] width 9 height 9
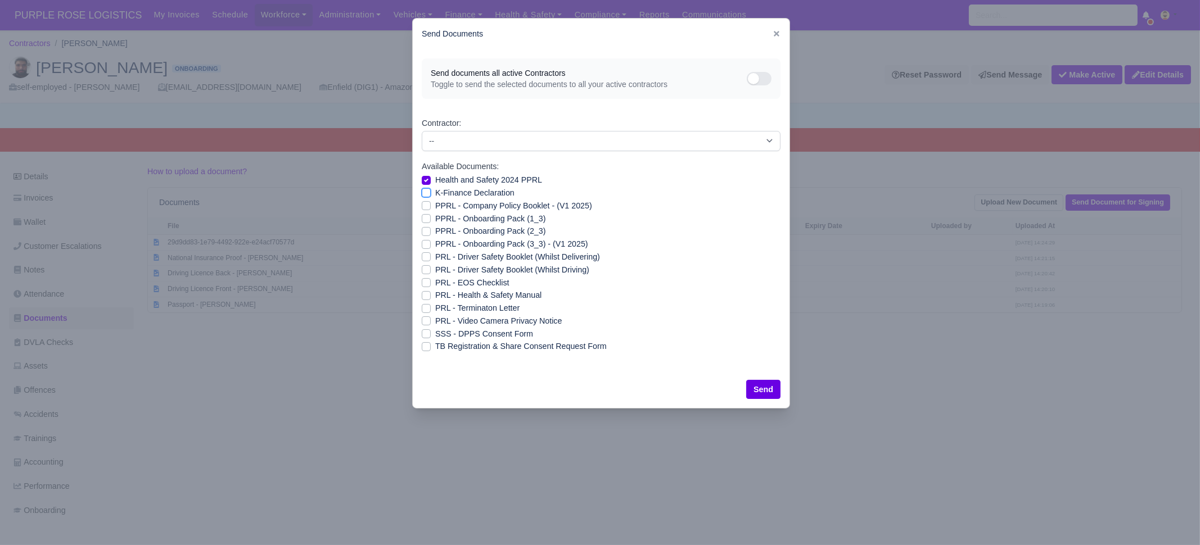
checkbox input "true"
click at [489, 208] on label "PPRL - Company Policy Booklet - (V1 2025)" at bounding box center [513, 206] width 157 height 13
click at [431, 208] on input "PPRL - Company Policy Booklet - (V1 2025)" at bounding box center [426, 204] width 9 height 9
checkbox input "true"
click at [488, 221] on label "PPRL - Onboarding Pack (1_3)" at bounding box center [490, 219] width 110 height 13
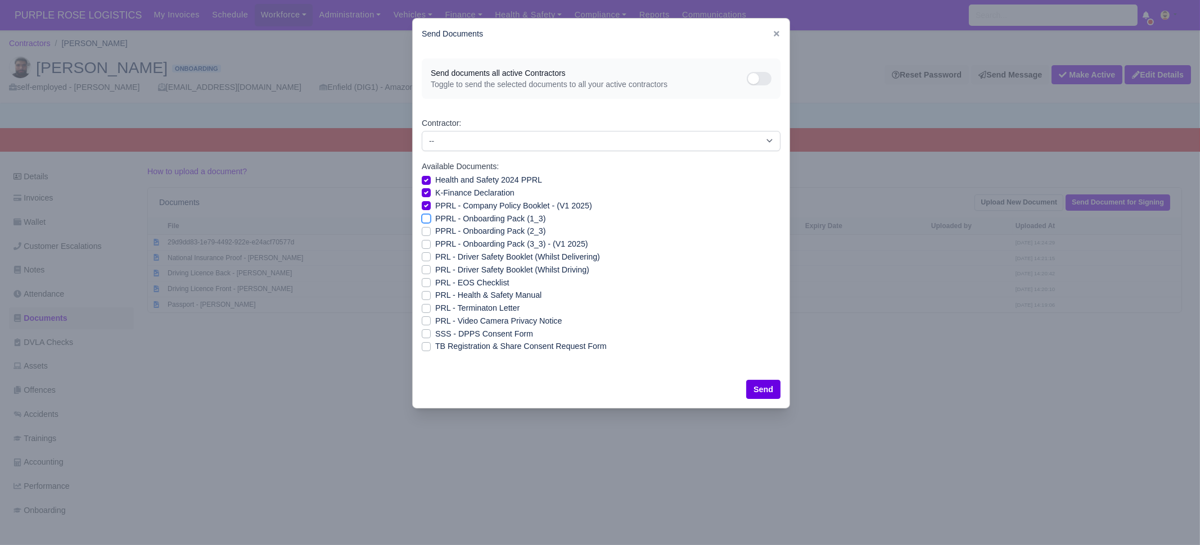
click at [431, 221] on input "PPRL - Onboarding Pack (1_3)" at bounding box center [426, 217] width 9 height 9
checkbox input "true"
click at [487, 229] on label "PPRL - Onboarding Pack (2_3)" at bounding box center [490, 231] width 110 height 13
click at [431, 229] on input "PPRL - Onboarding Pack (2_3)" at bounding box center [426, 229] width 9 height 9
checkbox input "true"
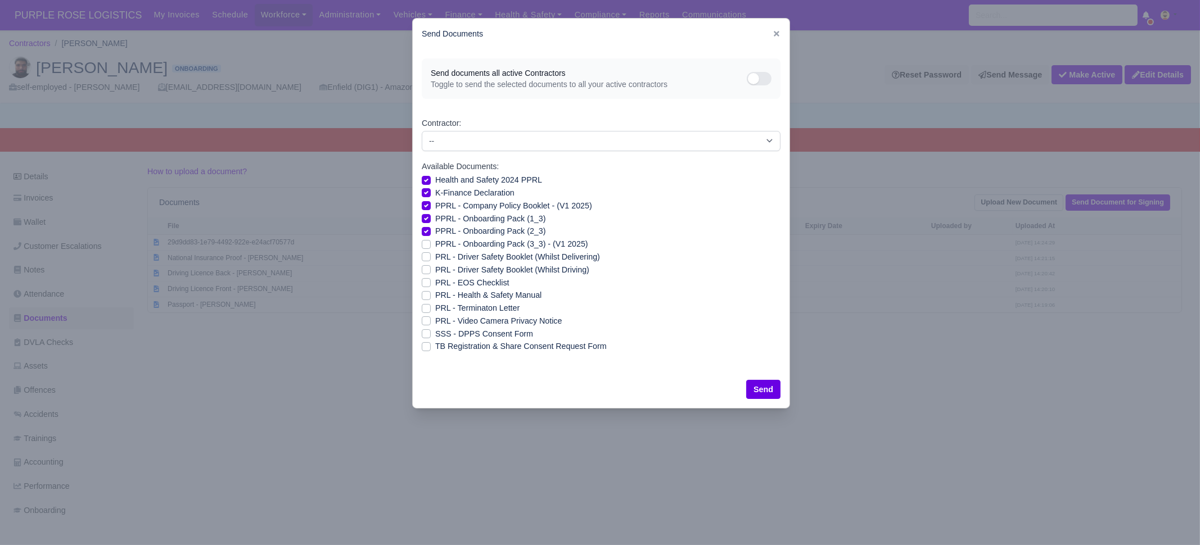
click at [486, 243] on label "PPRL - Onboarding Pack (3_3) - (V1 2025)" at bounding box center [511, 244] width 153 height 13
click at [431, 243] on input "PPRL - Onboarding Pack (3_3) - (V1 2025)" at bounding box center [426, 242] width 9 height 9
checkbox input "true"
click at [486, 260] on label "PRL - Driver Safety Booklet (Whilst Delivering)" at bounding box center [517, 257] width 165 height 13
click at [431, 260] on input "PRL - Driver Safety Booklet (Whilst Delivering)" at bounding box center [426, 255] width 9 height 9
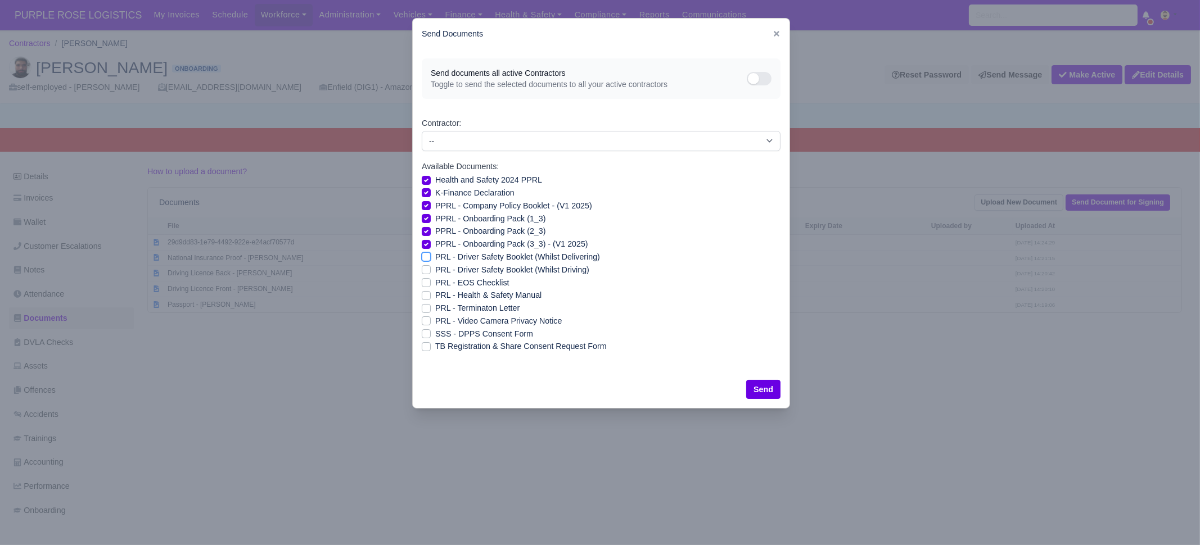
checkbox input "true"
click at [486, 273] on label "PRL - Driver Safety Booklet (Whilst Driving)" at bounding box center [512, 270] width 154 height 13
click at [431, 273] on input "PRL - Driver Safety Booklet (Whilst Driving)" at bounding box center [426, 268] width 9 height 9
checkbox input "true"
click at [478, 283] on label "PRL - EOS Checklist" at bounding box center [472, 283] width 74 height 13
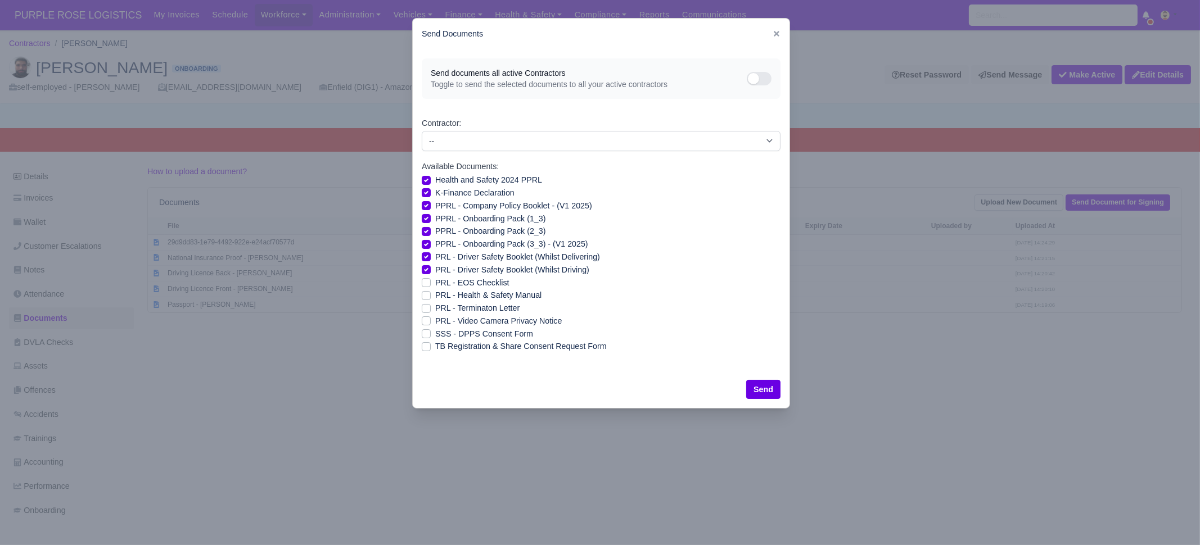
click at [431, 283] on input "PRL - EOS Checklist" at bounding box center [426, 281] width 9 height 9
drag, startPoint x: 481, startPoint y: 282, endPoint x: 478, endPoint y: 289, distance: 7.3
click at [481, 282] on label "PRL - EOS Checklist" at bounding box center [472, 283] width 74 height 13
click at [431, 282] on input "PRL - EOS Checklist" at bounding box center [426, 281] width 9 height 9
checkbox input "false"
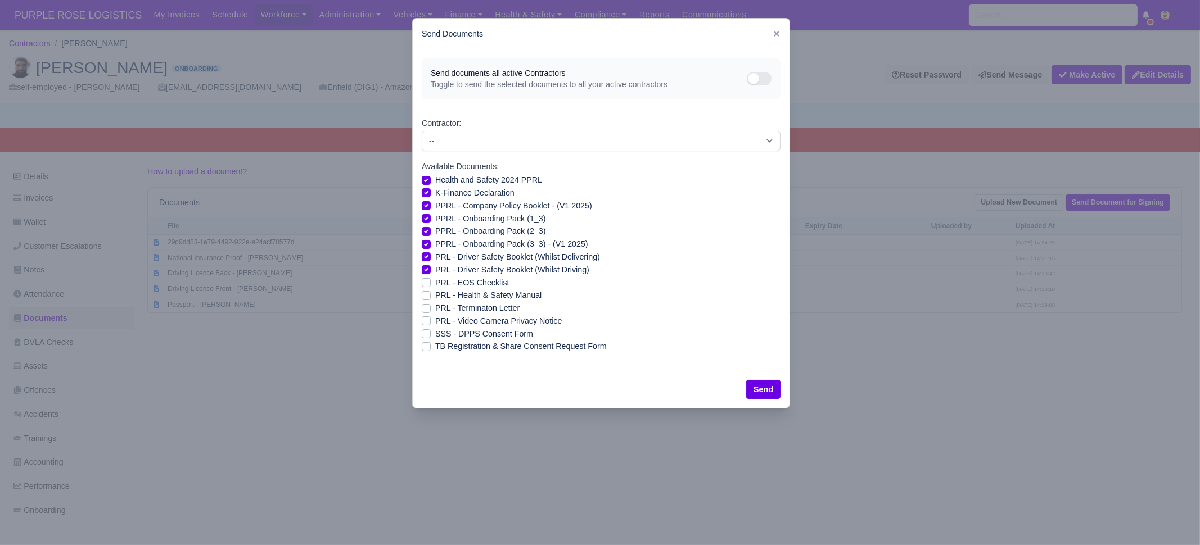
click at [478, 291] on label "PRL - Health & Safety Manual" at bounding box center [488, 295] width 106 height 13
click at [431, 291] on input "PRL - Health & Safety Manual" at bounding box center [426, 293] width 9 height 9
checkbox input "true"
drag, startPoint x: 478, startPoint y: 320, endPoint x: 477, endPoint y: 332, distance: 11.9
click at [478, 320] on label "PRL - Video Camera Privacy Notice" at bounding box center [498, 321] width 126 height 13
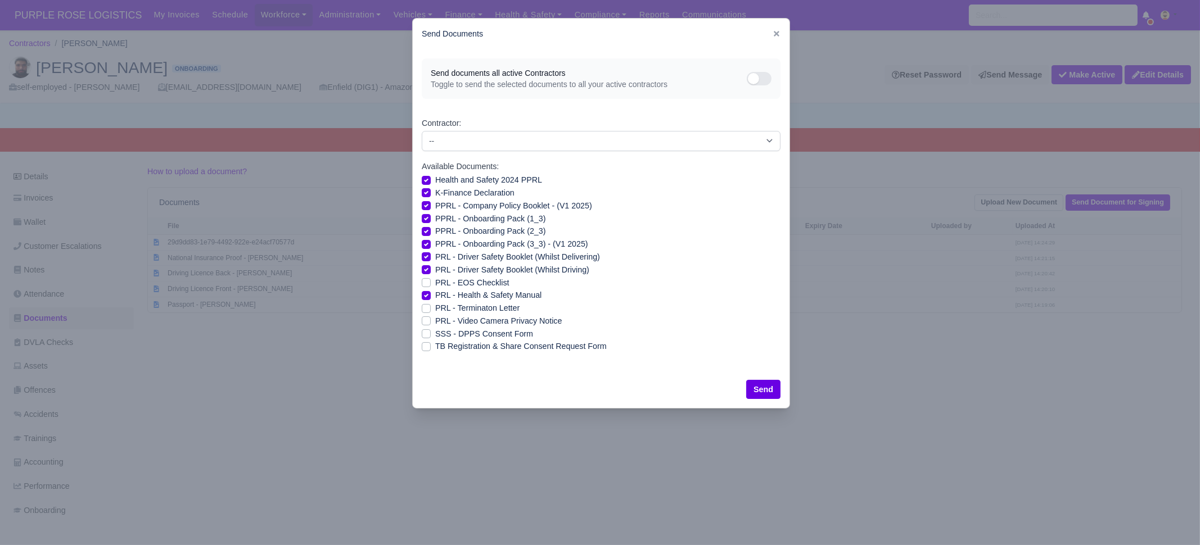
click at [431, 320] on input "PRL - Video Camera Privacy Notice" at bounding box center [426, 319] width 9 height 9
checkbox input "true"
click at [477, 333] on label "SSS - DPPS Consent Form" at bounding box center [484, 334] width 98 height 13
click at [431, 333] on input "SSS - DPPS Consent Form" at bounding box center [426, 332] width 9 height 9
checkbox input "true"
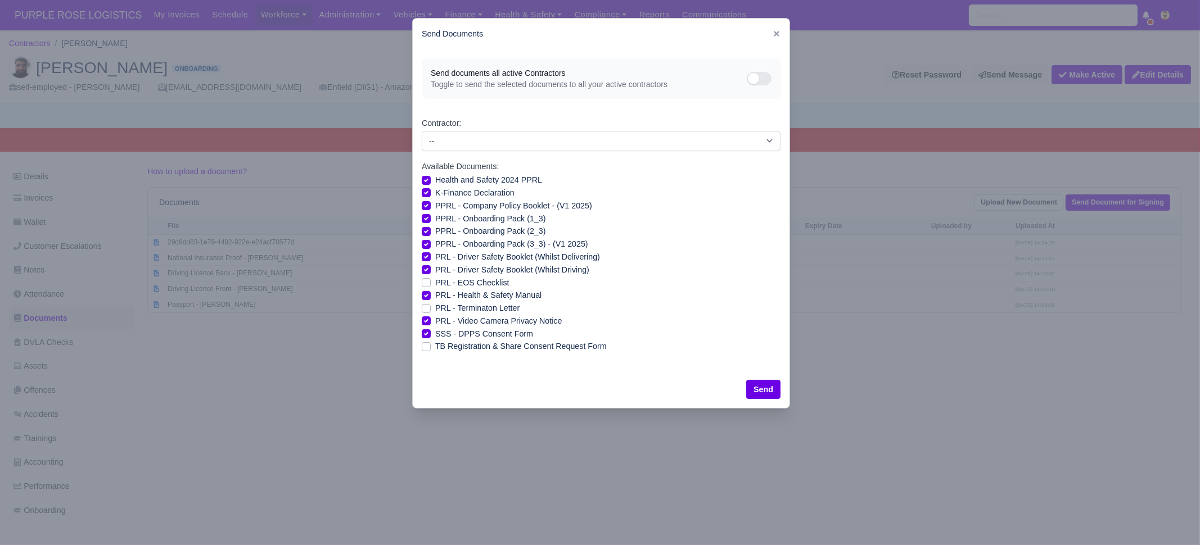
click at [474, 345] on label "ТB Registration & Share Consent Request Form" at bounding box center [520, 346] width 171 height 13
click at [431, 345] on input "ТB Registration & Share Consent Request Form" at bounding box center [426, 344] width 9 height 9
checkbox input "true"
click at [754, 387] on button "Send" at bounding box center [763, 389] width 34 height 19
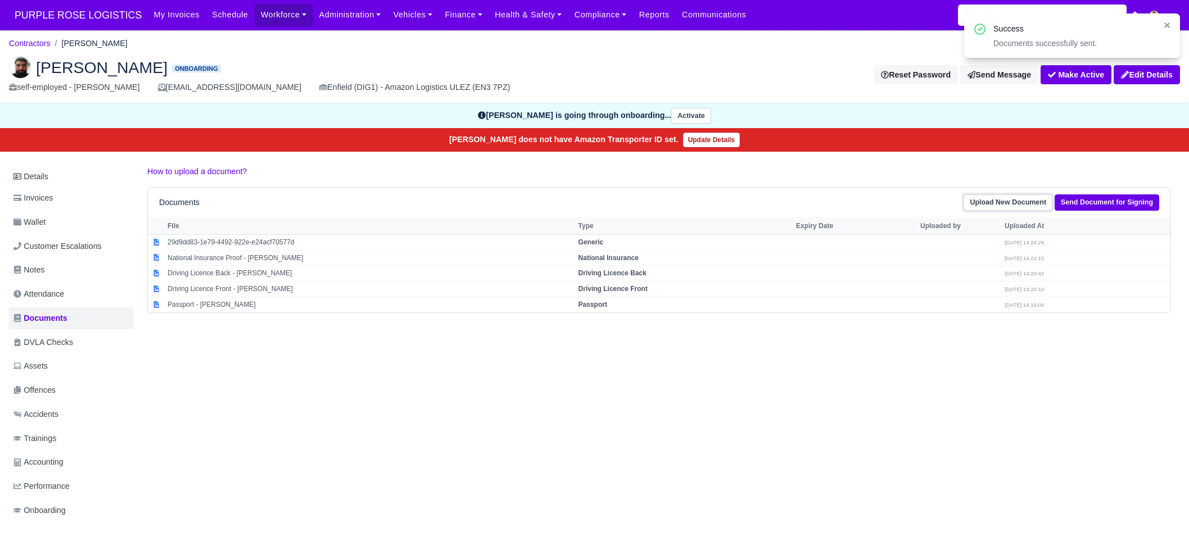
click at [1013, 199] on link "Upload New Document" at bounding box center [1008, 203] width 89 height 16
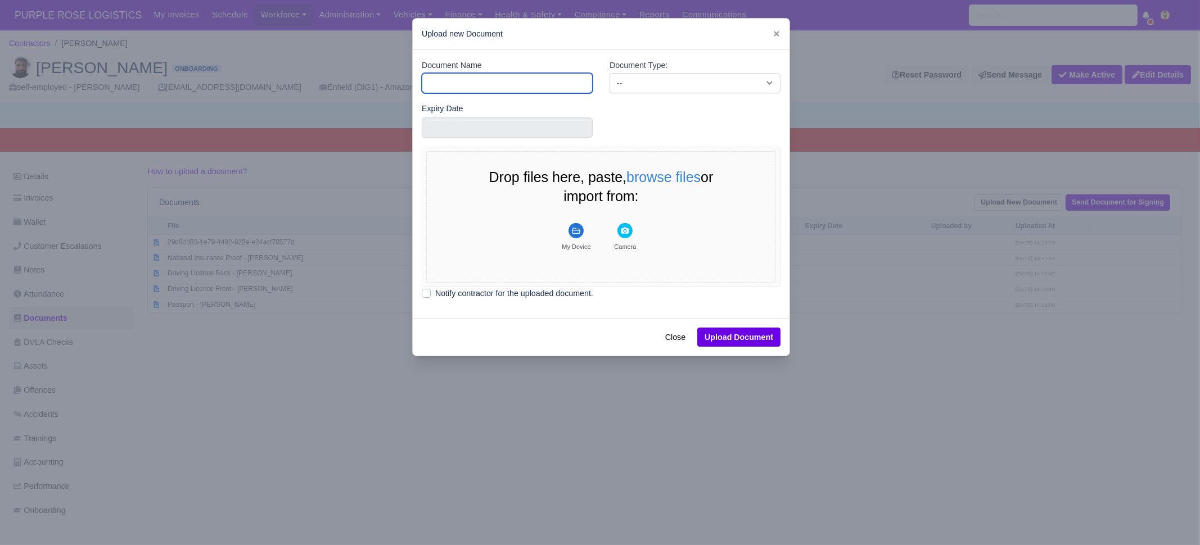
click at [500, 81] on input "Document Name" at bounding box center [507, 83] width 171 height 20
type input "RIGHT TO WORK"
click at [645, 85] on select "-- Accounting Engagement Letter Age Verification Confirmation Background Check …" at bounding box center [694, 83] width 171 height 20
select select "right-to-work"
click at [609, 73] on select "-- Accounting Engagement Letter Age Verification Confirmation Background Check …" at bounding box center [694, 83] width 171 height 20
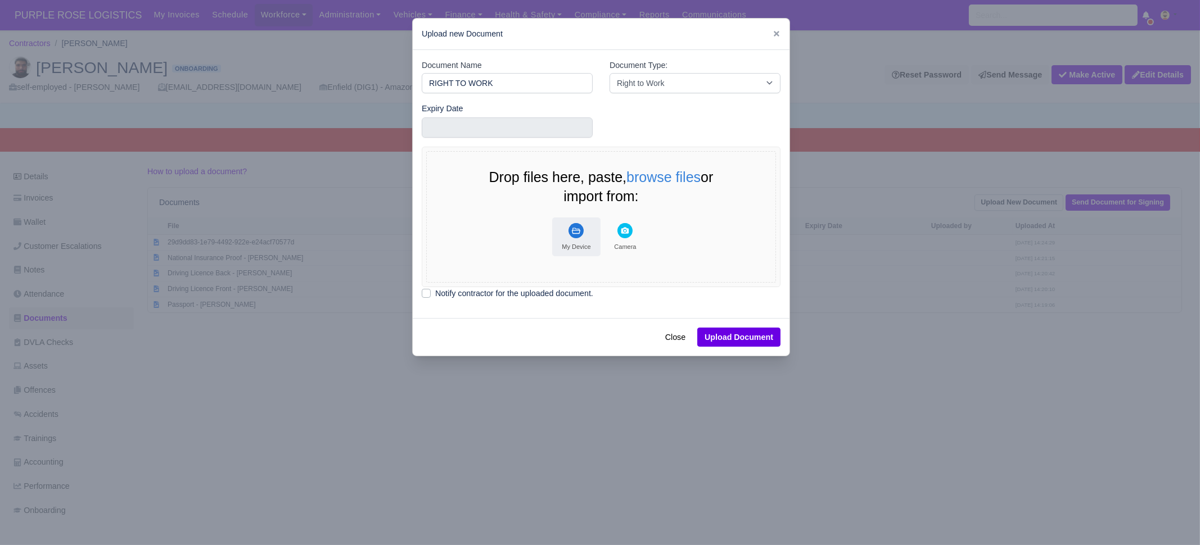
click at [579, 231] on button "My Device" at bounding box center [576, 237] width 48 height 39
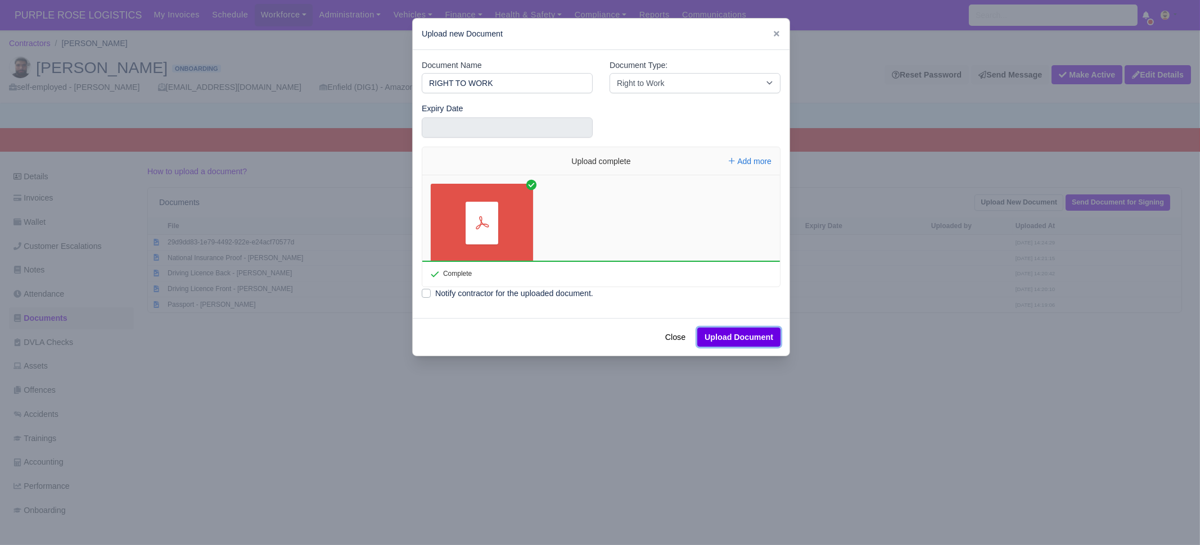
click at [731, 339] on button "Upload Document" at bounding box center [738, 337] width 83 height 19
